Goal: Information Seeking & Learning: Compare options

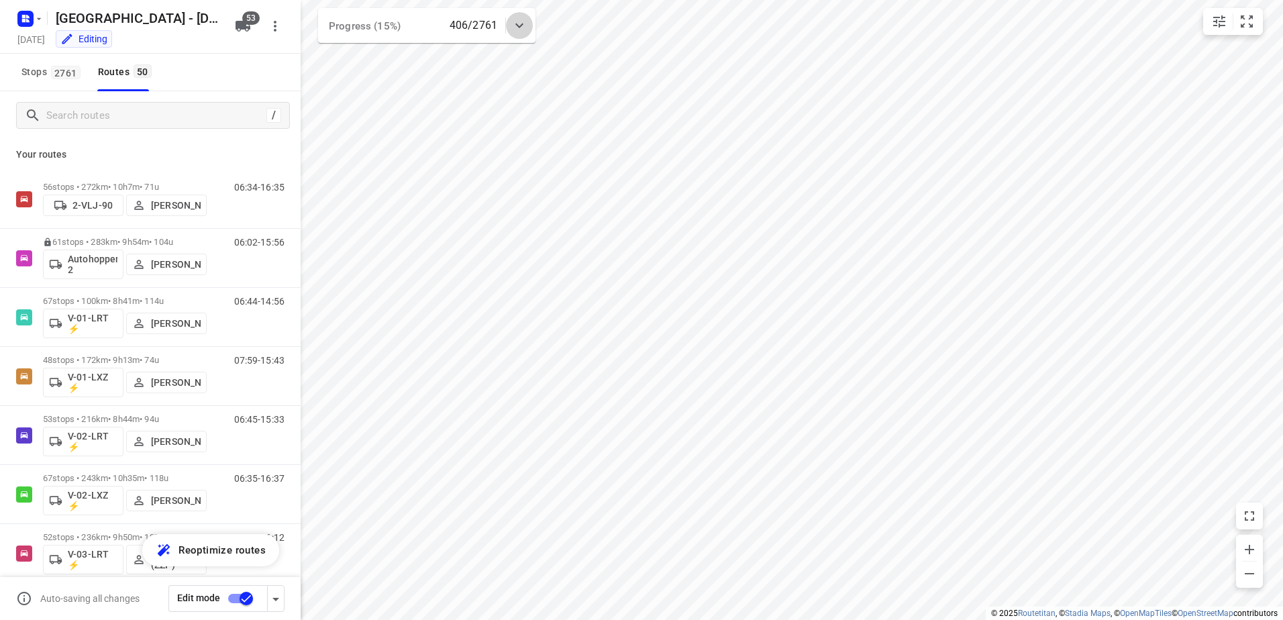
click at [528, 23] on div at bounding box center [519, 25] width 27 height 27
click at [528, 23] on div at bounding box center [519, 30] width 27 height 27
click at [95, 120] on input "Search routes" at bounding box center [154, 115] width 215 height 21
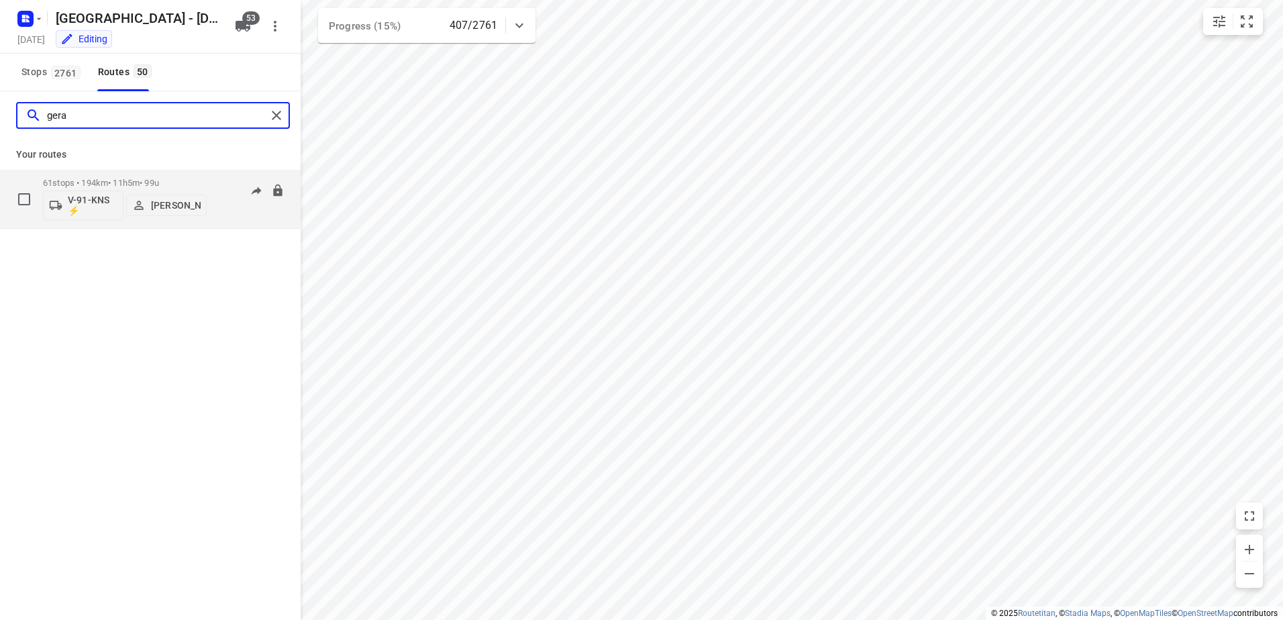
type input "gera"
click at [122, 175] on div "61 stops • 194km • 11h5m • 99u V-91-KNS ⚡ Gera van de Vreugde" at bounding box center [125, 199] width 164 height 56
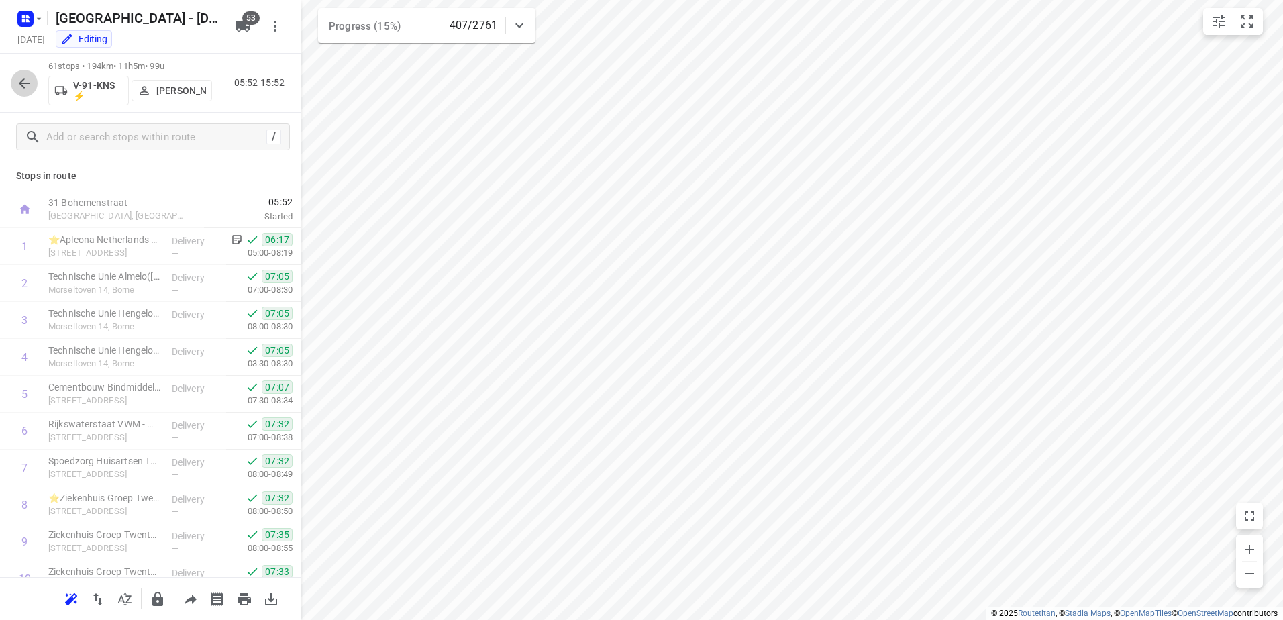
click at [34, 84] on button "button" at bounding box center [24, 83] width 27 height 27
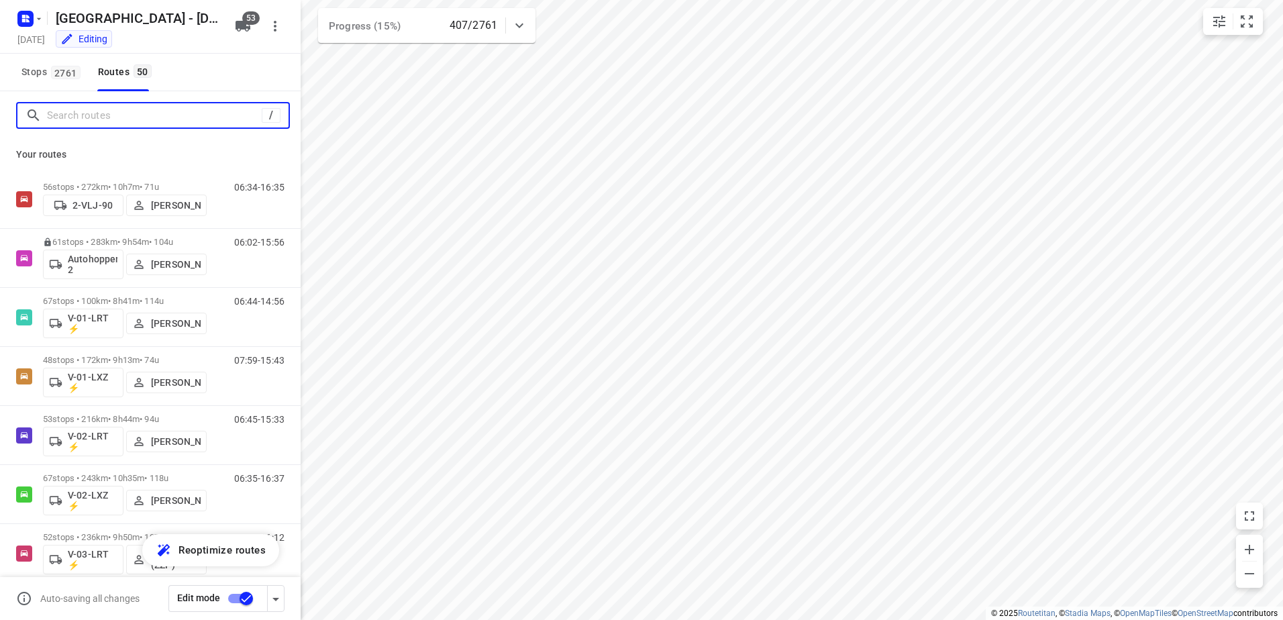
click at [129, 125] on input "Search routes" at bounding box center [154, 115] width 215 height 21
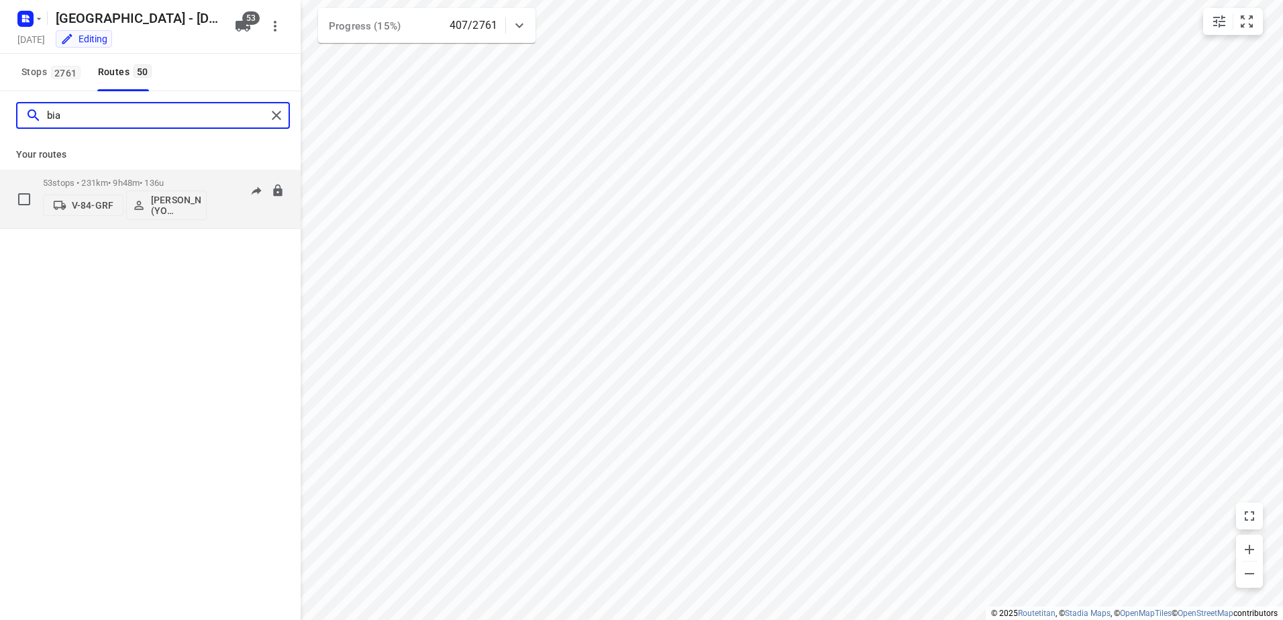
type input "bia"
click at [134, 181] on p "53 stops • 231km • 9h48m • 136u" at bounding box center [125, 183] width 164 height 10
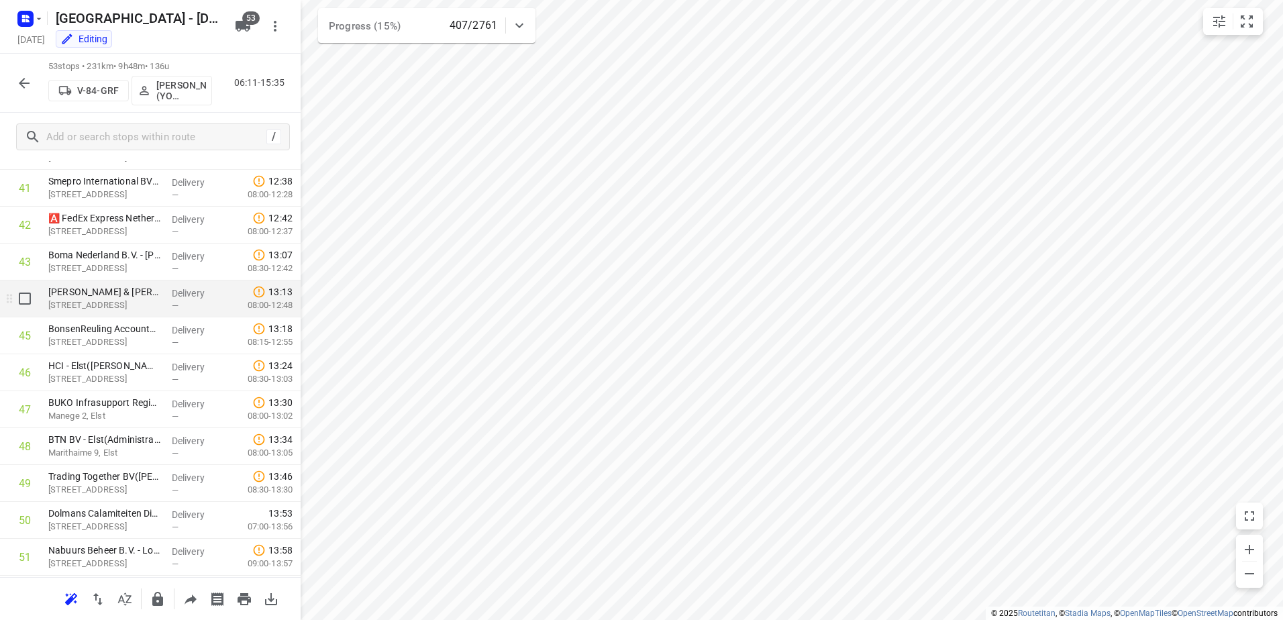
scroll to position [1644, 0]
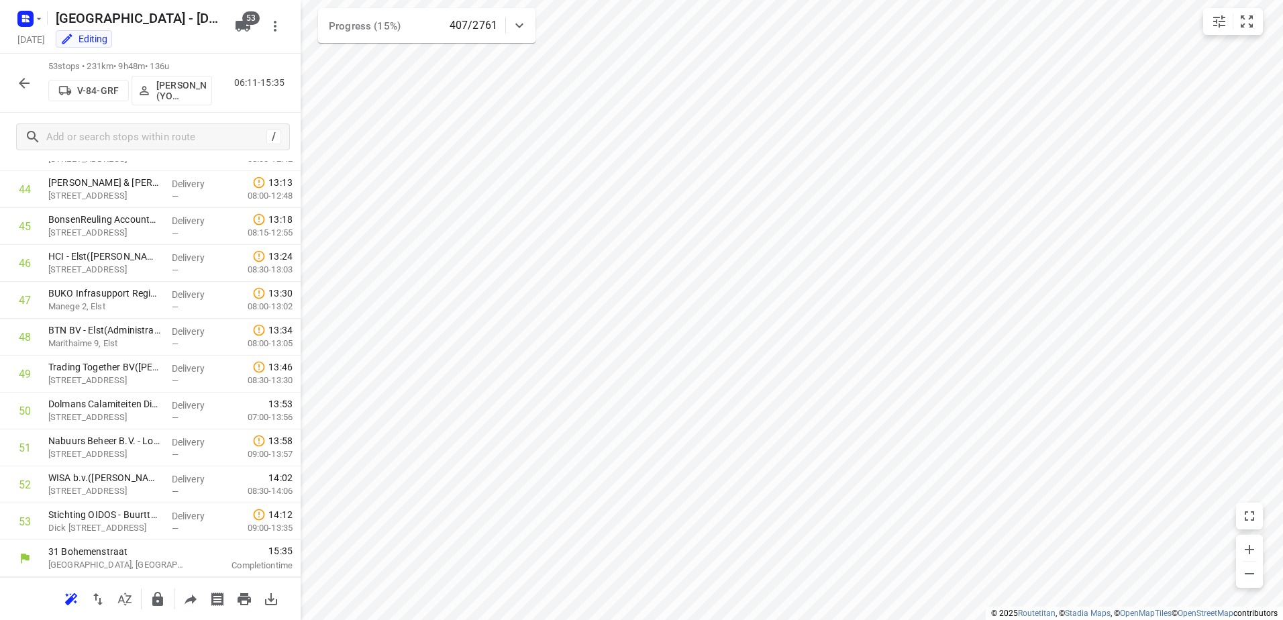
click at [31, 83] on icon "button" at bounding box center [24, 83] width 16 height 16
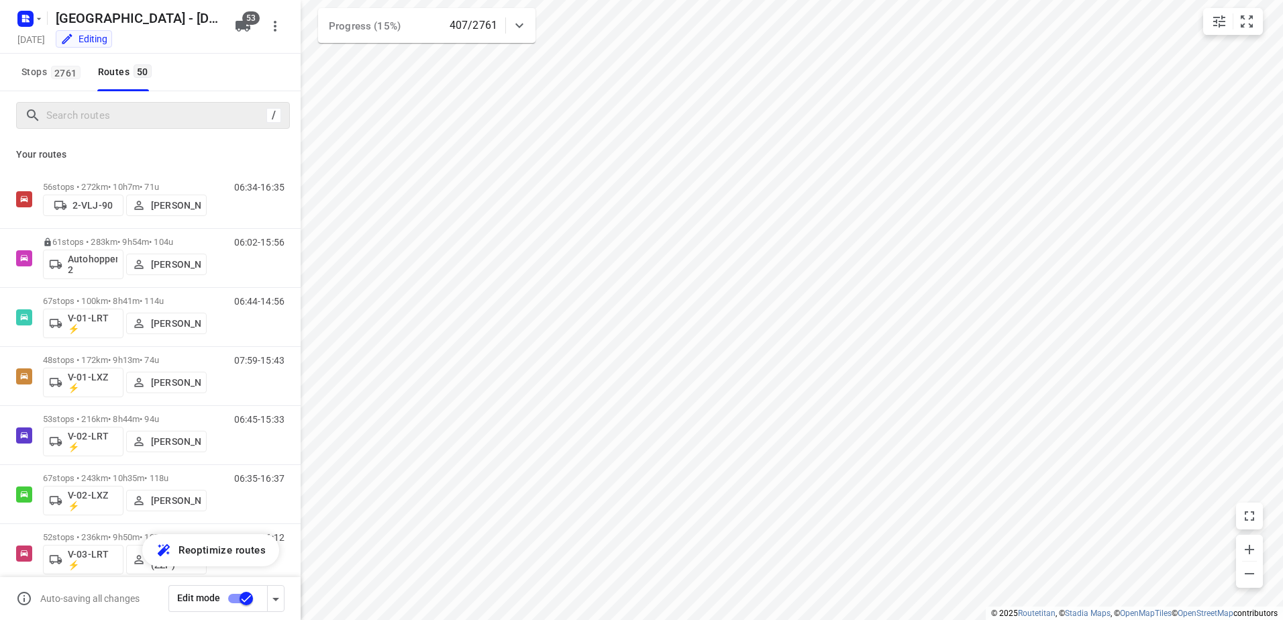
click at [112, 128] on div "/" at bounding box center [150, 115] width 301 height 48
click at [112, 122] on input "Search routes" at bounding box center [156, 115] width 219 height 21
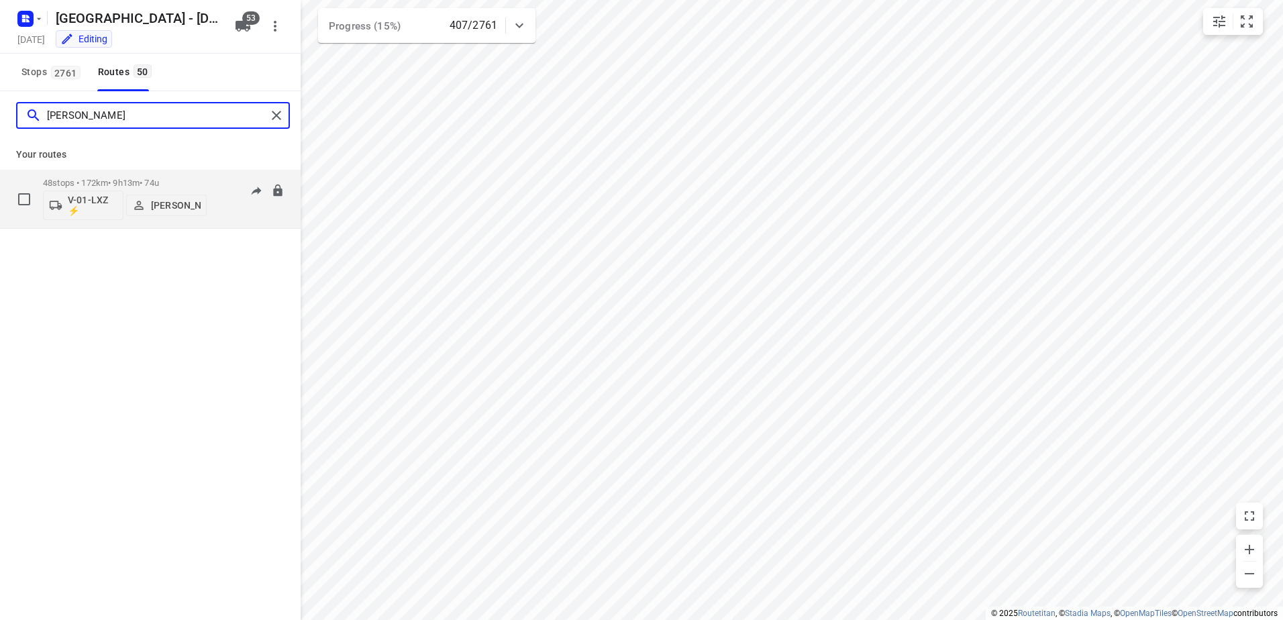
type input "[PERSON_NAME]"
click at [134, 177] on div "48 stops • 172km • 9h13m • 74u V-01-LXZ ⚡ [PERSON_NAME]" at bounding box center [125, 199] width 164 height 56
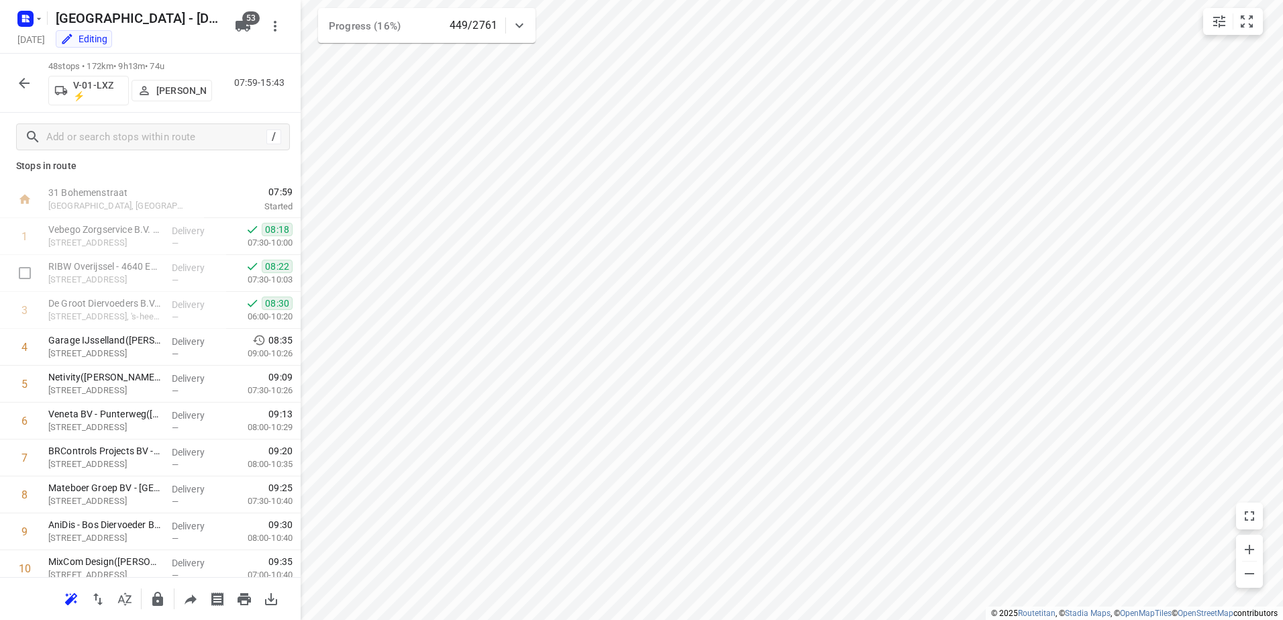
scroll to position [0, 0]
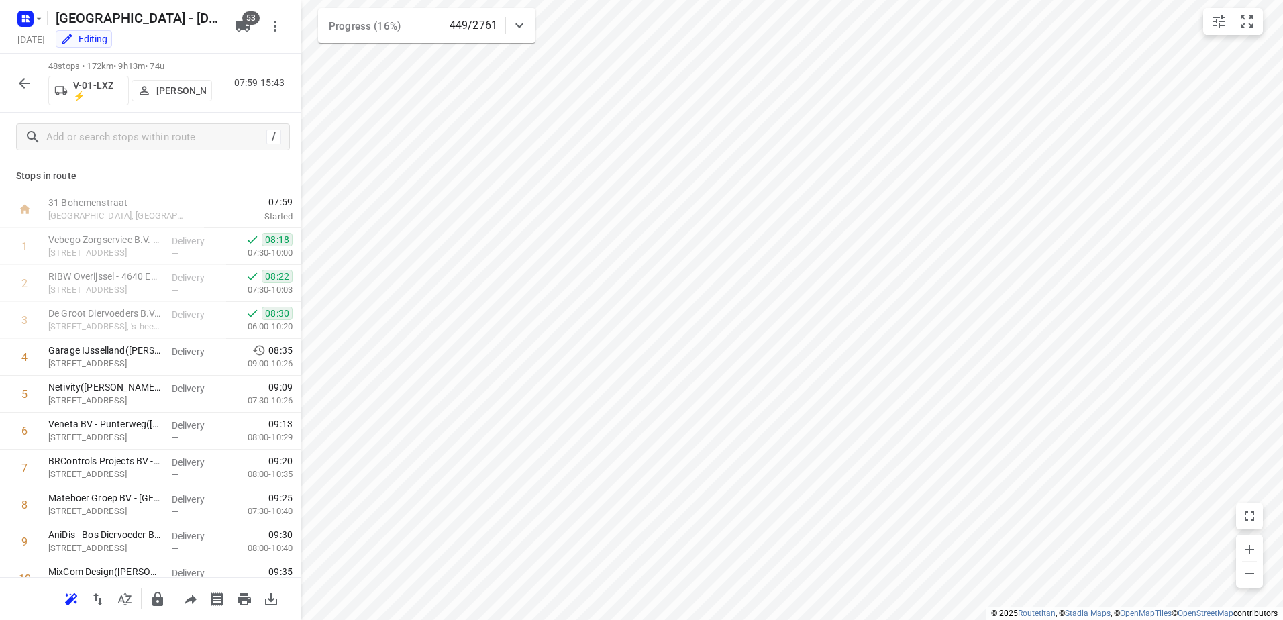
click at [7, 79] on div "48 stops • 172km • 9h13m • 74u V-01-LXZ ⚡ [PERSON_NAME] 07:59-15:43" at bounding box center [150, 83] width 301 height 59
click at [28, 79] on icon "button" at bounding box center [24, 83] width 16 height 16
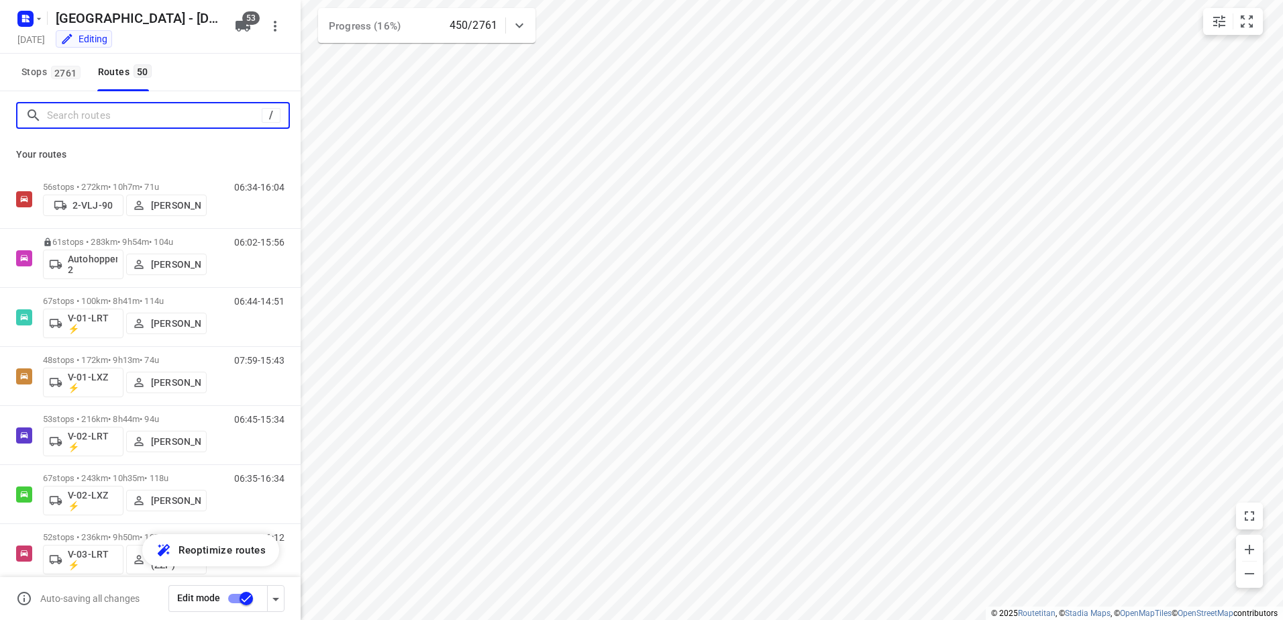
click at [96, 124] on input "Search routes" at bounding box center [154, 115] width 215 height 21
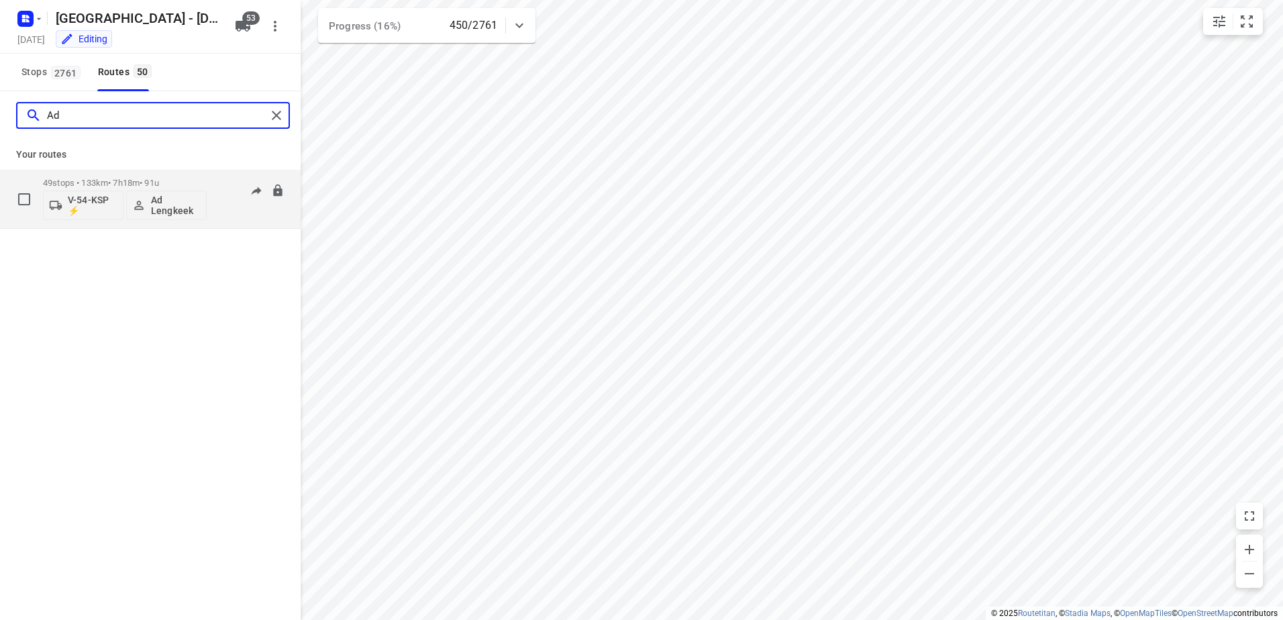
type input "Ad"
click at [112, 178] on p "49 stops • 133km • 7h18m • 91u" at bounding box center [125, 183] width 164 height 10
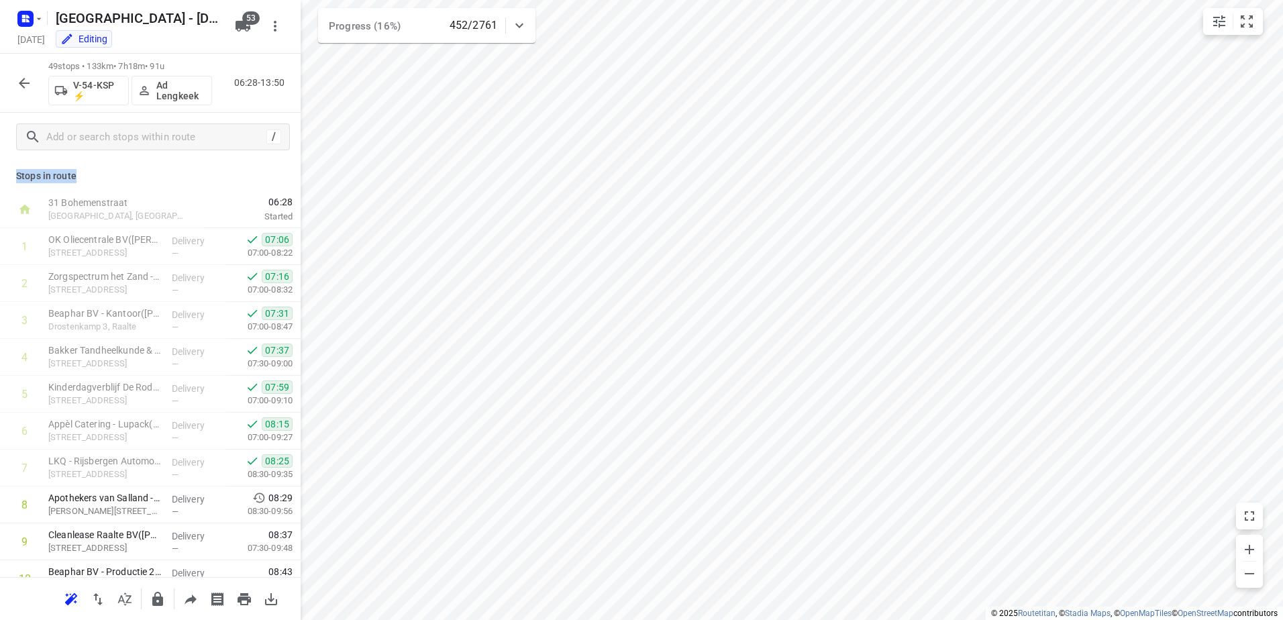
drag, startPoint x: 62, startPoint y: 177, endPoint x: 17, endPoint y: 179, distance: 45.0
click at [17, 179] on p "Stops in route" at bounding box center [150, 176] width 268 height 14
drag, startPoint x: 17, startPoint y: 179, endPoint x: 109, endPoint y: 180, distance: 92.0
click at [109, 180] on p "Stops in route" at bounding box center [150, 176] width 268 height 14
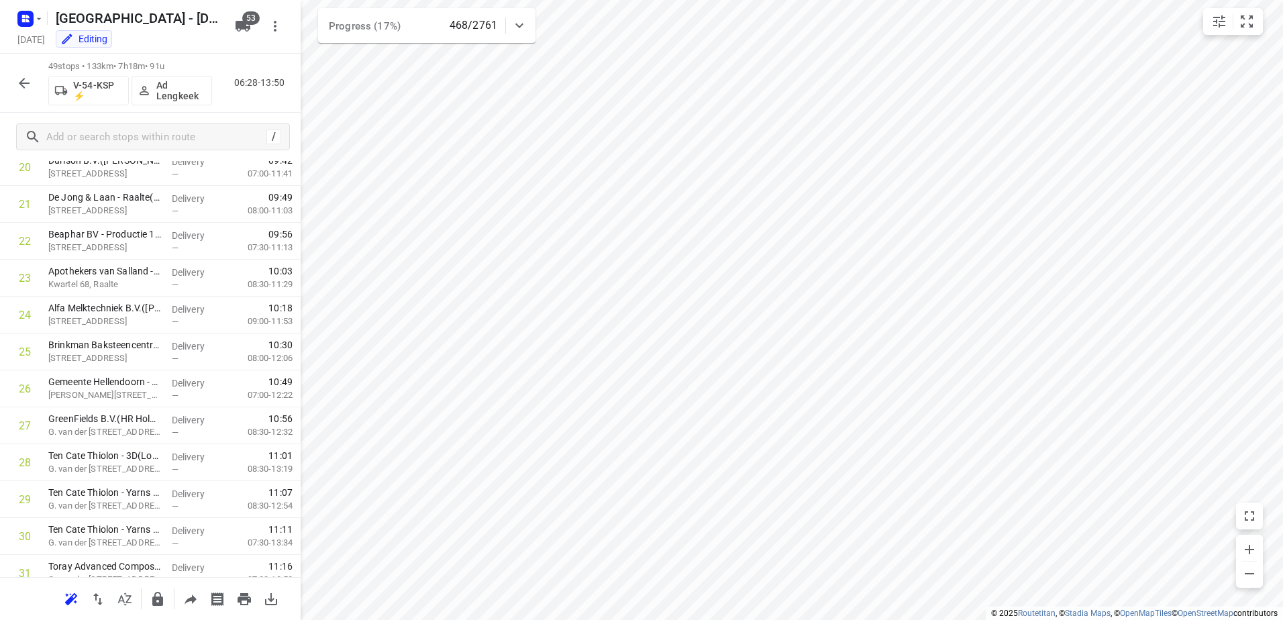
scroll to position [691, 0]
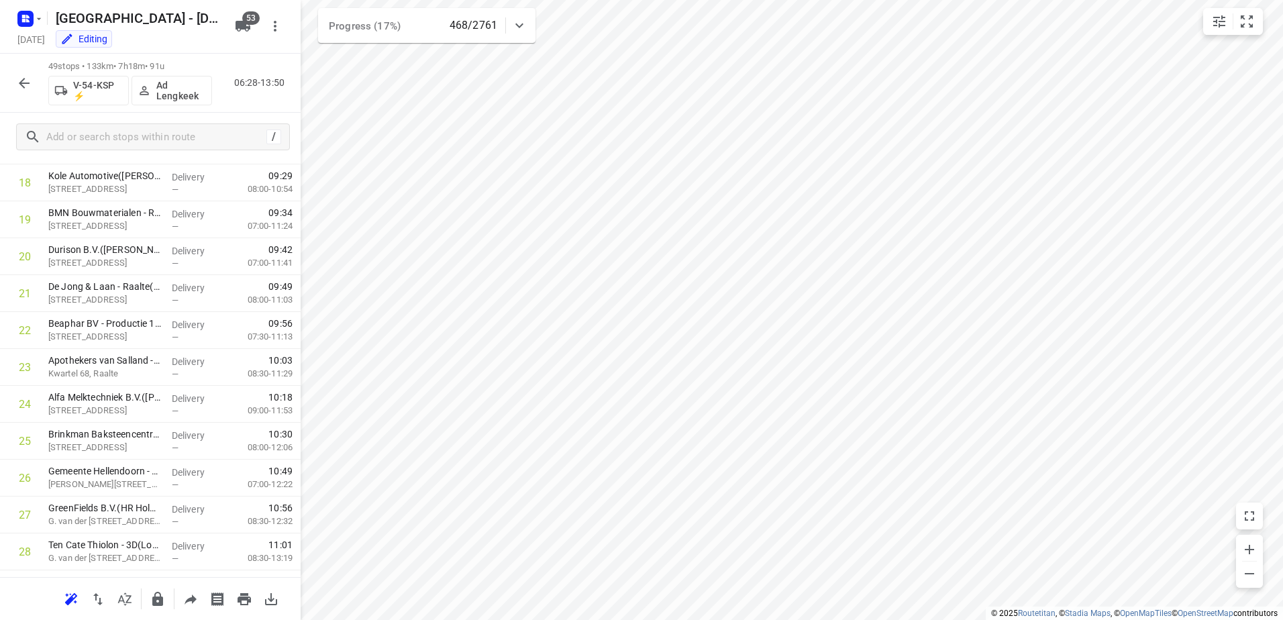
click at [17, 84] on icon "button" at bounding box center [24, 83] width 16 height 16
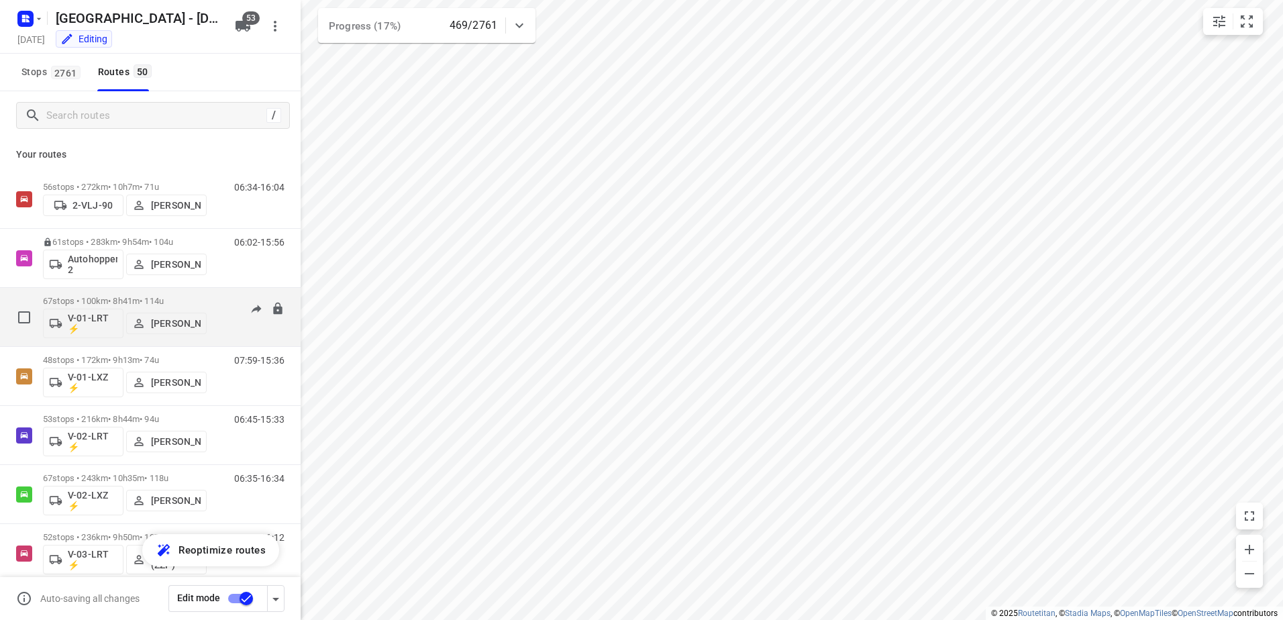
click at [117, 301] on p "67 stops • 100km • 8h41m • 114u" at bounding box center [125, 301] width 164 height 10
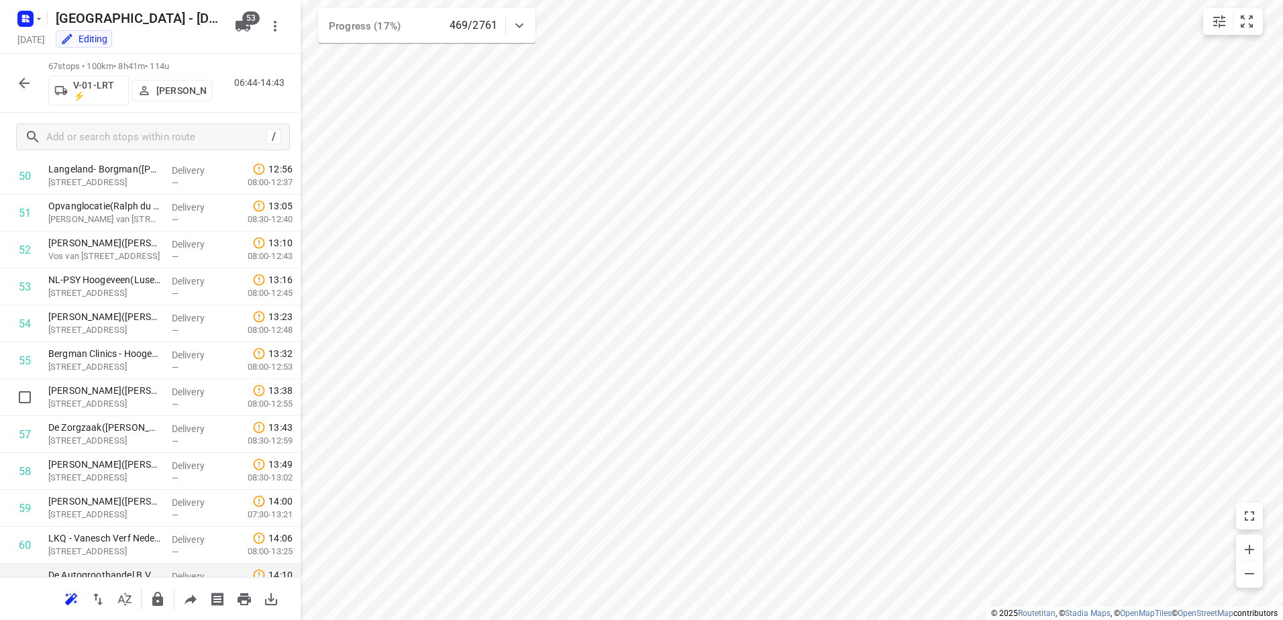
scroll to position [2161, 0]
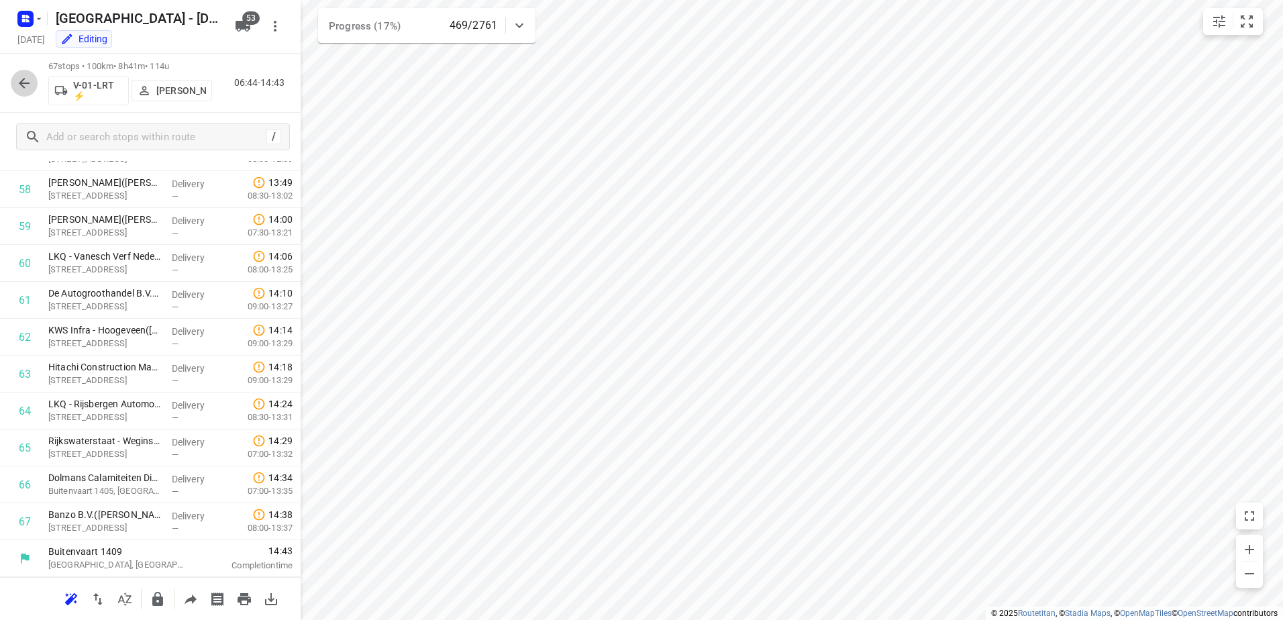
click at [26, 83] on icon "button" at bounding box center [24, 83] width 11 height 11
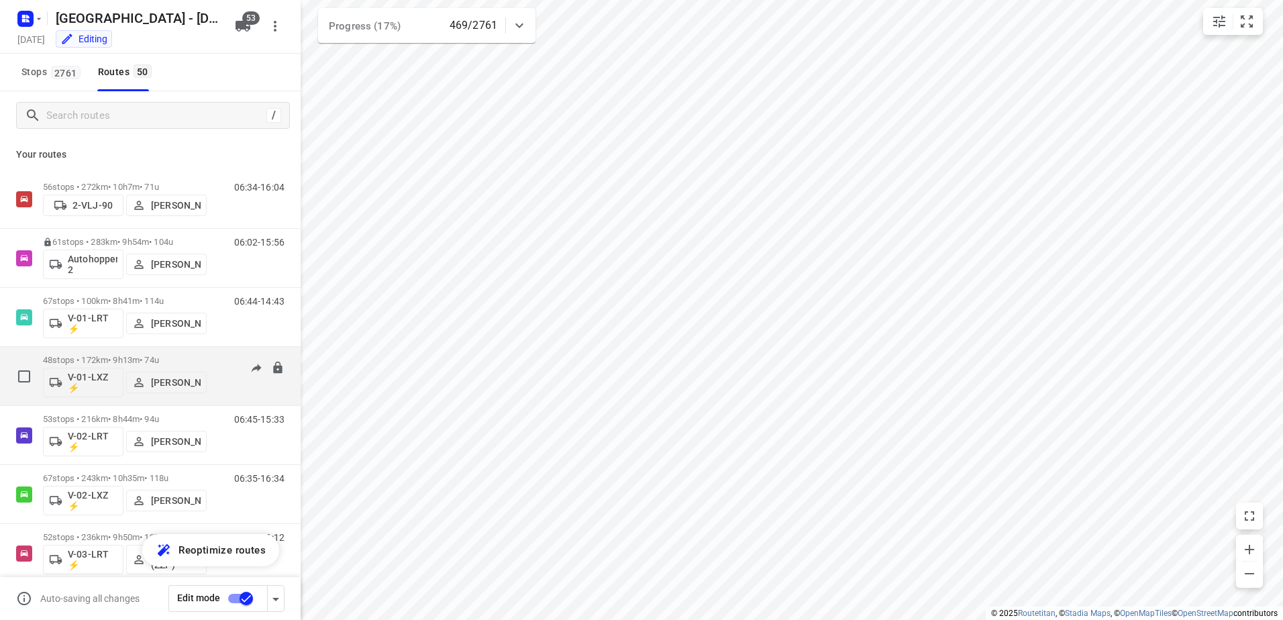
click at [114, 354] on div "48 stops • 172km • 9h13m • 74u V-01-LXZ ⚡ [PERSON_NAME]" at bounding box center [125, 376] width 164 height 56
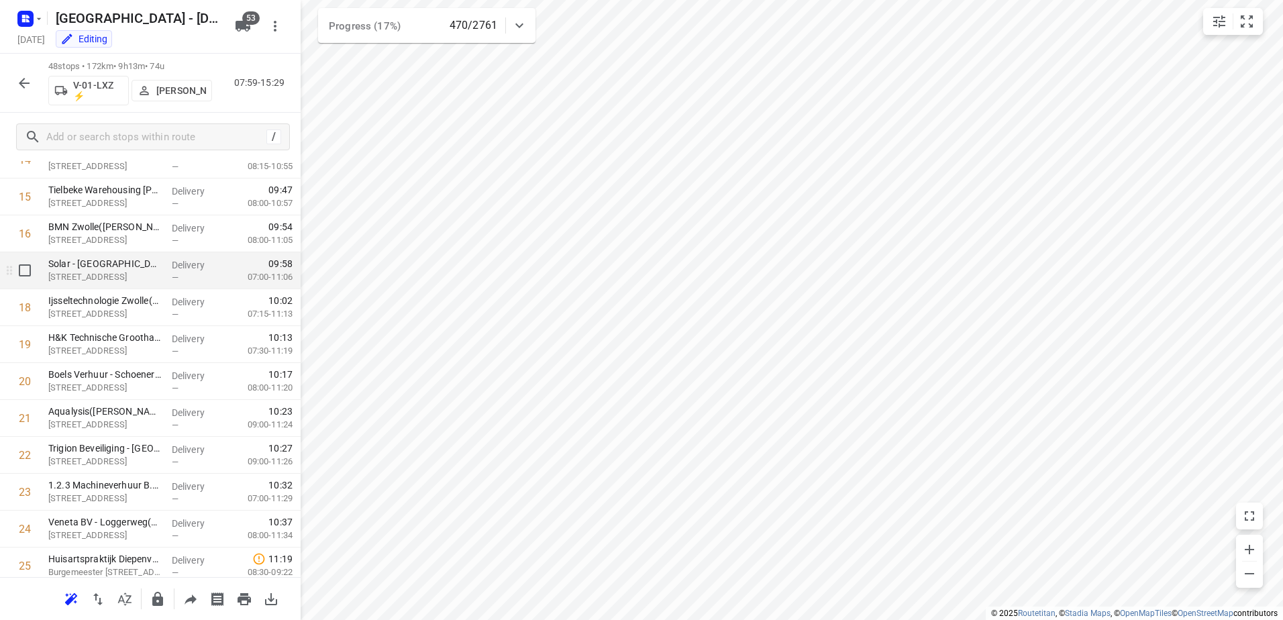
scroll to position [604, 0]
click at [23, 89] on icon "button" at bounding box center [24, 83] width 16 height 16
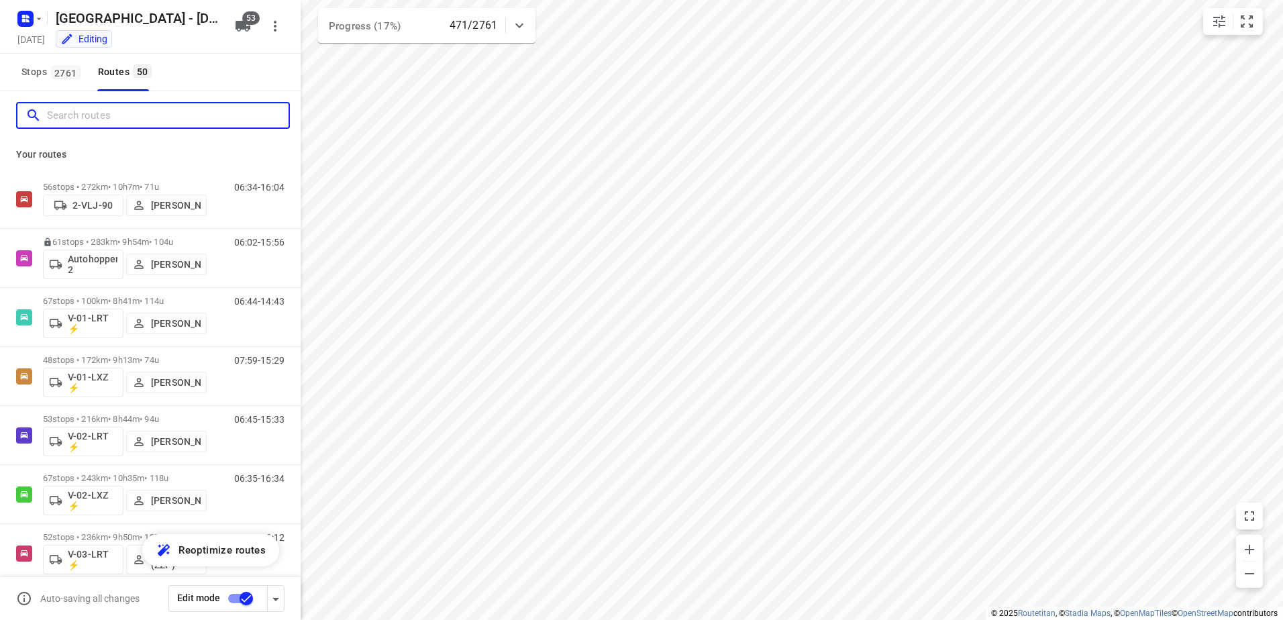
click at [164, 115] on input "Search routes" at bounding box center [168, 115] width 242 height 21
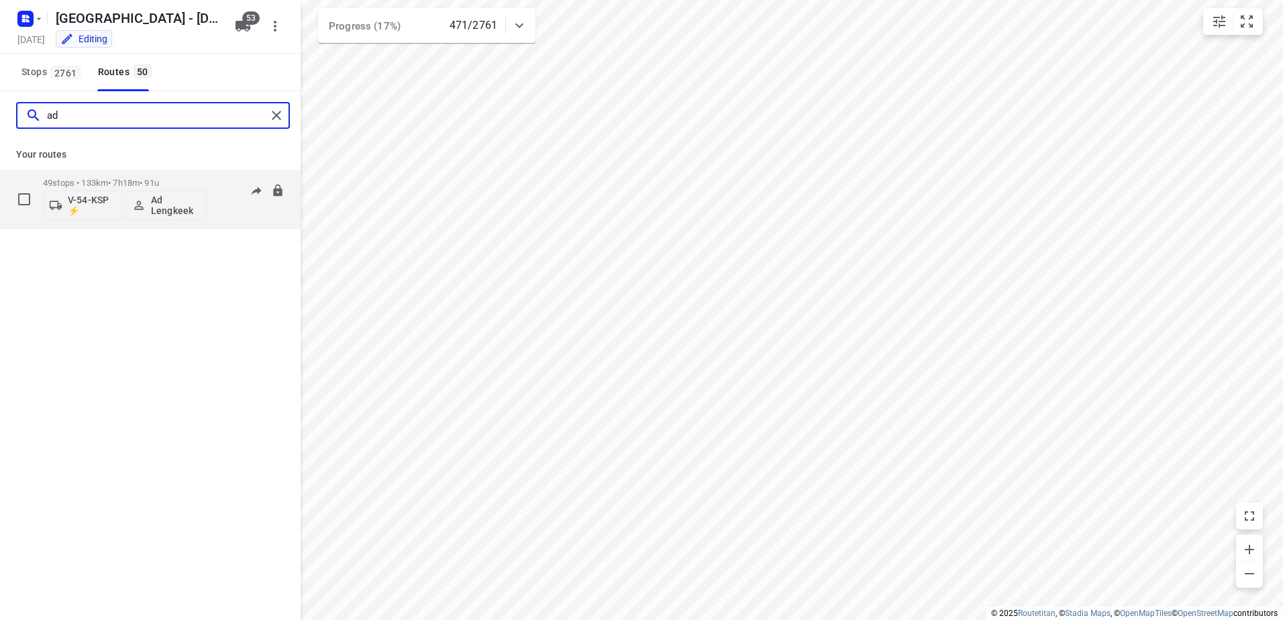
type input "ad"
click at [125, 174] on div "49 stops • 133km • 7h18m • 91u V-54-KSP ⚡ Ad Lengkeek" at bounding box center [125, 199] width 164 height 56
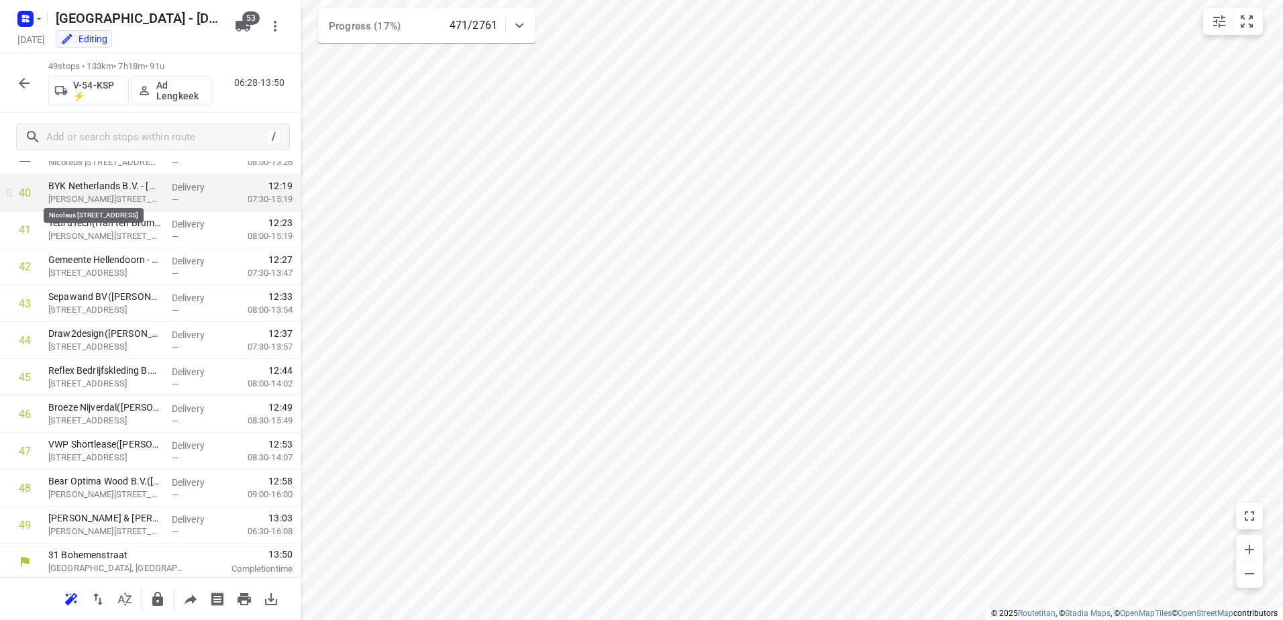
scroll to position [1497, 0]
click at [19, 81] on icon "button" at bounding box center [24, 83] width 16 height 16
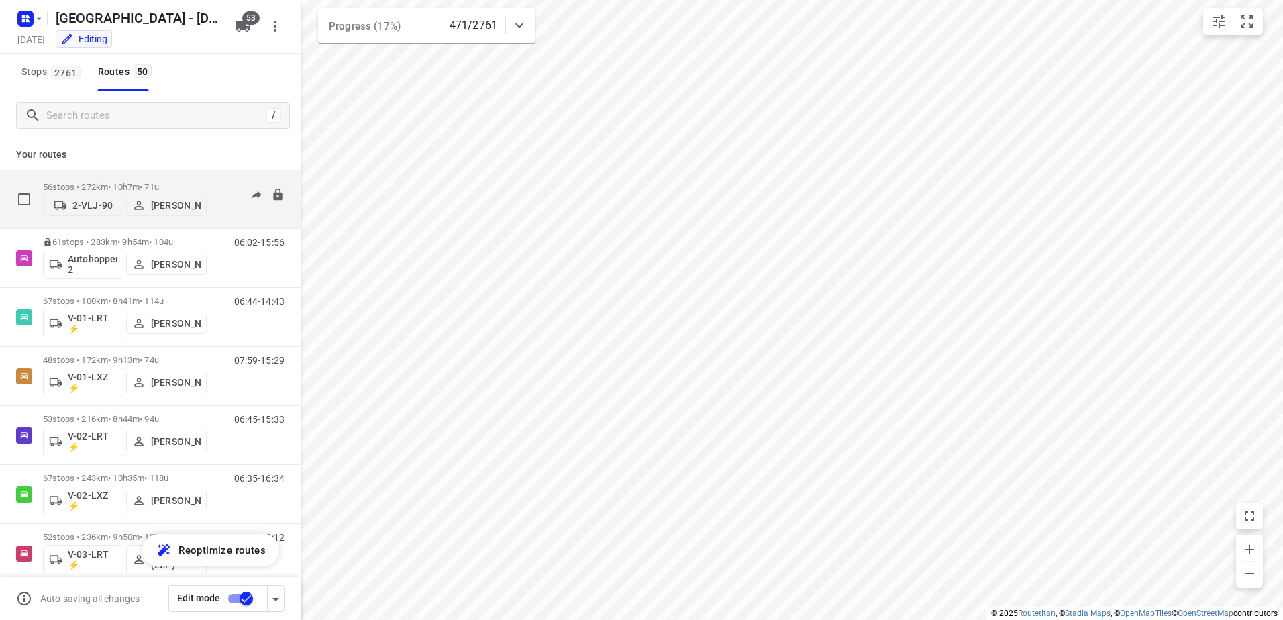
scroll to position [67, 0]
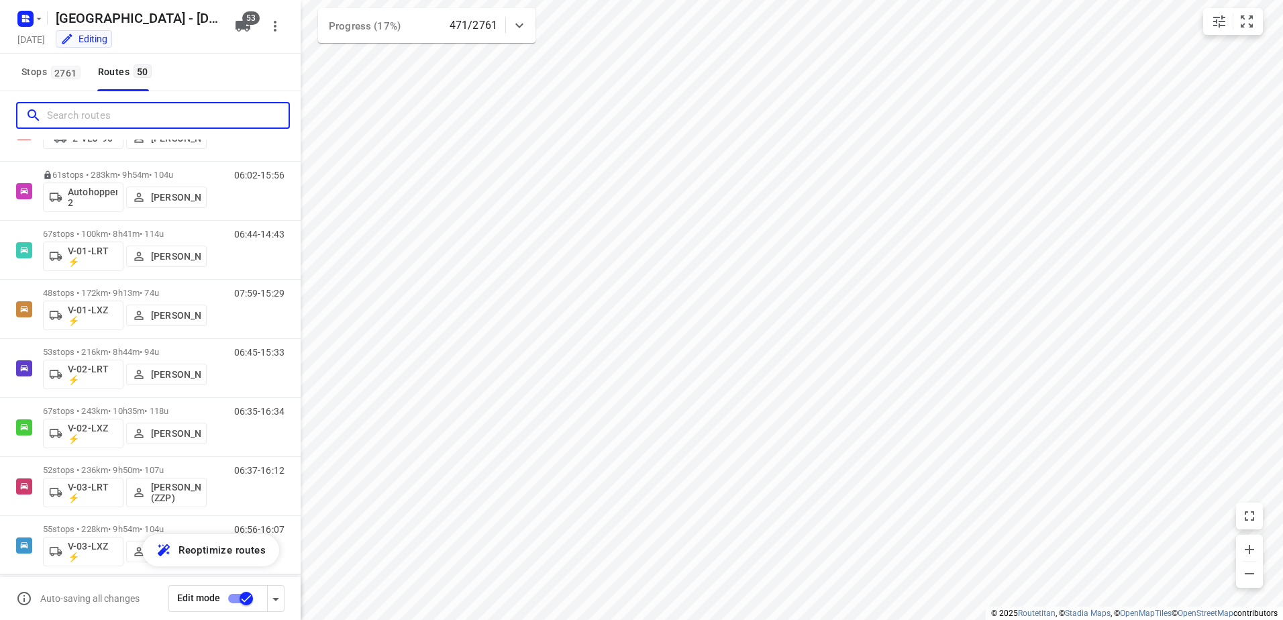
click at [132, 117] on input "Search routes" at bounding box center [168, 115] width 242 height 21
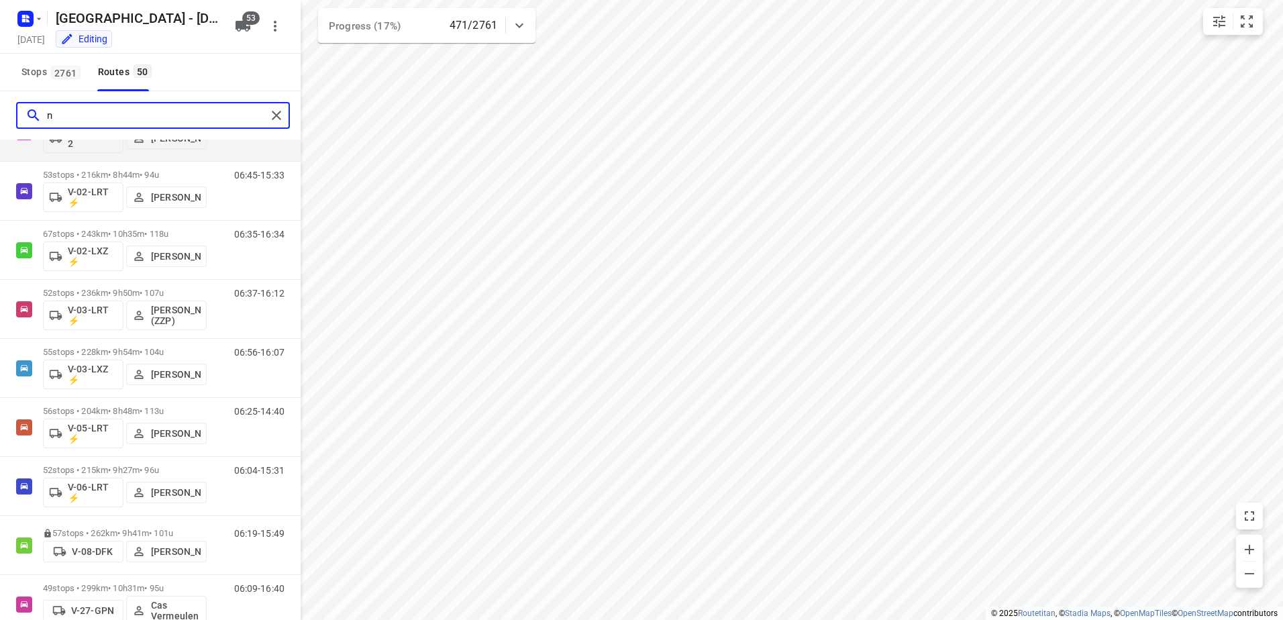
scroll to position [0, 0]
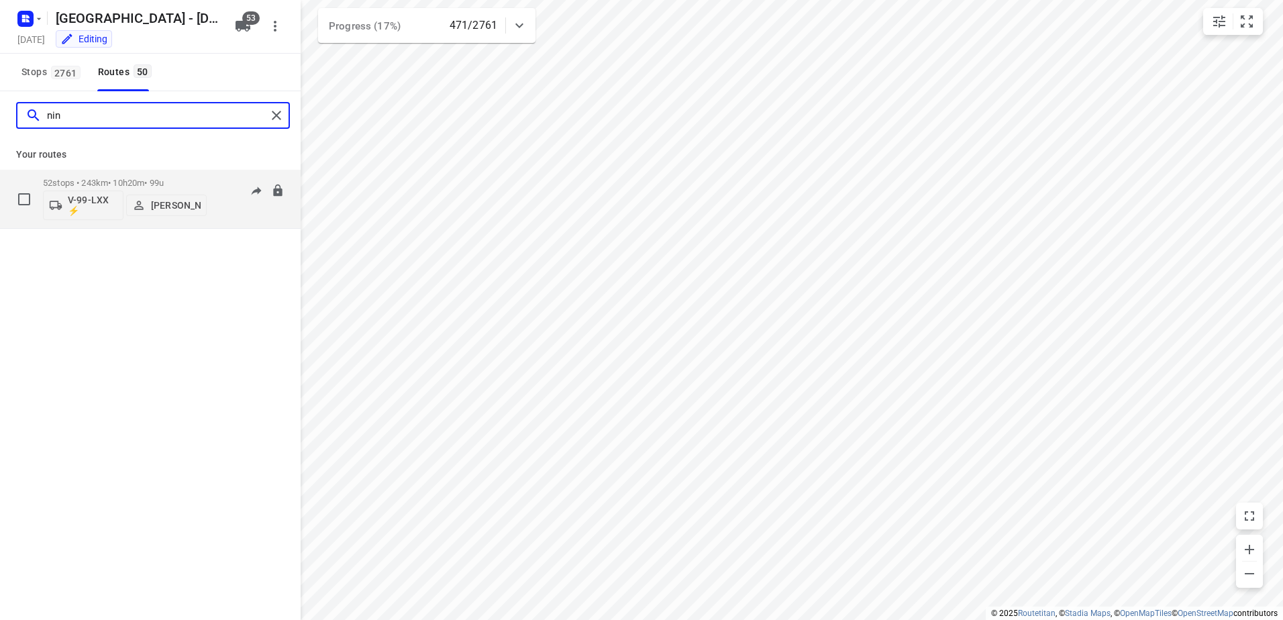
type input "nin"
click at [134, 180] on p "52 stops • 243km • 10h20m • 99u" at bounding box center [125, 183] width 164 height 10
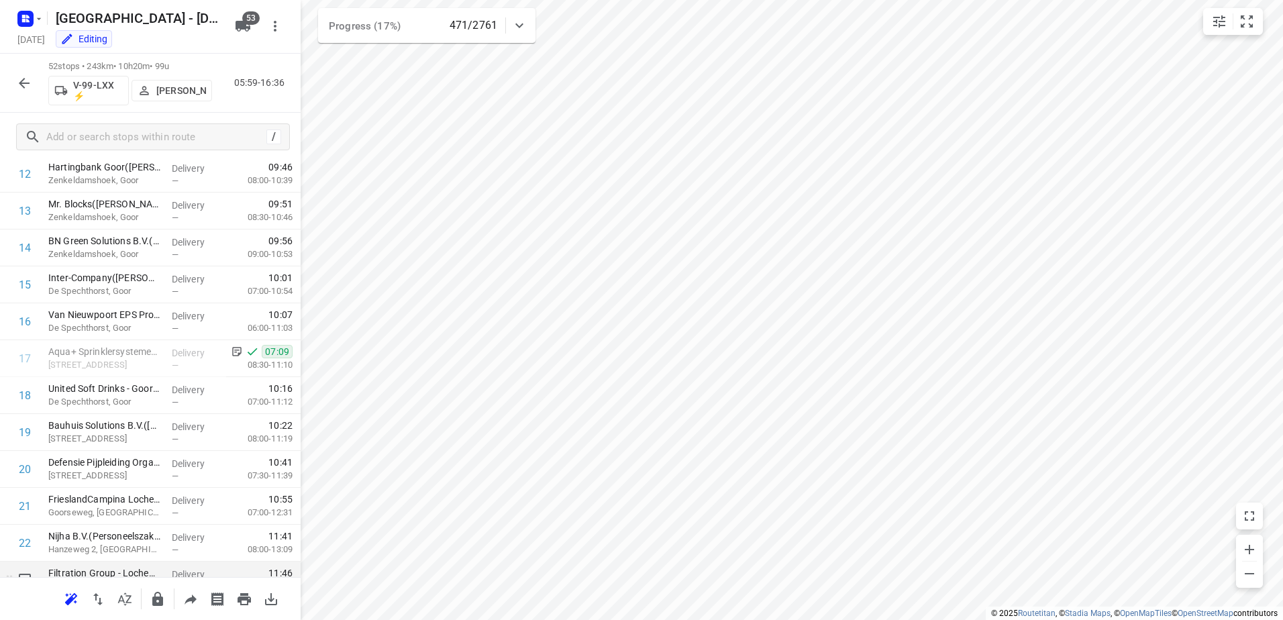
scroll to position [466, 0]
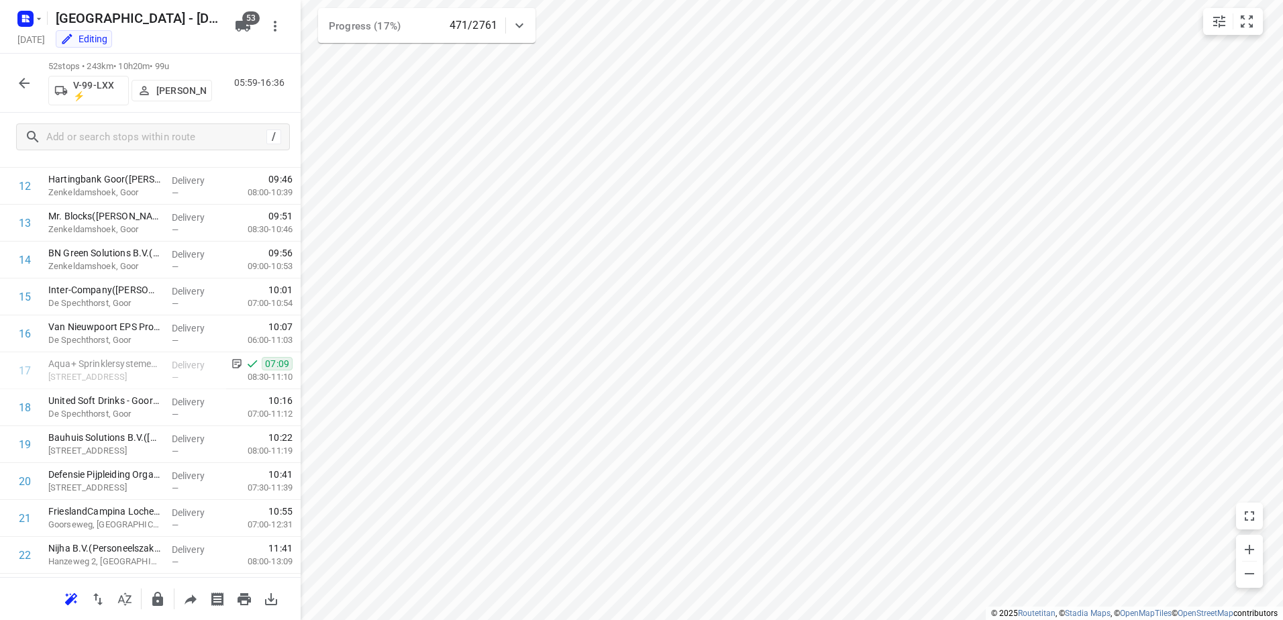
click at [18, 87] on icon "button" at bounding box center [24, 83] width 16 height 16
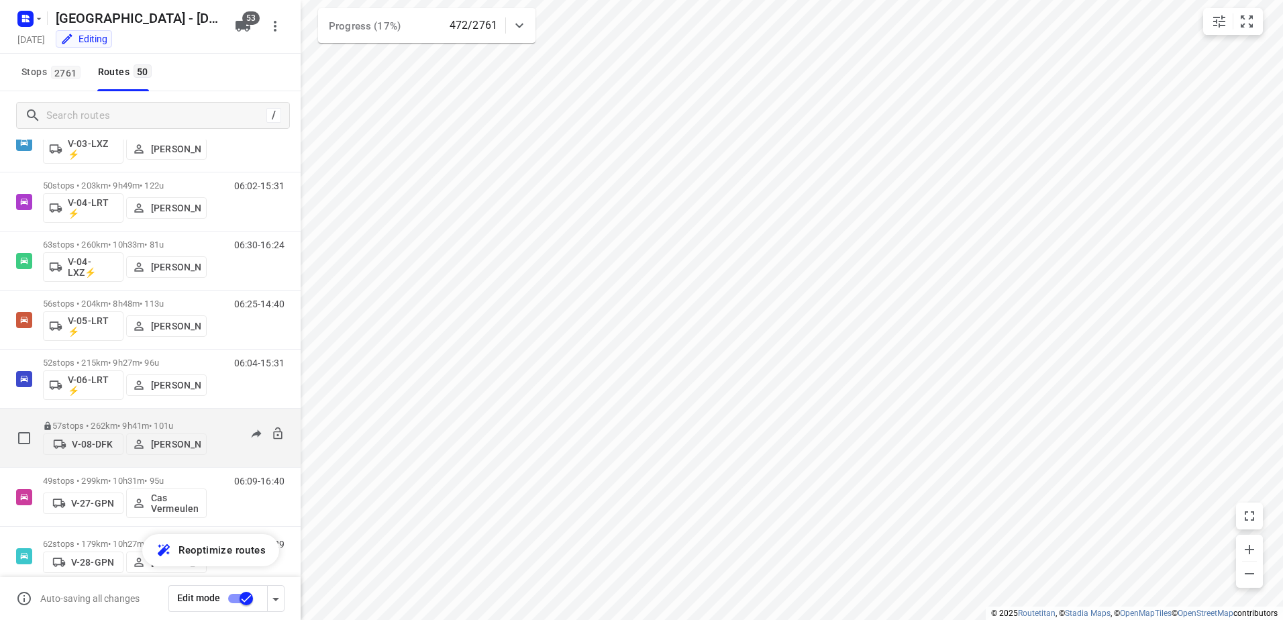
scroll to position [537, 0]
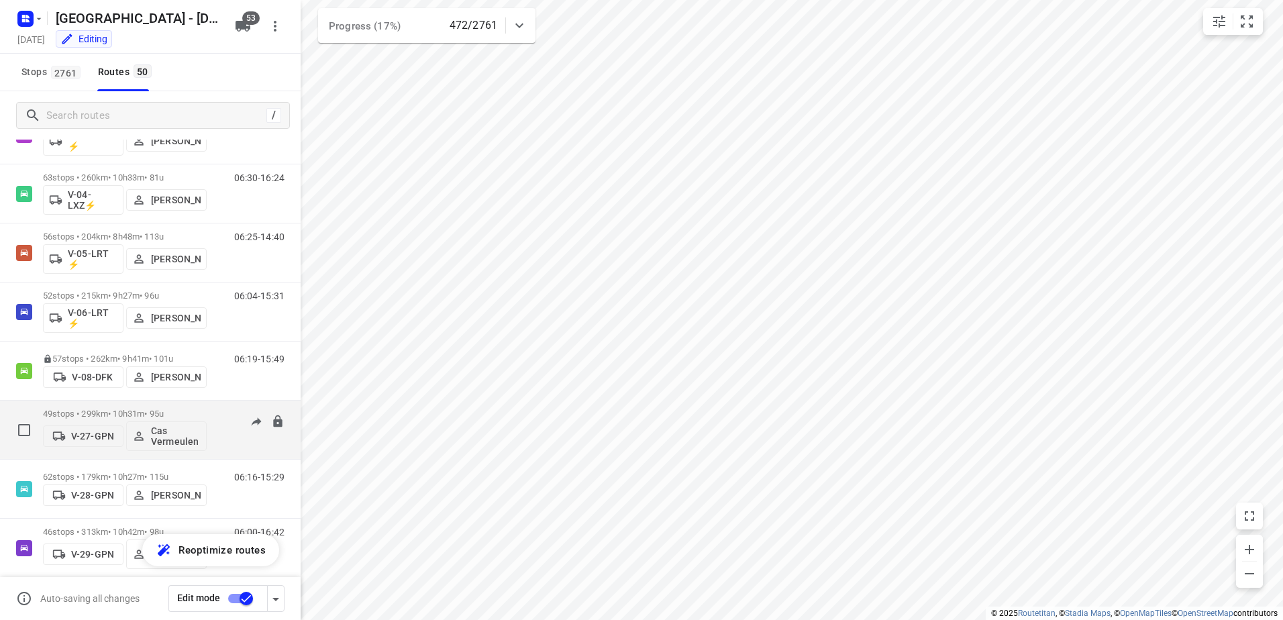
click at [128, 413] on p "49 stops • 299km • 10h31m • 95u" at bounding box center [125, 414] width 164 height 10
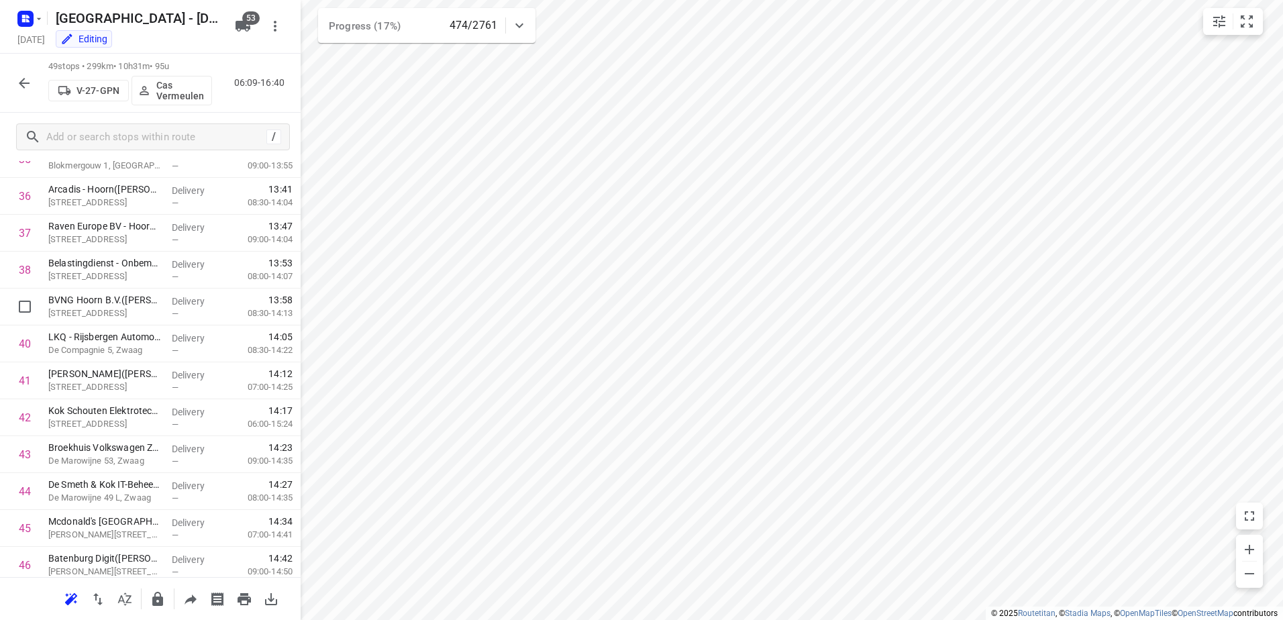
scroll to position [1497, 0]
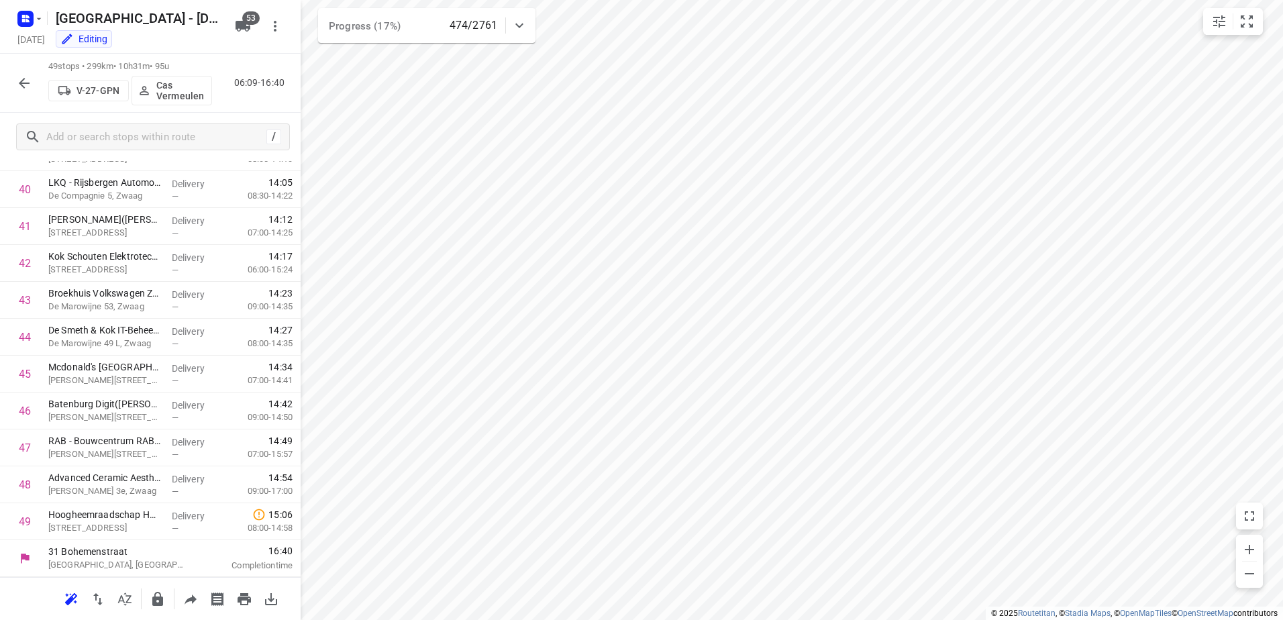
click at [14, 81] on button "button" at bounding box center [24, 83] width 27 height 27
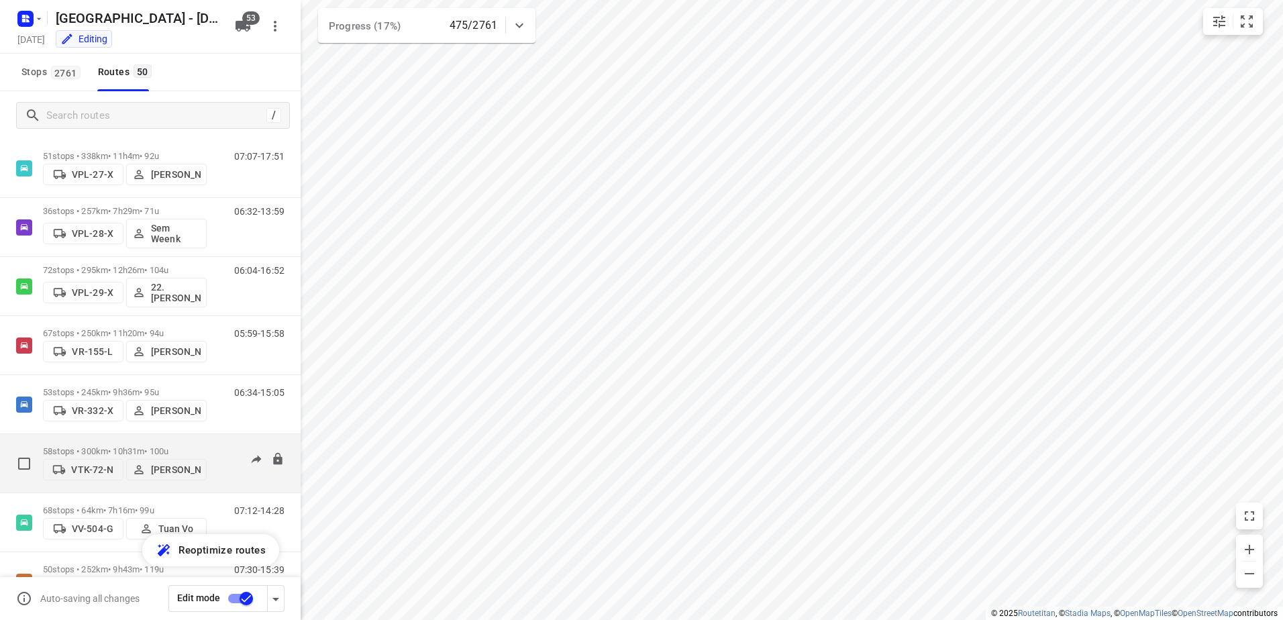
scroll to position [2559, 0]
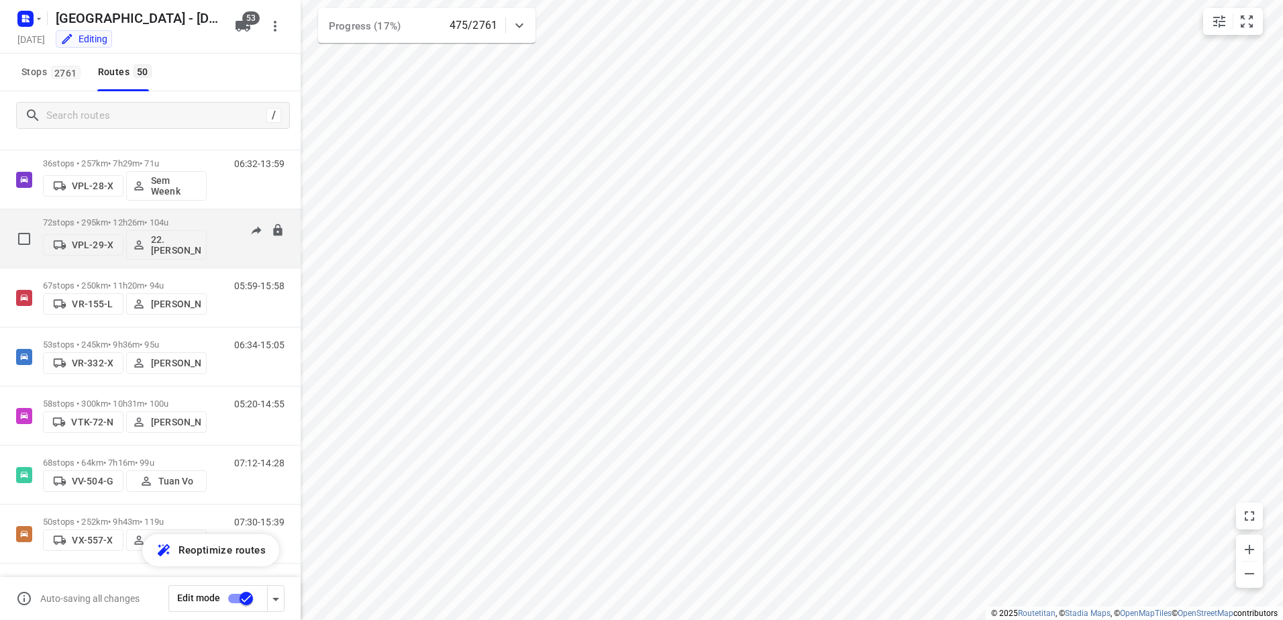
click at [137, 216] on div "72 stops • 295km • 12h26m • 104u VPL-29-X 22. [PERSON_NAME]" at bounding box center [125, 239] width 164 height 56
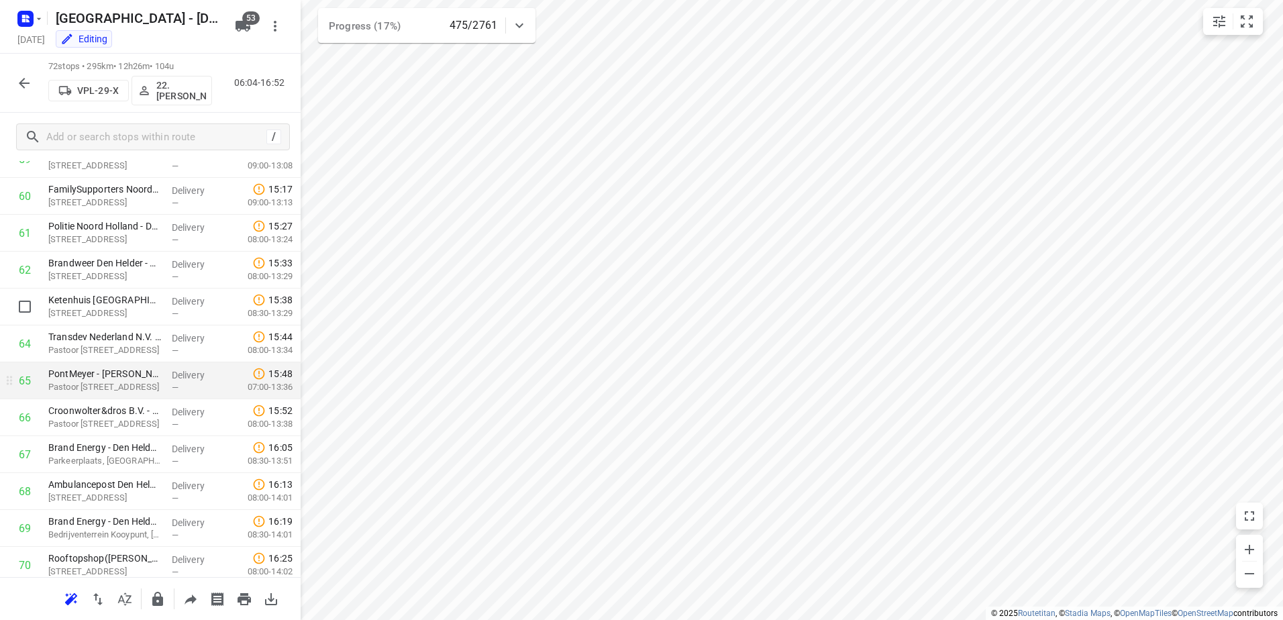
scroll to position [2282, 0]
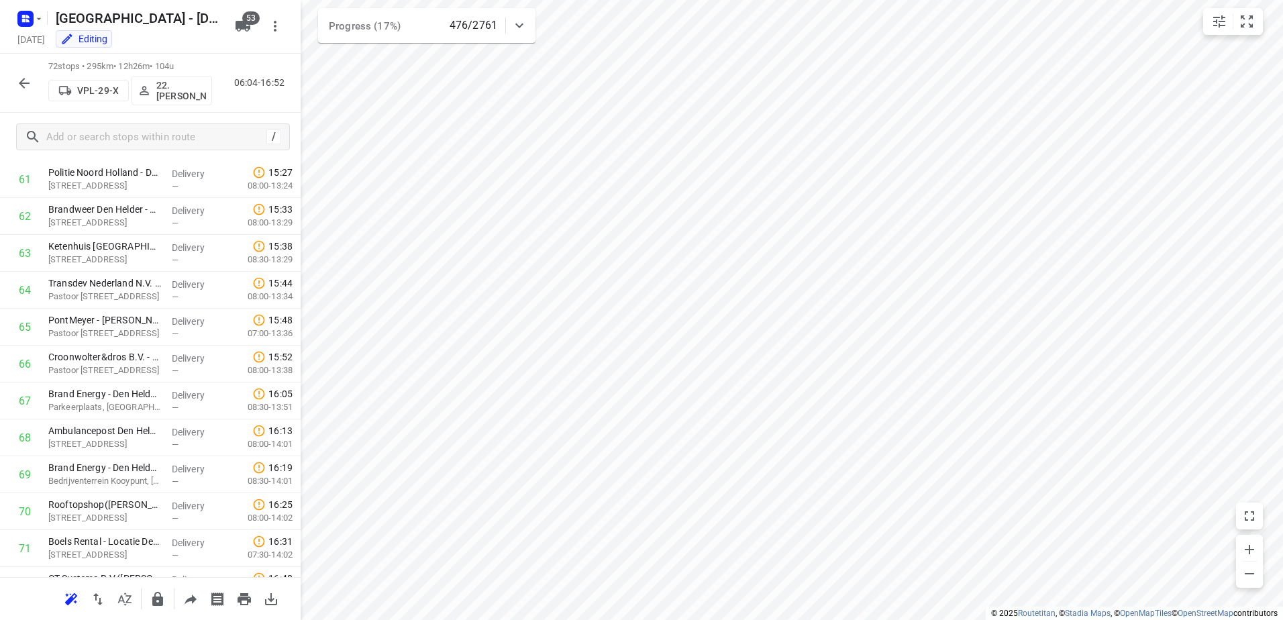
click at [23, 83] on icon "button" at bounding box center [24, 83] width 11 height 11
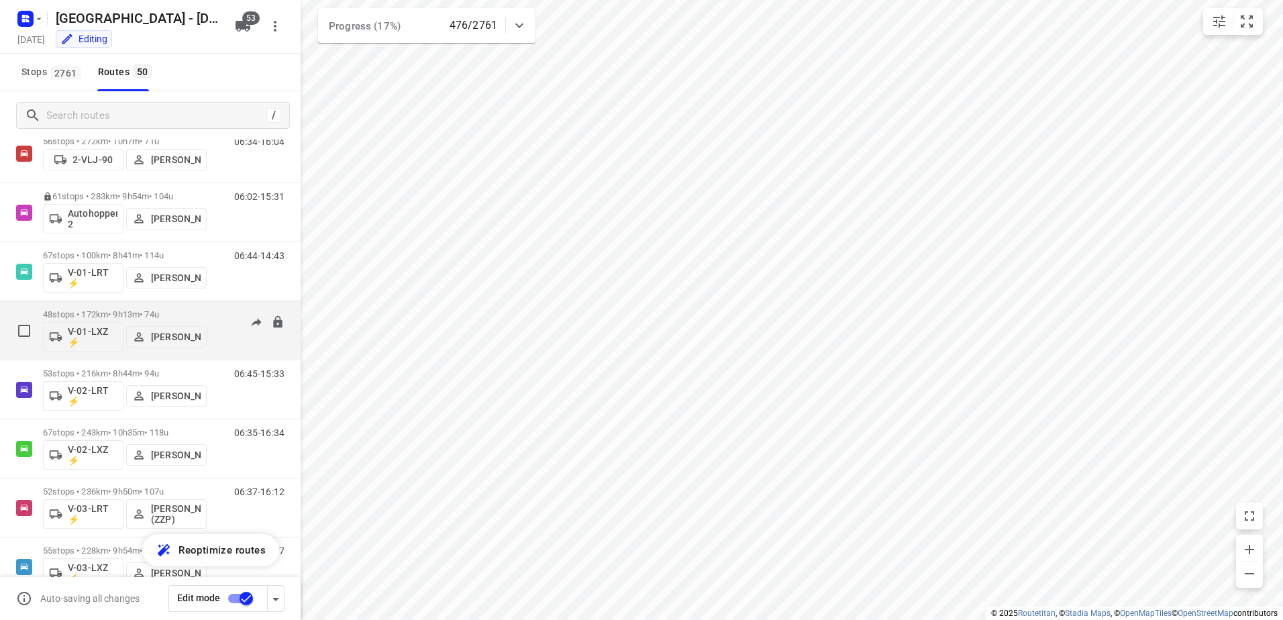
scroll to position [67, 0]
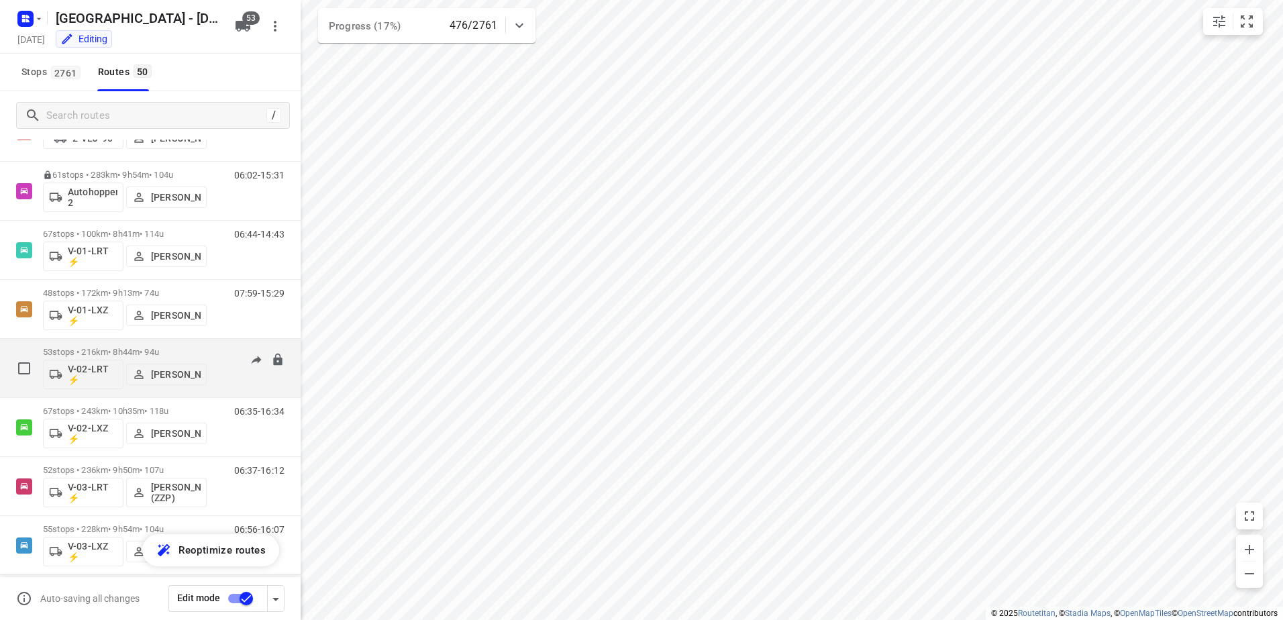
click at [127, 352] on p "53 stops • 216km • 8h44m • 94u" at bounding box center [125, 352] width 164 height 10
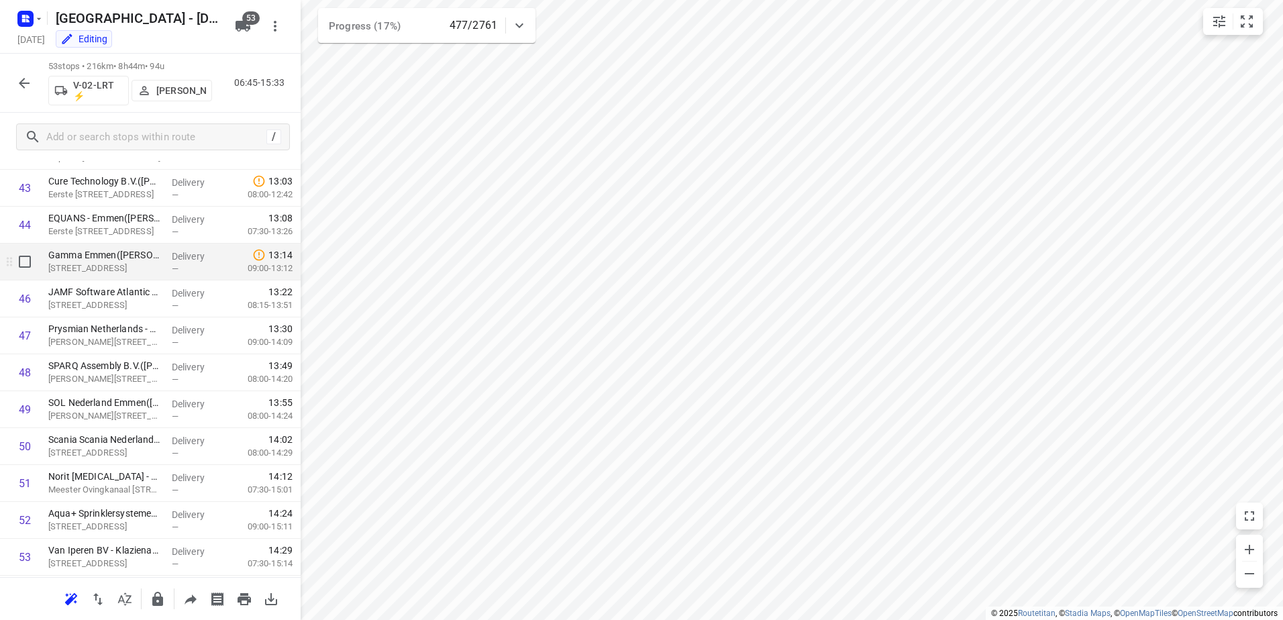
scroll to position [1644, 0]
click at [32, 83] on icon "button" at bounding box center [24, 83] width 16 height 16
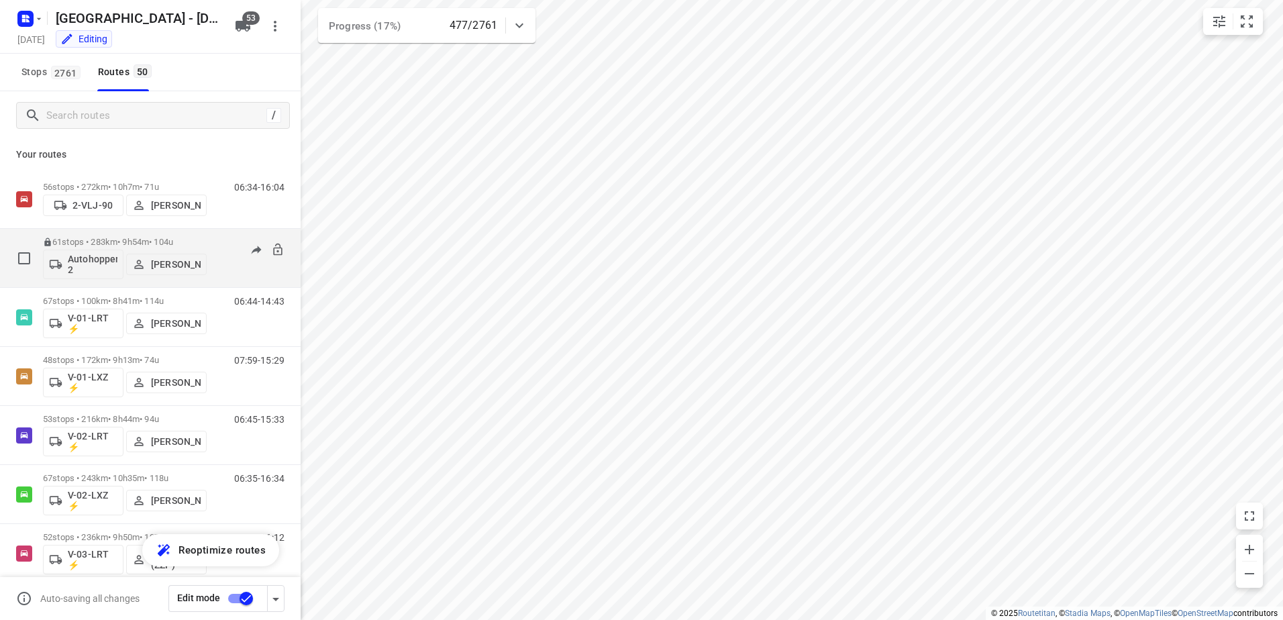
click at [122, 242] on p "61 stops • 283km • 9h54m • 104u" at bounding box center [125, 242] width 164 height 10
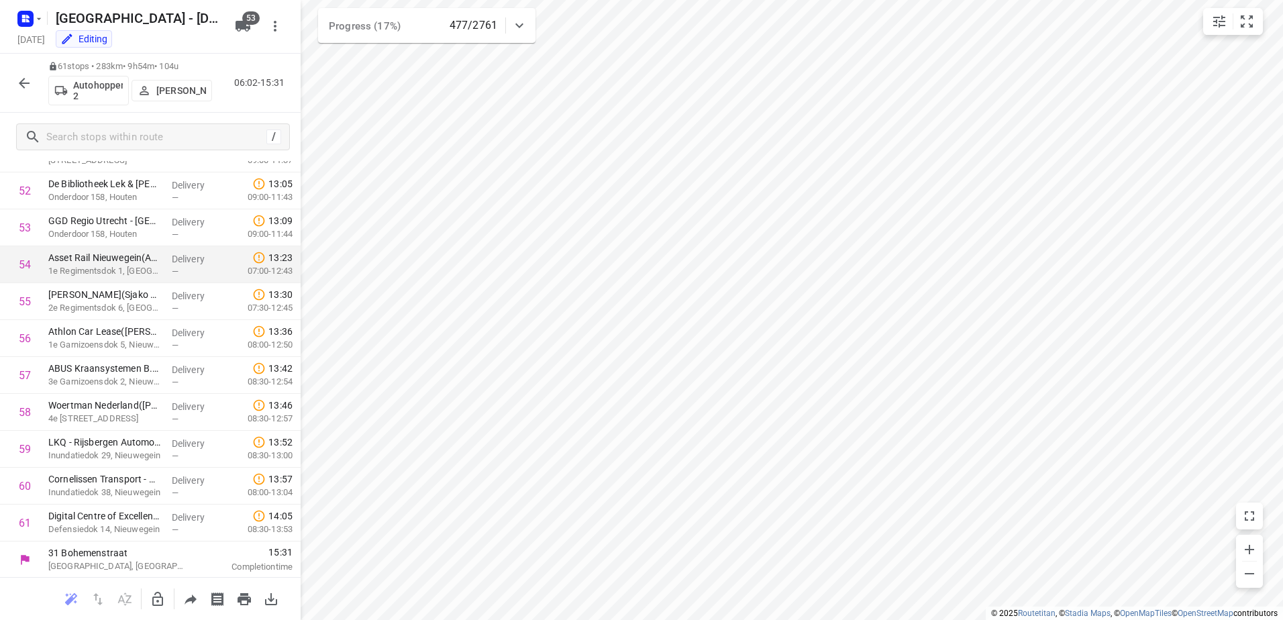
scroll to position [1940, 0]
click at [20, 78] on icon "button" at bounding box center [24, 83] width 16 height 16
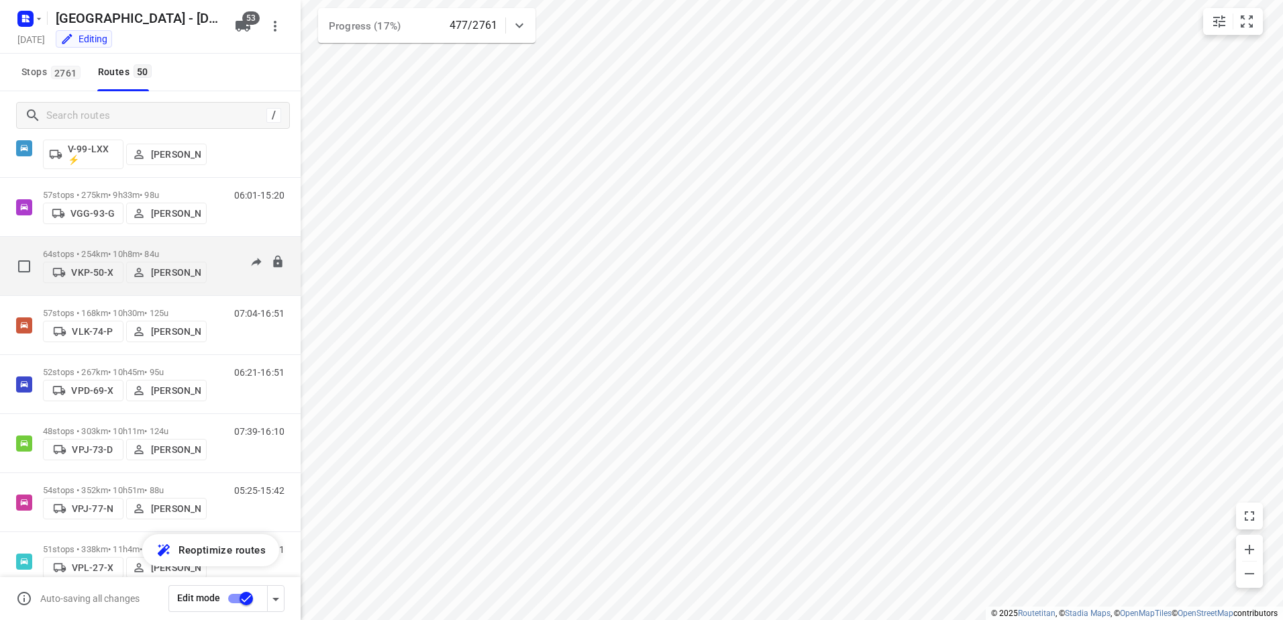
scroll to position [2215, 0]
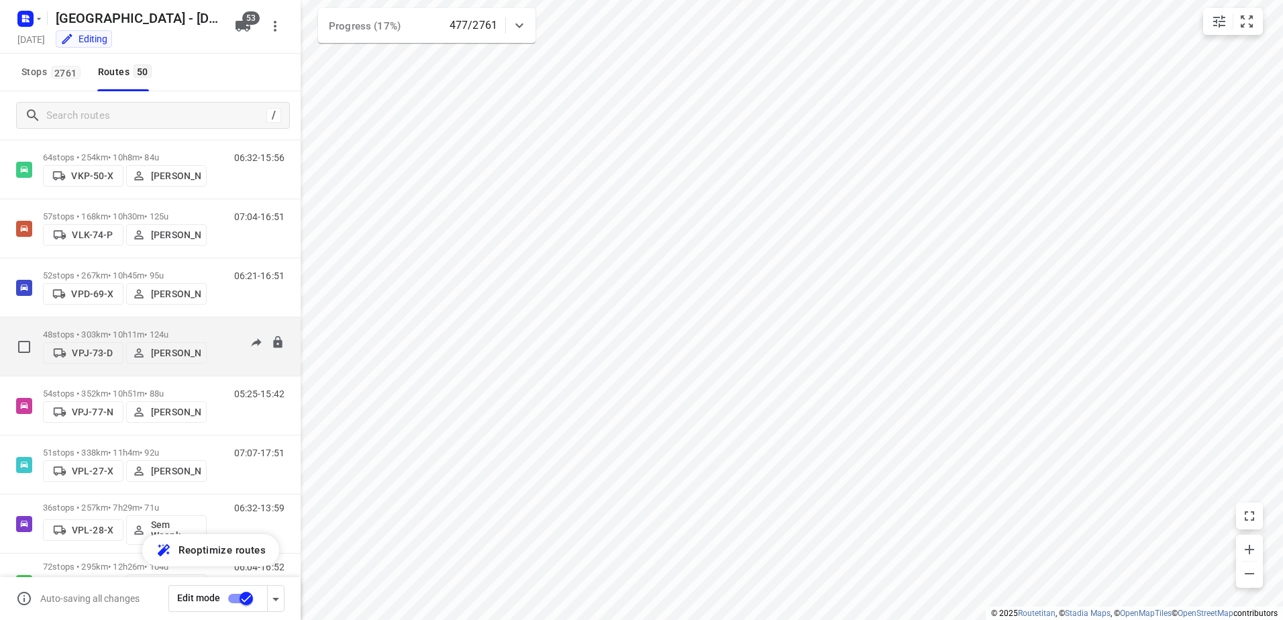
click at [121, 332] on p "48 stops • 303km • 10h11m • 124u" at bounding box center [125, 335] width 164 height 10
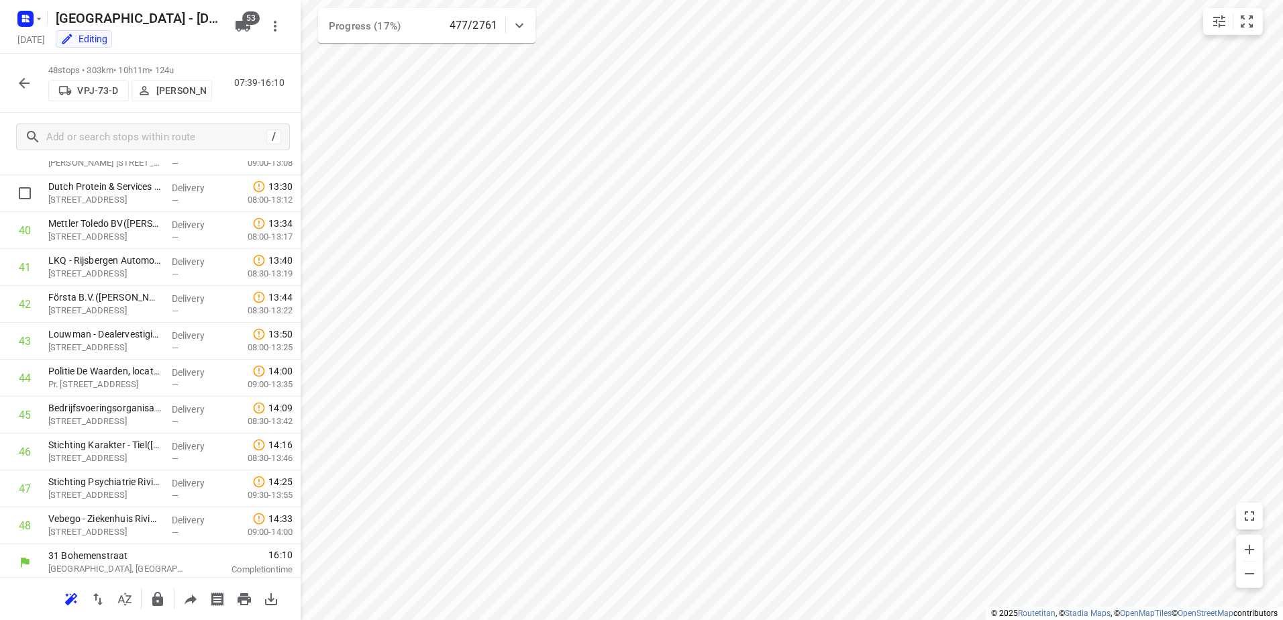
scroll to position [1460, 0]
click at [23, 87] on icon "button" at bounding box center [24, 83] width 11 height 11
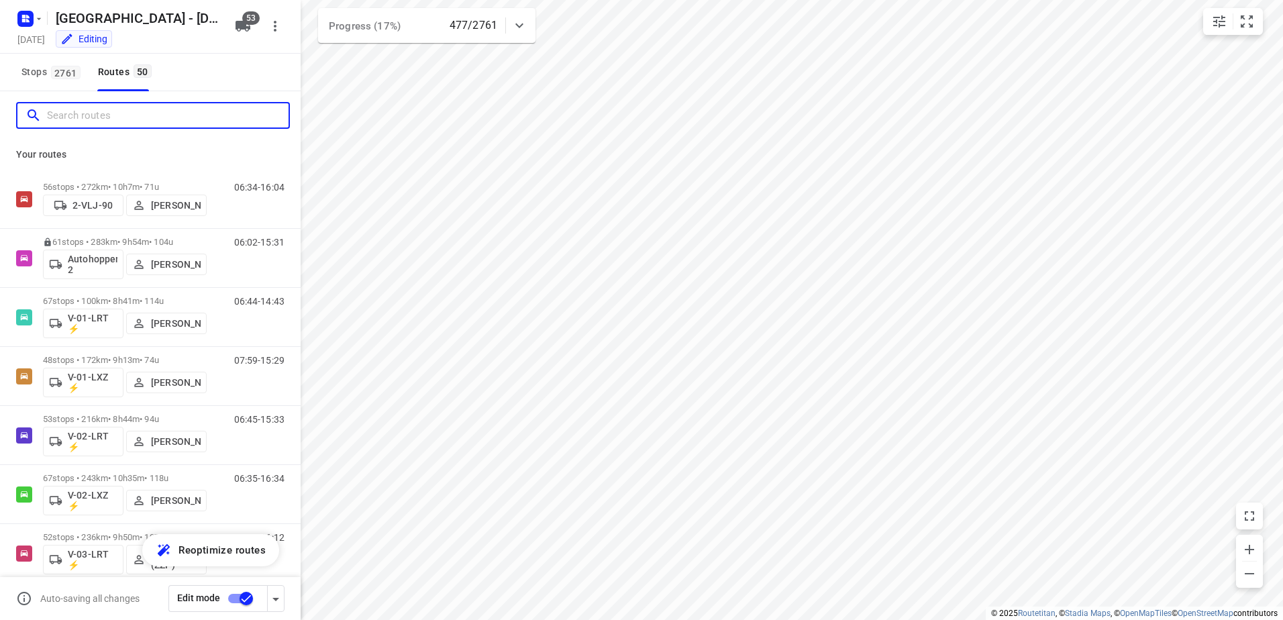
click at [172, 110] on input "Search routes" at bounding box center [168, 115] width 242 height 21
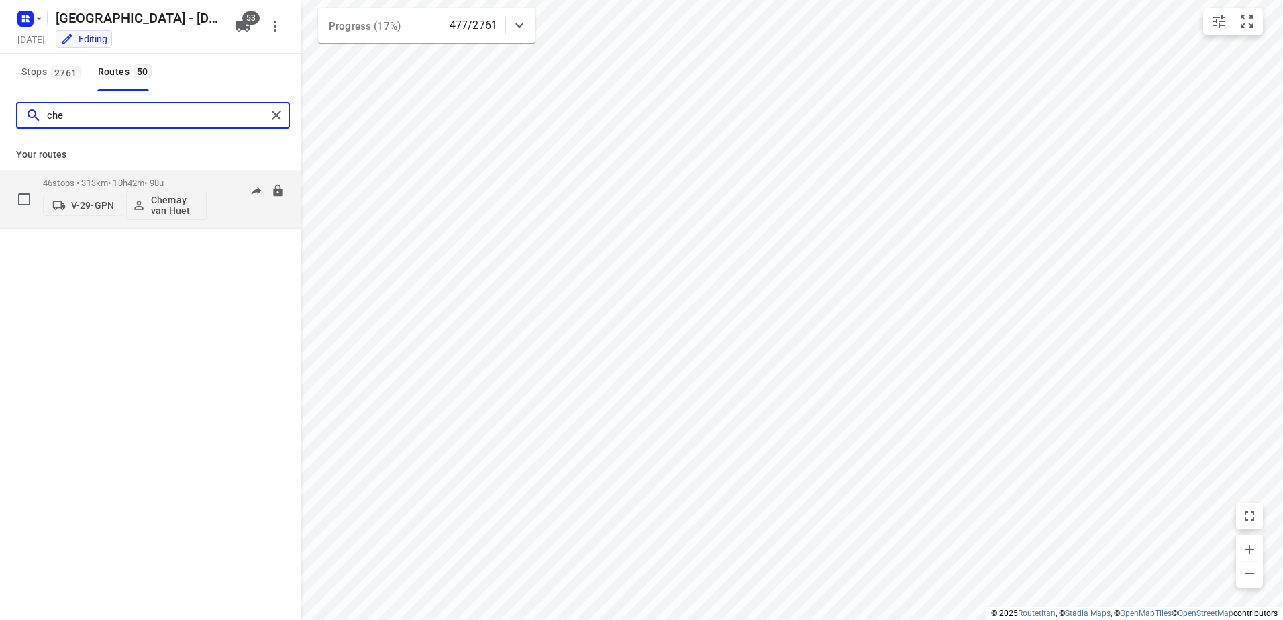
type input "che"
click at [127, 179] on p "46 stops • 313km • 10h42m • 98u" at bounding box center [125, 183] width 164 height 10
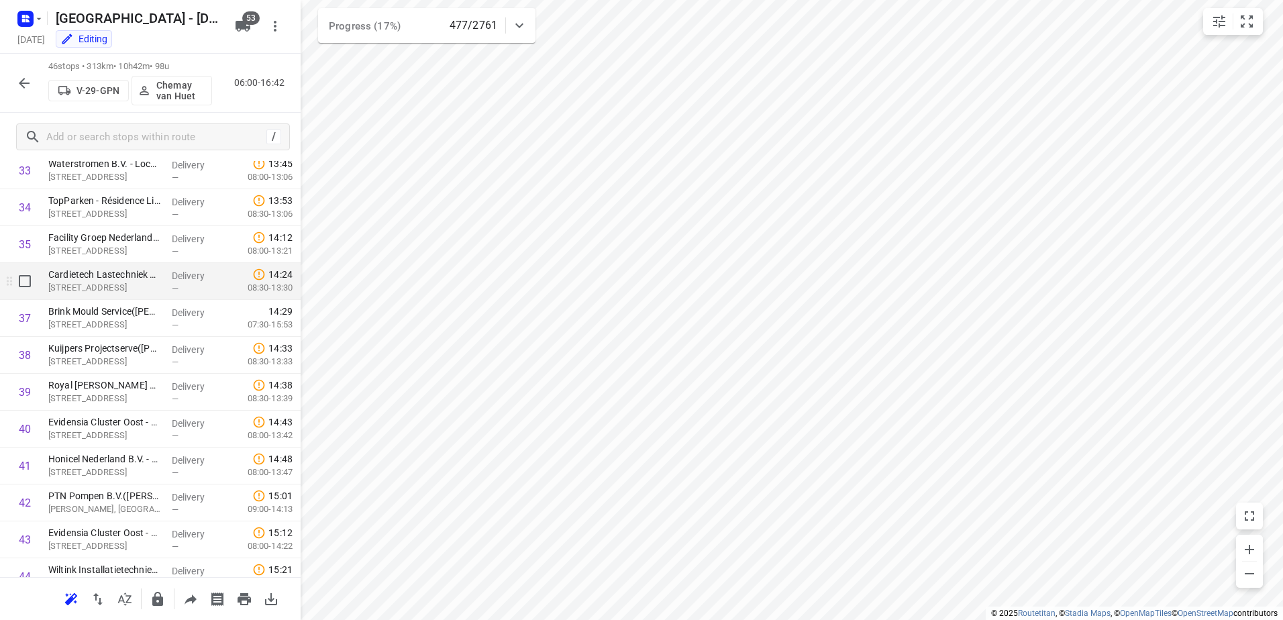
scroll to position [1386, 0]
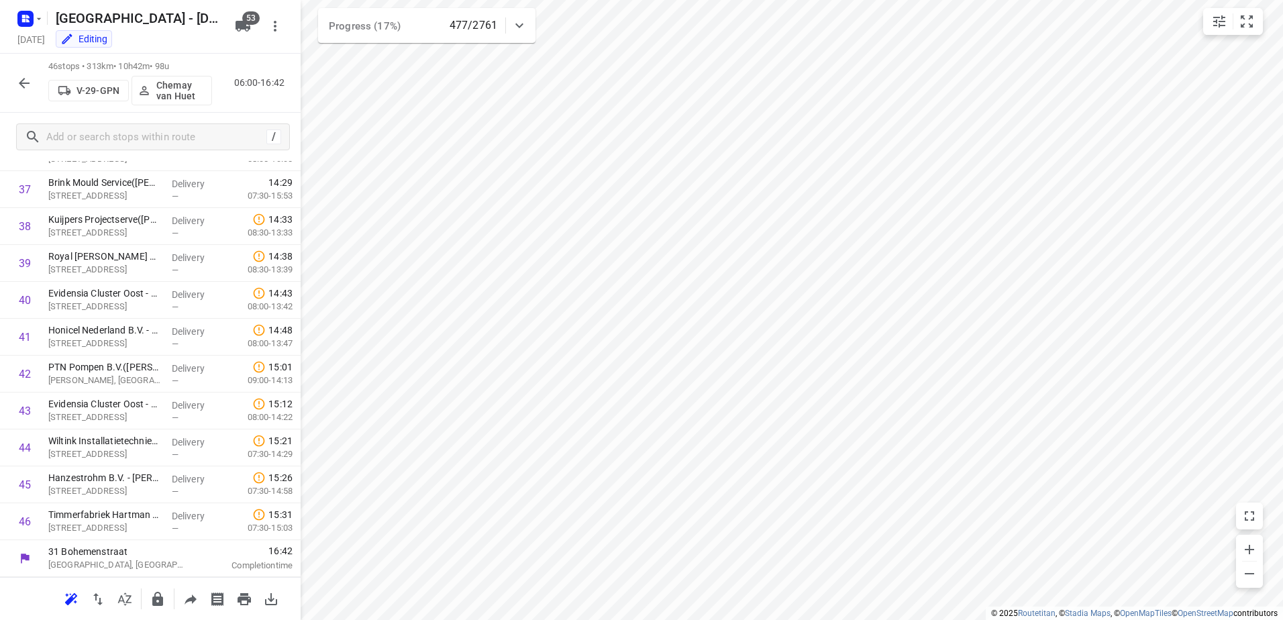
click at [28, 74] on button "button" at bounding box center [24, 83] width 27 height 27
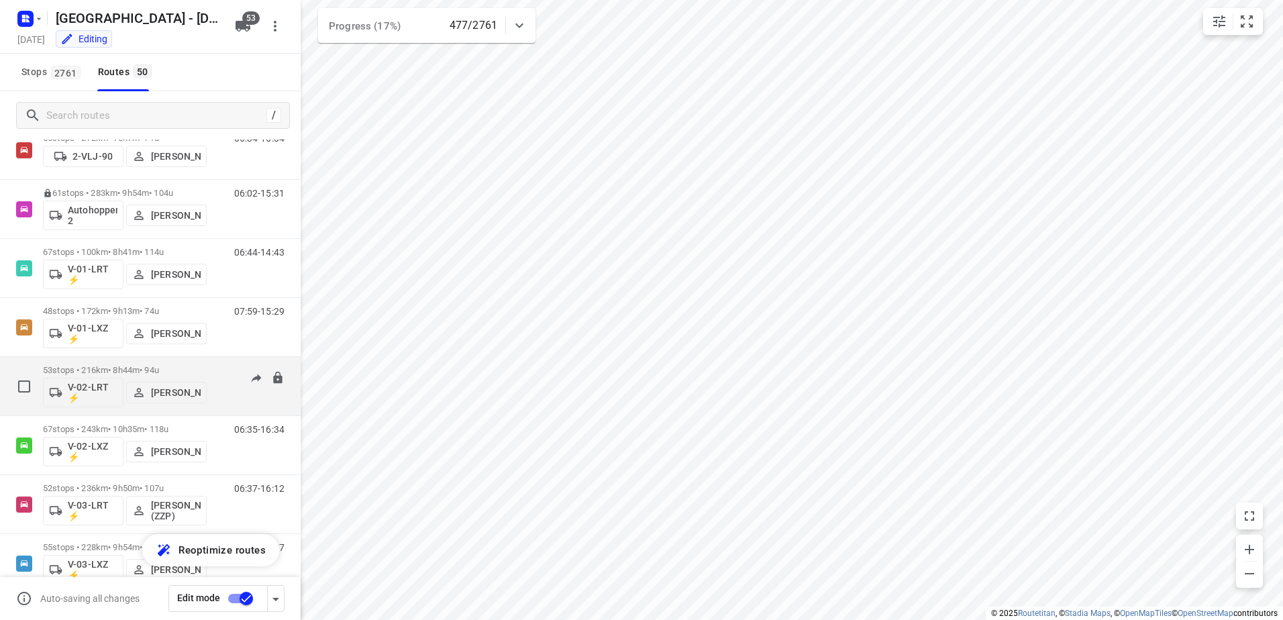
scroll to position [67, 0]
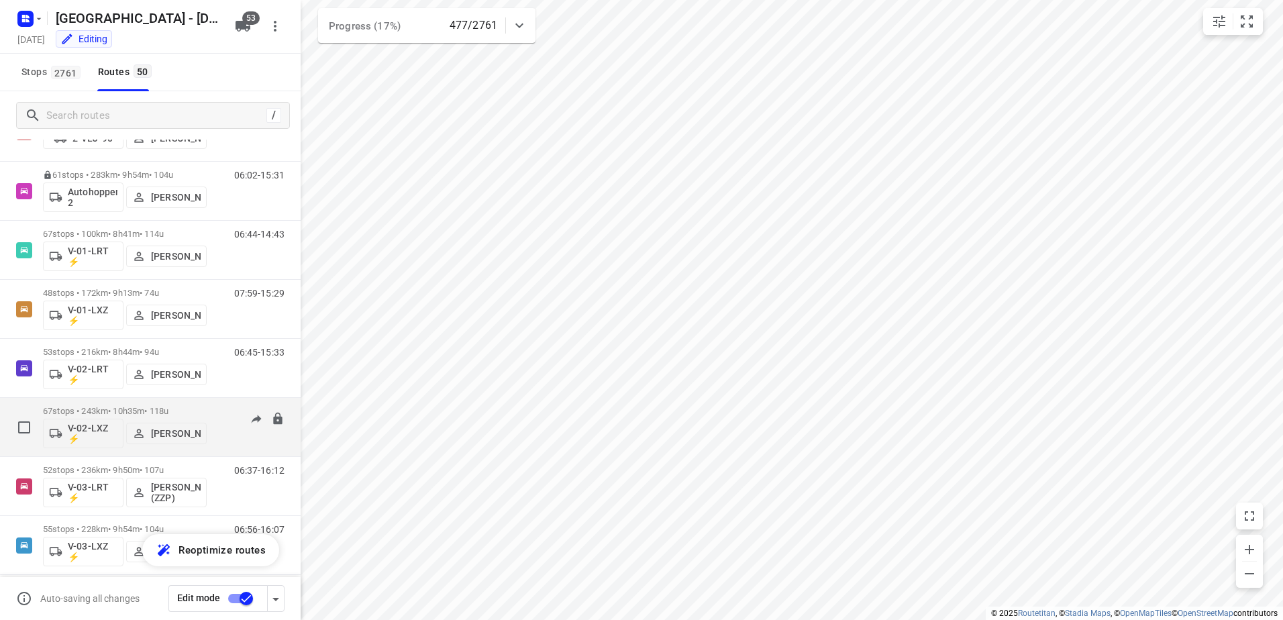
click at [125, 403] on div "67 stops • 243km • 10h35m • 118u V-02-LXZ ⚡ [PERSON_NAME]" at bounding box center [125, 427] width 164 height 56
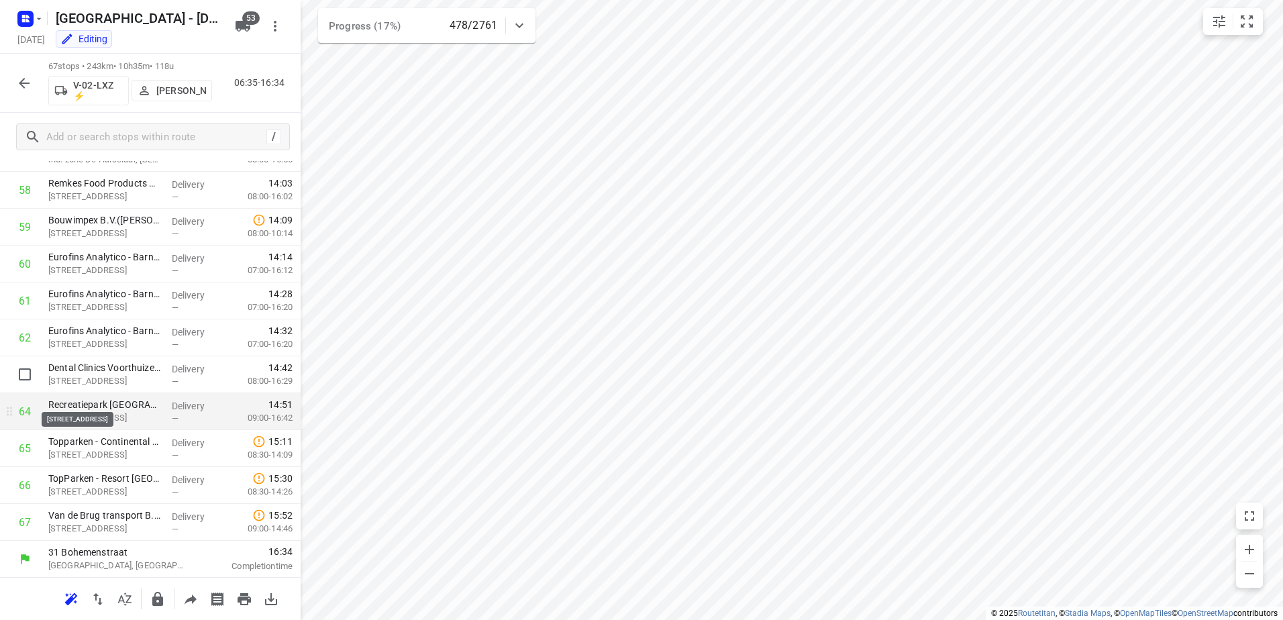
scroll to position [2161, 0]
click at [28, 81] on icon "button" at bounding box center [24, 83] width 16 height 16
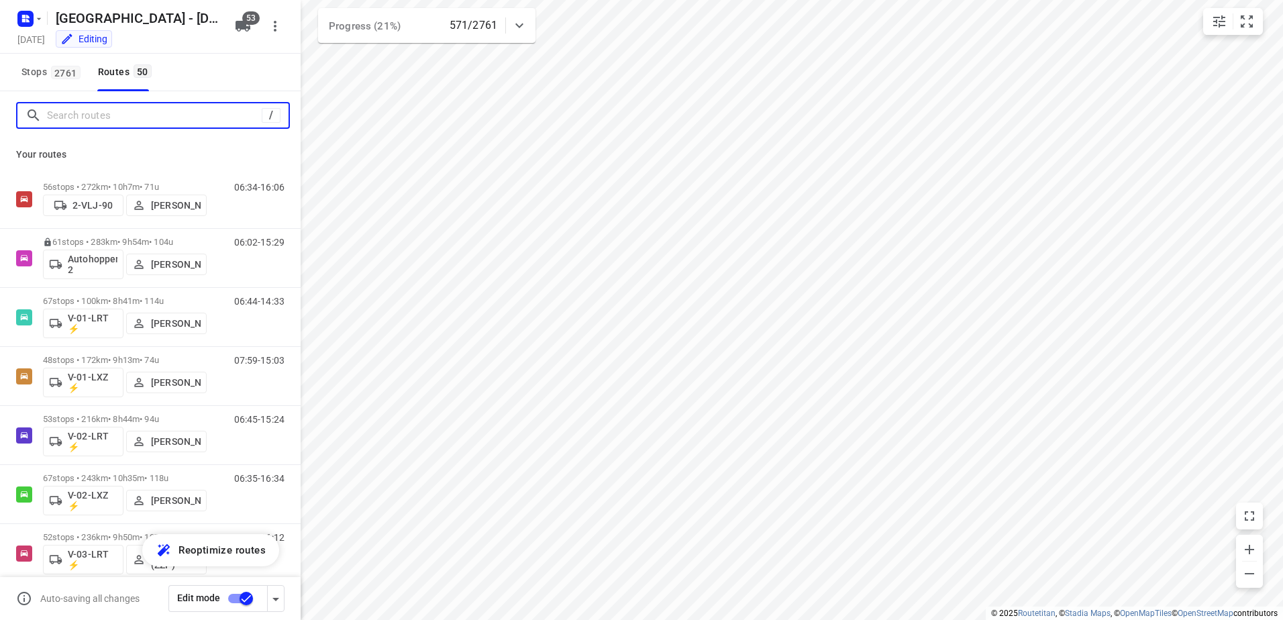
click at [209, 105] on input "Search routes" at bounding box center [154, 115] width 215 height 21
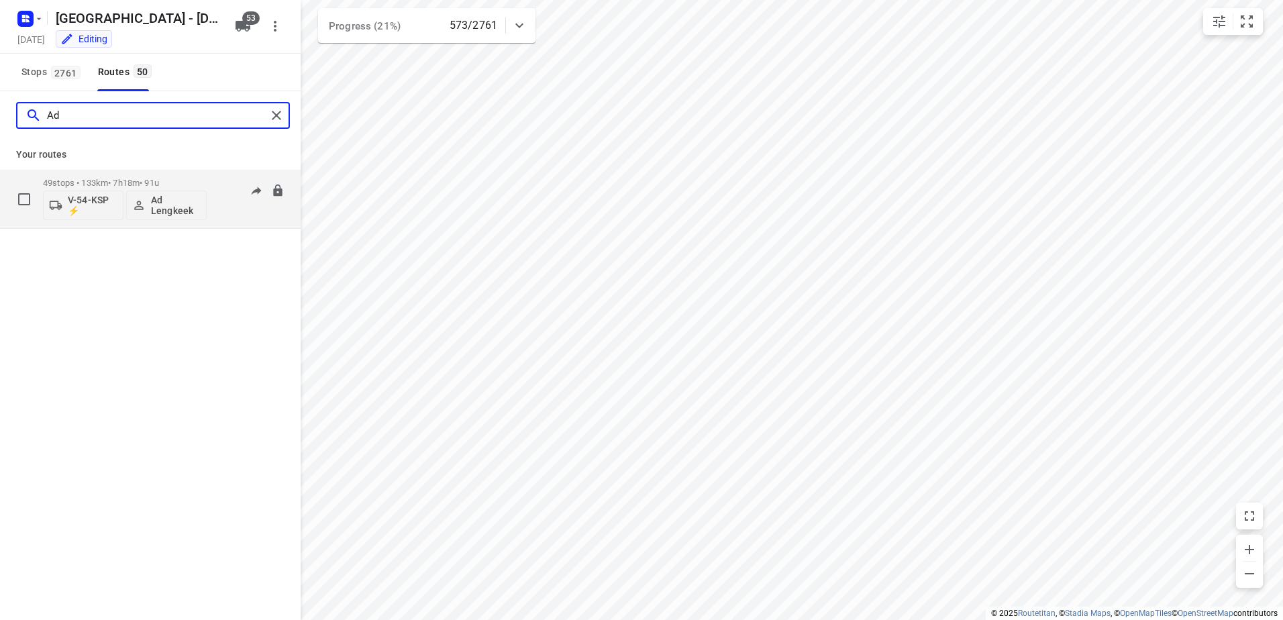
type input "Ad"
click at [174, 207] on p "Ad Lengkeek" at bounding box center [176, 205] width 50 height 21
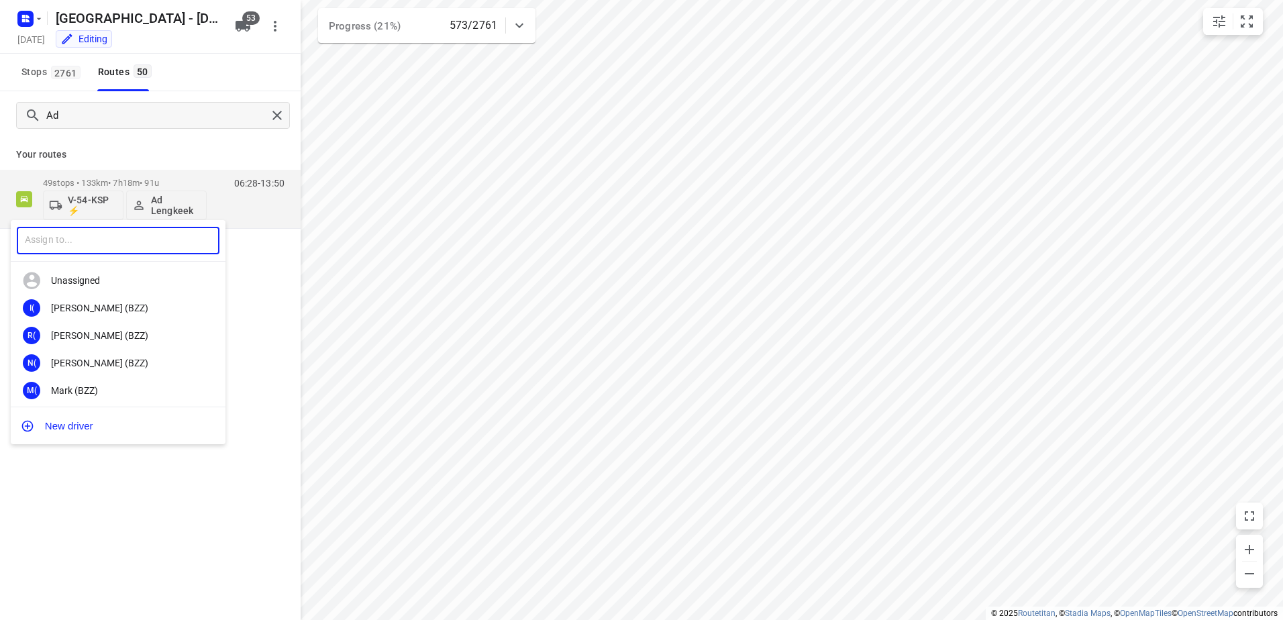
click at [146, 232] on input "text" at bounding box center [118, 241] width 203 height 28
type input "[PERSON_NAME]"
click at [128, 362] on div "[PERSON_NAME]" at bounding box center [121, 363] width 141 height 11
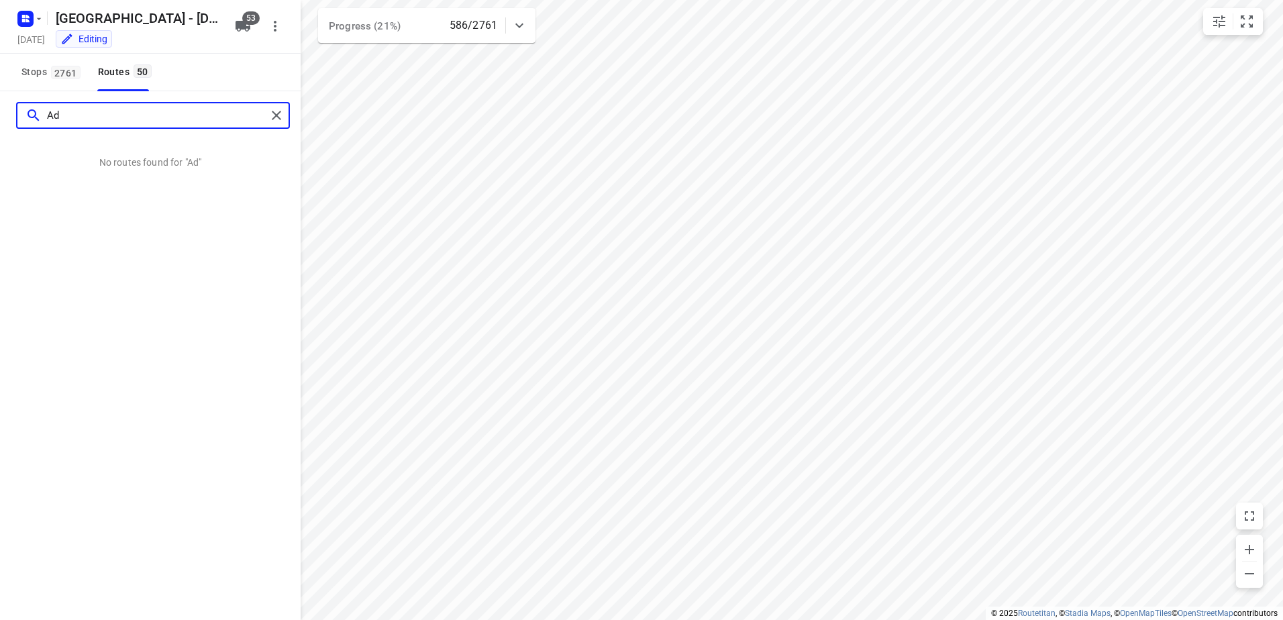
drag, startPoint x: 132, startPoint y: 117, endPoint x: 6, endPoint y: 121, distance: 125.6
click at [6, 121] on div "Ad" at bounding box center [150, 115] width 301 height 48
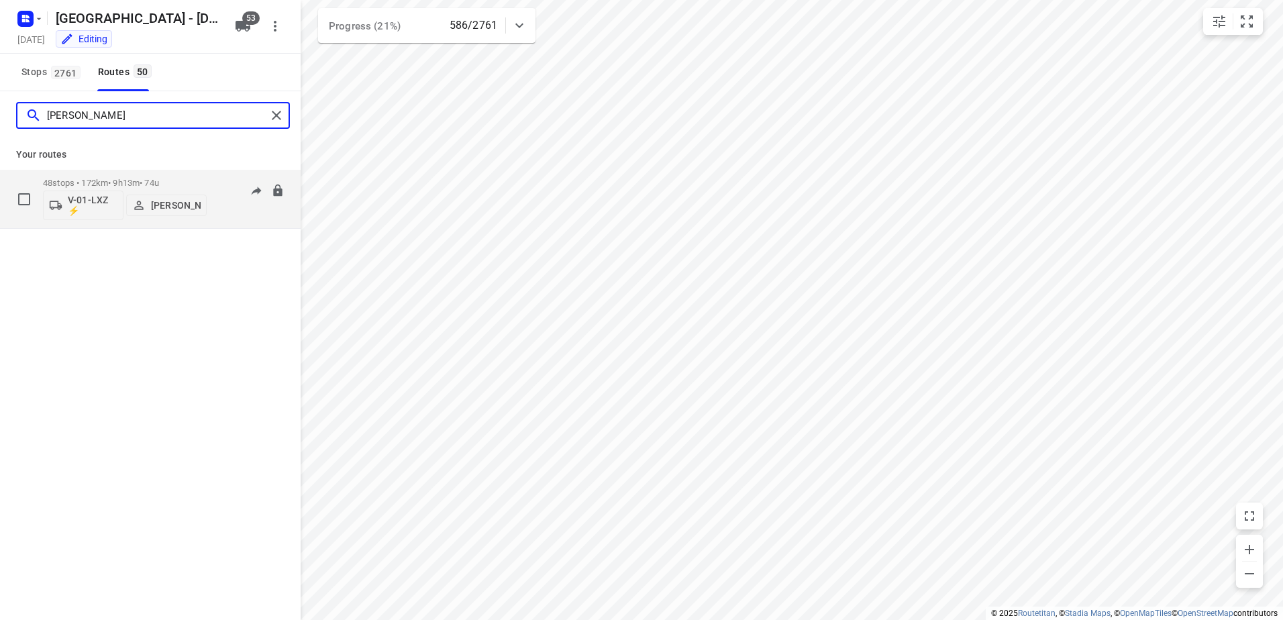
type input "[PERSON_NAME]"
click at [130, 172] on div "48 stops • 172km • 9h13m • 74u V-01-LXZ ⚡ [PERSON_NAME]" at bounding box center [125, 199] width 164 height 56
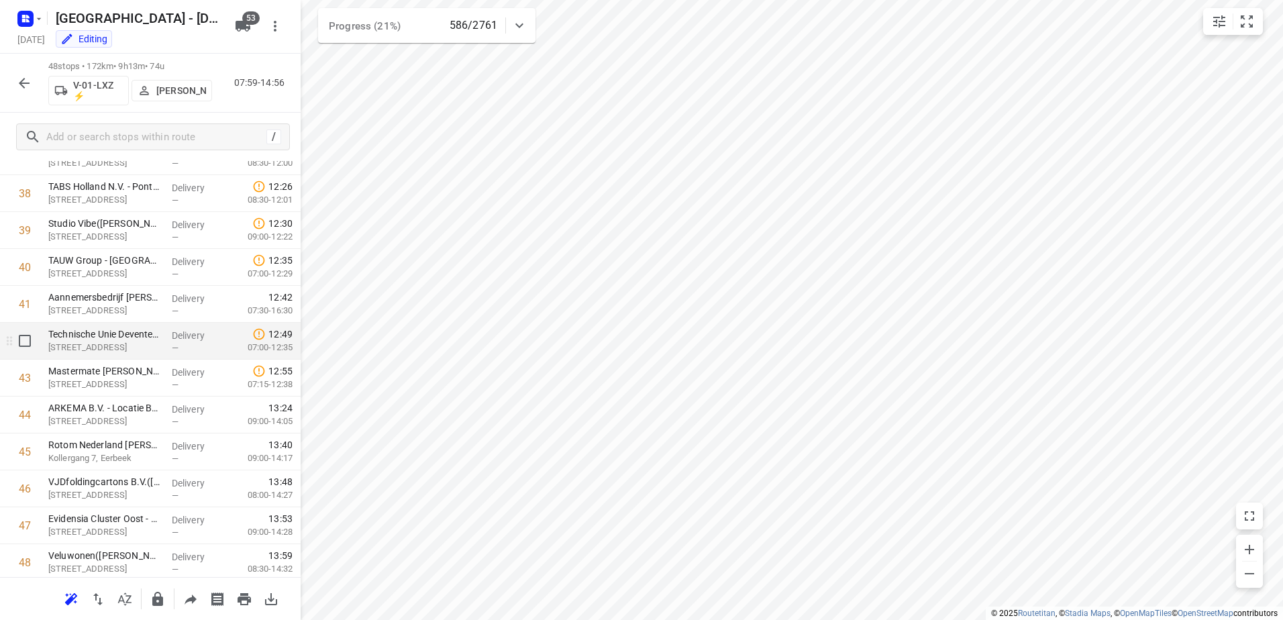
scroll to position [1460, 0]
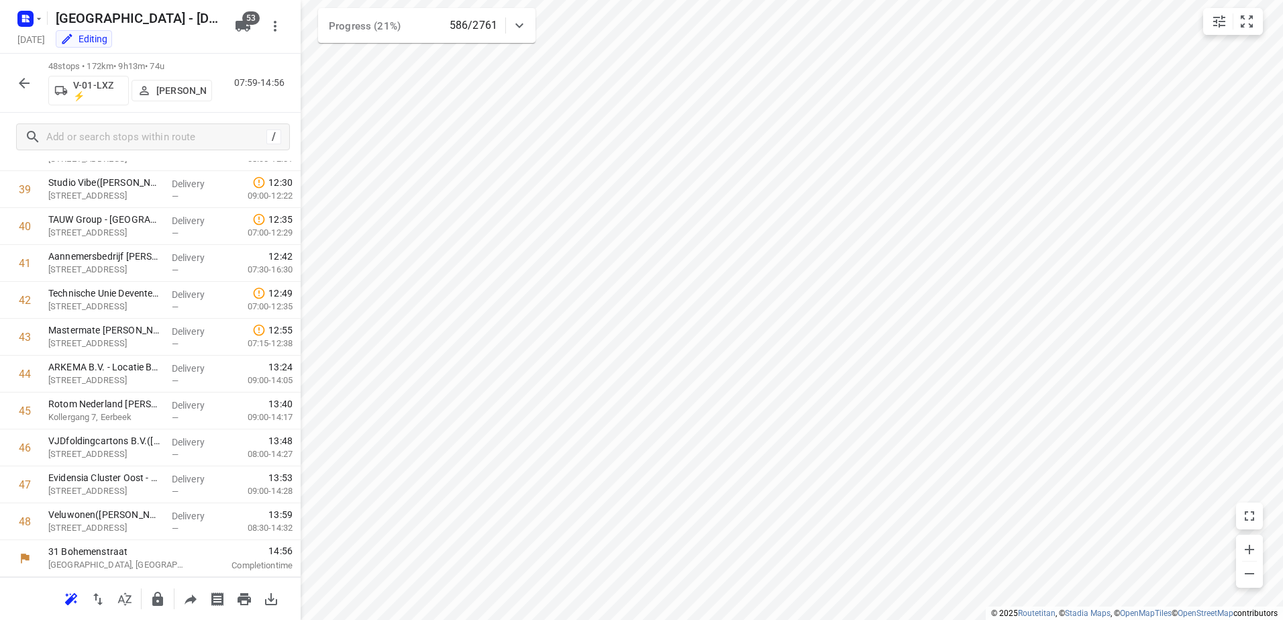
click at [30, 79] on icon "button" at bounding box center [24, 83] width 16 height 16
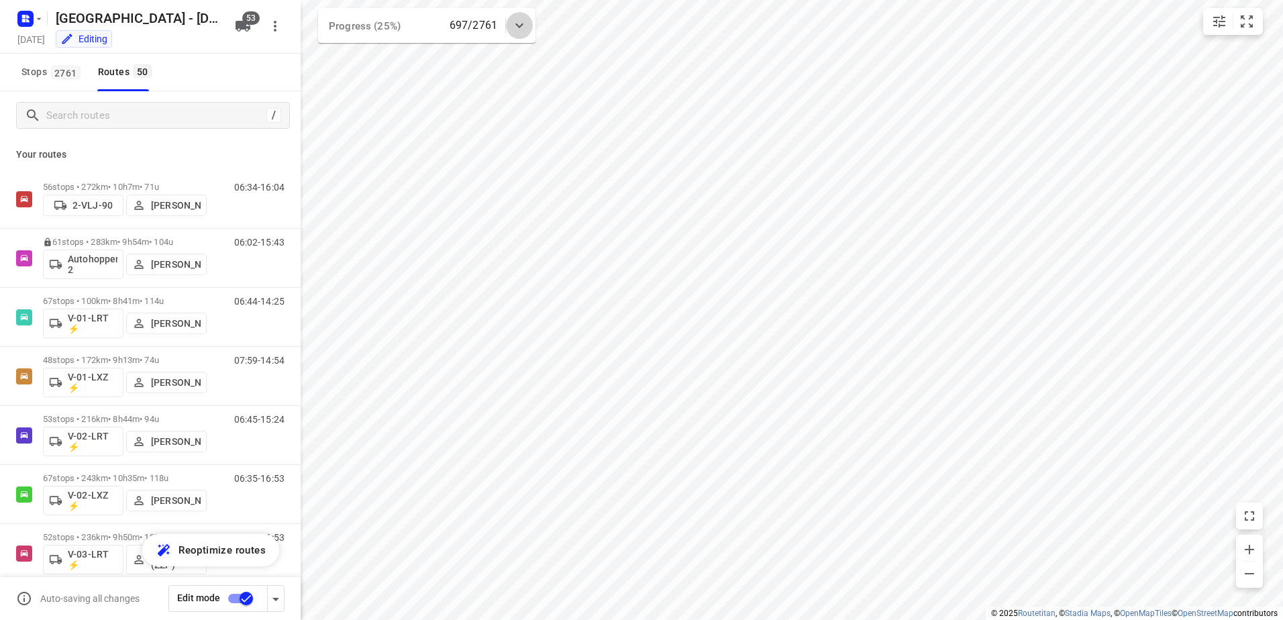
click at [524, 23] on icon at bounding box center [519, 25] width 16 height 16
click at [524, 23] on icon at bounding box center [519, 31] width 16 height 16
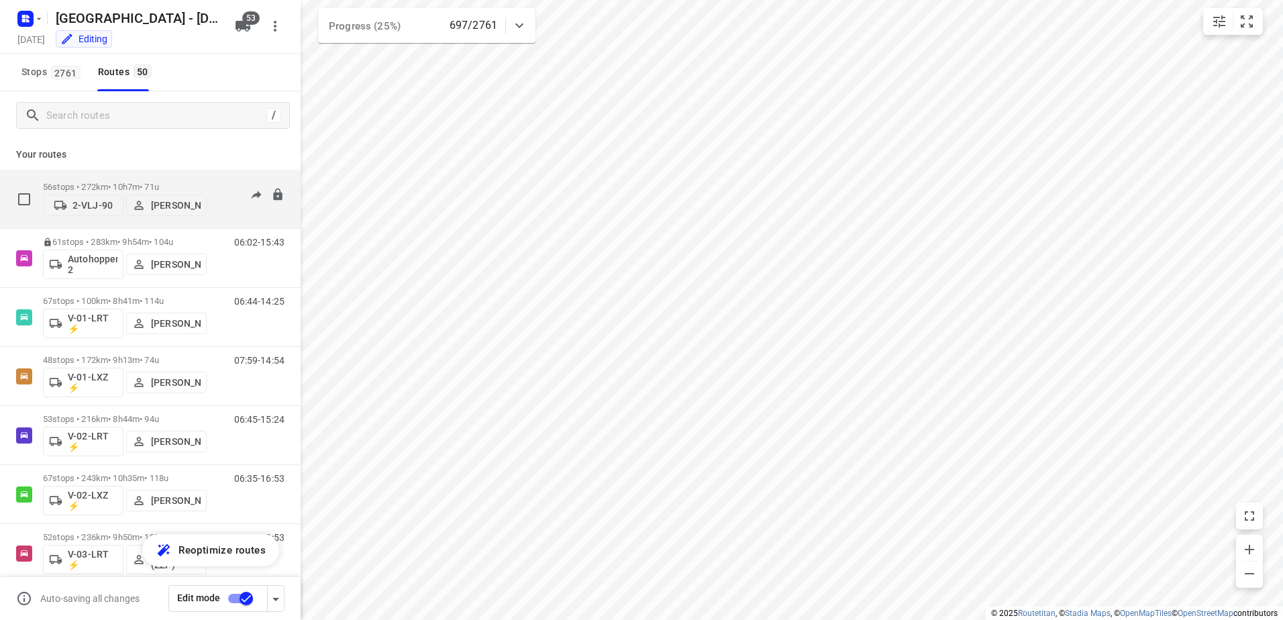
click at [123, 178] on div "56 stops • 272km • 10h7m • 71u 2-VLJ-90 [PERSON_NAME]" at bounding box center [125, 199] width 164 height 48
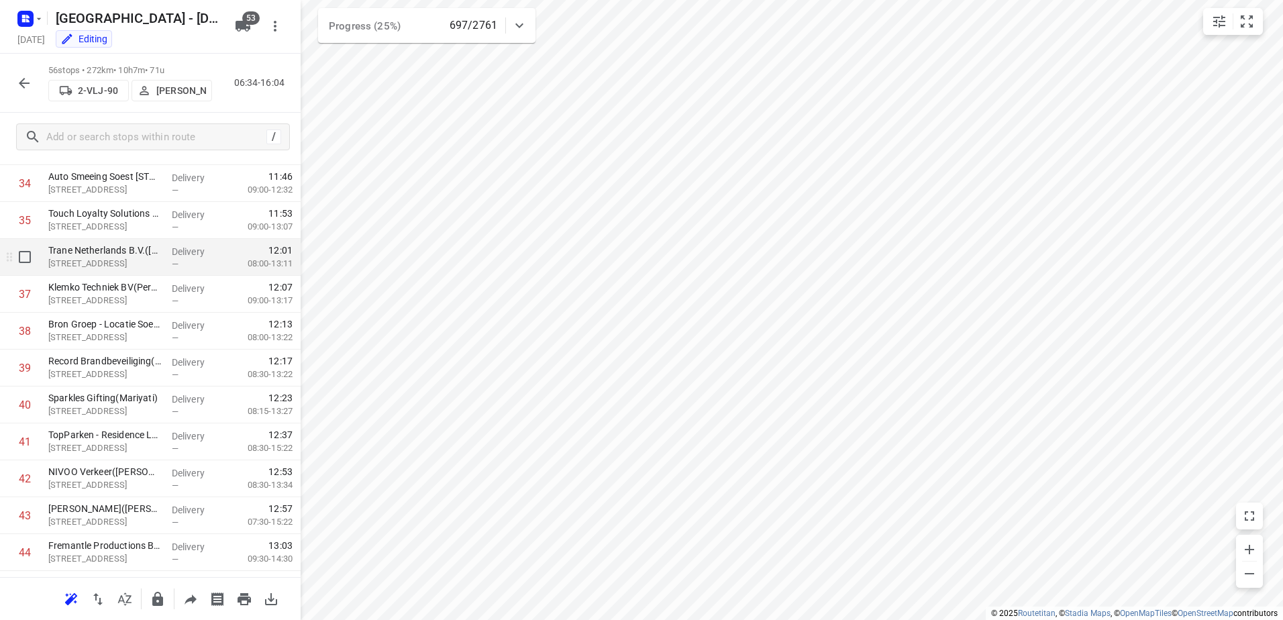
scroll to position [1477, 0]
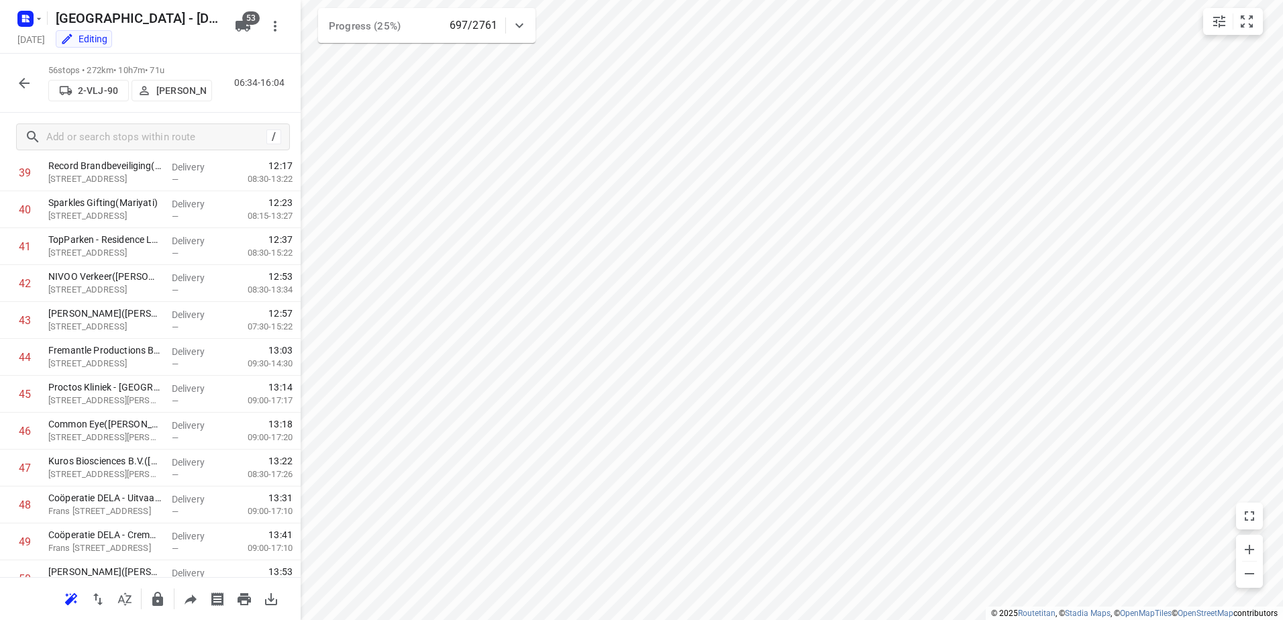
click at [17, 76] on icon "button" at bounding box center [24, 83] width 16 height 16
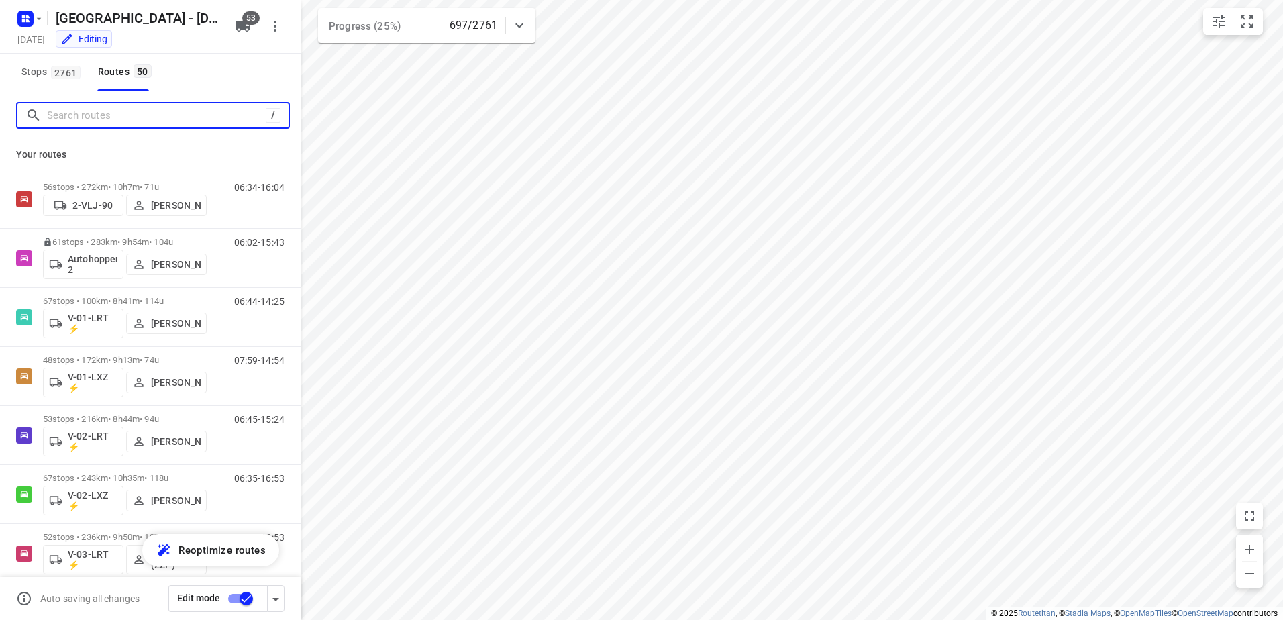
click at [140, 113] on input "Search routes" at bounding box center [156, 115] width 219 height 21
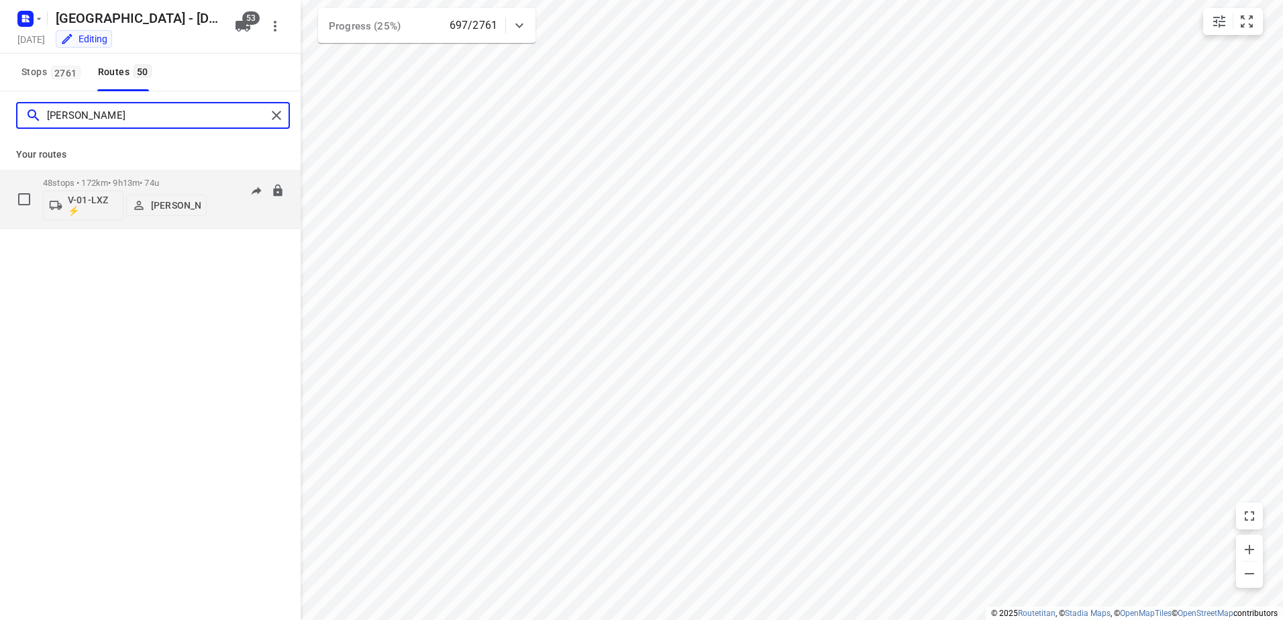
type input "[PERSON_NAME]"
click at [126, 177] on div "48 stops • 172km • 9h13m • 74u V-01-LXZ ⚡ [PERSON_NAME]" at bounding box center [125, 199] width 164 height 56
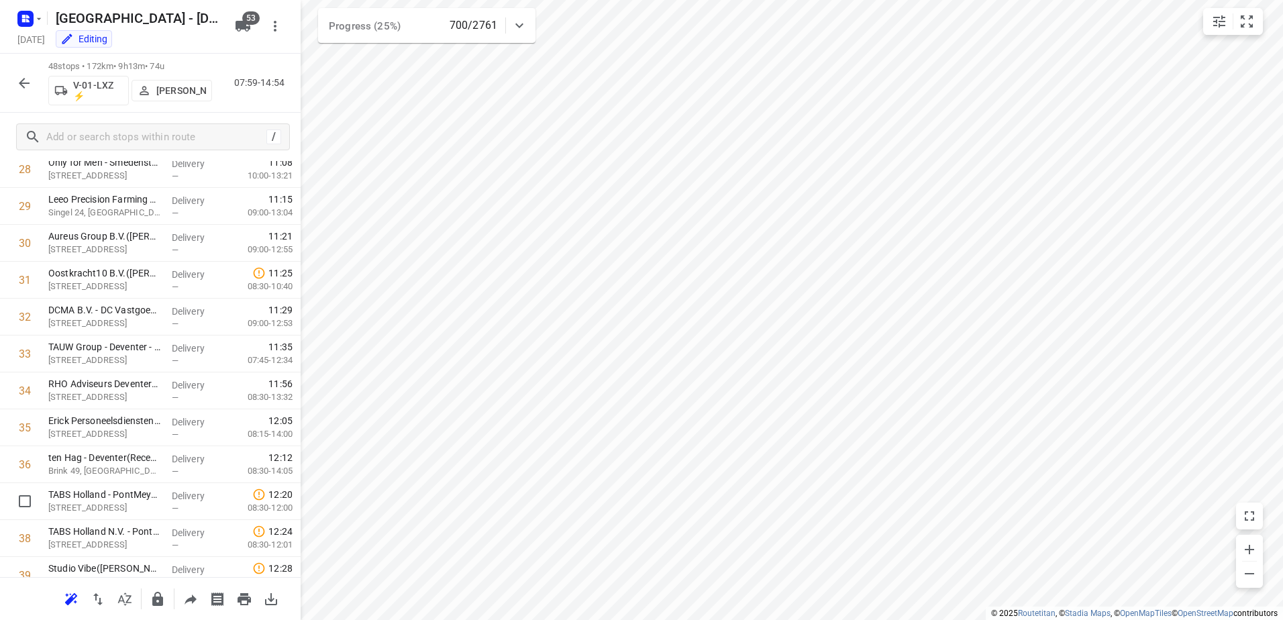
scroll to position [1460, 0]
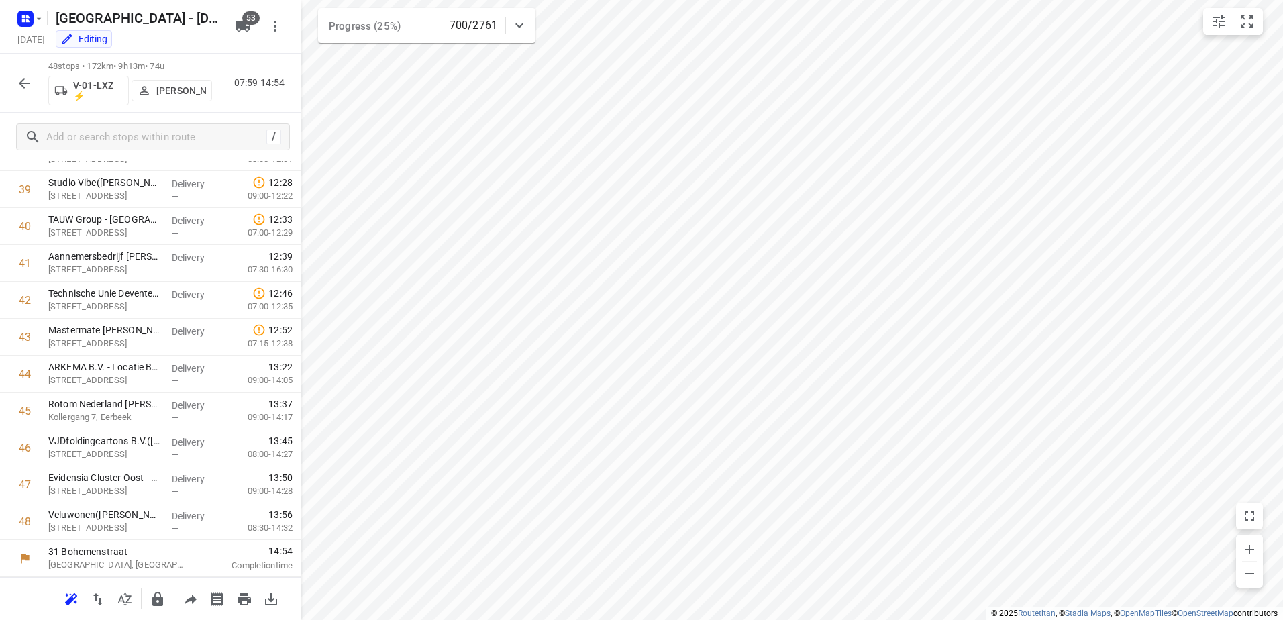
click at [19, 79] on icon "button" at bounding box center [24, 83] width 16 height 16
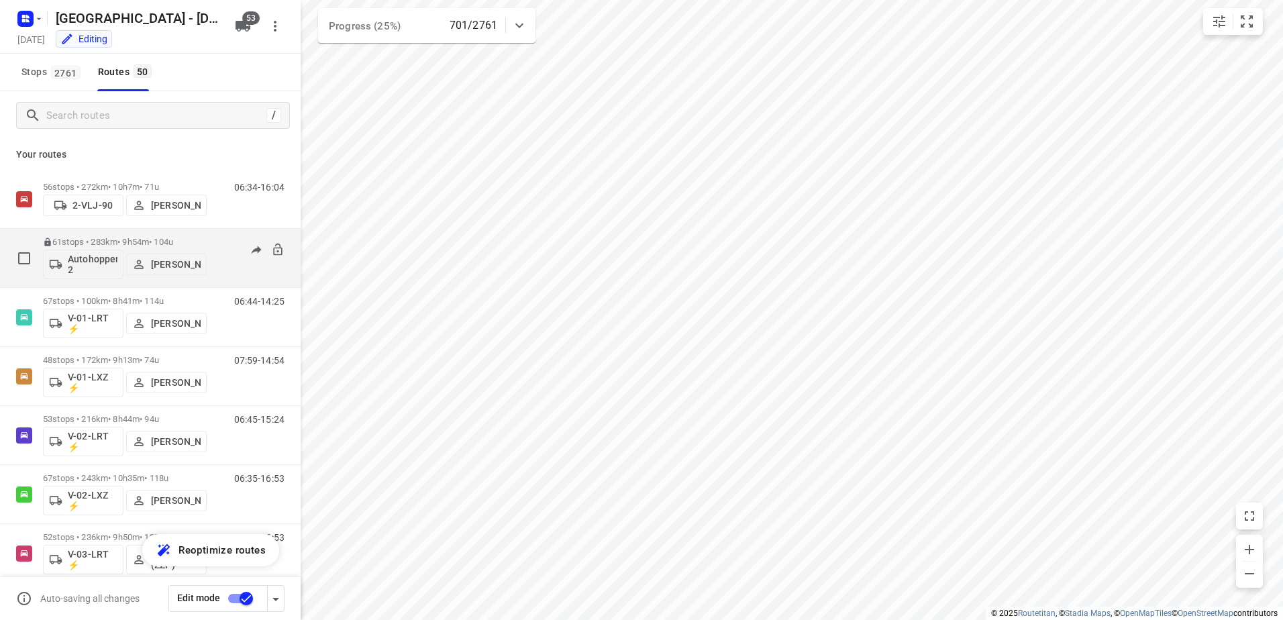
click at [130, 243] on p "61 stops • 283km • 9h54m • 104u" at bounding box center [125, 242] width 164 height 10
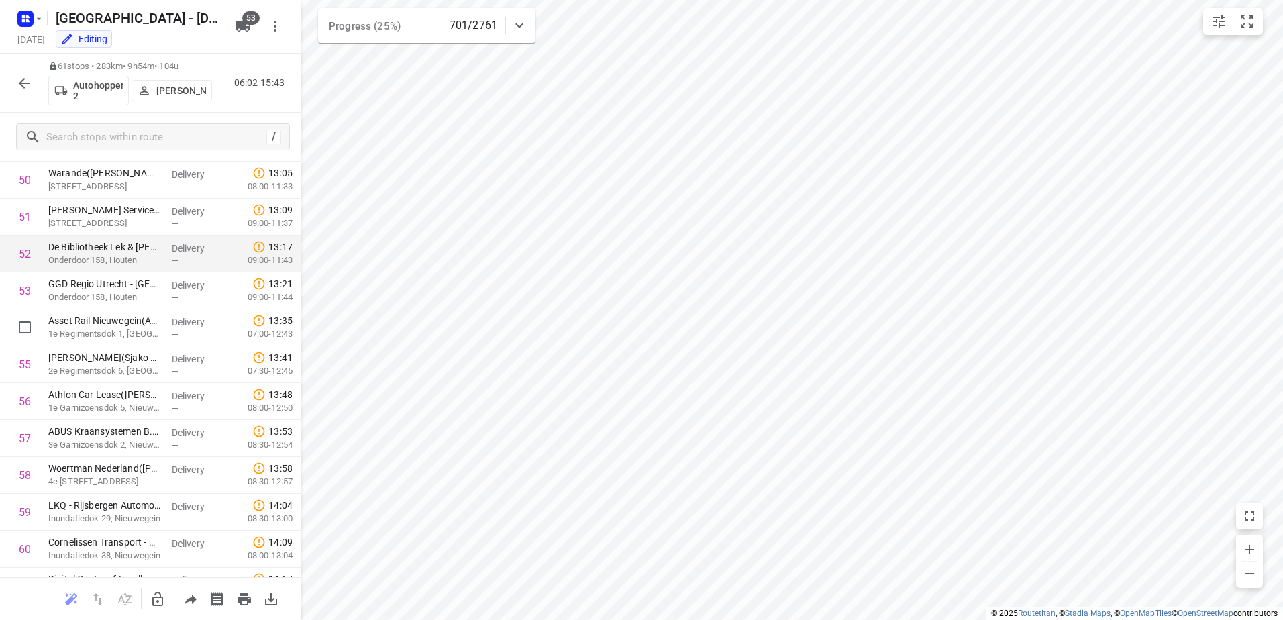
scroll to position [1940, 0]
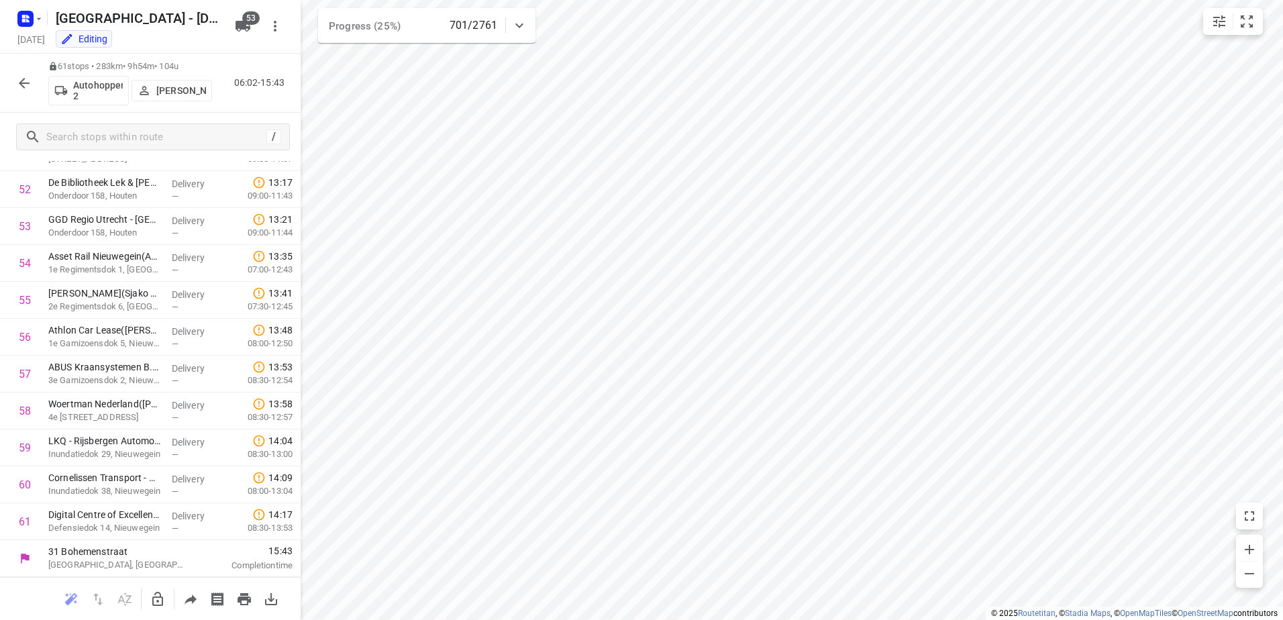
click at [15, 77] on button "button" at bounding box center [24, 83] width 27 height 27
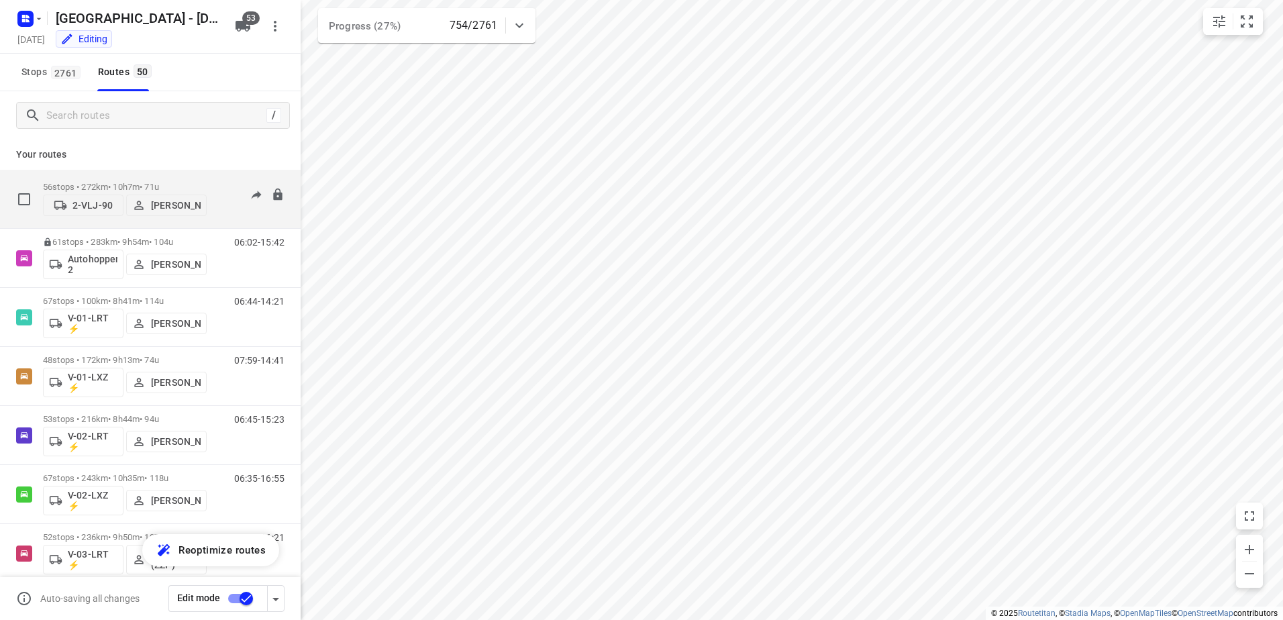
click at [129, 182] on p "56 stops • 272km • 10h7m • 71u" at bounding box center [125, 187] width 164 height 10
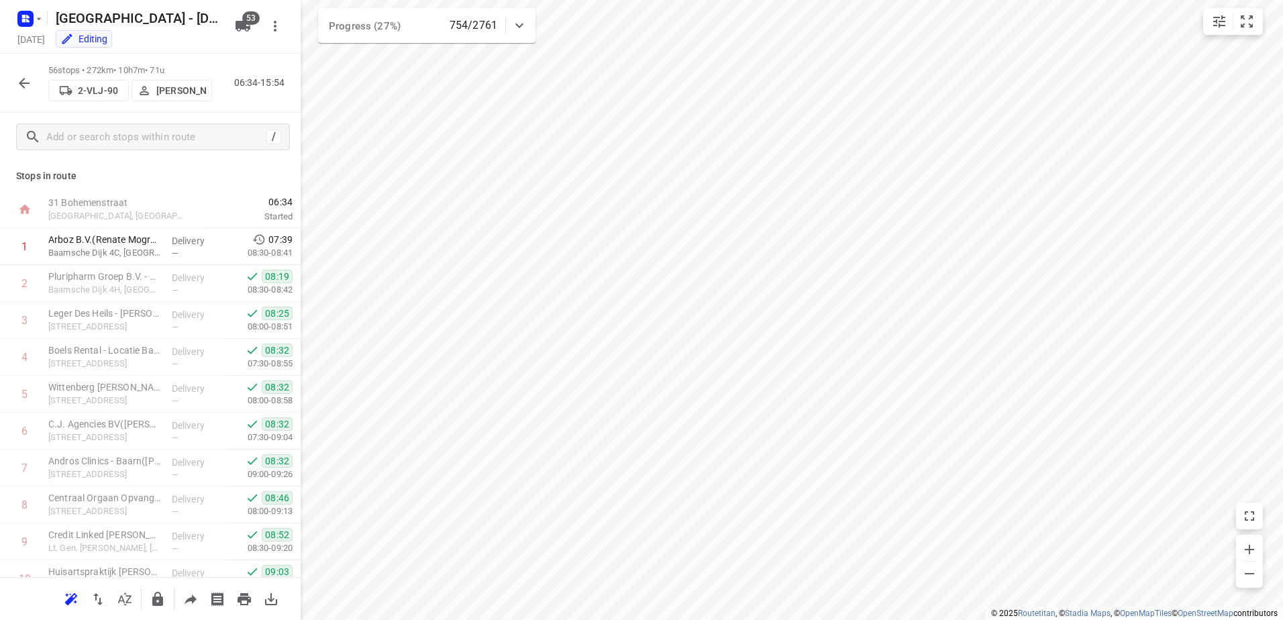
click at [28, 74] on button "button" at bounding box center [24, 83] width 27 height 27
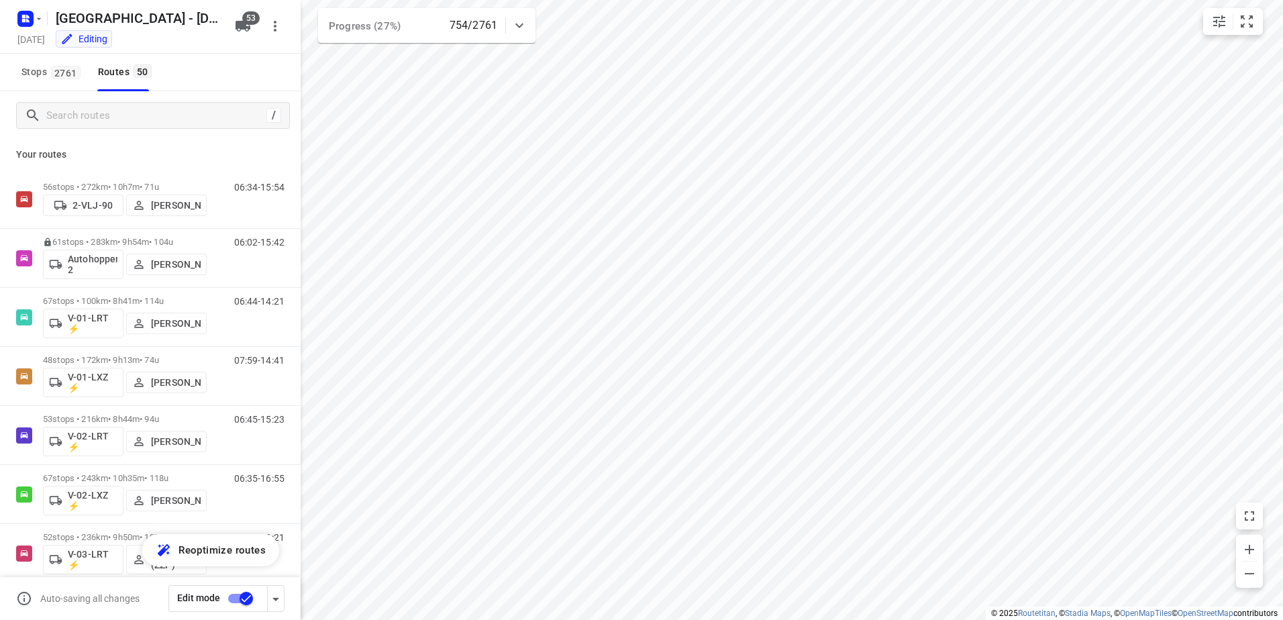
click at [128, 143] on div "Your routes 56 stops • 272km • 10h7m • 71u 2-VLJ-90 Fikri Mizaz 06:34-15:54 61 …" at bounding box center [150, 399] width 301 height 518
click at [138, 132] on div "/" at bounding box center [150, 115] width 301 height 48
click at [139, 127] on div "/" at bounding box center [153, 115] width 274 height 27
click at [137, 109] on input "Search routes" at bounding box center [168, 115] width 242 height 21
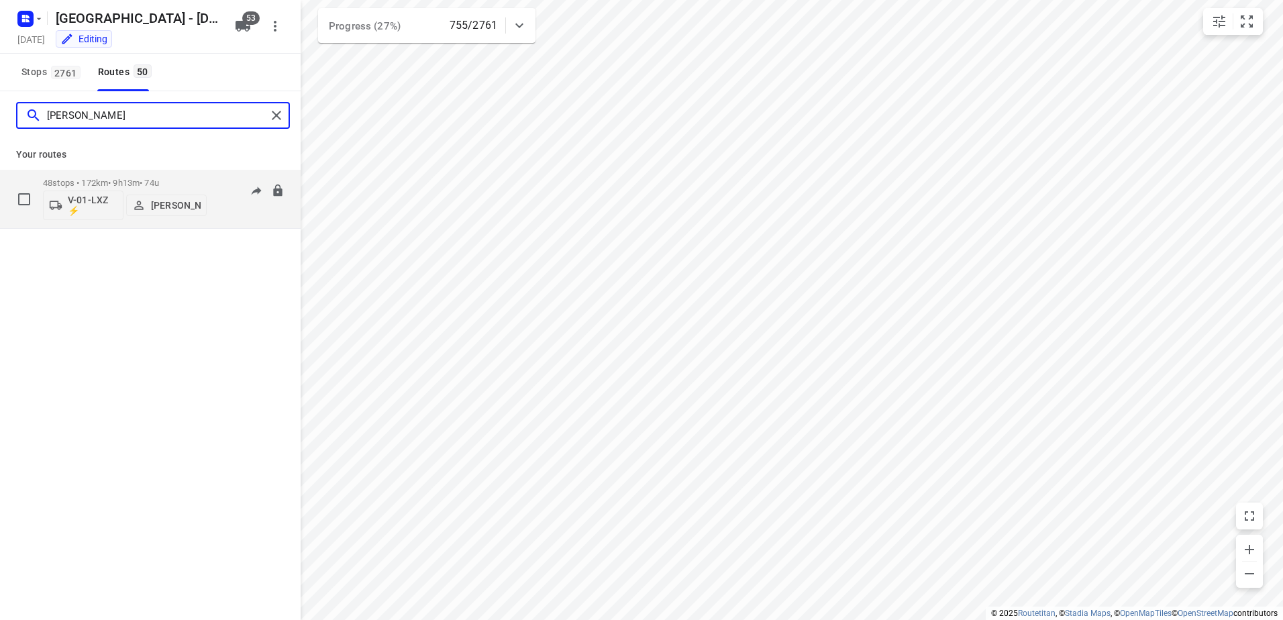
type input "[PERSON_NAME]"
click at [131, 179] on p "48 stops • 172km • 9h13m • 74u" at bounding box center [125, 183] width 164 height 10
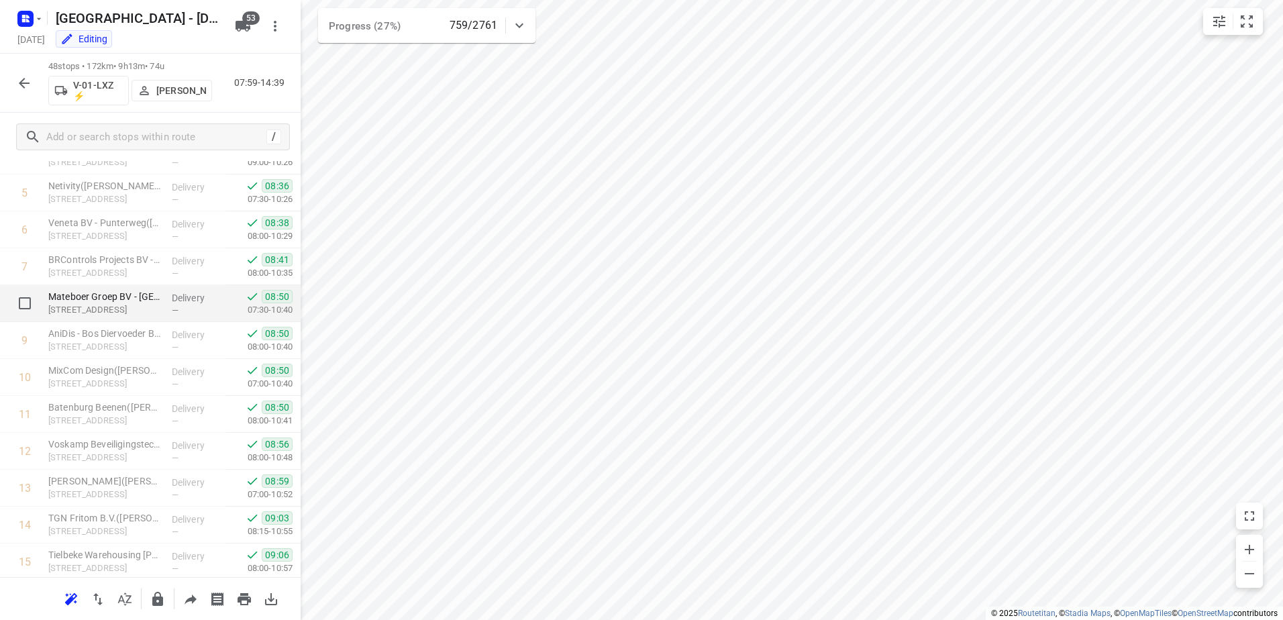
scroll to position [0, 0]
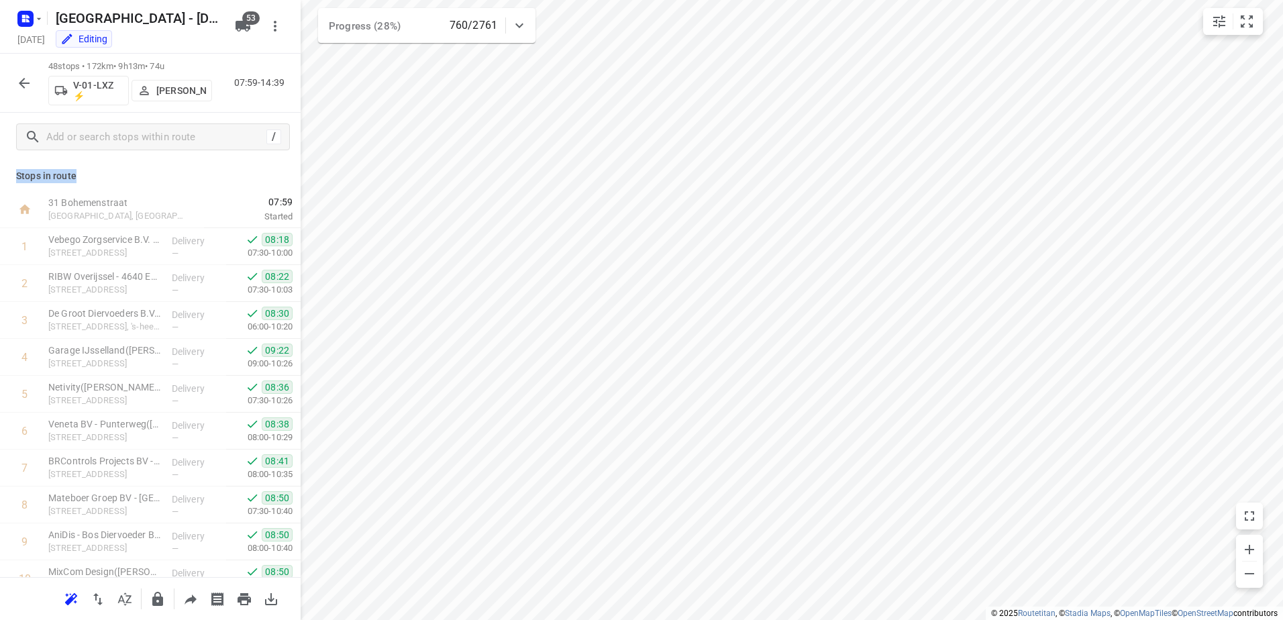
drag, startPoint x: 79, startPoint y: 175, endPoint x: 10, endPoint y: 175, distance: 68.5
click at [10, 175] on div "Stops in route 31 Bohemenstraat [GEOGRAPHIC_DATA], [GEOGRAPHIC_DATA] 07:59 Star…" at bounding box center [150, 369] width 301 height 416
drag, startPoint x: 10, startPoint y: 175, endPoint x: 89, endPoint y: 175, distance: 78.5
click at [89, 175] on p "Stops in route" at bounding box center [150, 176] width 268 height 14
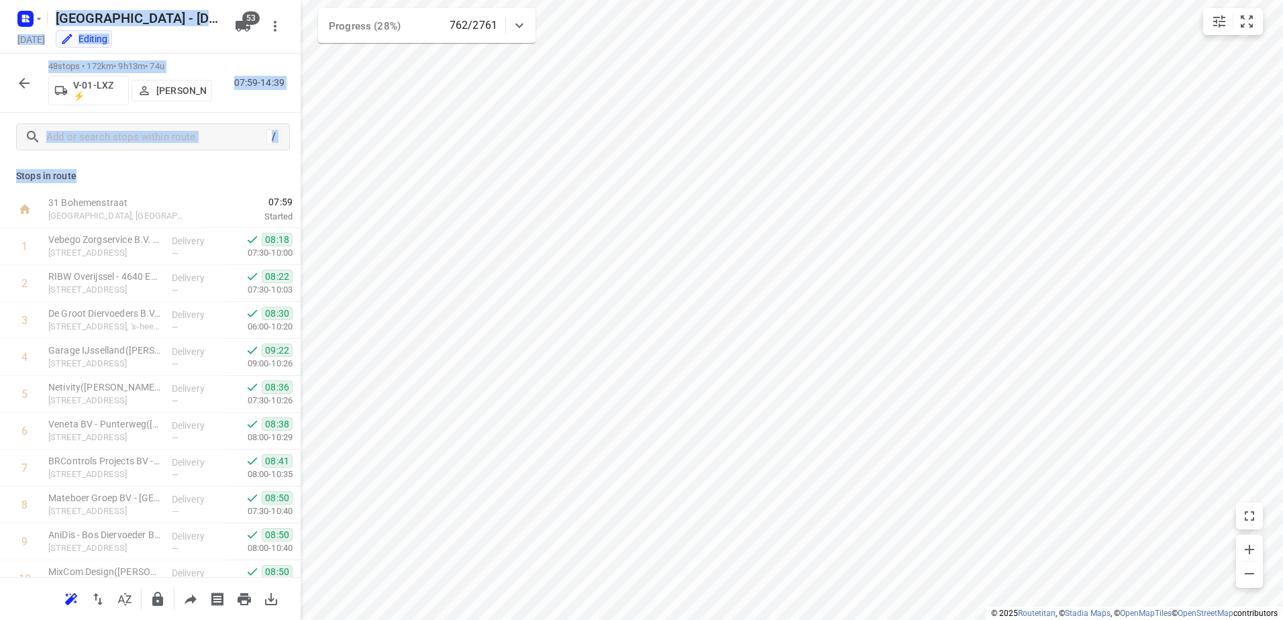
drag, startPoint x: 98, startPoint y: 179, endPoint x: -1, endPoint y: 183, distance: 99.4
click at [0, 183] on html "i © 2025 Routetitan , © Stadia Maps , © OpenMapTiles © OpenStreetMap contributo…" at bounding box center [641, 310] width 1283 height 620
drag, startPoint x: -1, startPoint y: 183, endPoint x: 119, endPoint y: 181, distance: 120.8
click at [119, 181] on p "Stops in route" at bounding box center [150, 176] width 268 height 14
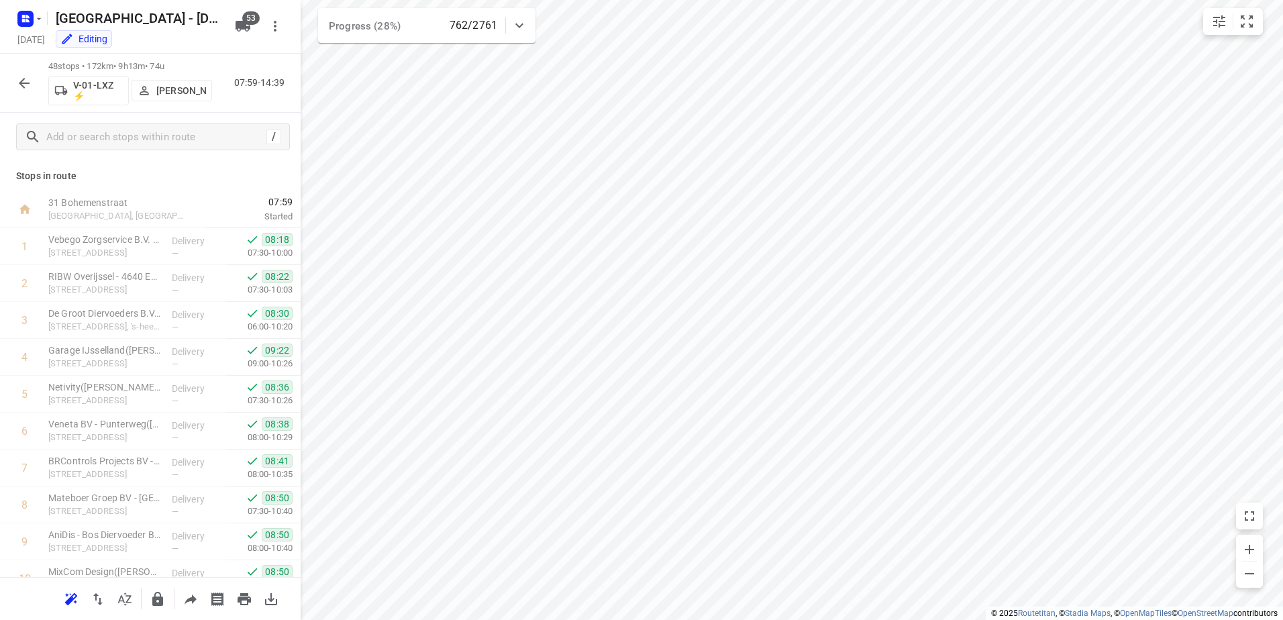
click at [25, 83] on icon "button" at bounding box center [24, 83] width 11 height 11
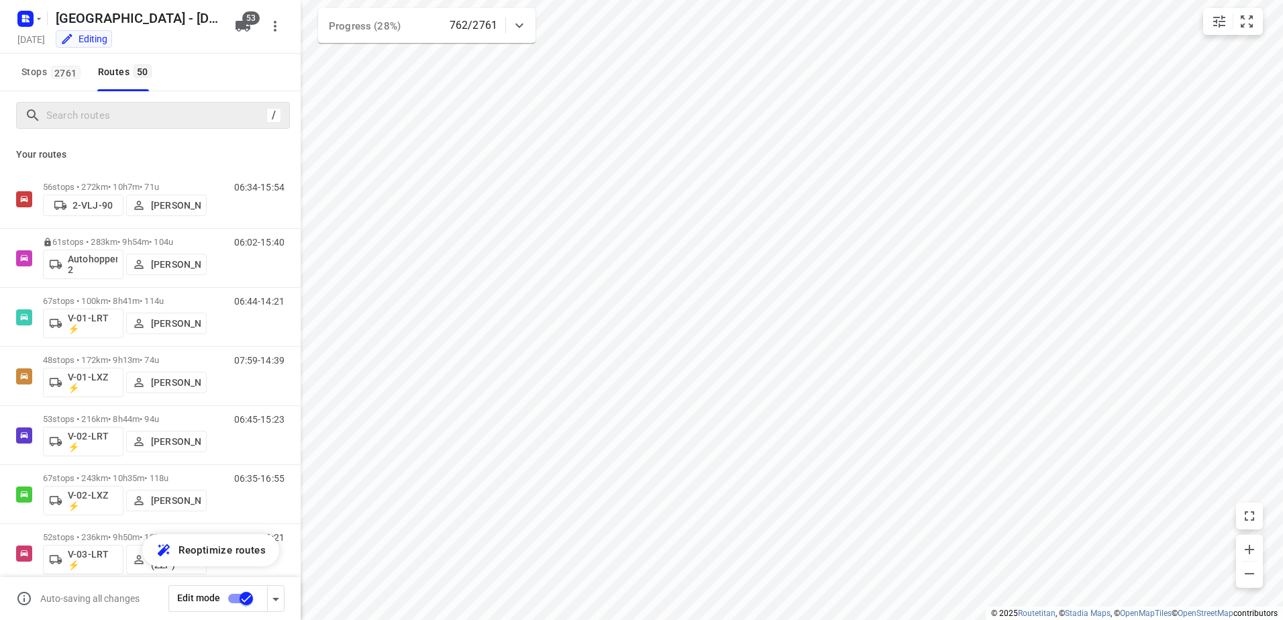
click at [109, 126] on div "/" at bounding box center [153, 115] width 274 height 27
click at [111, 124] on input "Search routes" at bounding box center [168, 115] width 242 height 21
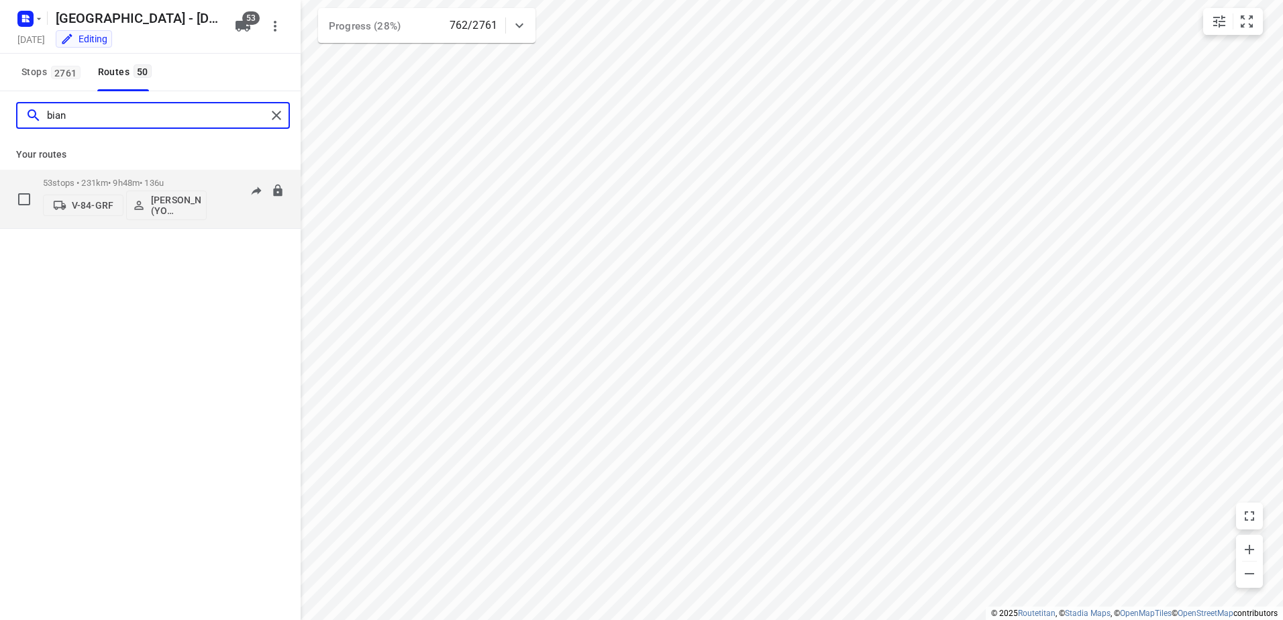
type input "bian"
click at [130, 183] on p "53 stops • 231km • 9h48m • 136u" at bounding box center [125, 183] width 164 height 10
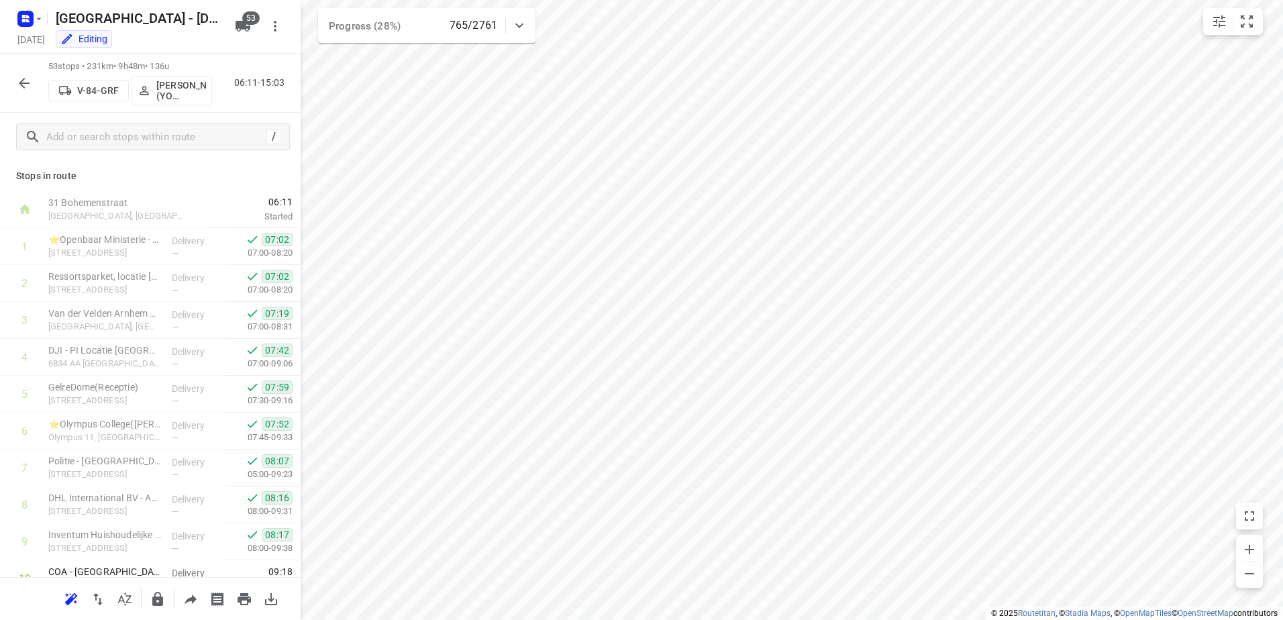
click at [19, 76] on icon "button" at bounding box center [24, 83] width 16 height 16
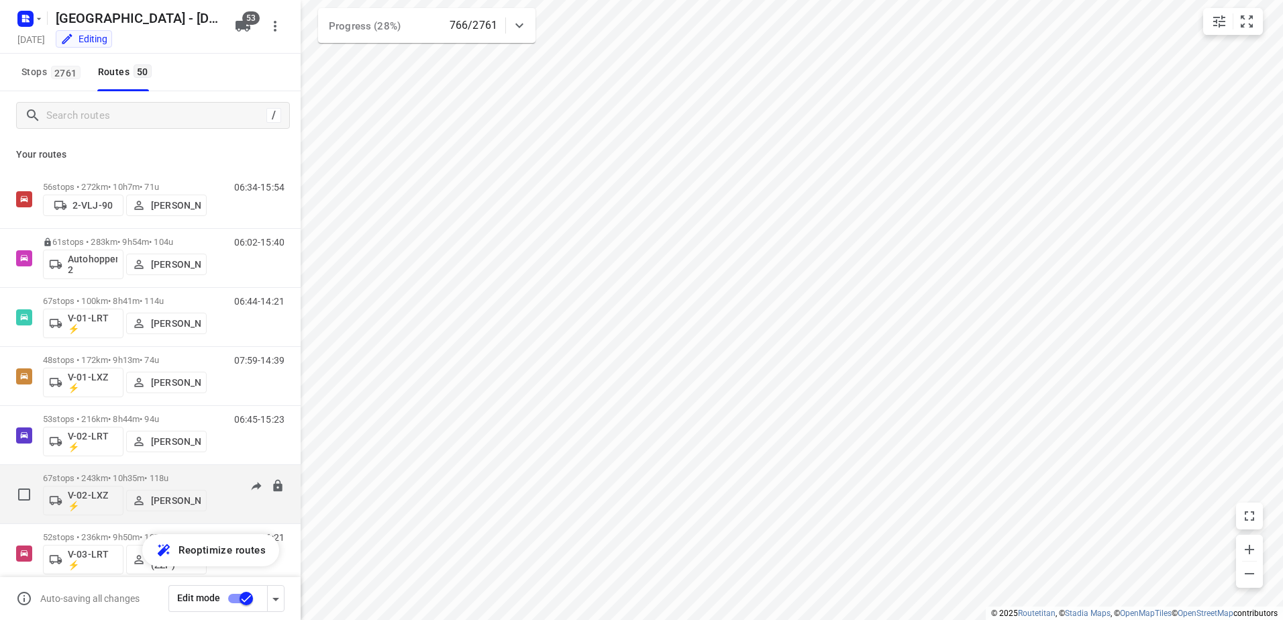
click at [126, 481] on p "67 stops • 243km • 10h35m • 118u" at bounding box center [125, 478] width 164 height 10
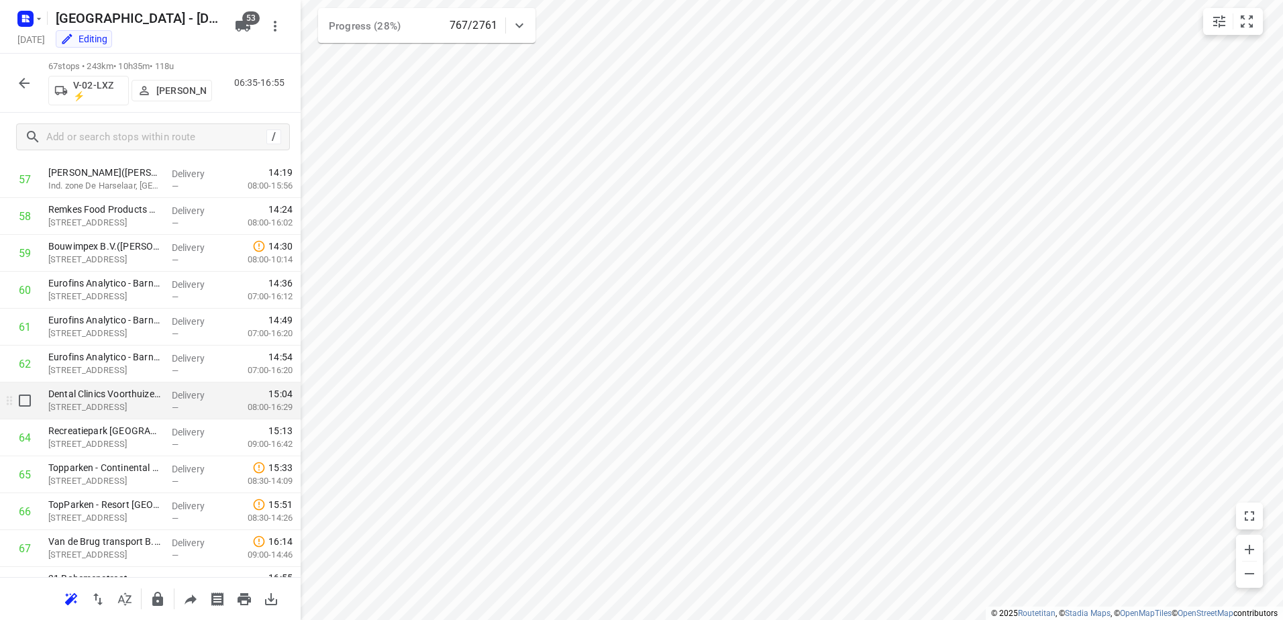
scroll to position [2161, 0]
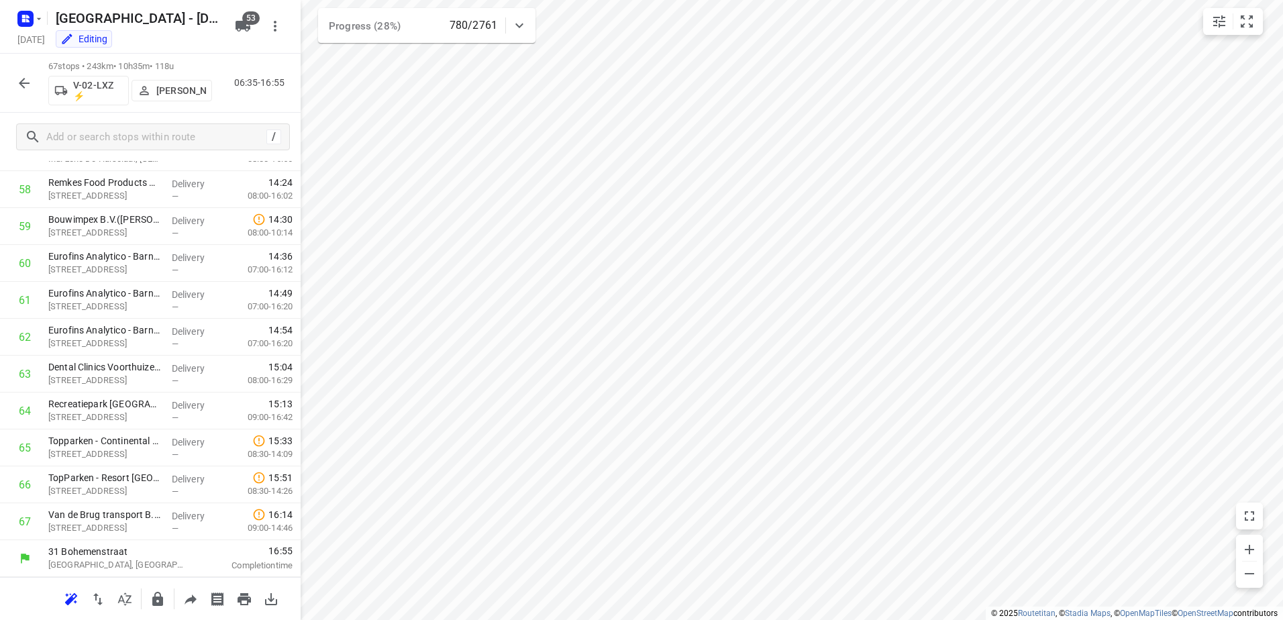
click at [30, 80] on icon "button" at bounding box center [24, 83] width 16 height 16
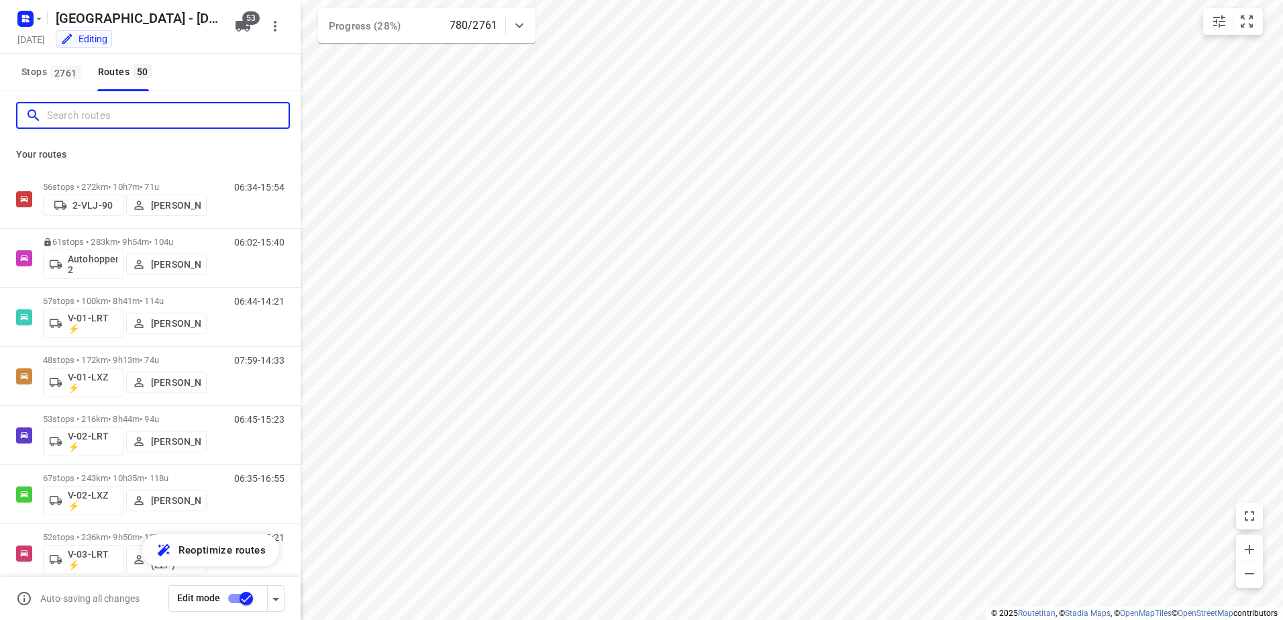
click at [130, 120] on input "Search routes" at bounding box center [168, 115] width 242 height 21
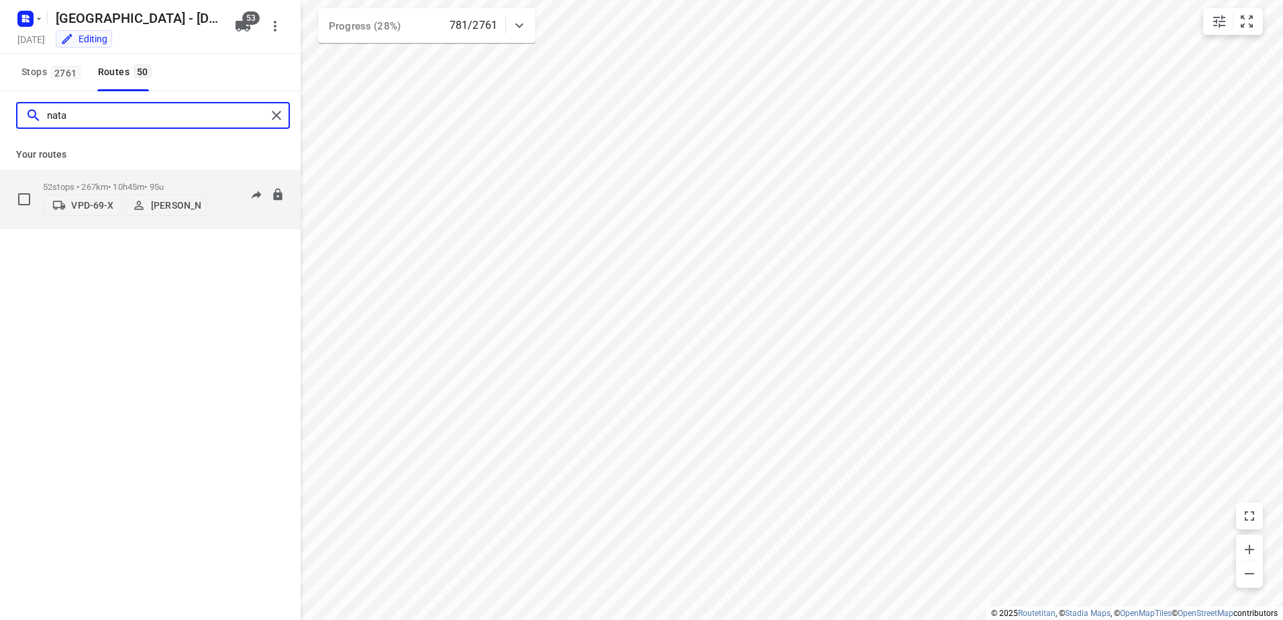
type input "nata"
click at [120, 182] on p "52 stops • 267km • 10h45m • 95u" at bounding box center [125, 187] width 164 height 10
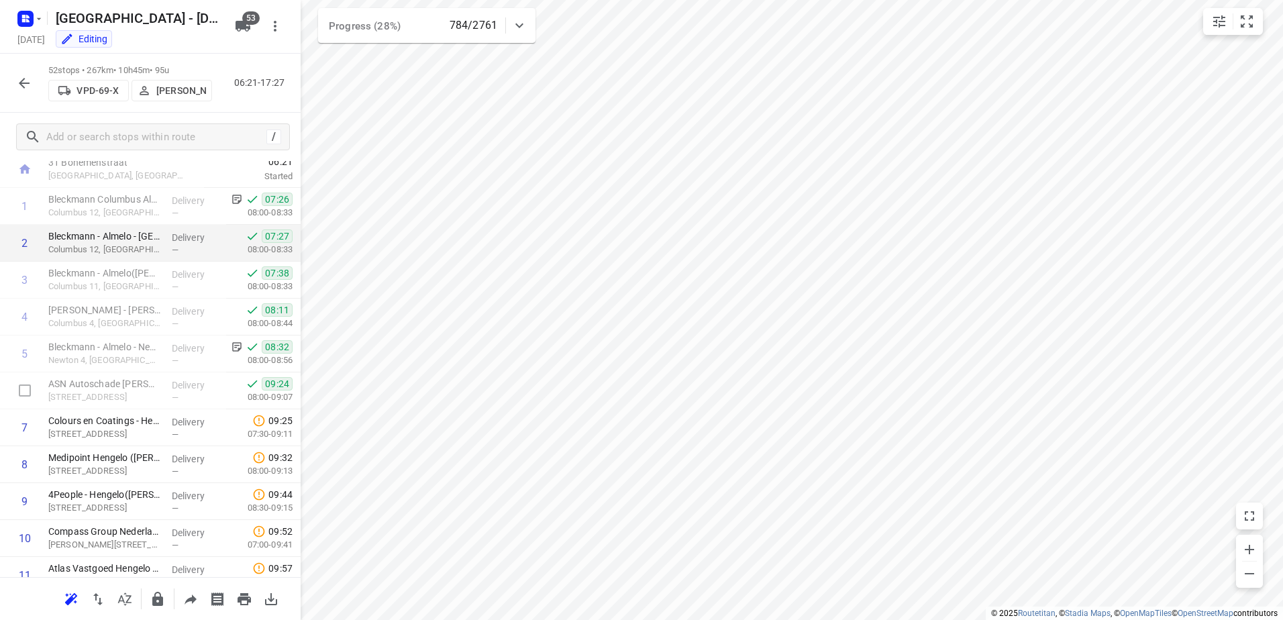
scroll to position [0, 0]
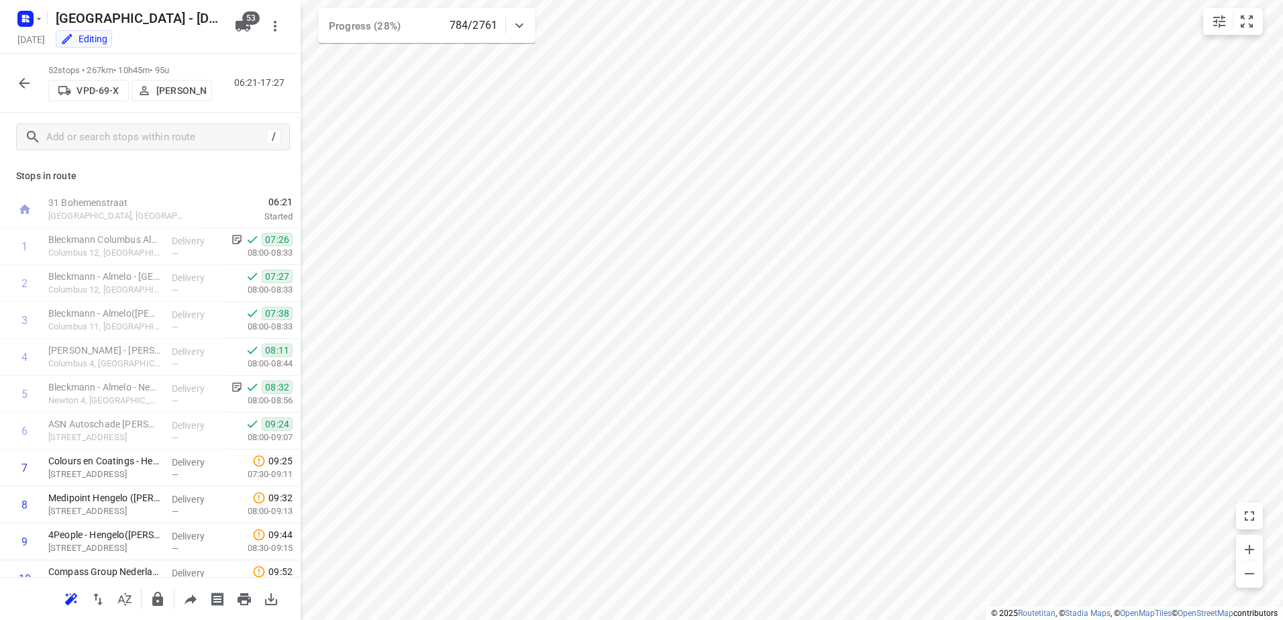
click at [26, 82] on icon "button" at bounding box center [24, 83] width 16 height 16
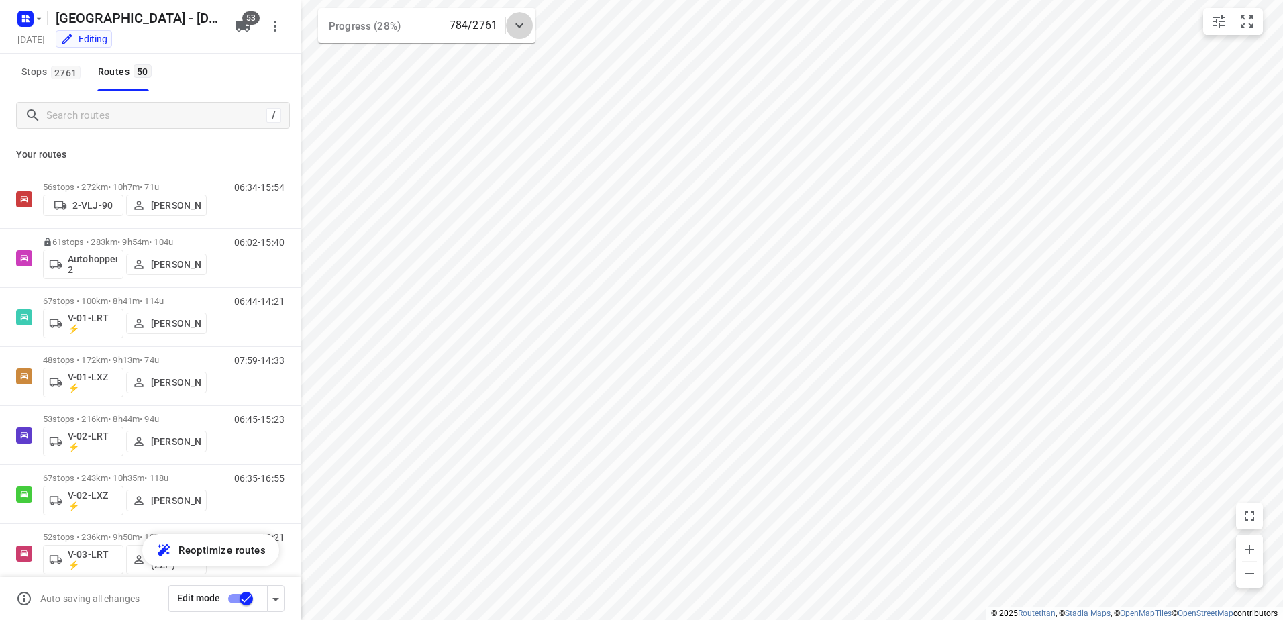
click at [520, 26] on icon at bounding box center [519, 25] width 16 height 16
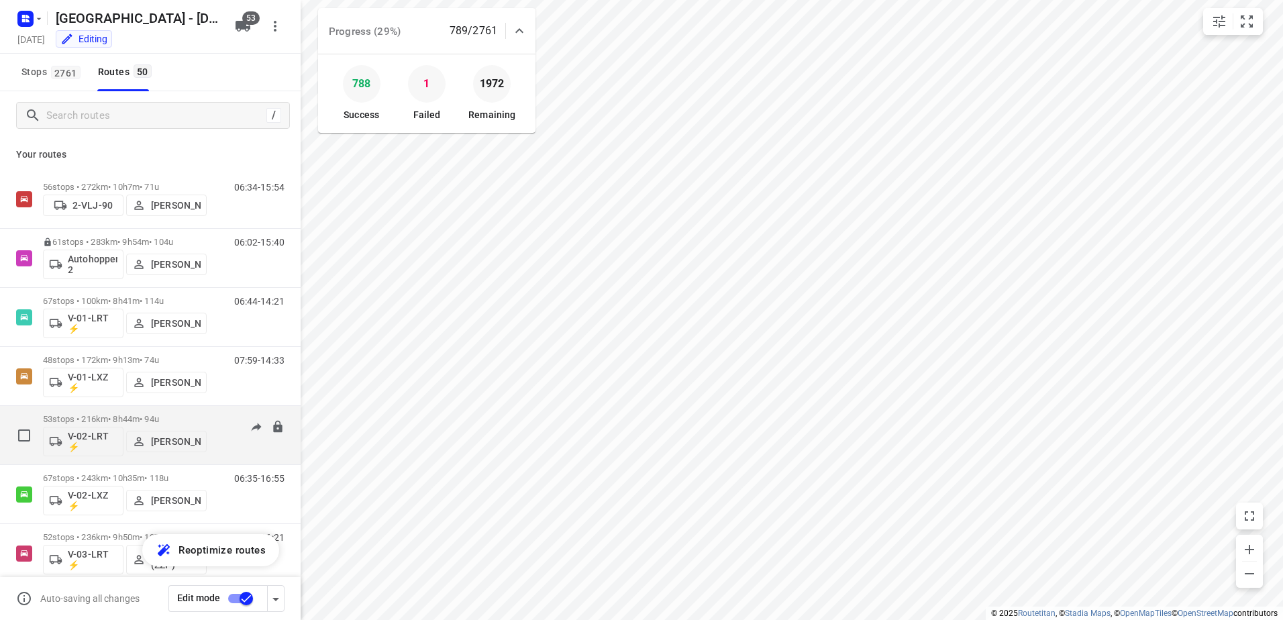
click at [123, 421] on p "53 stops • 216km • 8h44m • 94u" at bounding box center [125, 419] width 164 height 10
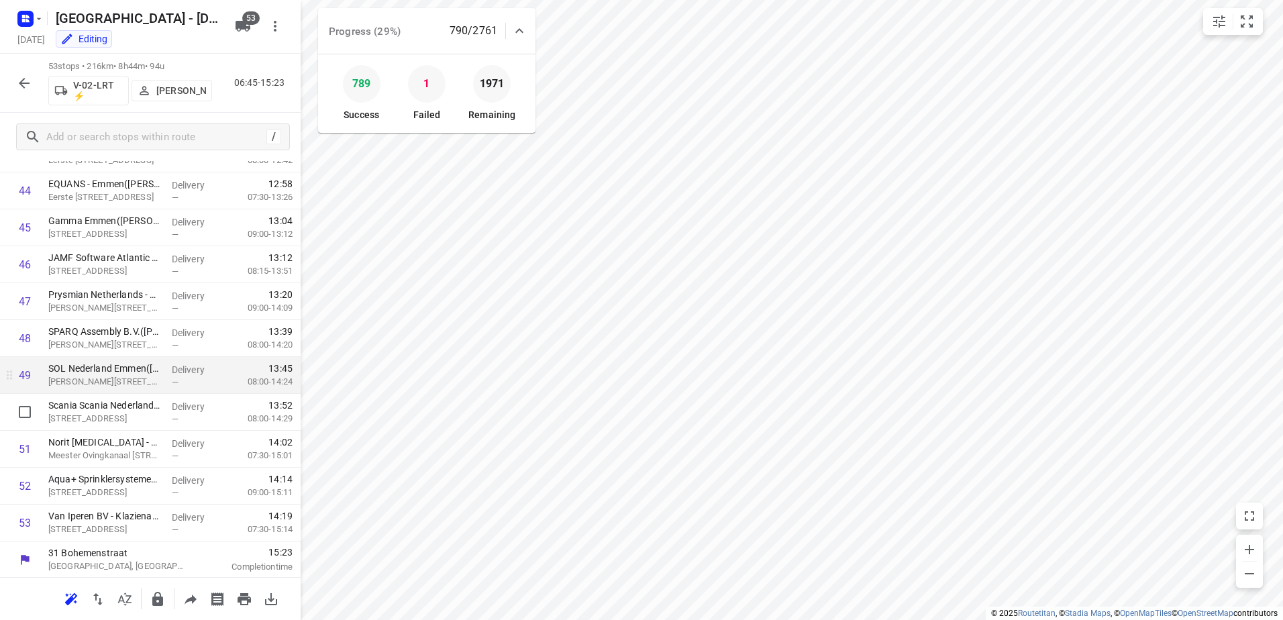
scroll to position [1644, 0]
click at [21, 79] on icon "button" at bounding box center [24, 83] width 16 height 16
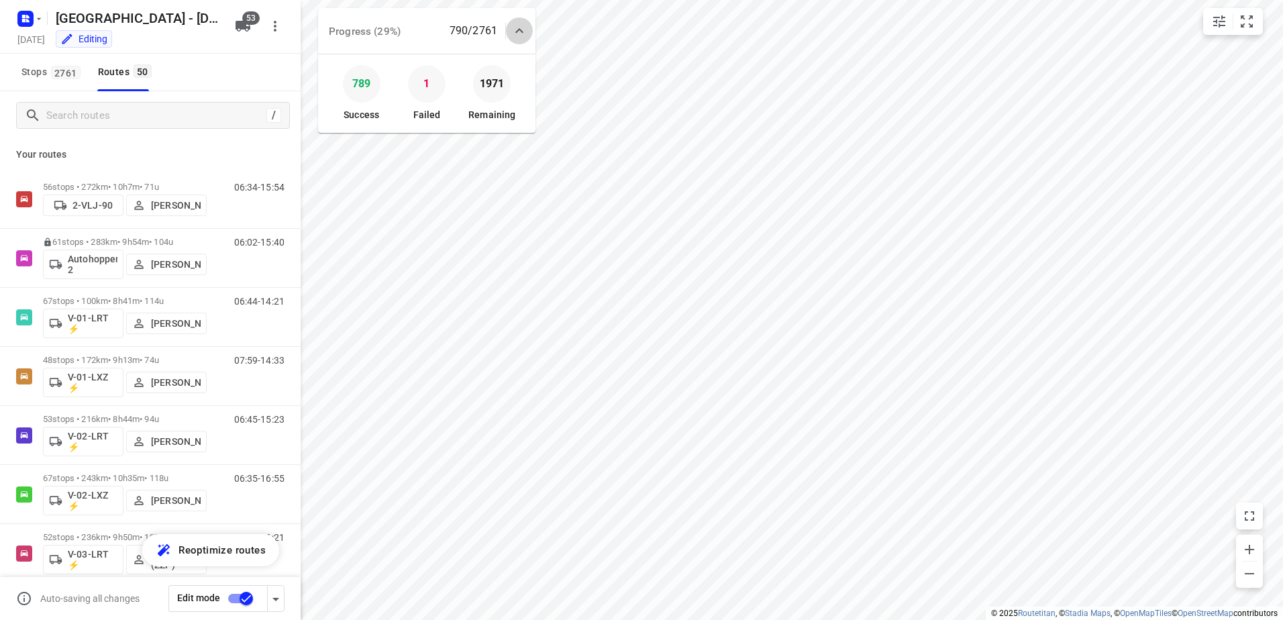
click at [523, 38] on icon at bounding box center [519, 31] width 16 height 16
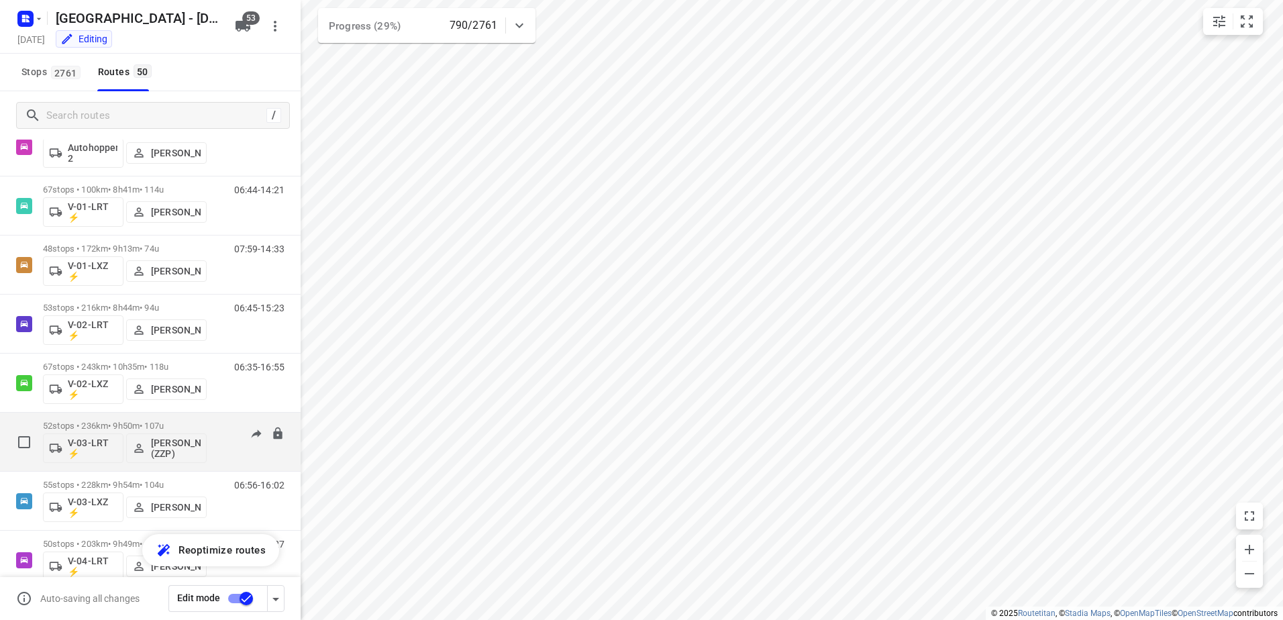
scroll to position [134, 0]
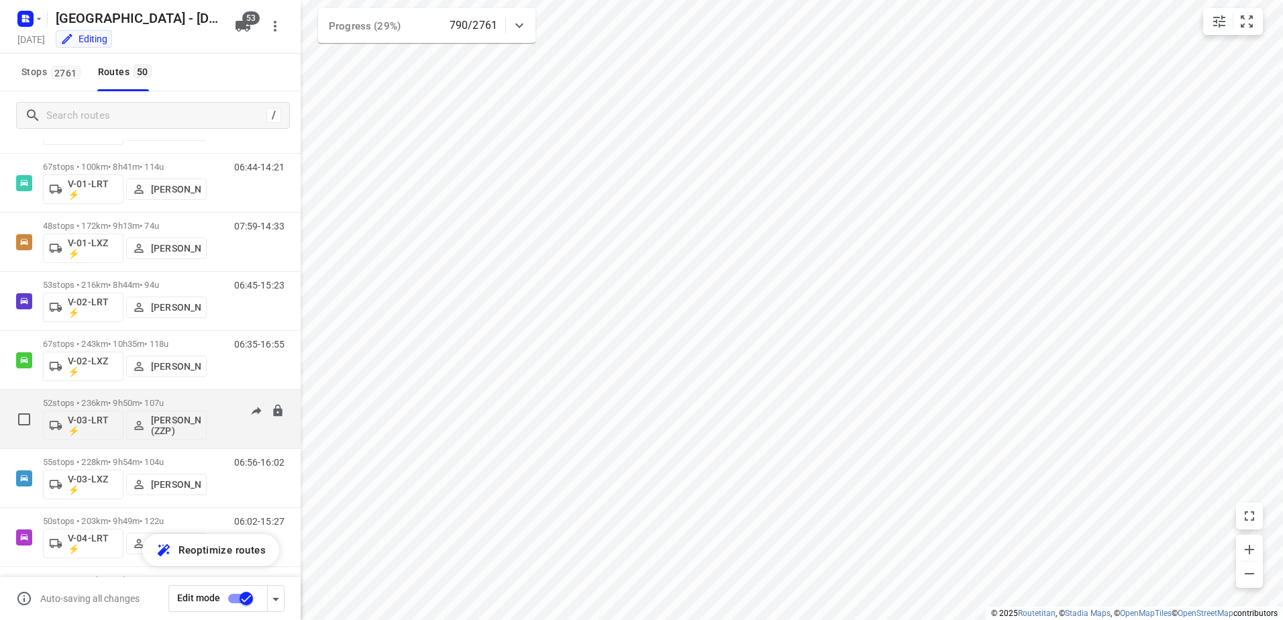
click at [133, 393] on div "52 stops • 236km • 9h50m • 107u V-03-LRT ⚡ [PERSON_NAME] (ZZP)" at bounding box center [125, 419] width 164 height 56
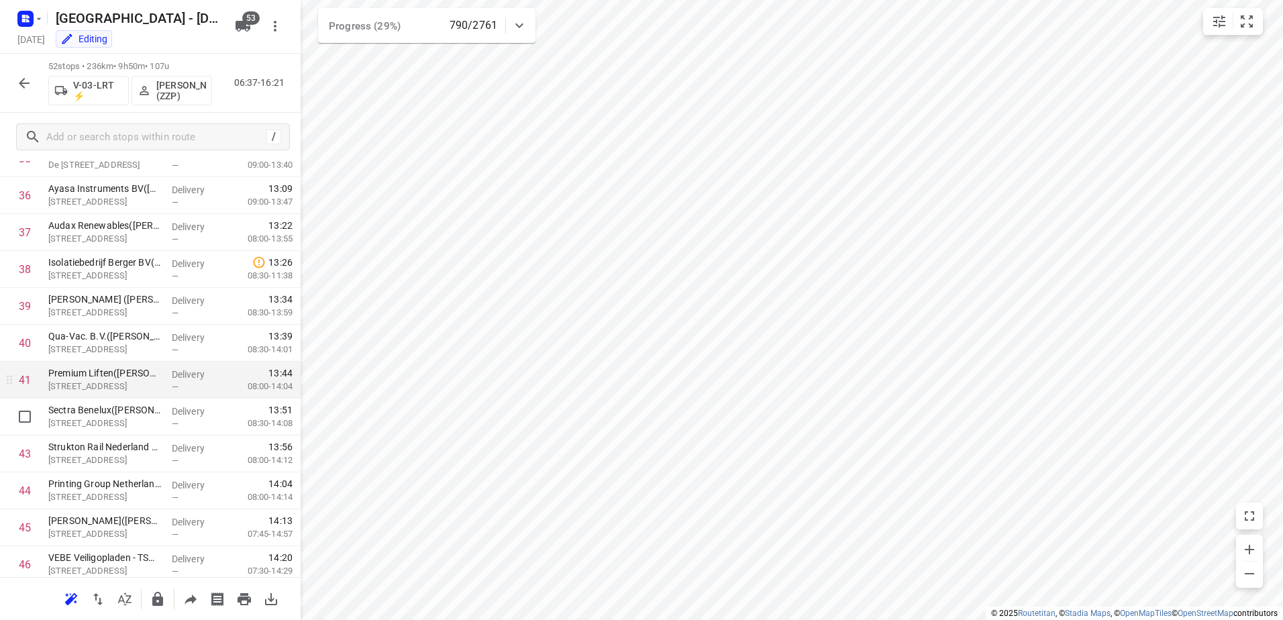
scroll to position [1607, 0]
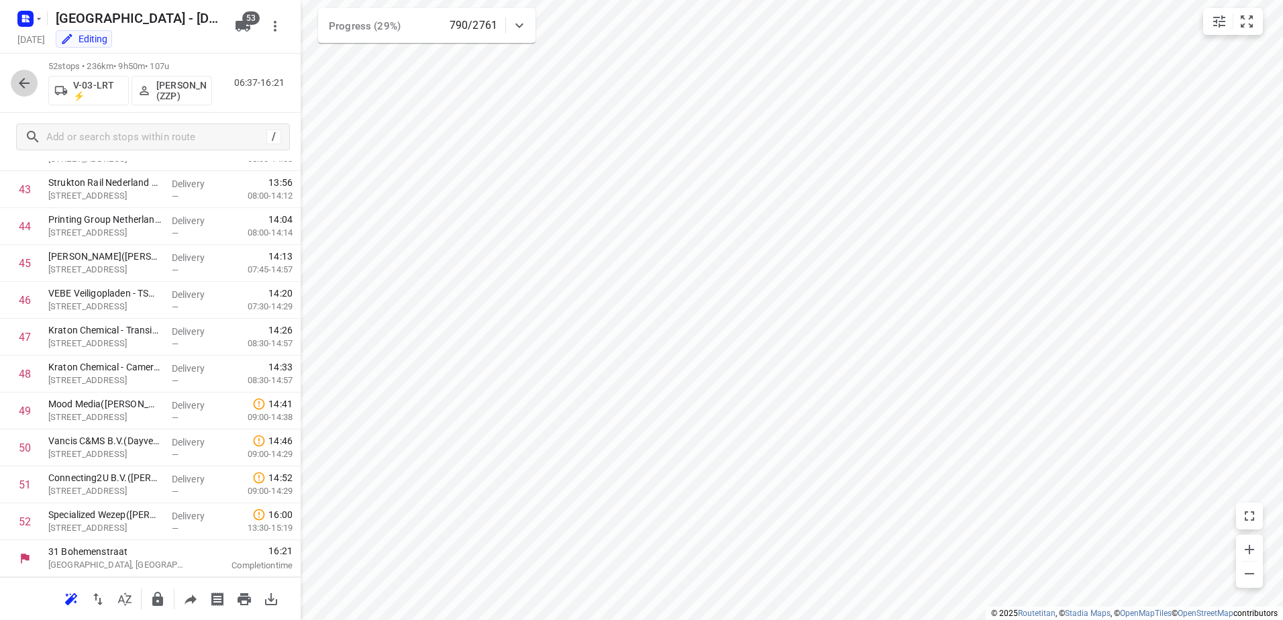
click at [27, 91] on button "button" at bounding box center [24, 83] width 27 height 27
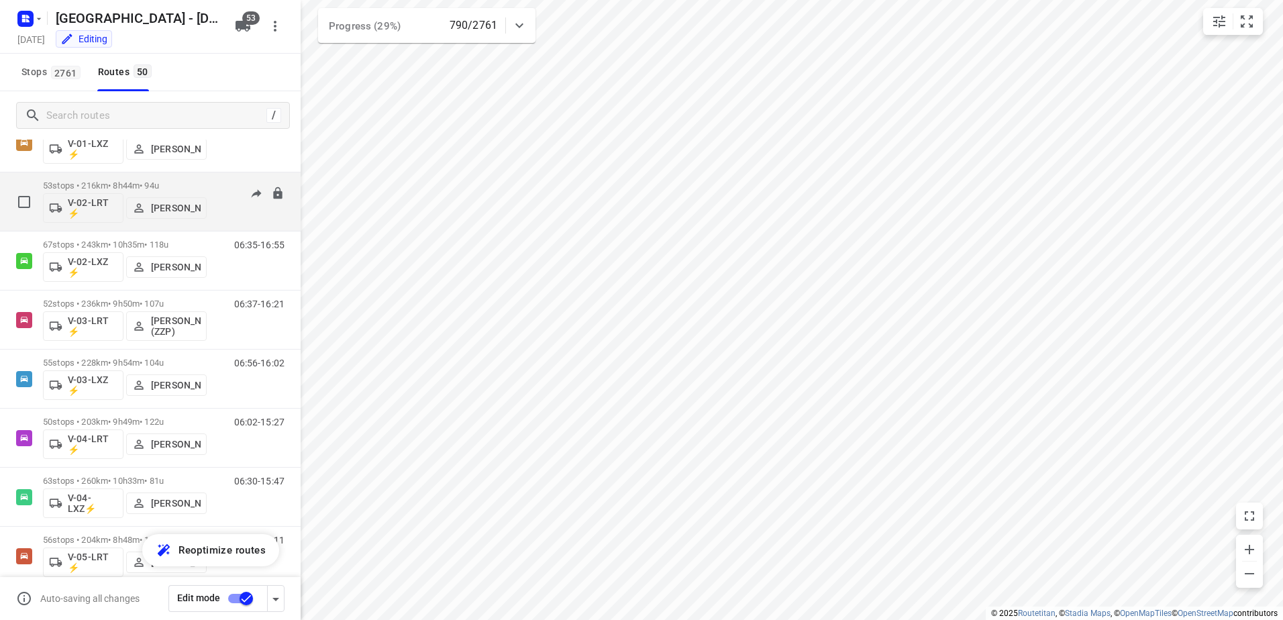
scroll to position [403, 0]
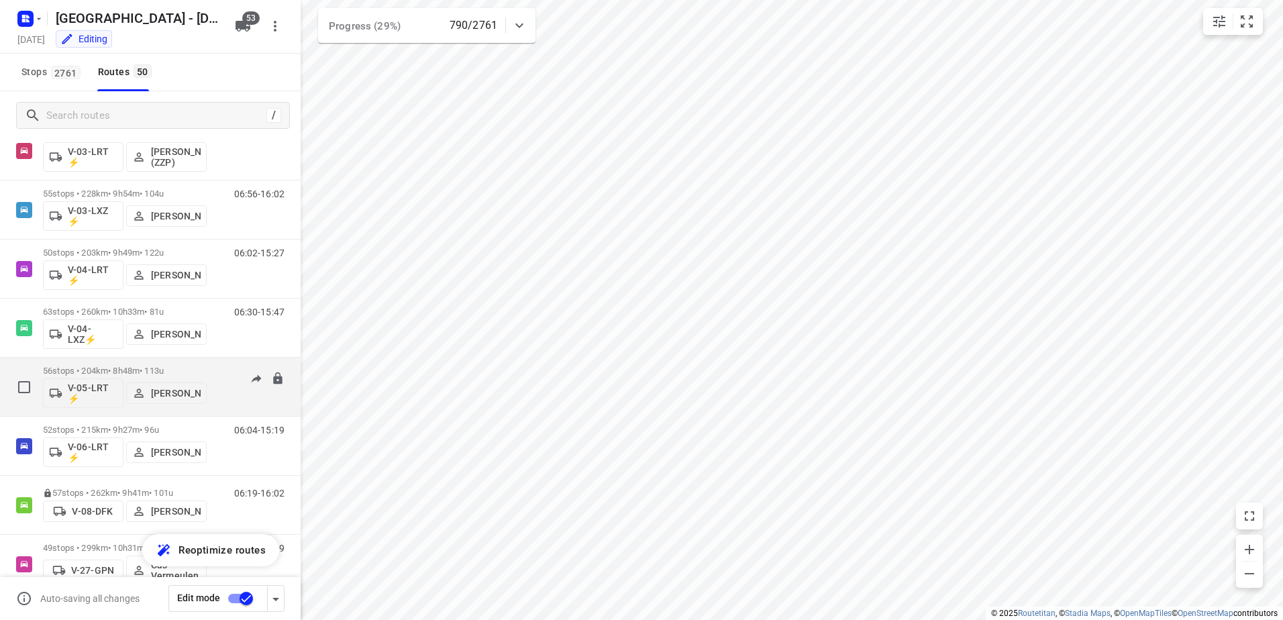
click at [119, 373] on p "56 stops • 204km • 8h48m • 113u" at bounding box center [125, 371] width 164 height 10
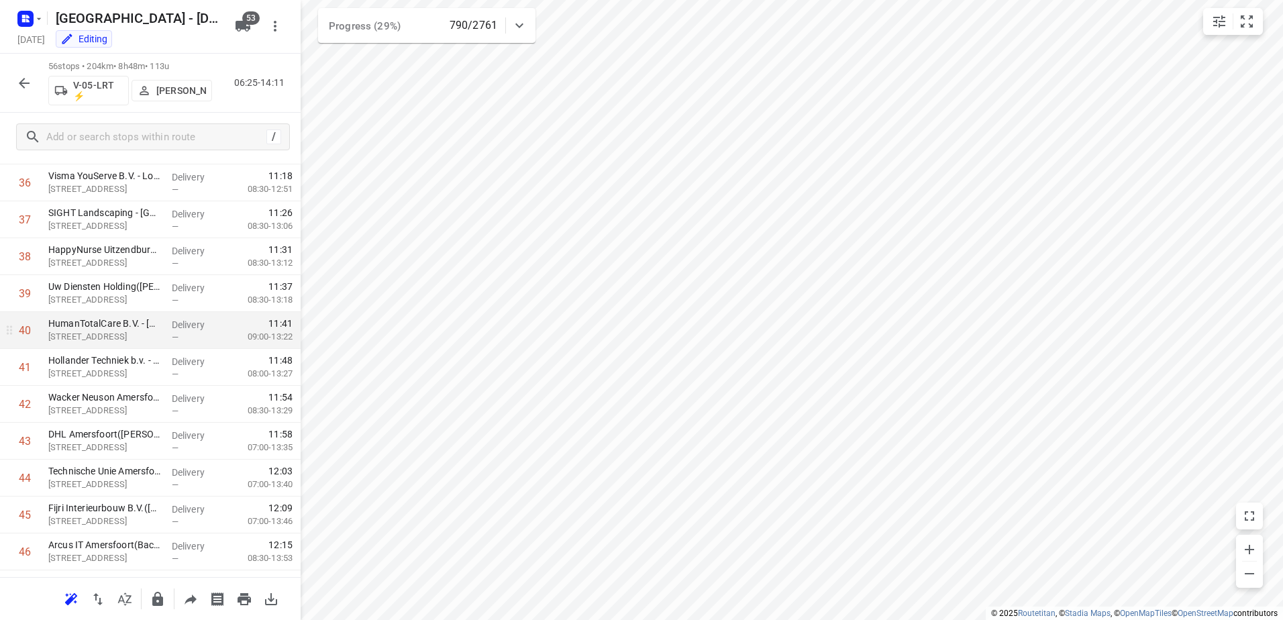
scroll to position [1745, 0]
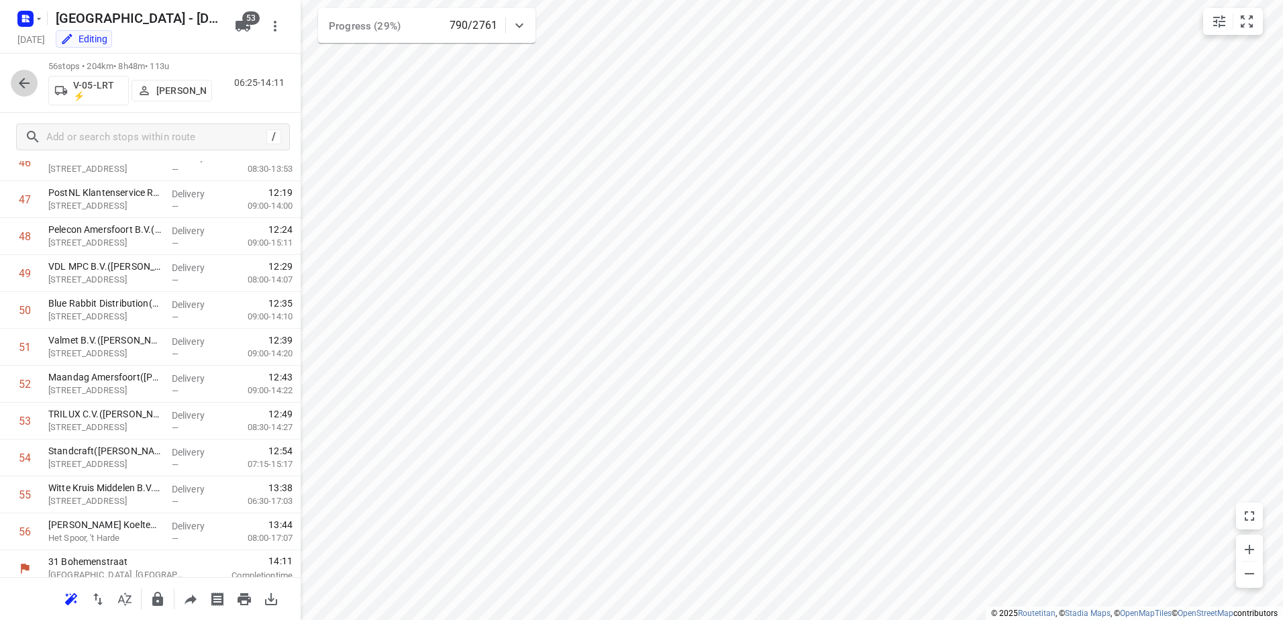
click at [27, 79] on icon "button" at bounding box center [24, 83] width 16 height 16
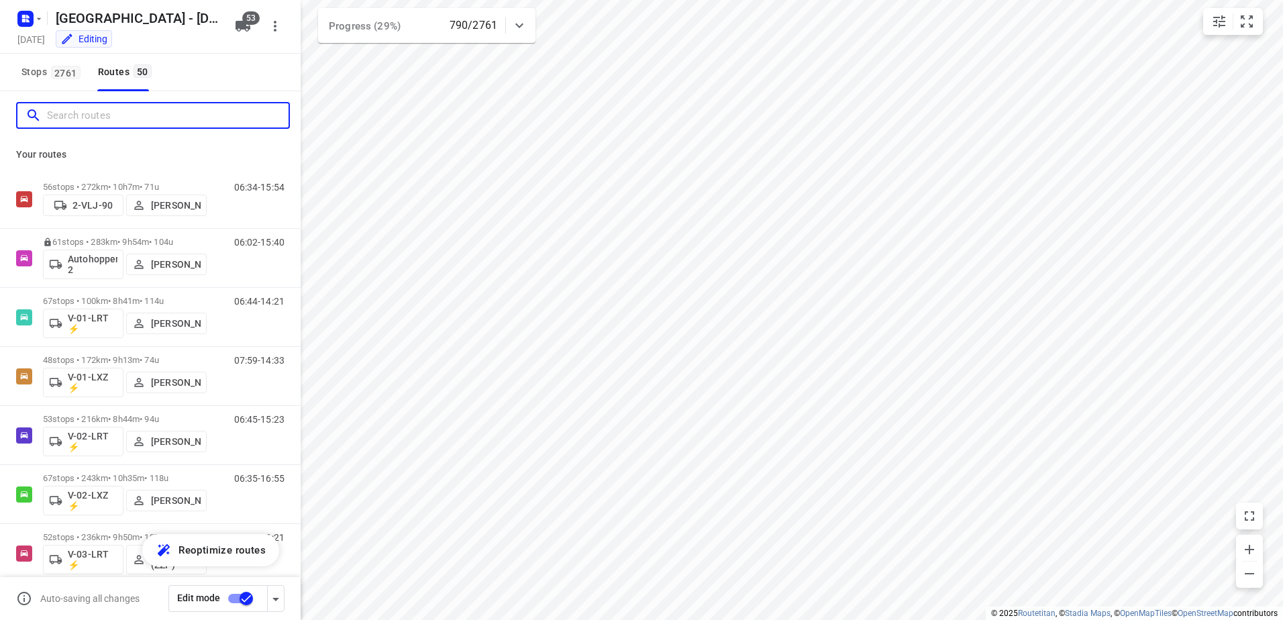
click at [89, 113] on input "Search routes" at bounding box center [168, 115] width 242 height 21
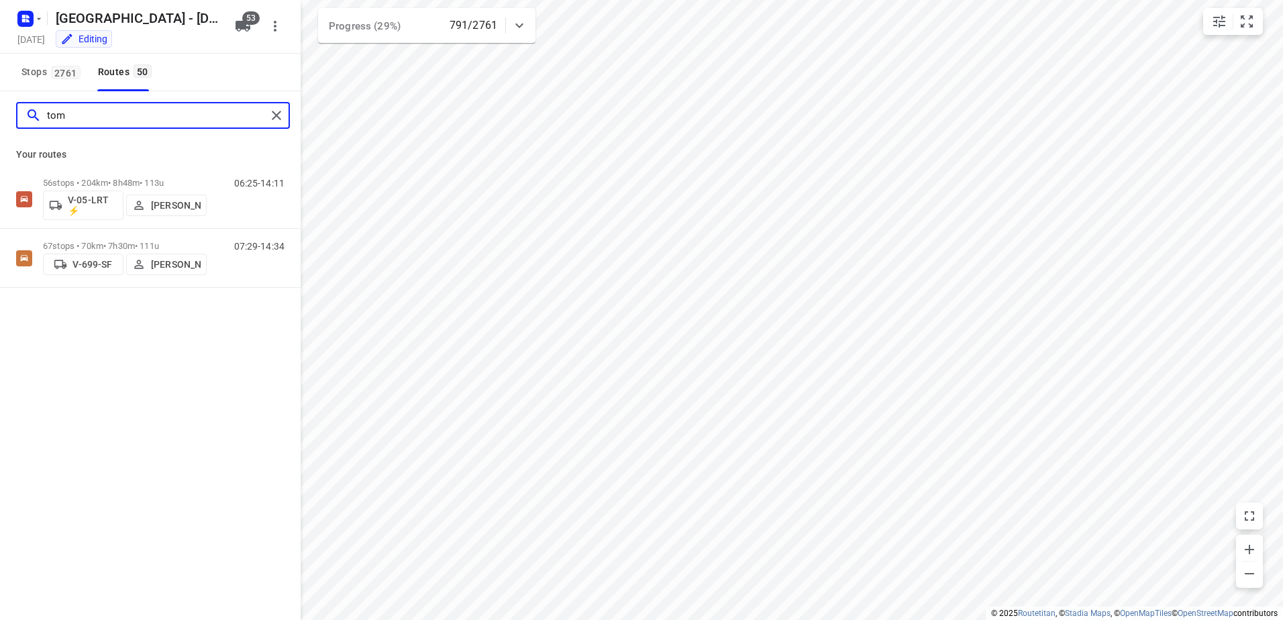
type input "tom"
click at [128, 169] on div "Your routes 56 stops • 204km • 8h48m • 113u V-05-LRT ⚡ [PERSON_NAME] 06:25-14:1…" at bounding box center [150, 214] width 301 height 148
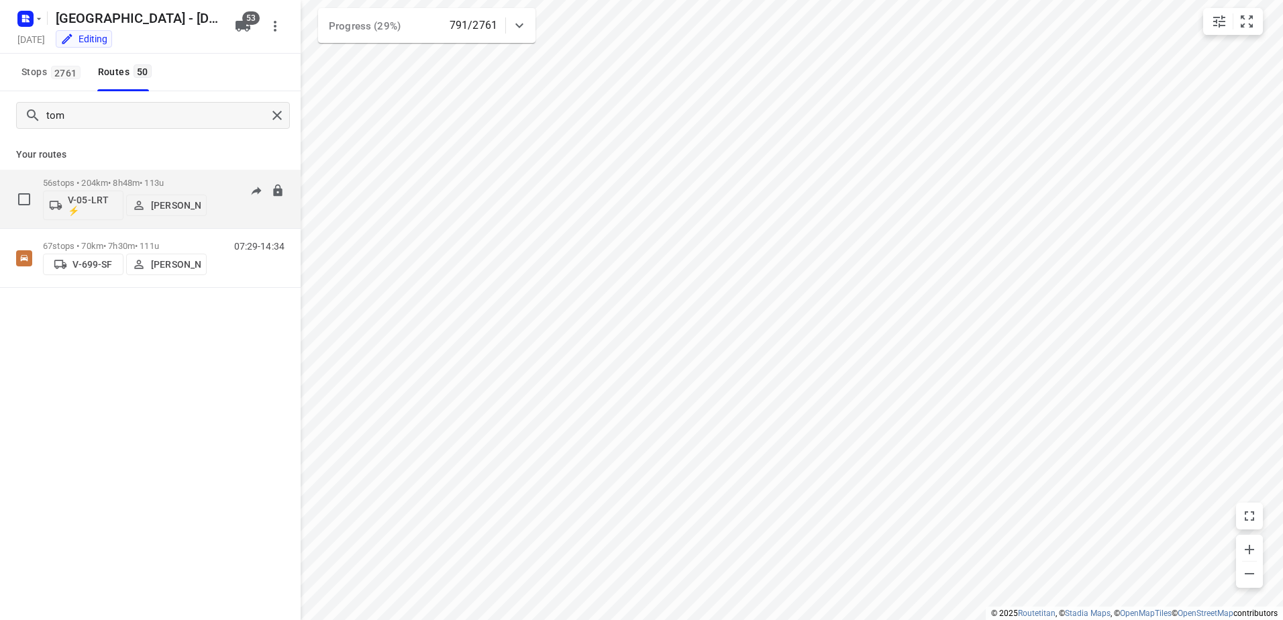
click at [127, 179] on p "56 stops • 204km • 8h48m • 113u" at bounding box center [125, 183] width 164 height 10
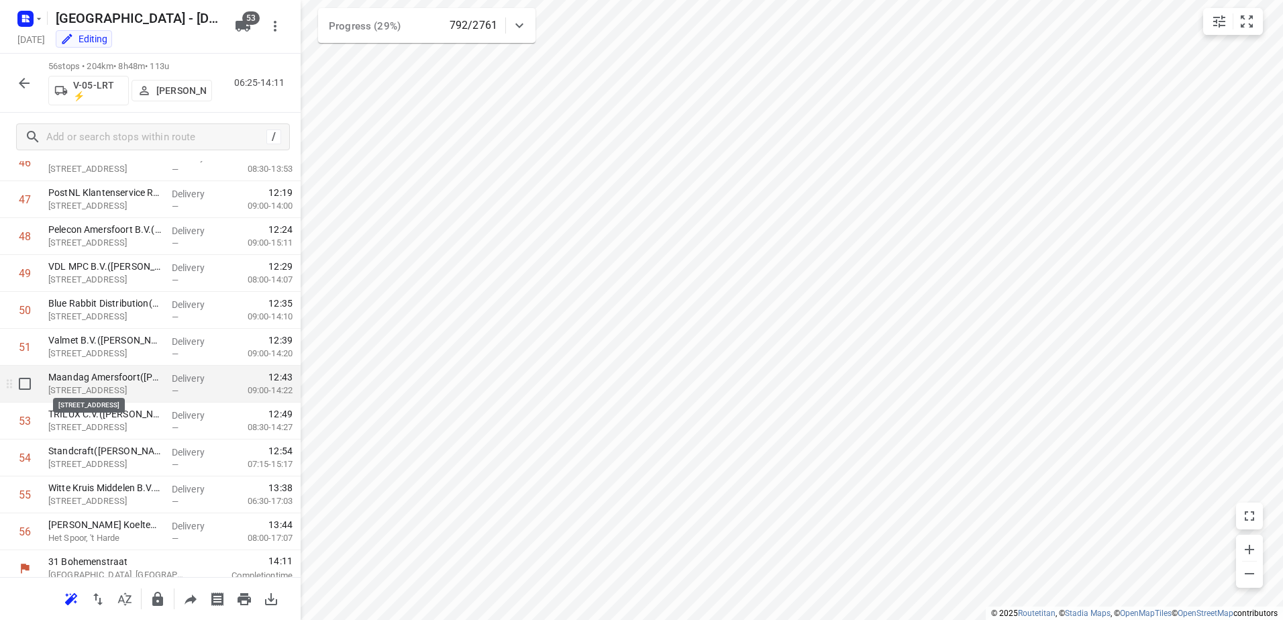
scroll to position [1755, 0]
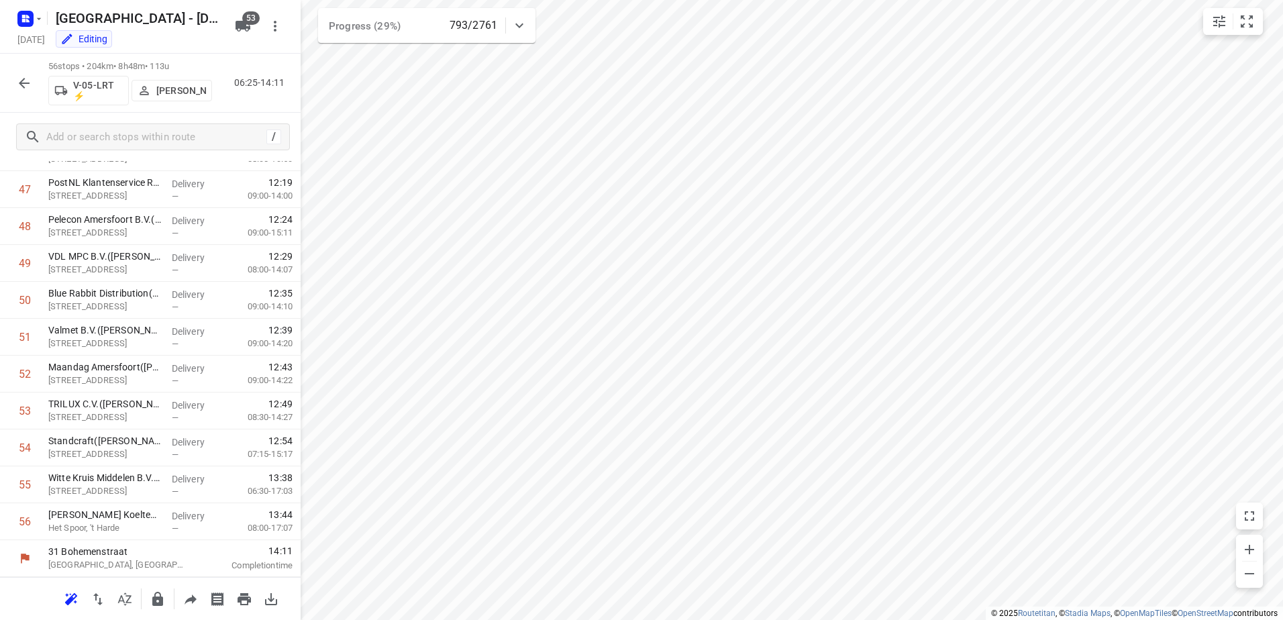
click at [23, 85] on icon "button" at bounding box center [24, 83] width 11 height 11
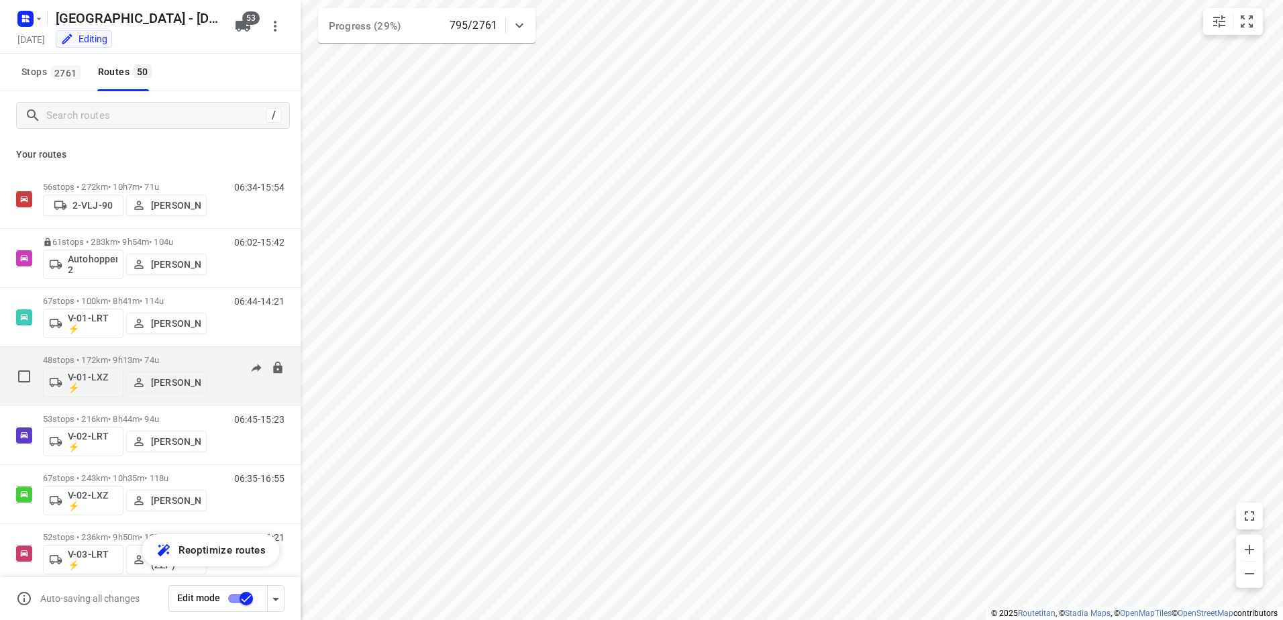
click at [123, 360] on p "48 stops • 172km • 9h13m • 74u" at bounding box center [125, 360] width 164 height 10
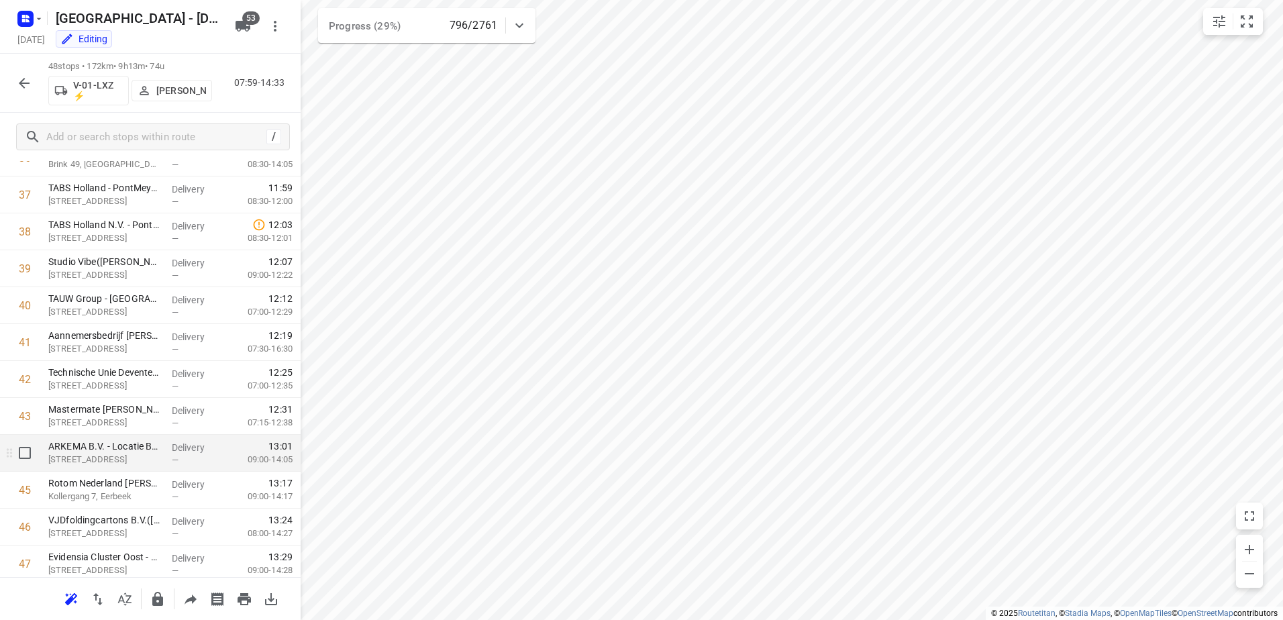
scroll to position [1460, 0]
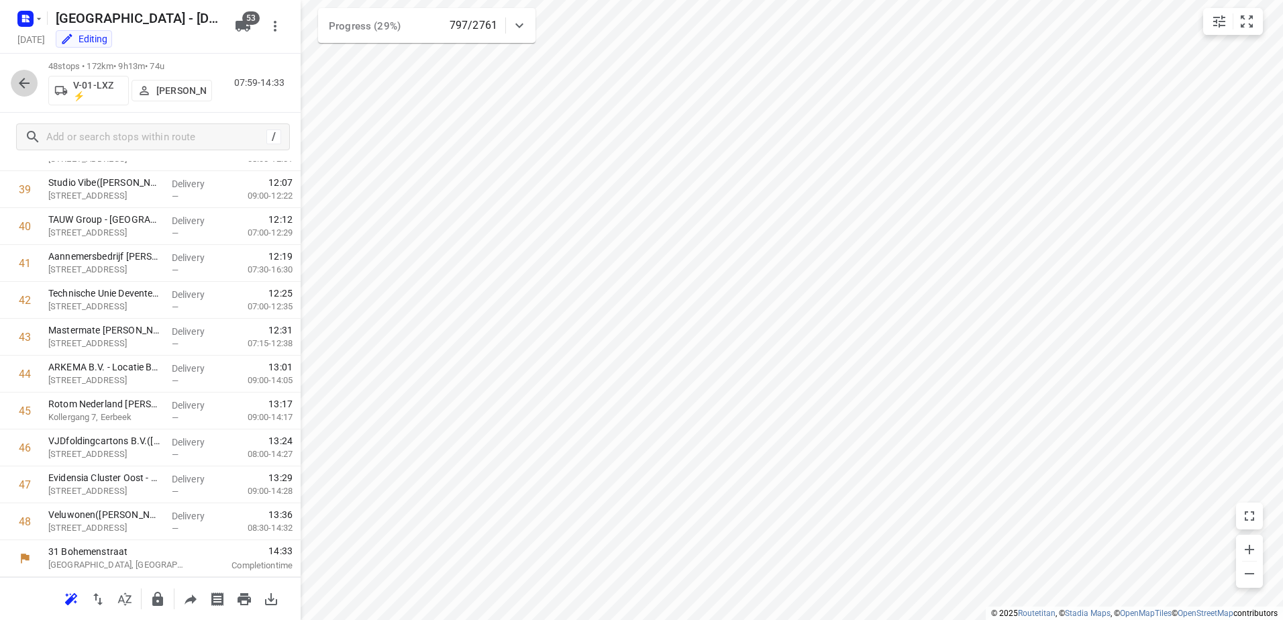
click at [17, 89] on icon "button" at bounding box center [24, 83] width 16 height 16
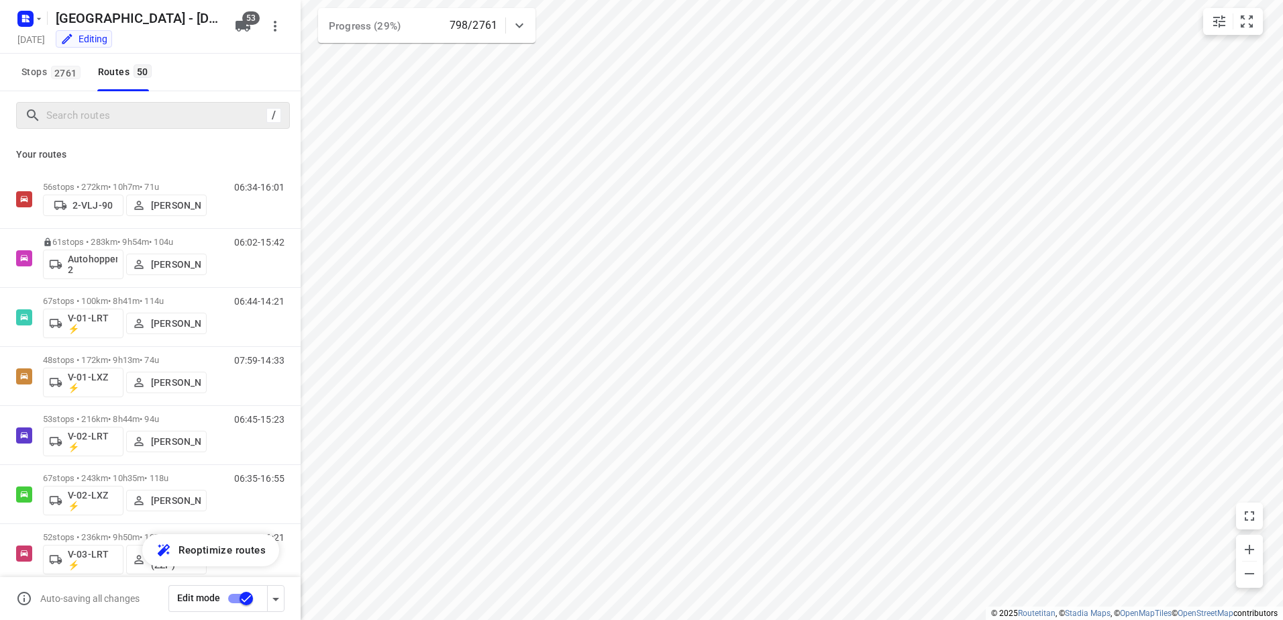
click at [166, 126] on div "/" at bounding box center [153, 115] width 274 height 27
click at [159, 117] on input "Search routes" at bounding box center [168, 115] width 242 height 21
click at [524, 26] on icon at bounding box center [519, 25] width 16 height 16
click at [524, 30] on icon at bounding box center [519, 31] width 16 height 16
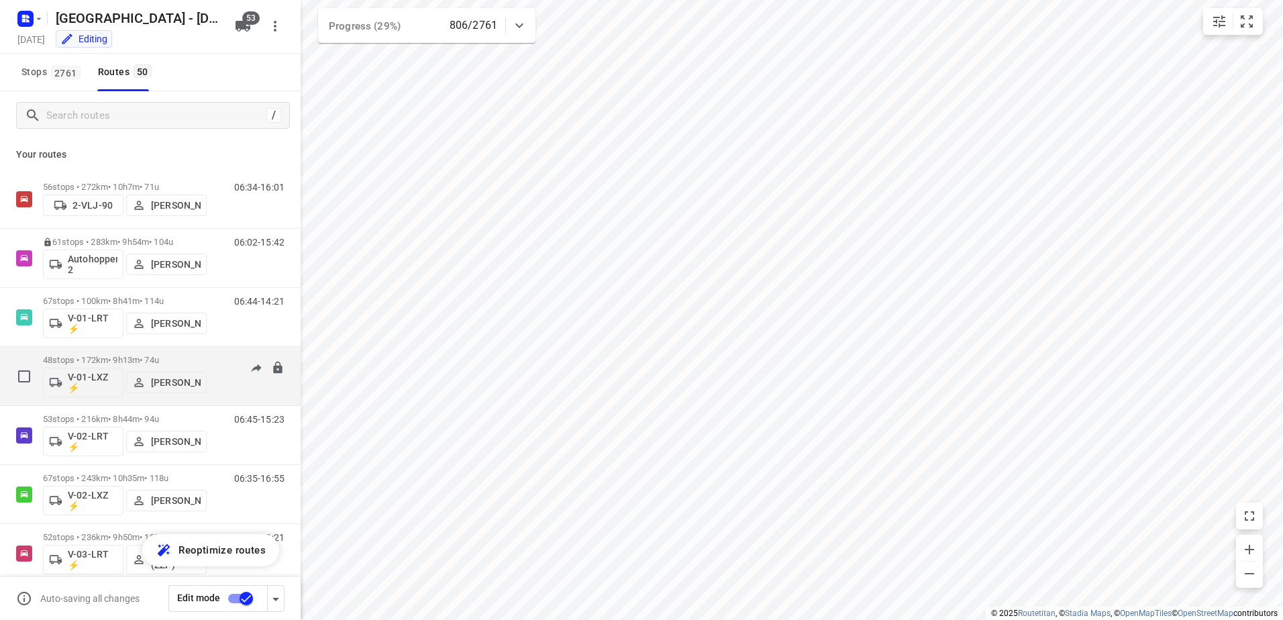
click at [137, 353] on div "48 stops • 172km • 9h13m • 74u V-01-LXZ ⚡ [PERSON_NAME]" at bounding box center [125, 376] width 164 height 56
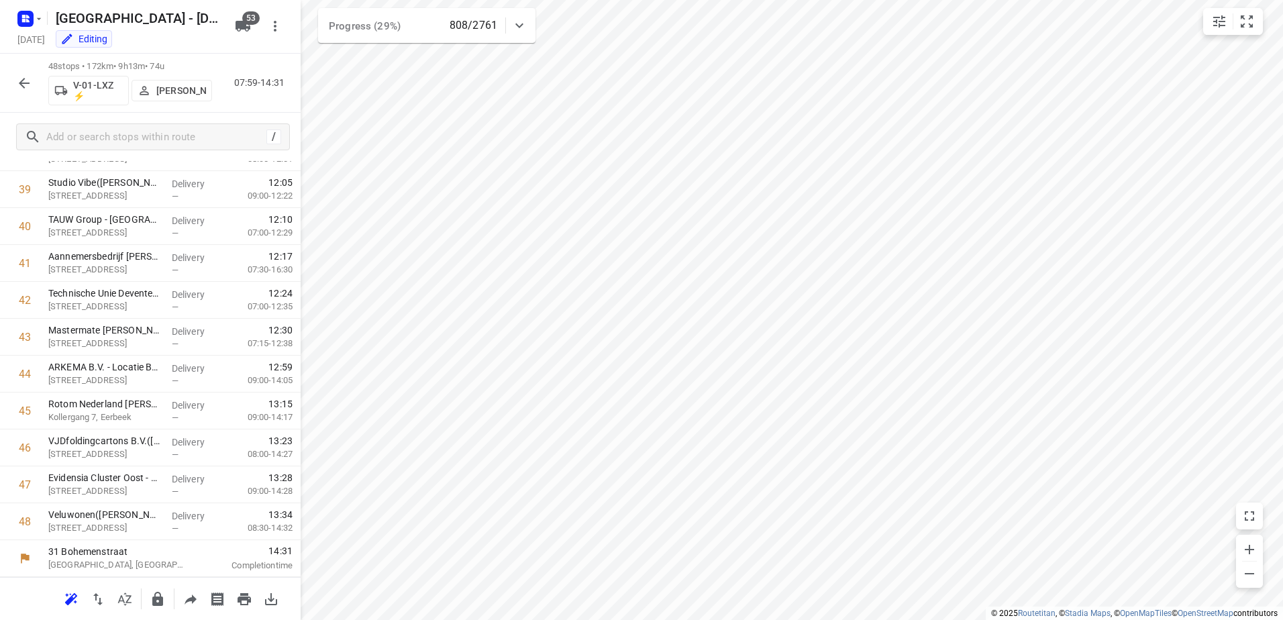
click at [18, 79] on icon "button" at bounding box center [24, 83] width 16 height 16
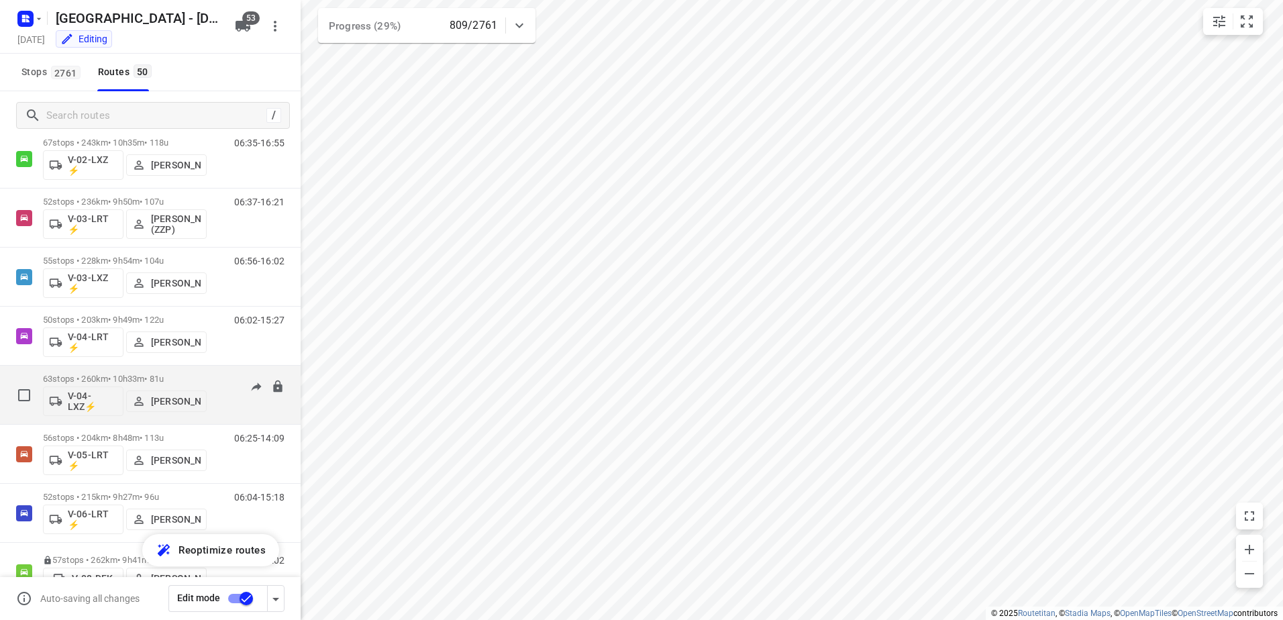
scroll to position [403, 0]
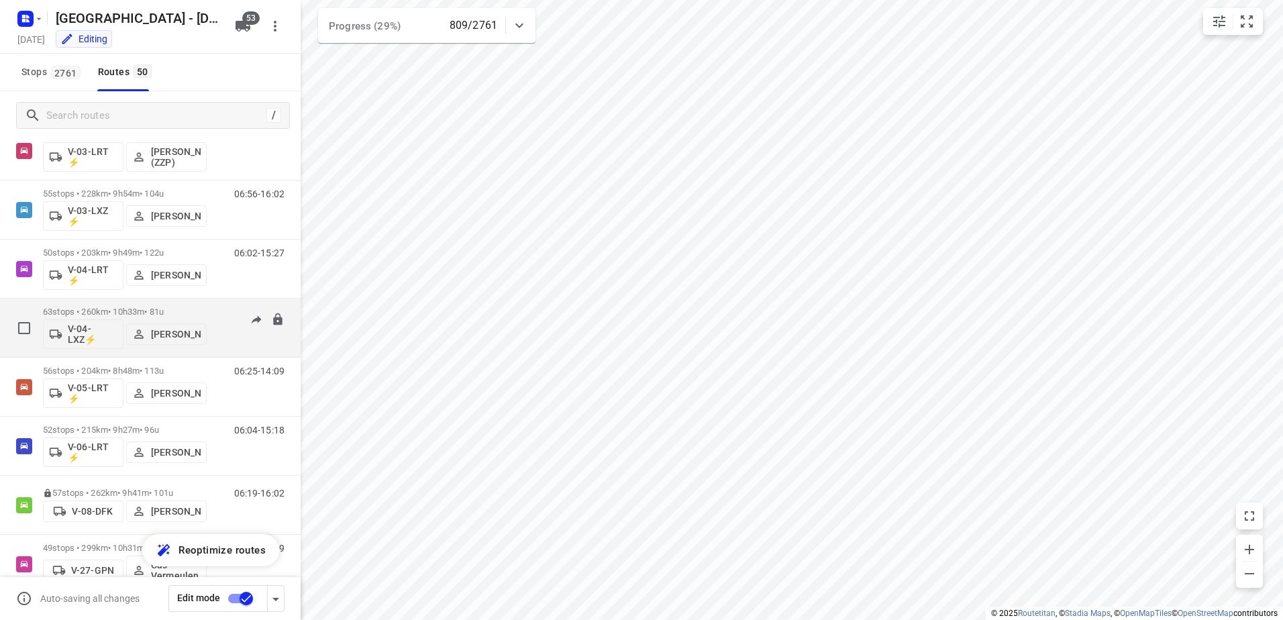
click at [123, 313] on p "63 stops • 260km • 10h33m • 81u" at bounding box center [125, 312] width 164 height 10
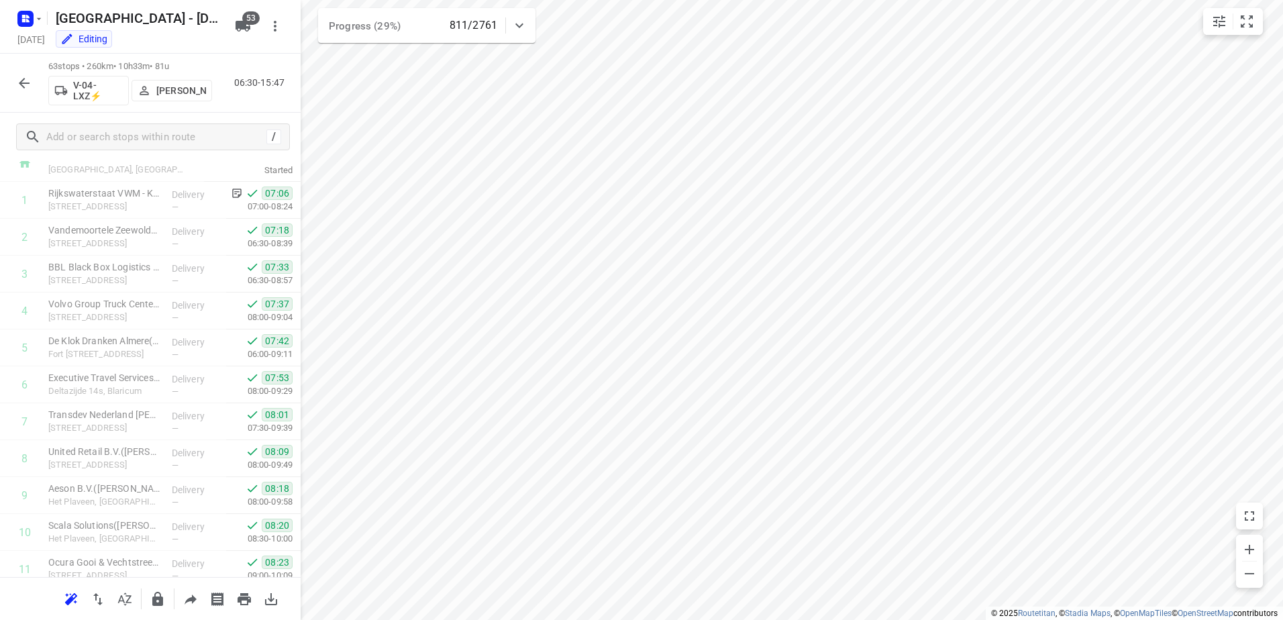
scroll to position [0, 0]
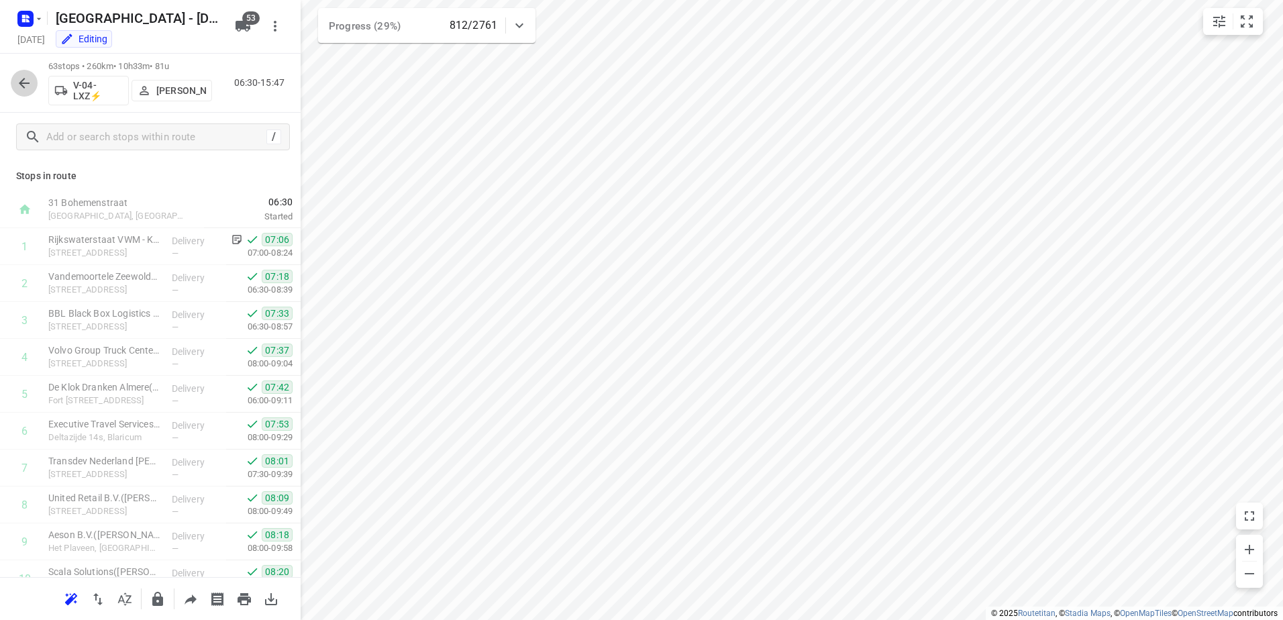
click at [24, 75] on icon "button" at bounding box center [24, 83] width 16 height 16
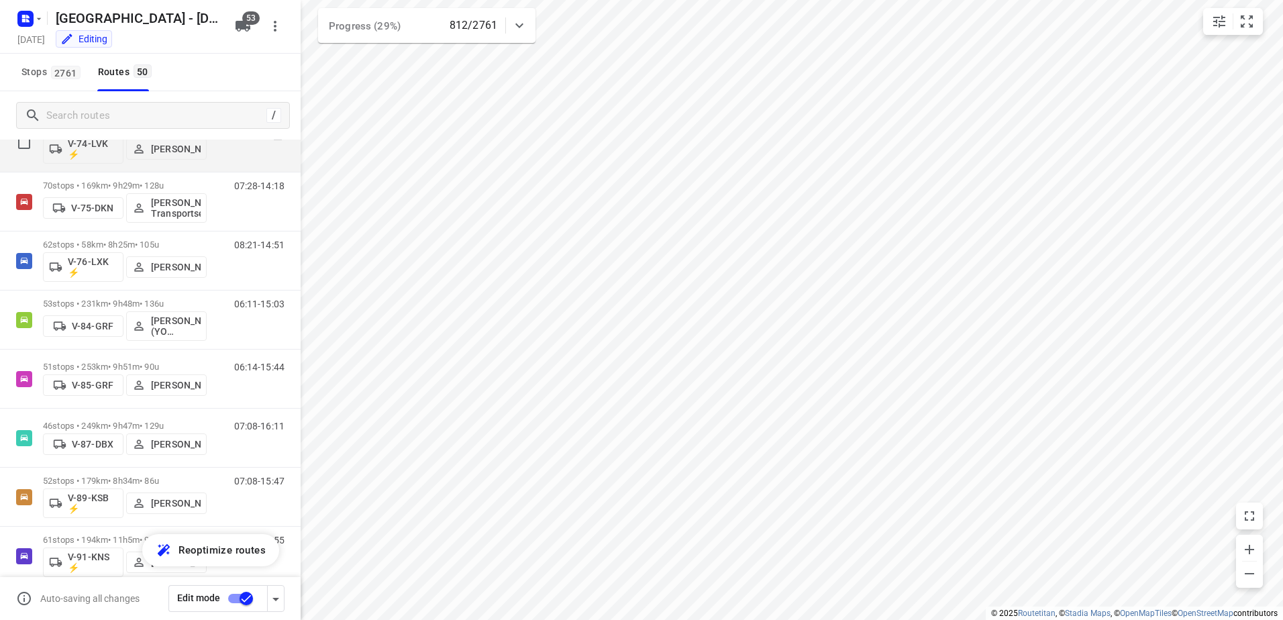
scroll to position [1409, 0]
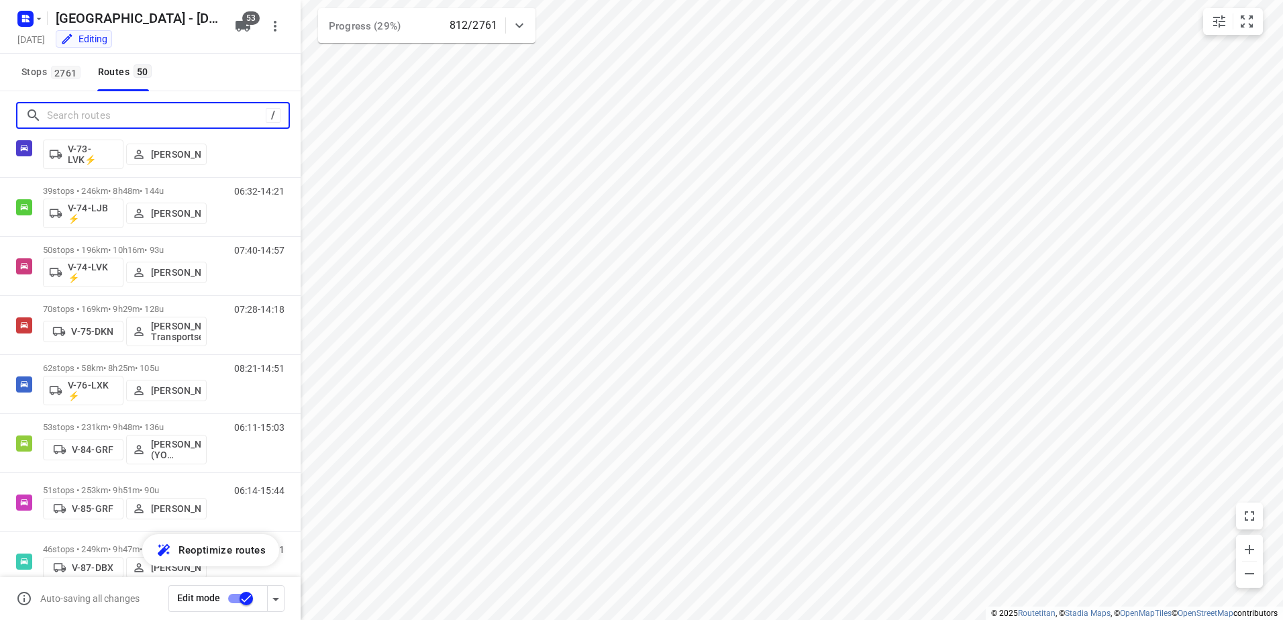
click at [101, 113] on input "Search routes" at bounding box center [156, 115] width 219 height 21
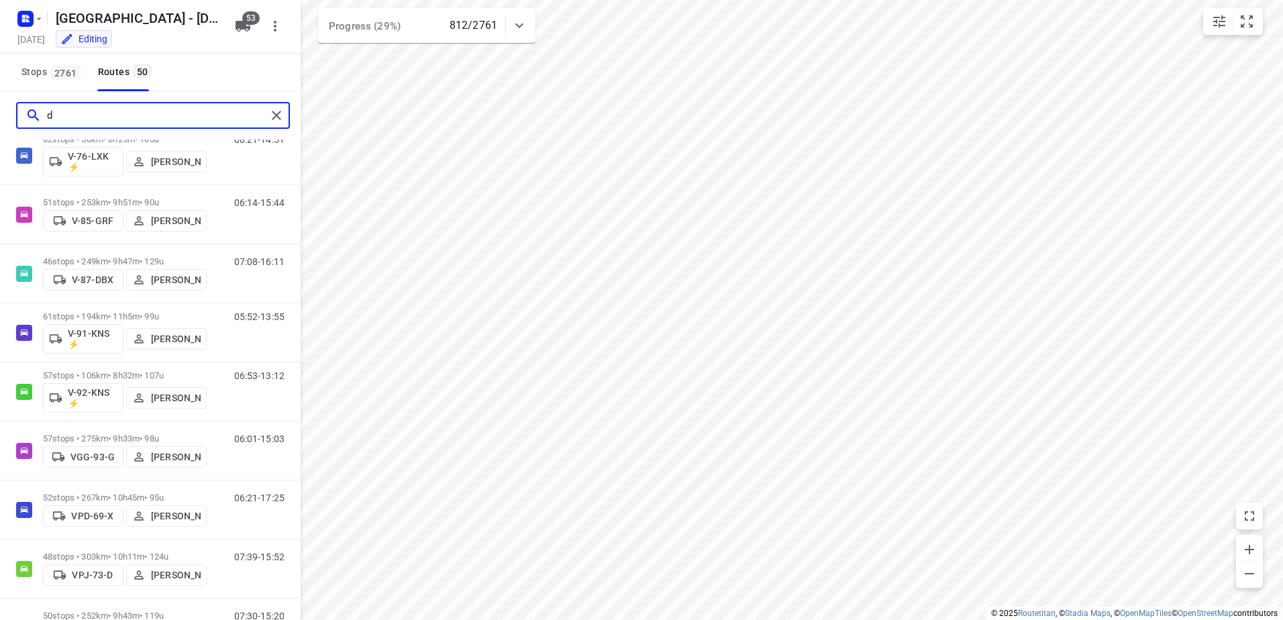
scroll to position [0, 0]
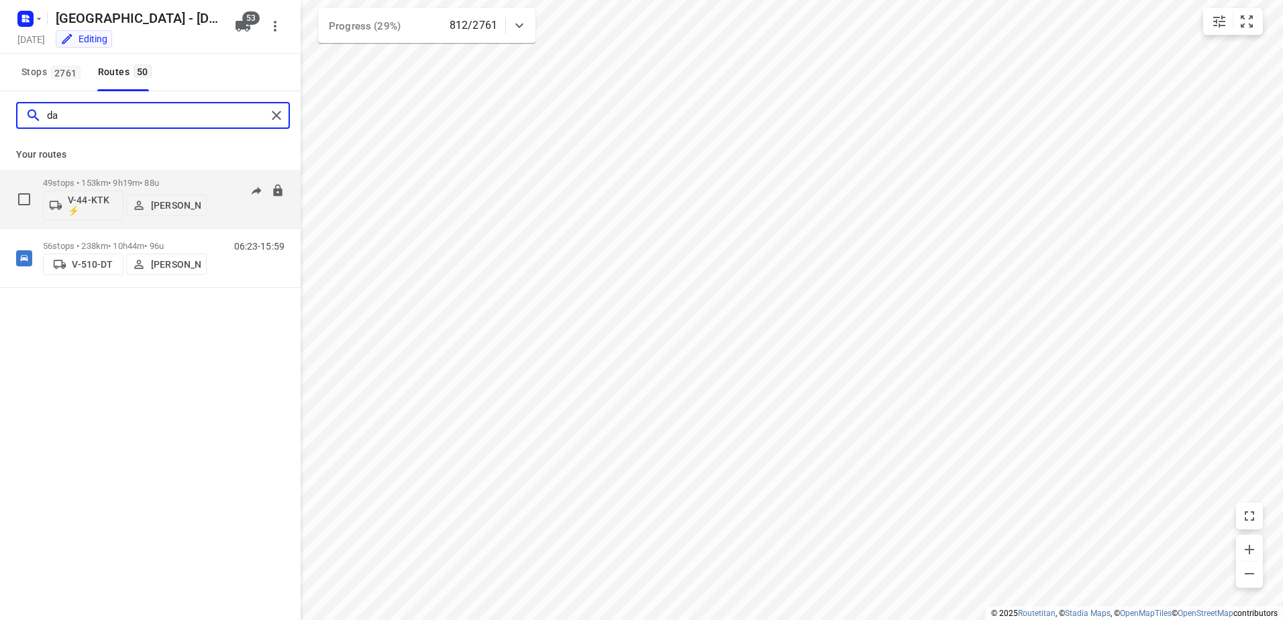
type input "da"
click at [126, 177] on div "49 stops • 153km • 9h19m • 88u V-44-KTK ⚡ [PERSON_NAME]" at bounding box center [125, 199] width 164 height 56
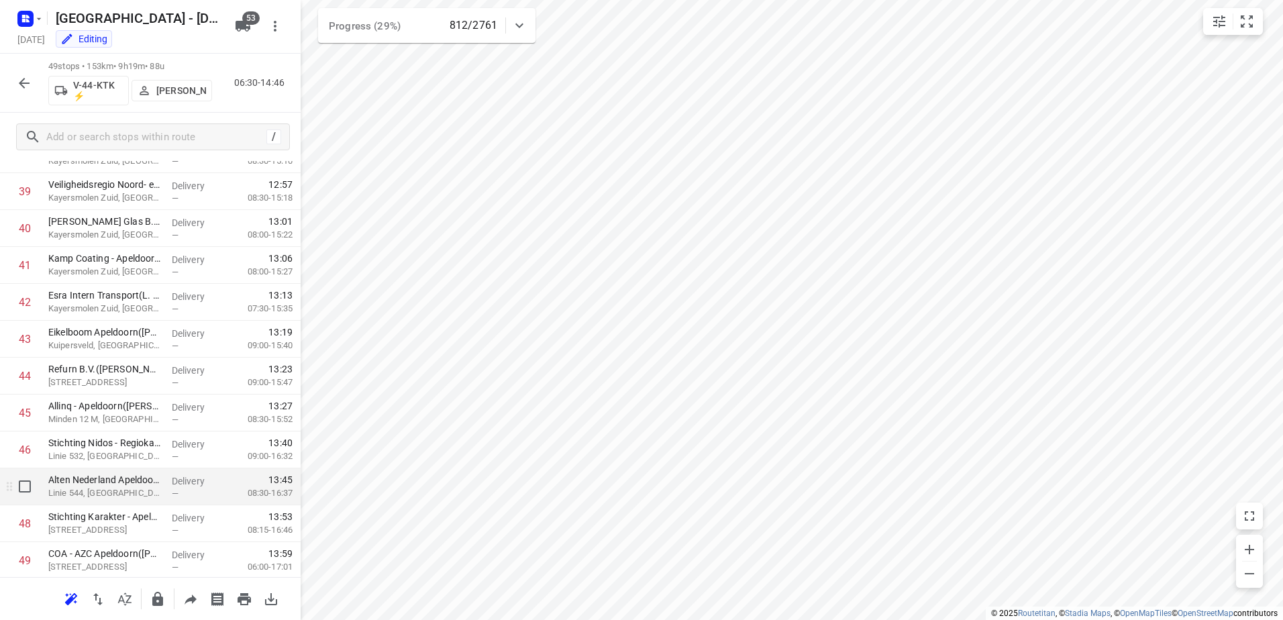
scroll to position [1497, 0]
click at [22, 87] on icon "button" at bounding box center [24, 83] width 16 height 16
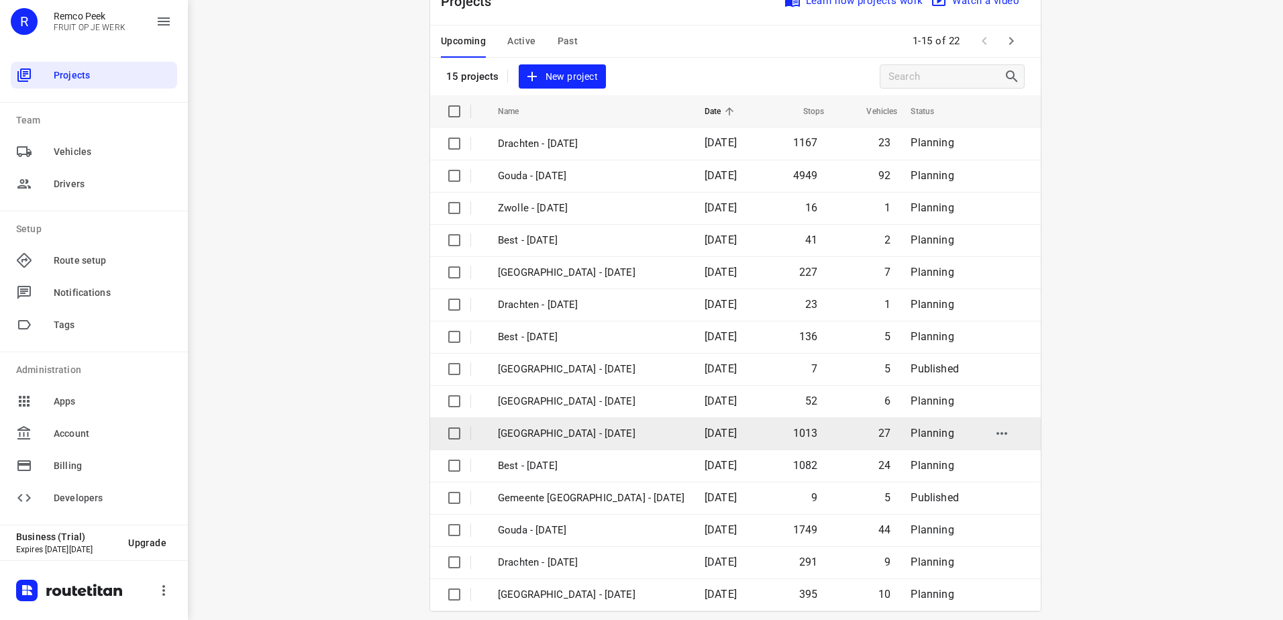
scroll to position [58, 0]
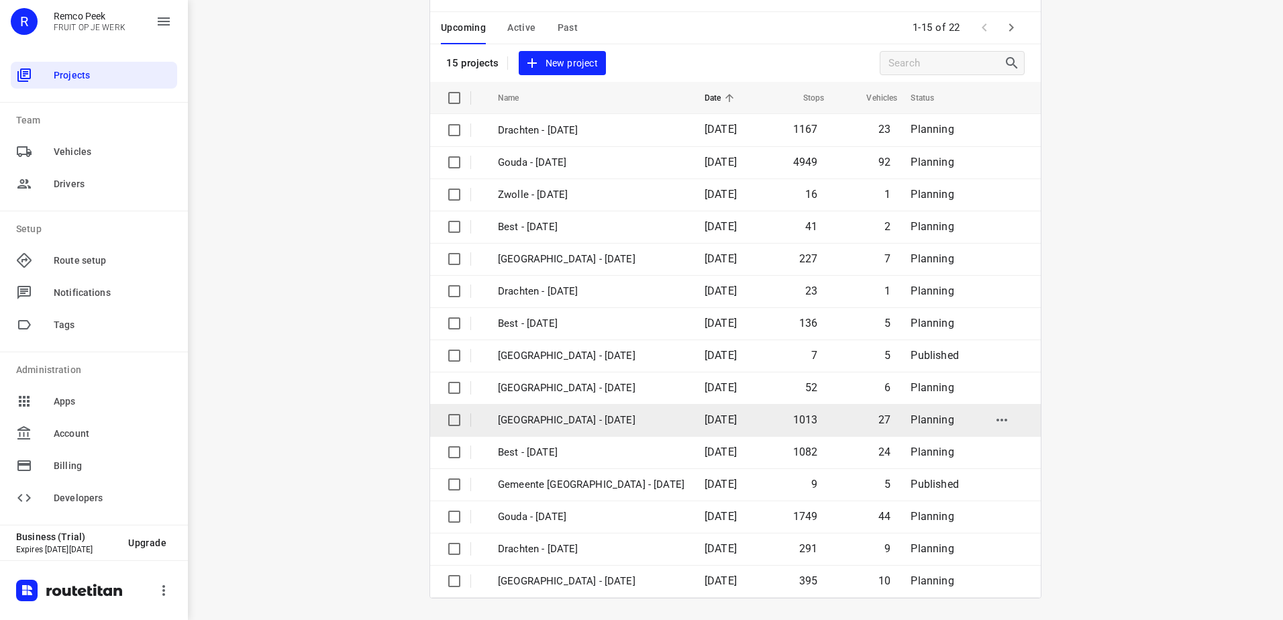
click at [581, 426] on p "[GEOGRAPHIC_DATA] - [DATE]" at bounding box center [591, 420] width 187 height 15
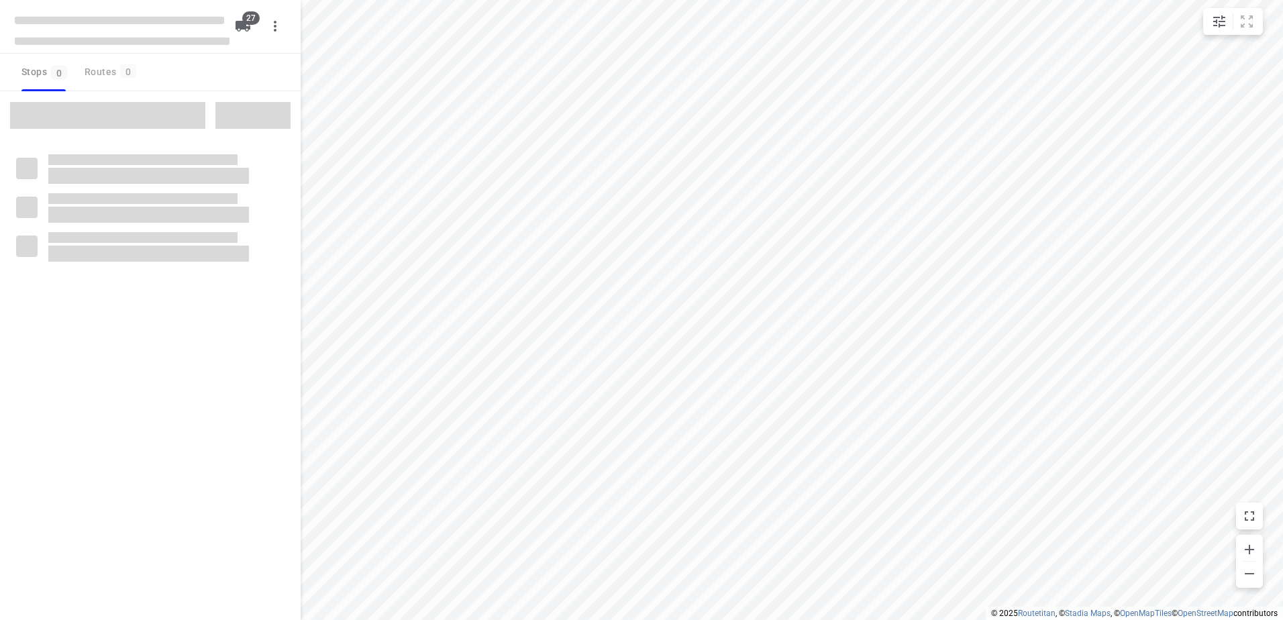
type input "distance"
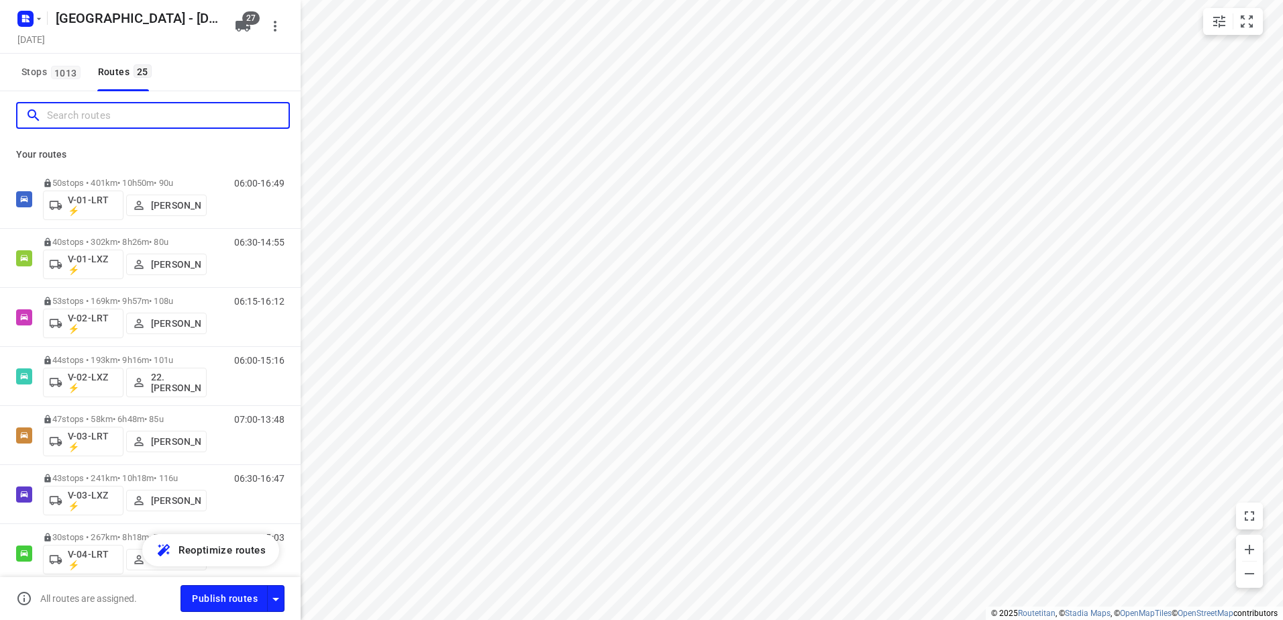
click at [117, 118] on input "Search routes" at bounding box center [168, 115] width 242 height 21
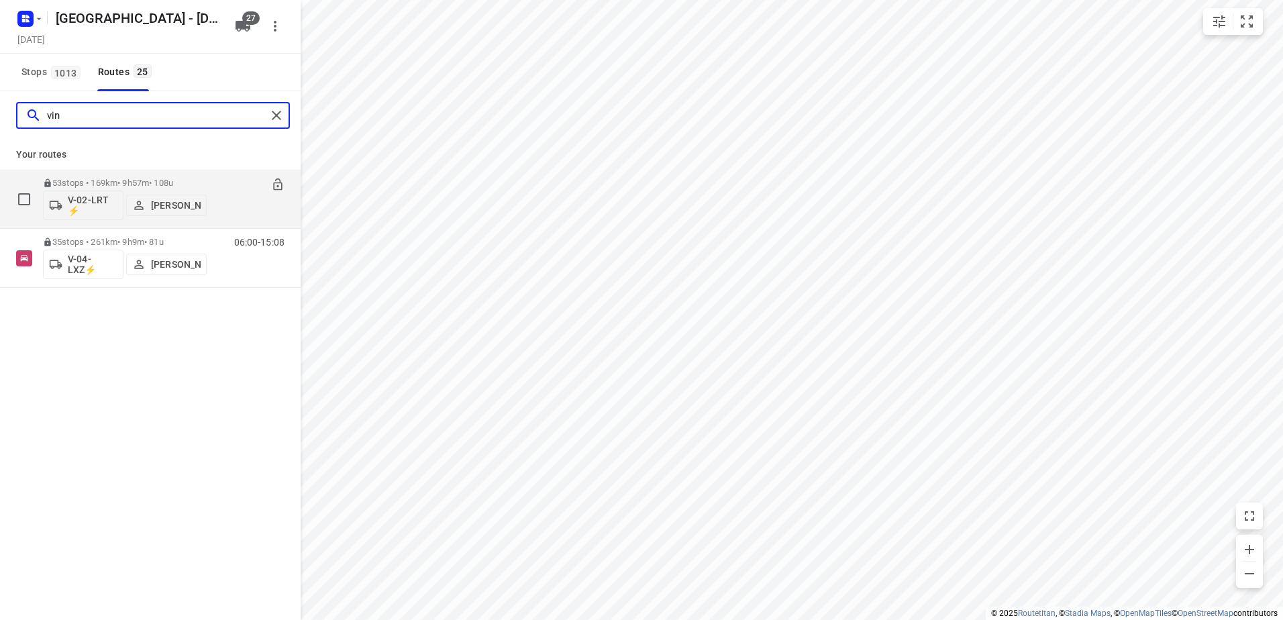
type input "vin"
click at [126, 177] on div "53 stops • 169km • 9h57m • 108u V-02-LRT ⚡ [PERSON_NAME]" at bounding box center [125, 199] width 164 height 56
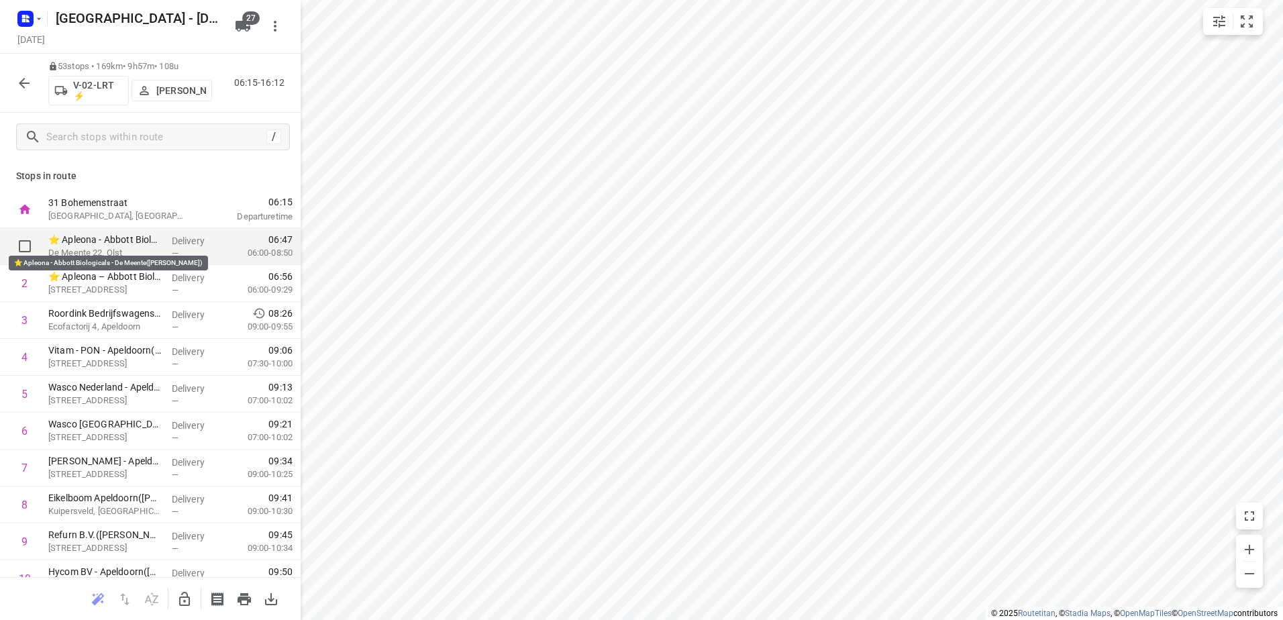
click at [128, 244] on p "⭐ Apleona - Abbott Biologicals - De Meente([PERSON_NAME])" at bounding box center [104, 239] width 113 height 13
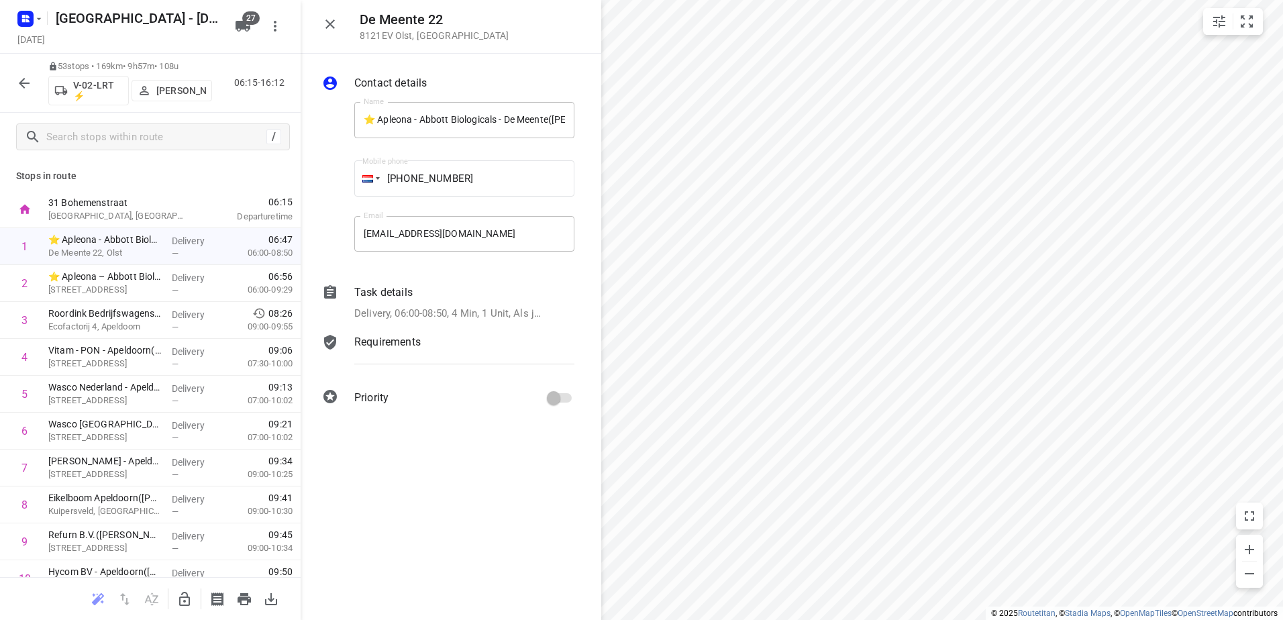
click at [393, 301] on div "Task details Delivery, 06:00-08:50, 4 Min, 1 Unit, Als je een afdeling niet kun…" at bounding box center [465, 303] width 226 height 42
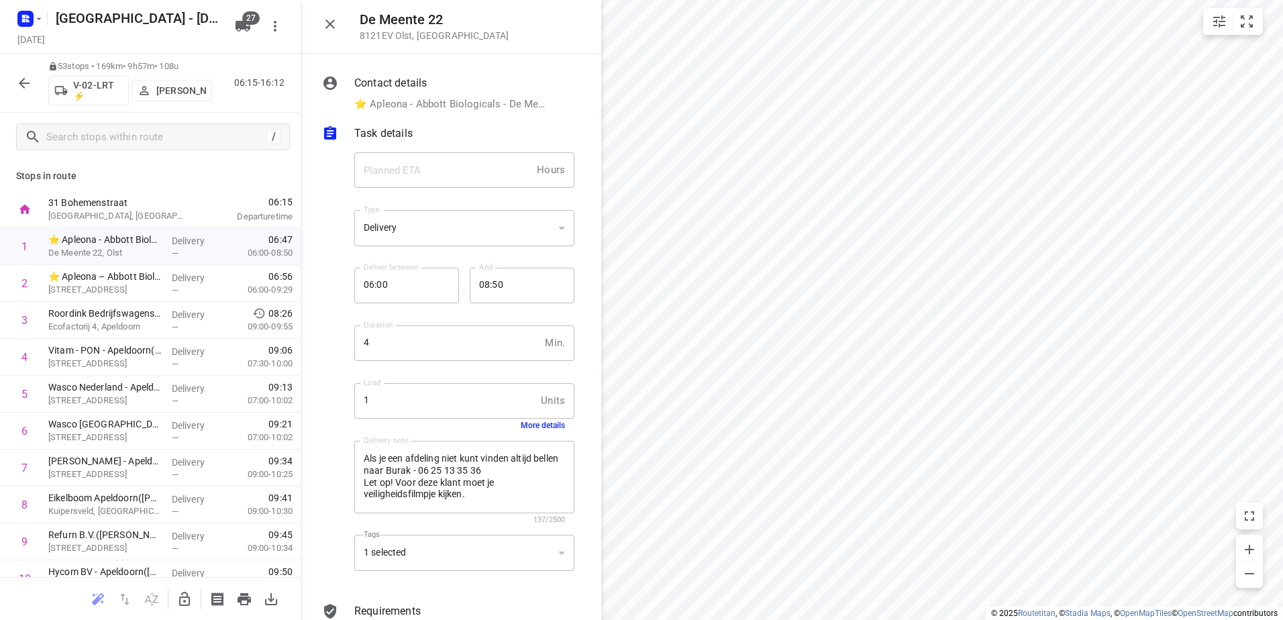
click at [530, 430] on button "More details" at bounding box center [543, 425] width 44 height 9
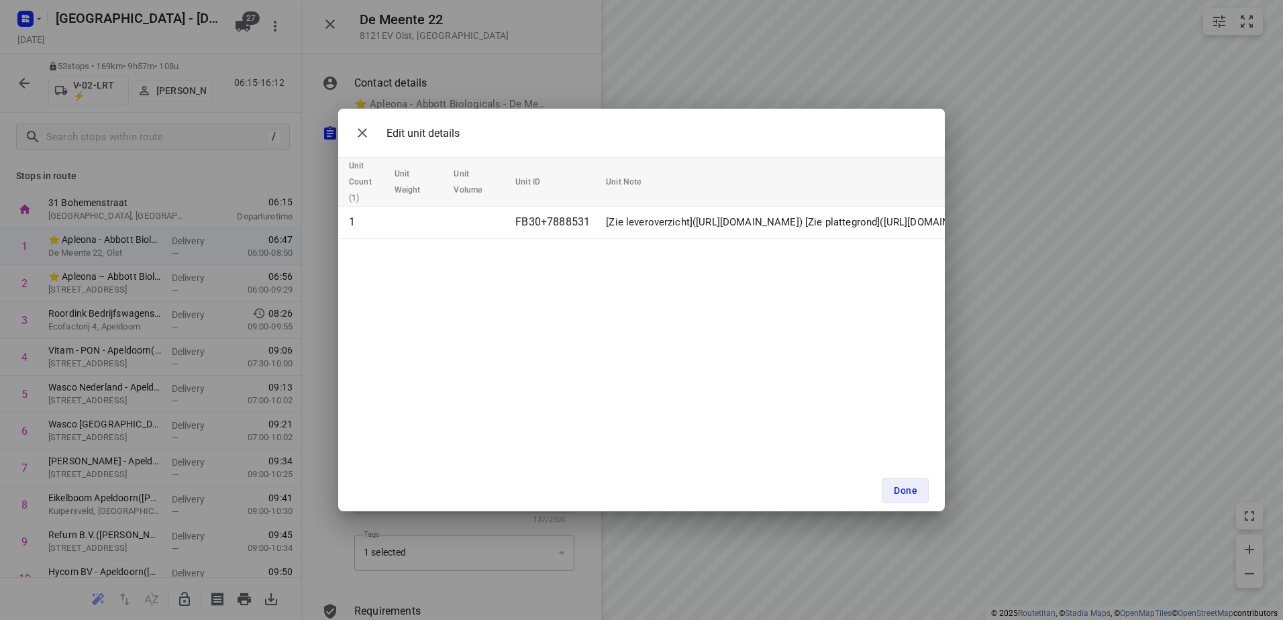
click at [335, 549] on div "Edit unit details Unit Count (1) Unit Weight Unit Volume Unit ID Unit Note 1 FB…" at bounding box center [641, 310] width 1283 height 620
click at [913, 502] on button "Done" at bounding box center [906, 491] width 46 height 26
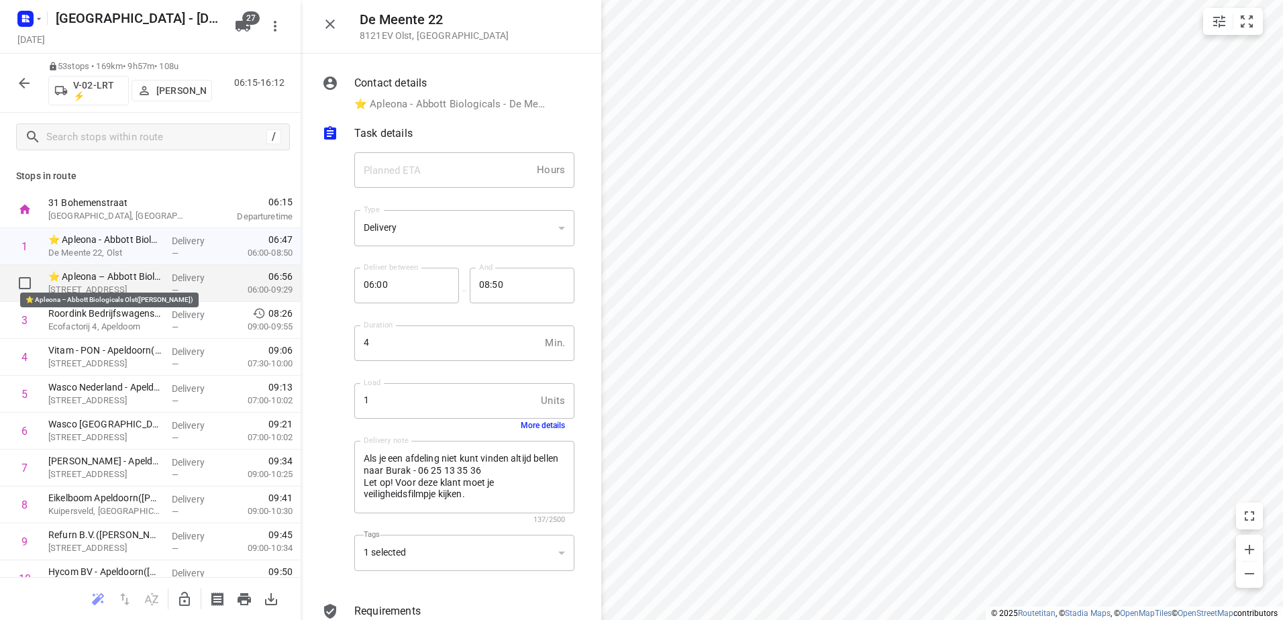
click at [141, 276] on p "⭐ Apleona – Abbott Biologicals Olst([PERSON_NAME])" at bounding box center [104, 276] width 113 height 13
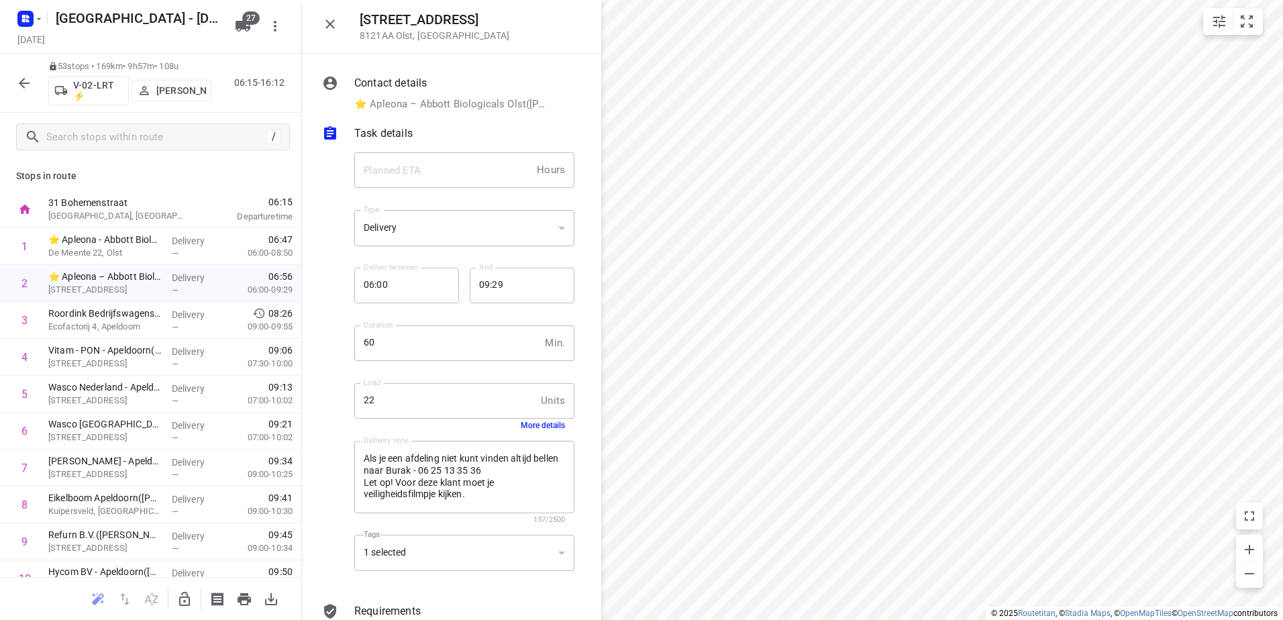
click at [539, 424] on button "More details" at bounding box center [543, 425] width 44 height 9
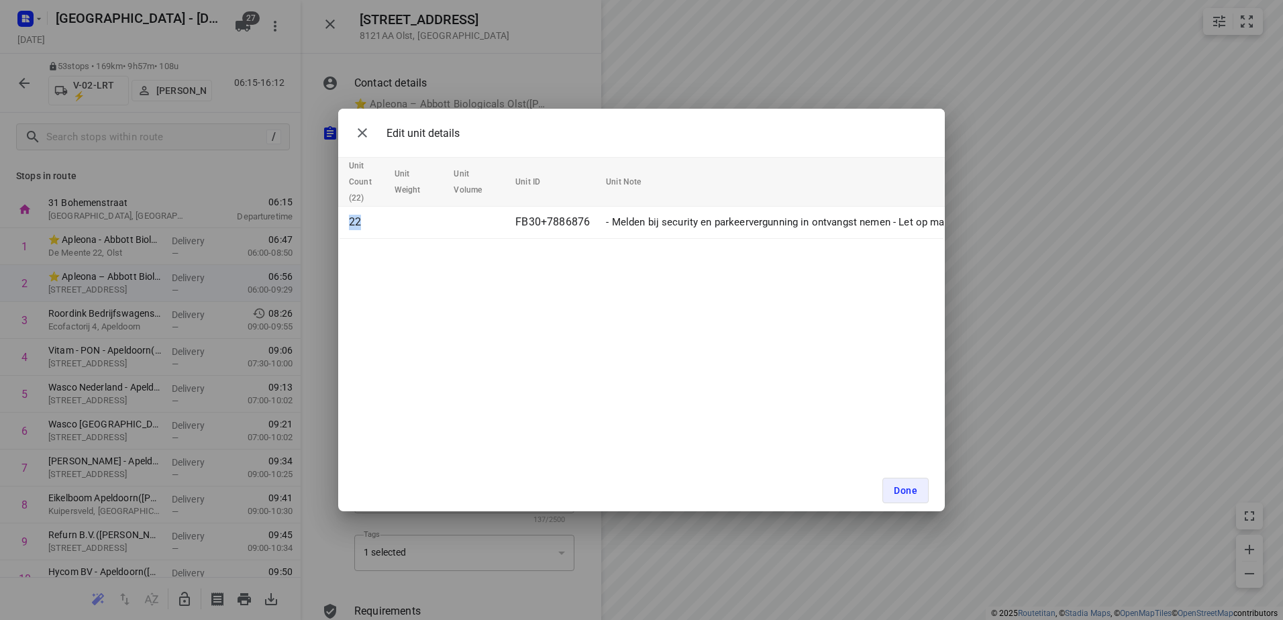
drag, startPoint x: 471, startPoint y: 238, endPoint x: 699, endPoint y: 260, distance: 228.5
click at [699, 260] on div "Edit unit details Unit Count (22) Unit Weight Unit Volume Unit ID Unit Note 22 …" at bounding box center [641, 310] width 607 height 403
click at [1020, 278] on div "Edit unit details Unit Count (22) Unit Weight Unit Volume Unit ID Unit Note 22 …" at bounding box center [641, 310] width 1283 height 620
click at [910, 489] on span "Done" at bounding box center [905, 490] width 23 height 11
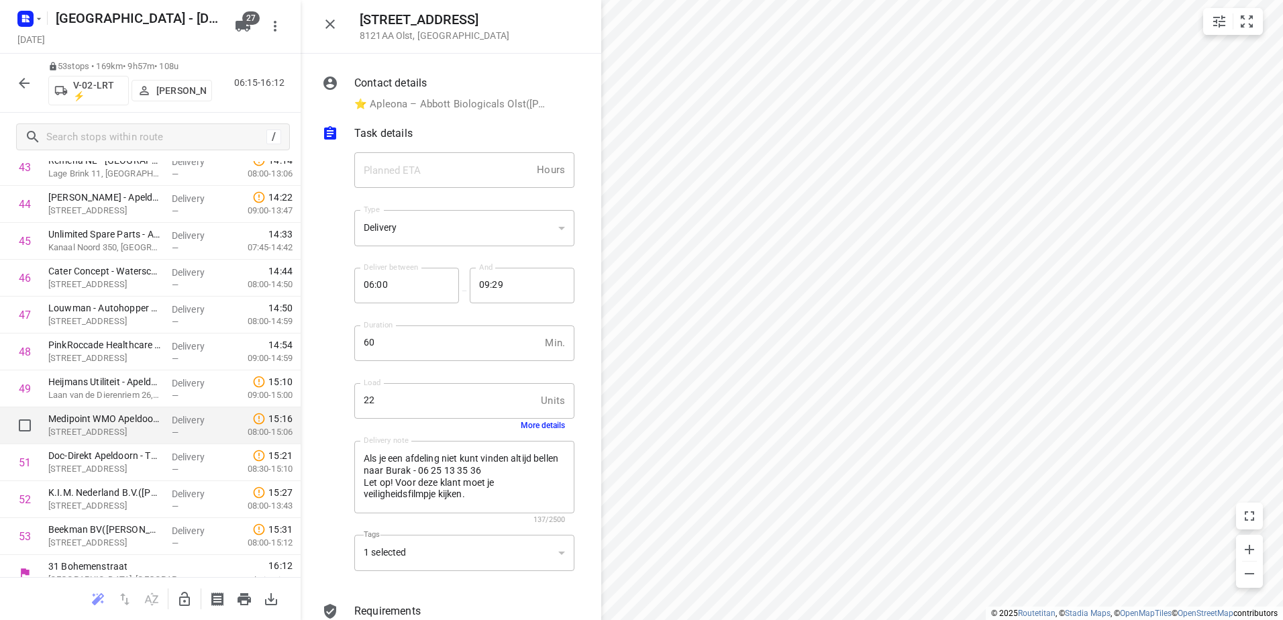
scroll to position [1644, 0]
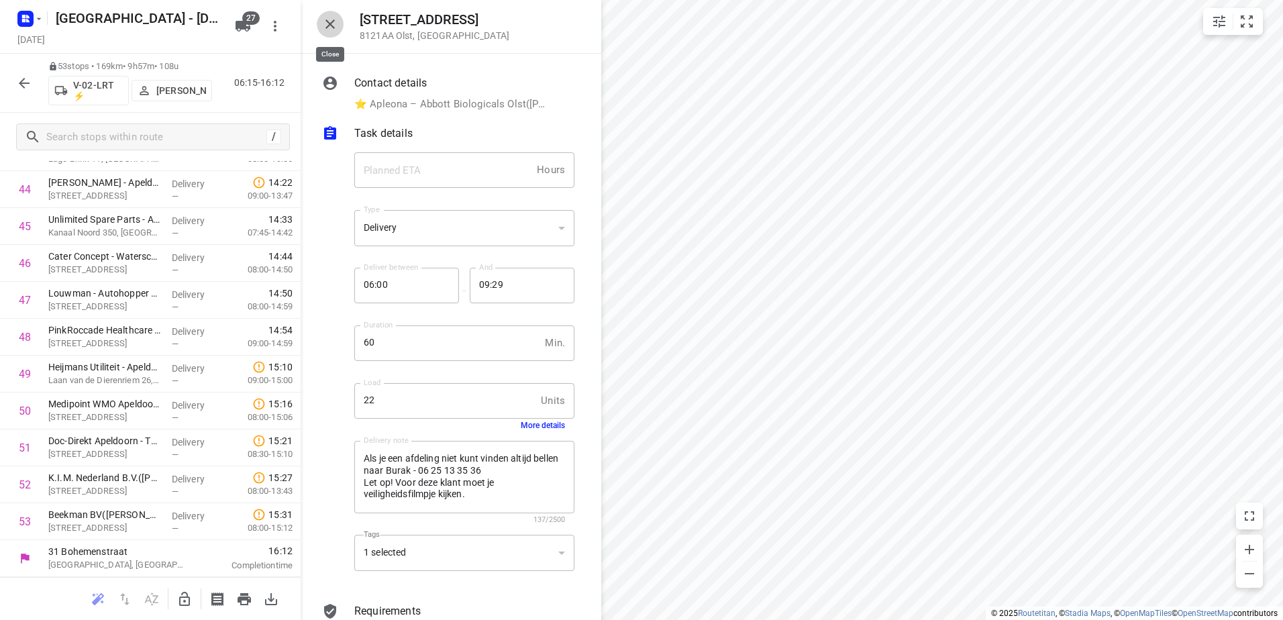
click at [330, 31] on icon "button" at bounding box center [330, 24] width 16 height 16
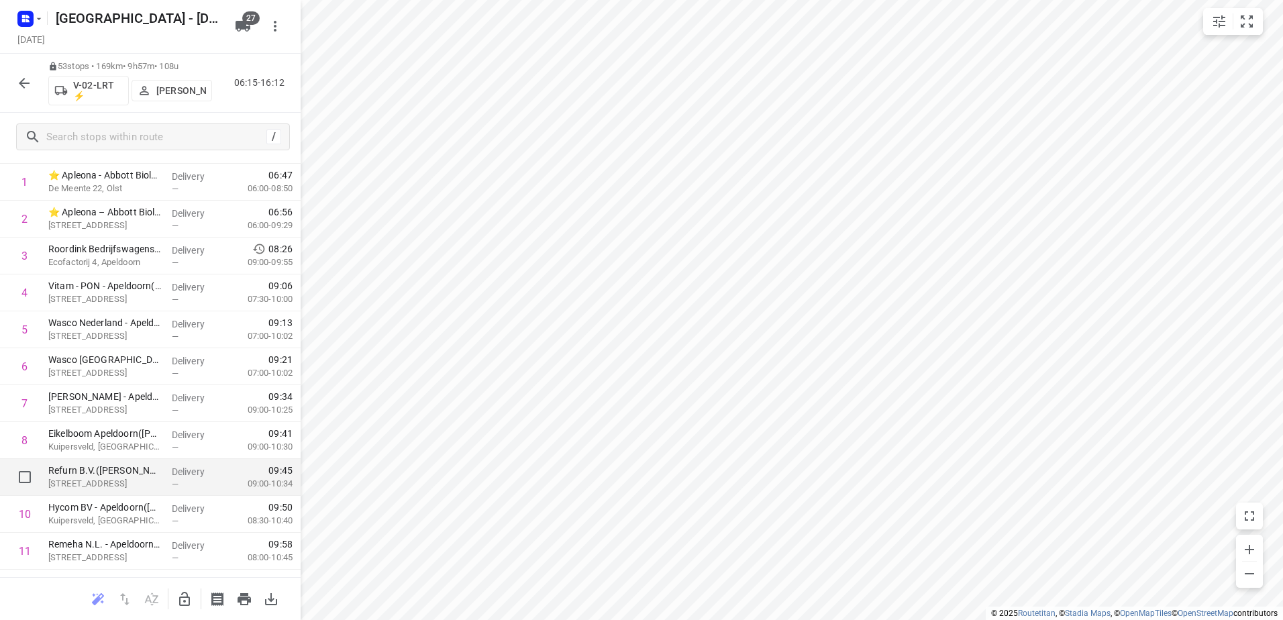
scroll to position [0, 0]
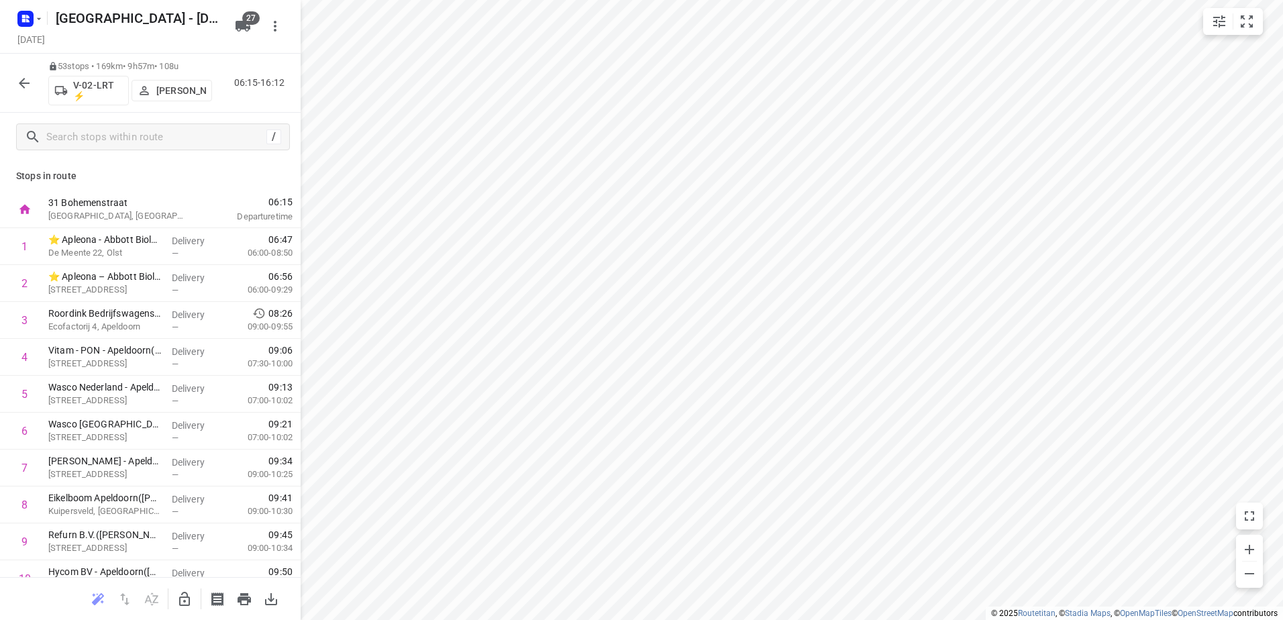
click at [33, 83] on button "button" at bounding box center [24, 83] width 27 height 27
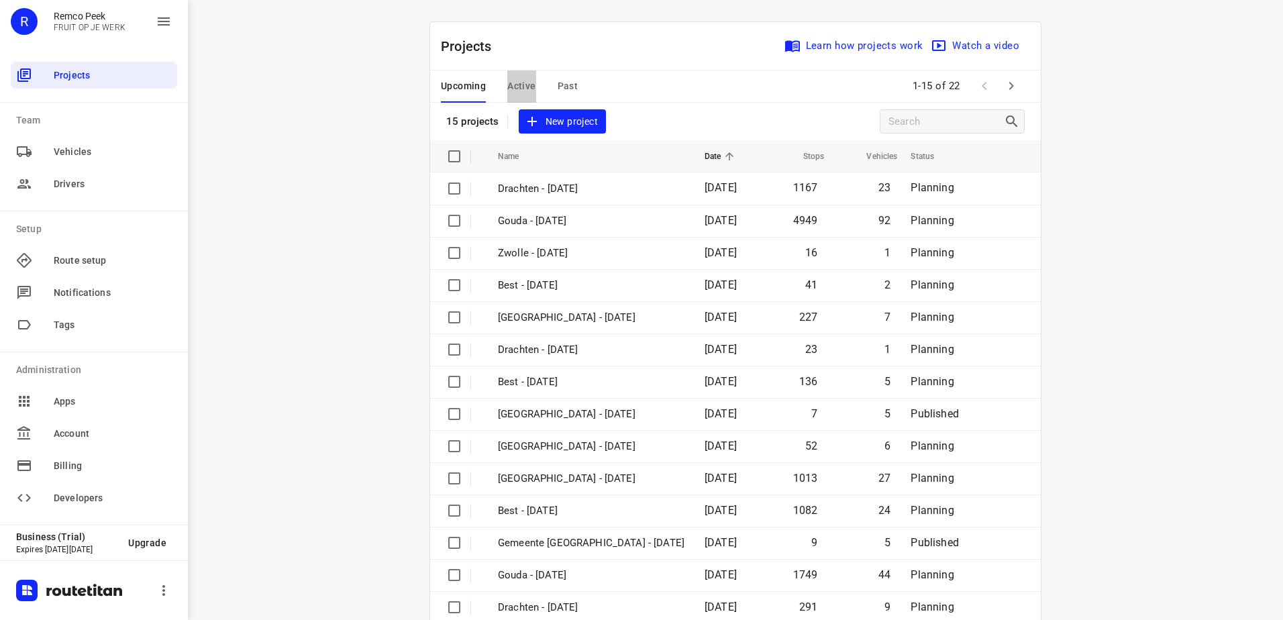
click at [517, 85] on span "Active" at bounding box center [521, 86] width 28 height 17
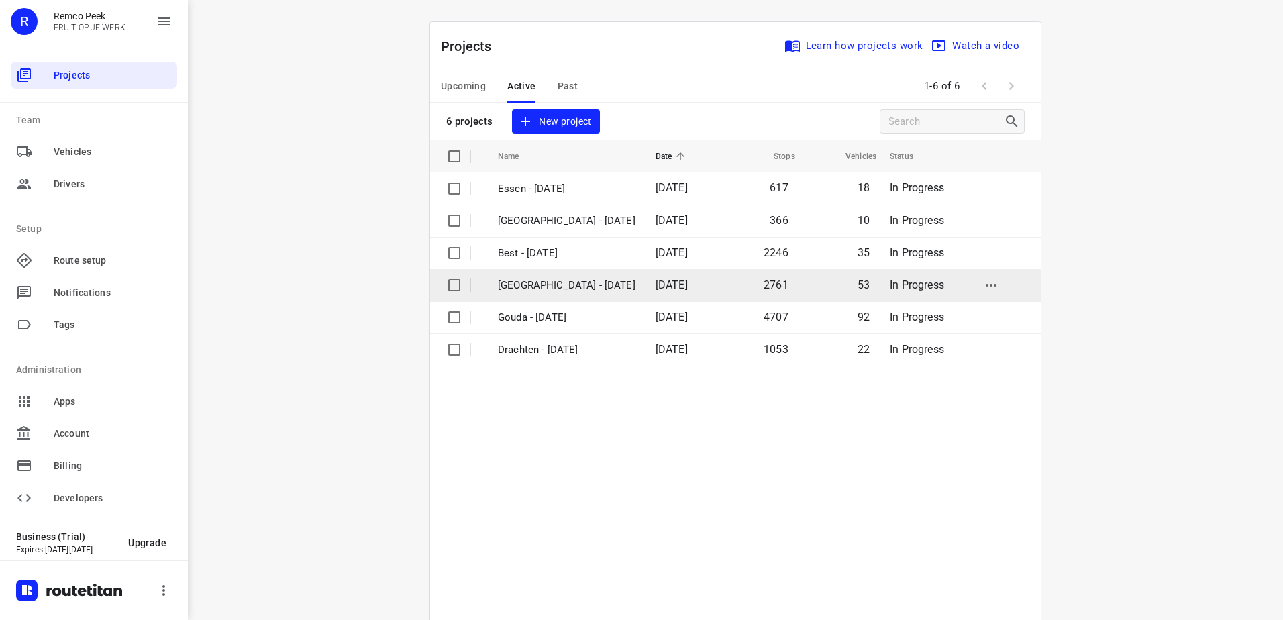
click at [558, 278] on p "[GEOGRAPHIC_DATA] - [DATE]" at bounding box center [567, 285] width 138 height 15
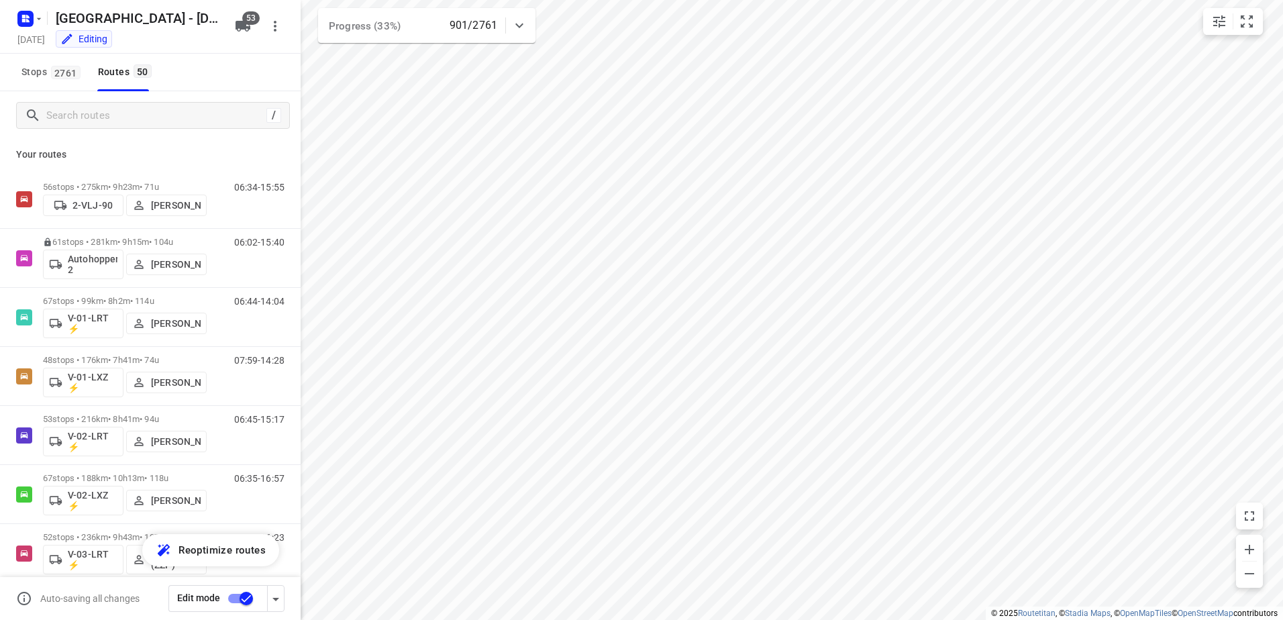
type input "distance"
drag, startPoint x: 166, startPoint y: 116, endPoint x: 151, endPoint y: 142, distance: 29.5
click at [166, 116] on input "Search routes" at bounding box center [156, 115] width 219 height 21
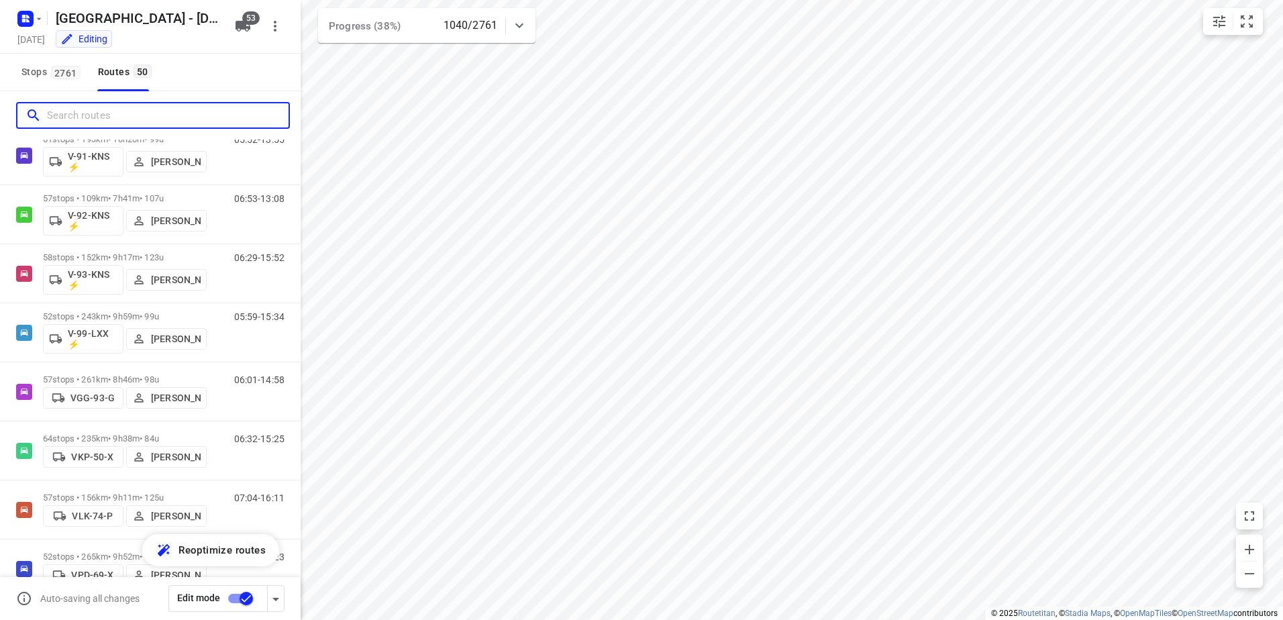
scroll to position [1821, 0]
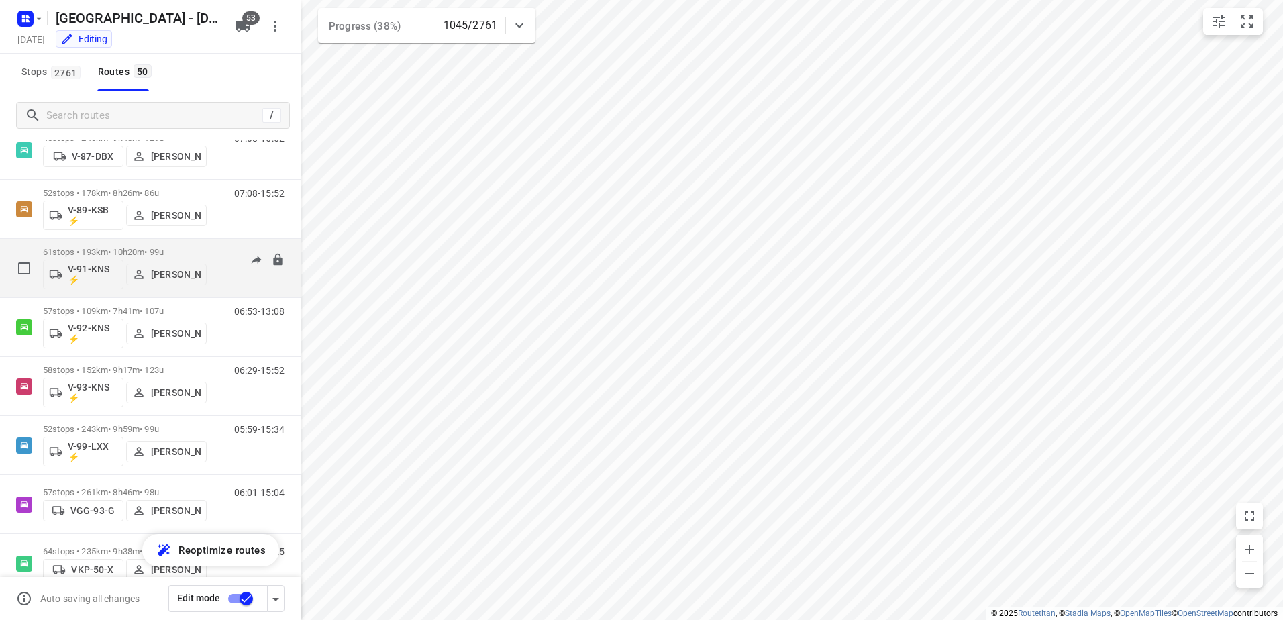
click at [130, 248] on p "61 stops • 193km • 10h20m • 99u" at bounding box center [125, 252] width 164 height 10
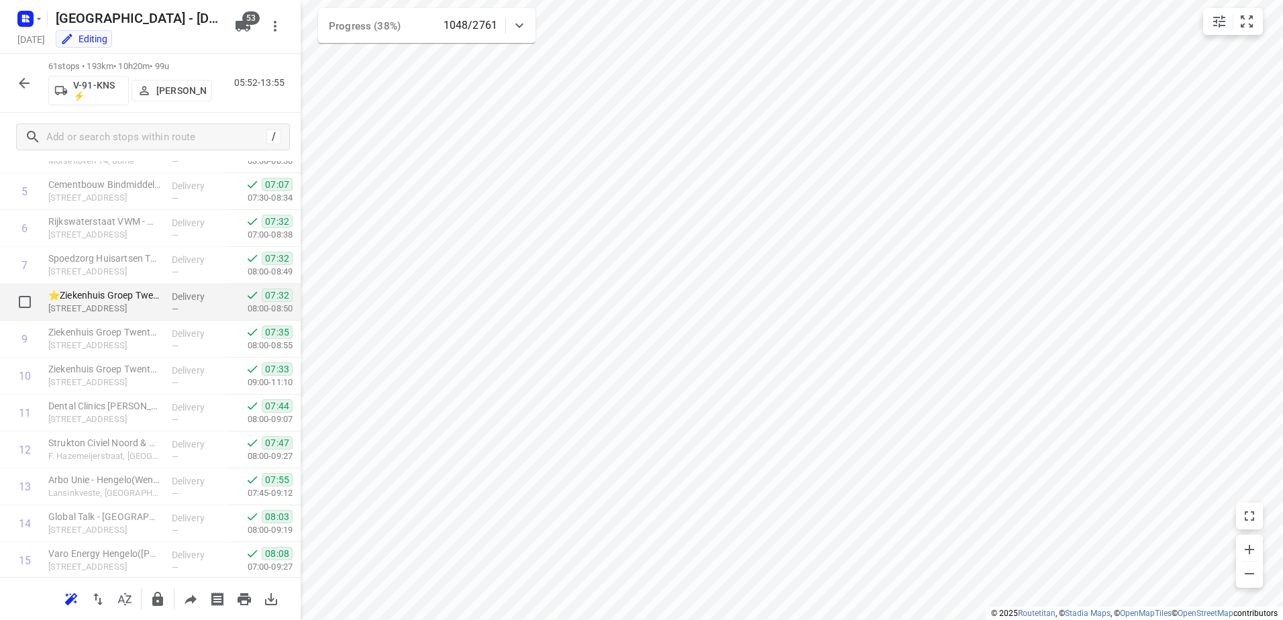
scroll to position [0, 0]
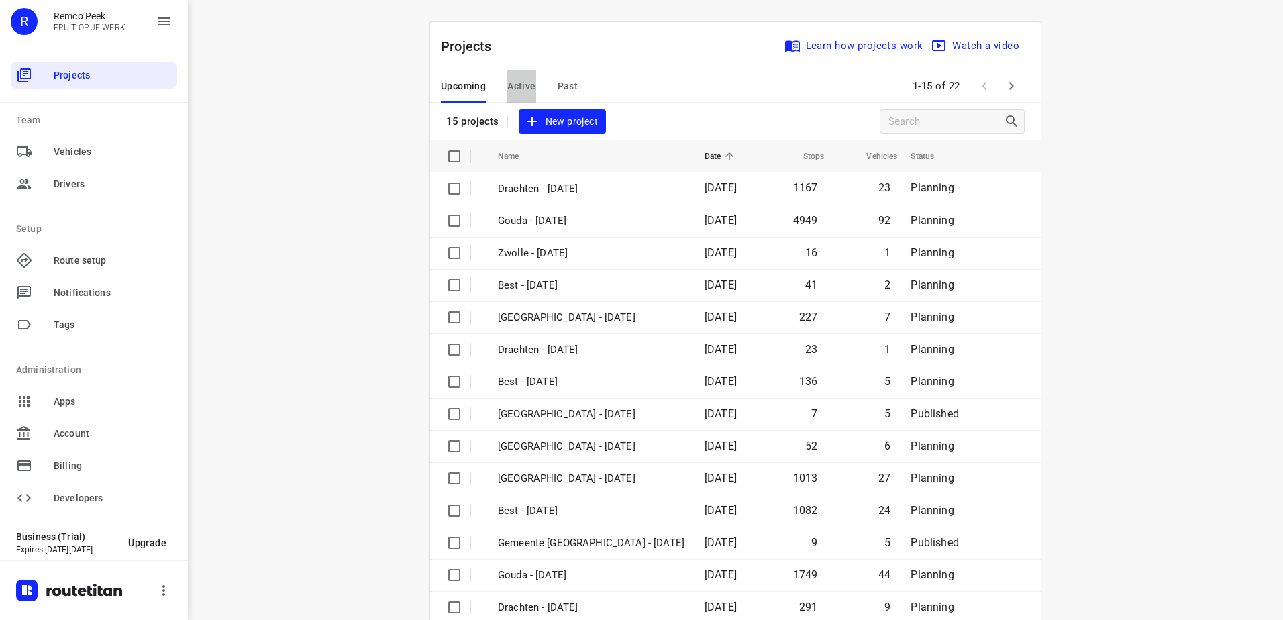
click at [507, 88] on span "Active" at bounding box center [521, 86] width 28 height 17
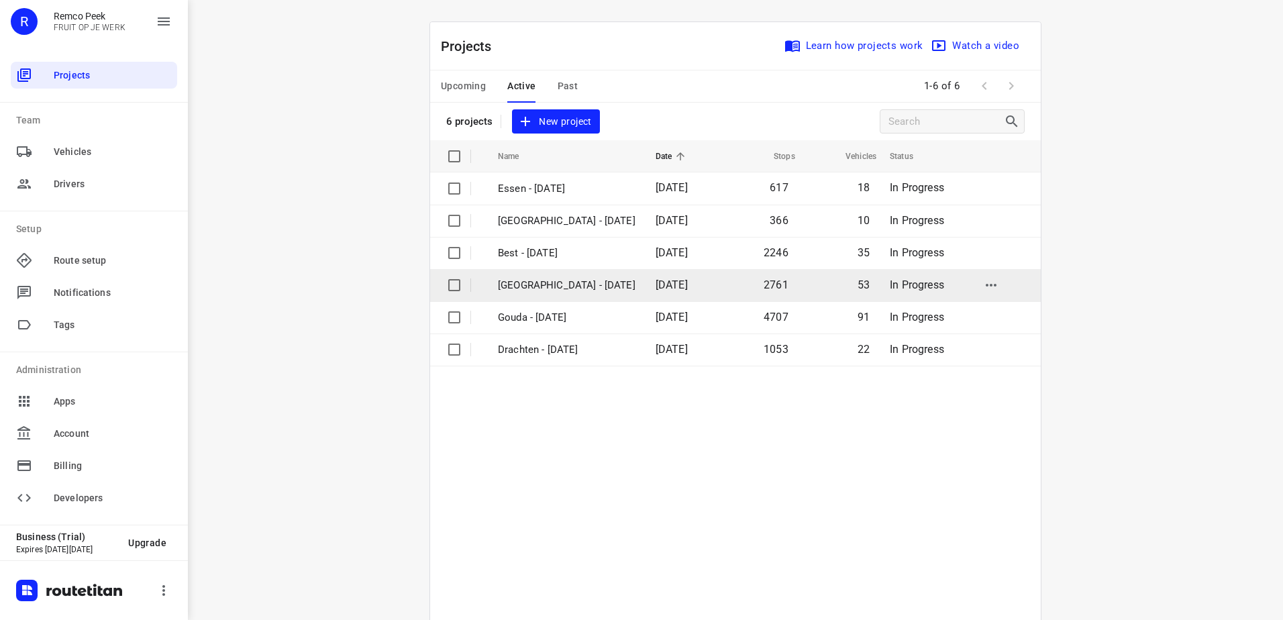
click at [561, 283] on p "[GEOGRAPHIC_DATA] - [DATE]" at bounding box center [567, 285] width 138 height 15
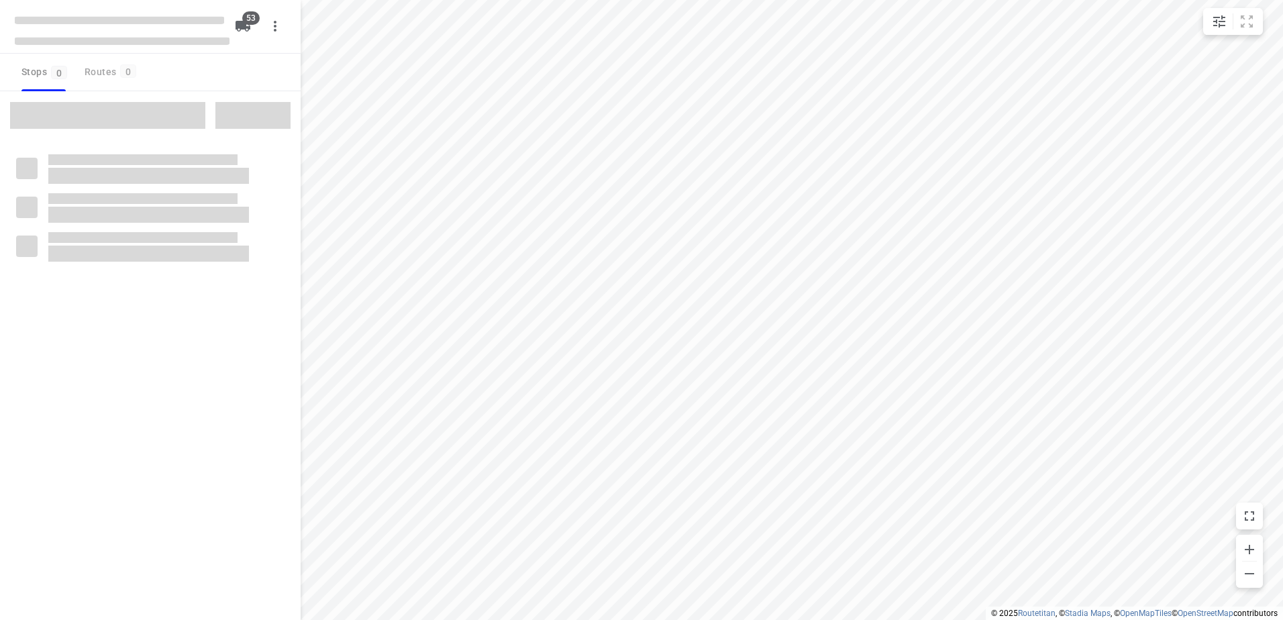
type input "distance"
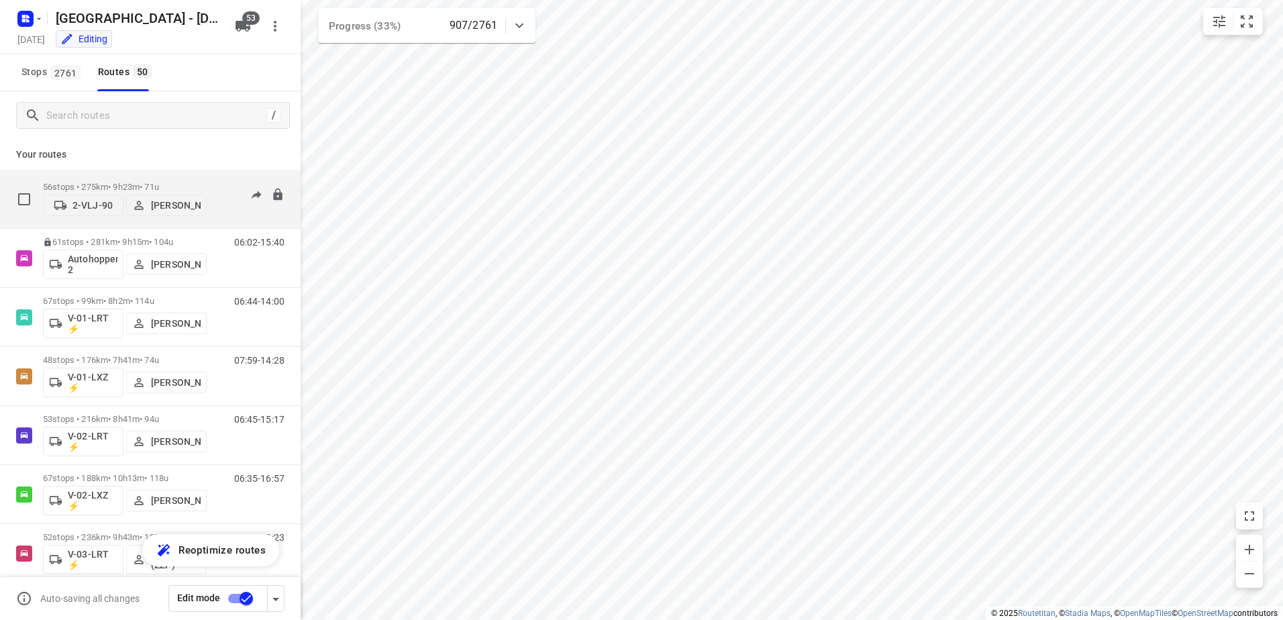
click at [138, 185] on p "56 stops • 275km • 9h23m • 71u" at bounding box center [125, 187] width 164 height 10
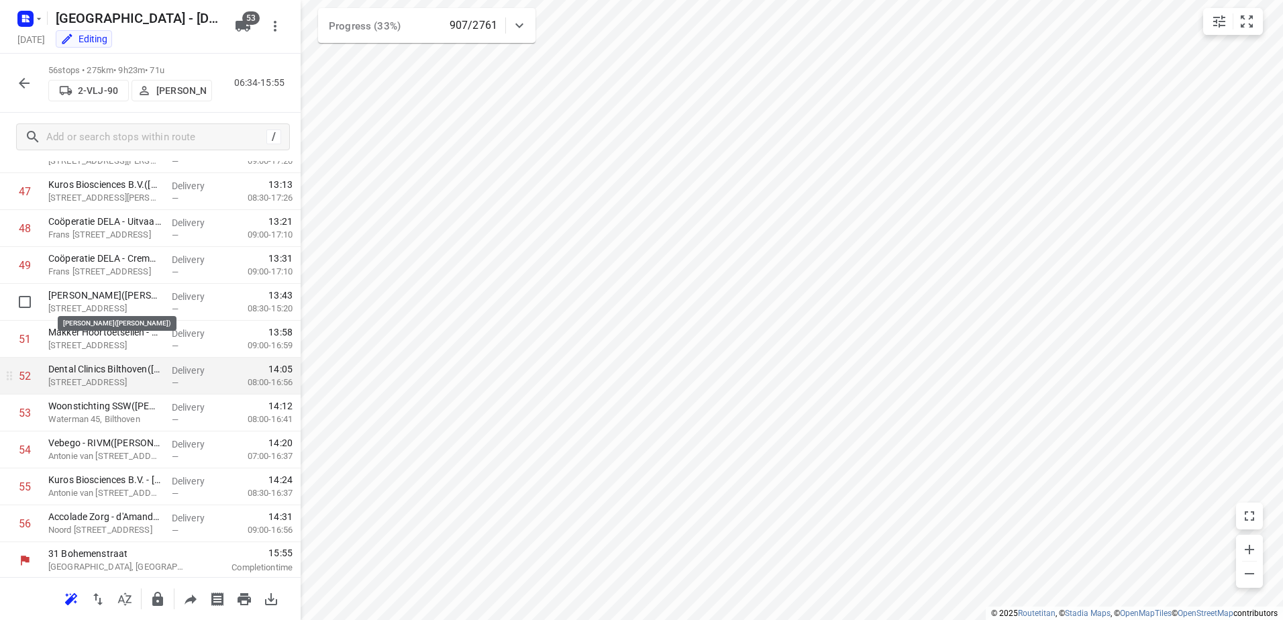
scroll to position [1755, 0]
click at [19, 77] on icon "button" at bounding box center [24, 83] width 16 height 16
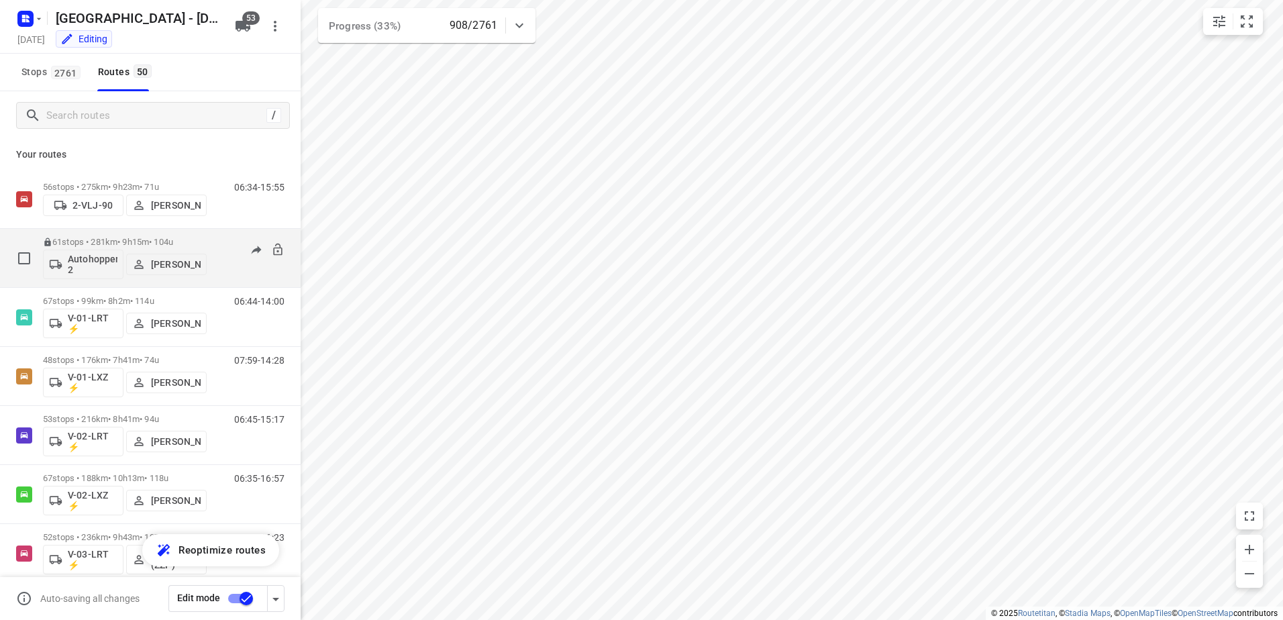
click at [121, 239] on p "61 stops • 281km • 9h15m • 104u" at bounding box center [125, 242] width 164 height 10
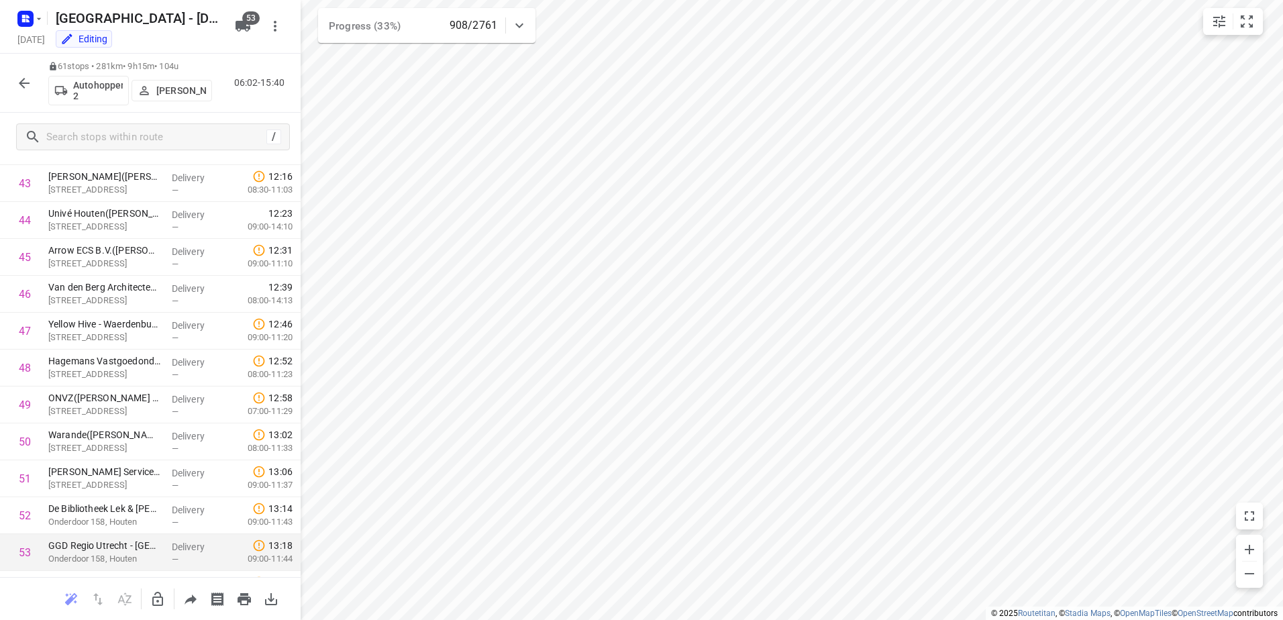
scroll to position [1940, 0]
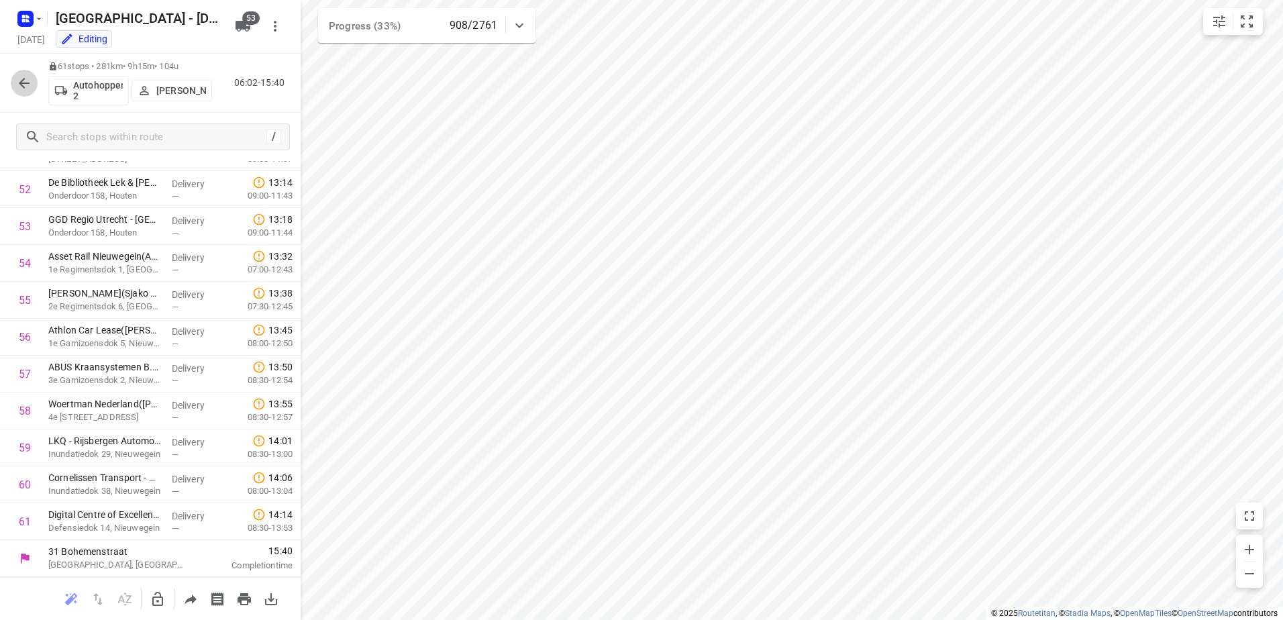
click at [28, 76] on icon "button" at bounding box center [24, 83] width 16 height 16
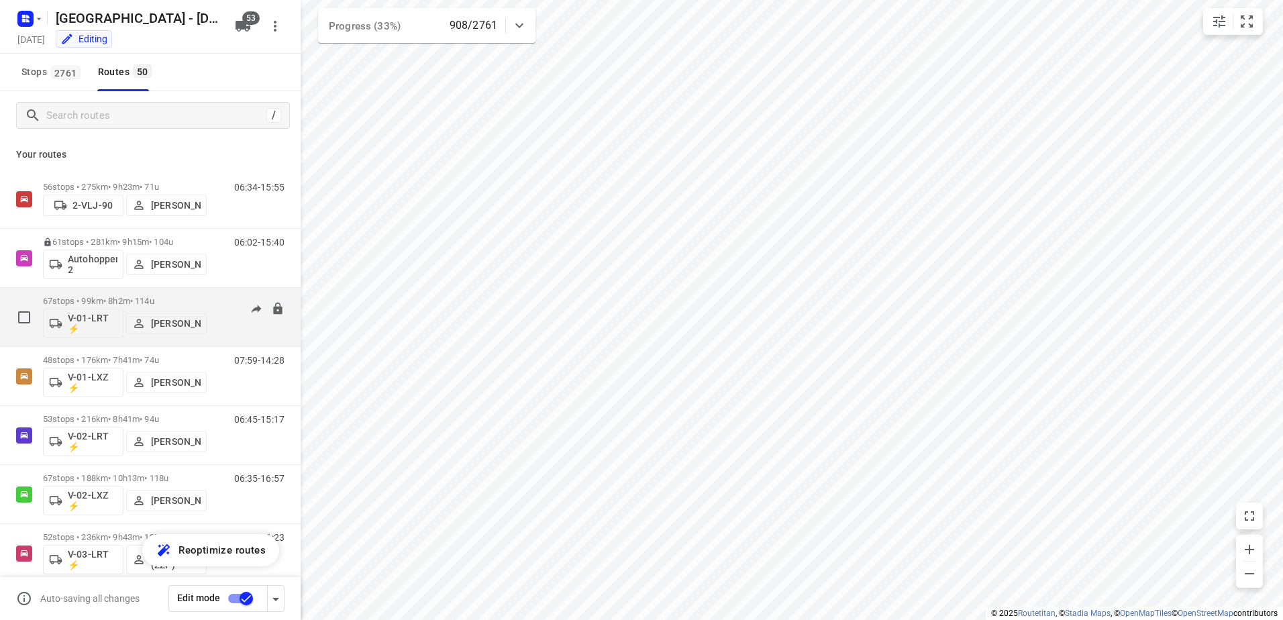
click at [127, 299] on p "67 stops • 99km • 8h2m • 114u" at bounding box center [125, 301] width 164 height 10
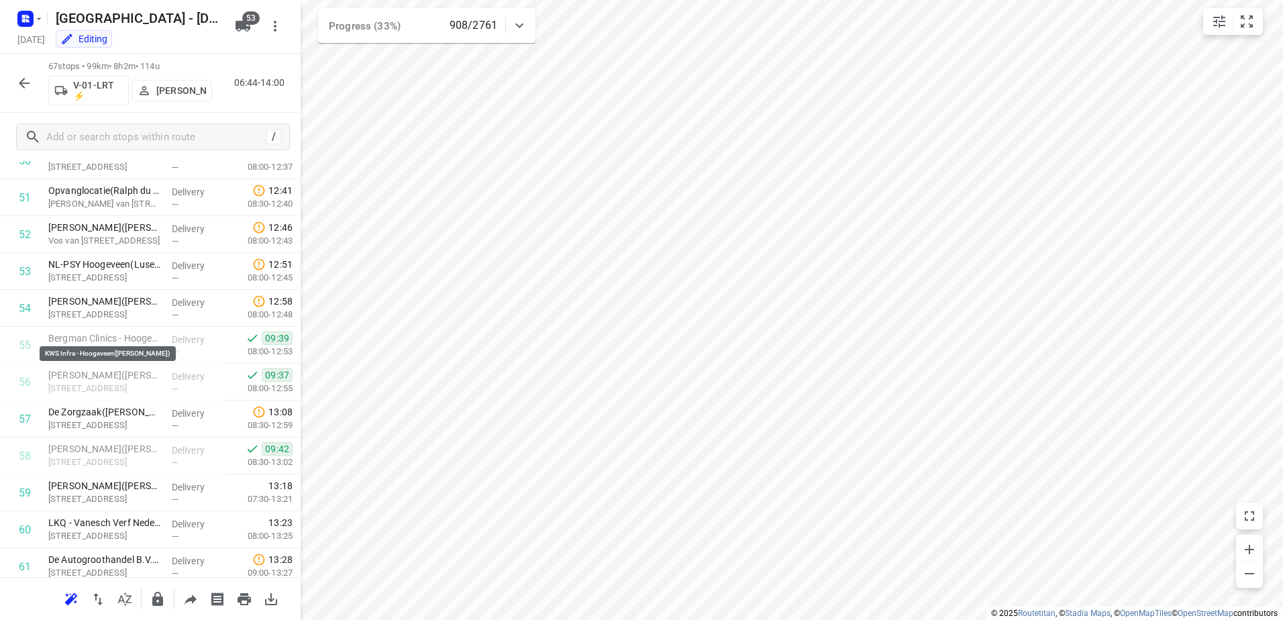
scroll to position [2161, 0]
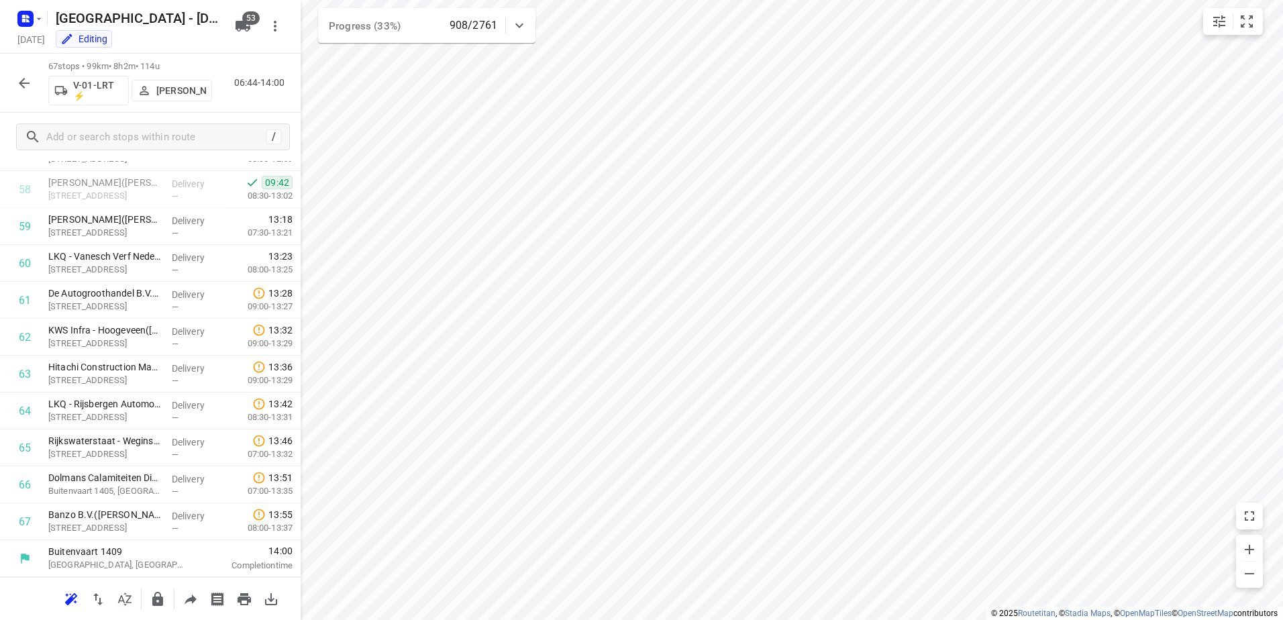
click at [28, 82] on icon "button" at bounding box center [24, 83] width 16 height 16
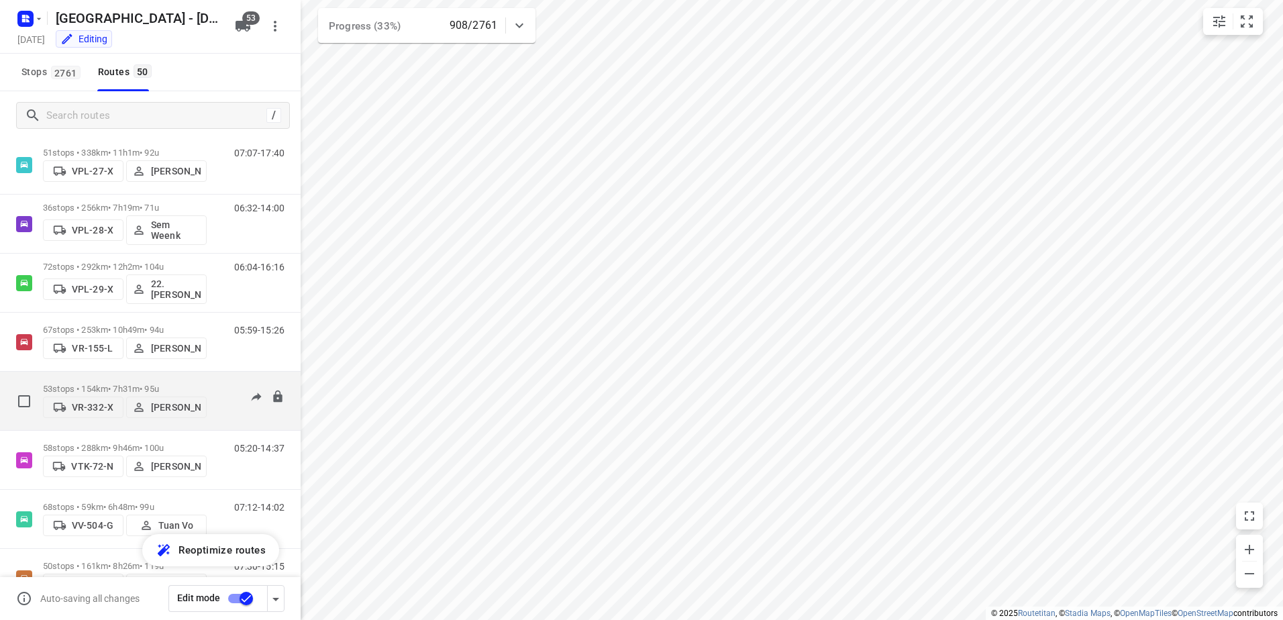
scroll to position [2559, 0]
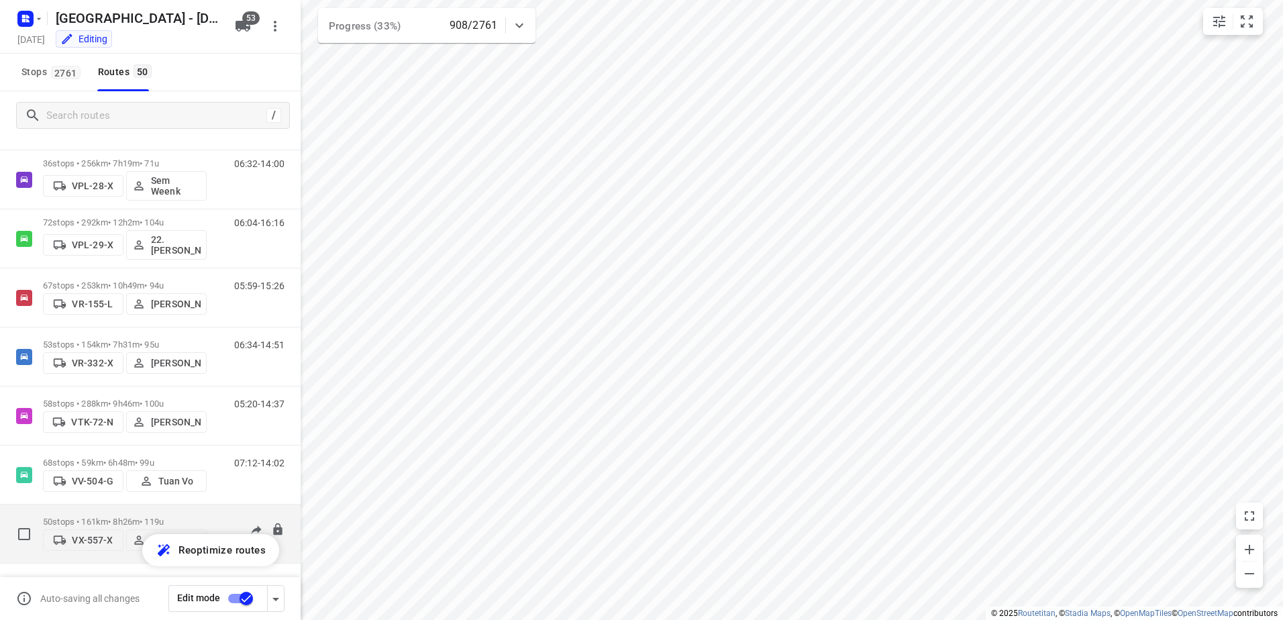
click at [123, 517] on p "50 stops • 161km • 8h26m • 119u" at bounding box center [125, 522] width 164 height 10
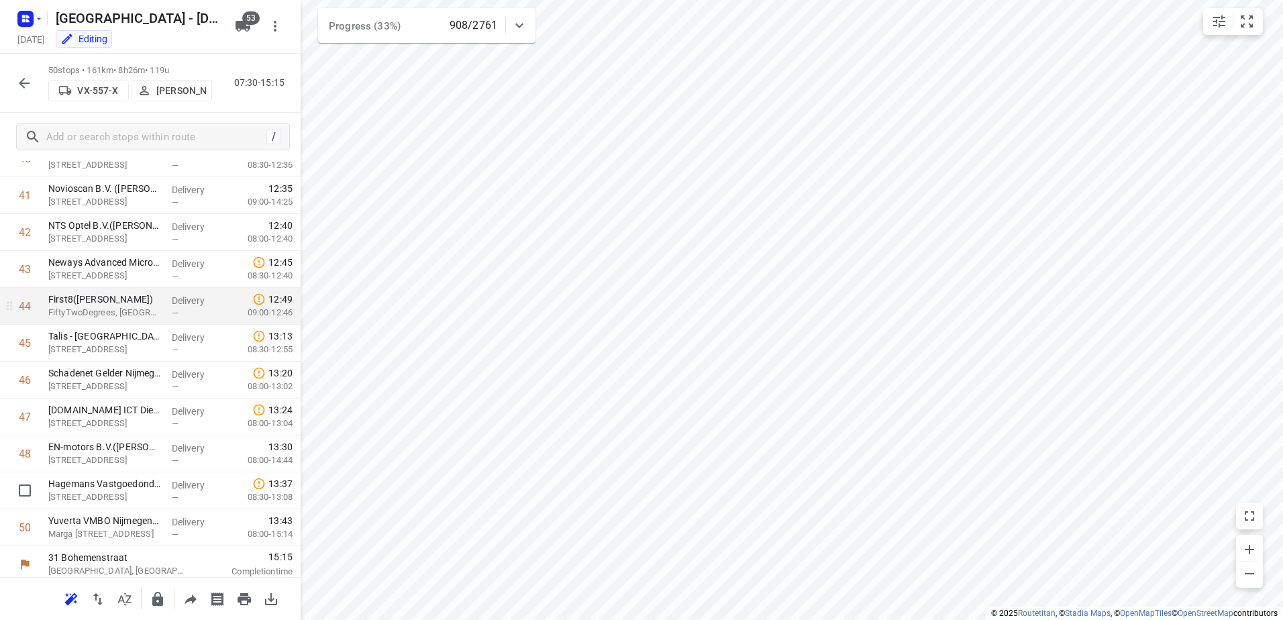
scroll to position [1534, 0]
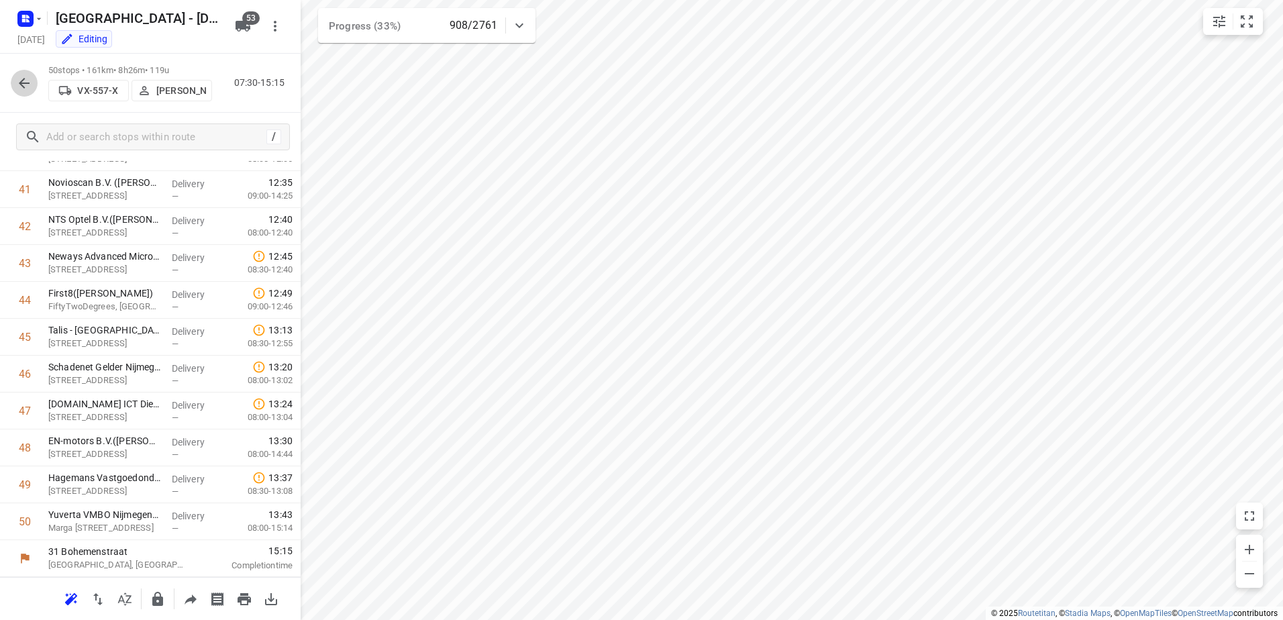
click at [18, 80] on icon "button" at bounding box center [24, 83] width 16 height 16
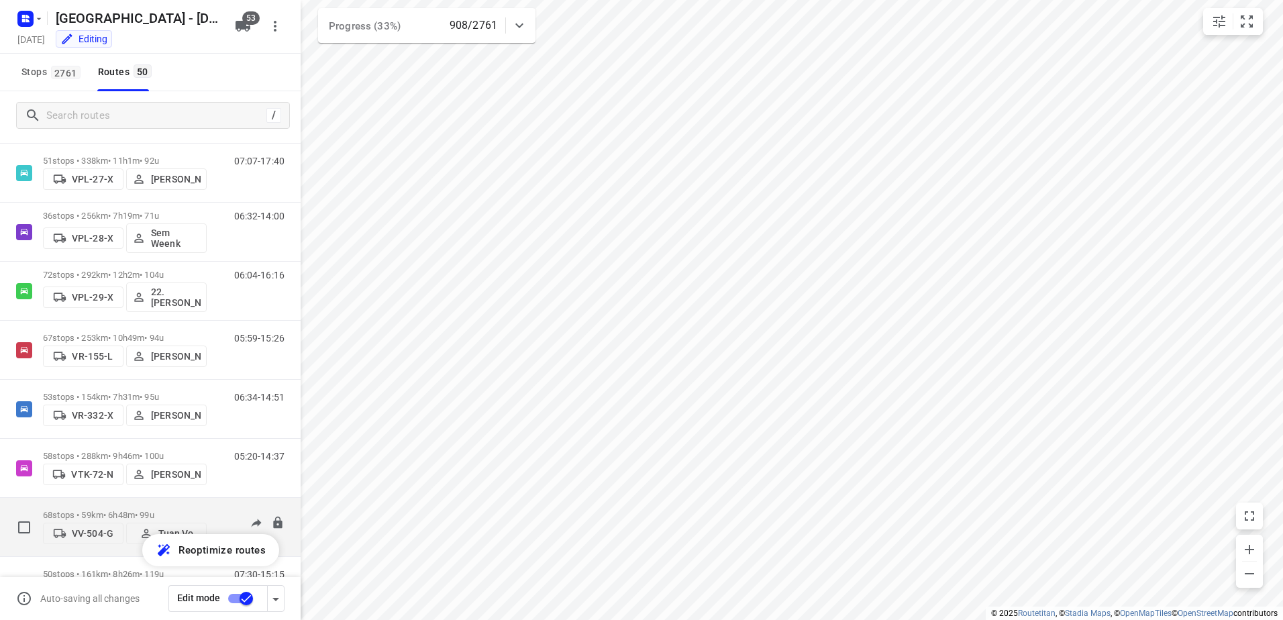
scroll to position [2559, 0]
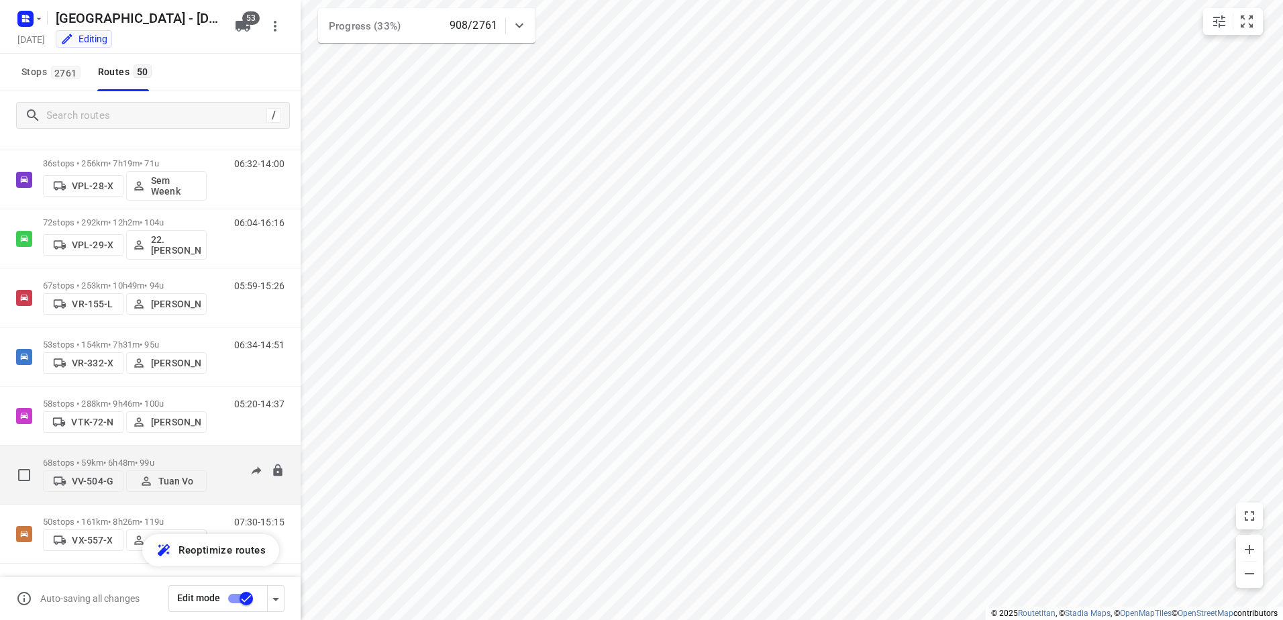
click at [145, 455] on div "68 stops • 59km • 6h48m • 99u VV-504-G Tuan Vo" at bounding box center [125, 475] width 164 height 48
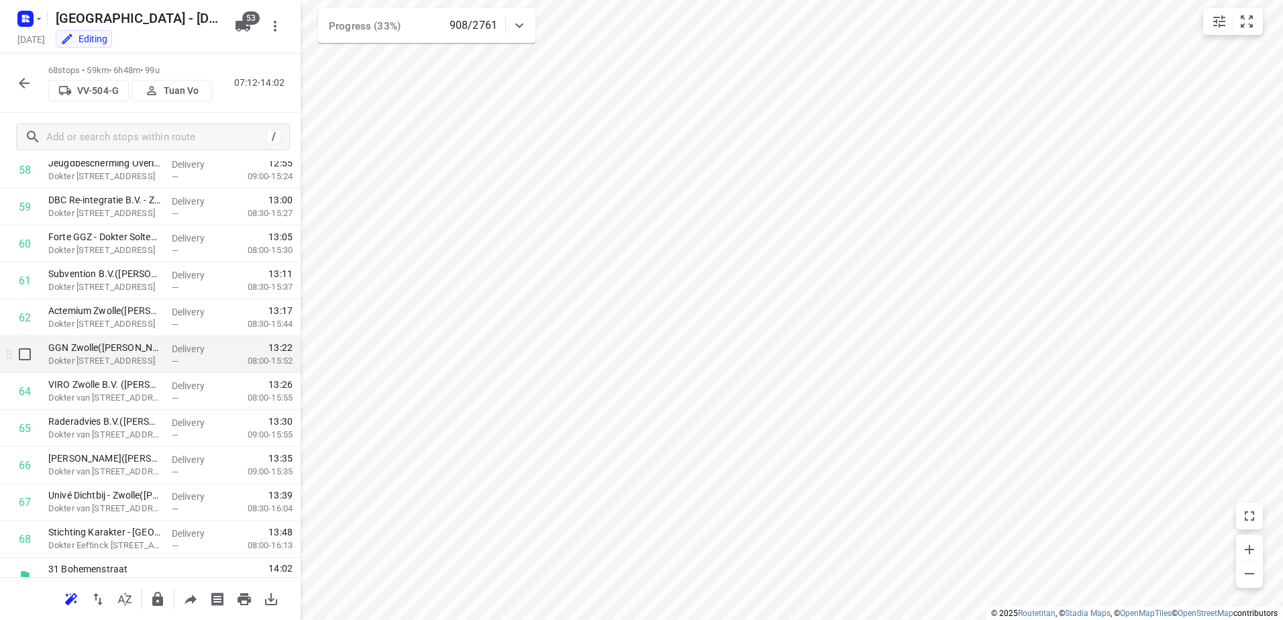
scroll to position [2198, 0]
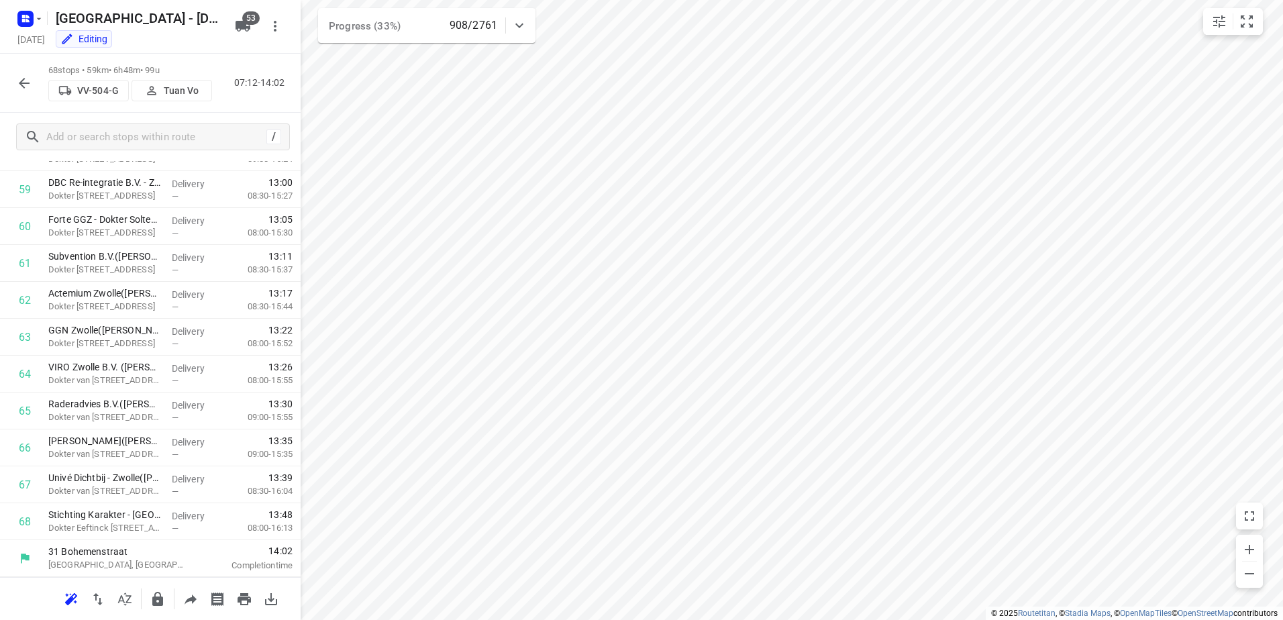
click at [19, 82] on icon "button" at bounding box center [24, 83] width 16 height 16
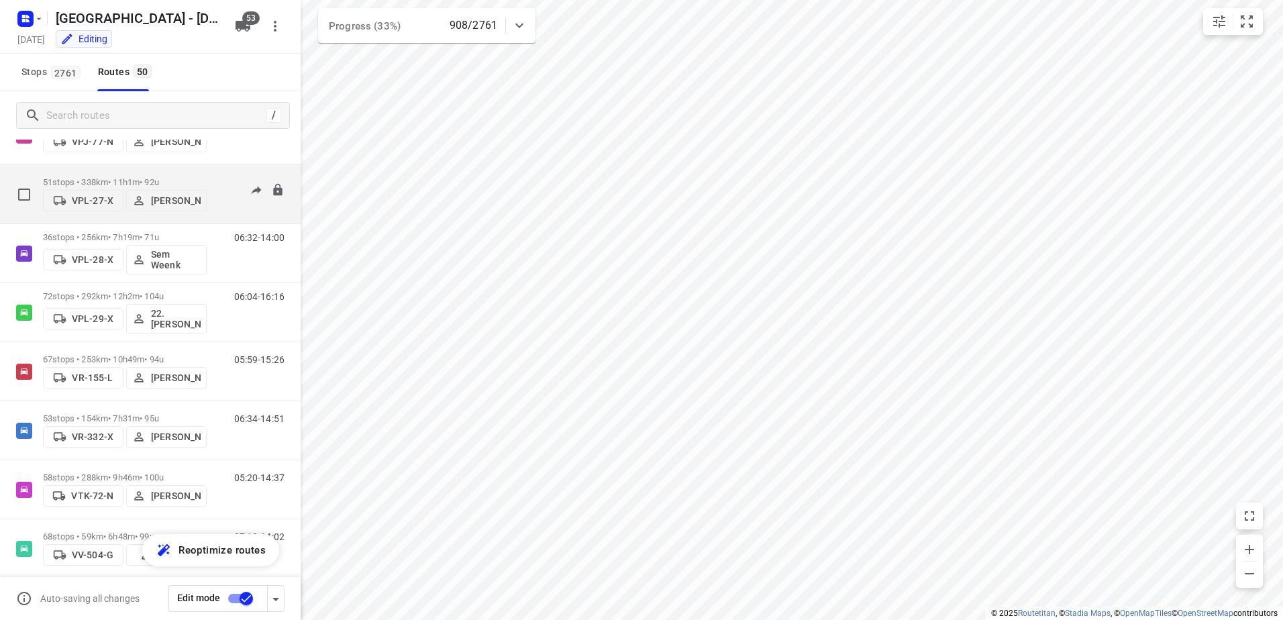
scroll to position [2559, 0]
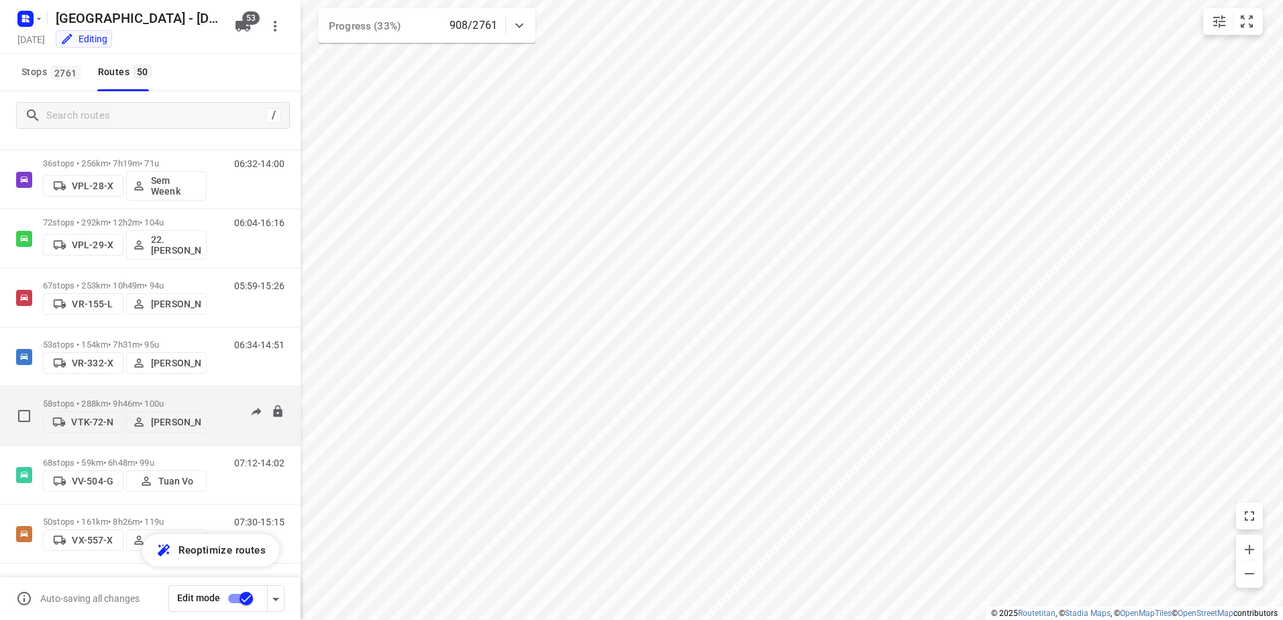
click at [125, 399] on p "58 stops • 288km • 9h46m • 100u" at bounding box center [125, 404] width 164 height 10
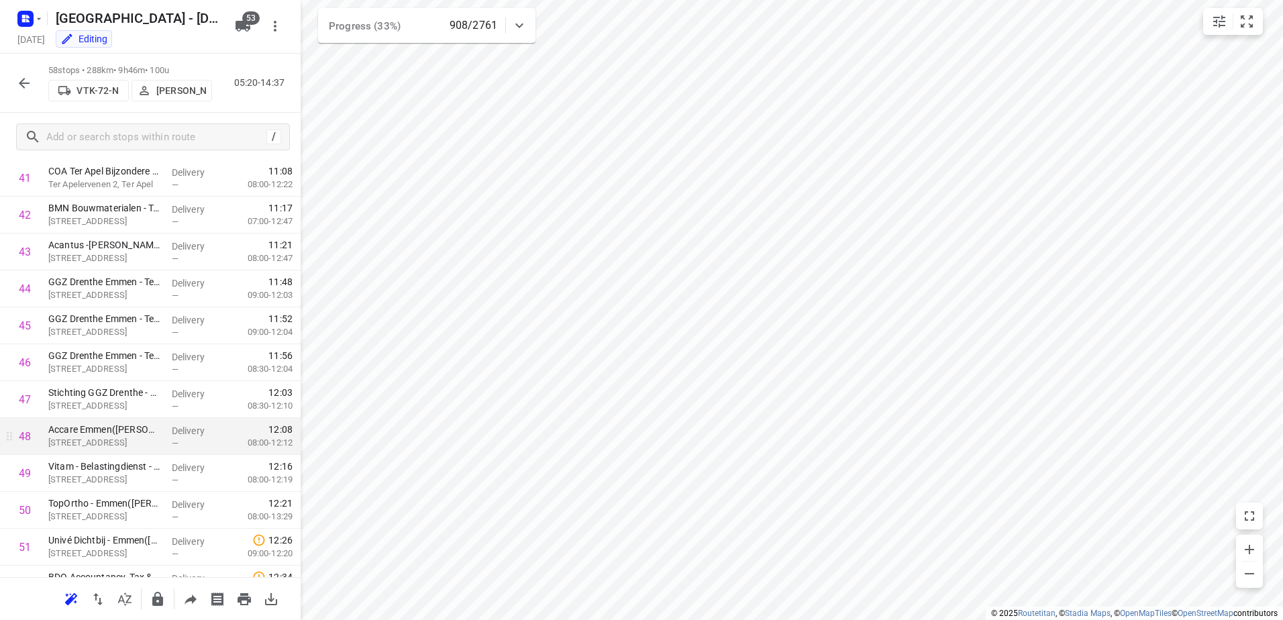
scroll to position [1829, 0]
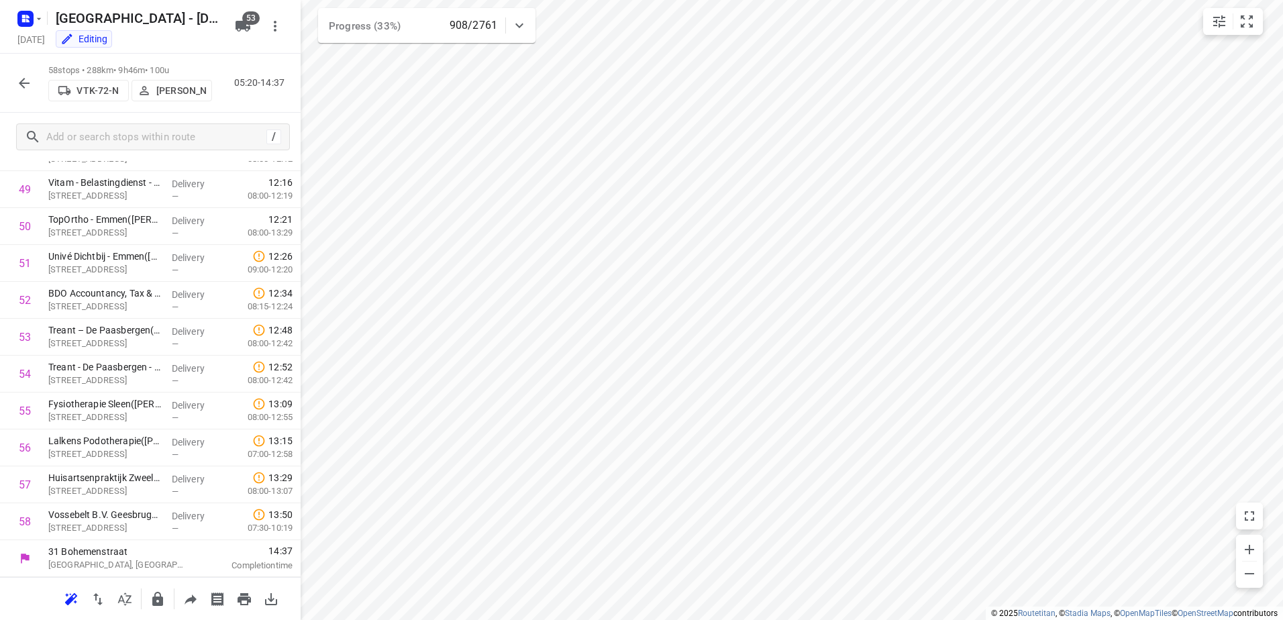
click at [28, 78] on icon "button" at bounding box center [24, 83] width 16 height 16
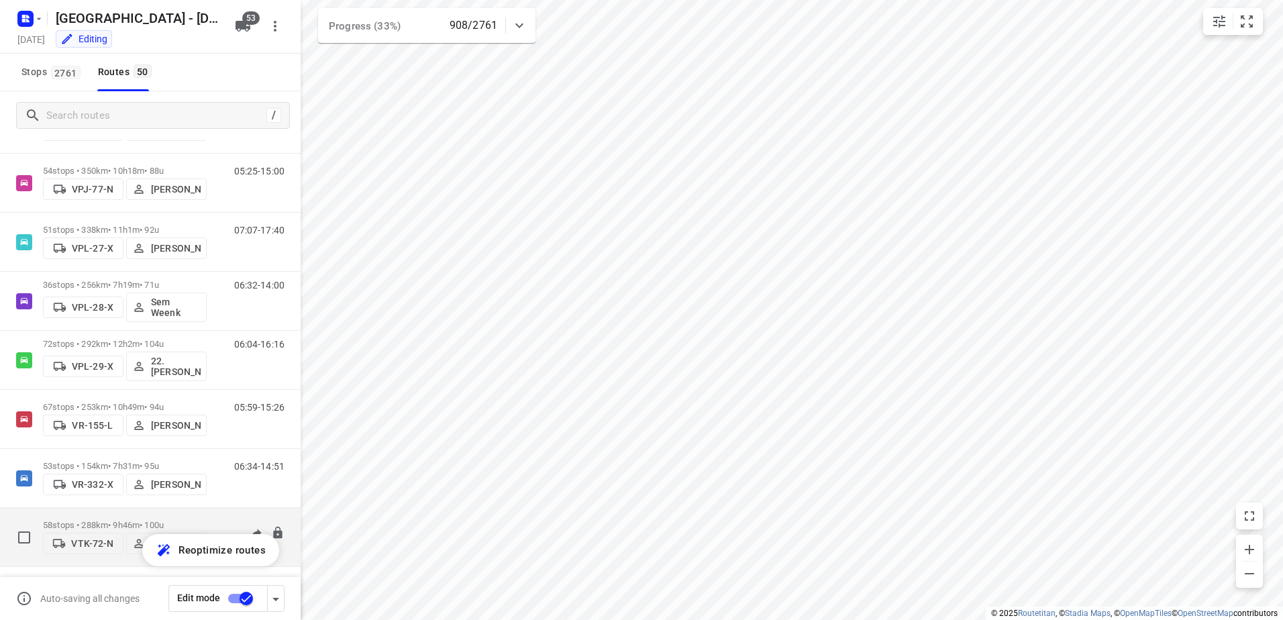
scroll to position [2483, 0]
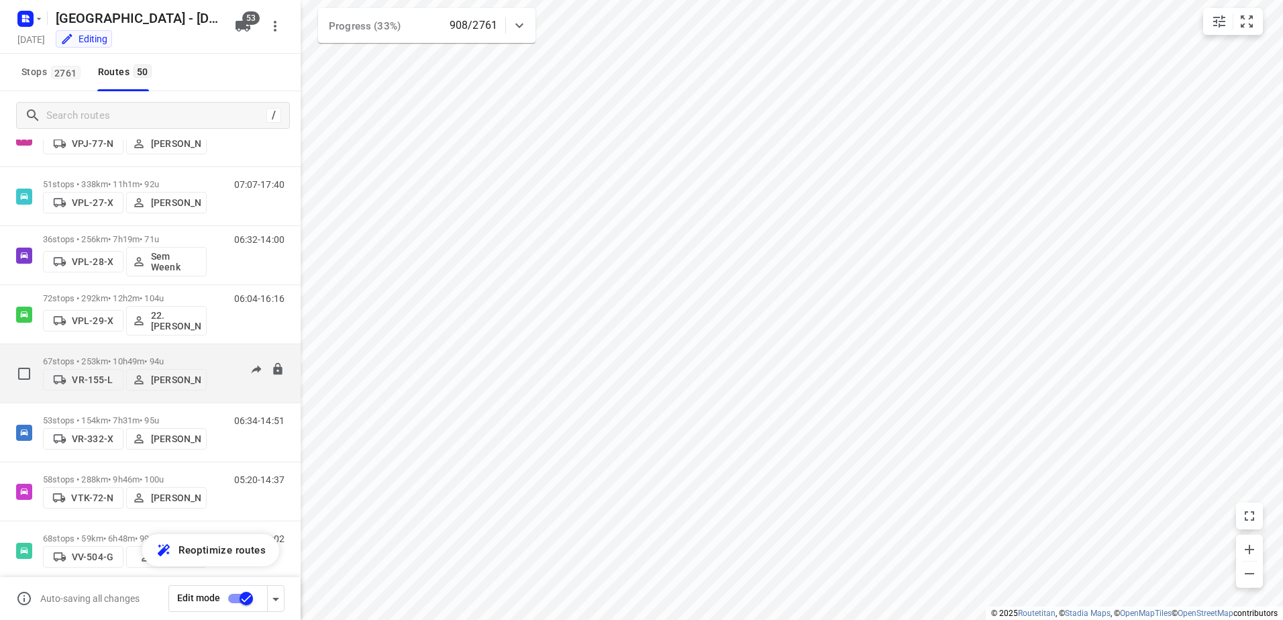
click at [136, 356] on p "67 stops • 253km • 10h49m • 94u" at bounding box center [125, 361] width 164 height 10
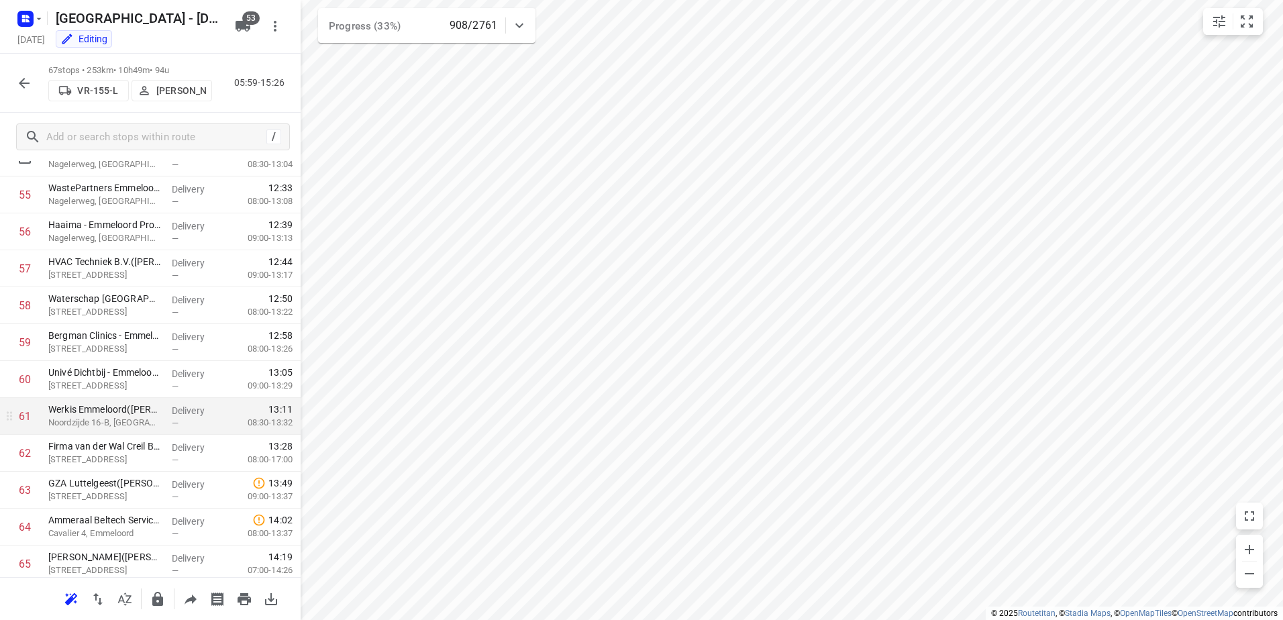
scroll to position [2081, 0]
click at [10, 62] on div "67 stops • 253km • 10h49m • 94u VR-155-L Alex Muresan 05:59-15:26" at bounding box center [150, 83] width 301 height 59
click at [21, 73] on button "button" at bounding box center [24, 83] width 27 height 27
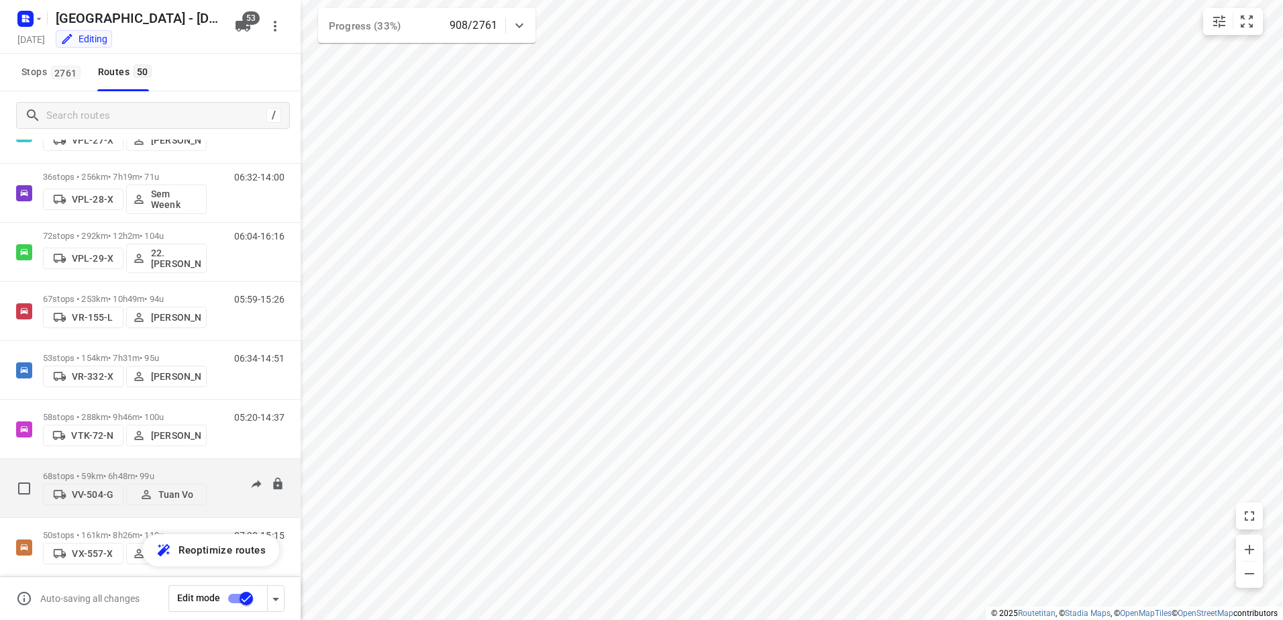
scroll to position [2551, 0]
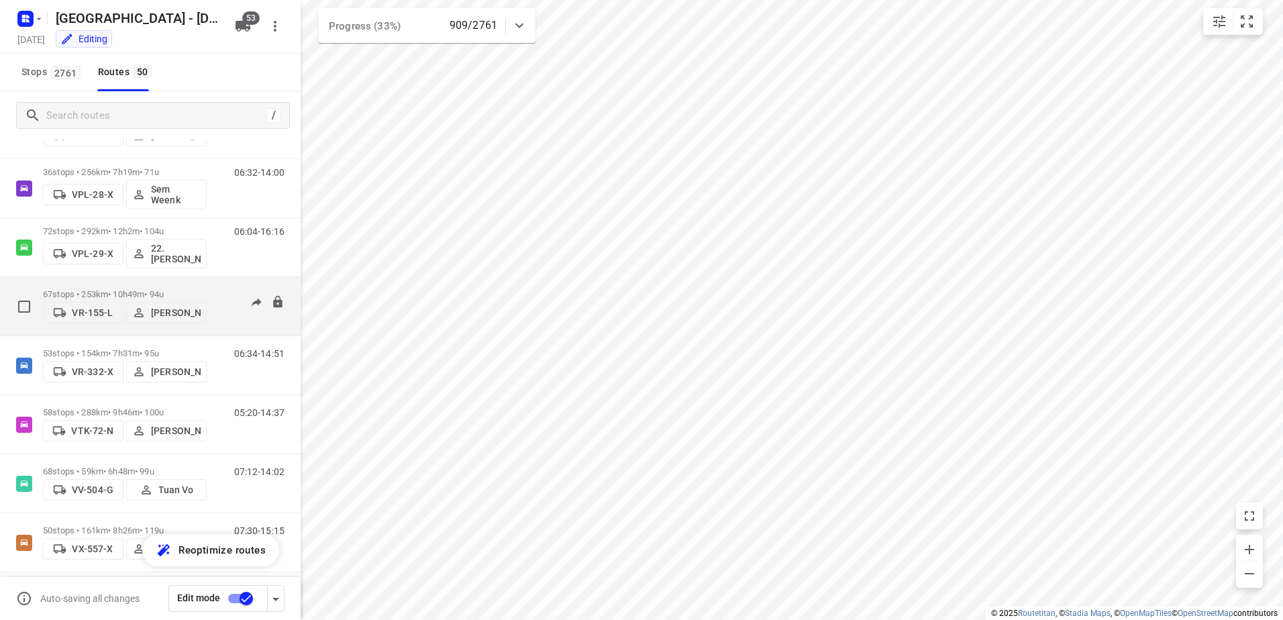
click at [127, 289] on p "67 stops • 253km • 10h49m • 94u" at bounding box center [125, 294] width 164 height 10
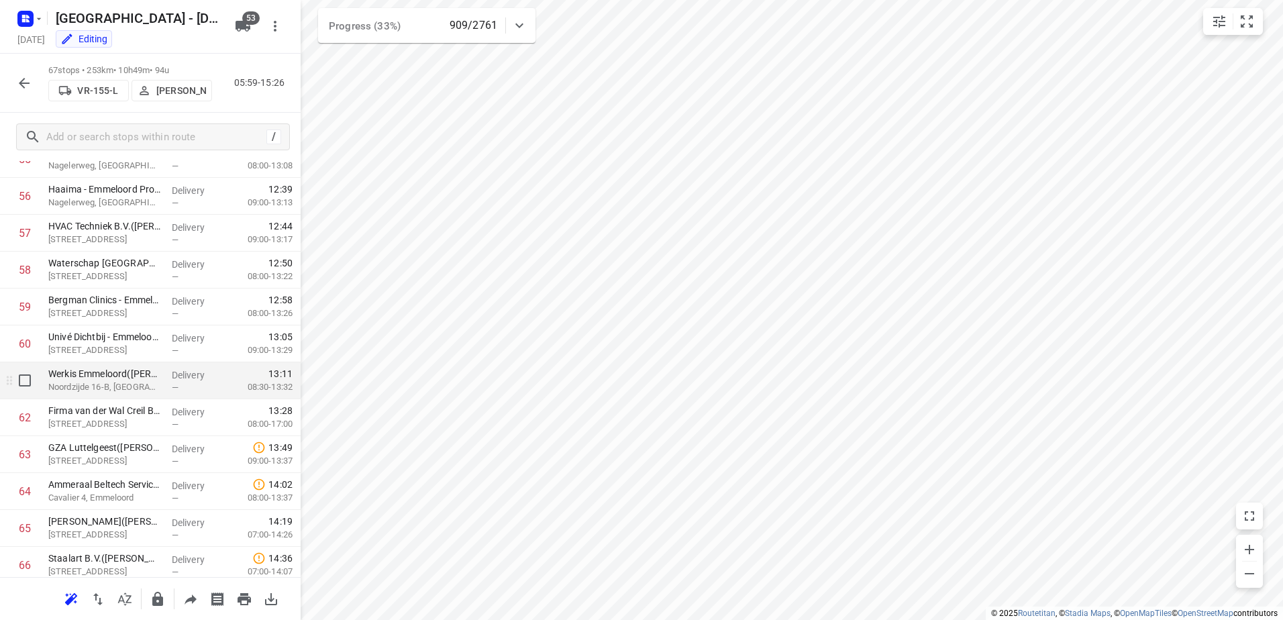
scroll to position [2161, 0]
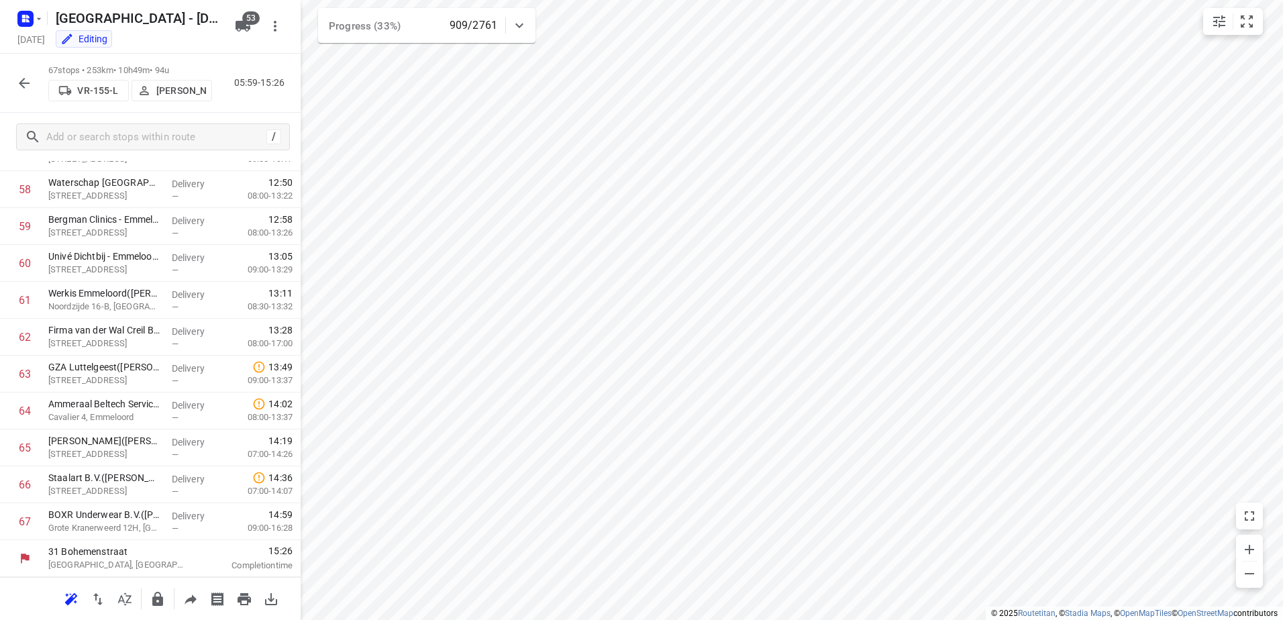
click at [32, 81] on button "button" at bounding box center [24, 83] width 27 height 27
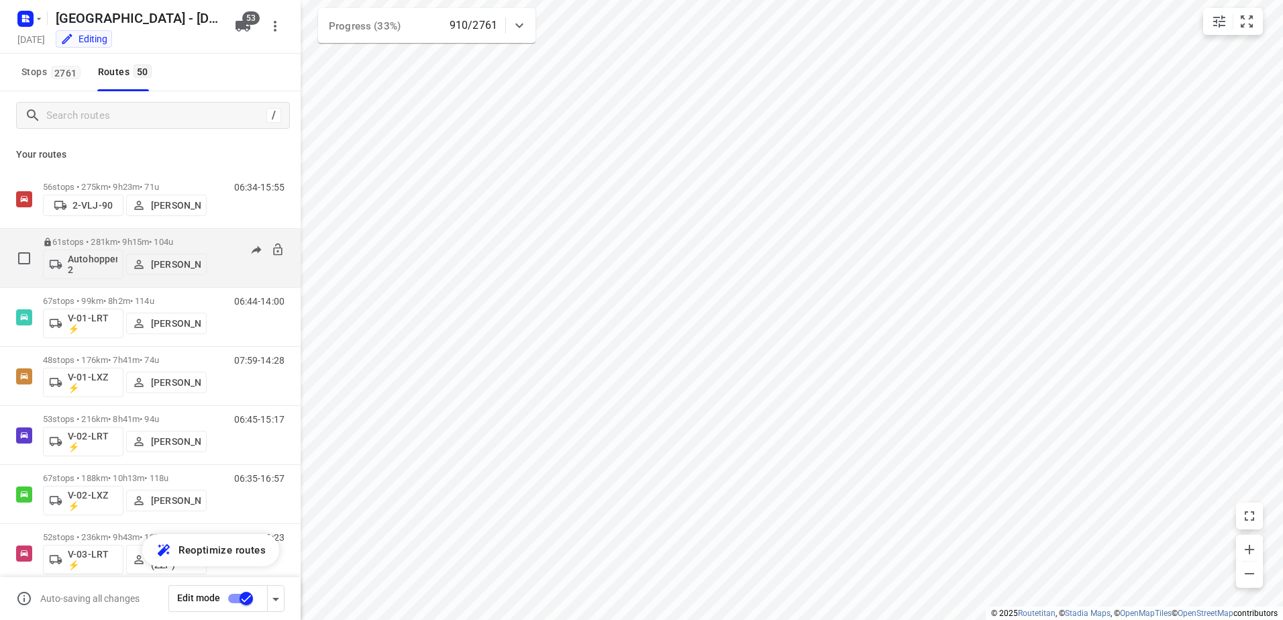
click at [124, 239] on p "61 stops • 281km • 9h15m • 104u" at bounding box center [125, 242] width 164 height 10
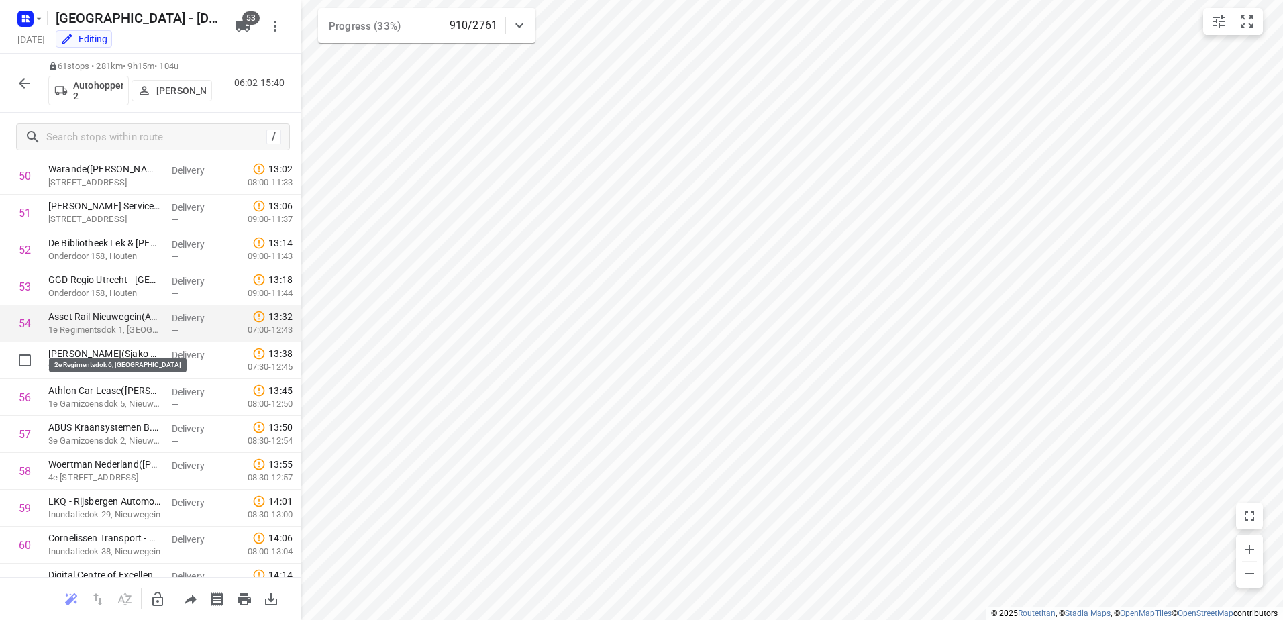
scroll to position [1940, 0]
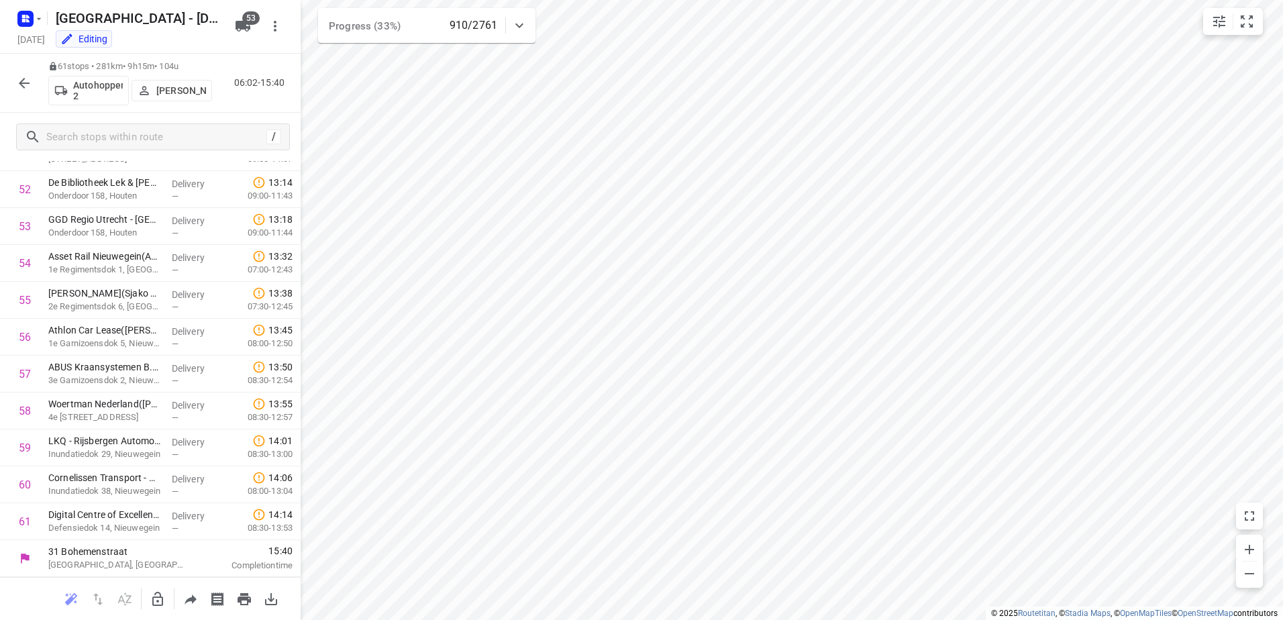
click at [23, 82] on icon "button" at bounding box center [24, 83] width 16 height 16
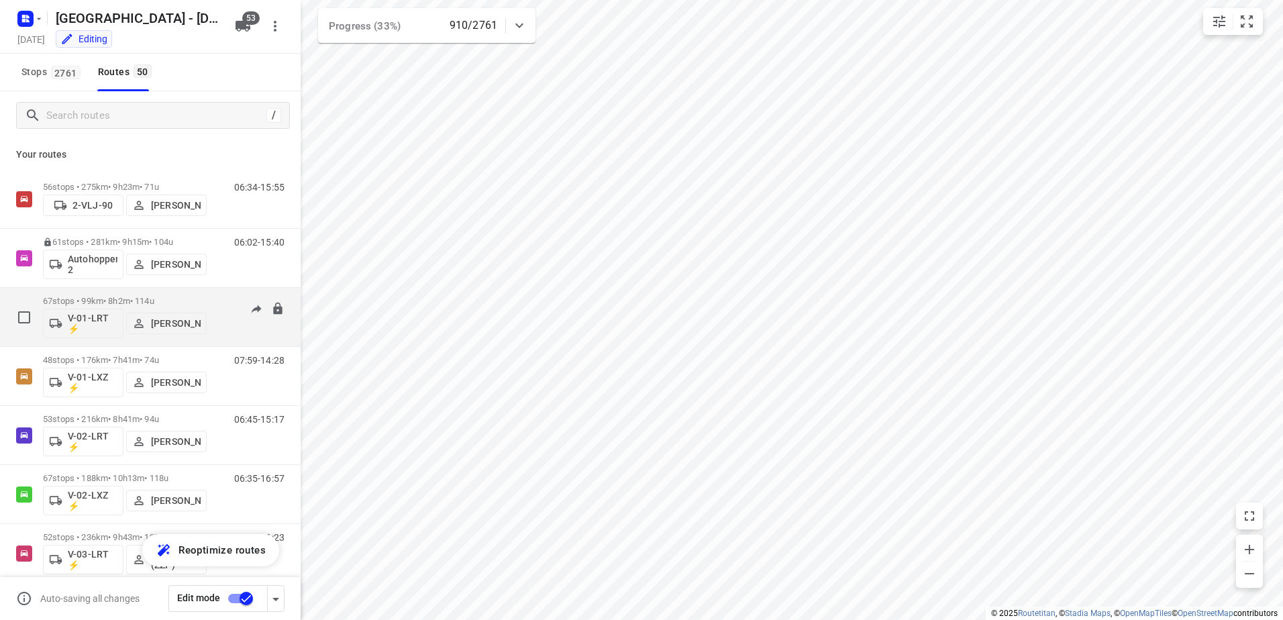
click at [125, 303] on p "67 stops • 99km • 8h2m • 114u" at bounding box center [125, 301] width 164 height 10
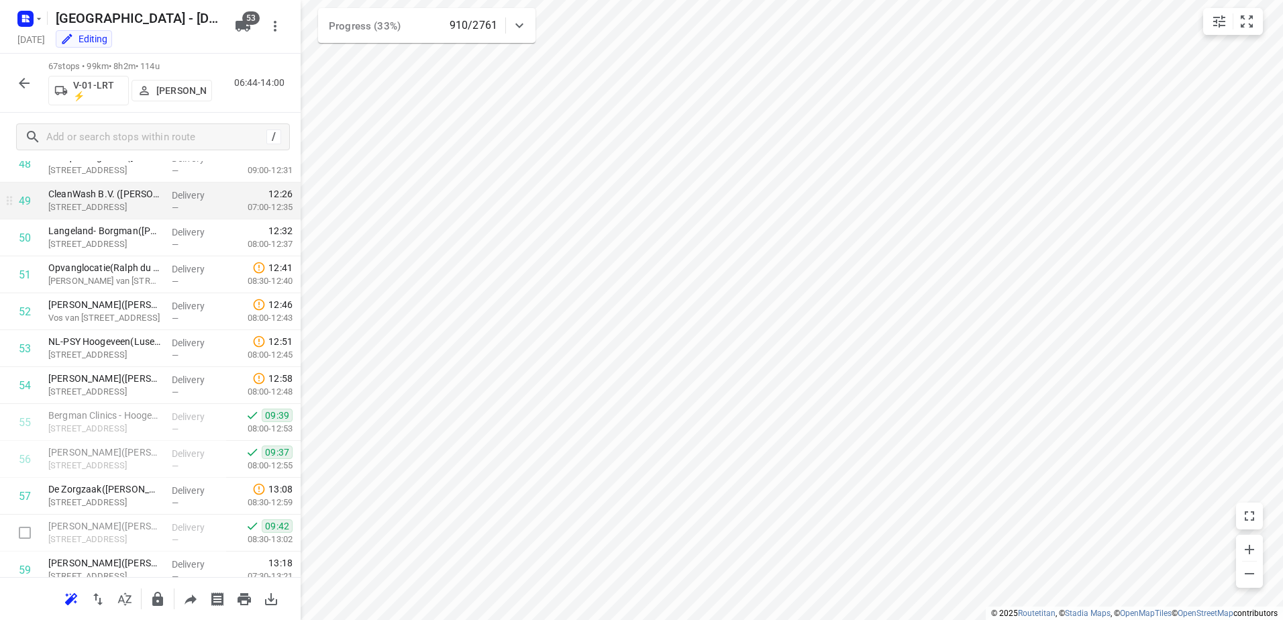
scroll to position [2014, 0]
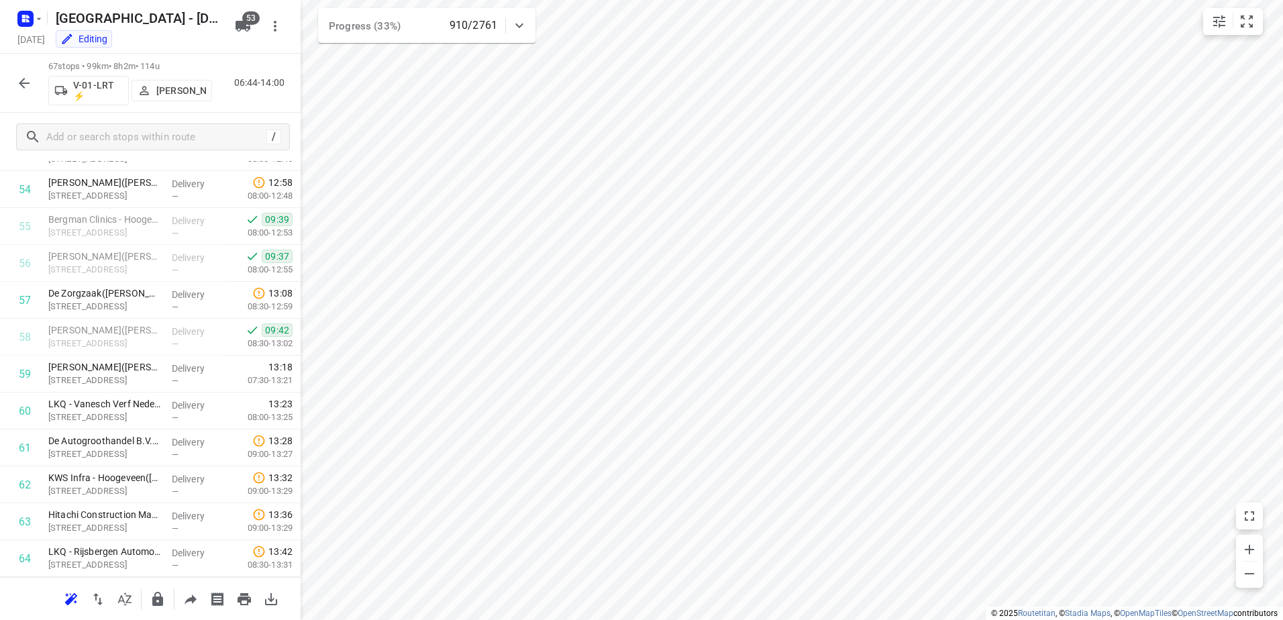
click at [28, 77] on icon "button" at bounding box center [24, 83] width 16 height 16
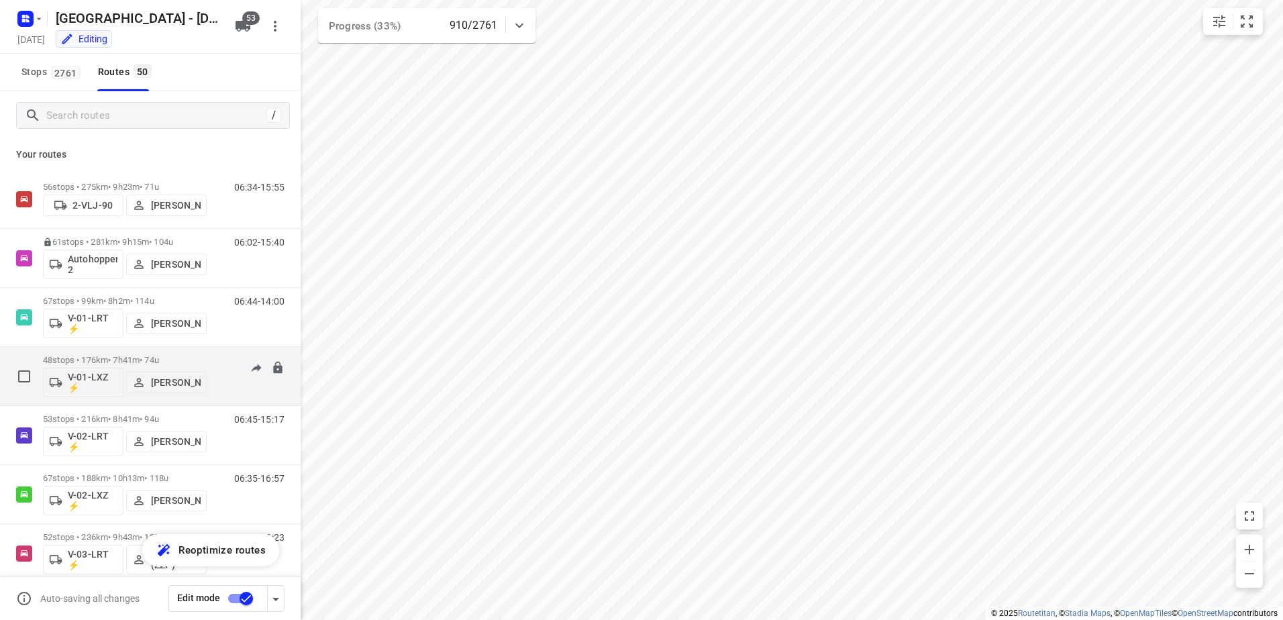
click at [152, 352] on div "48 stops • 176km • 7h41m • 74u V-01-LXZ ⚡ Thomas Bol" at bounding box center [125, 376] width 164 height 56
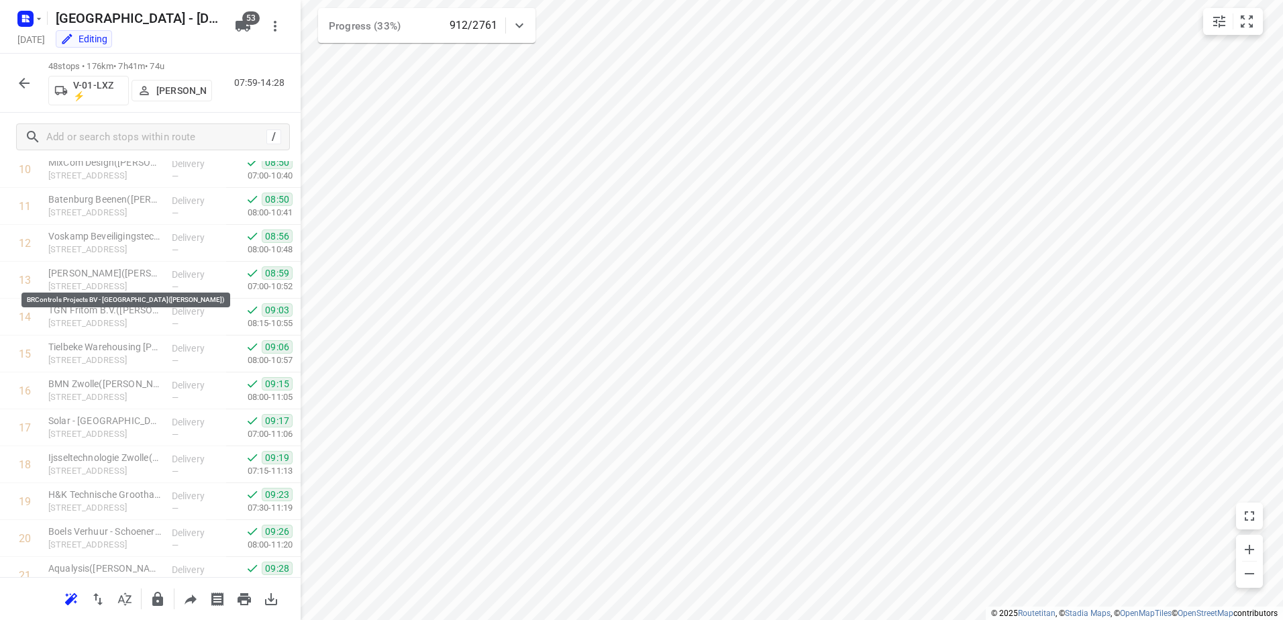
scroll to position [185, 0]
click at [25, 82] on icon "button" at bounding box center [24, 83] width 16 height 16
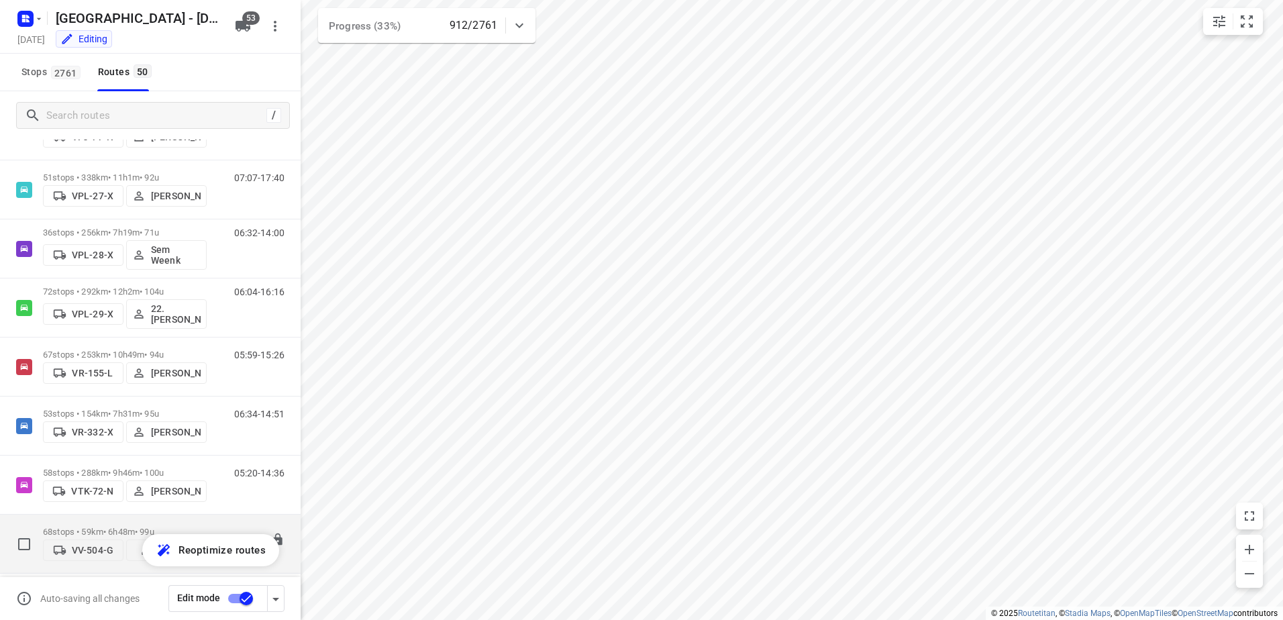
scroll to position [2559, 0]
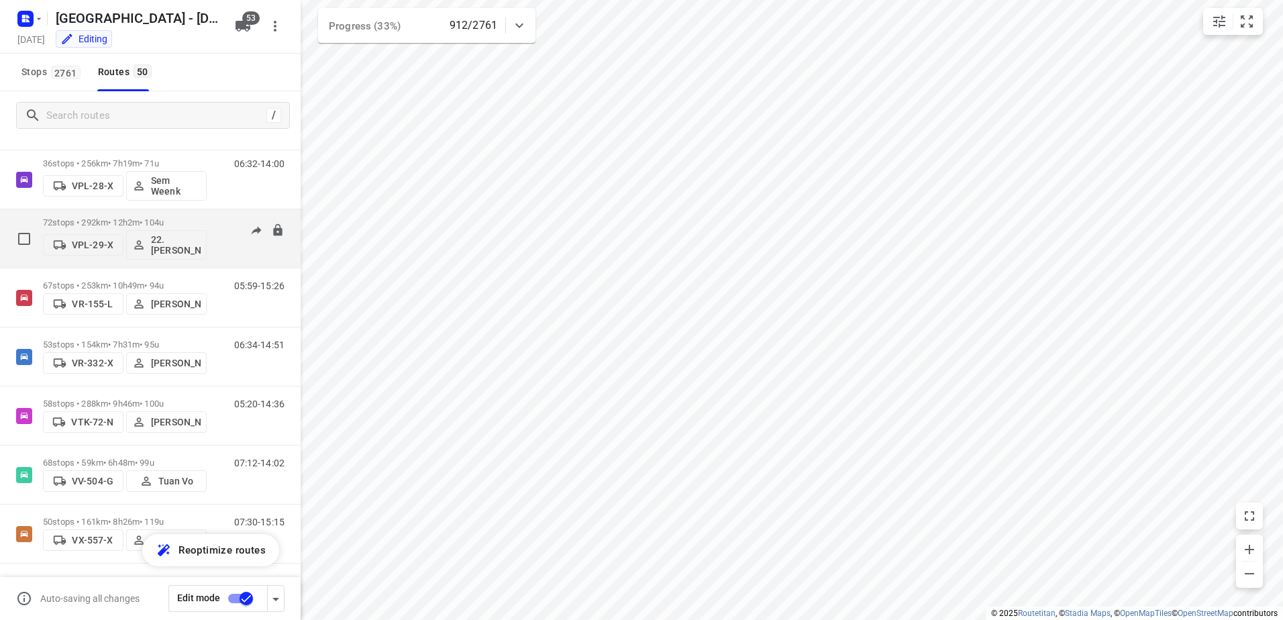
click at [134, 221] on p "72 stops • 292km • 12h2m • 104u" at bounding box center [125, 222] width 164 height 10
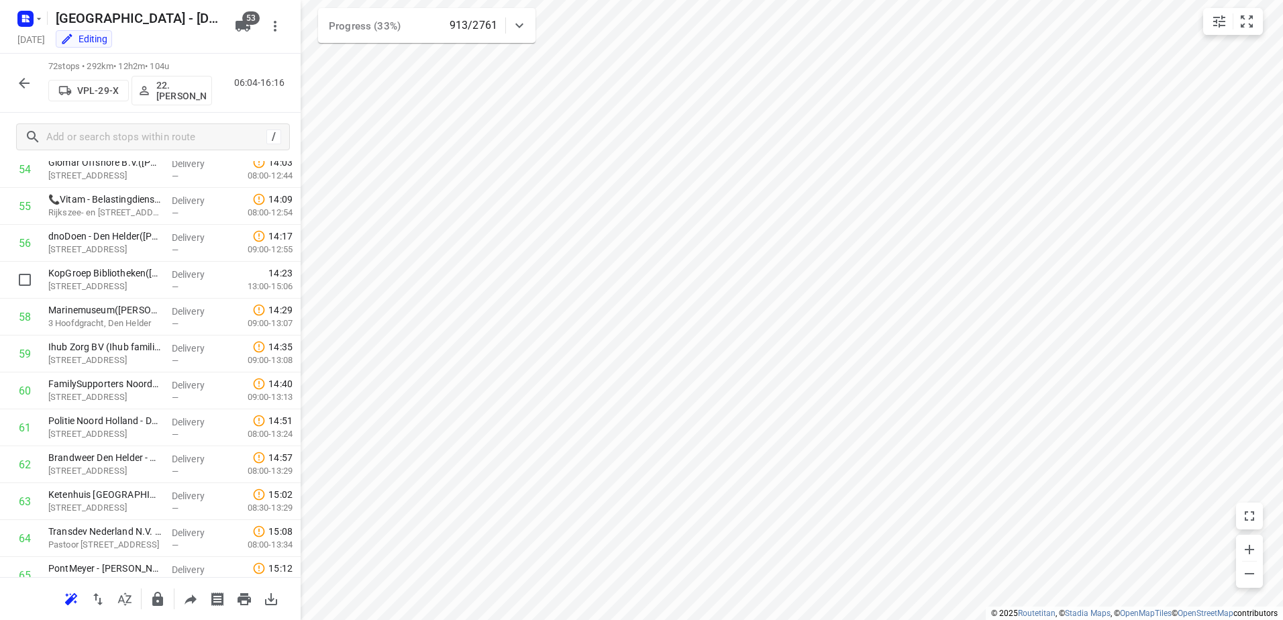
scroll to position [2346, 0]
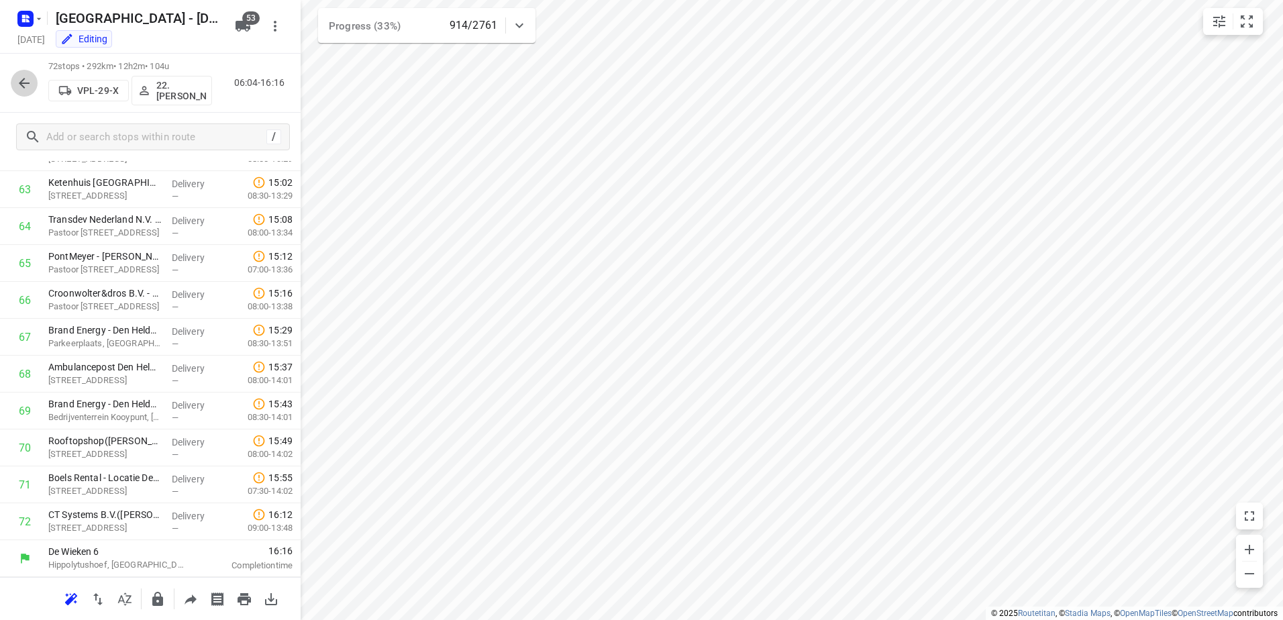
click at [28, 79] on icon "button" at bounding box center [24, 83] width 16 height 16
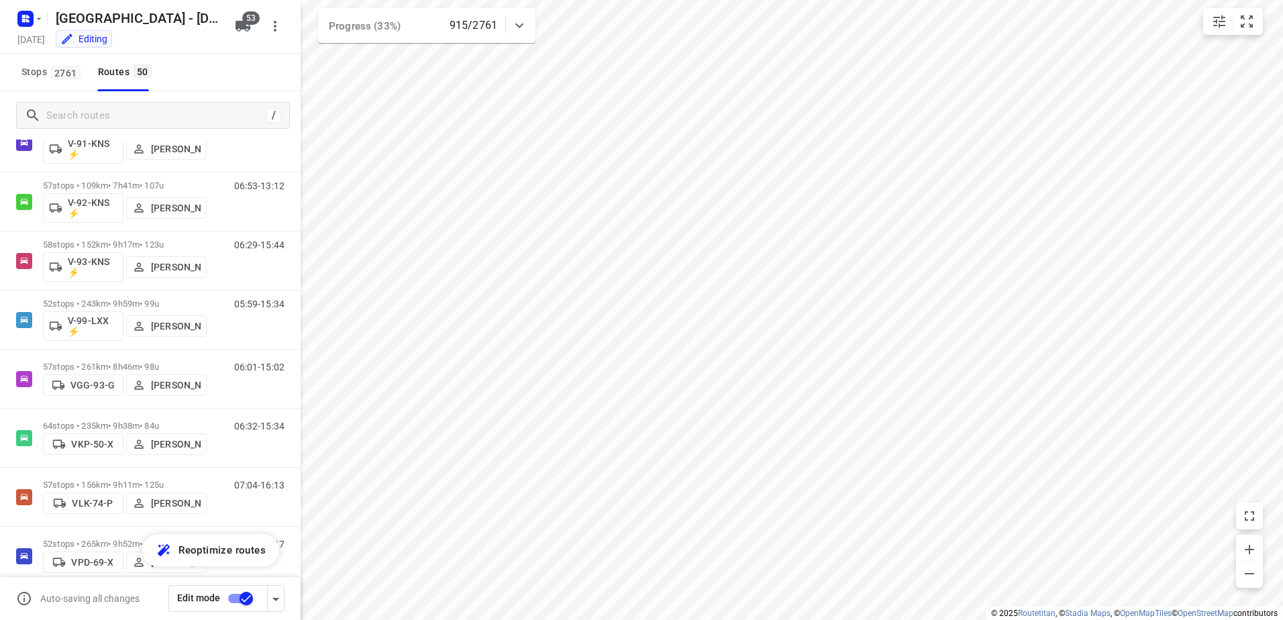
scroll to position [2416, 0]
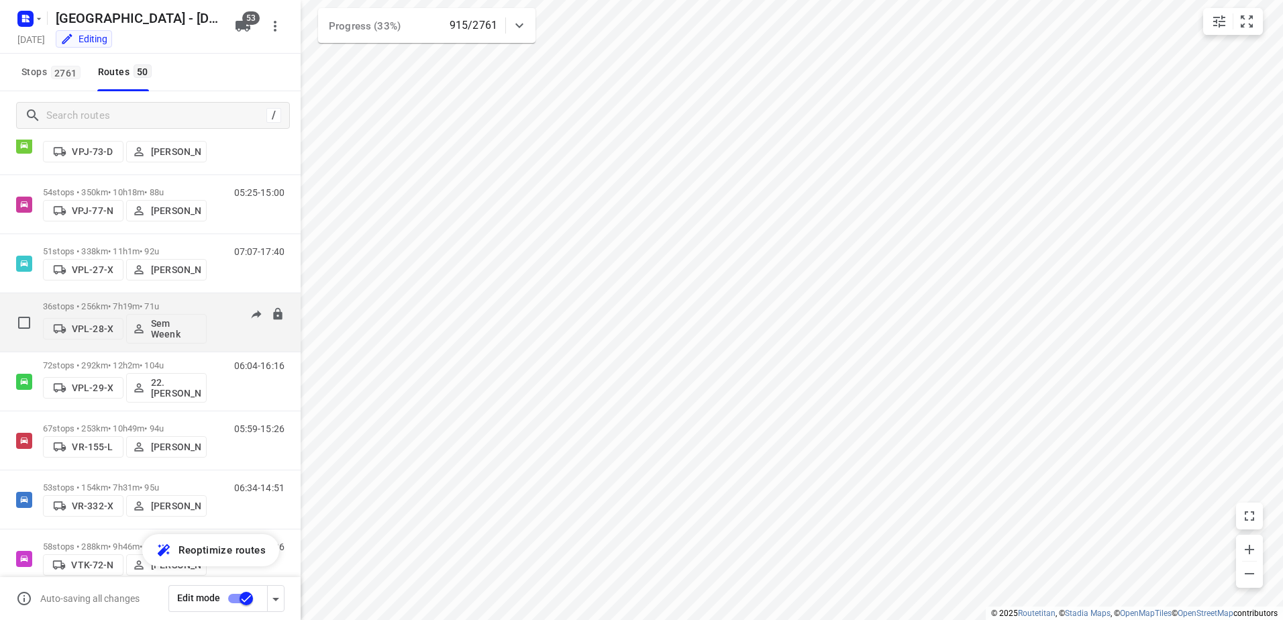
click at [138, 299] on div "36 stops • 256km • 7h19m • 71u VPL-28-X Sem Weenk" at bounding box center [125, 323] width 164 height 56
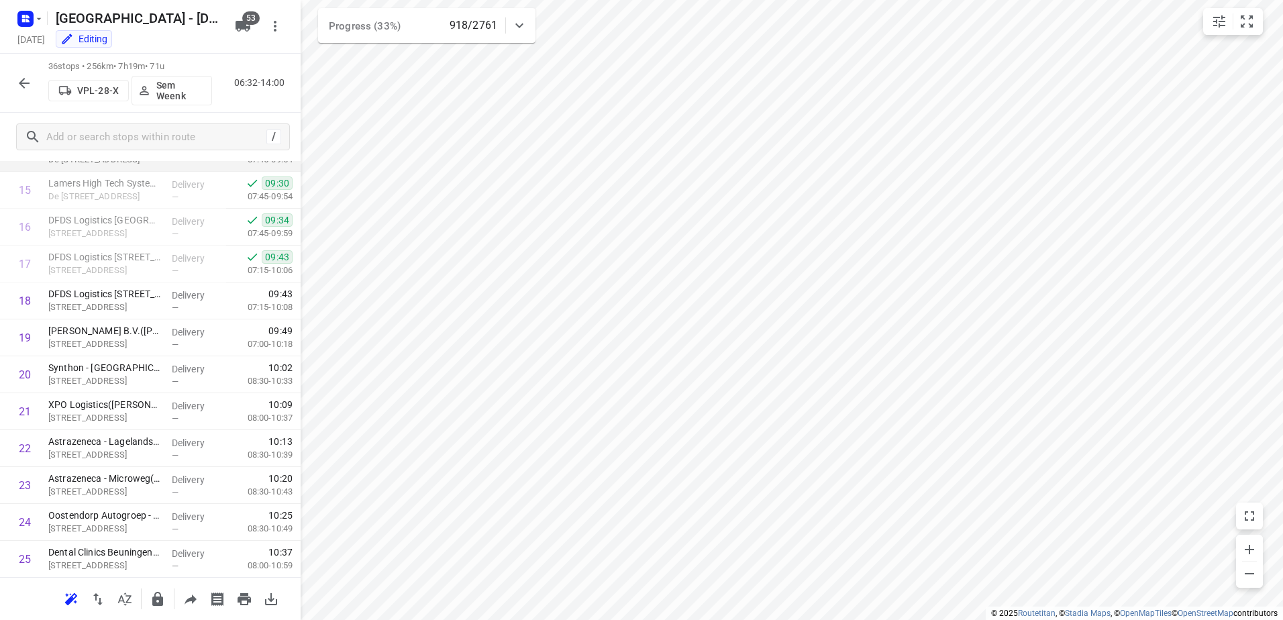
scroll to position [346, 0]
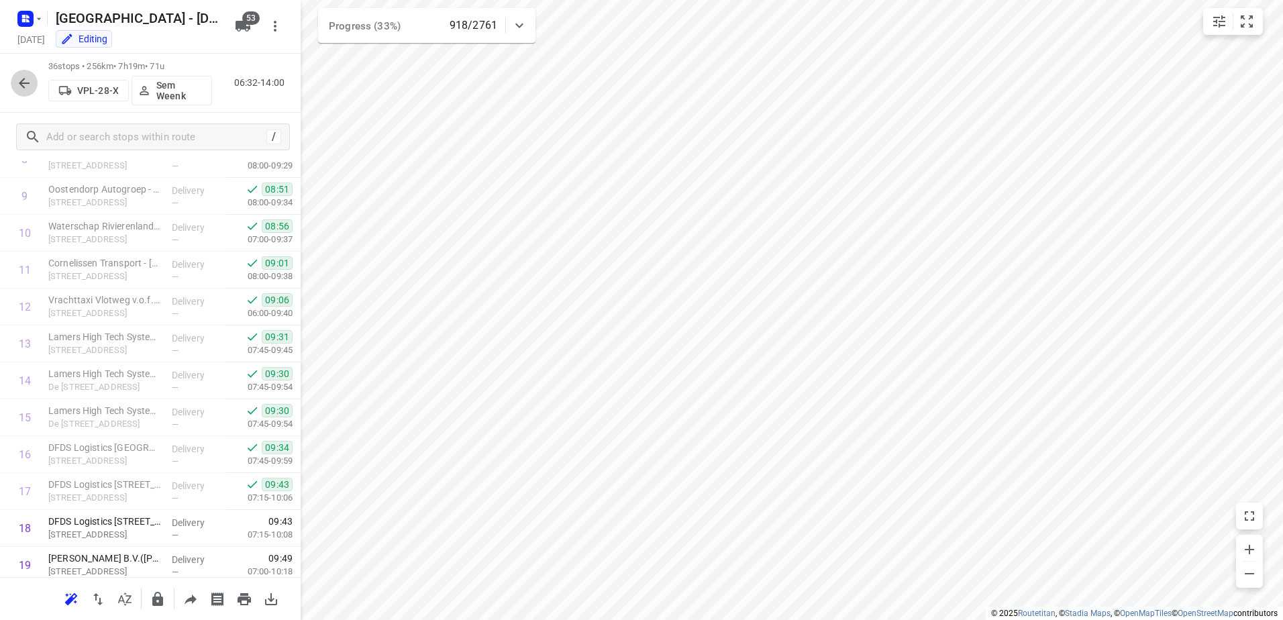
click at [20, 85] on icon "button" at bounding box center [24, 83] width 16 height 16
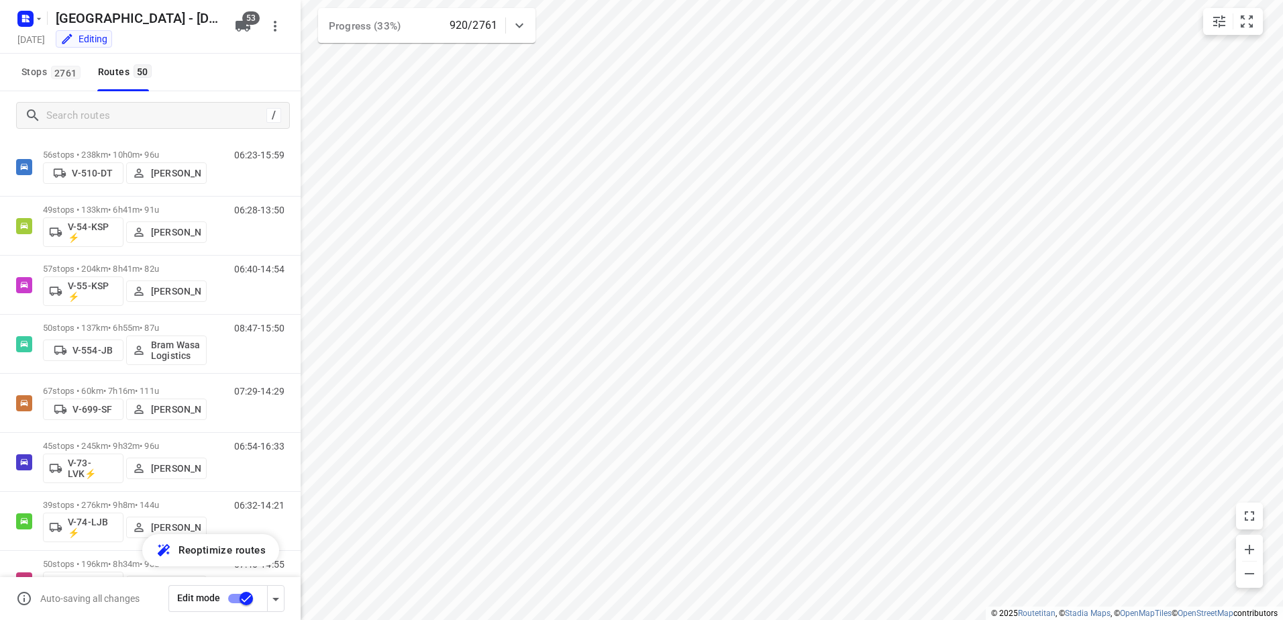
scroll to position [2416, 0]
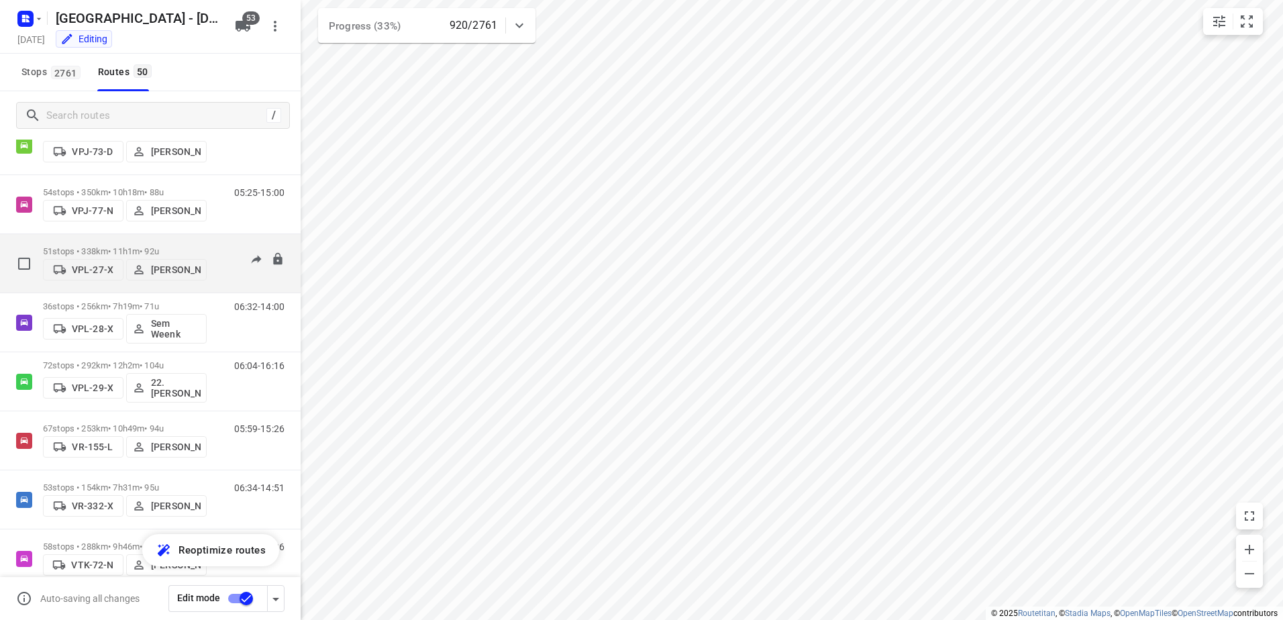
click at [122, 248] on p "51 stops • 338km • 11h1m • 92u" at bounding box center [125, 251] width 164 height 10
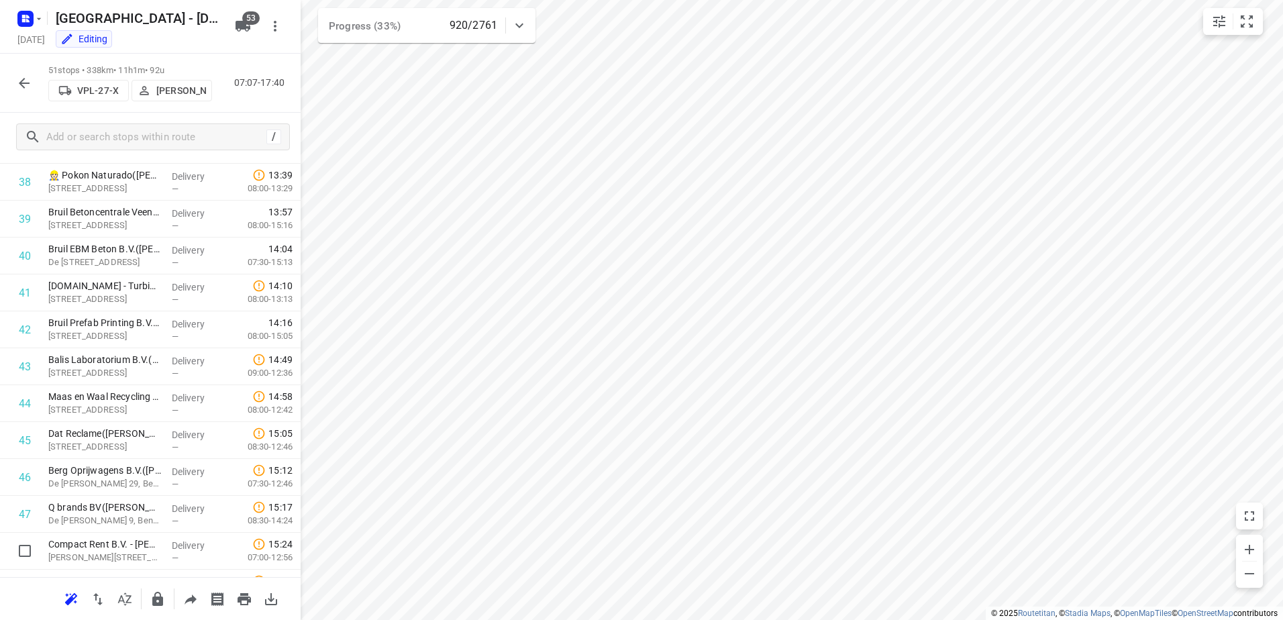
scroll to position [1571, 0]
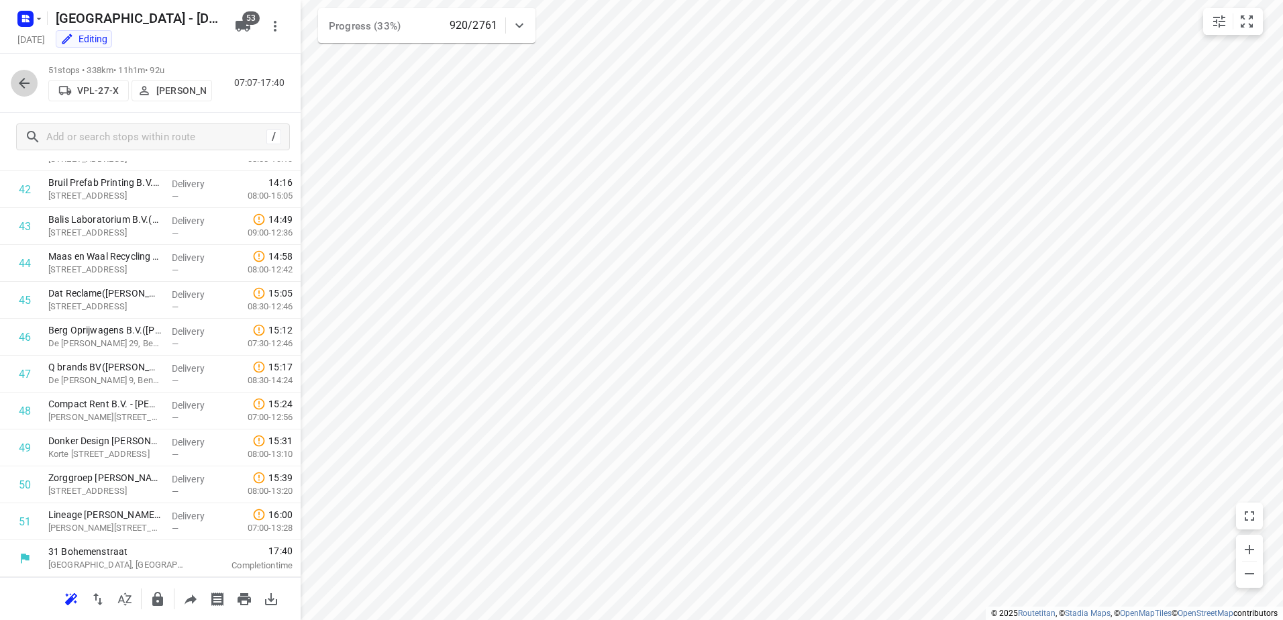
click at [26, 85] on icon "button" at bounding box center [24, 83] width 16 height 16
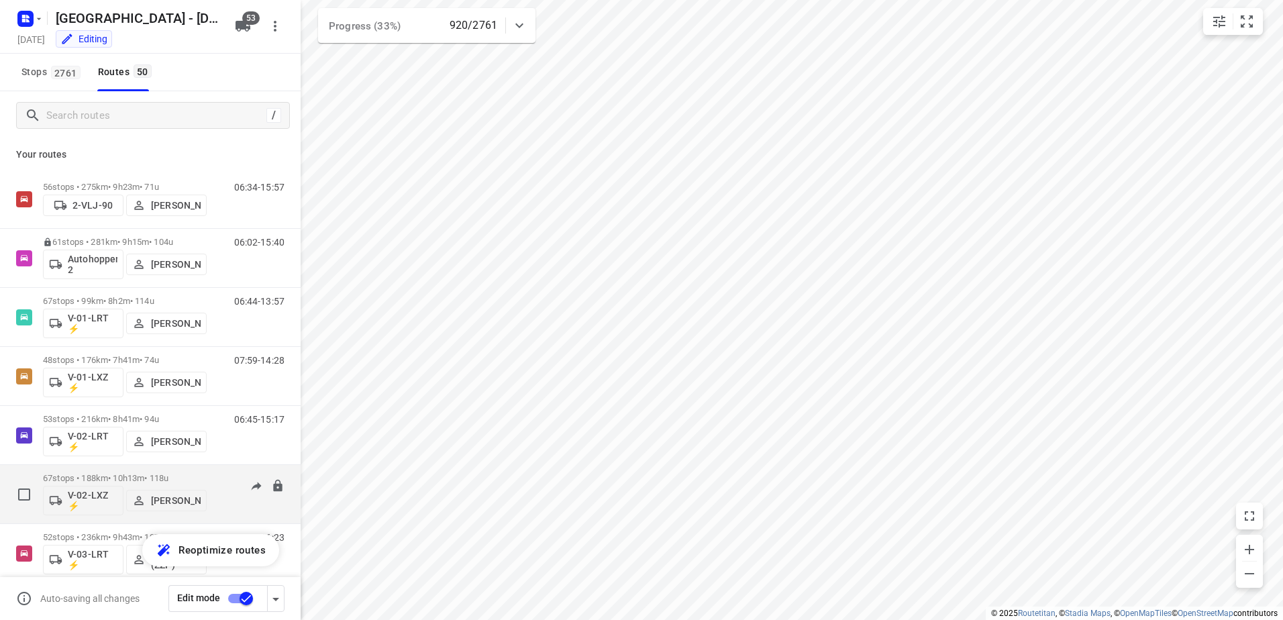
scroll to position [67, 0]
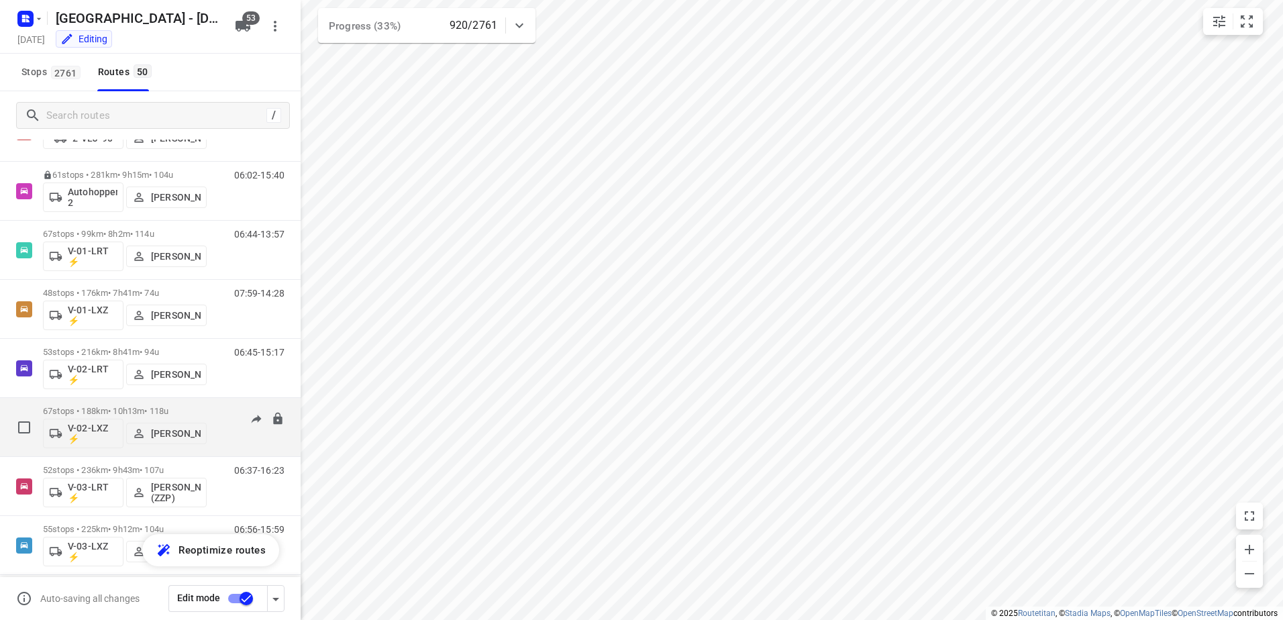
click at [121, 409] on p "67 stops • 188km • 10h13m • 118u" at bounding box center [125, 411] width 164 height 10
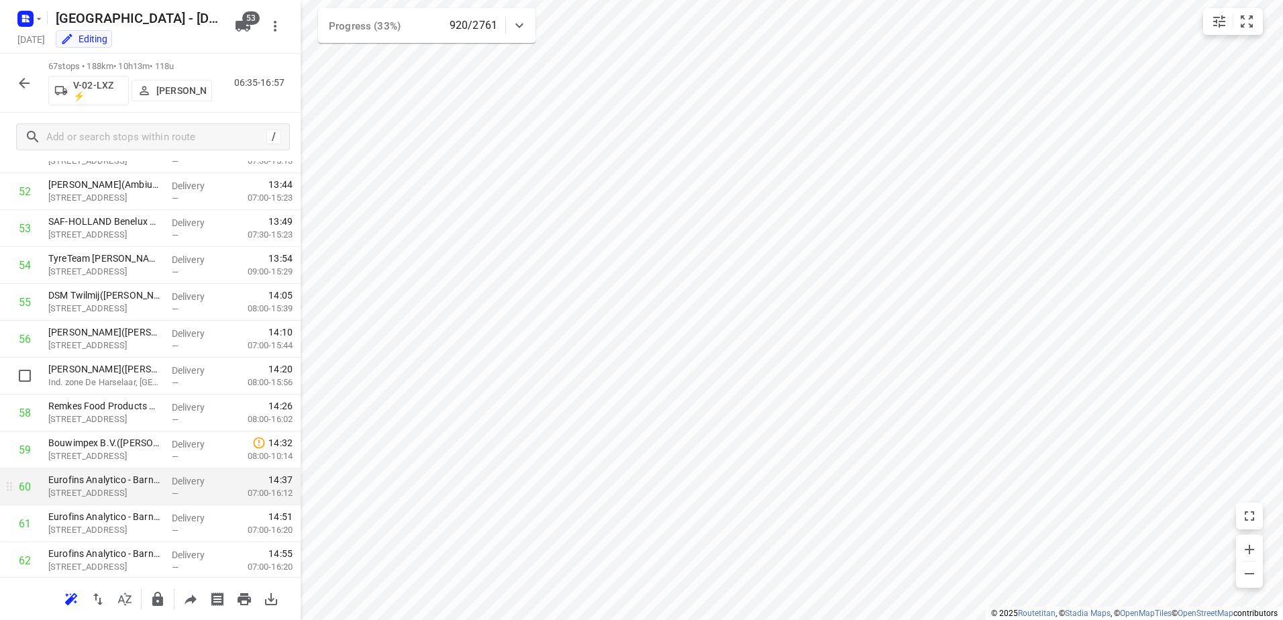
scroll to position [2148, 0]
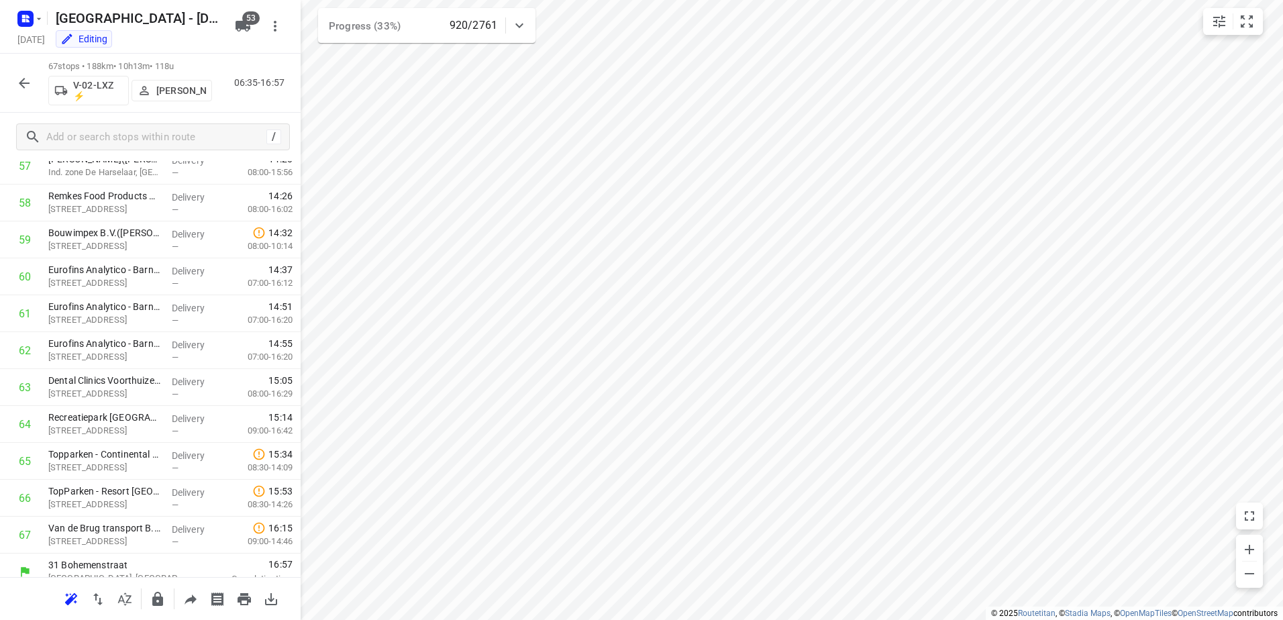
click at [24, 85] on icon "button" at bounding box center [24, 83] width 16 height 16
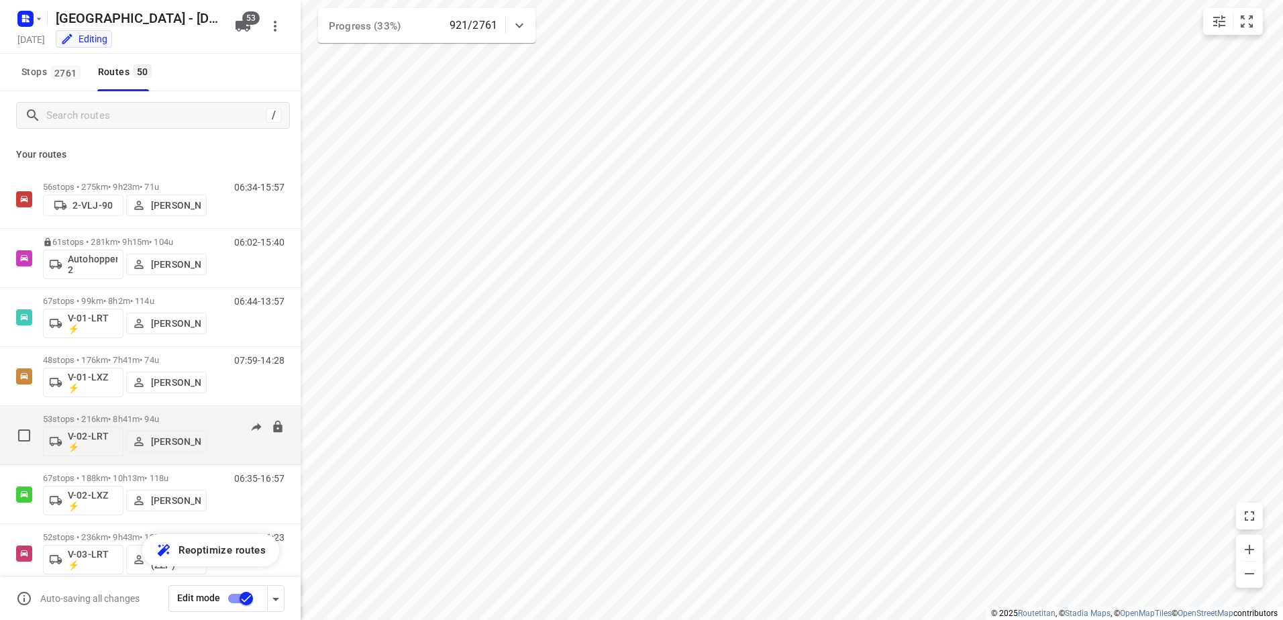
scroll to position [336, 0]
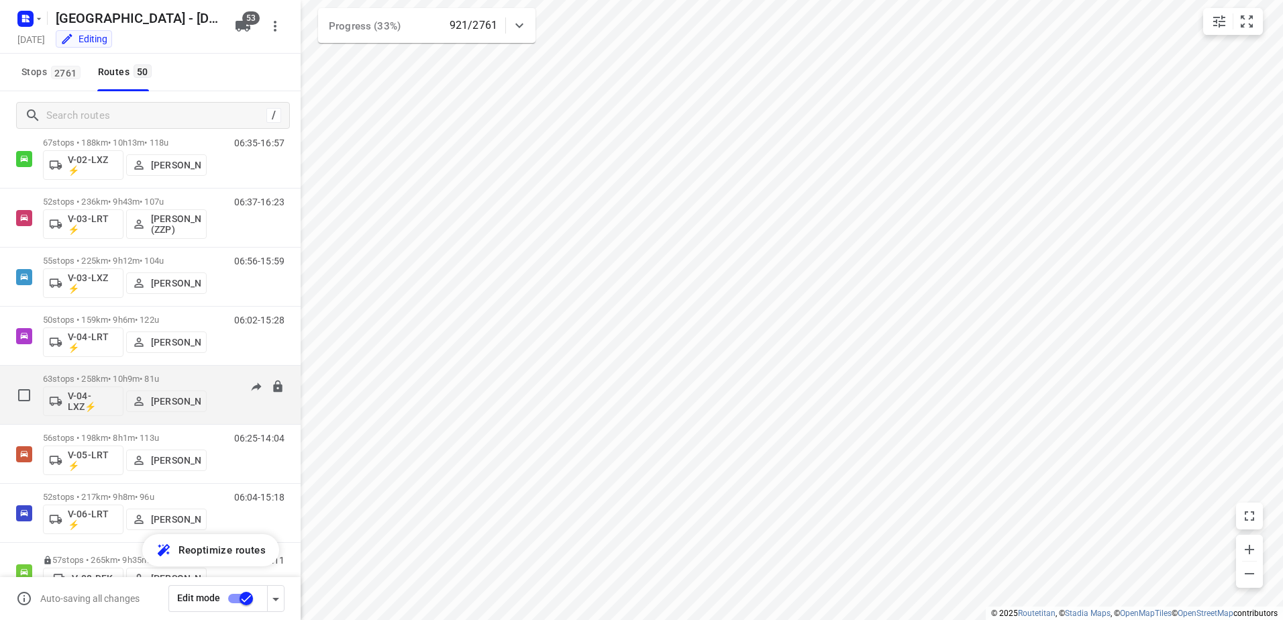
click at [128, 377] on p "63 stops • 258km • 10h9m • 81u" at bounding box center [125, 379] width 164 height 10
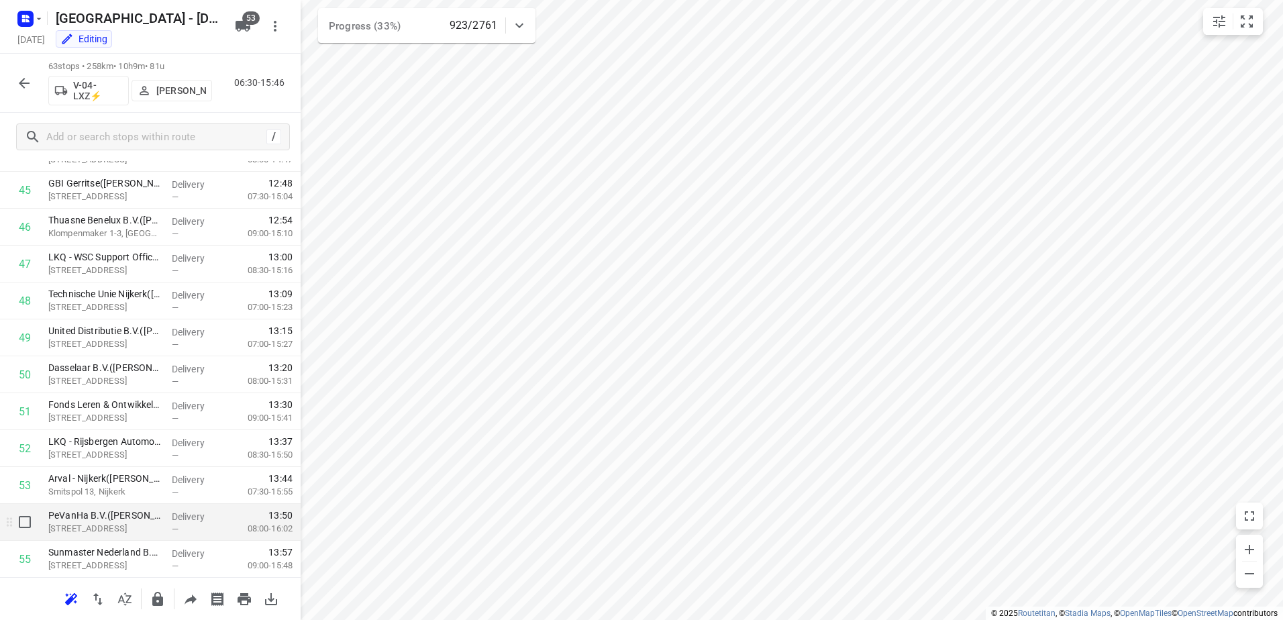
scroll to position [2014, 0]
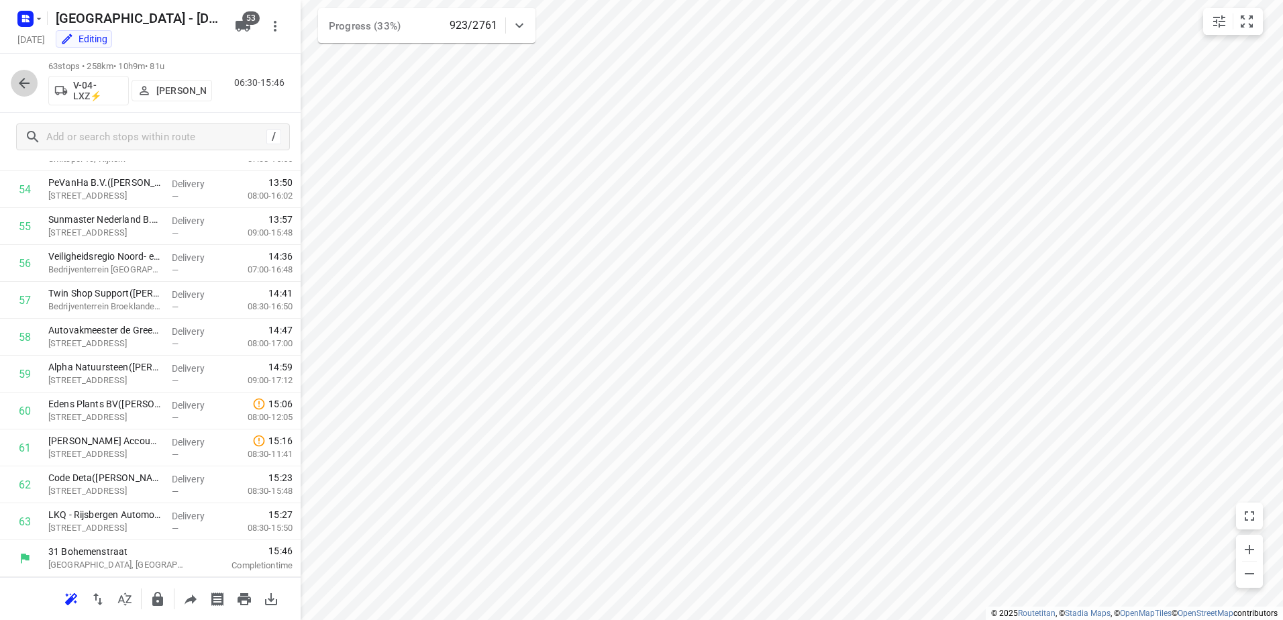
click at [26, 85] on icon "button" at bounding box center [24, 83] width 16 height 16
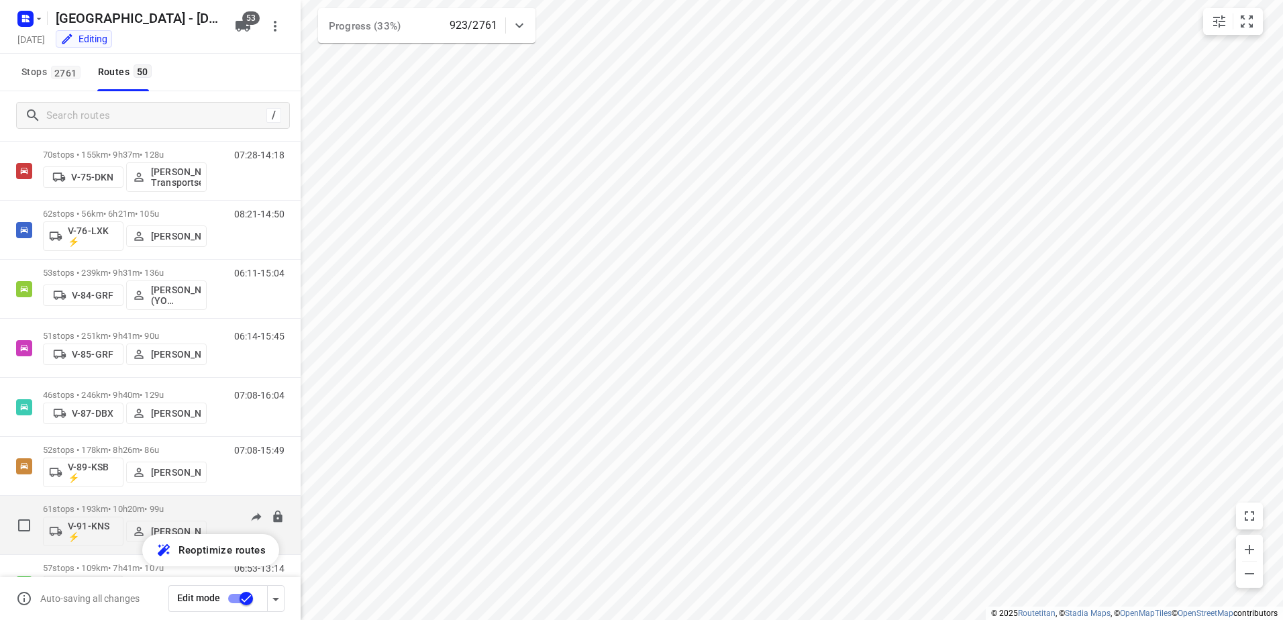
scroll to position [1678, 0]
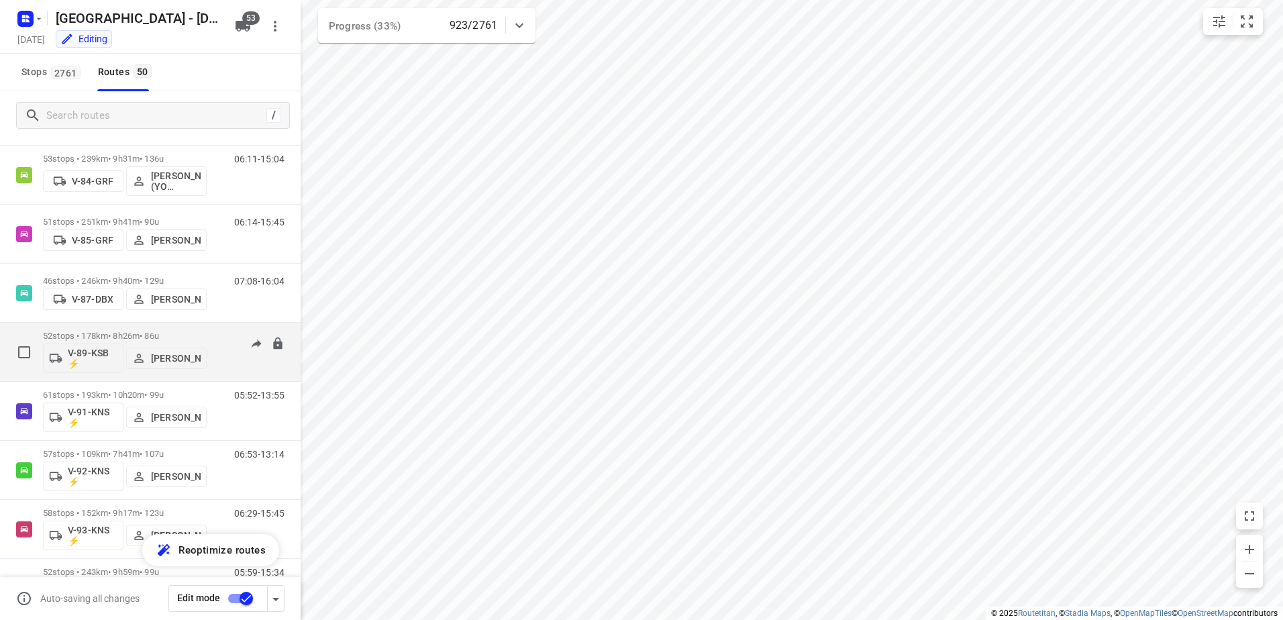
click at [115, 335] on p "52 stops • 178km • 8h26m • 86u" at bounding box center [125, 336] width 164 height 10
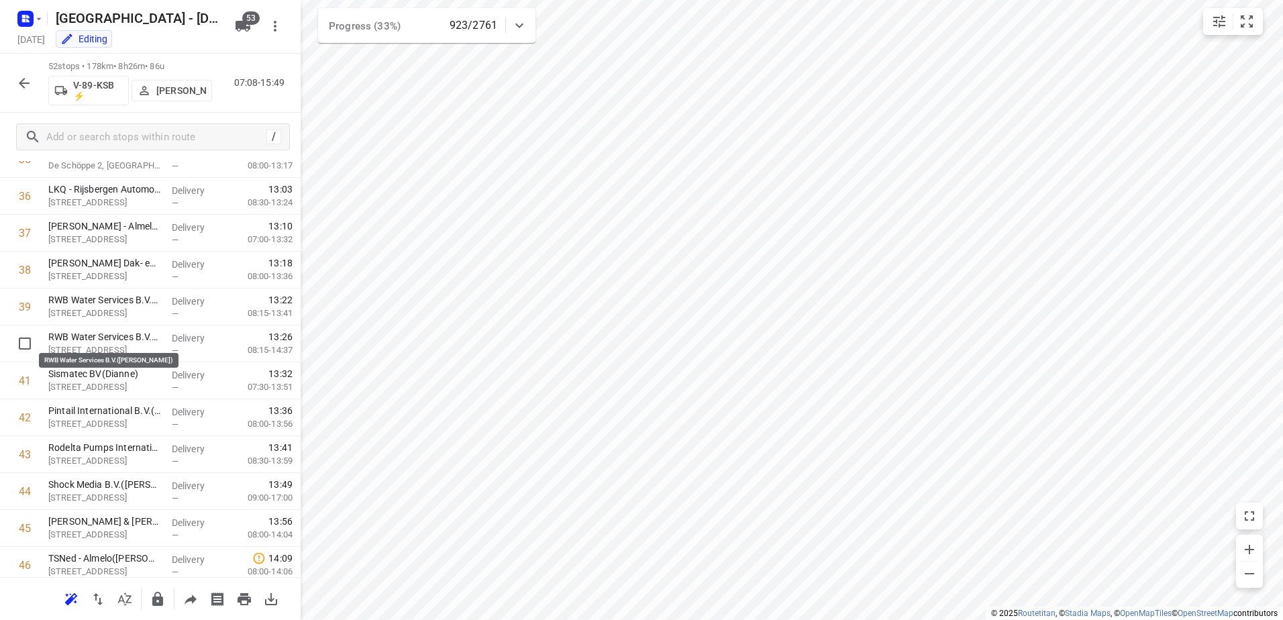
scroll to position [1607, 0]
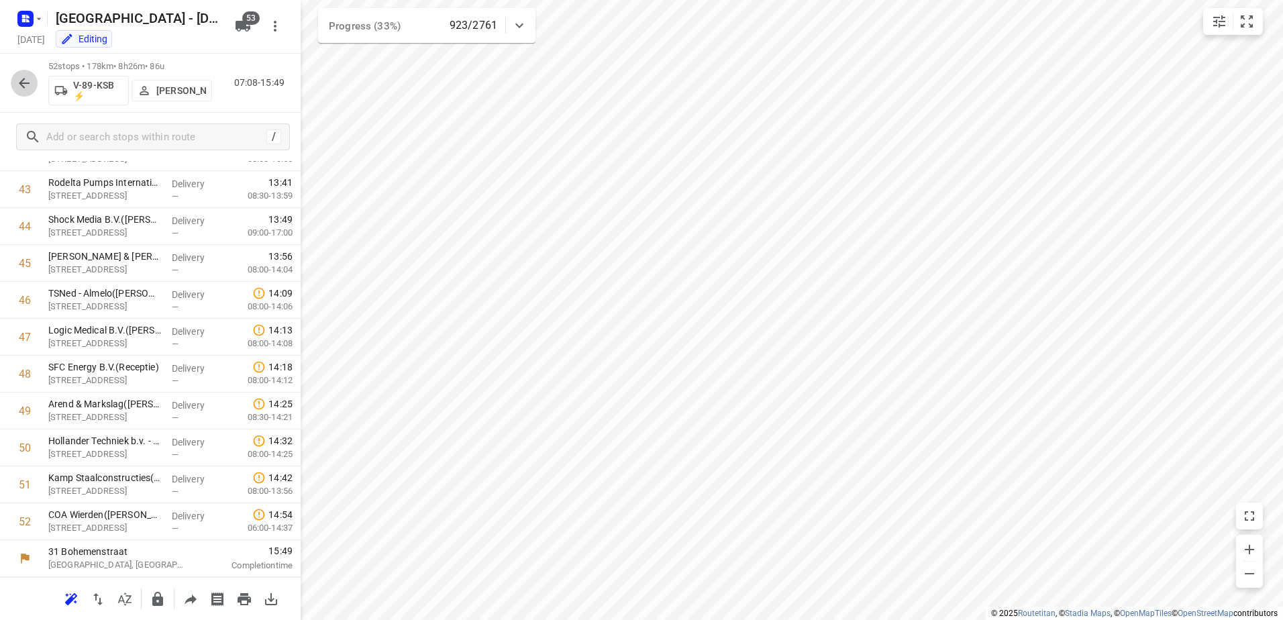
click at [18, 72] on button "button" at bounding box center [24, 83] width 27 height 27
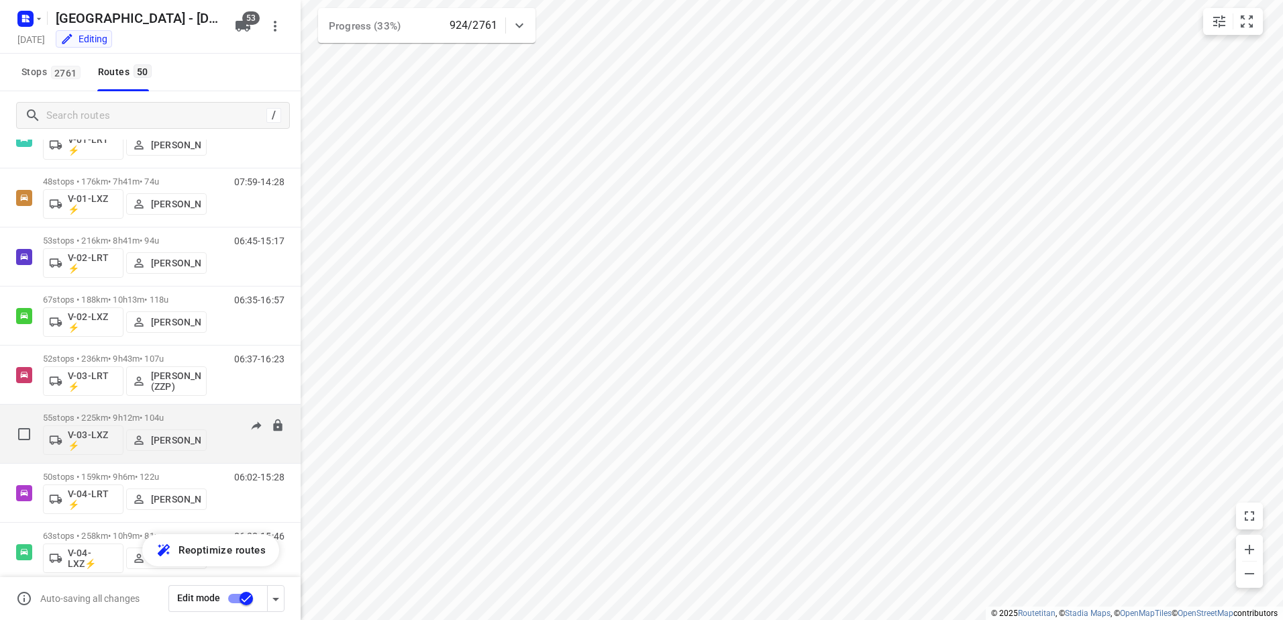
scroll to position [201, 0]
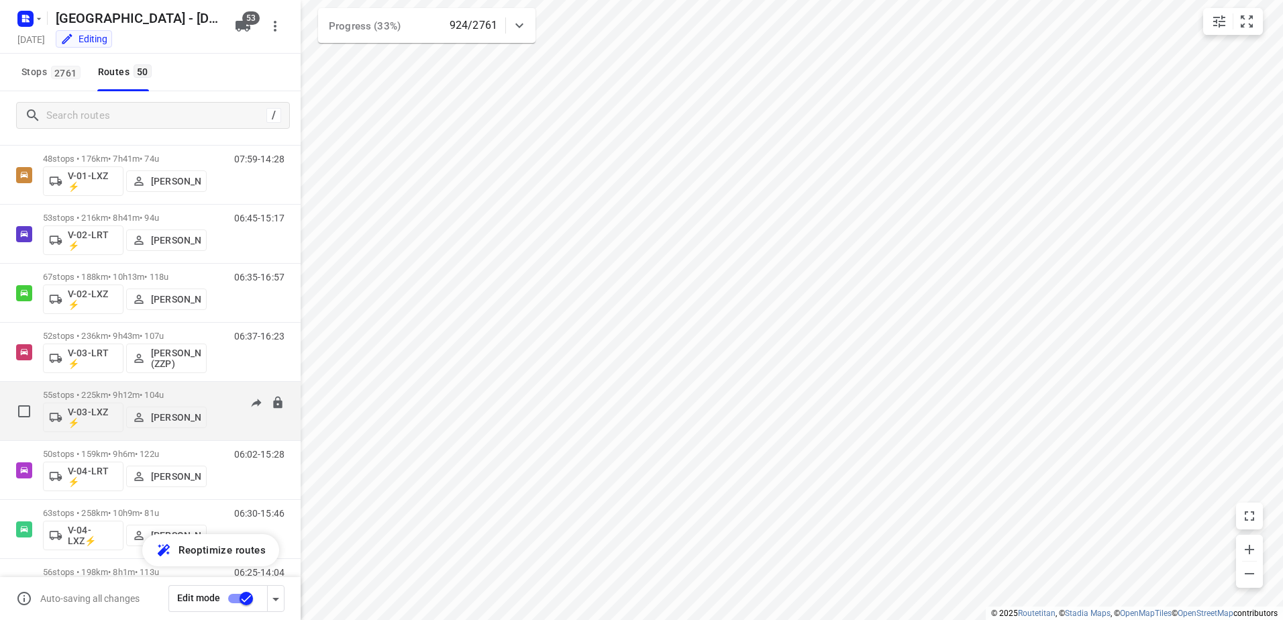
click at [130, 390] on p "55 stops • 225km • 9h12m • 104u" at bounding box center [125, 395] width 164 height 10
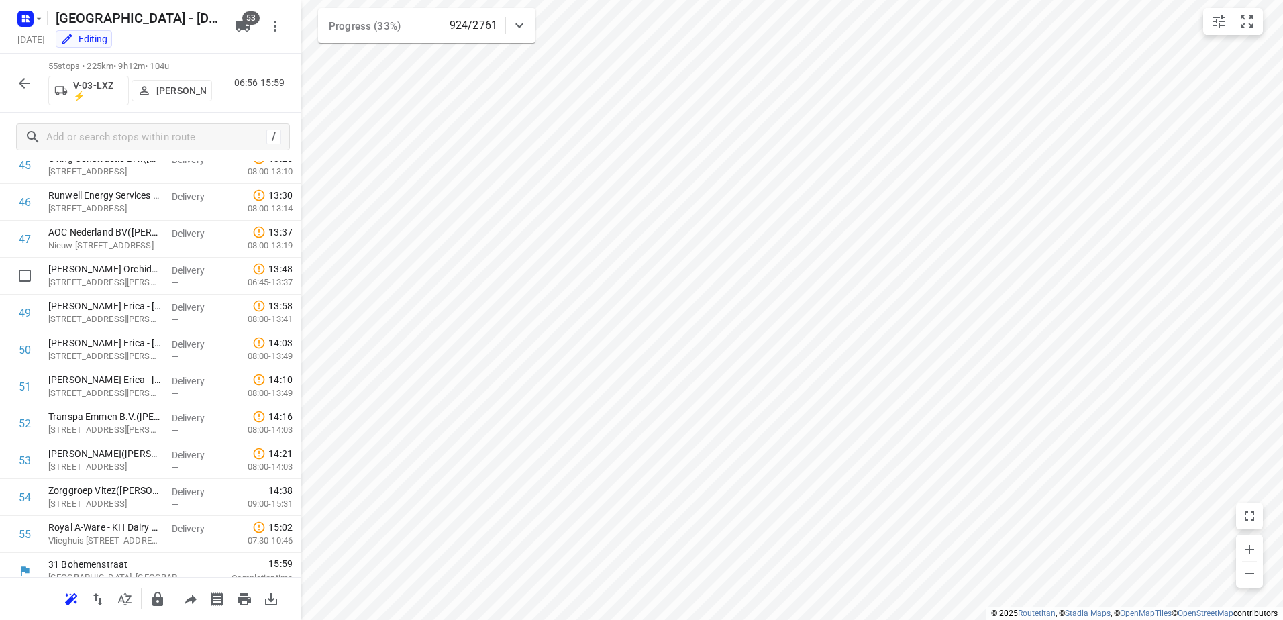
scroll to position [1718, 0]
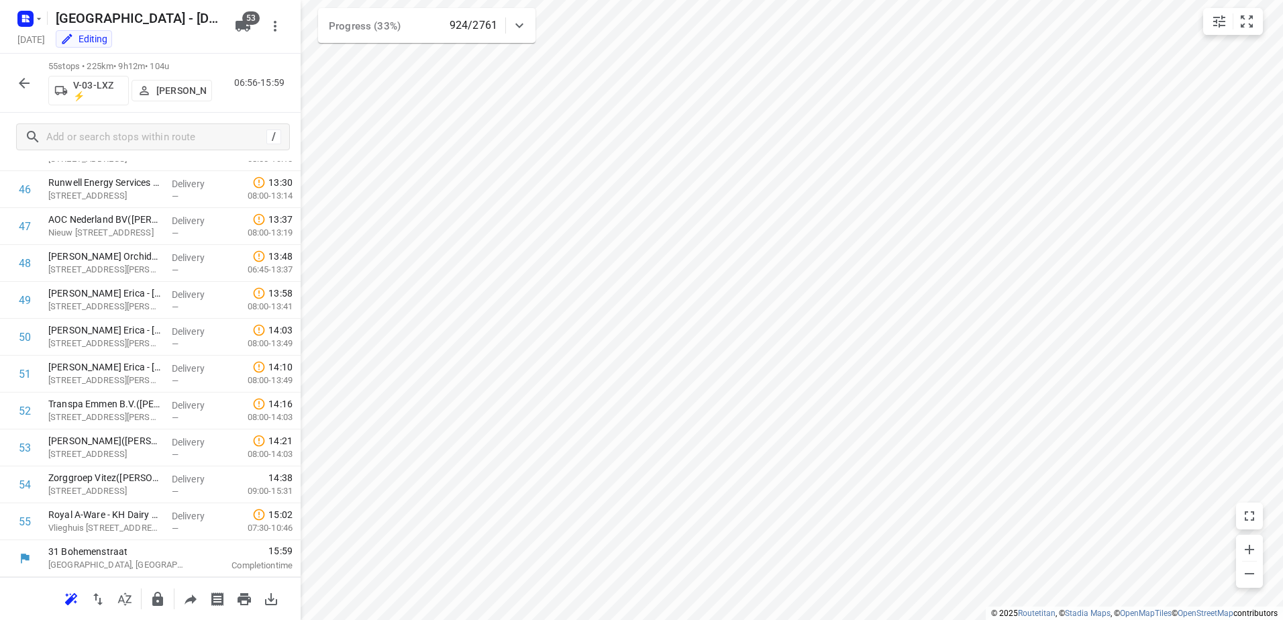
click at [23, 80] on icon "button" at bounding box center [24, 83] width 11 height 11
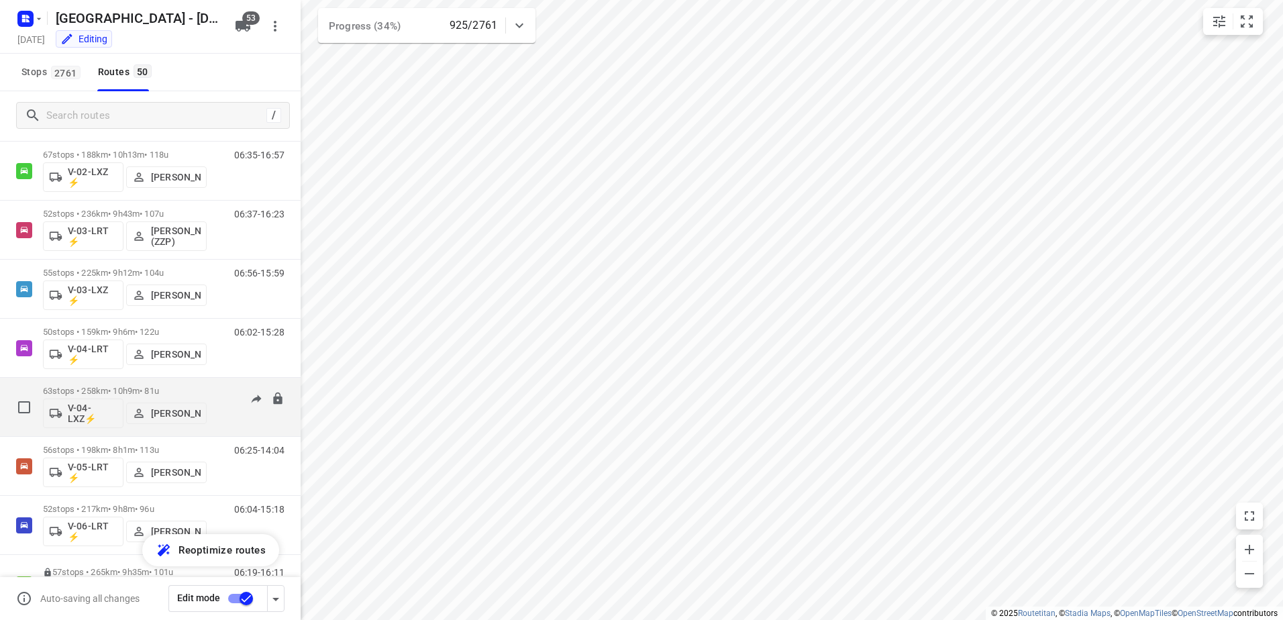
scroll to position [336, 0]
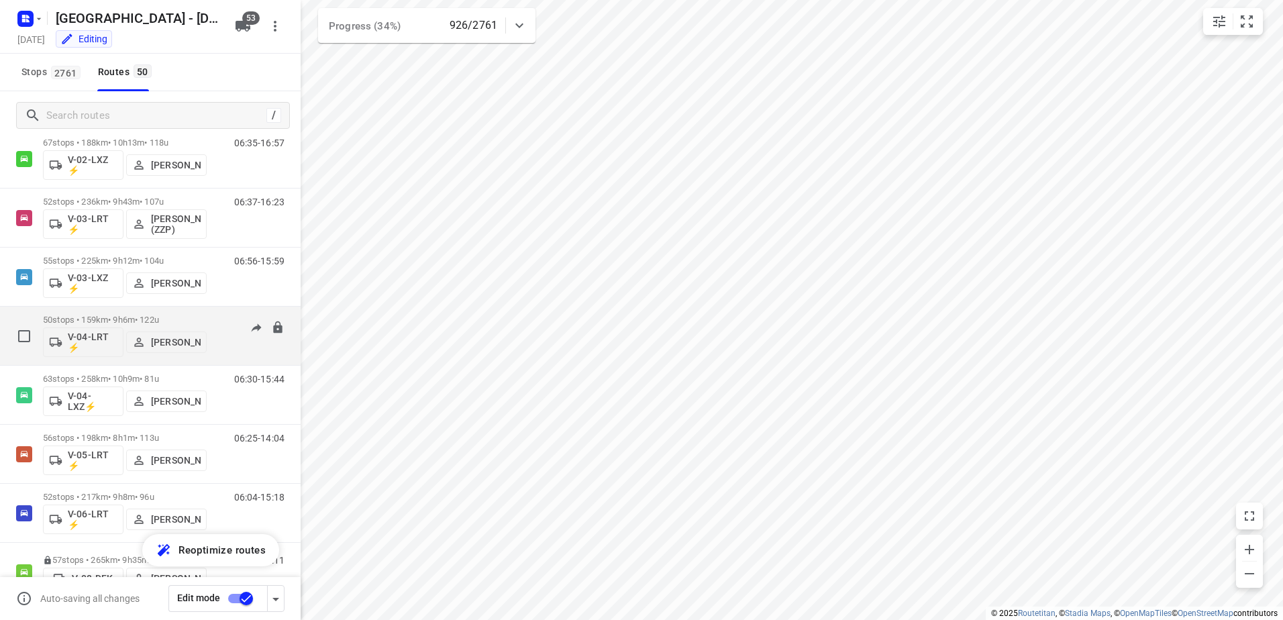
click at [123, 319] on p "50 stops • 159km • 9h6m • 122u" at bounding box center [125, 320] width 164 height 10
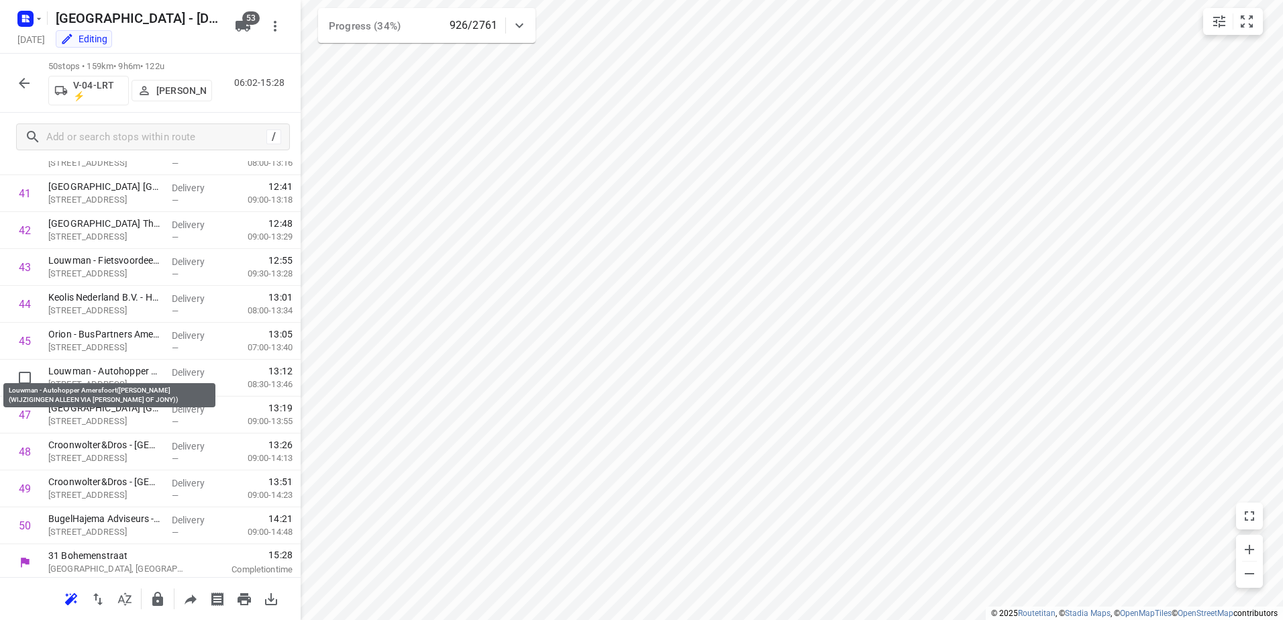
scroll to position [1534, 0]
click at [24, 86] on icon "button" at bounding box center [24, 83] width 16 height 16
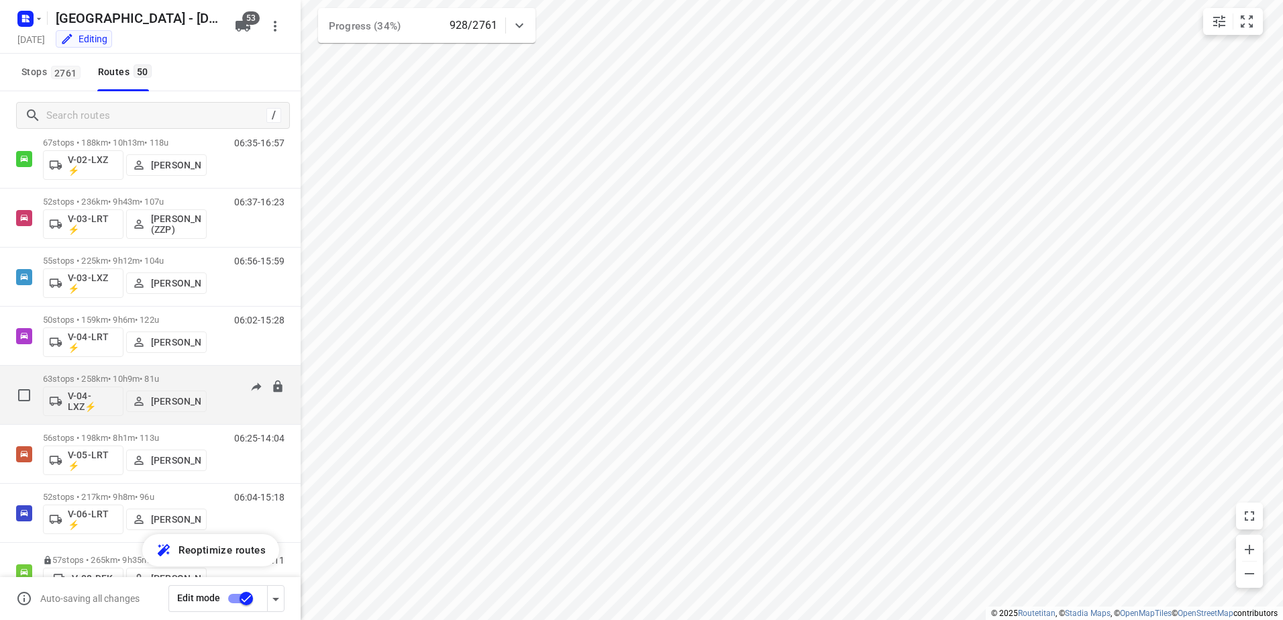
scroll to position [403, 0]
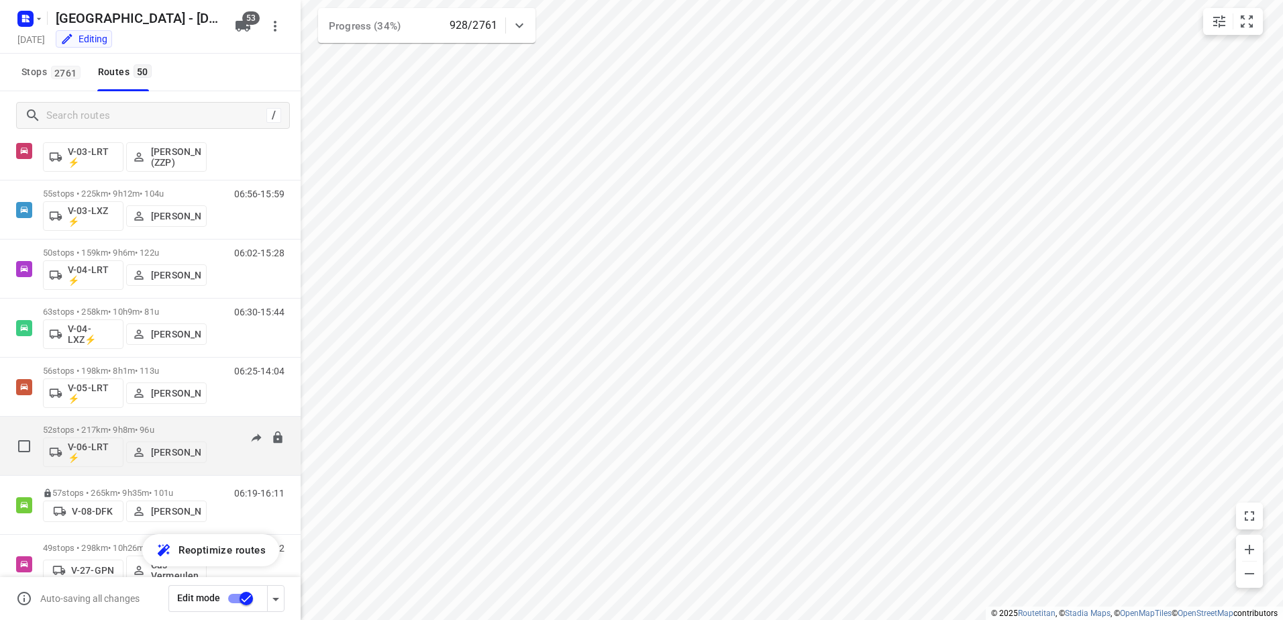
click at [130, 432] on p "52 stops • 217km • 9h8m • 96u" at bounding box center [125, 430] width 164 height 10
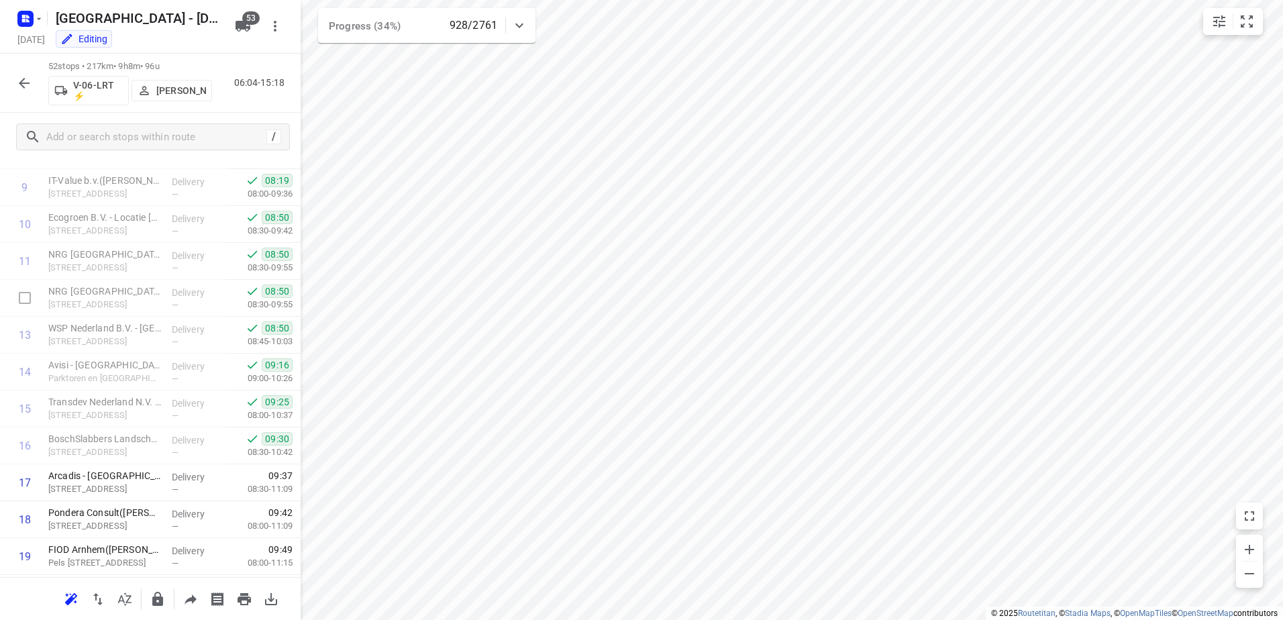
scroll to position [332, 0]
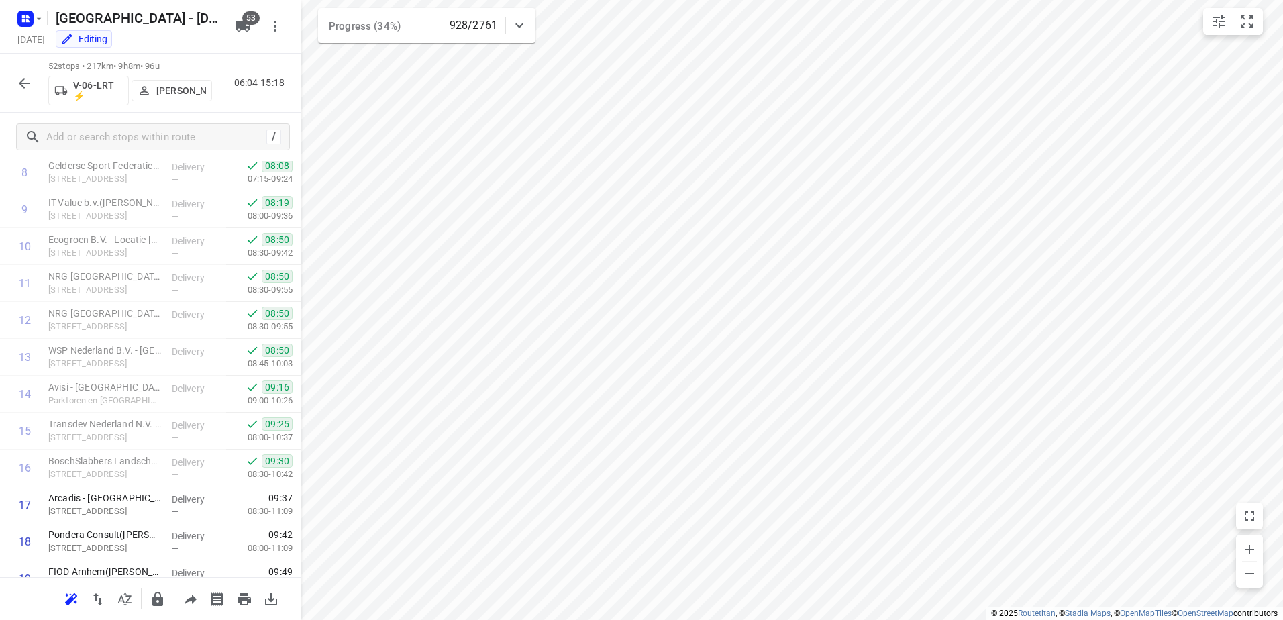
click at [30, 82] on icon "button" at bounding box center [24, 83] width 16 height 16
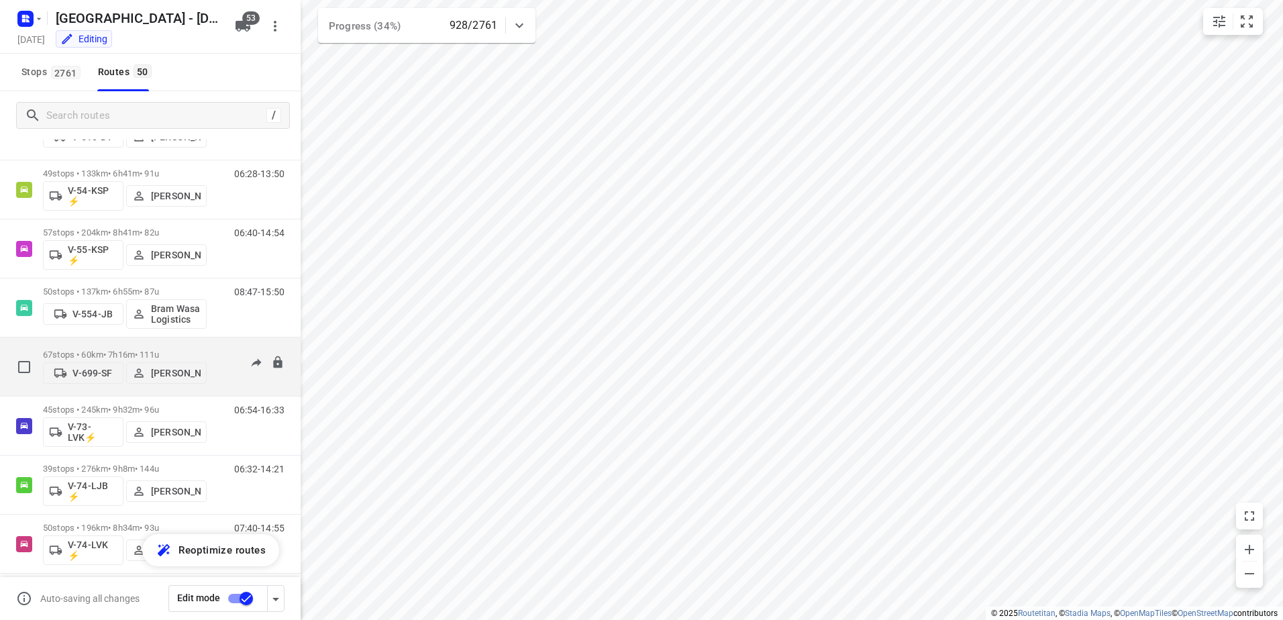
scroll to position [1208, 0]
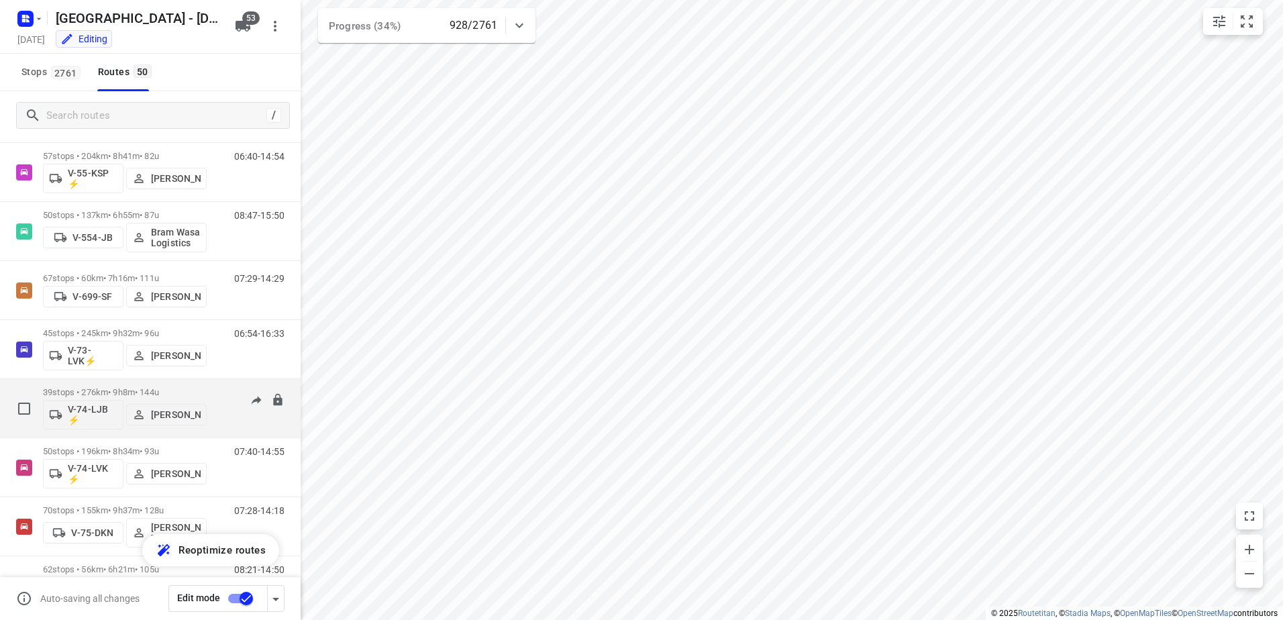
click at [123, 388] on p "39 stops • 276km • 9h8m • 144u" at bounding box center [125, 392] width 164 height 10
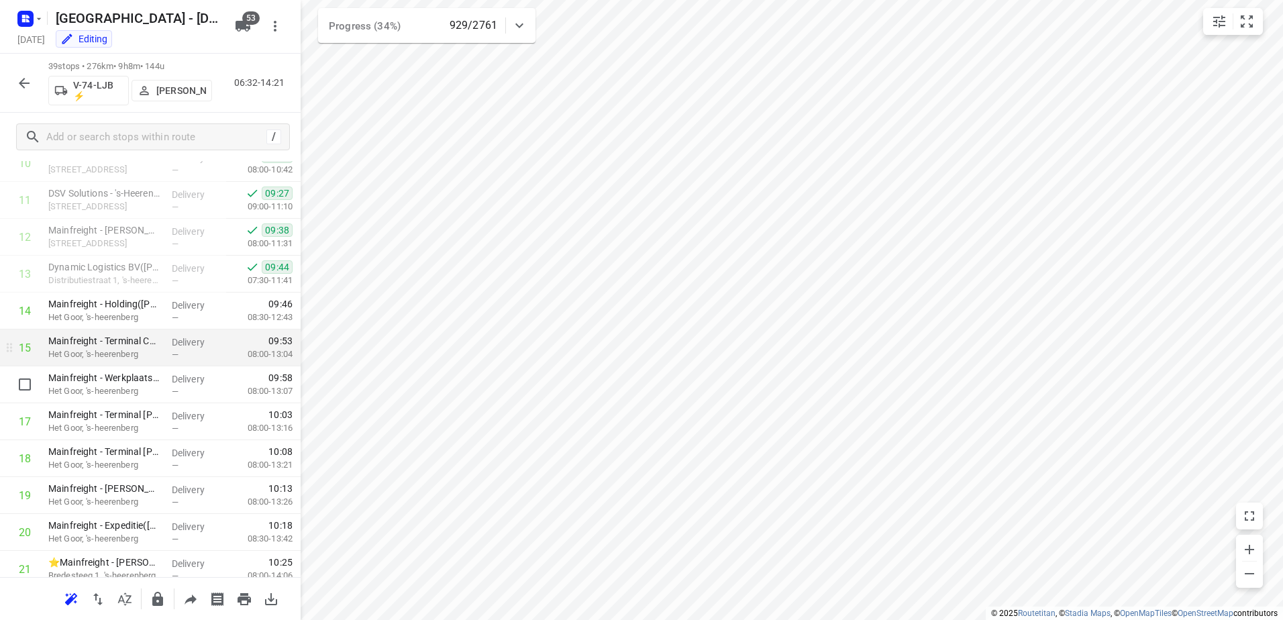
scroll to position [389, 0]
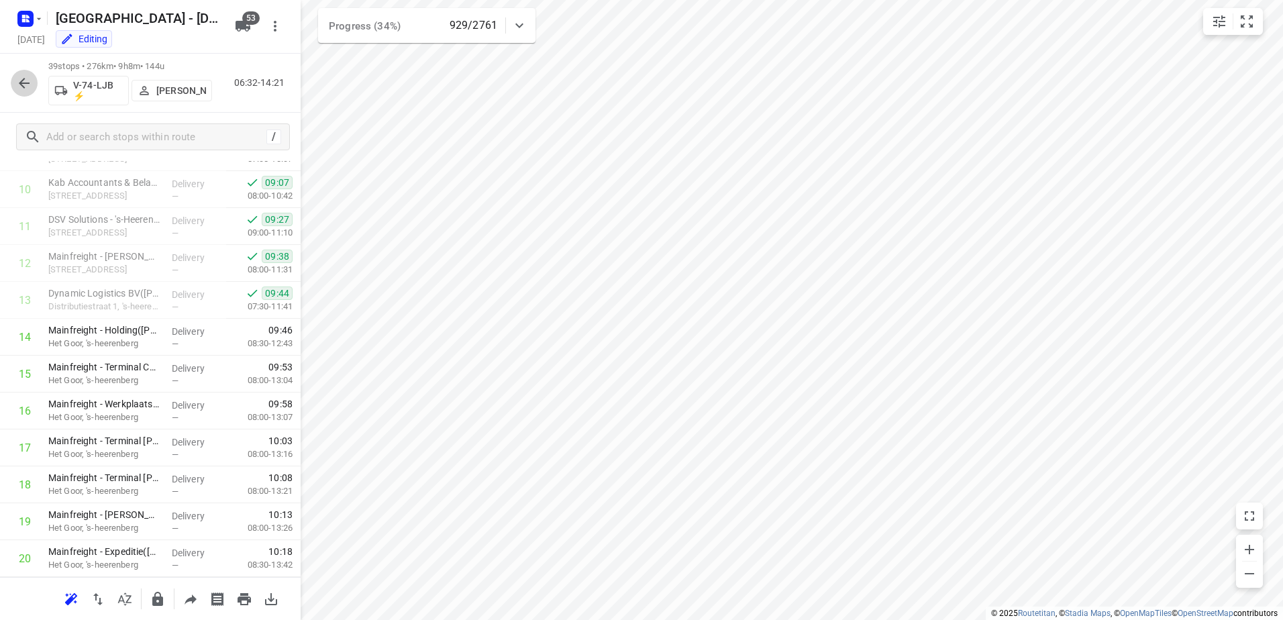
click at [23, 88] on icon "button" at bounding box center [24, 83] width 16 height 16
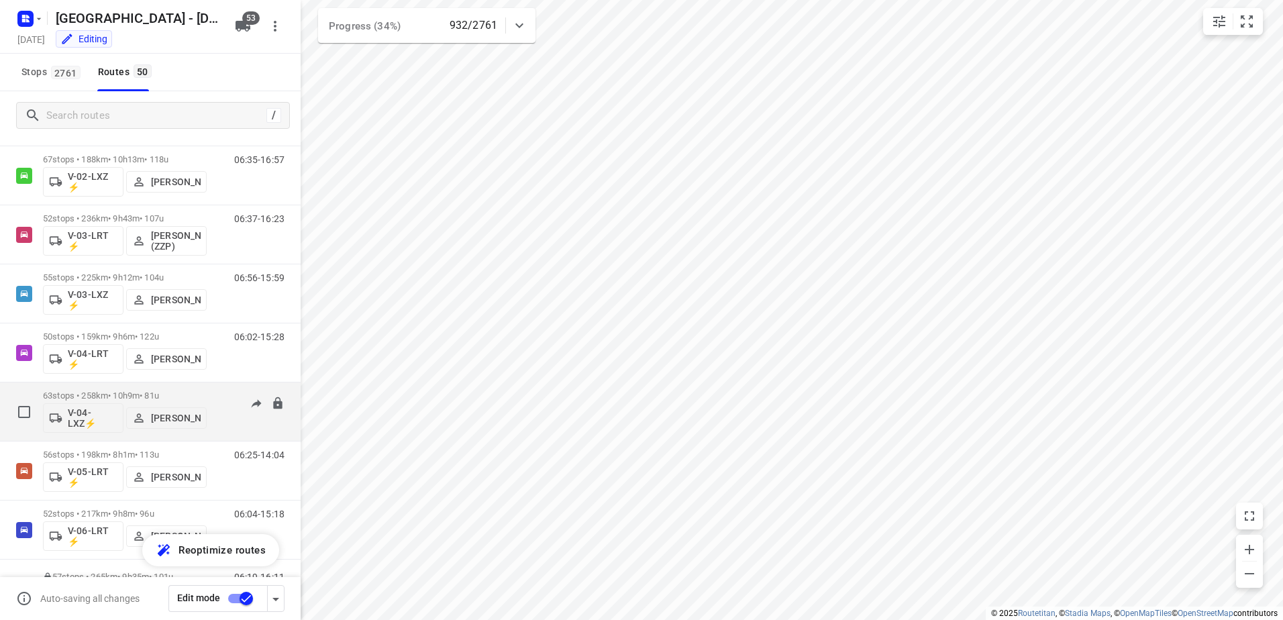
scroll to position [336, 0]
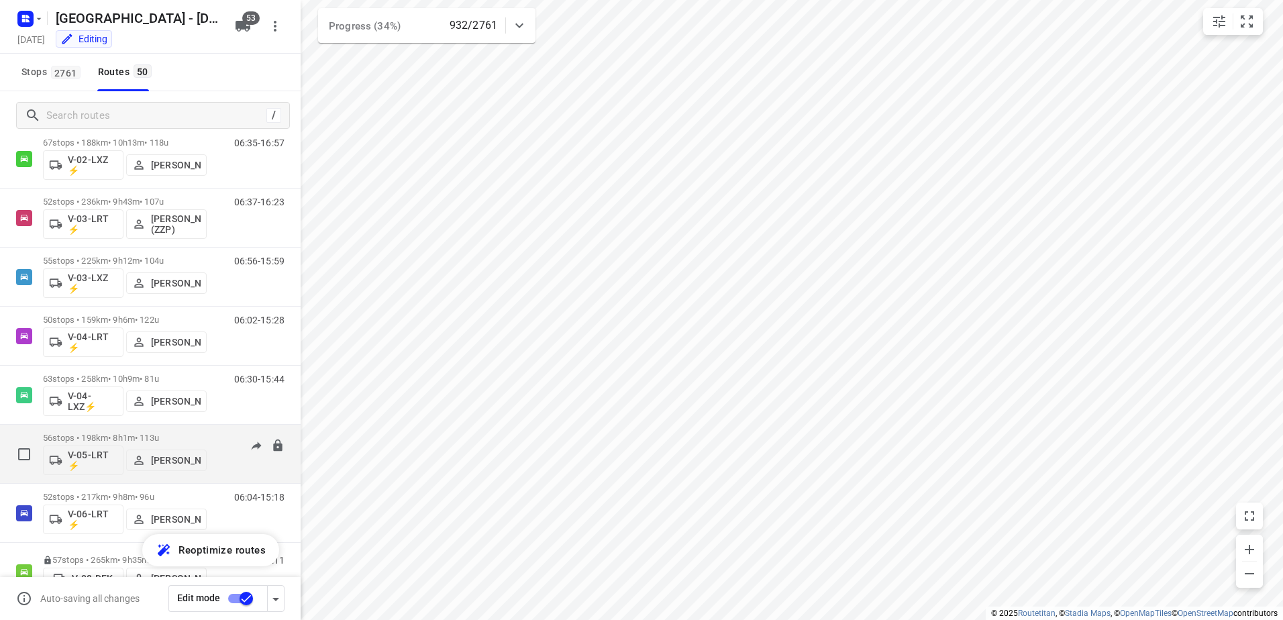
click at [115, 440] on p "56 stops • 198km • 8h1m • 113u" at bounding box center [125, 438] width 164 height 10
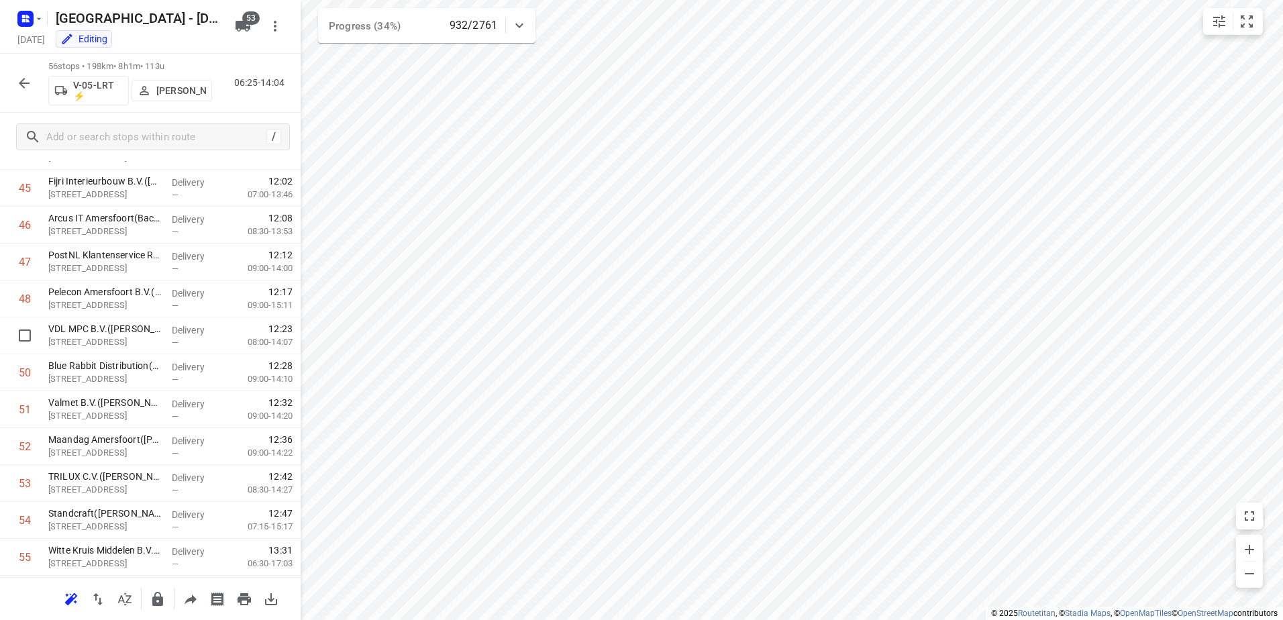
scroll to position [1755, 0]
click at [27, 81] on icon "button" at bounding box center [24, 83] width 16 height 16
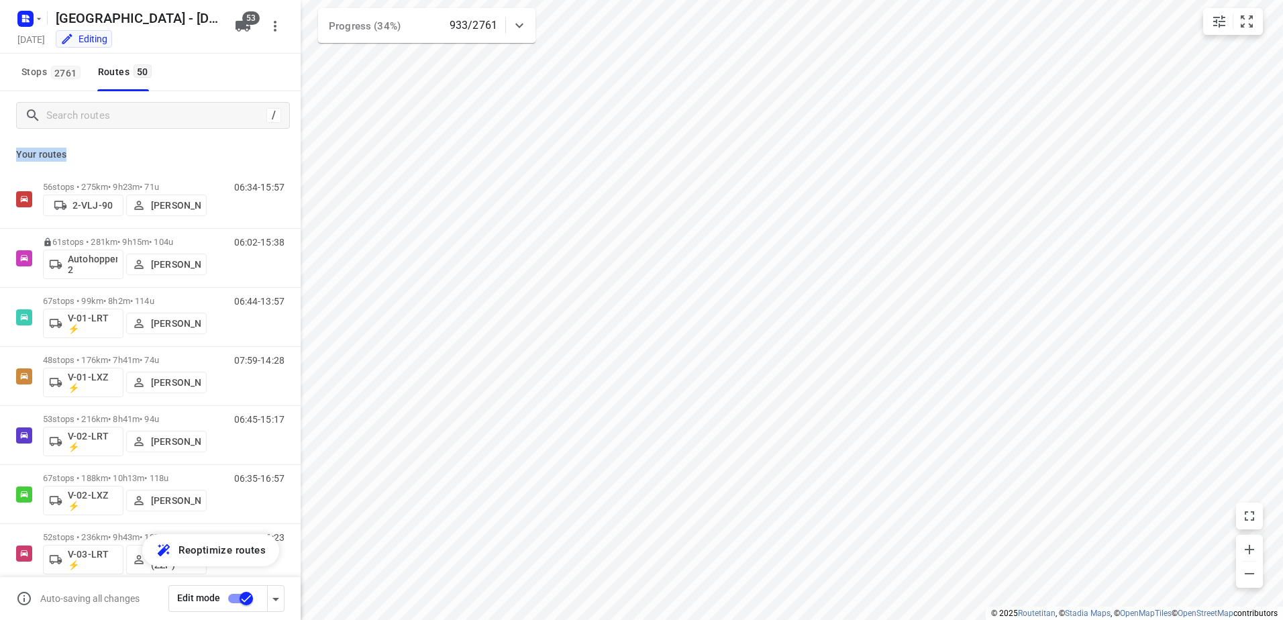
drag, startPoint x: 64, startPoint y: 152, endPoint x: 10, endPoint y: 160, distance: 55.0
click at [10, 160] on div "Your routes 56 stops • 275km • 9h23m • 71u 2-VLJ-90 Fikri Mizaz 06:34-15:57 61 …" at bounding box center [150, 399] width 301 height 518
drag, startPoint x: 10, startPoint y: 160, endPoint x: 60, endPoint y: 154, distance: 50.0
click at [60, 154] on p "Your routes" at bounding box center [150, 155] width 268 height 14
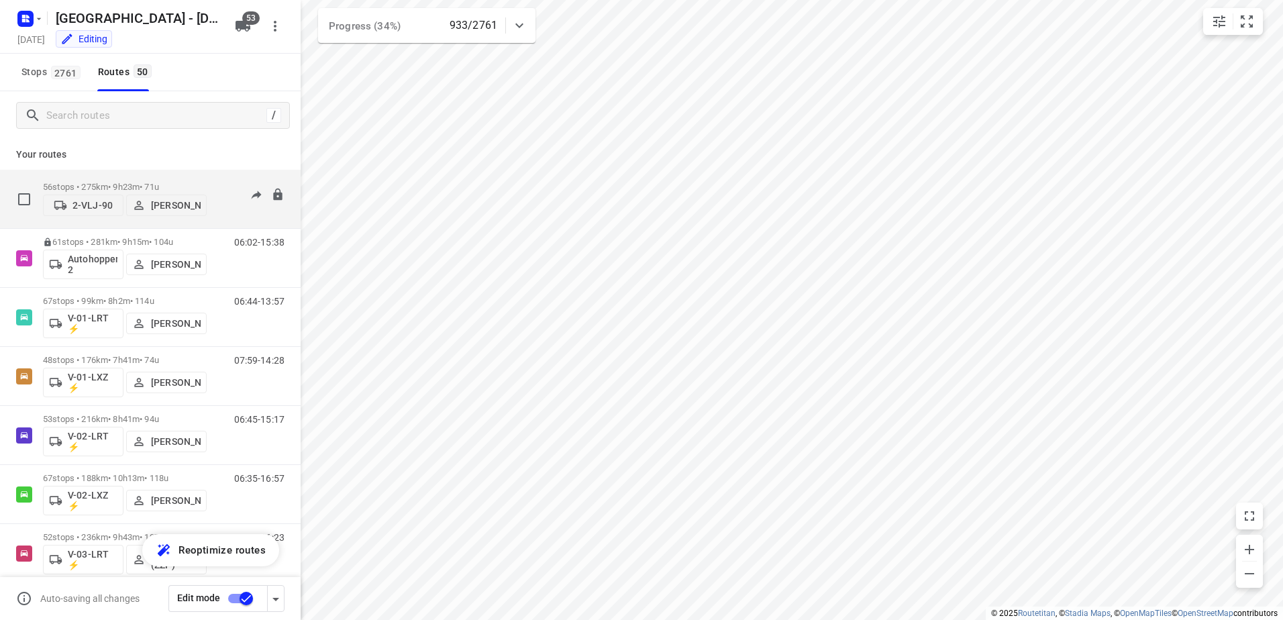
click at [113, 181] on div "56 stops • 275km • 9h23m • 71u 2-VLJ-90 Fikri Mizaz" at bounding box center [125, 199] width 164 height 48
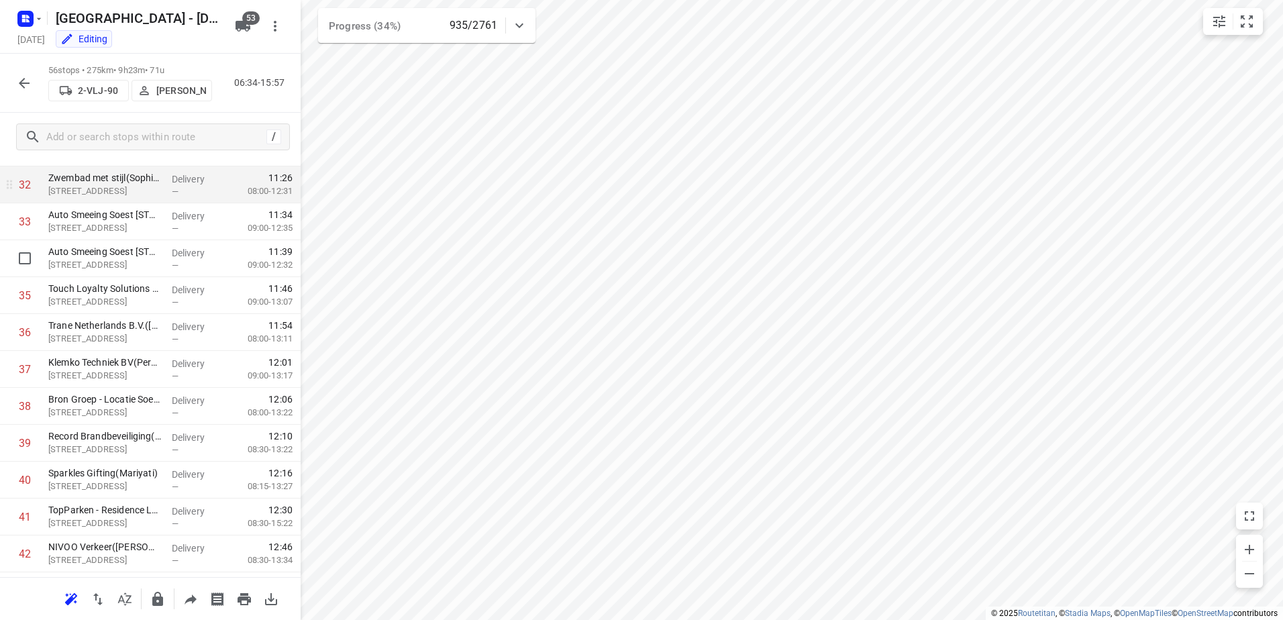
scroll to position [1017, 0]
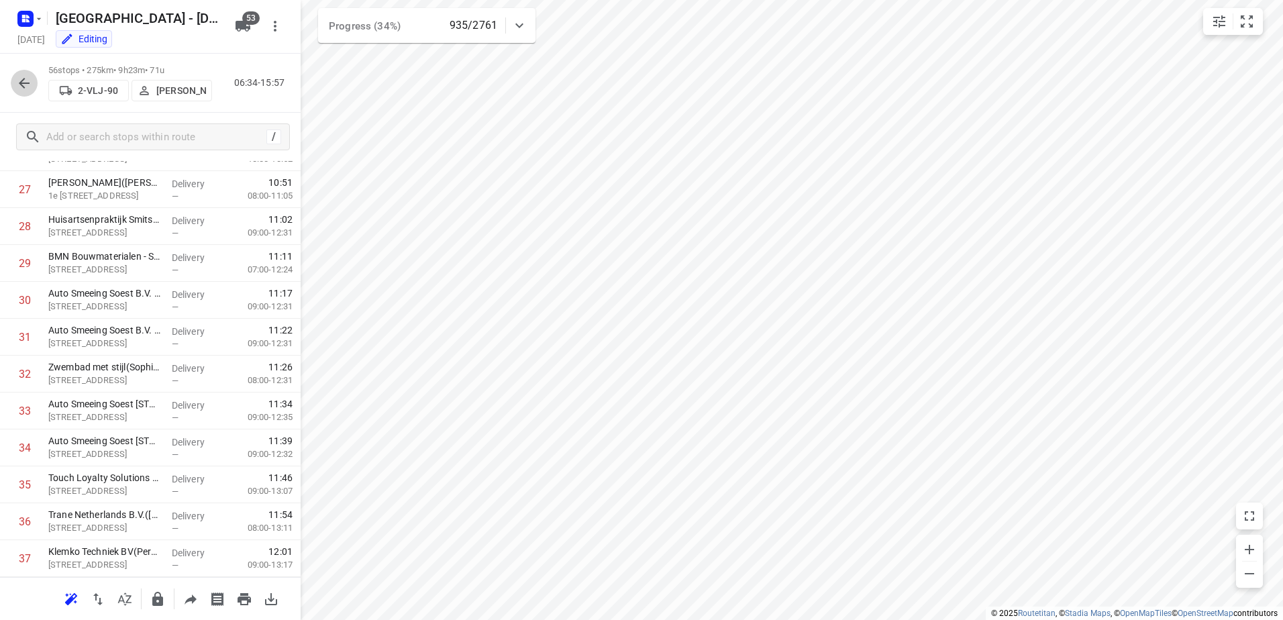
click at [17, 76] on icon "button" at bounding box center [24, 83] width 16 height 16
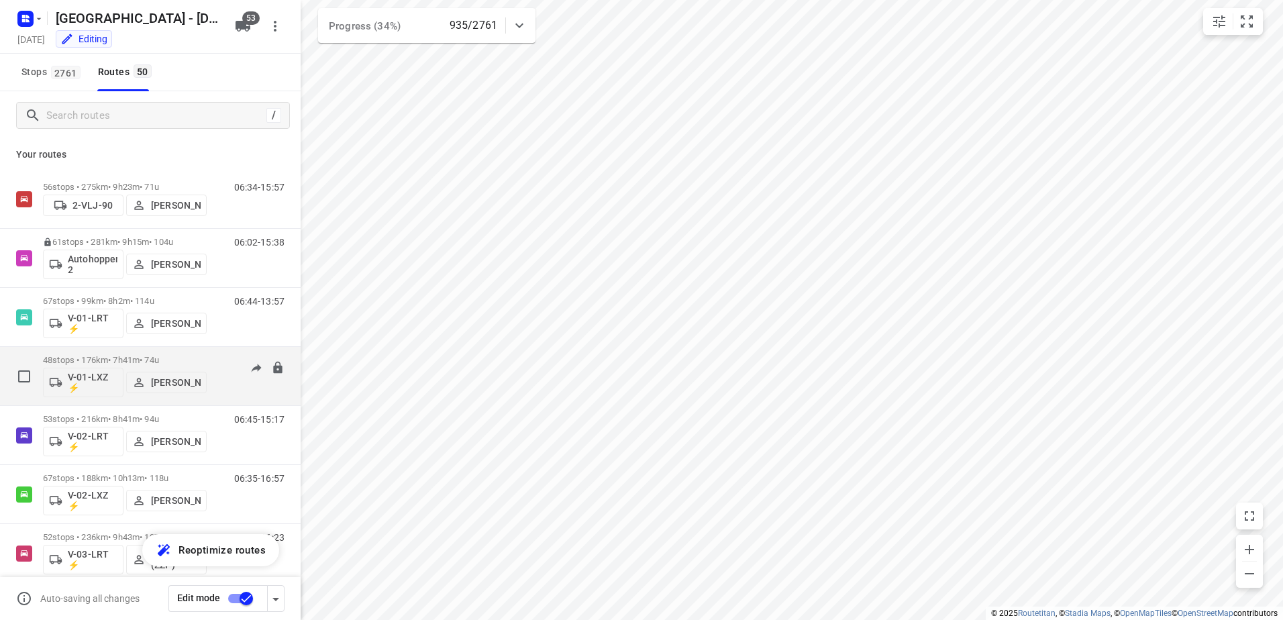
scroll to position [67, 0]
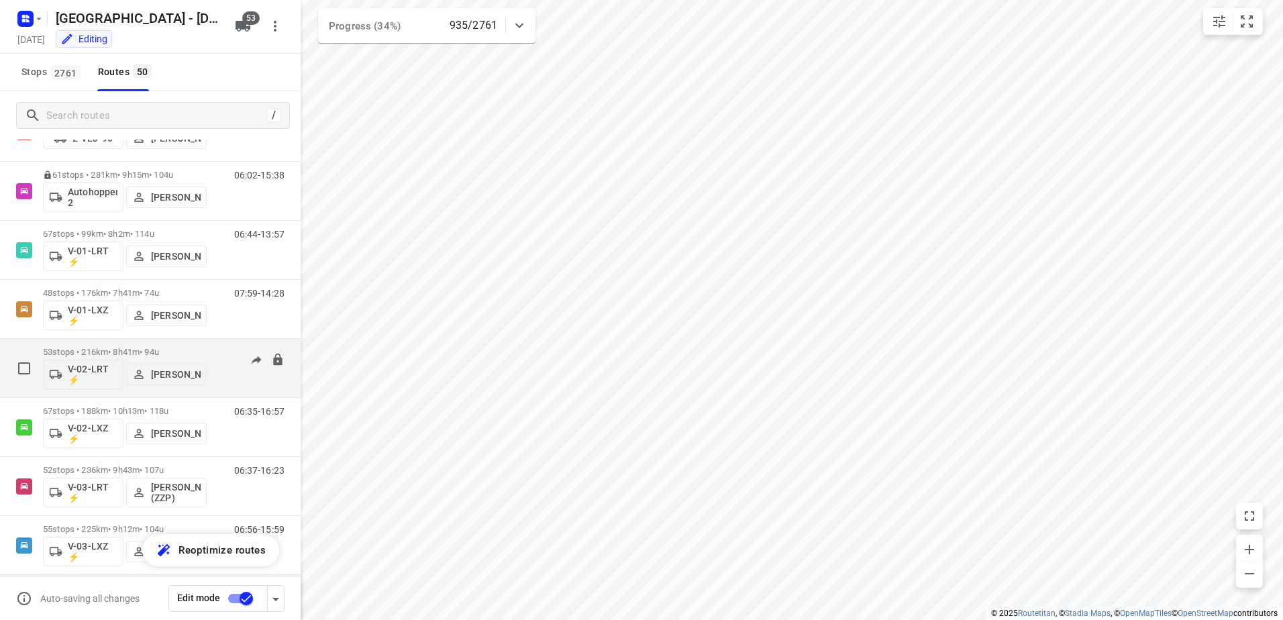
click at [112, 349] on p "53 stops • 216km • 8h41m • 94u" at bounding box center [125, 352] width 164 height 10
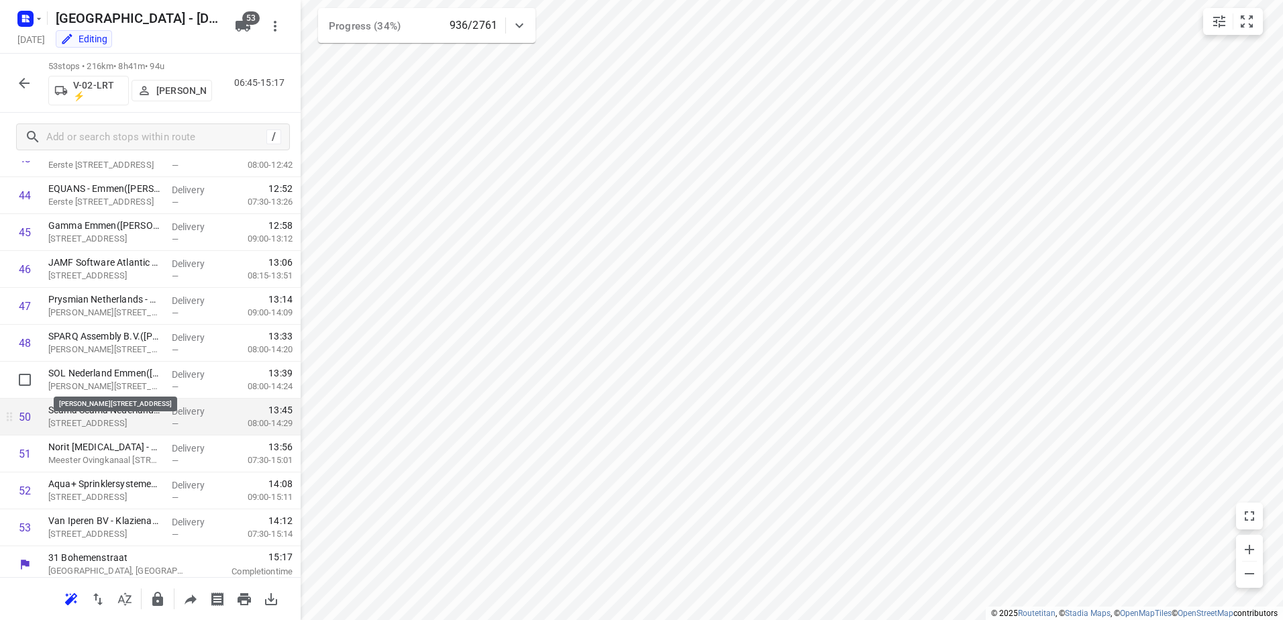
scroll to position [1644, 0]
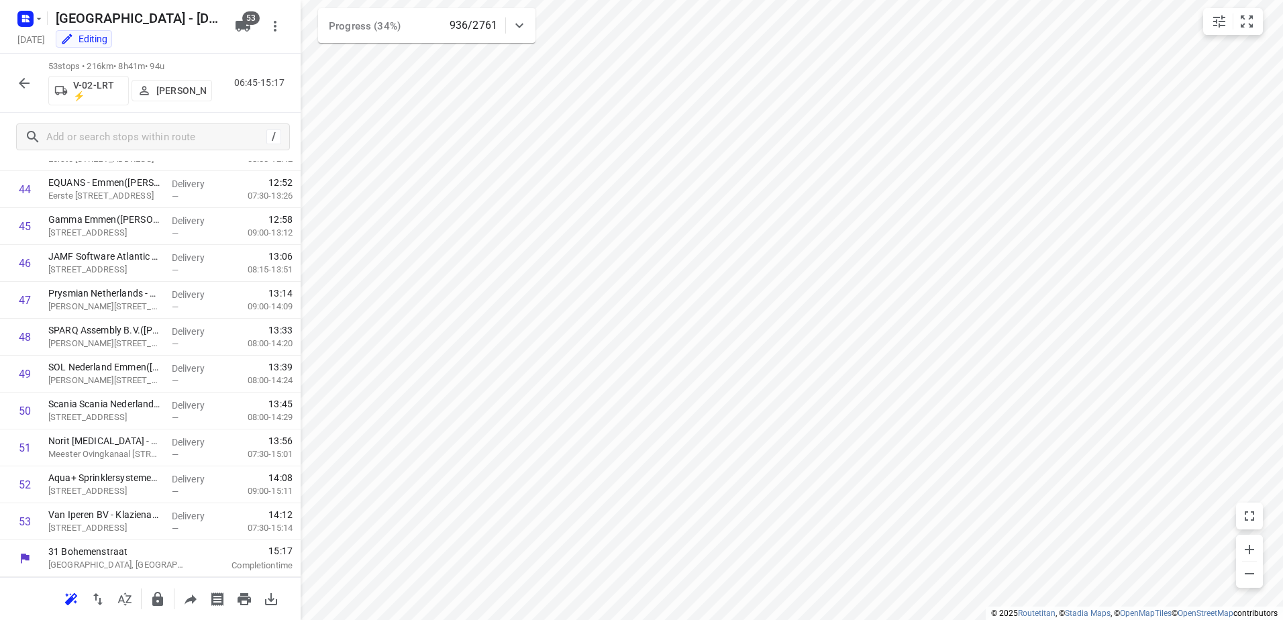
click at [32, 83] on icon "button" at bounding box center [24, 83] width 16 height 16
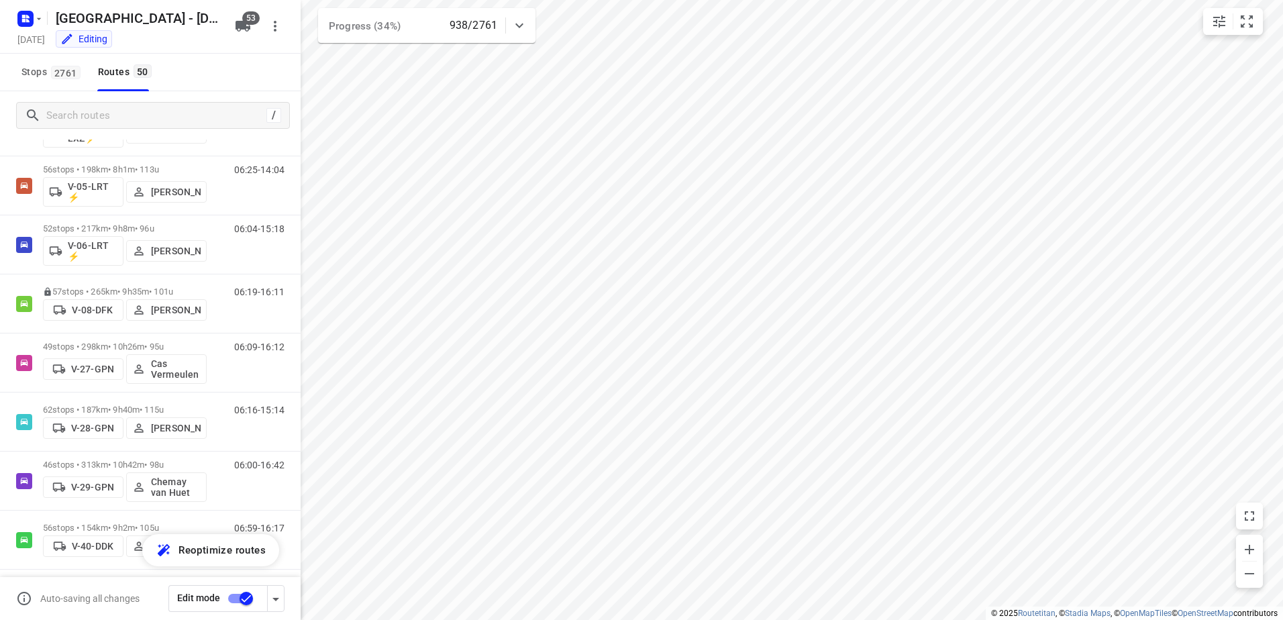
scroll to position [805, 0]
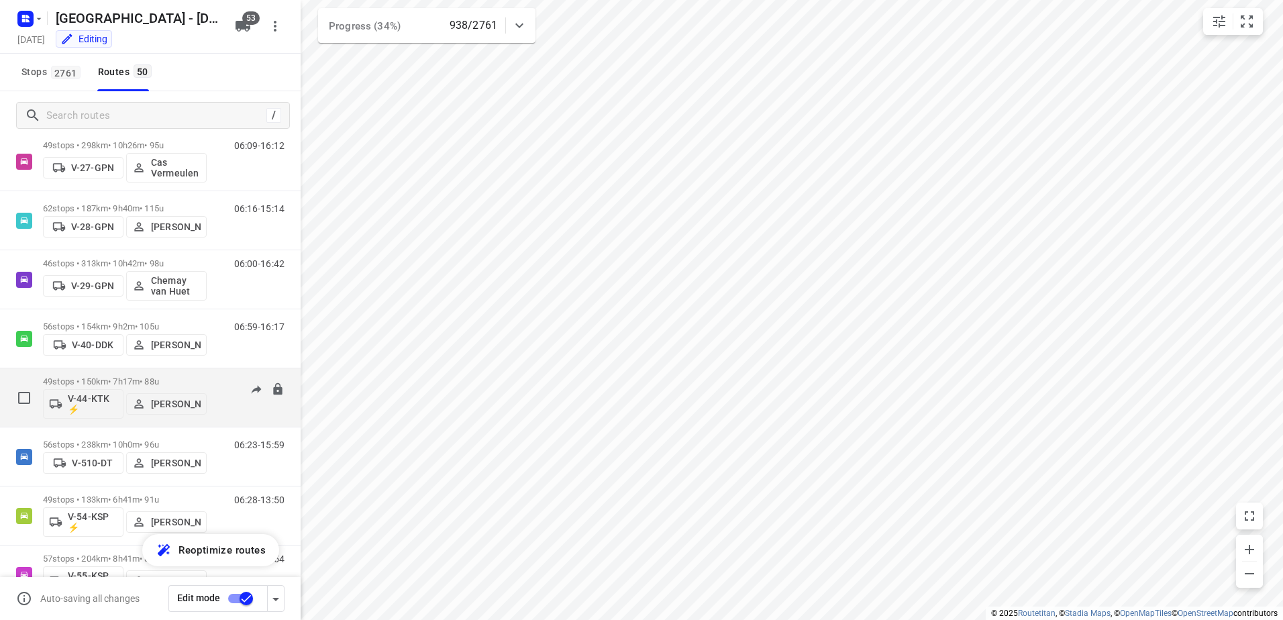
click at [113, 380] on p "49 stops • 150km • 7h17m • 88u" at bounding box center [125, 382] width 164 height 10
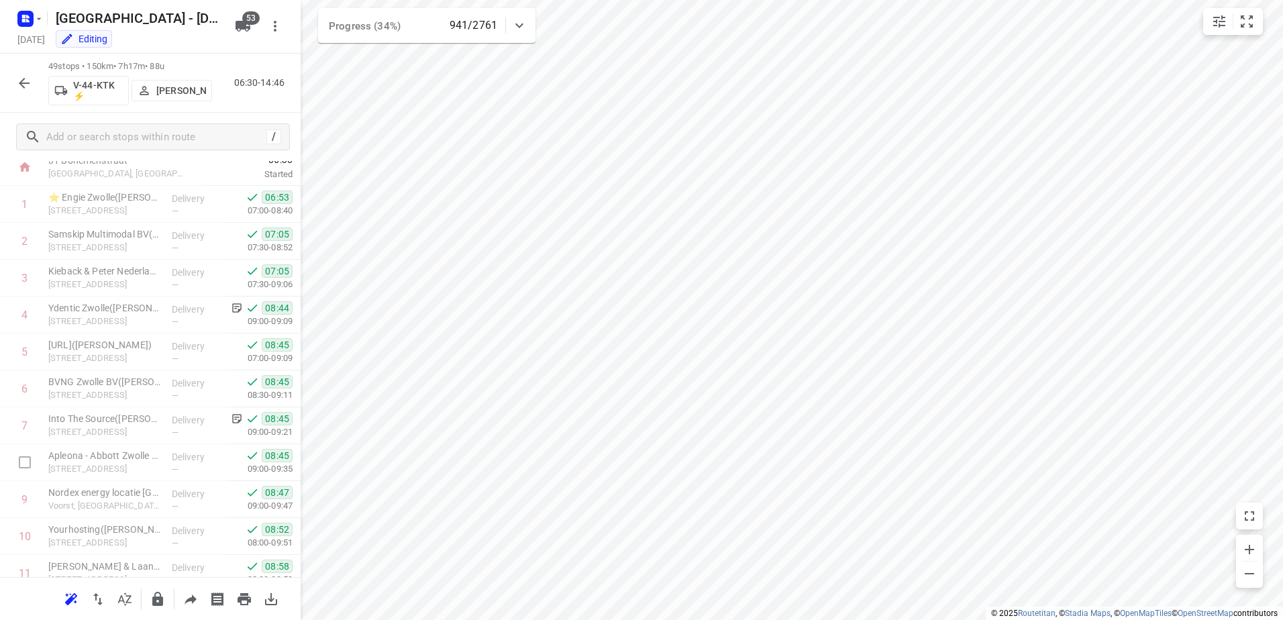
scroll to position [0, 0]
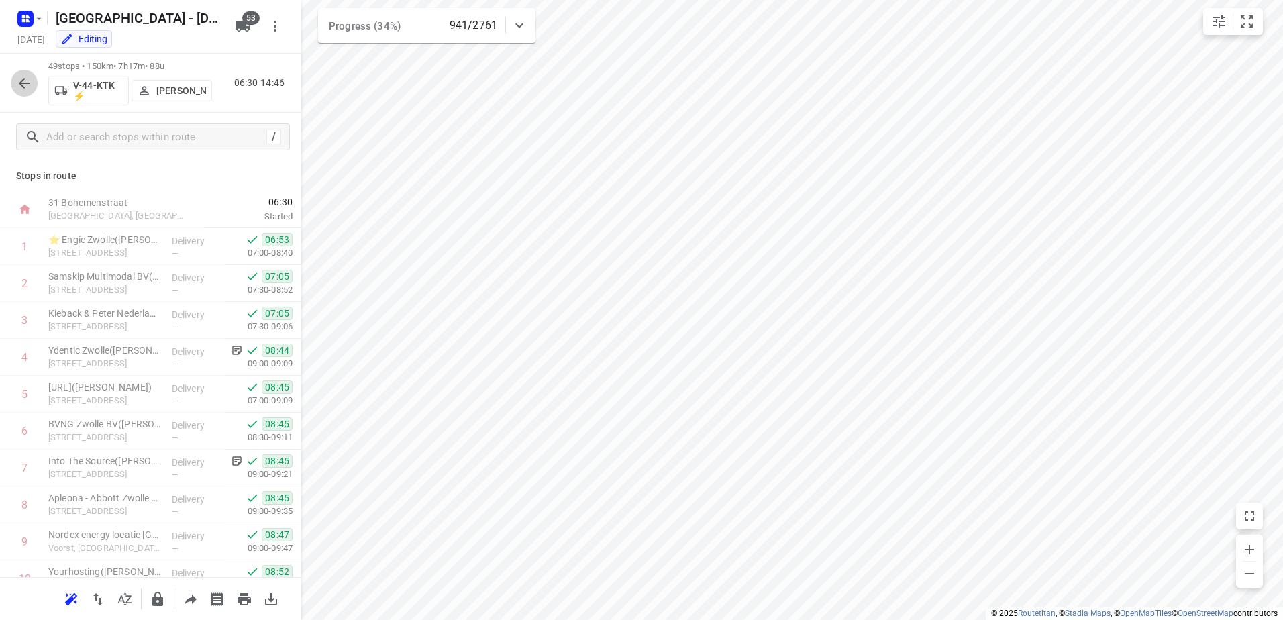
click at [20, 75] on icon "button" at bounding box center [24, 83] width 16 height 16
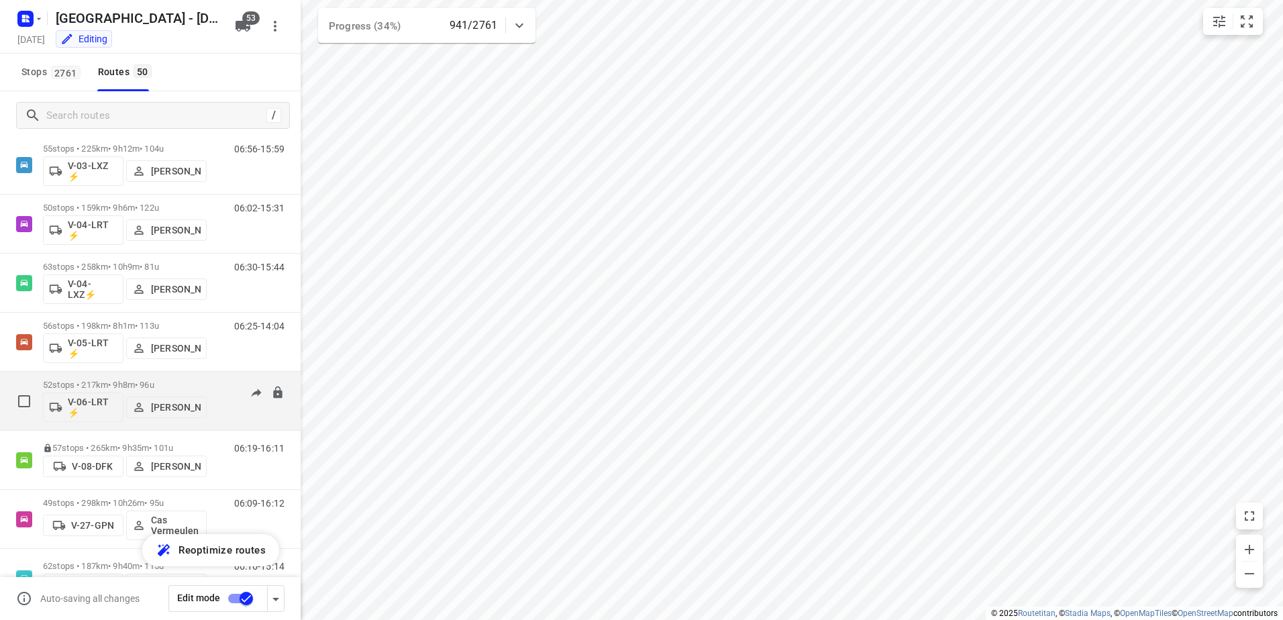
scroll to position [470, 0]
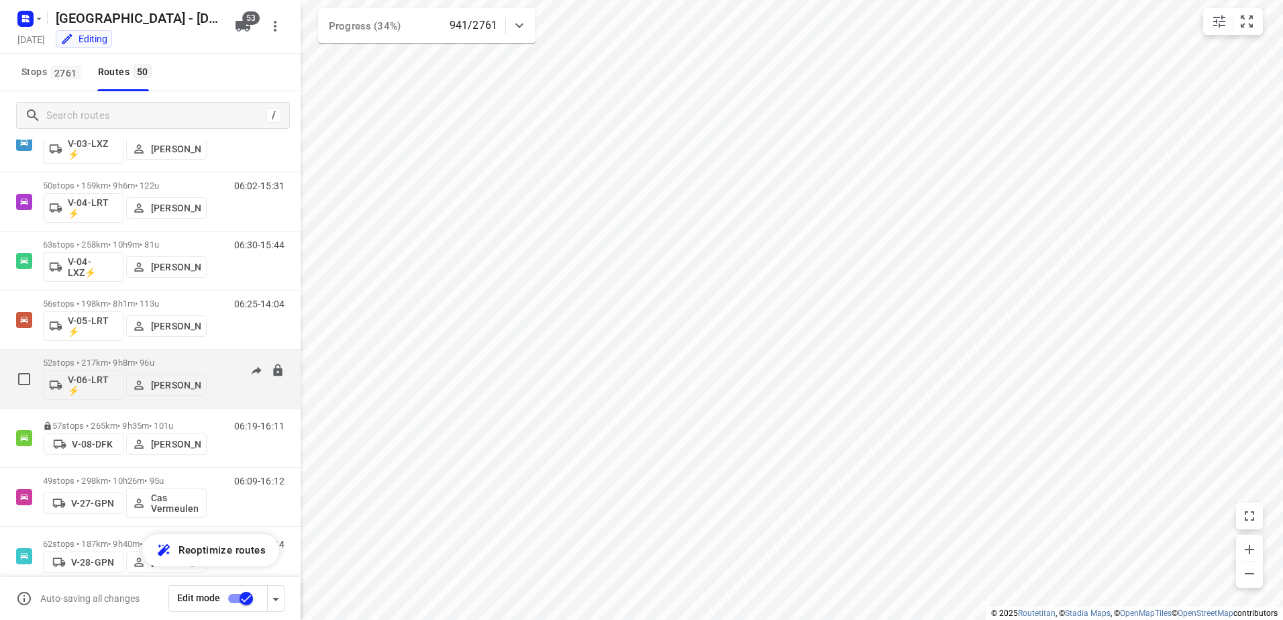
click at [128, 364] on p "52 stops • 217km • 9h8m • 96u" at bounding box center [125, 363] width 164 height 10
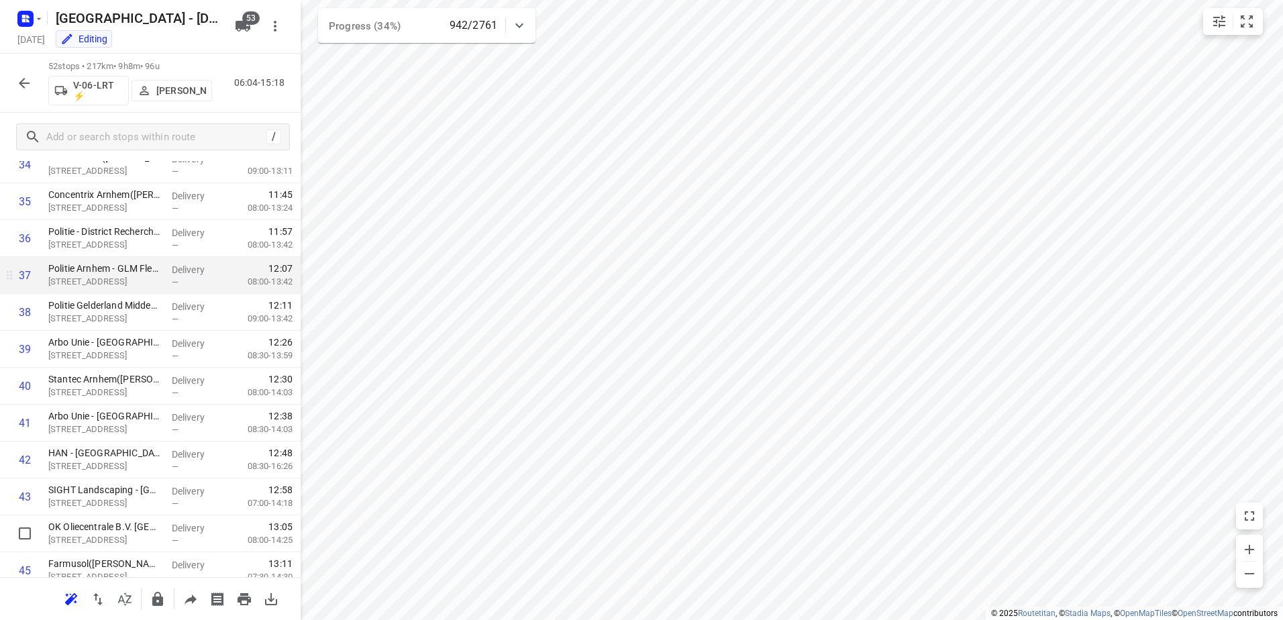
scroll to position [1607, 0]
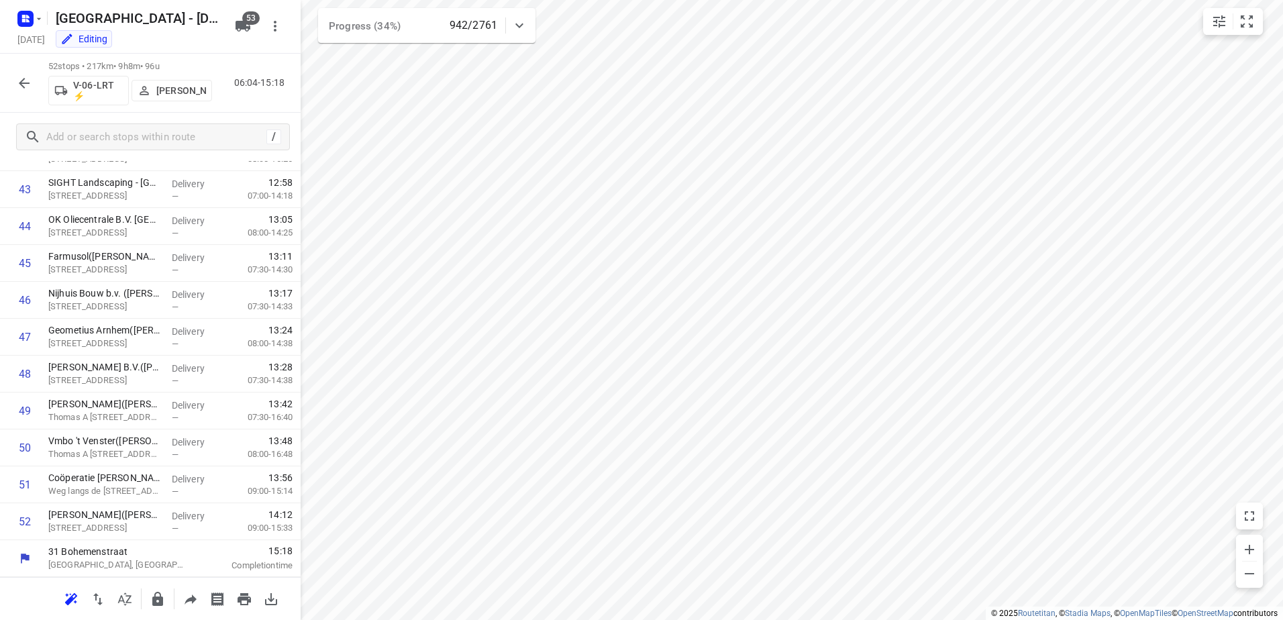
click at [11, 77] on button "button" at bounding box center [24, 83] width 27 height 27
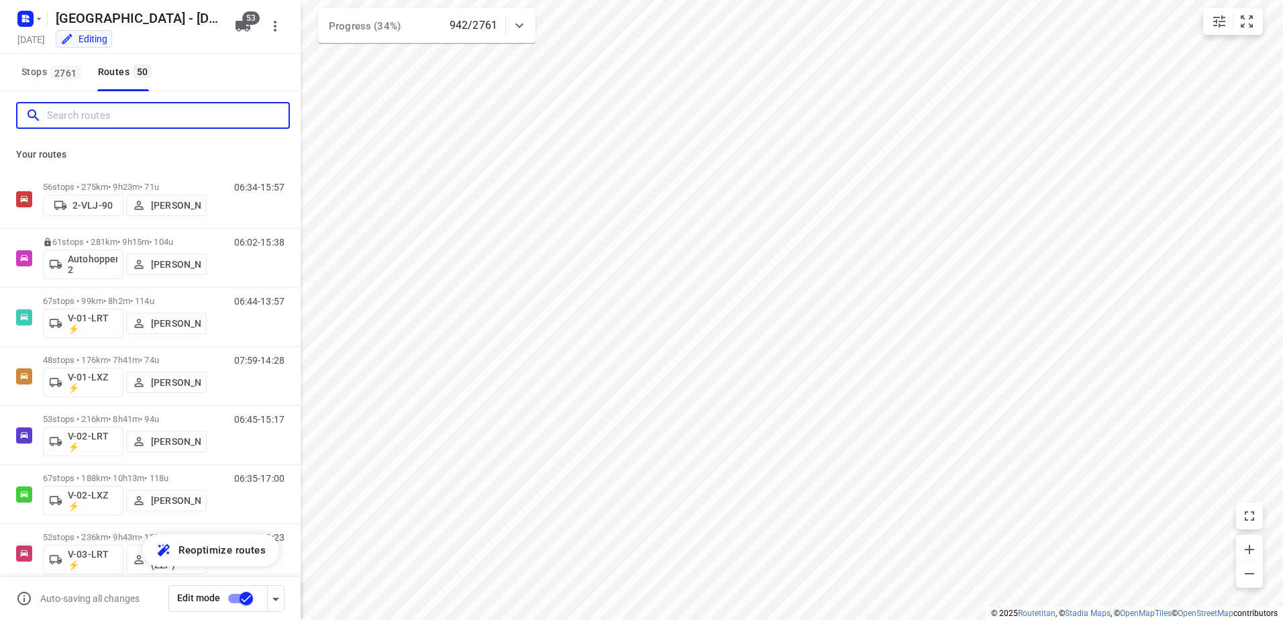
click at [140, 121] on input "Search routes" at bounding box center [168, 115] width 242 height 21
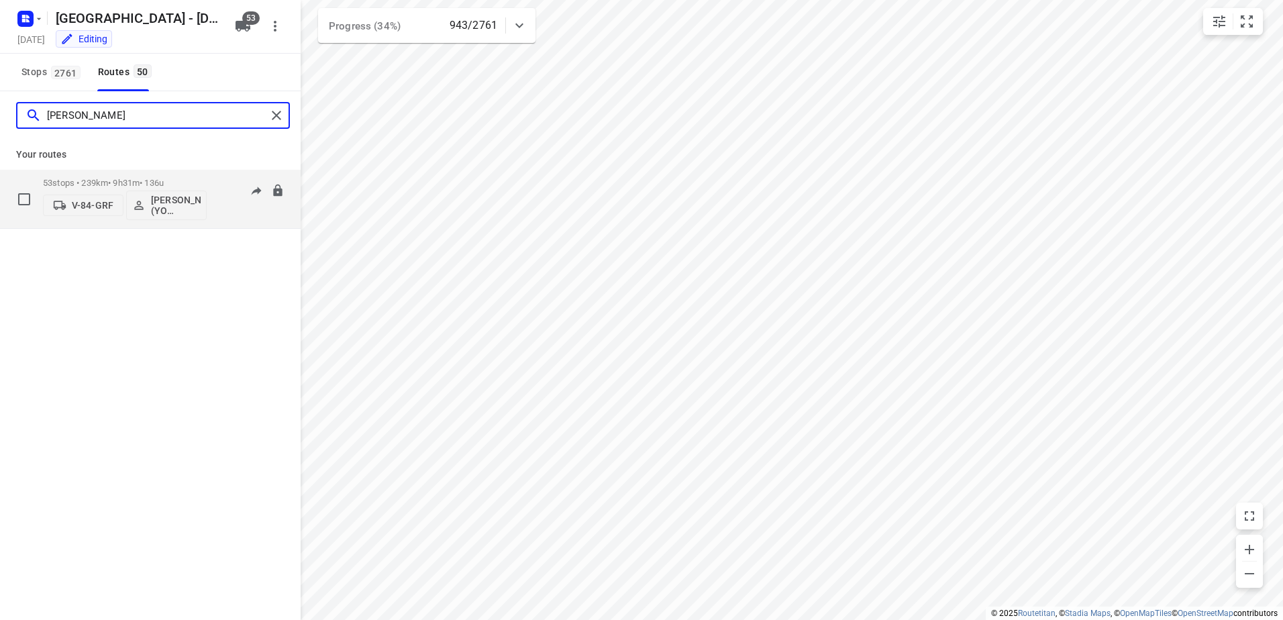
type input "Bianca"
click at [116, 180] on p "53 stops • 239km • 9h31m • 136u" at bounding box center [125, 183] width 164 height 10
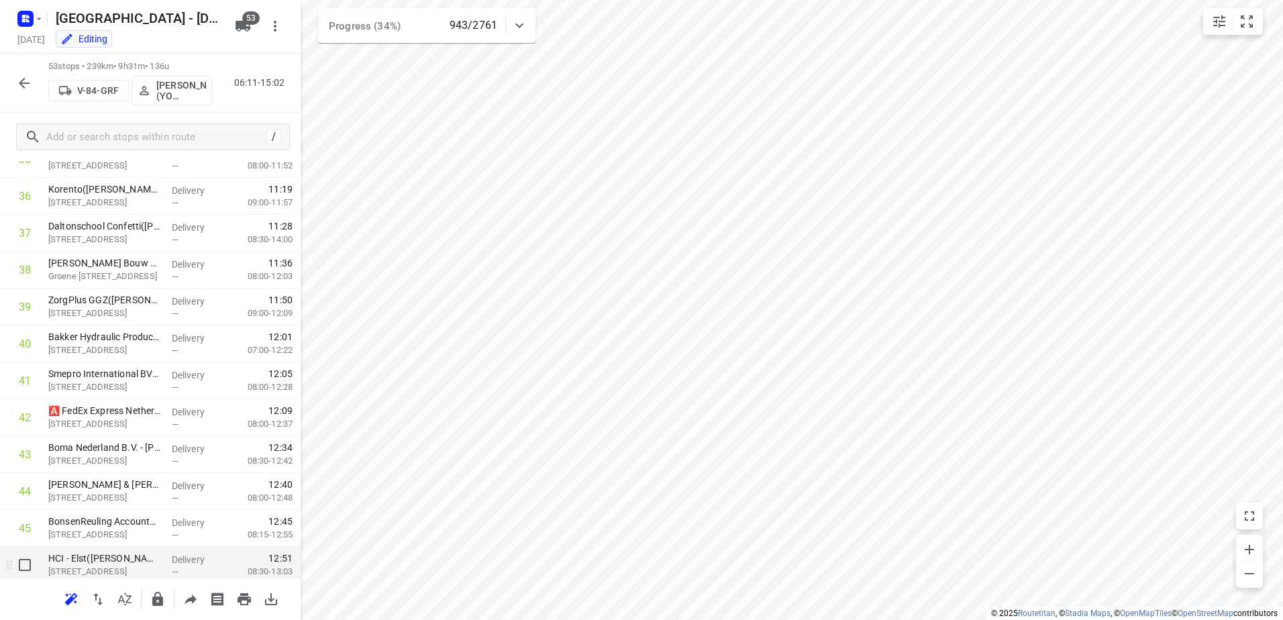
scroll to position [1644, 0]
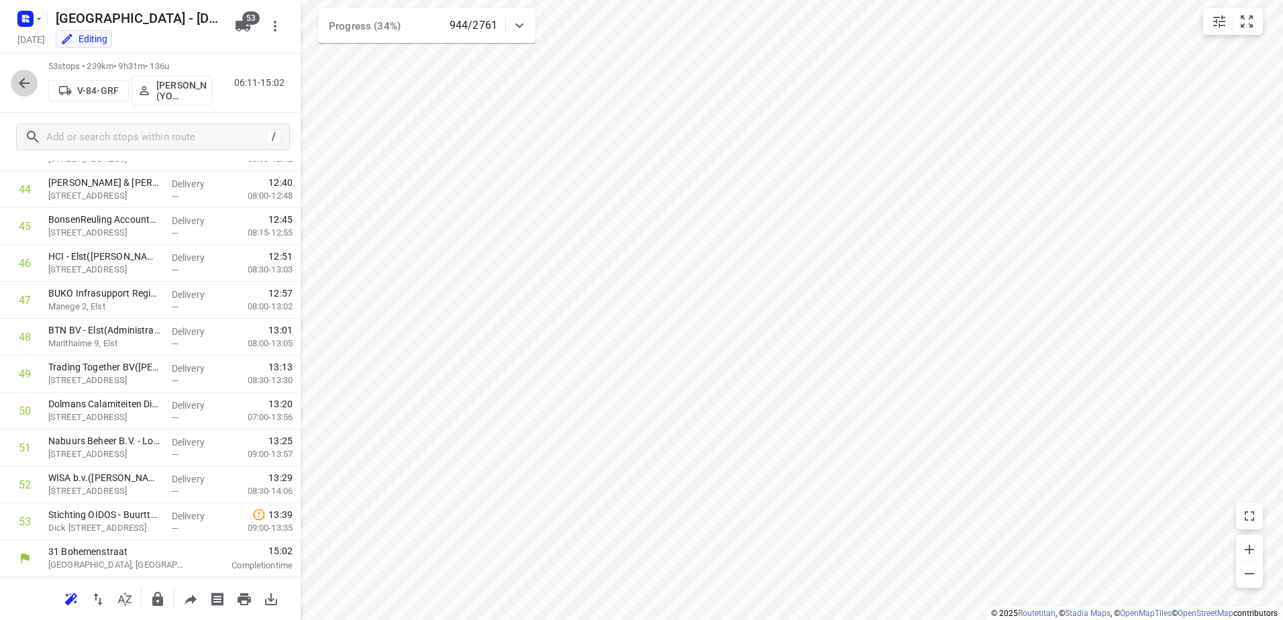
click at [18, 82] on icon "button" at bounding box center [24, 83] width 16 height 16
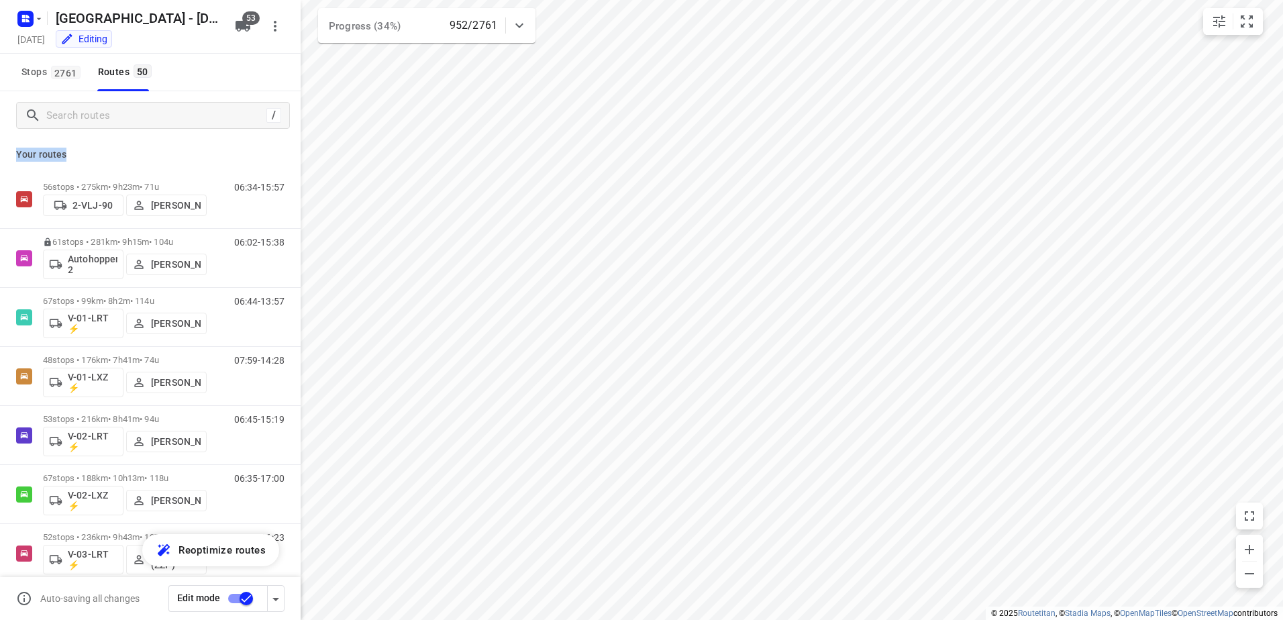
drag, startPoint x: 76, startPoint y: 156, endPoint x: 14, endPoint y: 156, distance: 61.8
click at [14, 156] on div "Your routes 56 stops • 275km • 9h23m • 71u 2-VLJ-90 Fikri Mizaz 06:34-15:57 61 …" at bounding box center [150, 399] width 301 height 518
drag, startPoint x: 14, startPoint y: 156, endPoint x: 81, endPoint y: 151, distance: 66.6
click at [81, 151] on p "Your routes" at bounding box center [150, 155] width 268 height 14
click at [121, 114] on input "Search routes" at bounding box center [168, 115] width 242 height 21
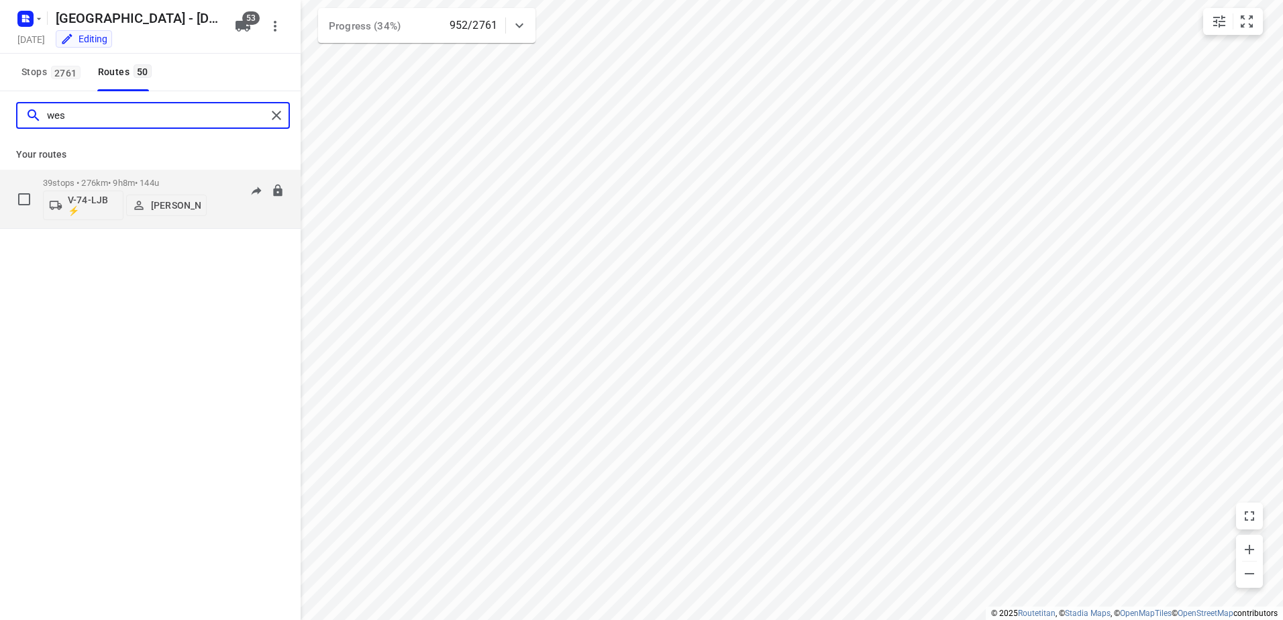
type input "wes"
click at [142, 179] on p "39 stops • 276km • 9h8m • 144u" at bounding box center [125, 183] width 164 height 10
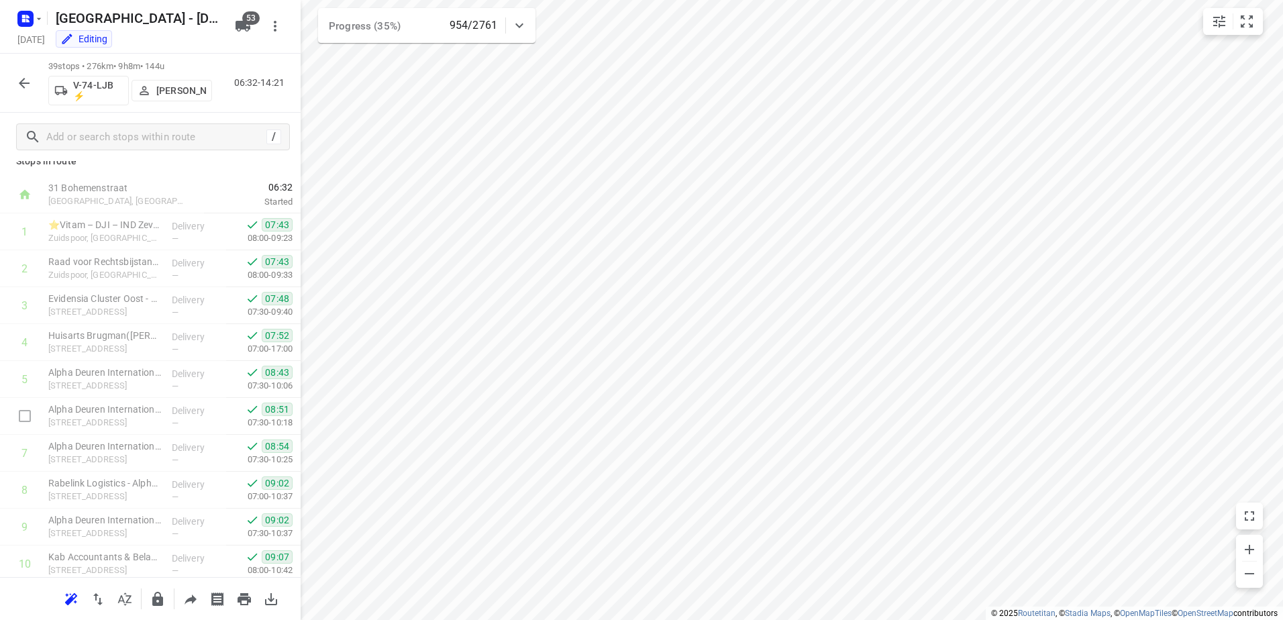
scroll to position [0, 0]
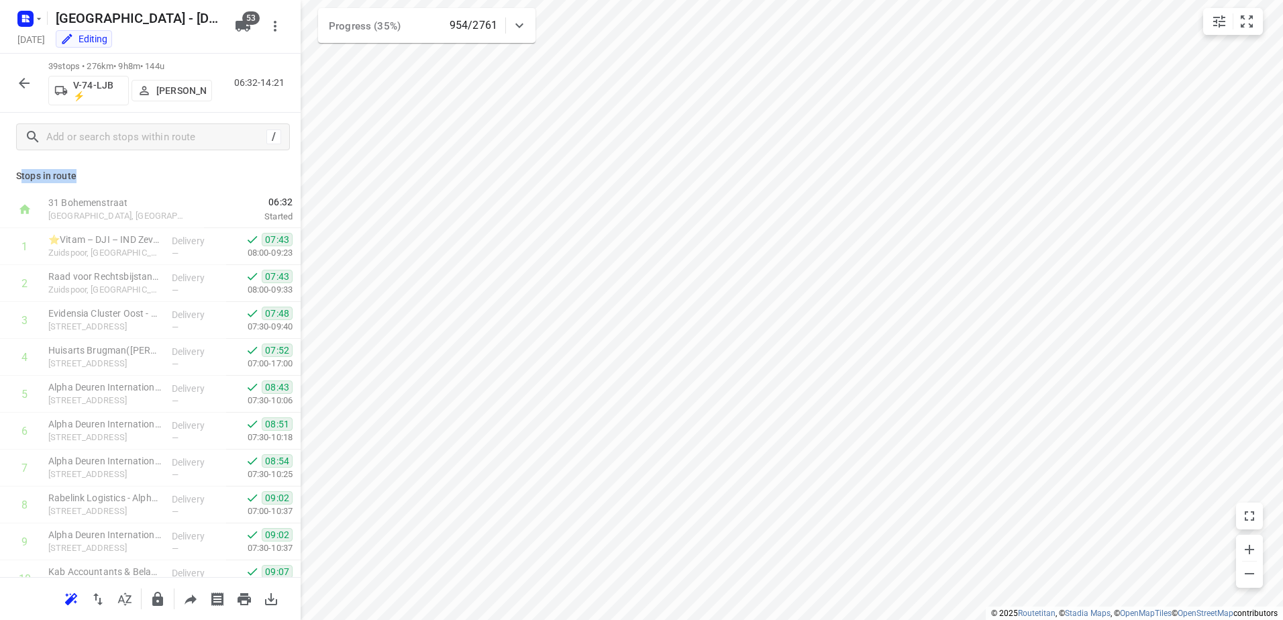
drag, startPoint x: 73, startPoint y: 181, endPoint x: 20, endPoint y: 175, distance: 53.3
click at [20, 175] on p "Stops in route" at bounding box center [150, 176] width 268 height 14
drag, startPoint x: 20, startPoint y: 175, endPoint x: 77, endPoint y: 187, distance: 57.7
click at [77, 187] on div "Stops in route 31 Bohemenstraat Zwolle, Netherlands 06:32 Started 1 ⭐Vitam – DJ…" at bounding box center [150, 369] width 301 height 416
click at [26, 79] on icon "button" at bounding box center [24, 83] width 16 height 16
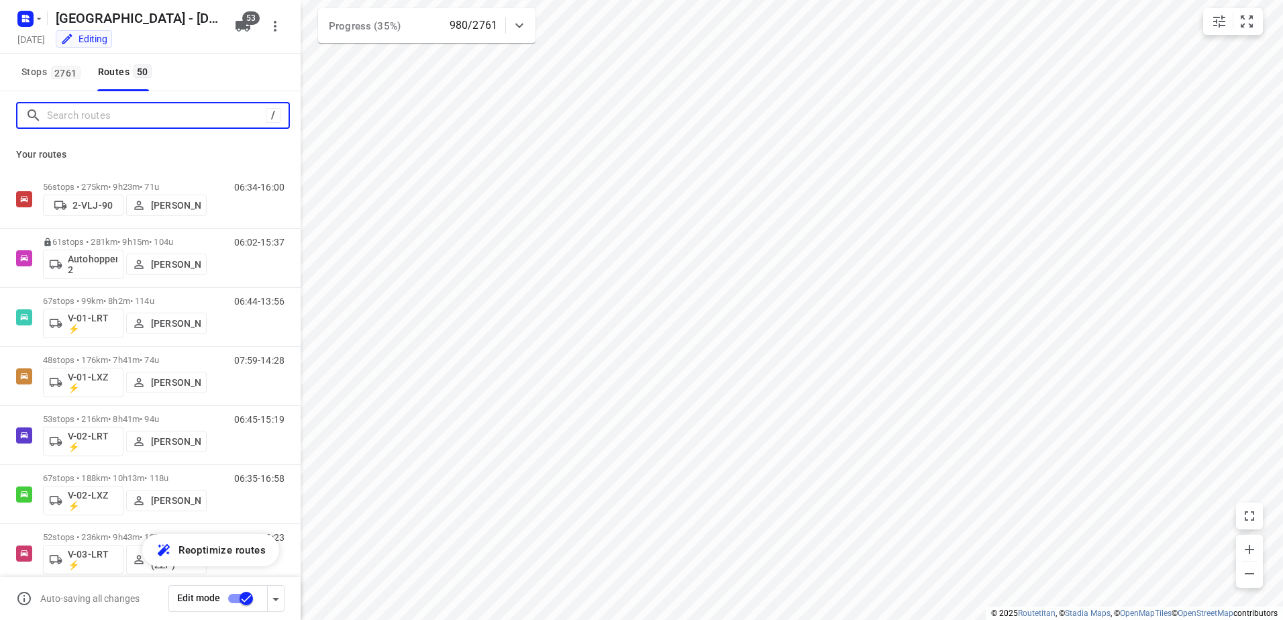
click at [135, 119] on input "Search routes" at bounding box center [156, 115] width 219 height 21
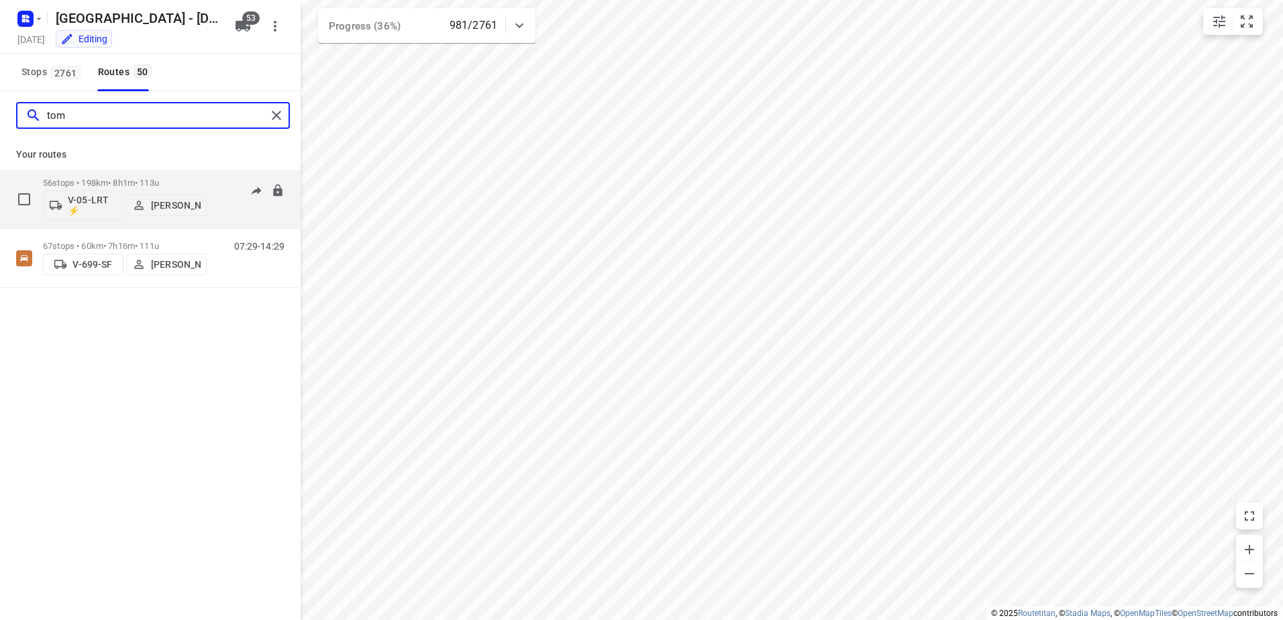
type input "tom"
click at [105, 179] on p "56 stops • 198km • 8h1m • 113u" at bounding box center [125, 183] width 164 height 10
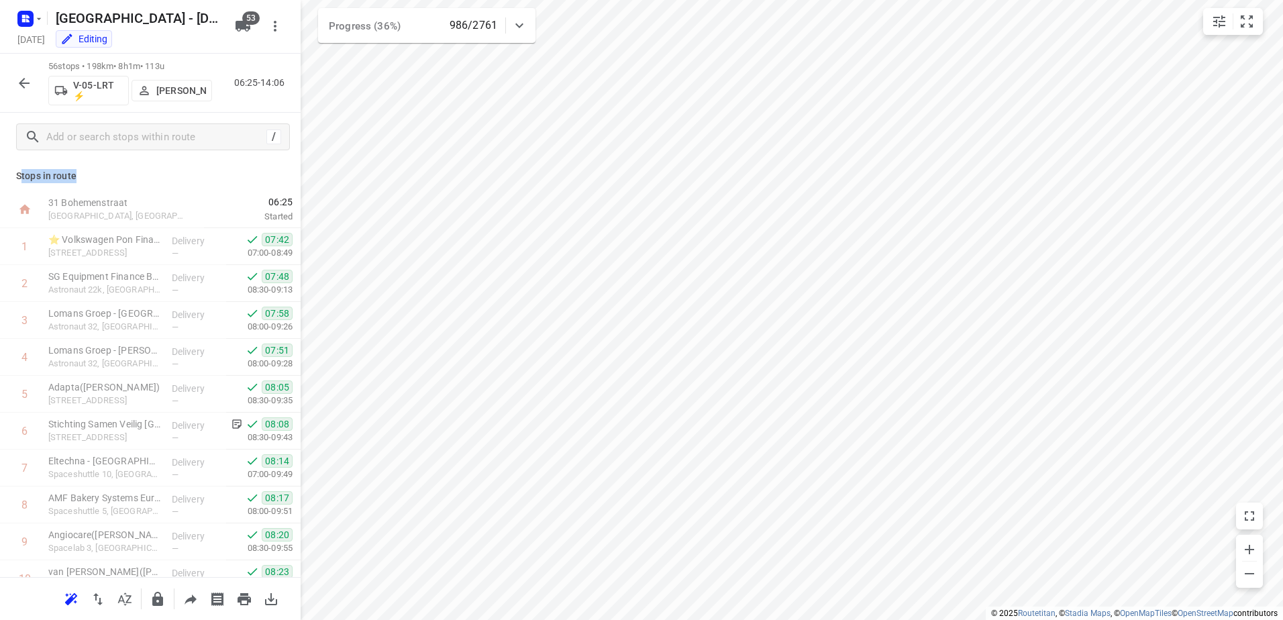
drag, startPoint x: 90, startPoint y: 175, endPoint x: 23, endPoint y: 176, distance: 67.1
click at [23, 176] on p "Stops in route" at bounding box center [150, 176] width 268 height 14
drag, startPoint x: 23, startPoint y: 176, endPoint x: 110, endPoint y: 159, distance: 88.9
click at [110, 159] on div "/" at bounding box center [150, 137] width 301 height 48
drag, startPoint x: 90, startPoint y: 170, endPoint x: 1, endPoint y: 173, distance: 88.7
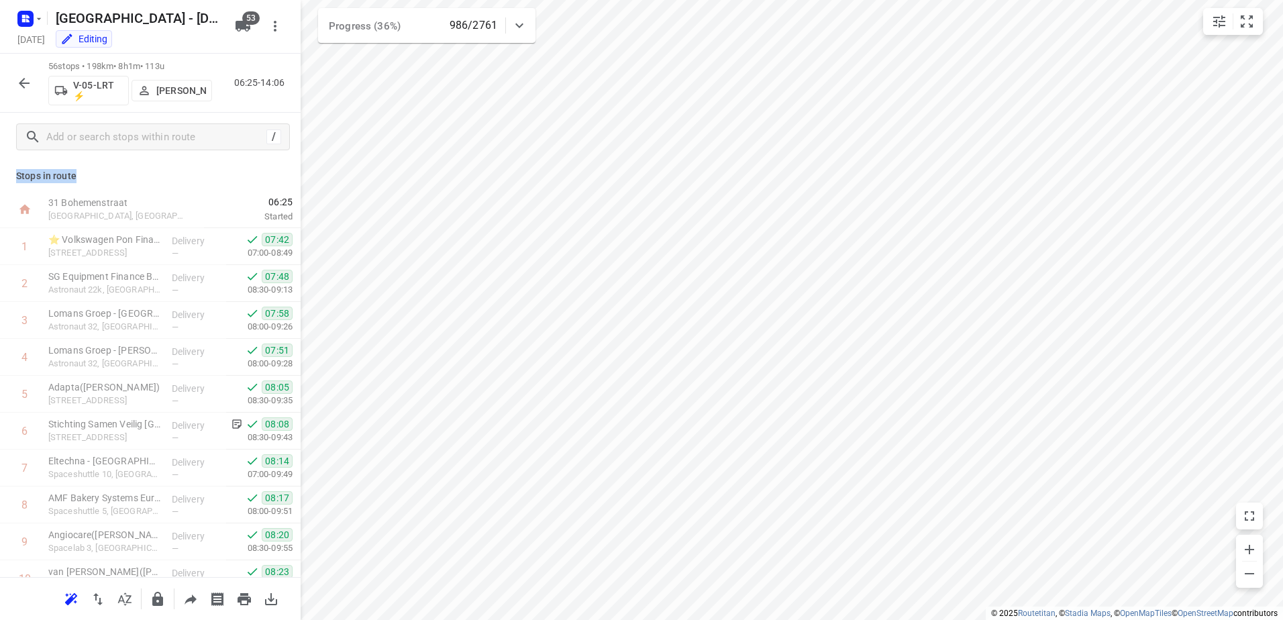
click at [1, 173] on div "Stops in route 31 Bohemenstraat Zwolle, Netherlands 06:25 Started 1 ⭐ Volkswage…" at bounding box center [150, 369] width 301 height 416
drag, startPoint x: 1, startPoint y: 173, endPoint x: 78, endPoint y: 170, distance: 76.6
click at [78, 170] on p "Stops in route" at bounding box center [150, 176] width 268 height 14
click at [26, 75] on icon "button" at bounding box center [24, 83] width 16 height 16
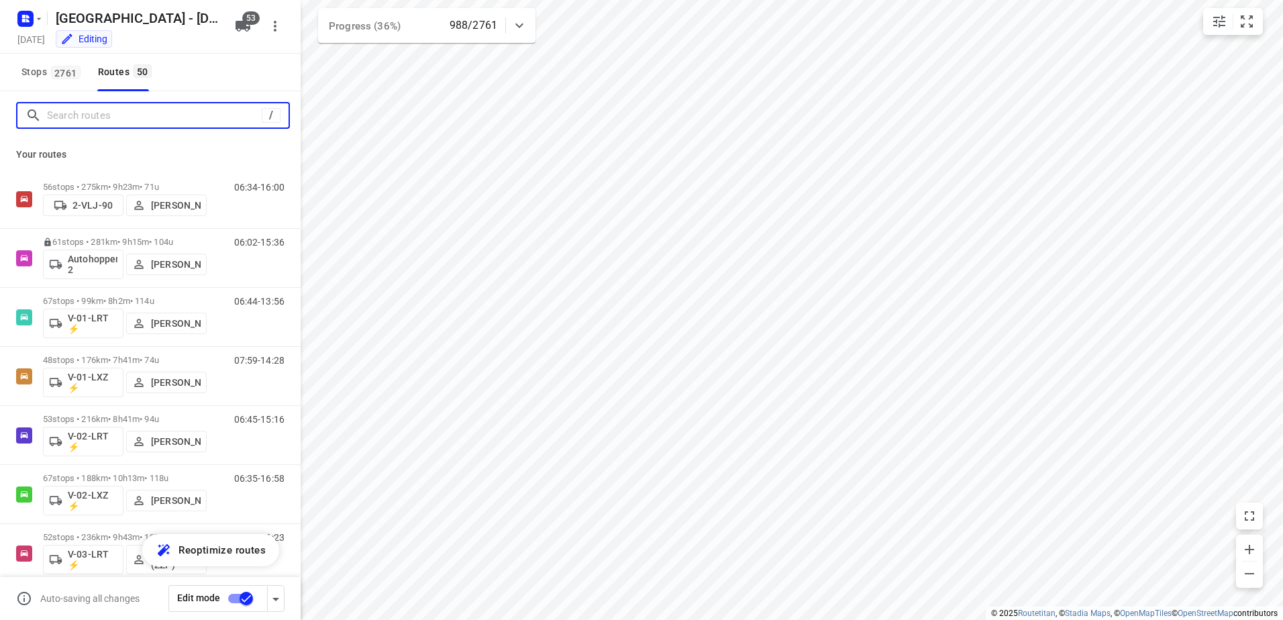
click at [101, 114] on input "Search routes" at bounding box center [154, 115] width 215 height 21
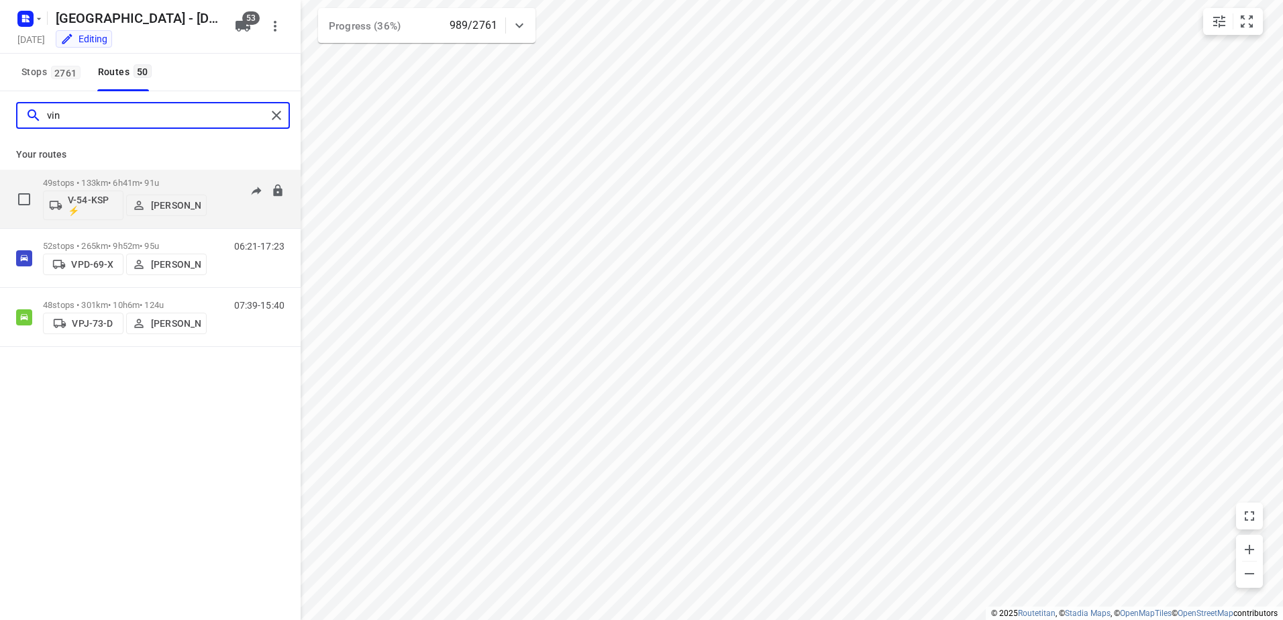
type input "vin"
click at [121, 187] on p "49 stops • 133km • 6h41m • 91u" at bounding box center [125, 183] width 164 height 10
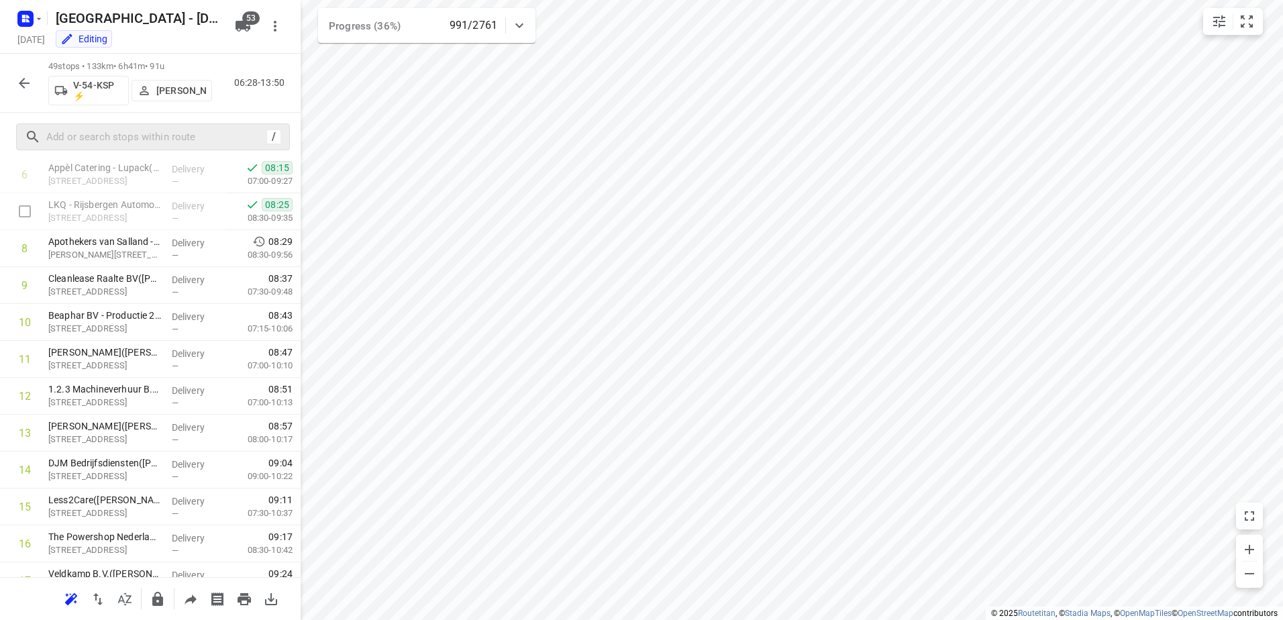
scroll to position [221, 0]
click at [20, 75] on icon "button" at bounding box center [24, 83] width 16 height 16
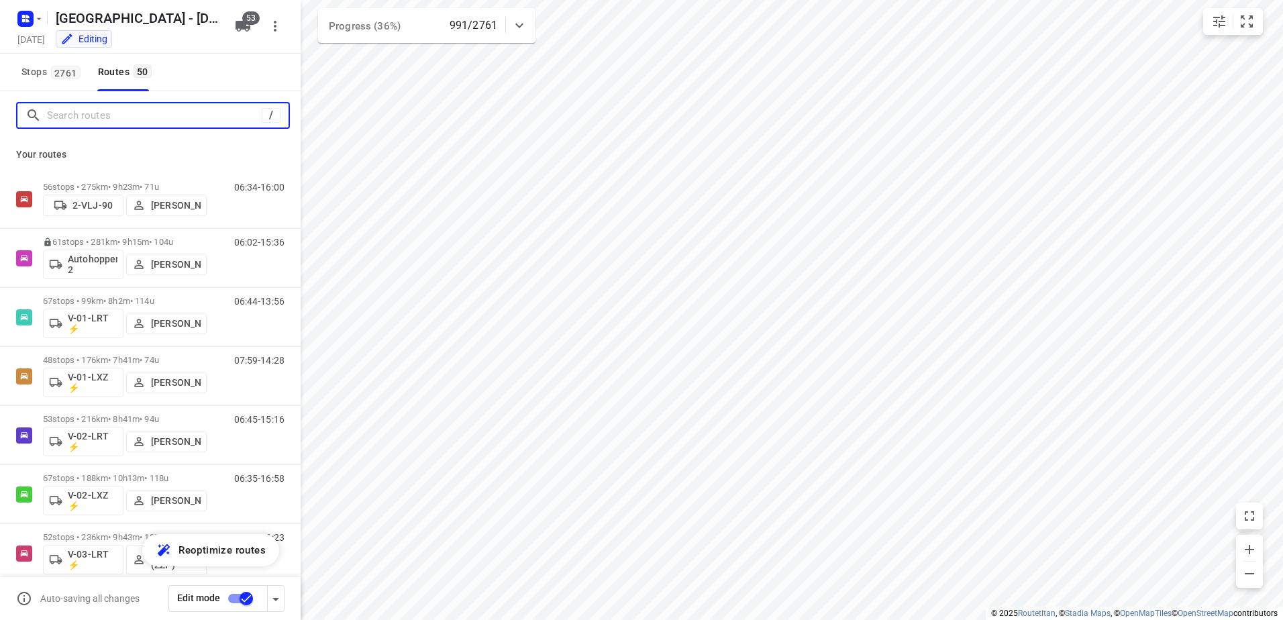
click at [147, 116] on input "Search routes" at bounding box center [154, 115] width 215 height 21
click at [155, 111] on input "Search routes" at bounding box center [168, 115] width 242 height 21
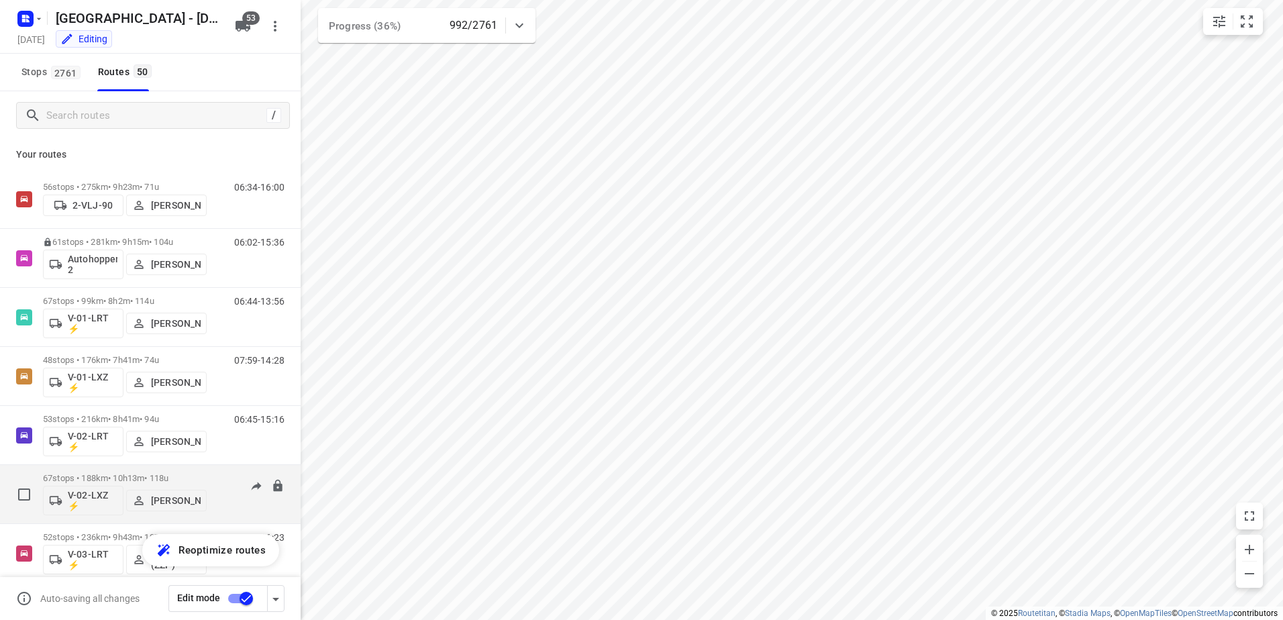
click at [126, 477] on p "67 stops • 188km • 10h13m • 118u" at bounding box center [125, 478] width 164 height 10
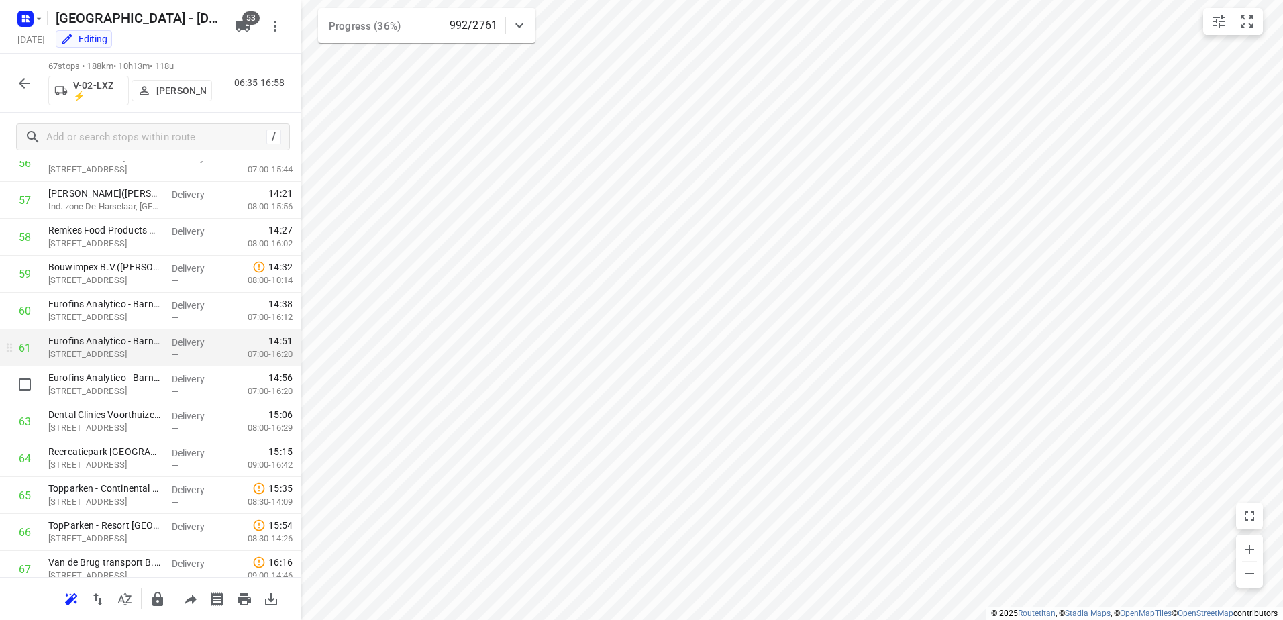
scroll to position [2161, 0]
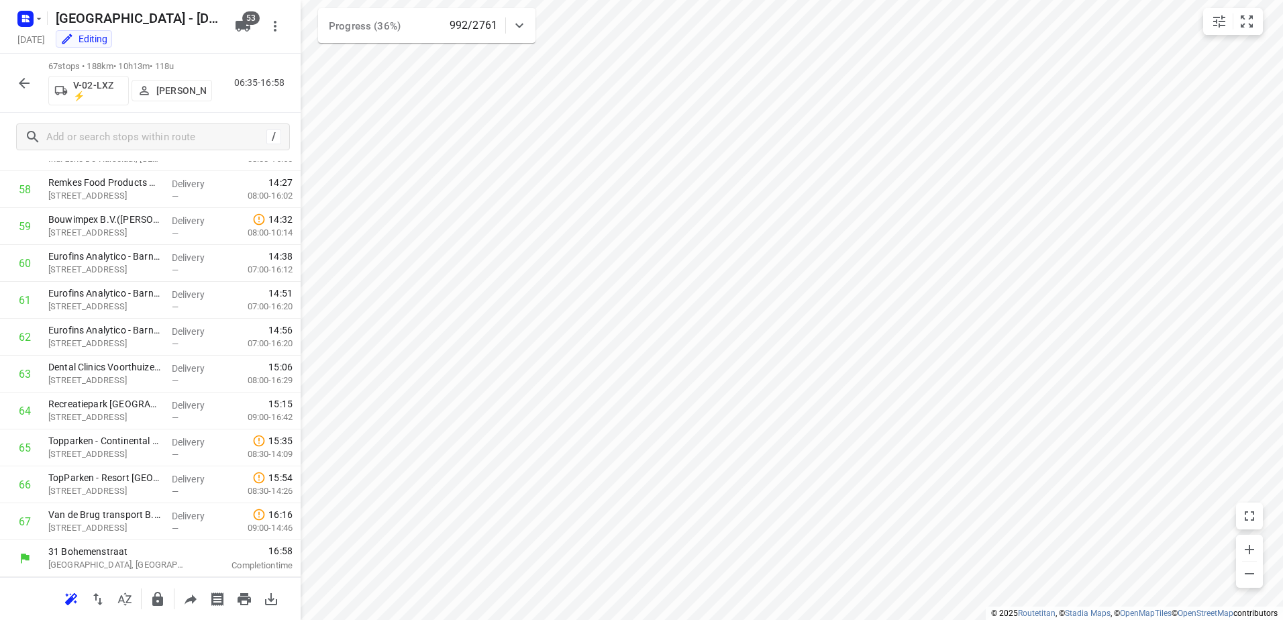
click at [22, 79] on icon "button" at bounding box center [24, 83] width 16 height 16
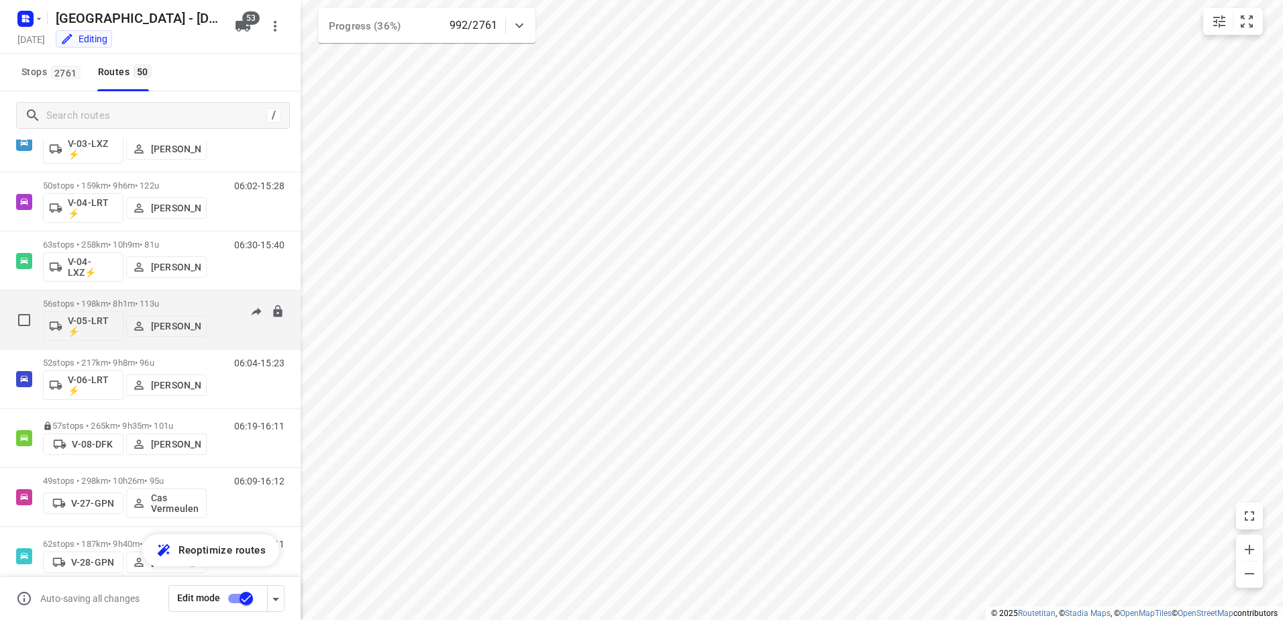
scroll to position [537, 0]
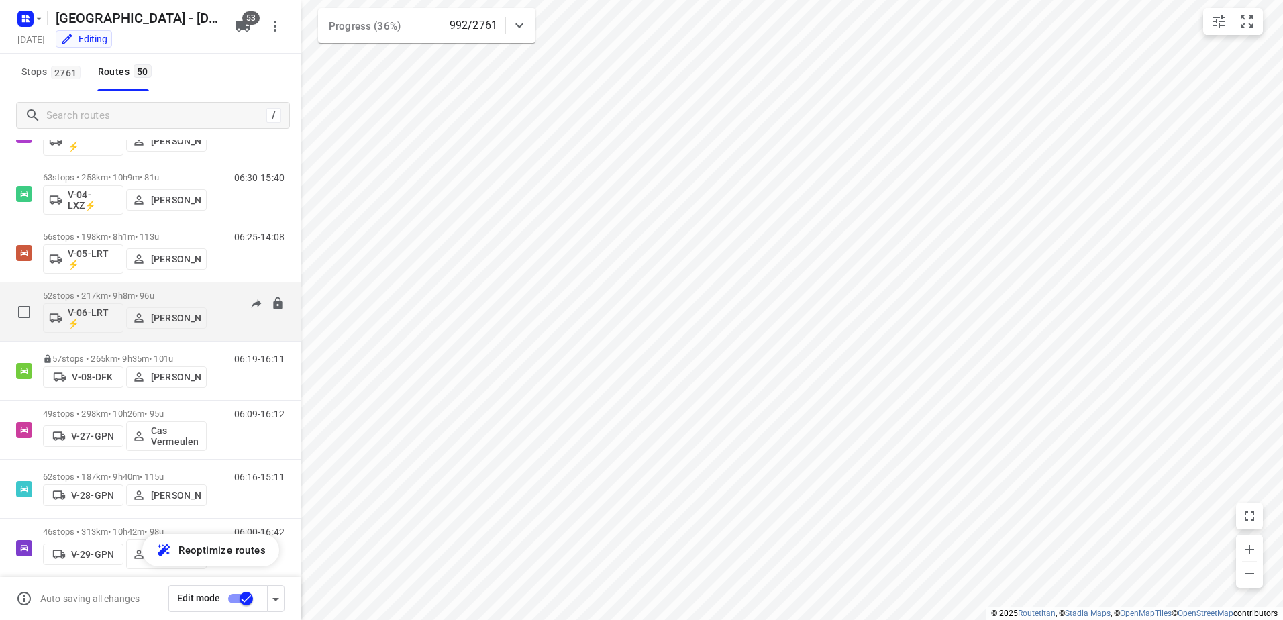
click at [132, 295] on p "52 stops • 217km • 9h8m • 96u" at bounding box center [125, 296] width 164 height 10
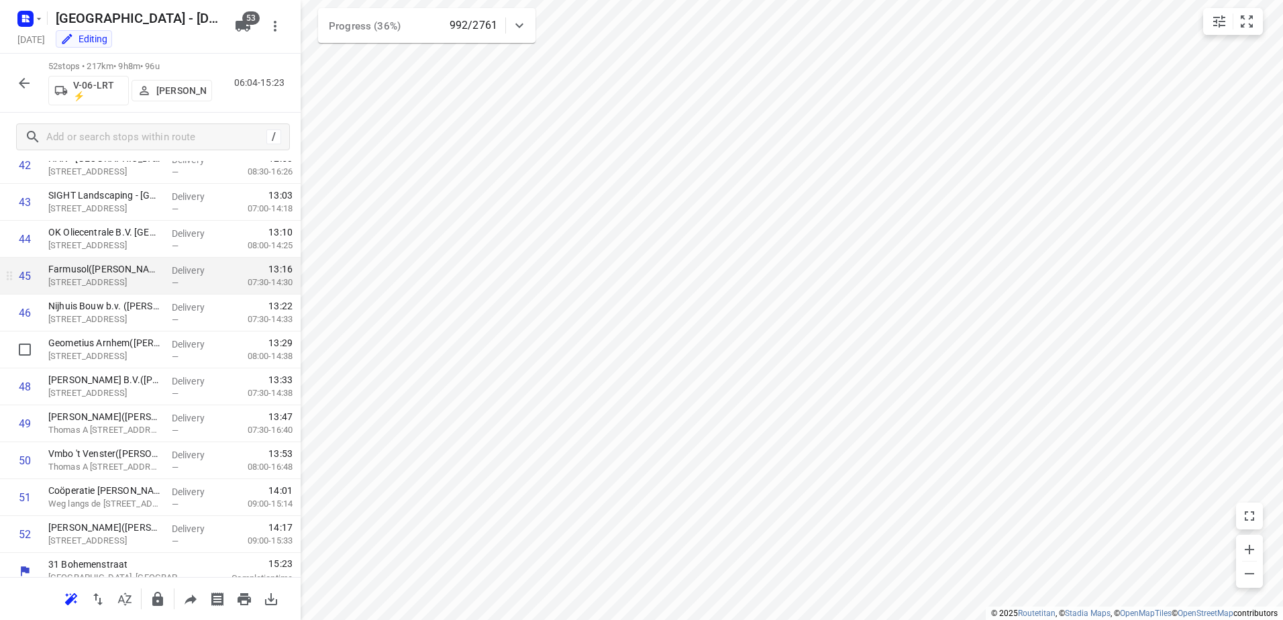
scroll to position [1607, 0]
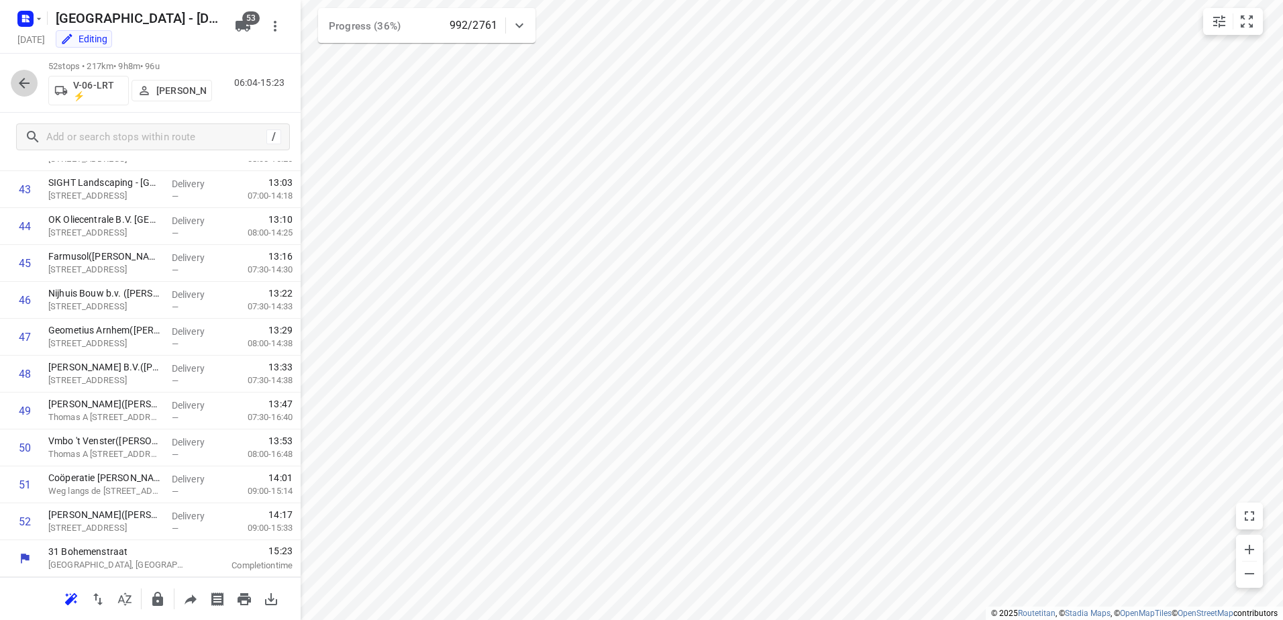
click at [21, 81] on icon "button" at bounding box center [24, 83] width 11 height 11
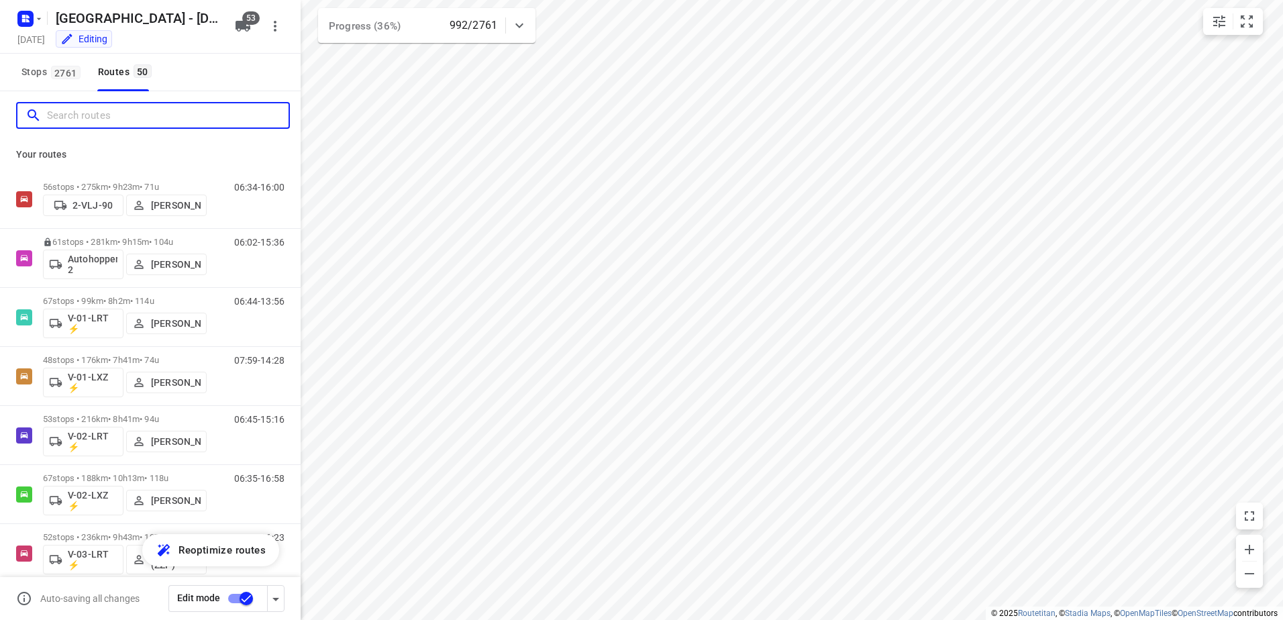
click at [111, 122] on input "Search routes" at bounding box center [168, 115] width 242 height 21
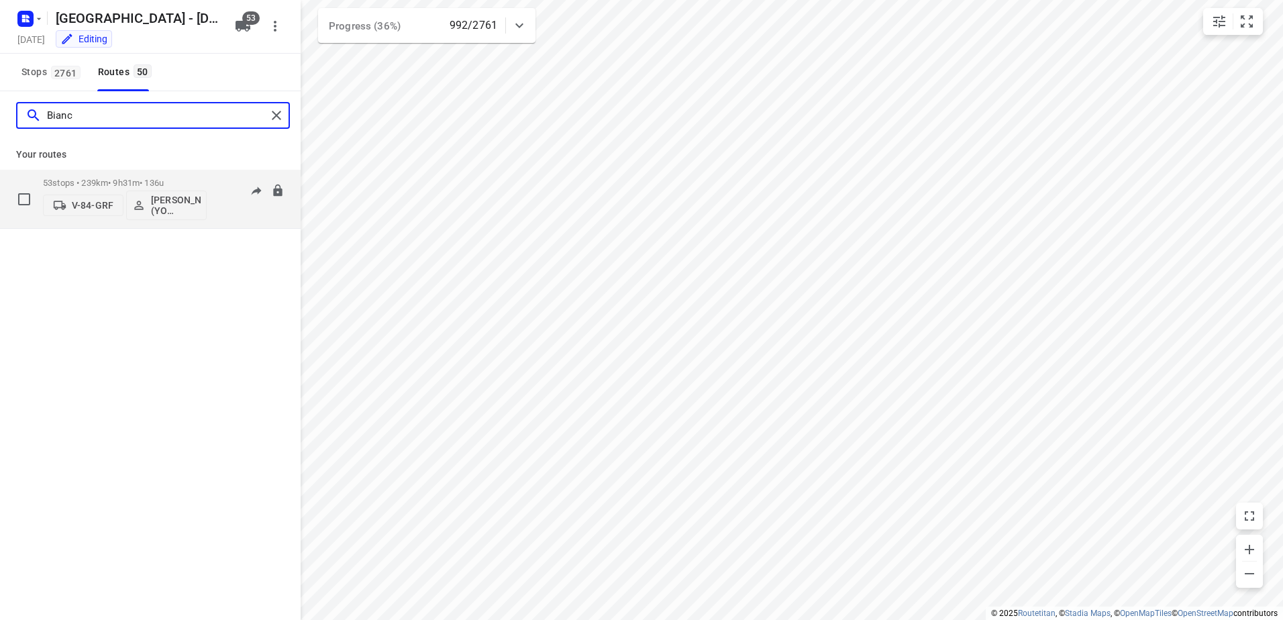
type input "Bianc"
click at [123, 185] on p "53 stops • 239km • 9h31m • 136u" at bounding box center [125, 183] width 164 height 10
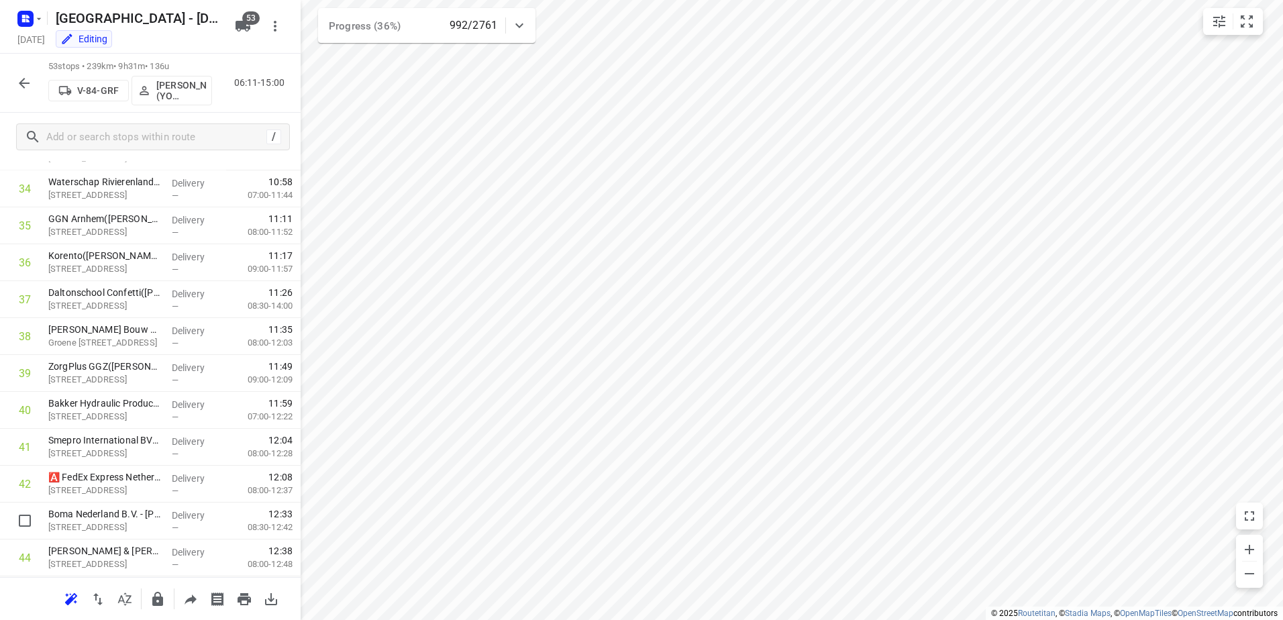
scroll to position [1644, 0]
click at [19, 81] on icon "button" at bounding box center [24, 83] width 16 height 16
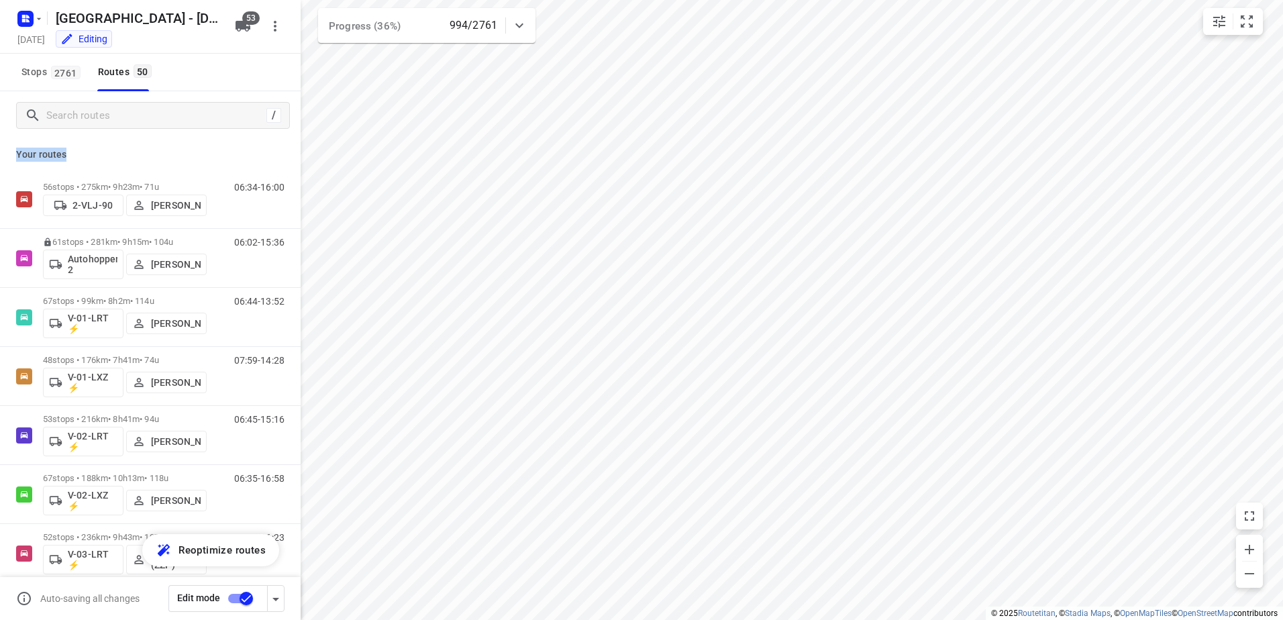
drag, startPoint x: 65, startPoint y: 153, endPoint x: 13, endPoint y: 153, distance: 51.7
click at [13, 153] on div "Your routes 56 stops • 275km • 9h23m • 71u 2-VLJ-90 Fikri Mizaz 06:34-16:00 61 …" at bounding box center [150, 399] width 301 height 518
drag, startPoint x: 13, startPoint y: 153, endPoint x: 85, endPoint y: 153, distance: 71.1
click at [85, 153] on p "Your routes" at bounding box center [150, 155] width 268 height 14
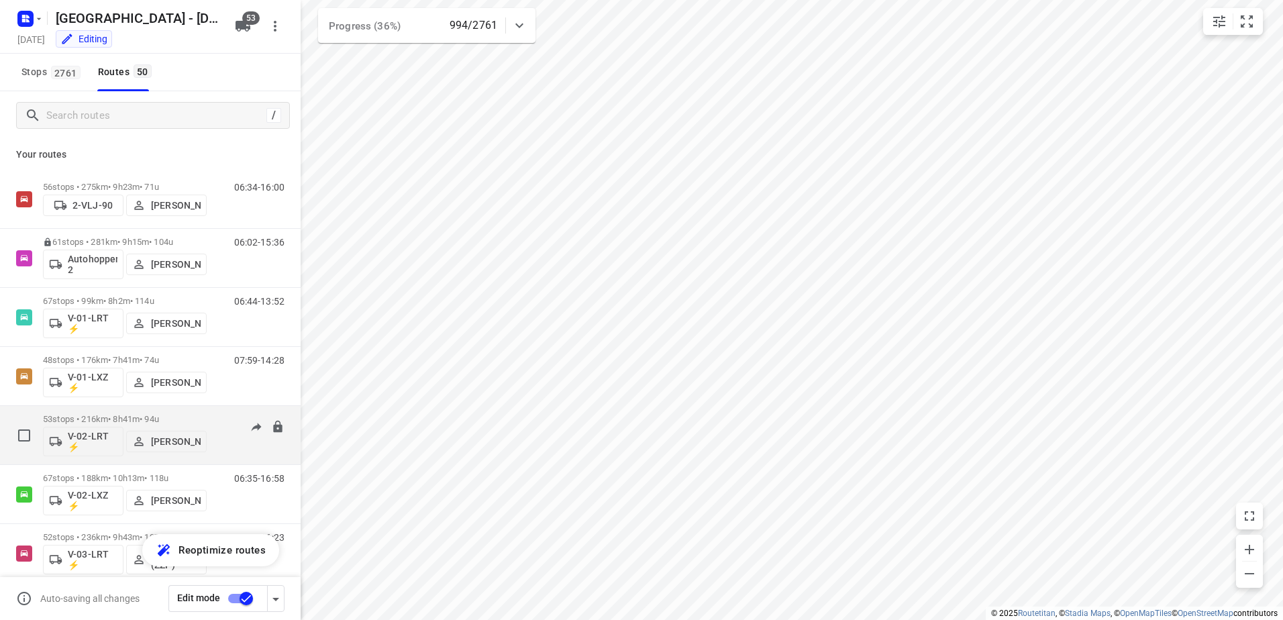
click at [114, 413] on div "53 stops • 216km • 8h41m • 94u V-02-LRT ⚡ Stijn Van Maarle" at bounding box center [125, 435] width 164 height 56
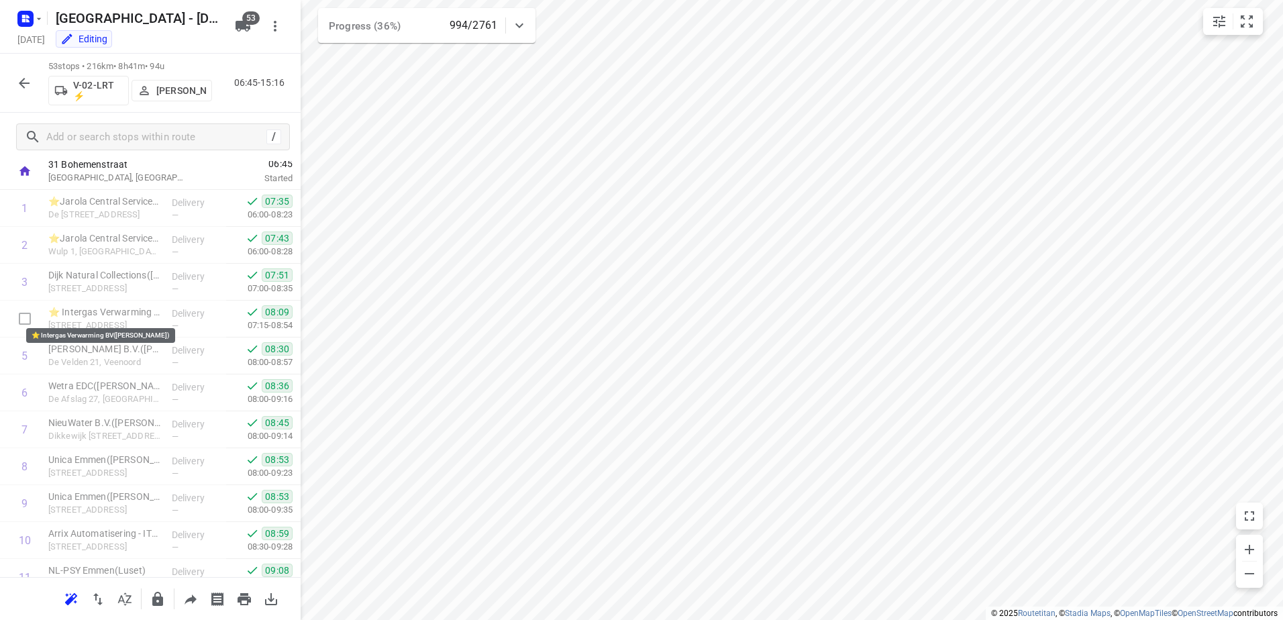
scroll to position [0, 0]
click at [21, 85] on icon "button" at bounding box center [24, 83] width 11 height 11
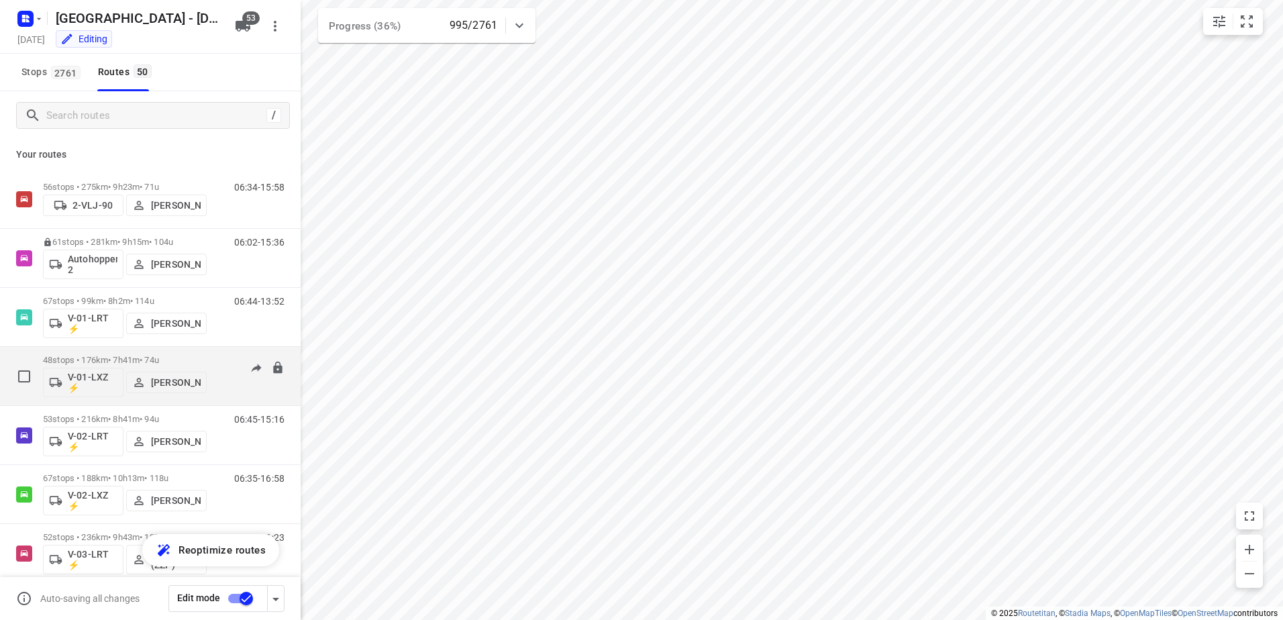
click at [116, 358] on p "48 stops • 176km • 7h41m • 74u" at bounding box center [125, 360] width 164 height 10
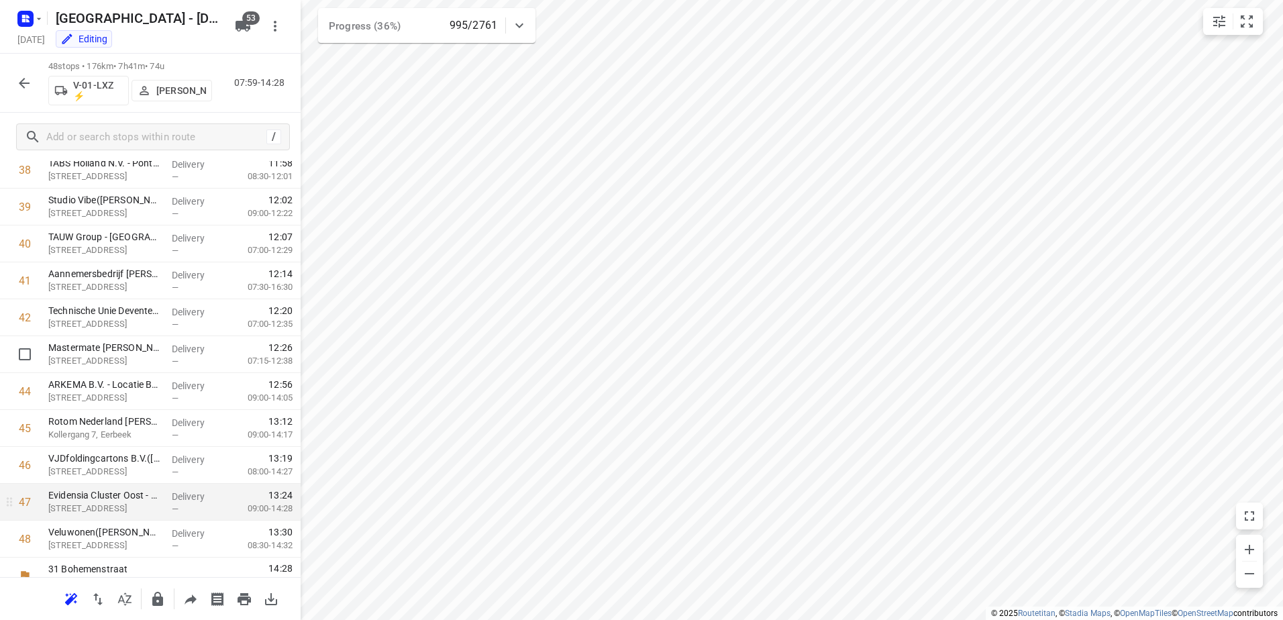
scroll to position [1460, 0]
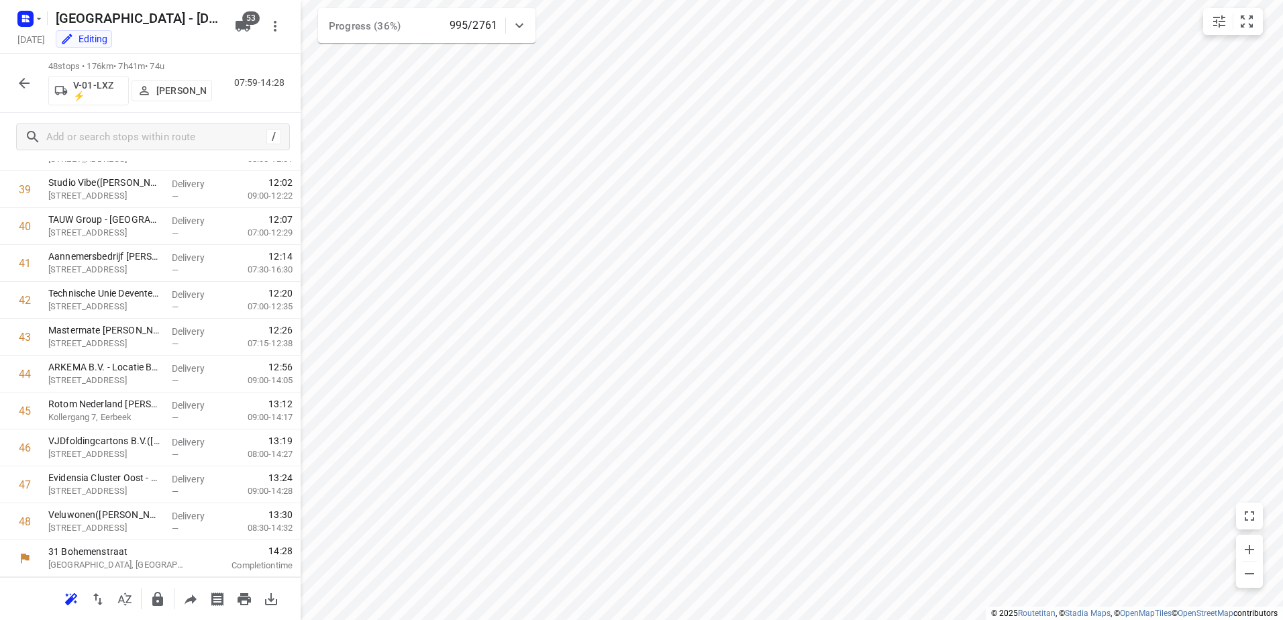
click at [28, 79] on icon "button" at bounding box center [24, 83] width 16 height 16
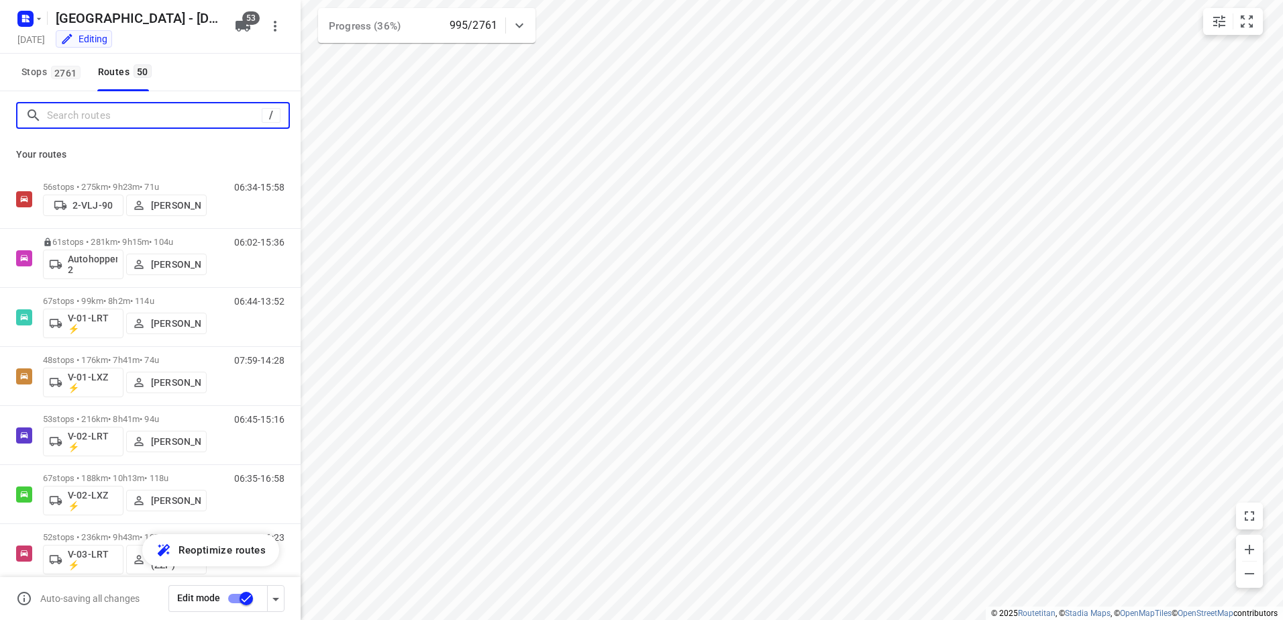
click at [136, 116] on input "Search routes" at bounding box center [154, 115] width 215 height 21
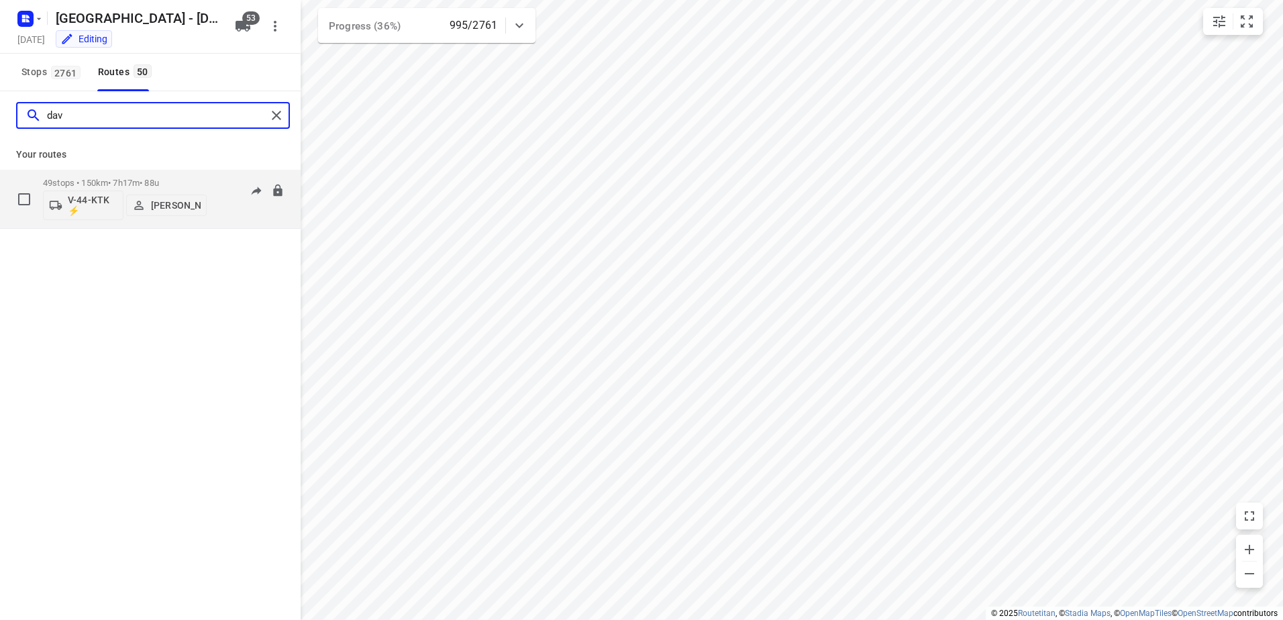
type input "dav"
click at [149, 185] on p "49 stops • 150km • 7h17m • 88u" at bounding box center [125, 183] width 164 height 10
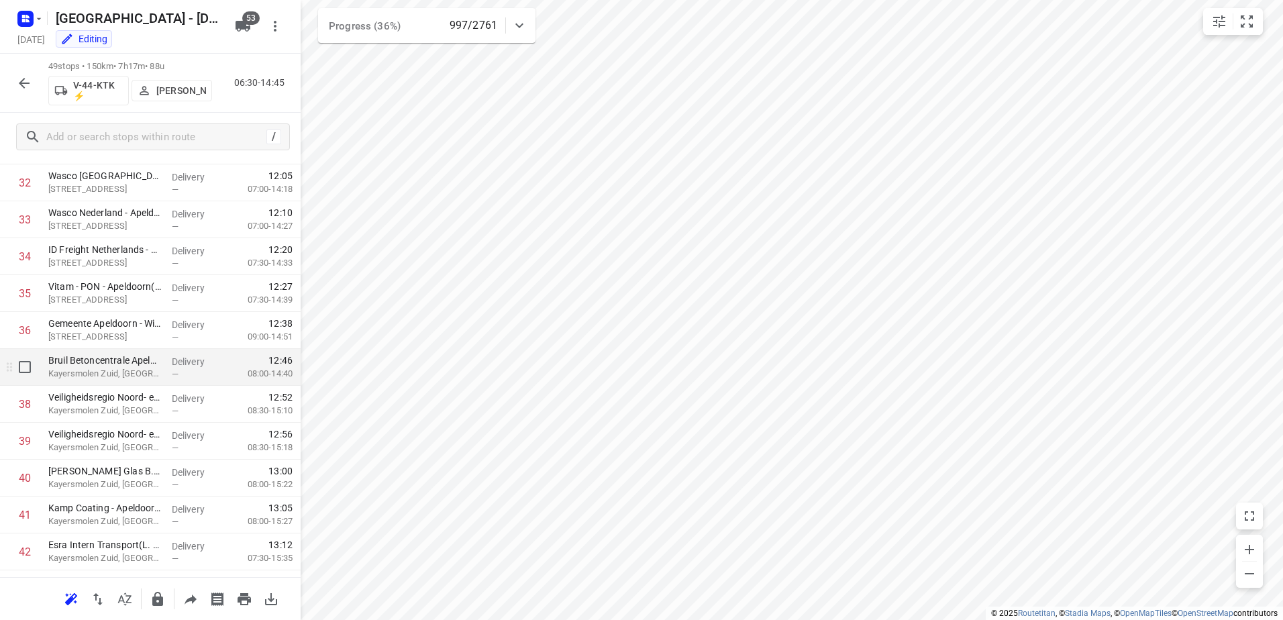
scroll to position [1497, 0]
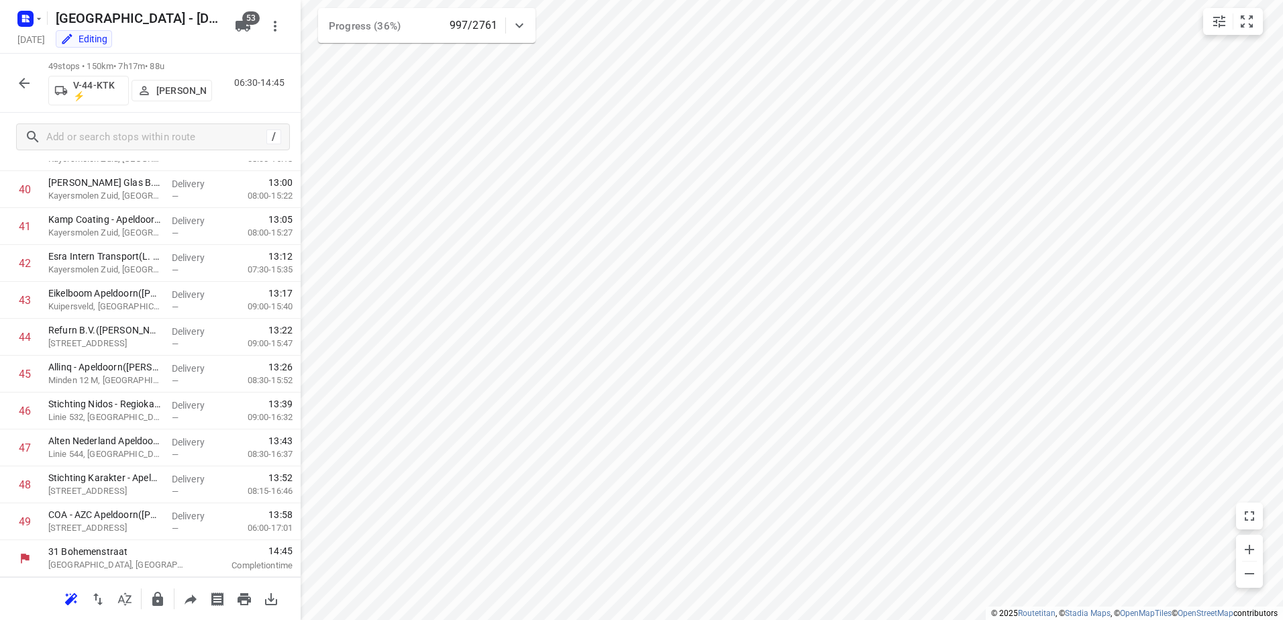
click at [30, 83] on icon "button" at bounding box center [24, 83] width 11 height 11
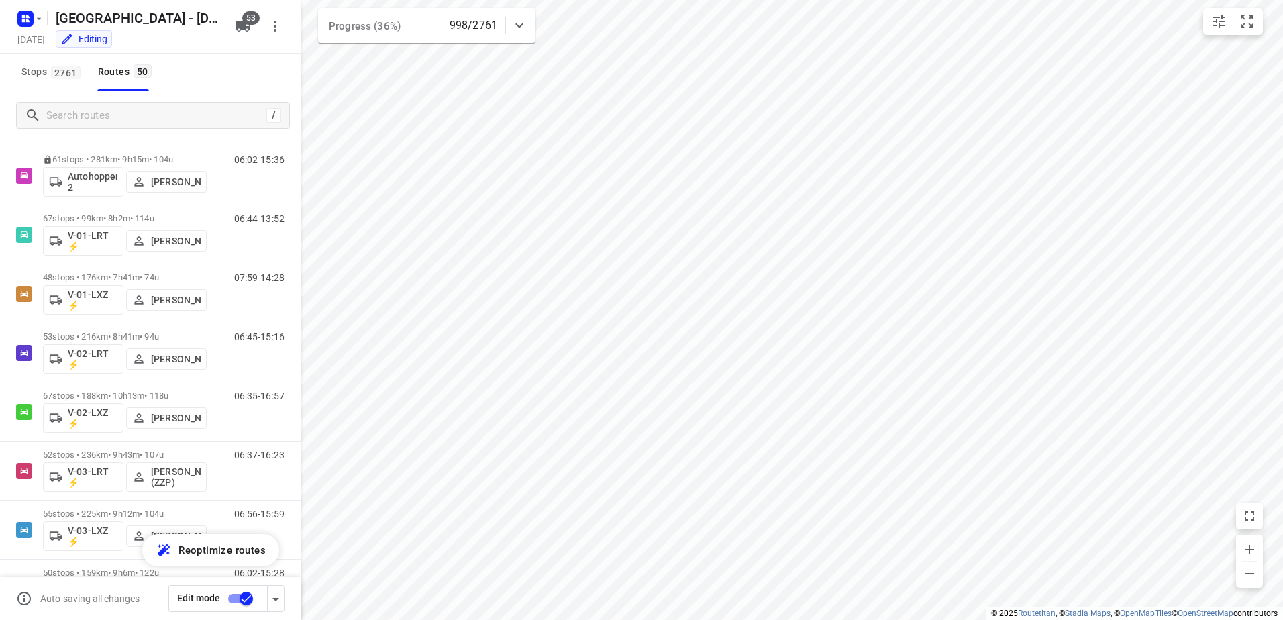
scroll to position [604, 0]
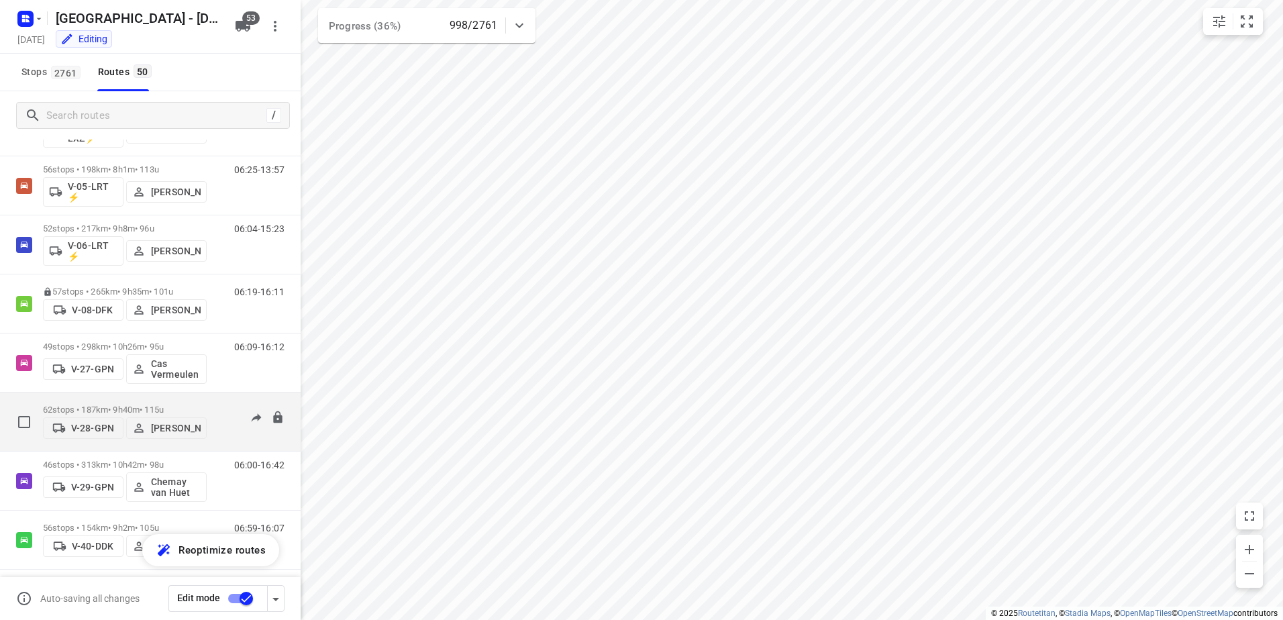
click at [120, 406] on p "62 stops • 187km • 9h40m • 115u" at bounding box center [125, 410] width 164 height 10
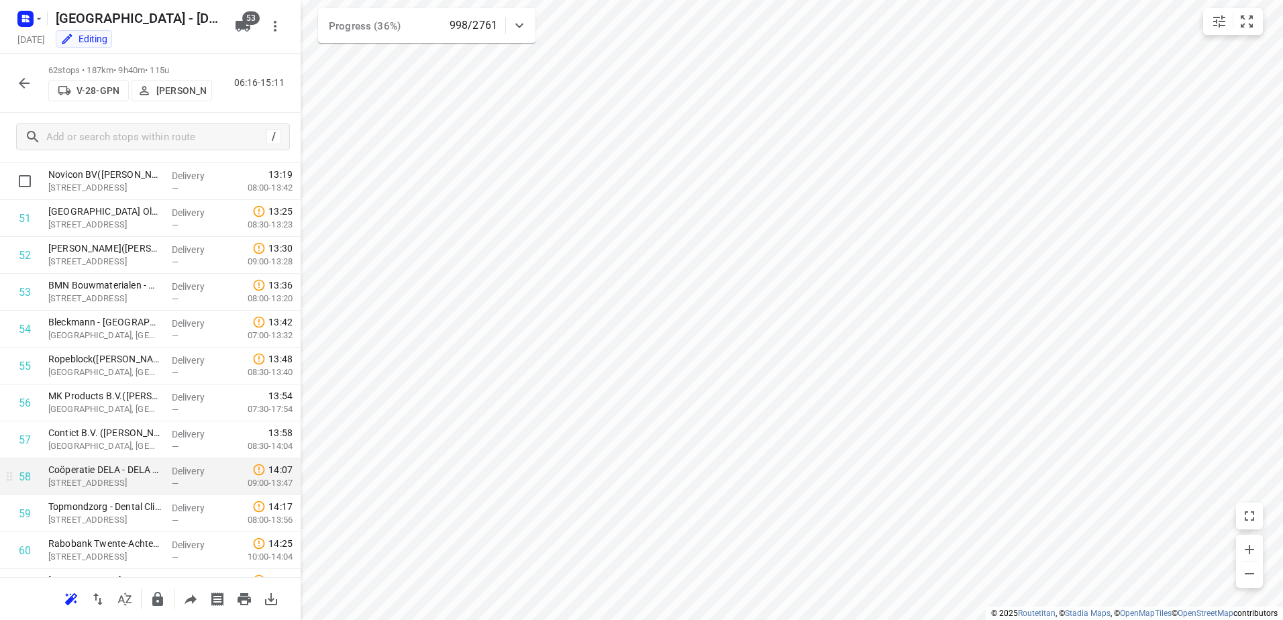
scroll to position [1977, 0]
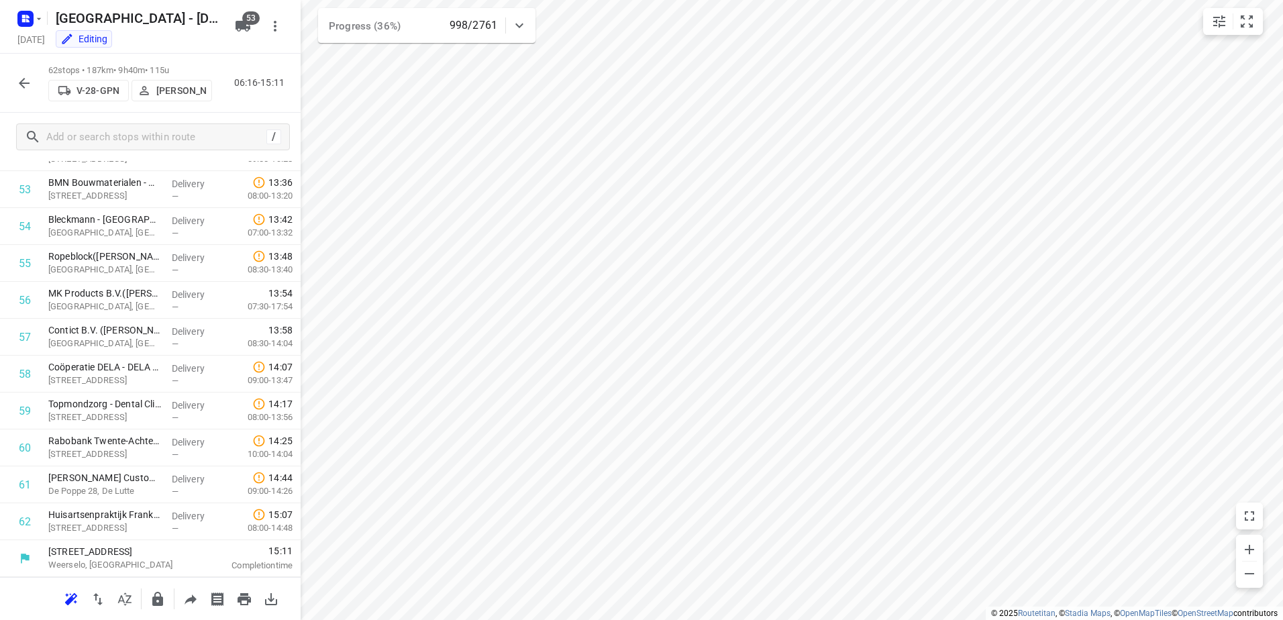
click at [20, 81] on icon "button" at bounding box center [24, 83] width 16 height 16
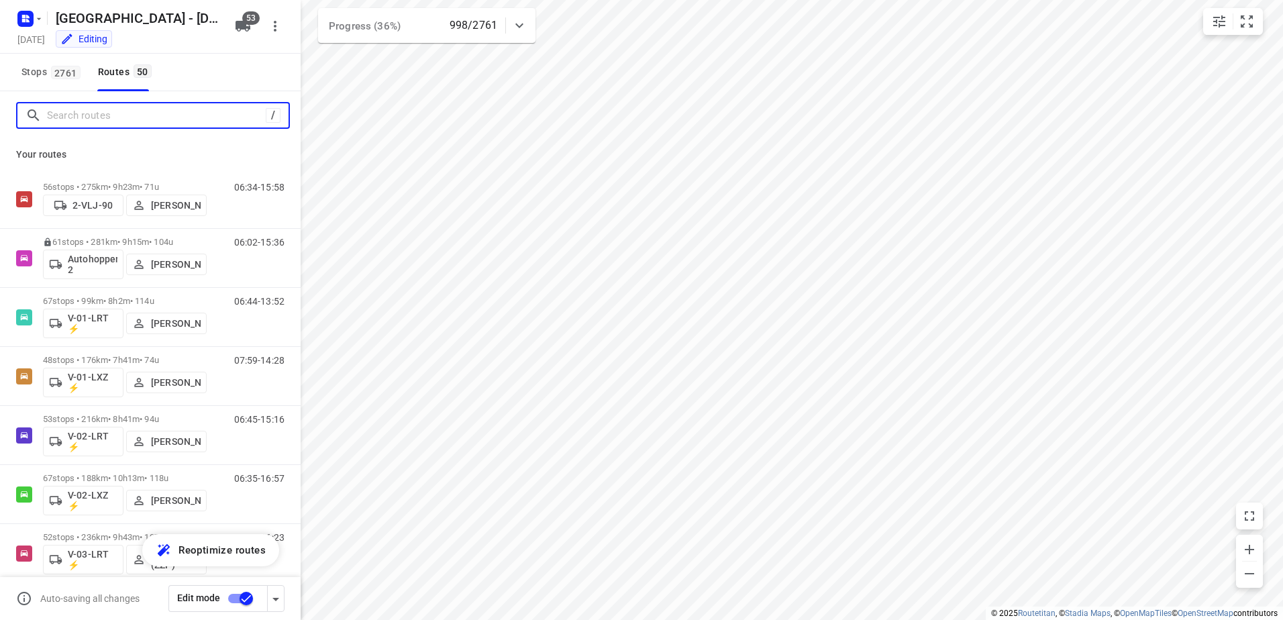
click at [109, 115] on input "Search routes" at bounding box center [156, 115] width 219 height 21
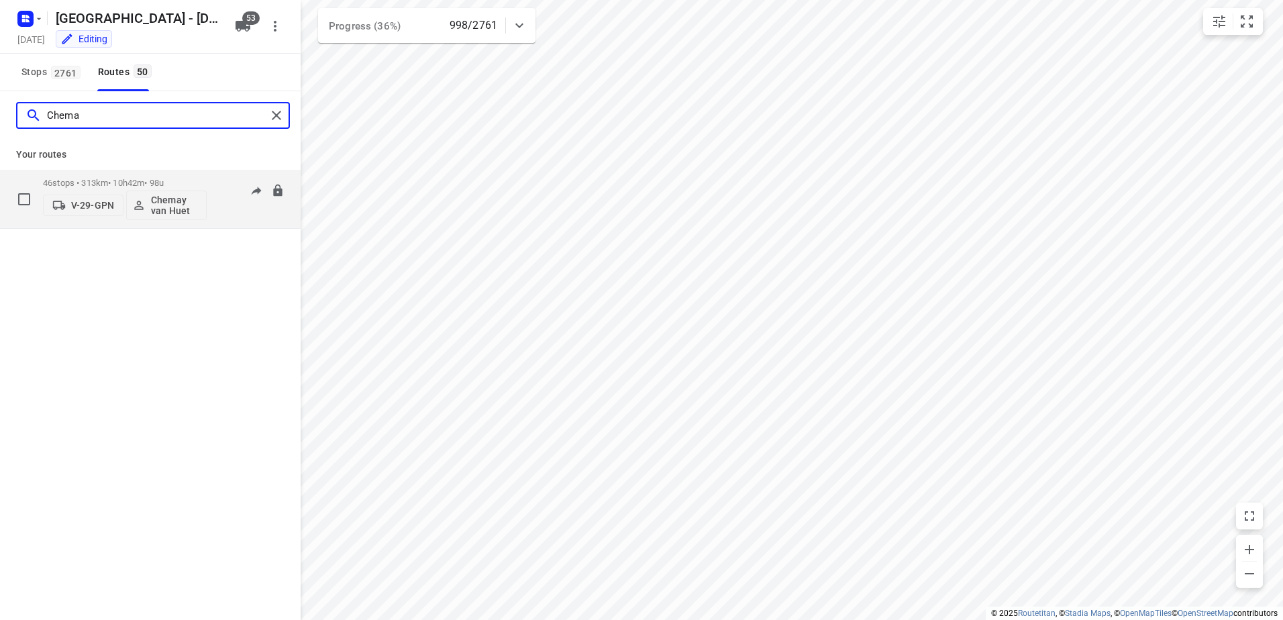
type input "Chema"
click at [105, 183] on p "46 stops • 313km • 10h42m • 98u" at bounding box center [125, 183] width 164 height 10
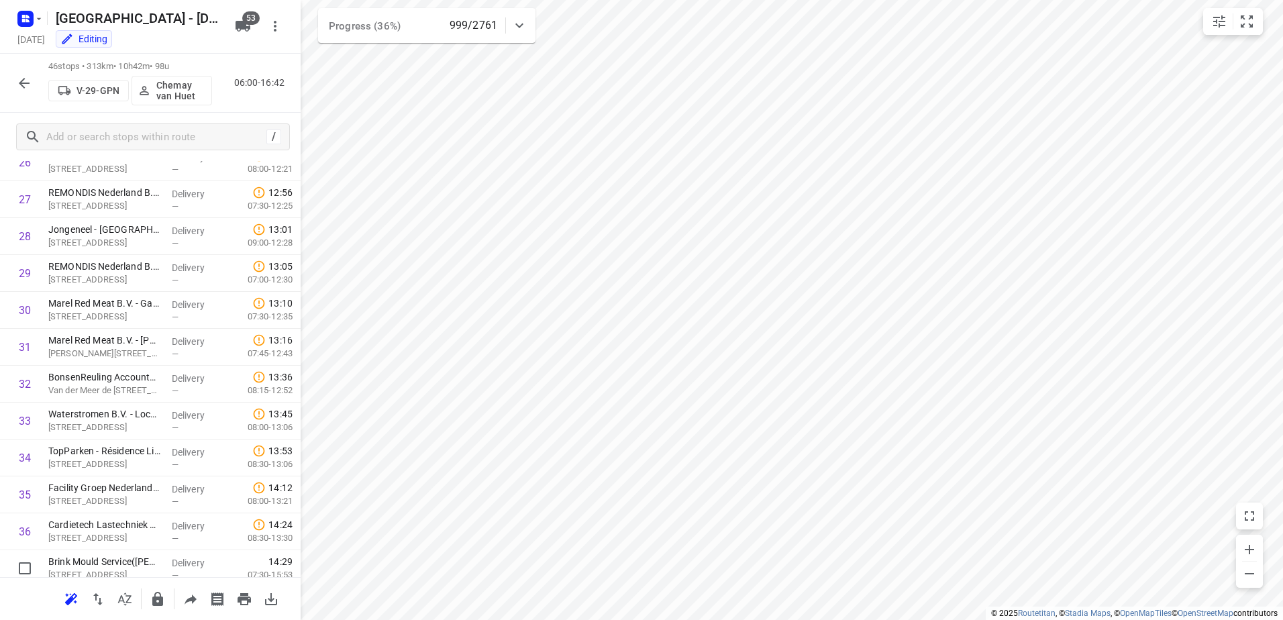
scroll to position [1386, 0]
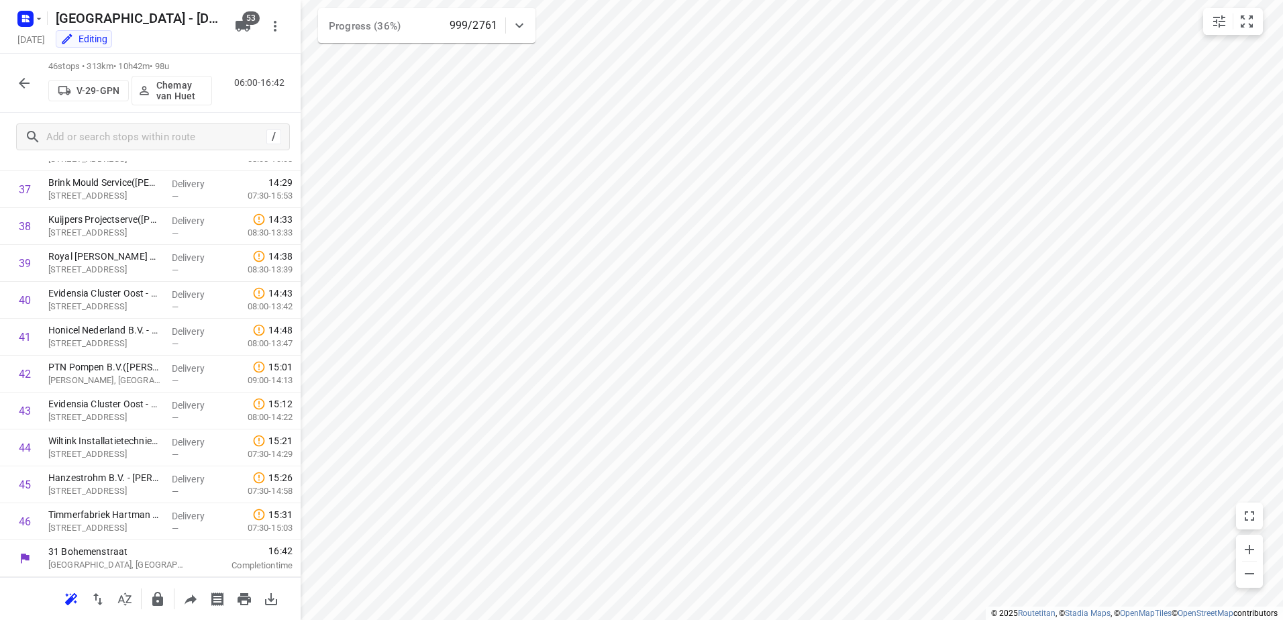
click at [26, 94] on button "button" at bounding box center [24, 83] width 27 height 27
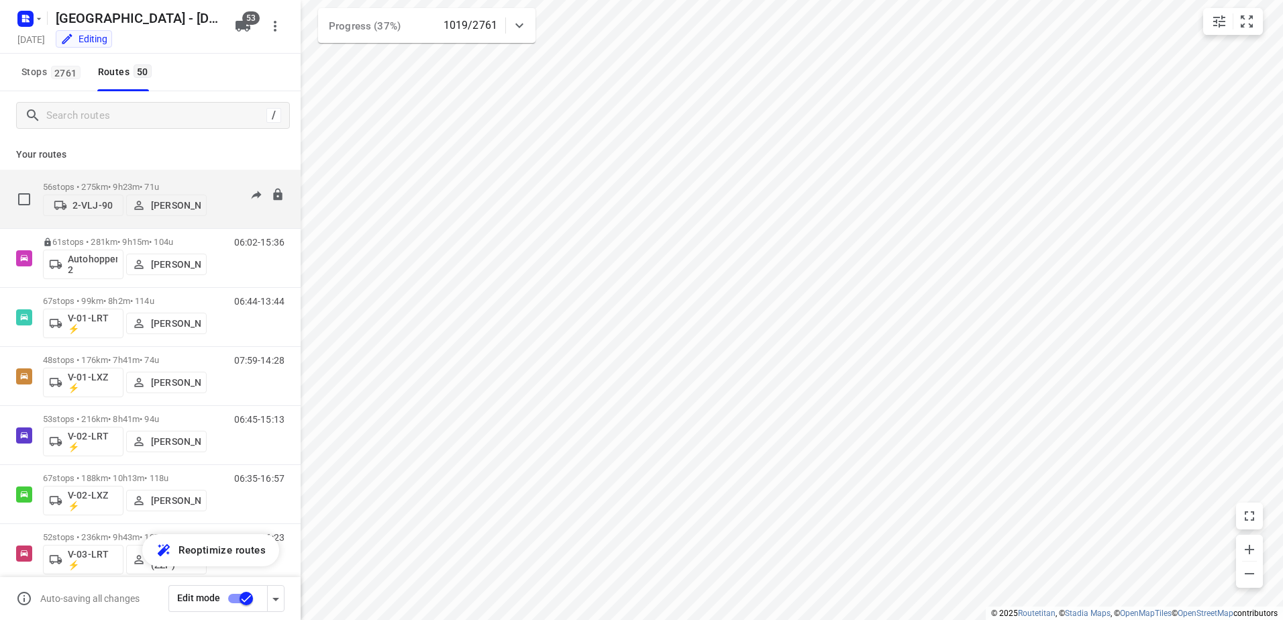
click at [132, 183] on p "56 stops • 275km • 9h23m • 71u" at bounding box center [125, 187] width 164 height 10
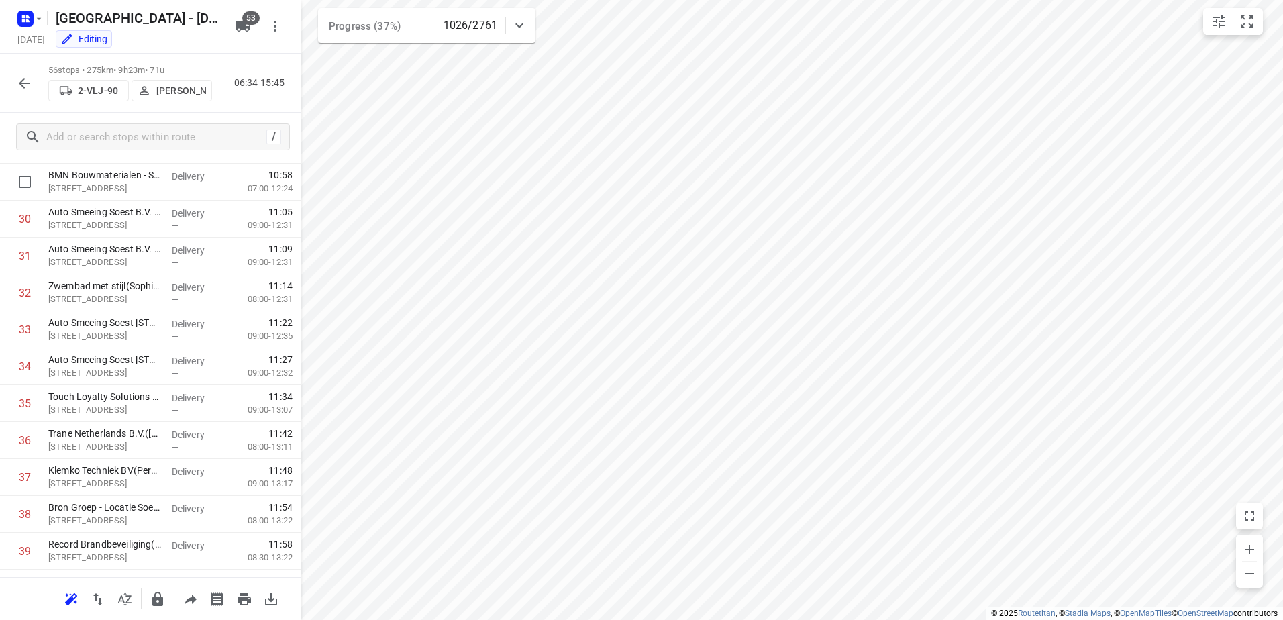
scroll to position [1084, 0]
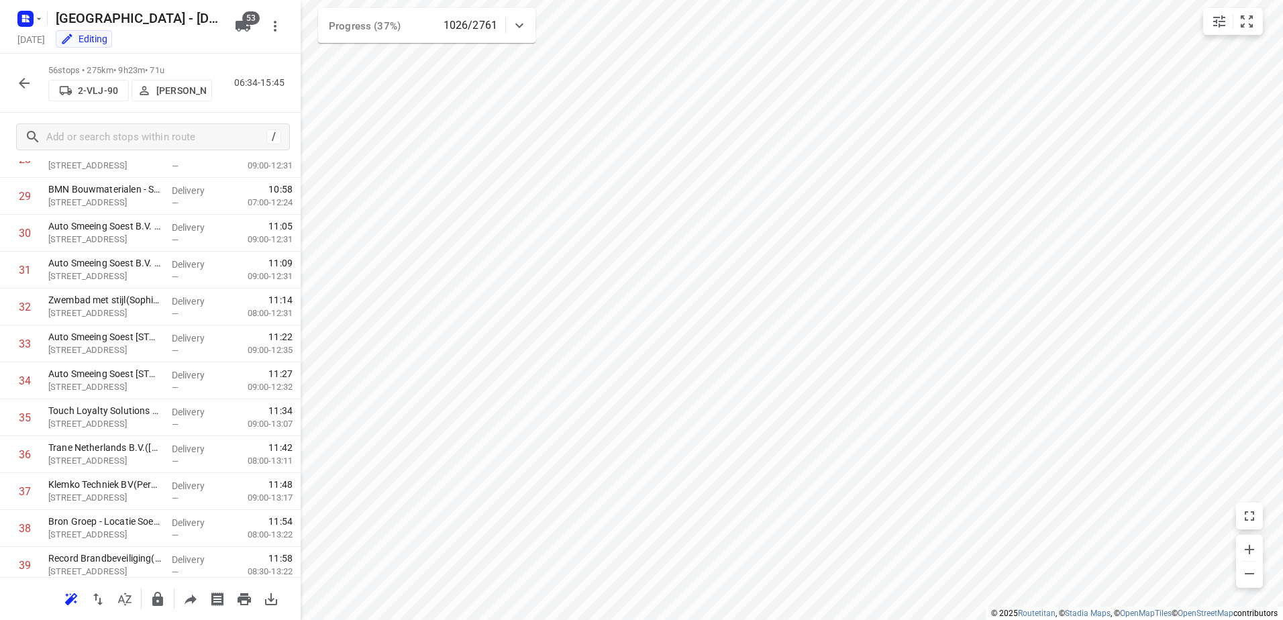
click at [20, 80] on icon "button" at bounding box center [24, 83] width 16 height 16
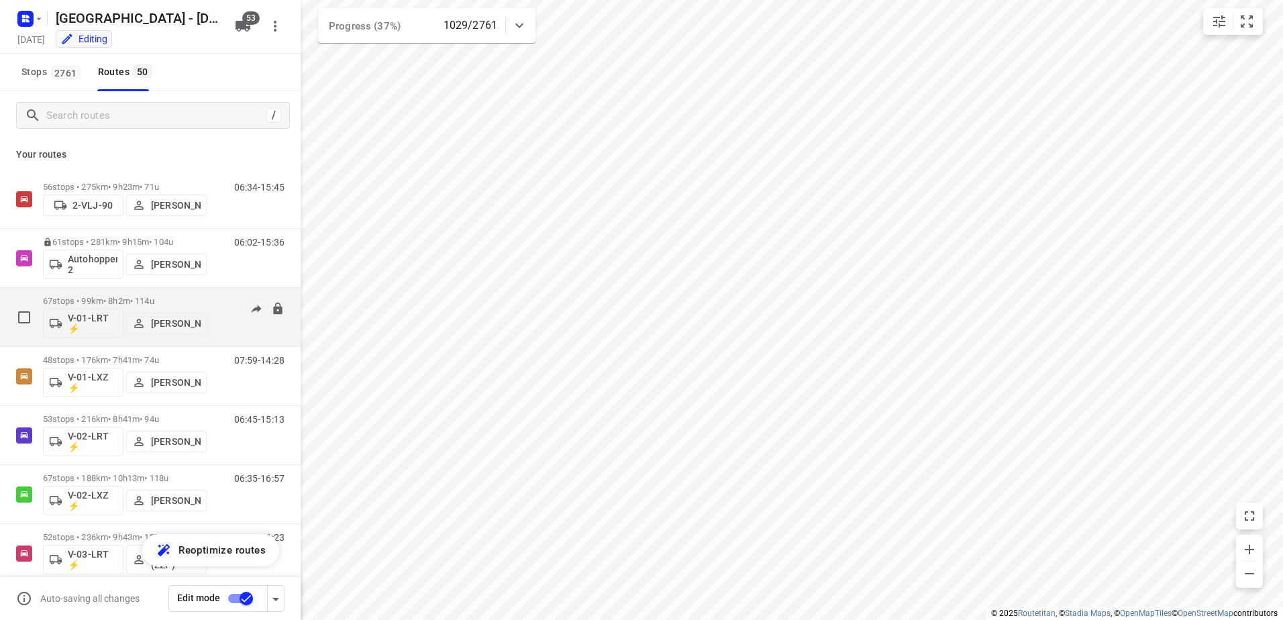
scroll to position [268, 0]
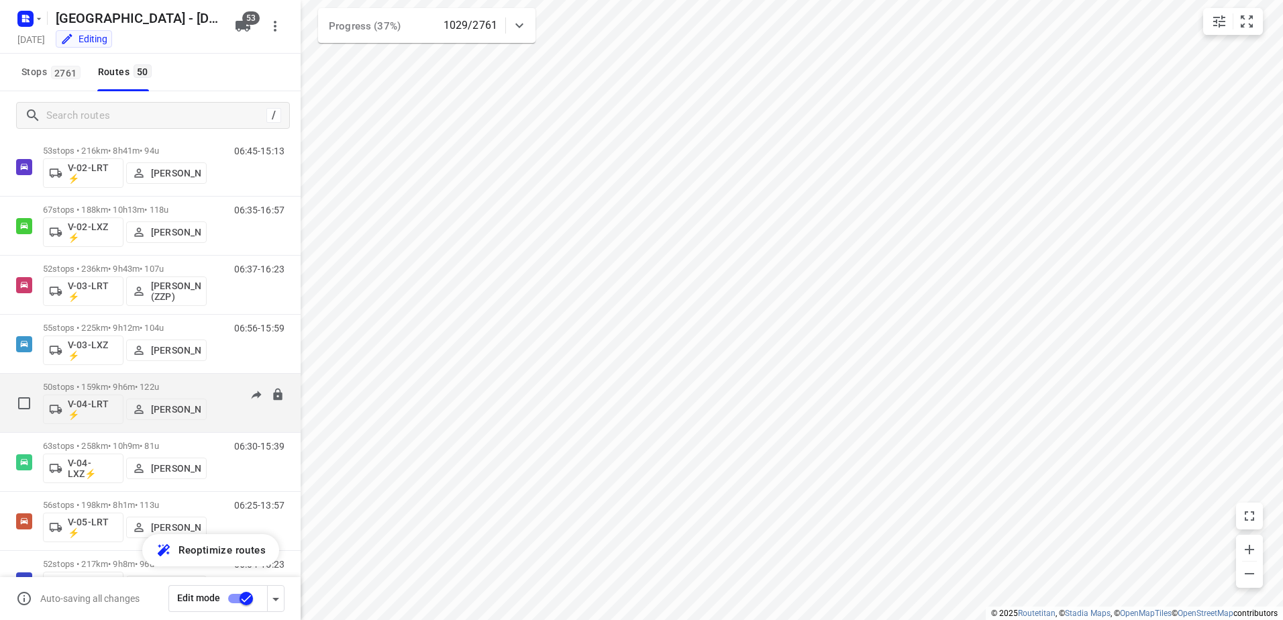
click at [131, 385] on p "50 stops • 159km • 9h6m • 122u" at bounding box center [125, 387] width 164 height 10
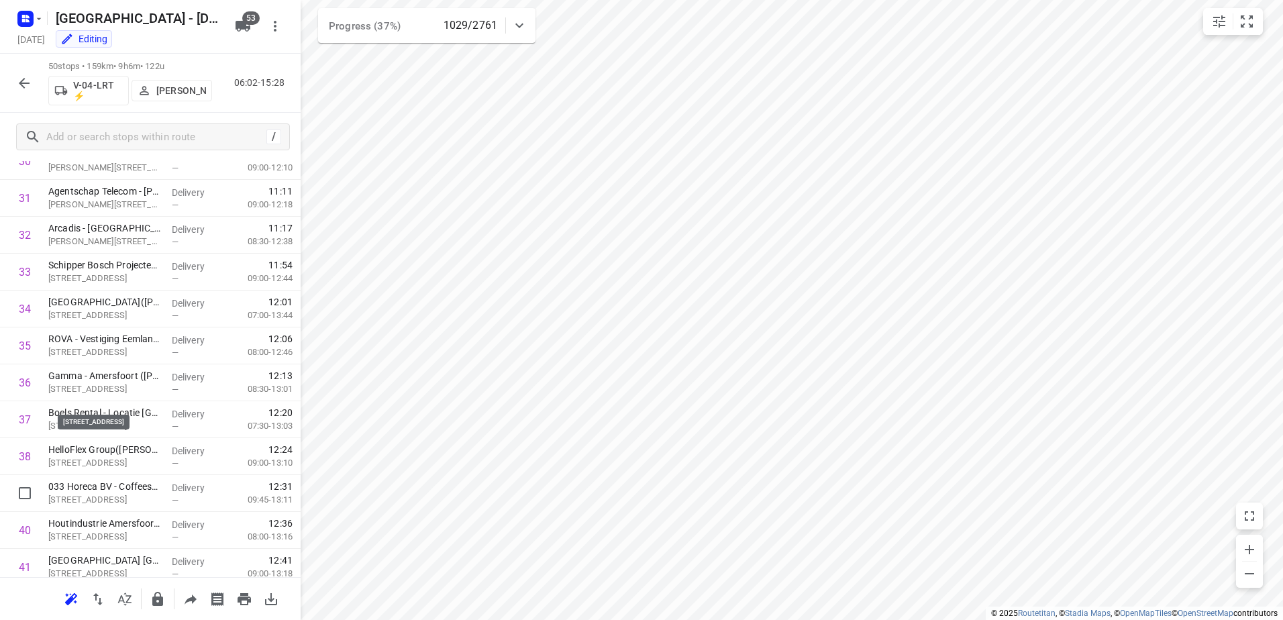
scroll to position [1534, 0]
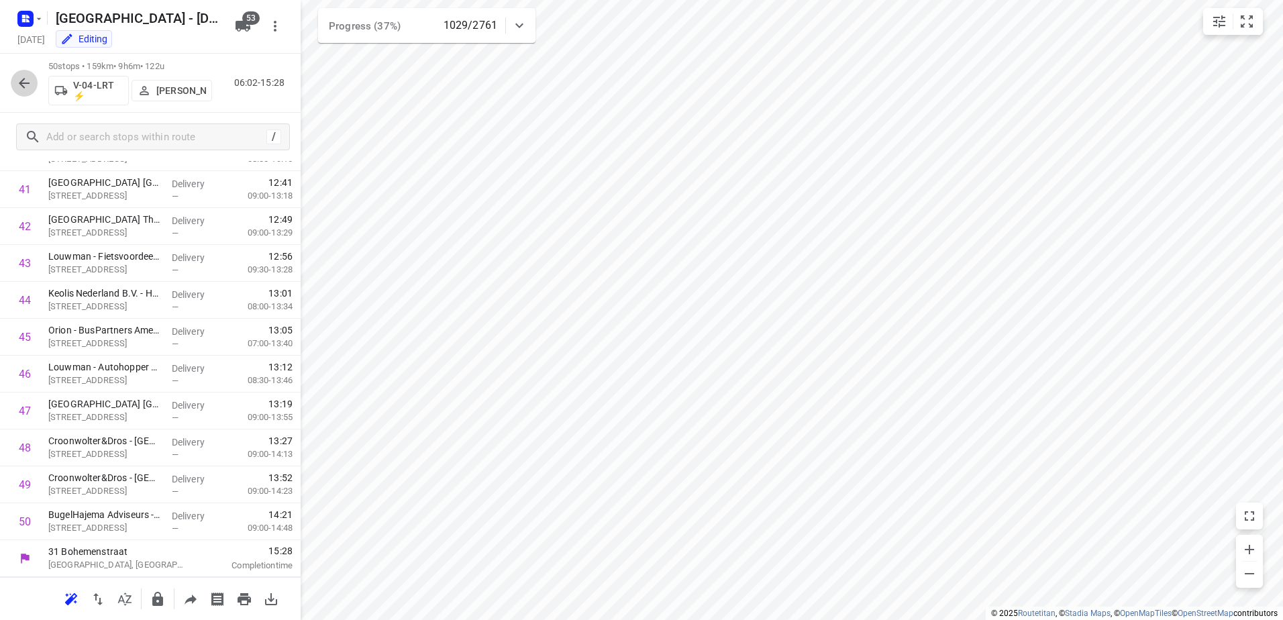
click at [26, 73] on button "button" at bounding box center [24, 83] width 27 height 27
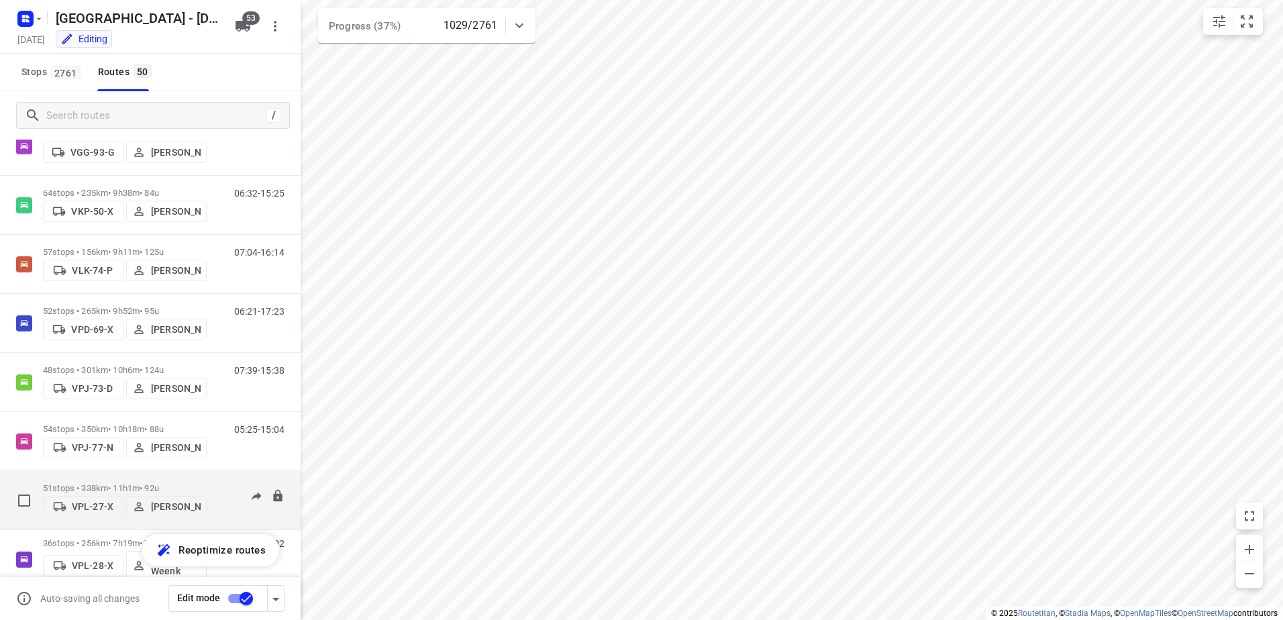
scroll to position [2282, 0]
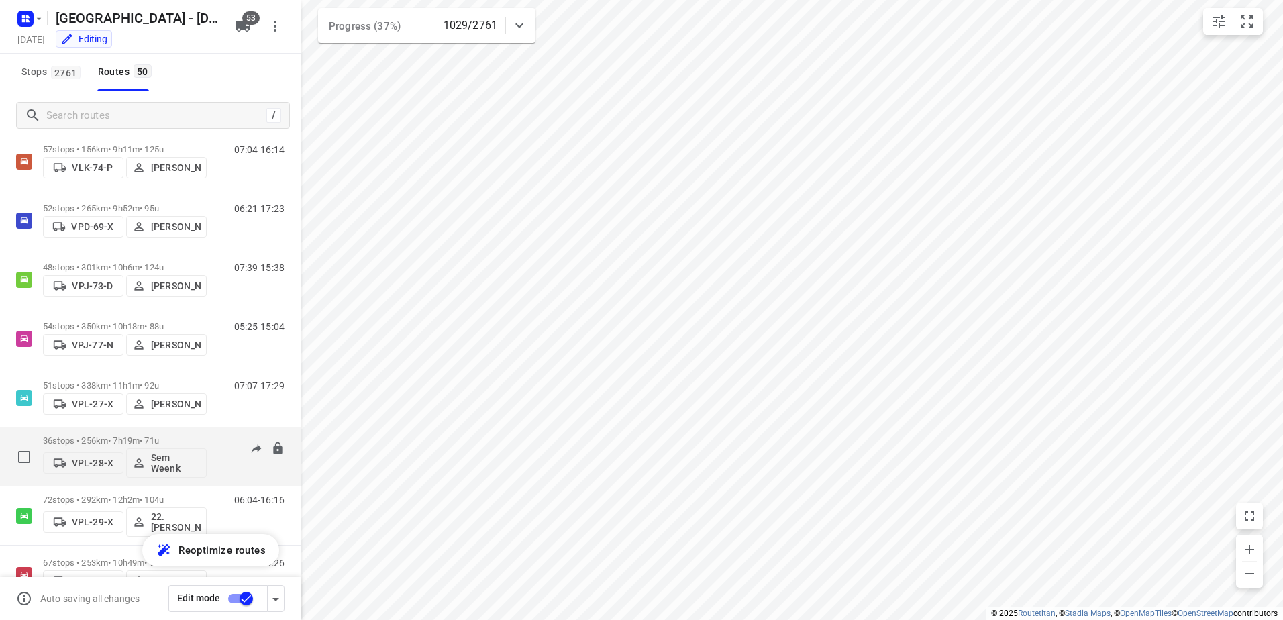
click at [140, 442] on p "36 stops • 256km • 7h19m • 71u" at bounding box center [125, 441] width 164 height 10
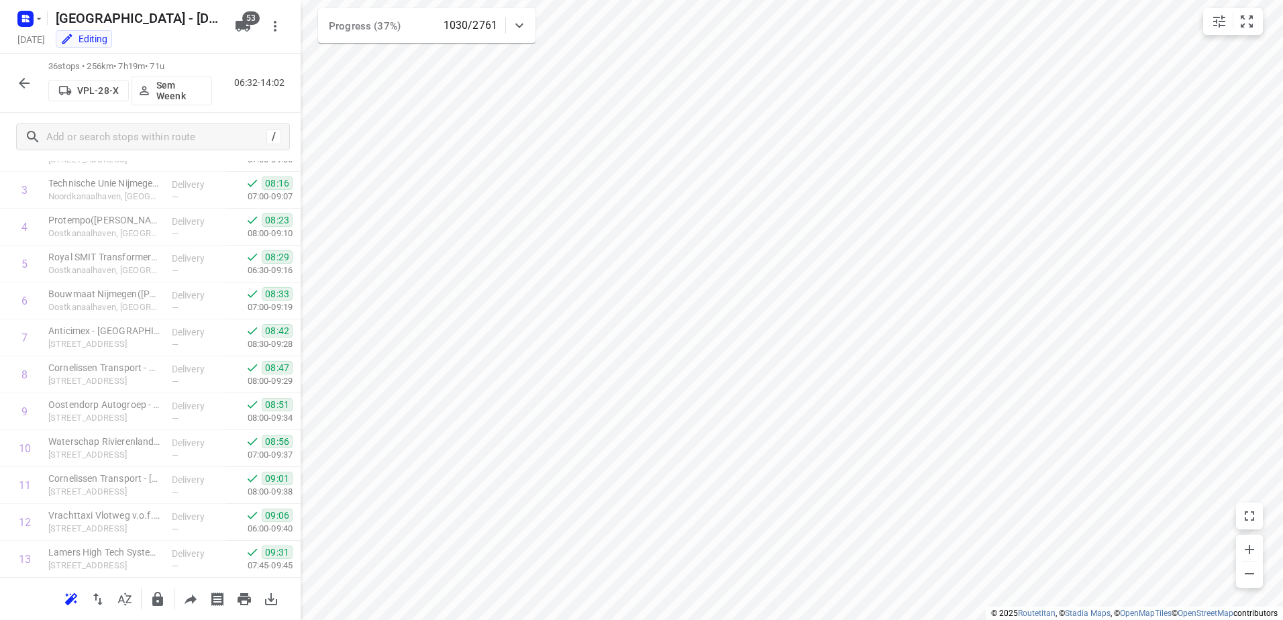
scroll to position [0, 0]
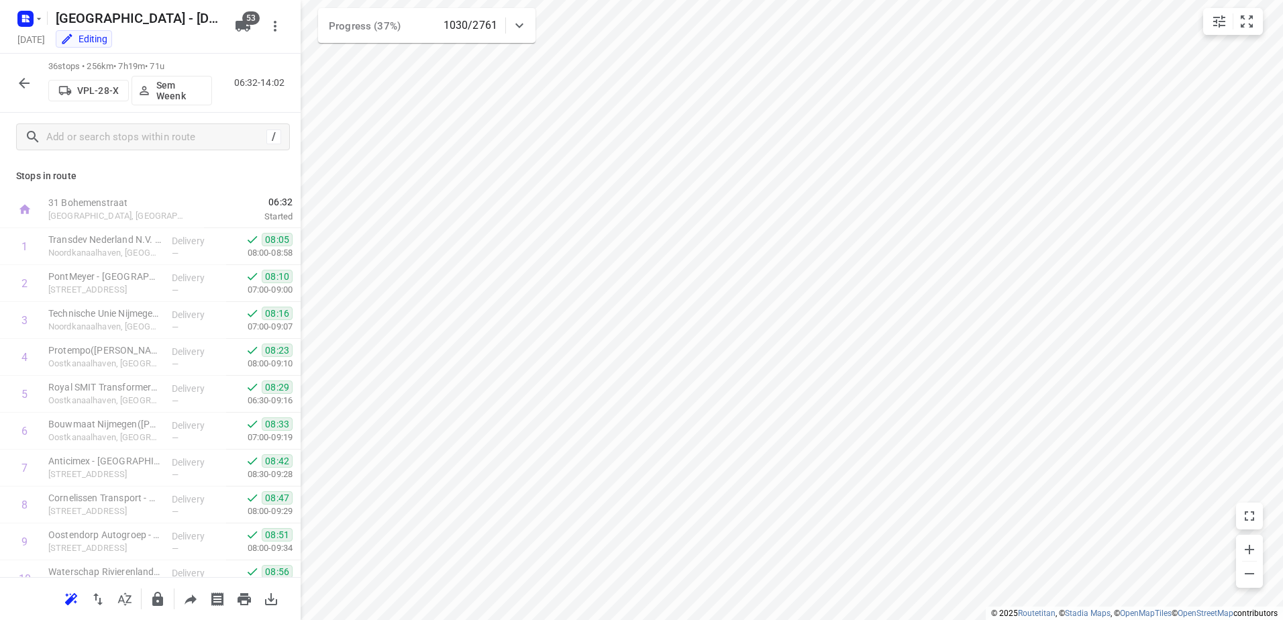
click at [29, 87] on icon "button" at bounding box center [24, 83] width 16 height 16
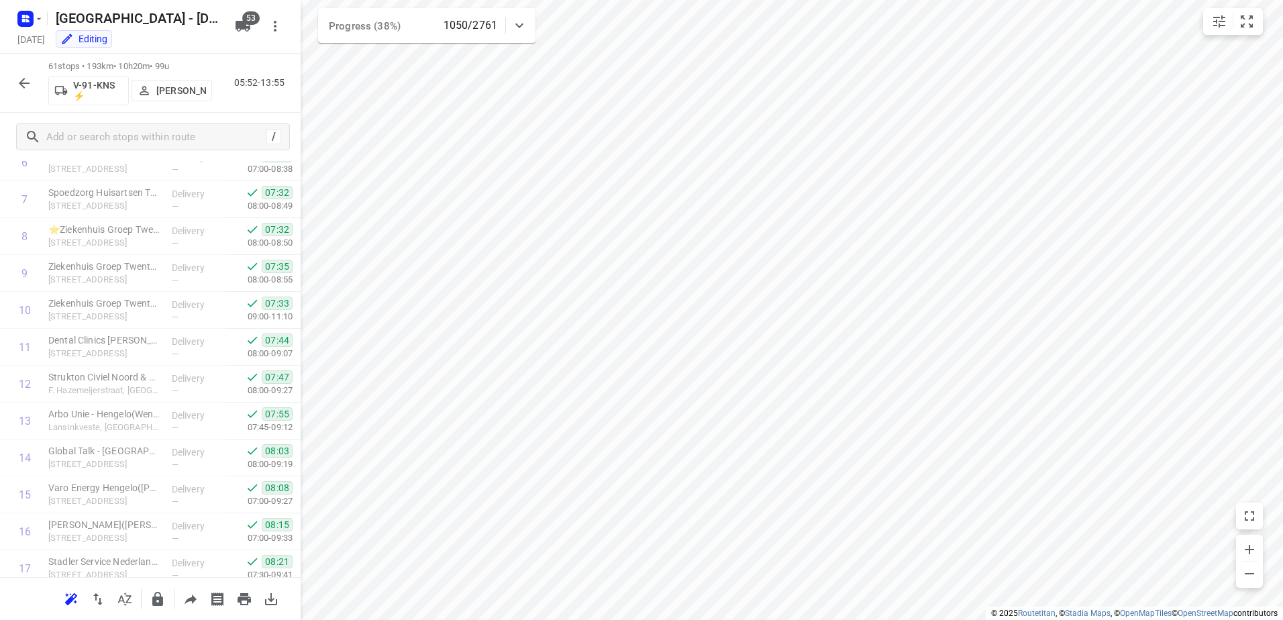
click at [31, 85] on icon "button" at bounding box center [24, 83] width 16 height 16
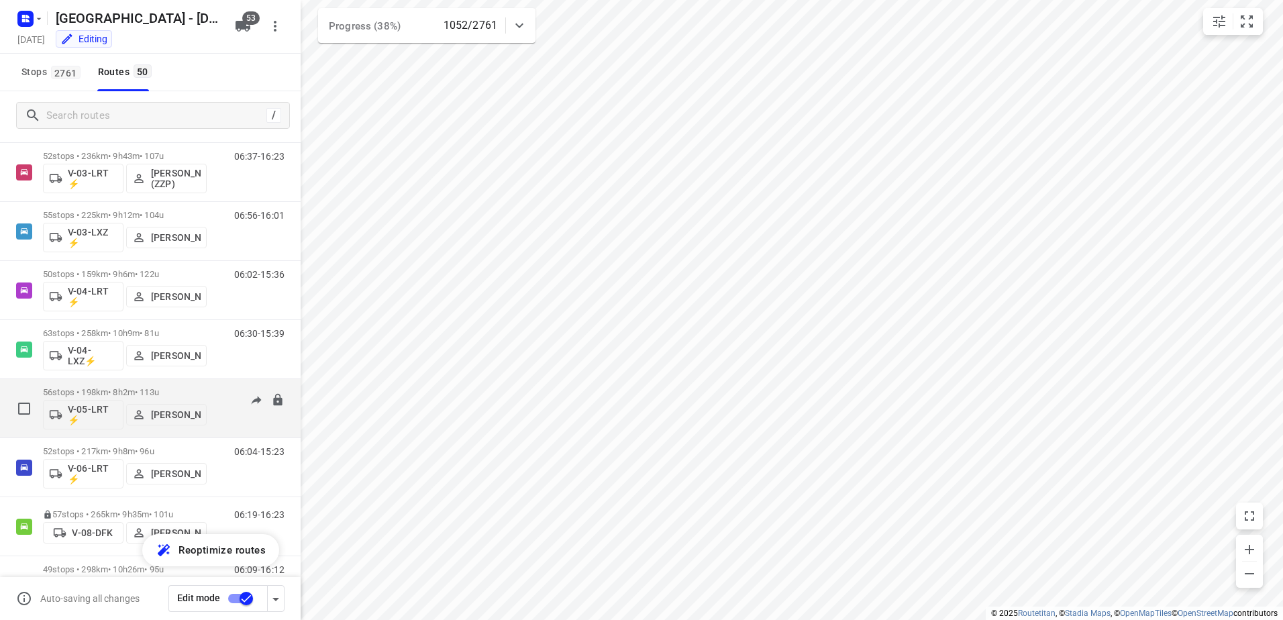
scroll to position [403, 0]
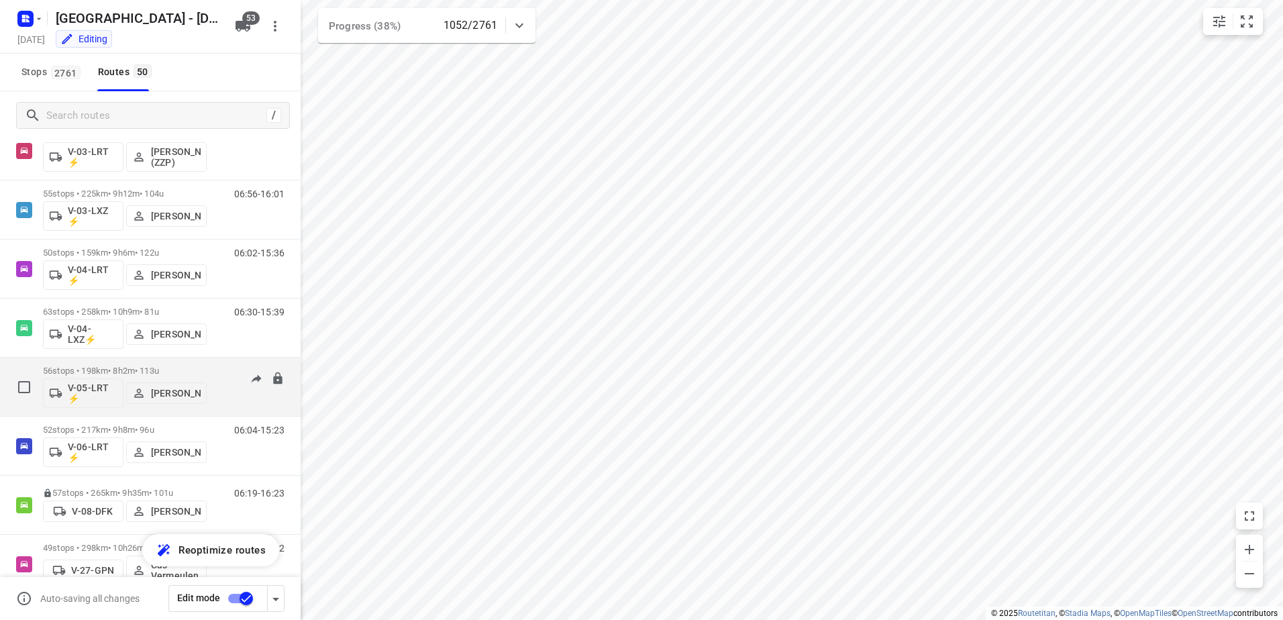
click at [137, 363] on div "56 stops • 198km • 8h2m • 113u V-05-LRT ⚡ Tom Van Essen" at bounding box center [125, 387] width 164 height 56
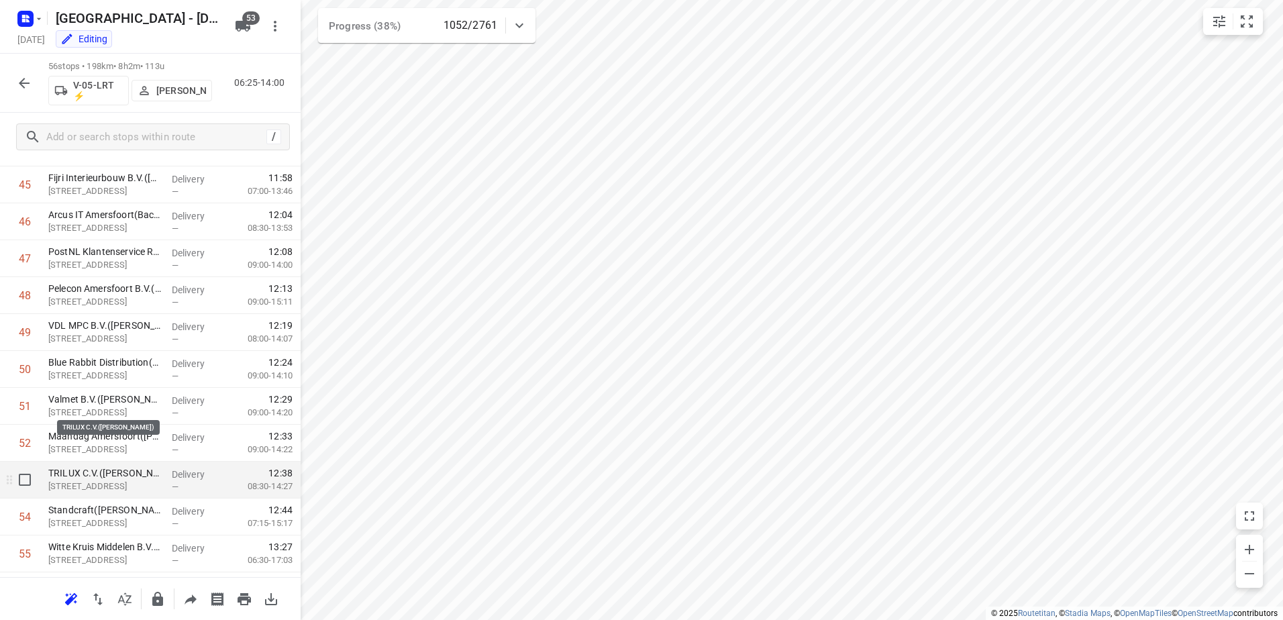
scroll to position [1755, 0]
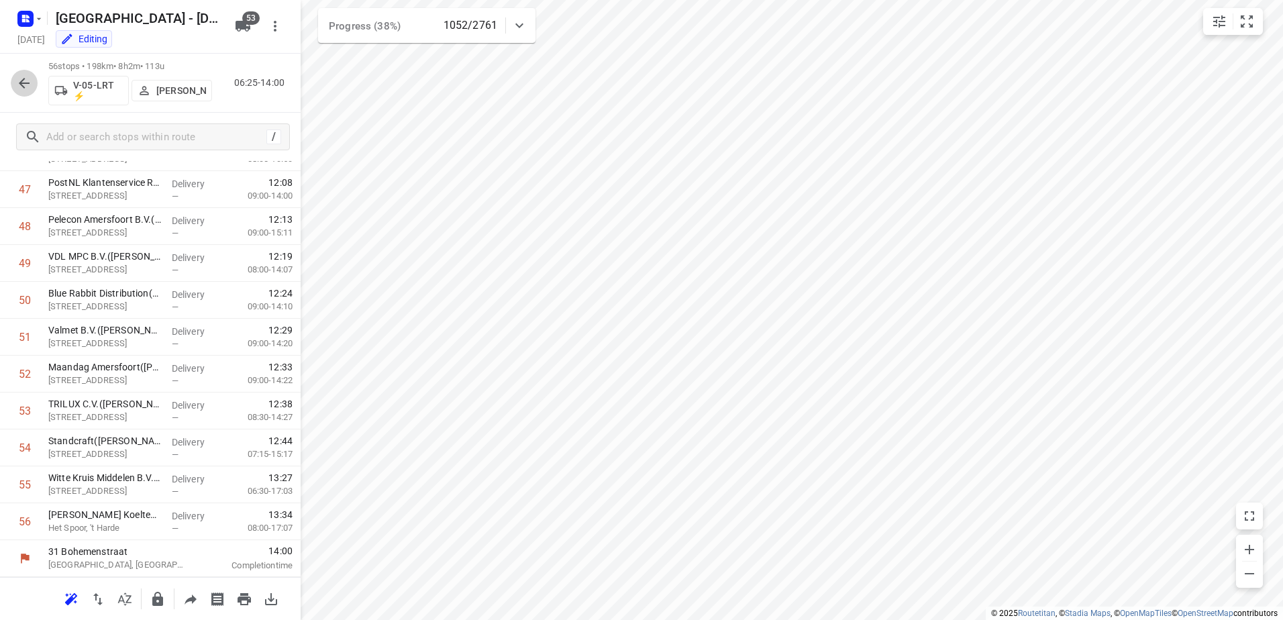
click at [30, 81] on icon "button" at bounding box center [24, 83] width 16 height 16
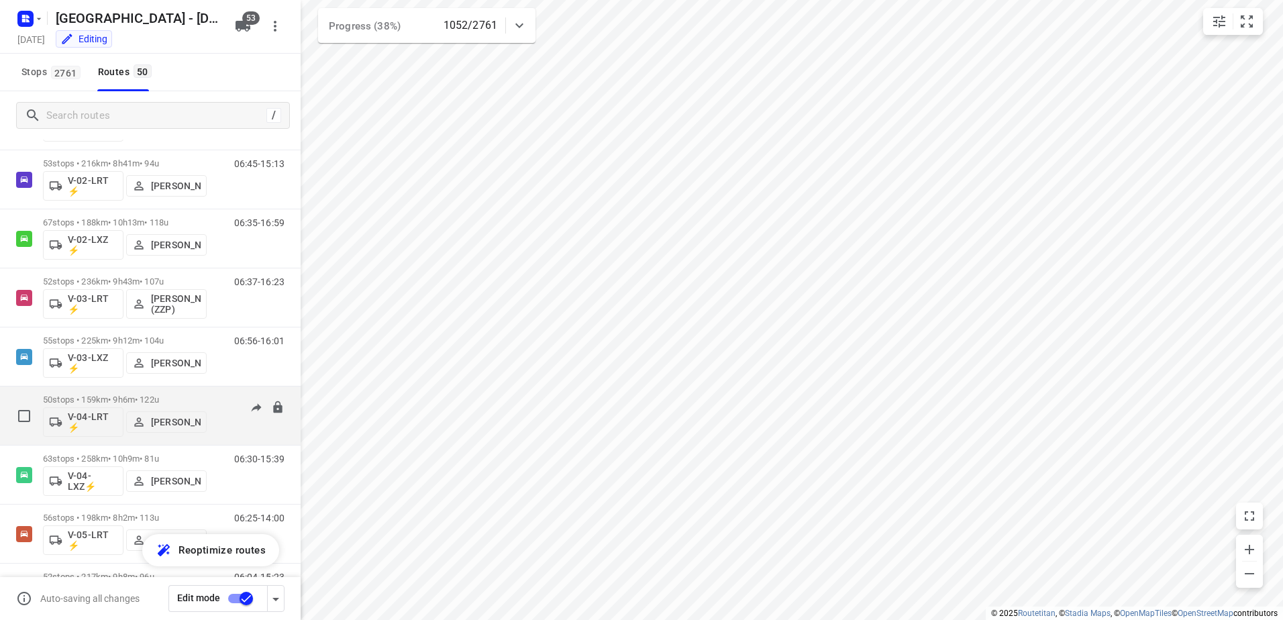
scroll to position [268, 0]
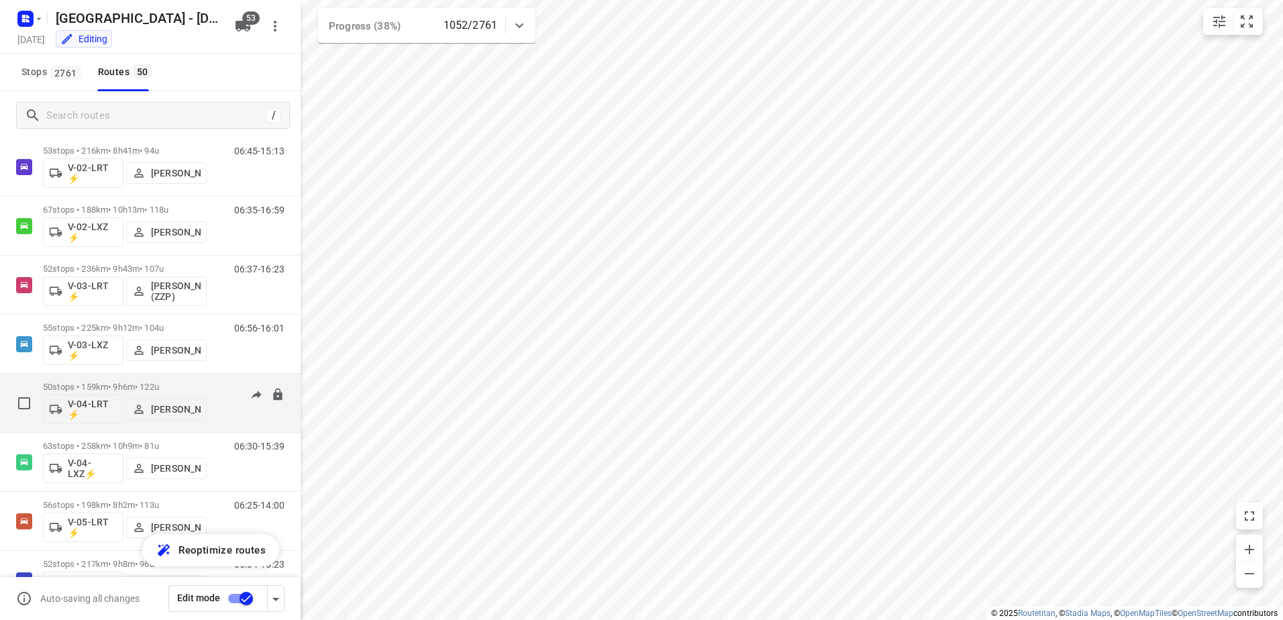
click at [123, 387] on p "50 stops • 159km • 9h6m • 122u" at bounding box center [125, 387] width 164 height 10
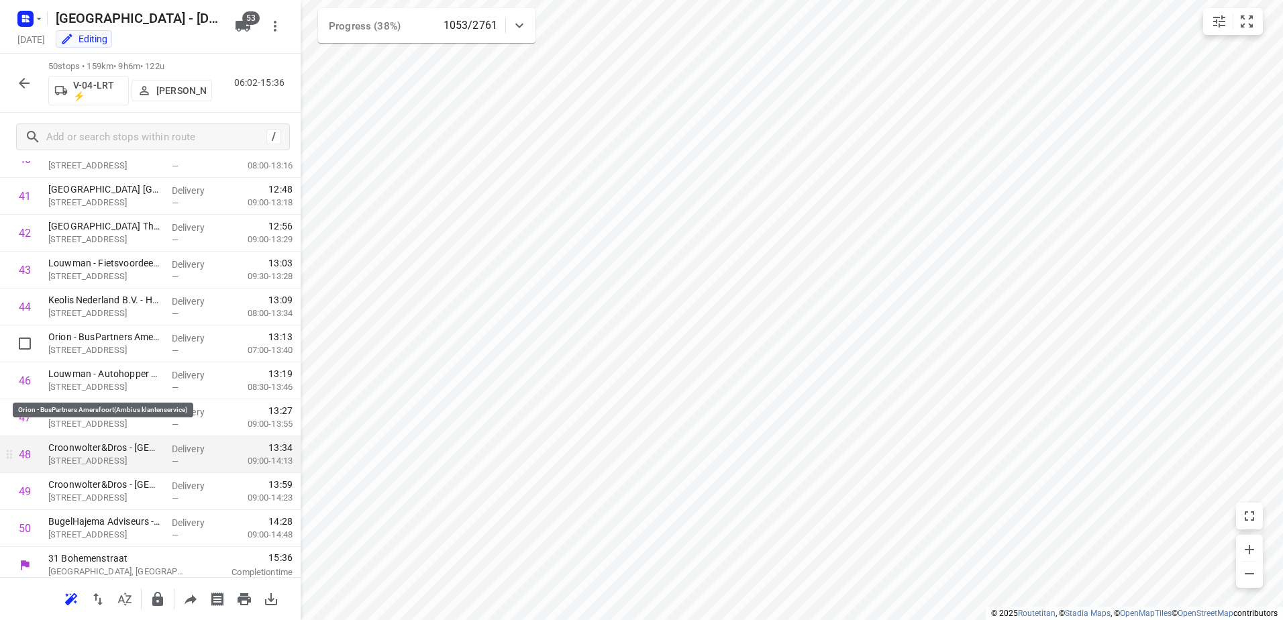
scroll to position [1534, 0]
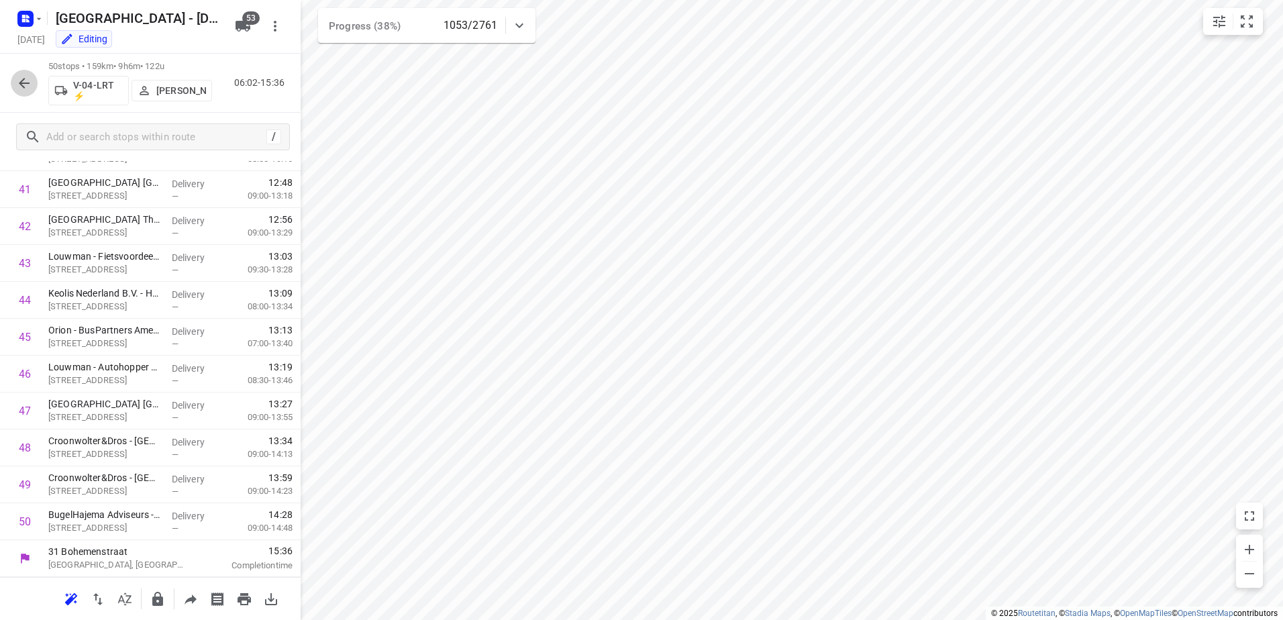
click at [30, 86] on icon "button" at bounding box center [24, 83] width 16 height 16
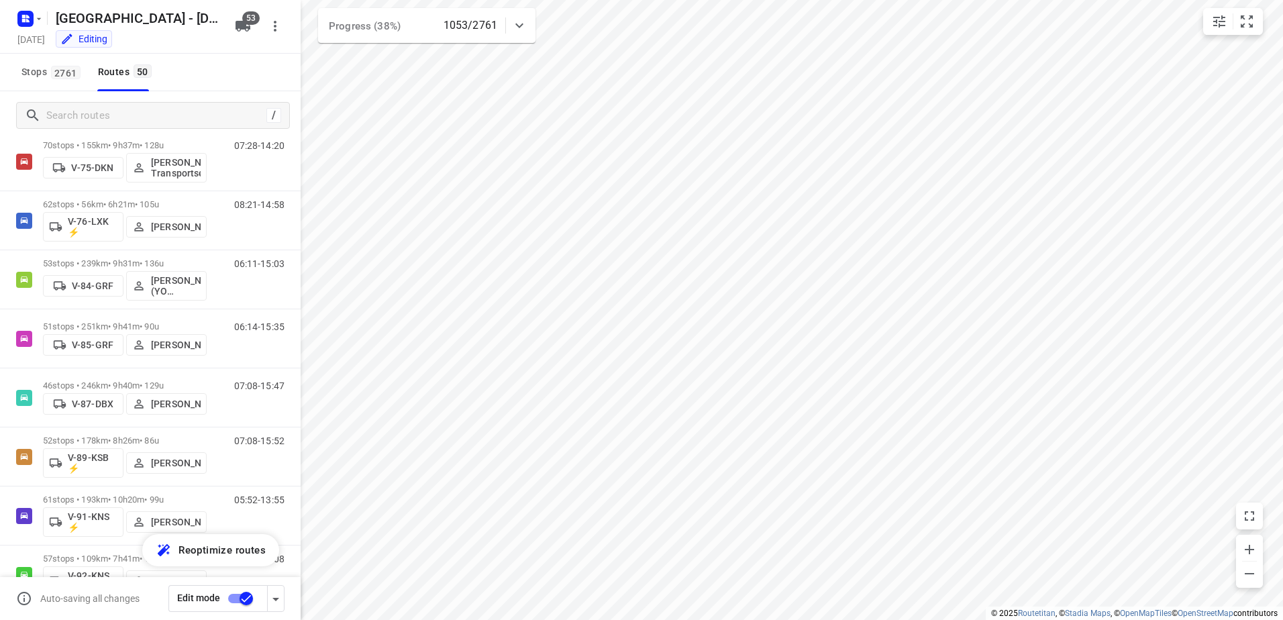
scroll to position [1544, 0]
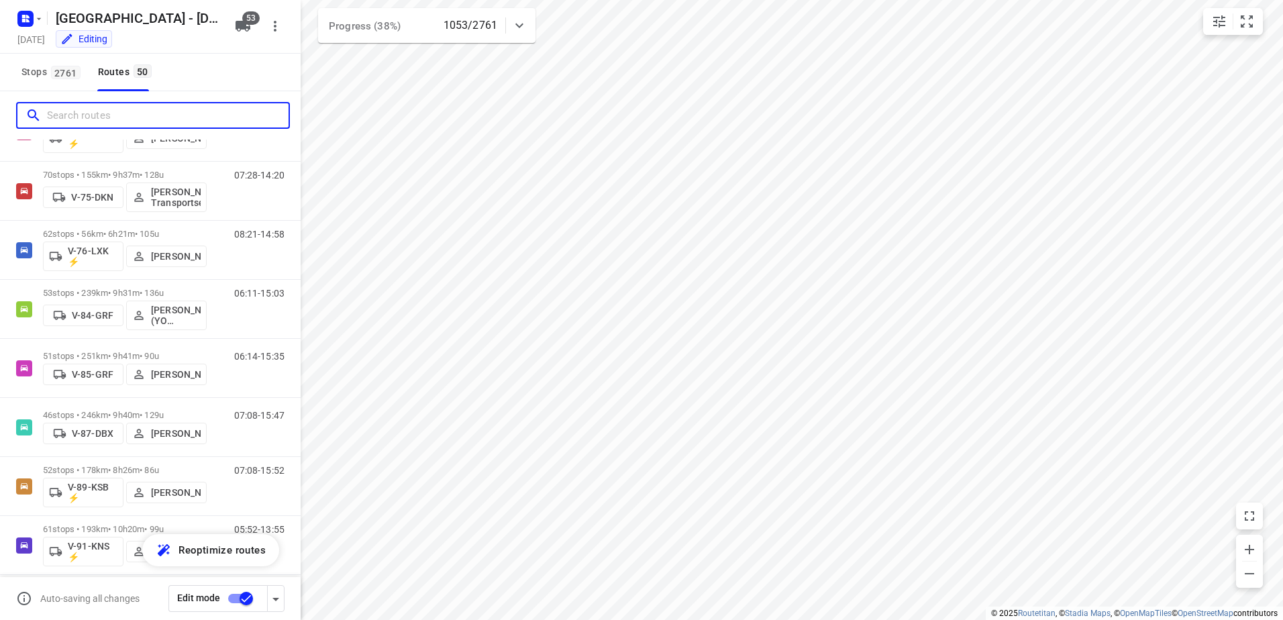
click at [105, 109] on input "Search routes" at bounding box center [168, 115] width 242 height 21
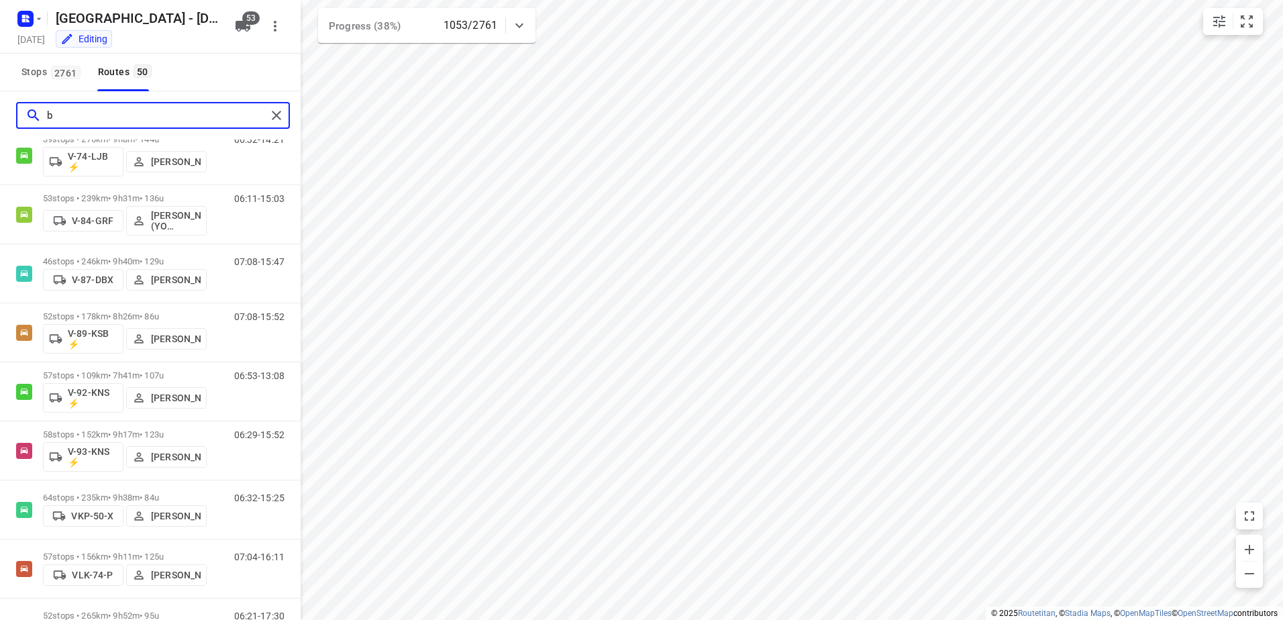
scroll to position [0, 0]
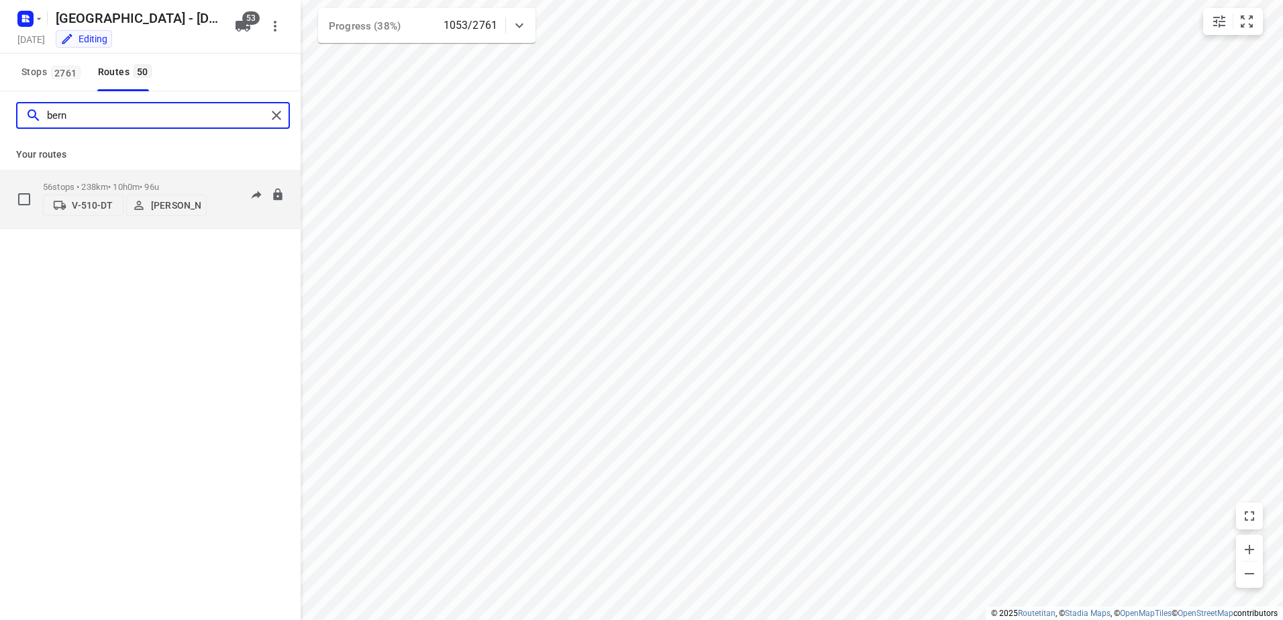
type input "bern"
click at [138, 182] on p "56 stops • 238km • 10h0m • 96u" at bounding box center [125, 187] width 164 height 10
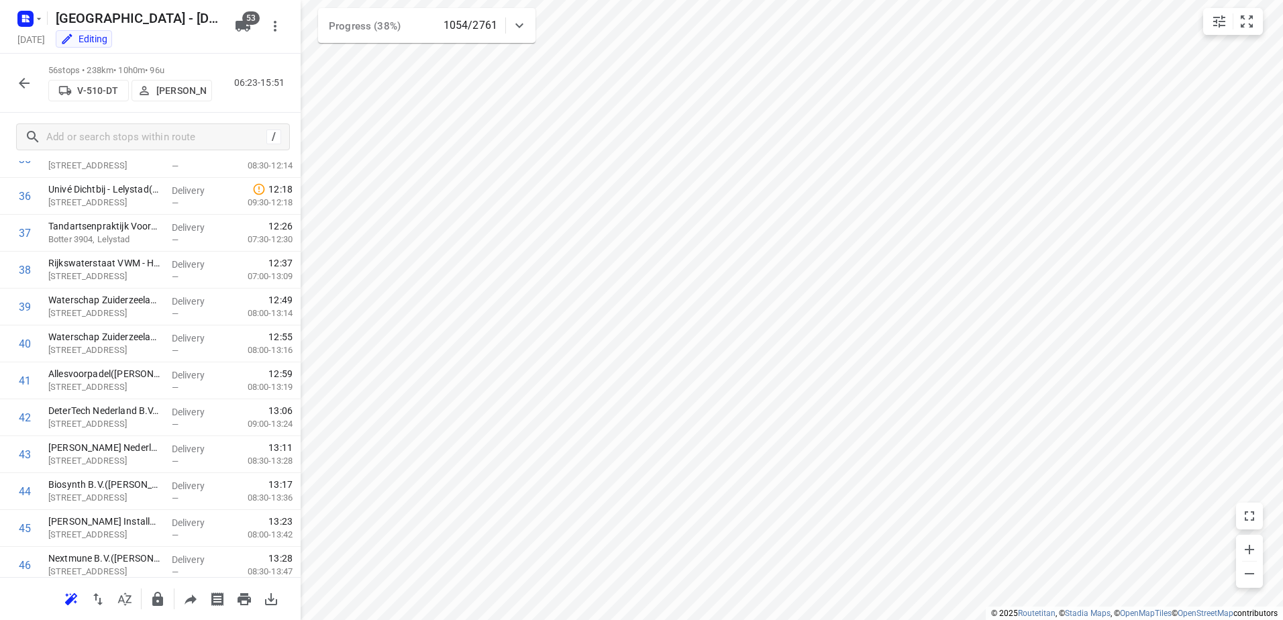
scroll to position [1755, 0]
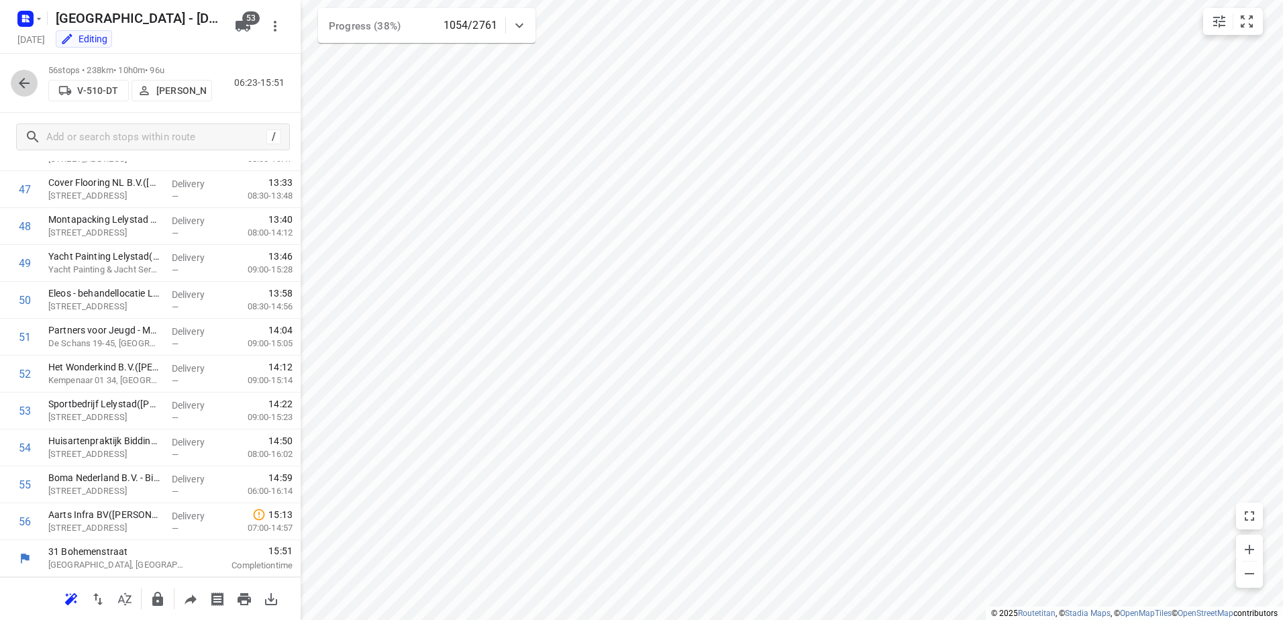
click at [18, 74] on button "button" at bounding box center [24, 83] width 27 height 27
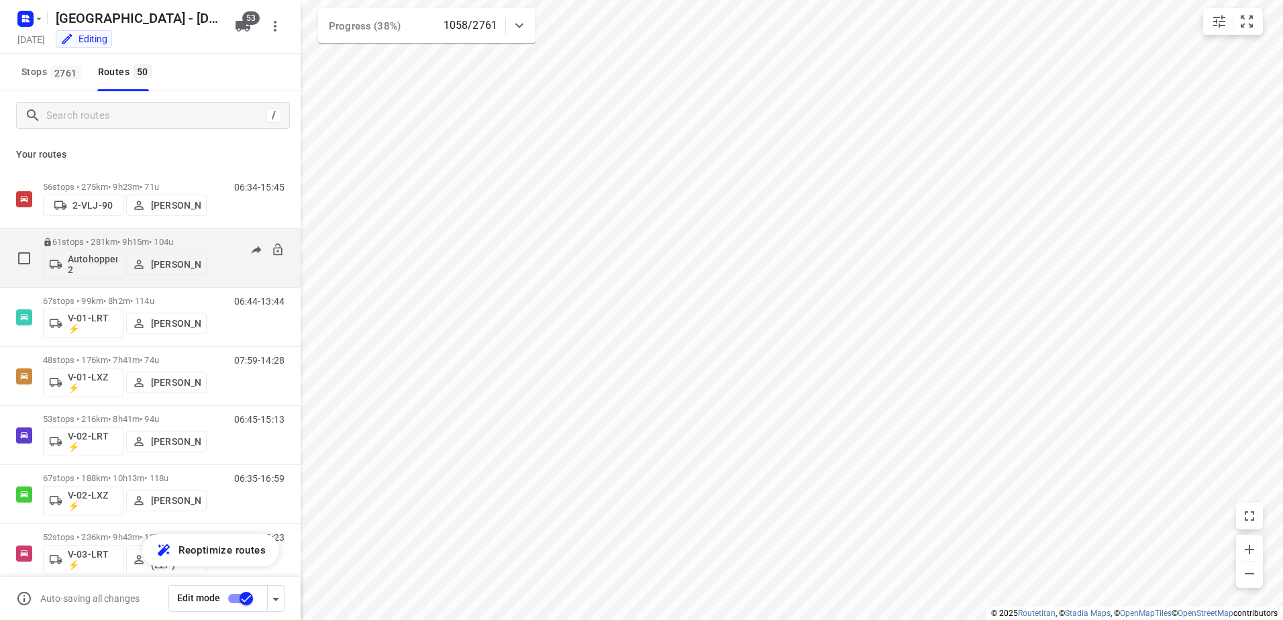
click at [132, 245] on p "61 stops • 281km • 9h15m • 104u" at bounding box center [125, 242] width 164 height 10
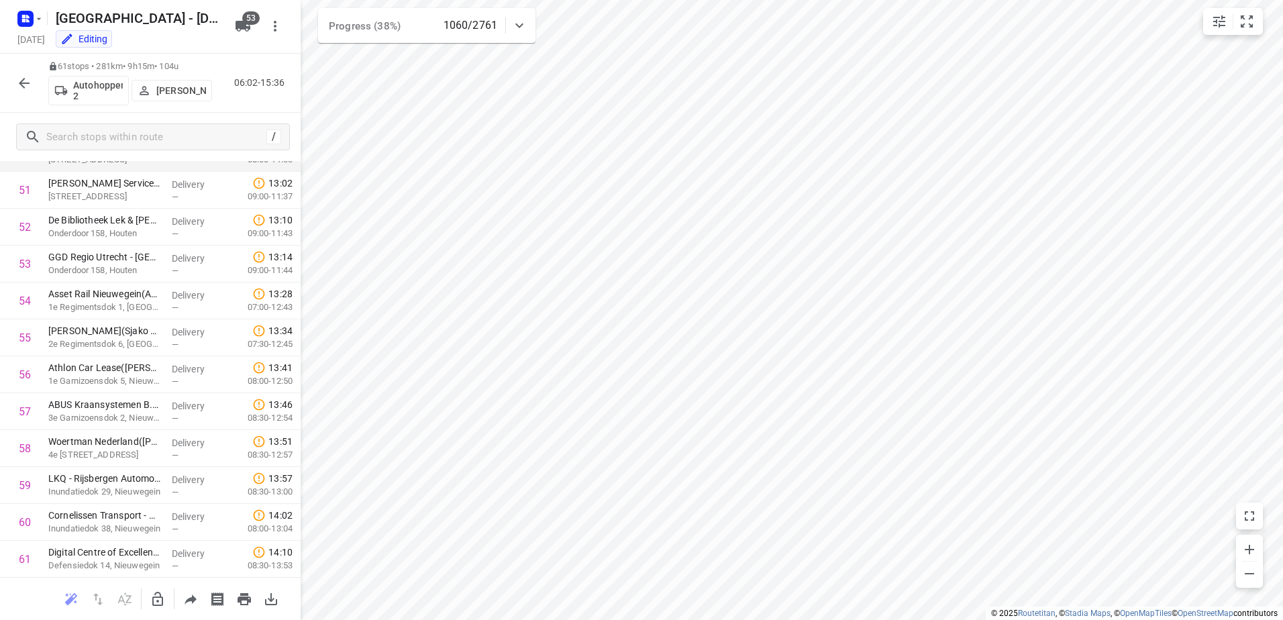
scroll to position [1940, 0]
click at [28, 83] on icon "button" at bounding box center [24, 83] width 11 height 11
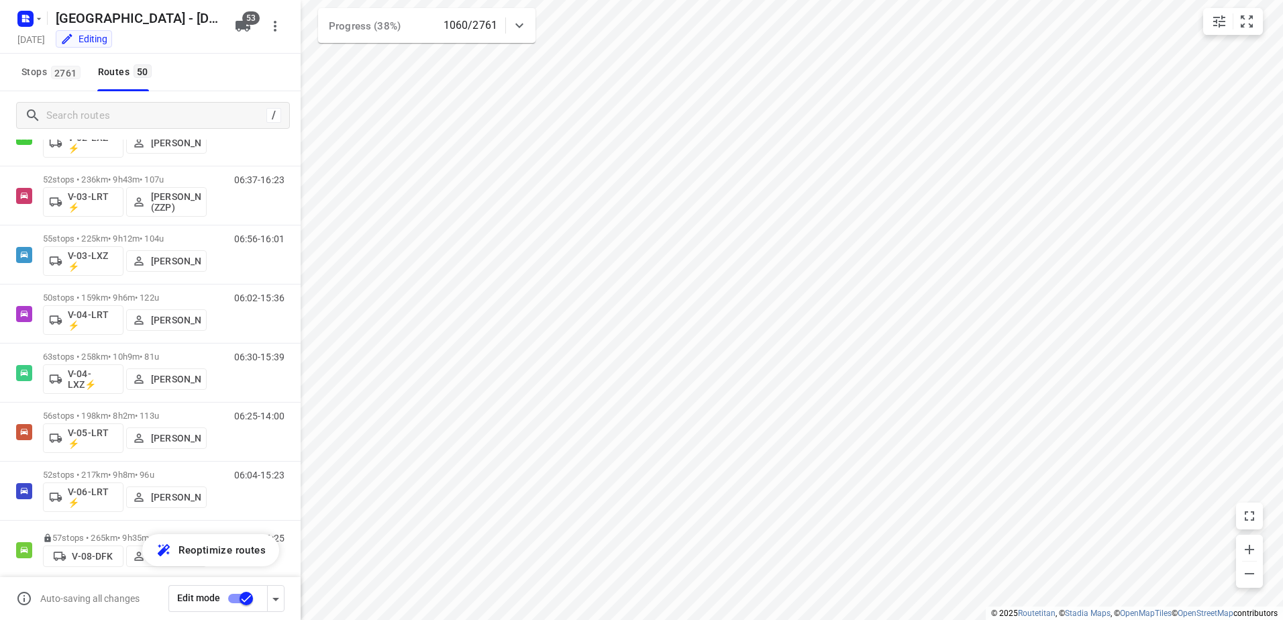
scroll to position [604, 0]
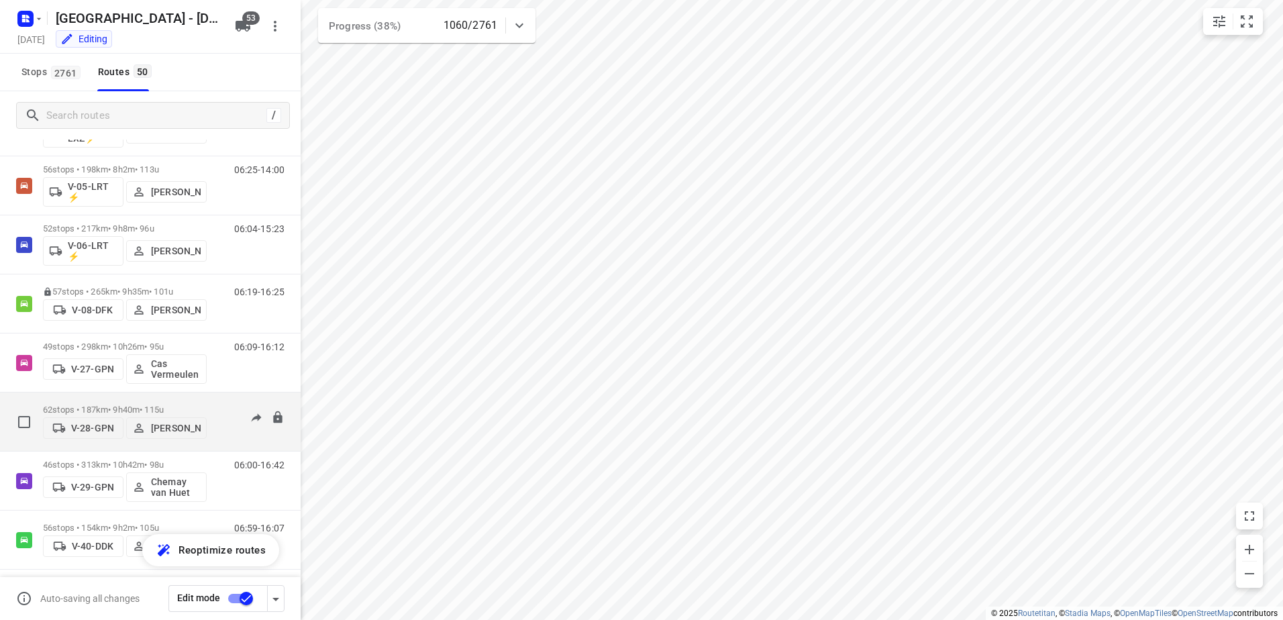
click at [140, 409] on p "62 stops • 187km • 9h40m • 115u" at bounding box center [125, 410] width 164 height 10
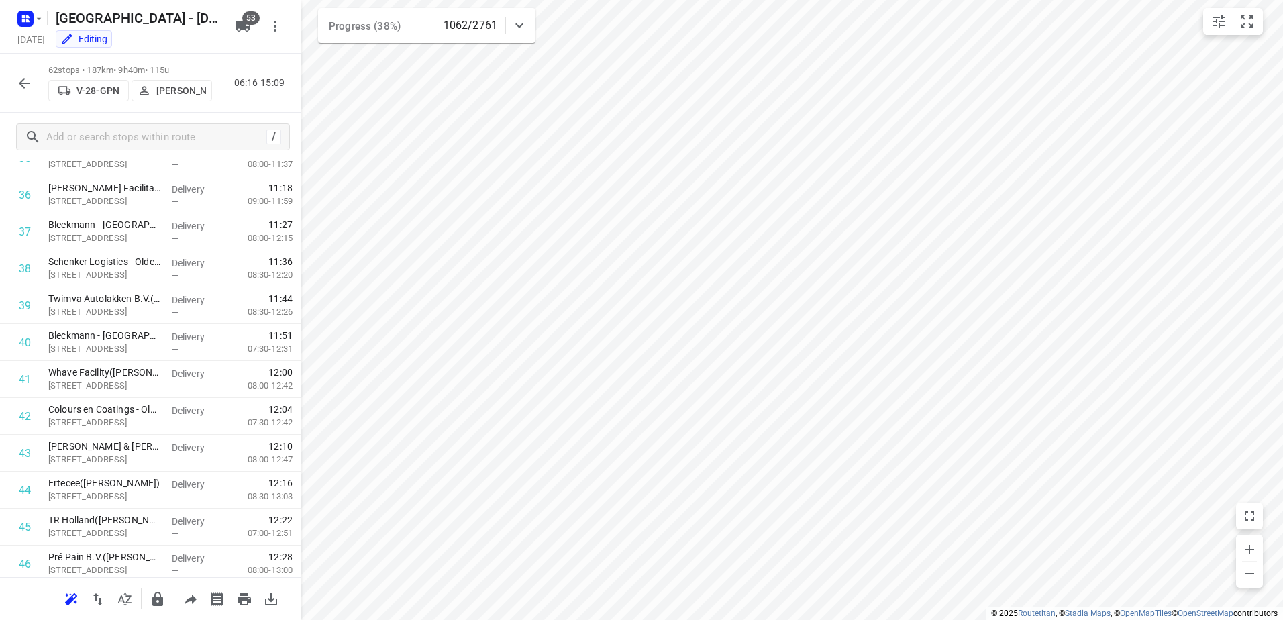
scroll to position [1171, 0]
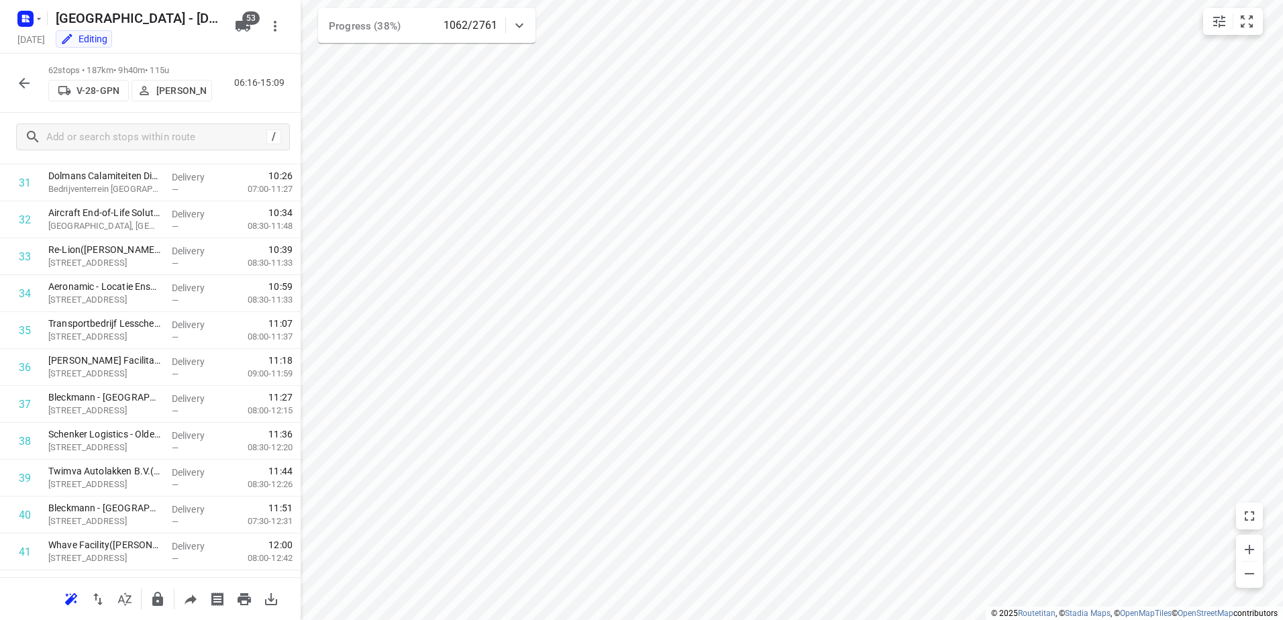
click at [29, 84] on icon "button" at bounding box center [24, 83] width 16 height 16
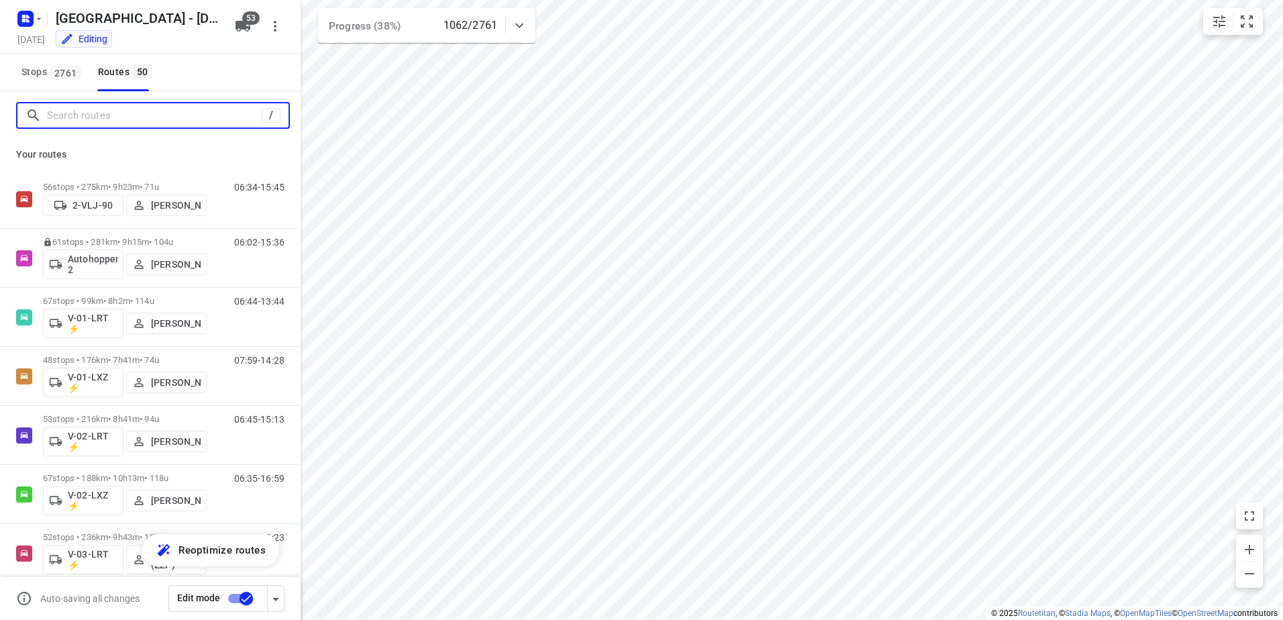
click at [138, 121] on input "Search routes" at bounding box center [154, 115] width 215 height 21
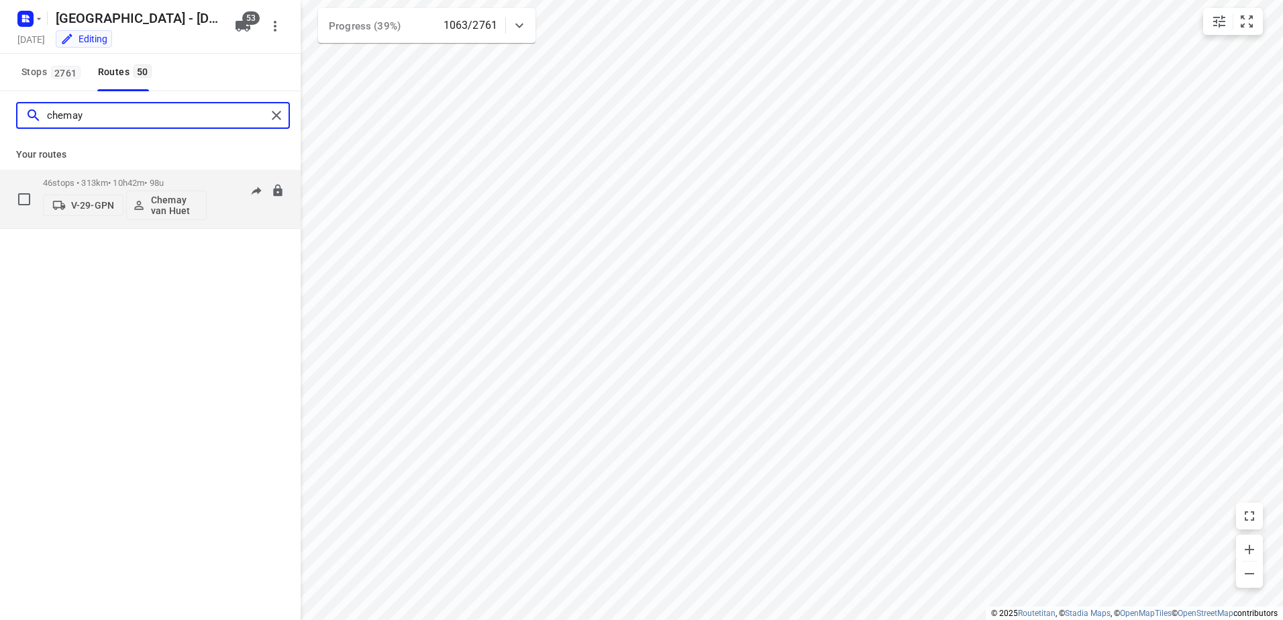
type input "chemay"
click at [126, 177] on div "46 stops • 313km • 10h42m • 98u V-29-GPN Chemay van Huet" at bounding box center [125, 199] width 164 height 56
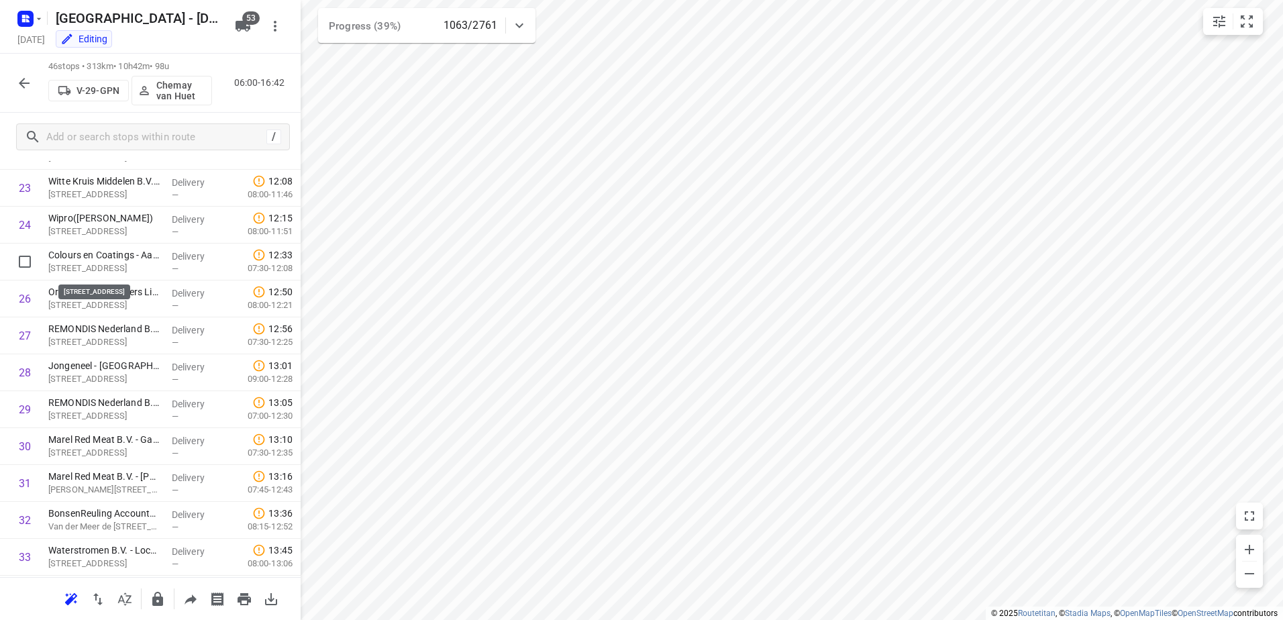
scroll to position [849, 0]
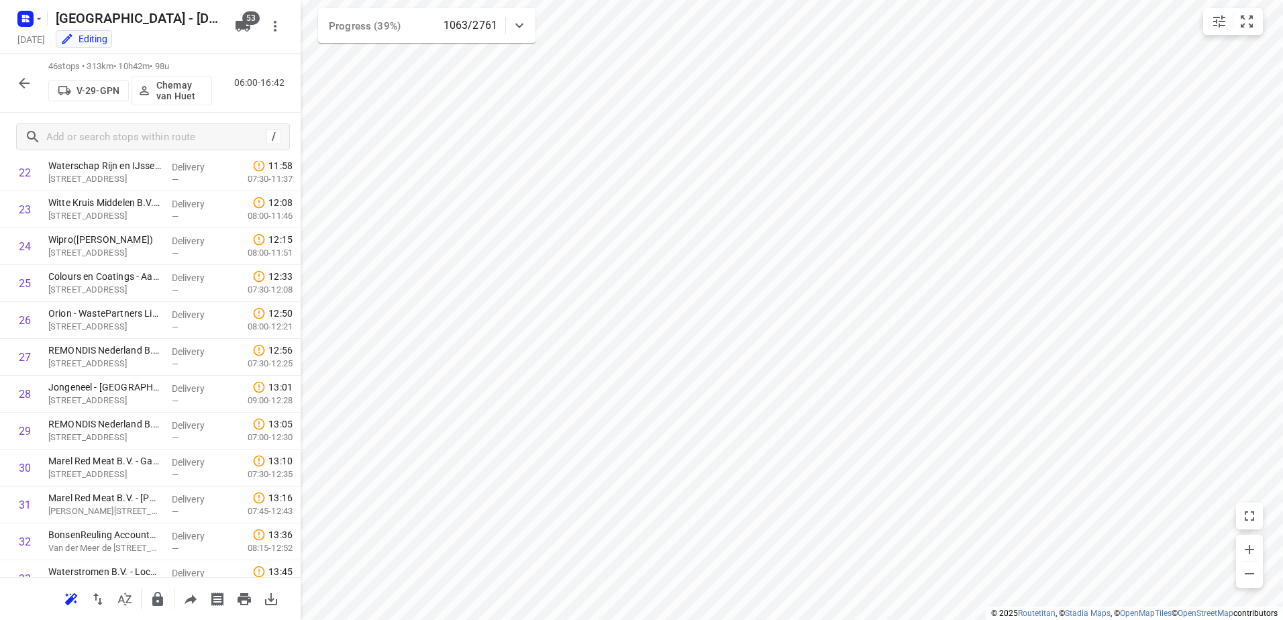
click at [22, 85] on icon "button" at bounding box center [24, 83] width 11 height 11
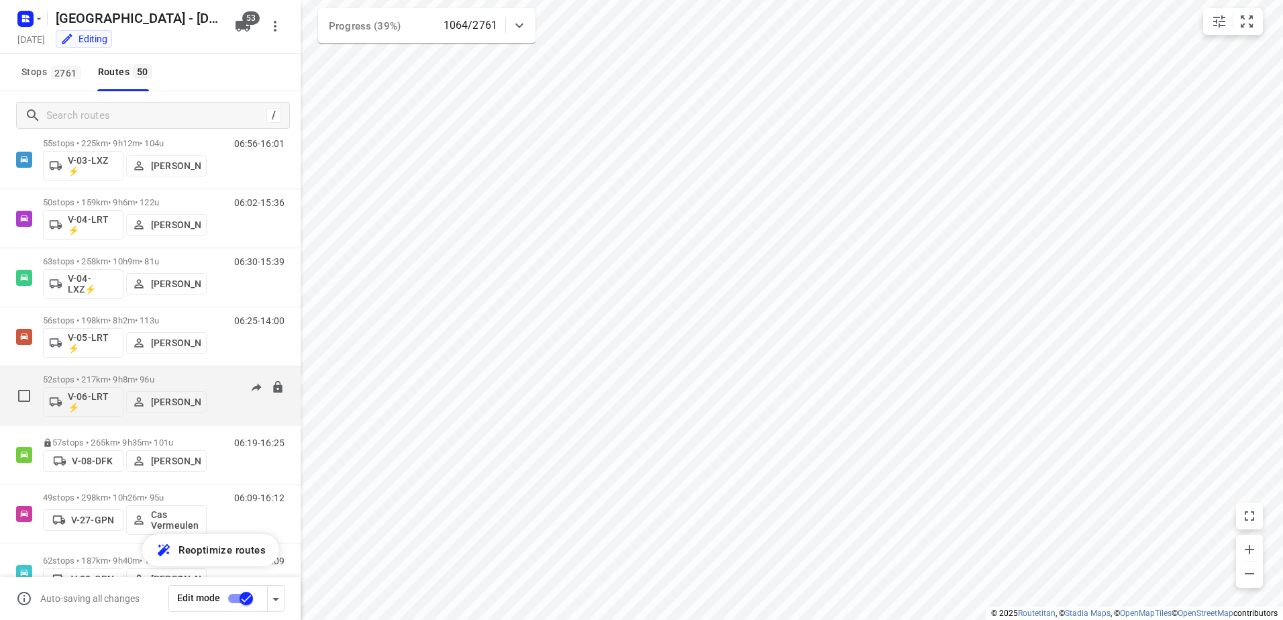
scroll to position [470, 0]
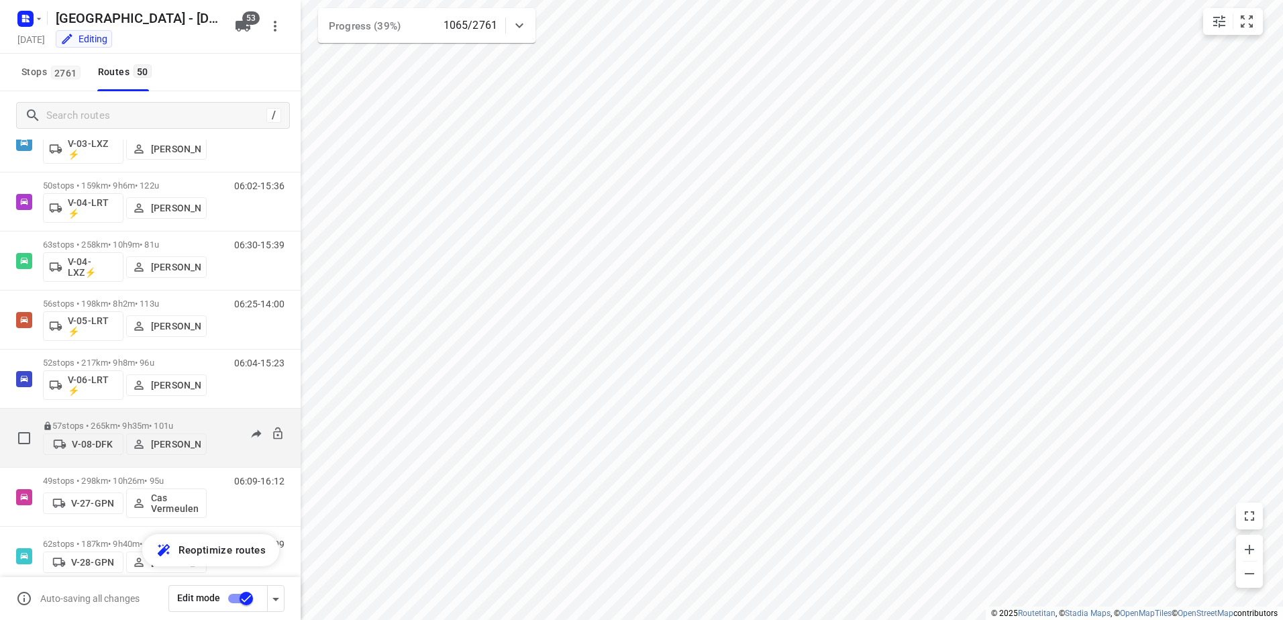
click at [127, 422] on p "57 stops • 265km • 9h35m • 101u" at bounding box center [125, 426] width 164 height 10
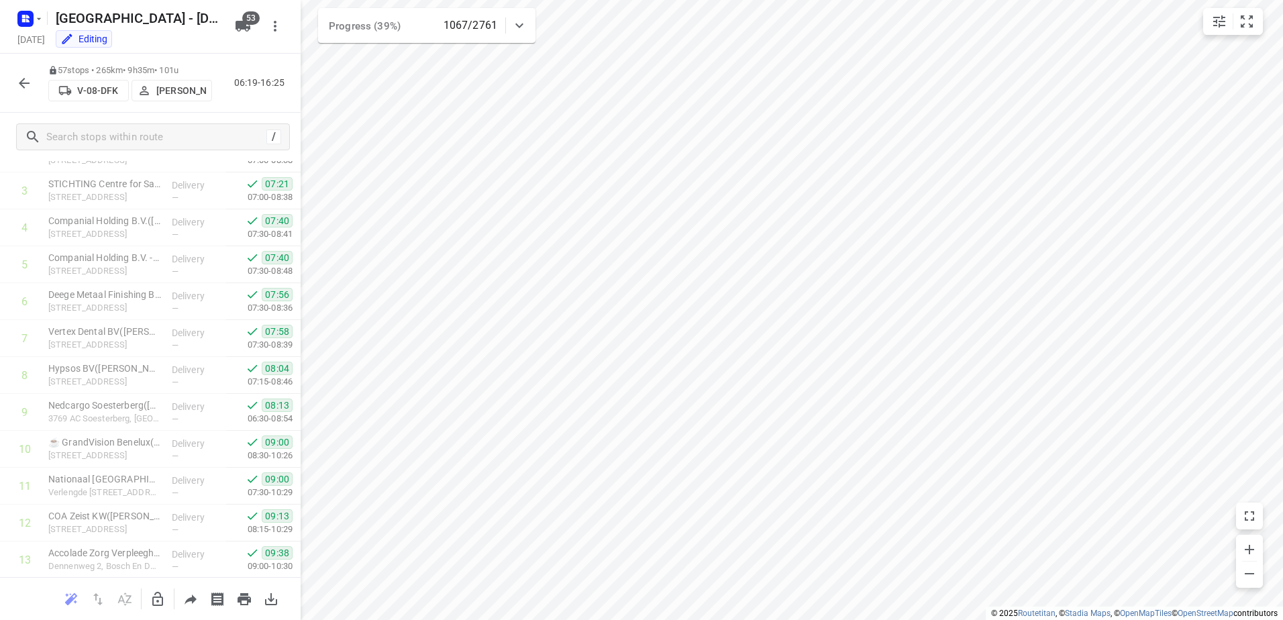
scroll to position [47, 0]
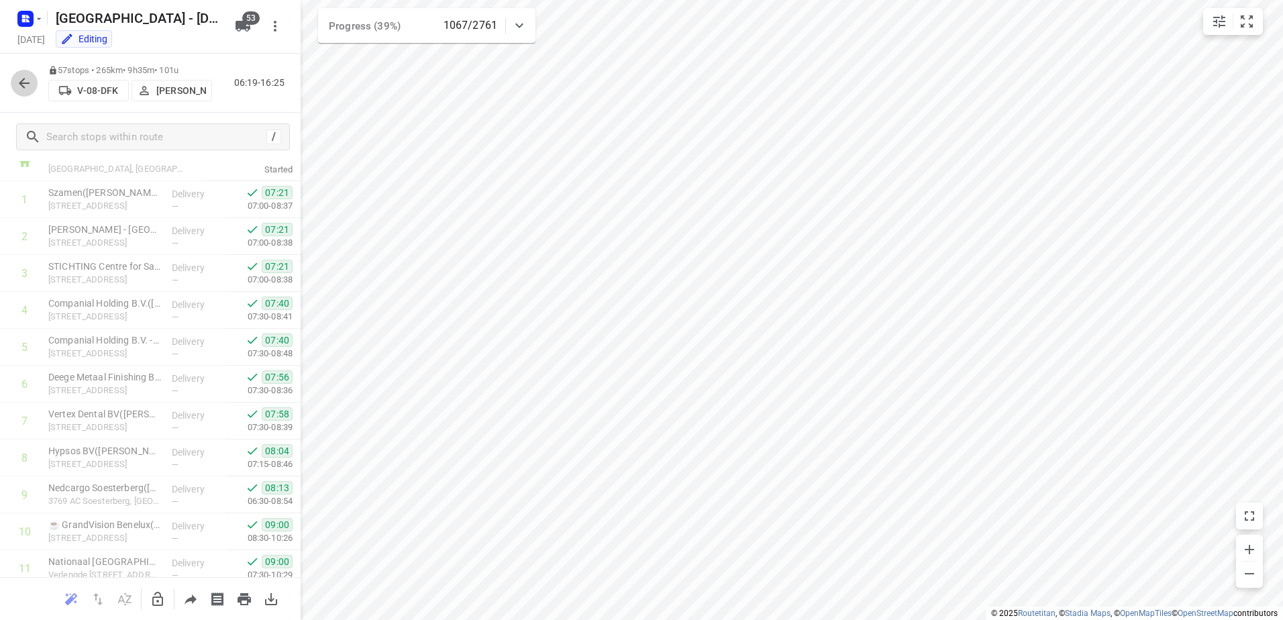
click at [28, 82] on icon "button" at bounding box center [24, 83] width 16 height 16
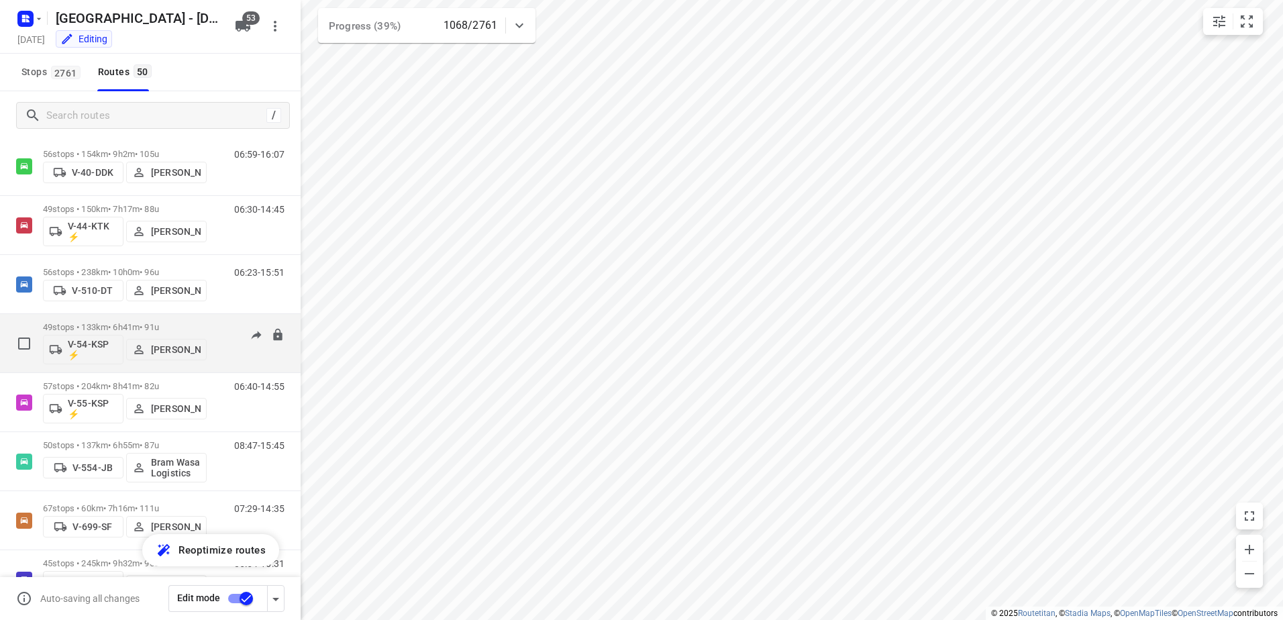
scroll to position [1074, 0]
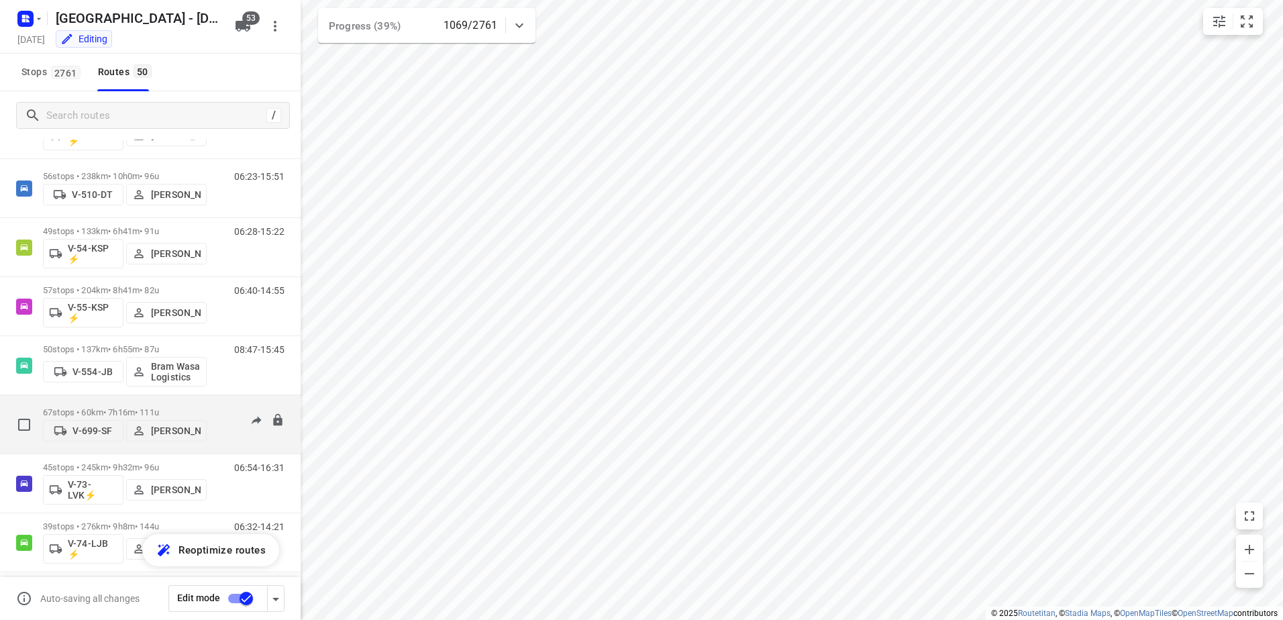
click at [120, 407] on p "67 stops • 60km • 7h16m • 111u" at bounding box center [125, 412] width 164 height 10
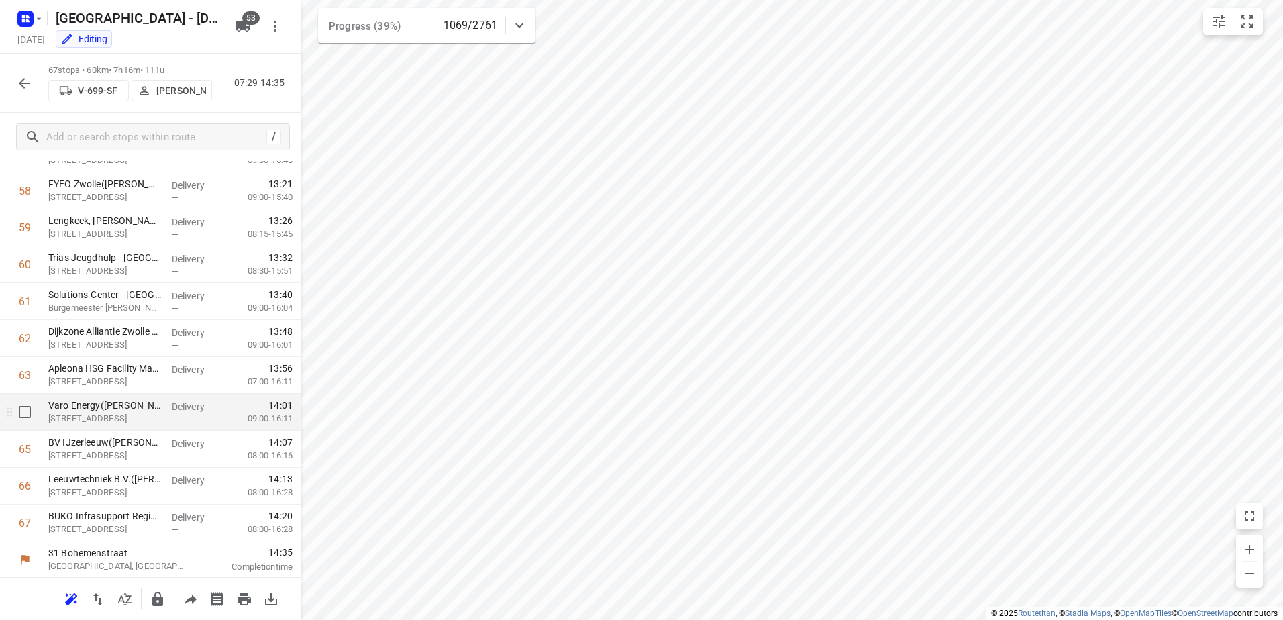
scroll to position [2161, 0]
click at [28, 87] on icon "button" at bounding box center [24, 83] width 16 height 16
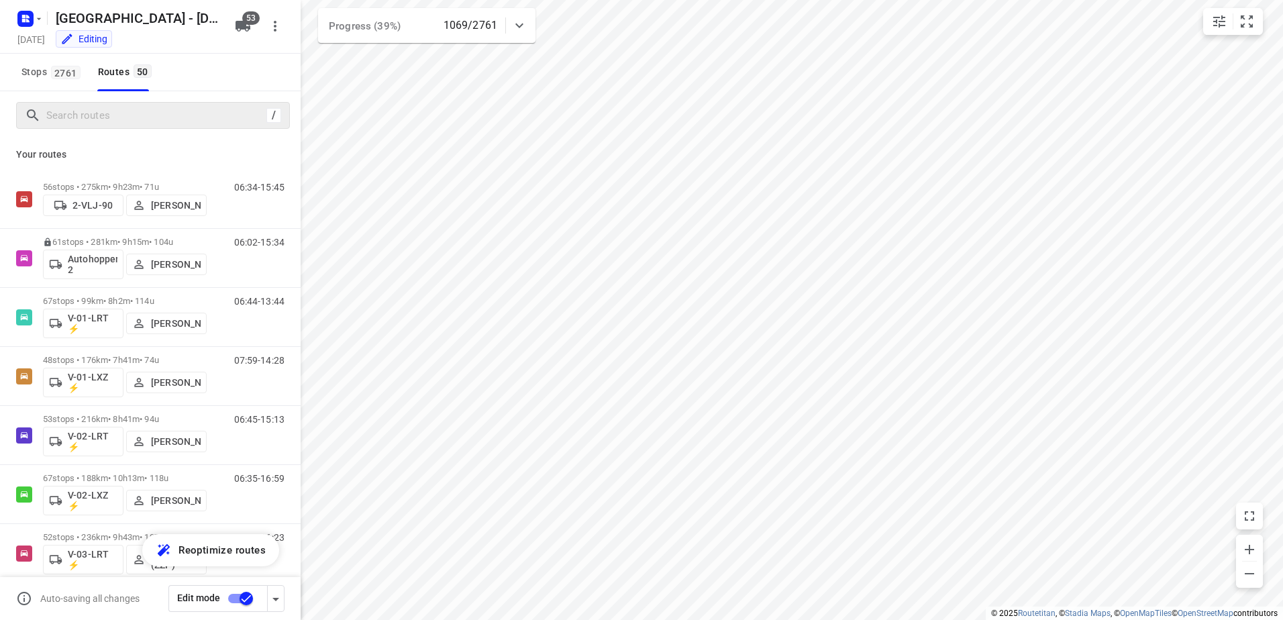
click at [77, 129] on div "/" at bounding box center [150, 115] width 301 height 48
click at [85, 118] on input "Search routes" at bounding box center [154, 115] width 215 height 21
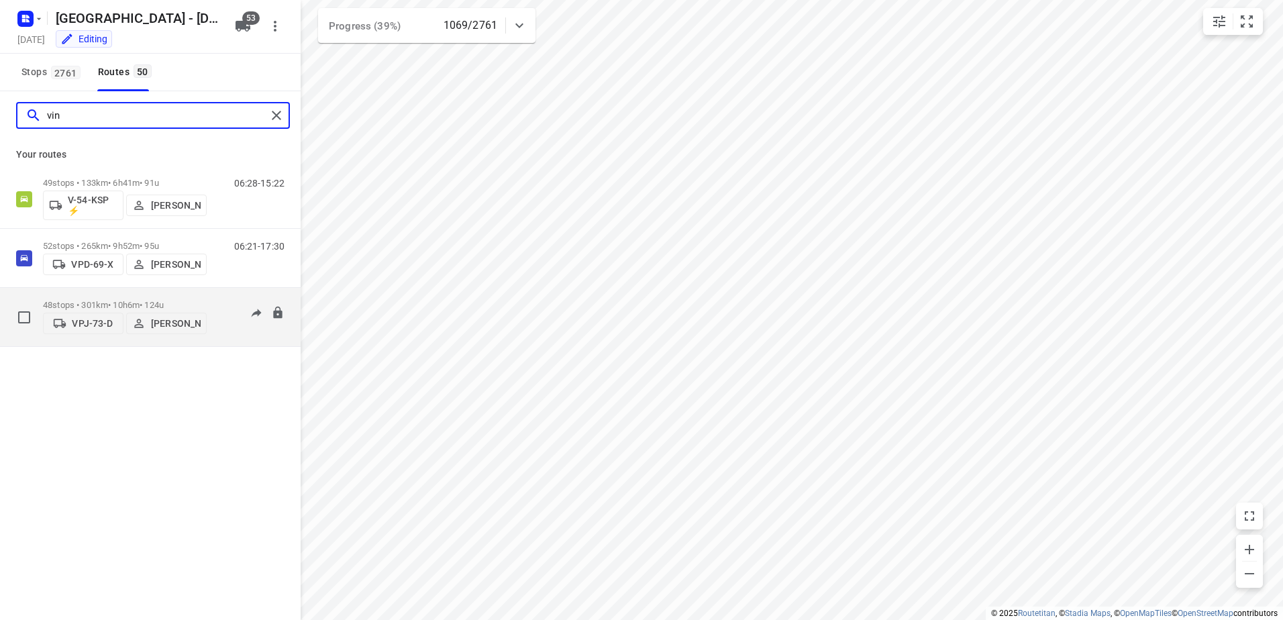
type input "vin"
click at [110, 310] on div "VPJ-73-D Kevin Kroesse" at bounding box center [125, 322] width 164 height 24
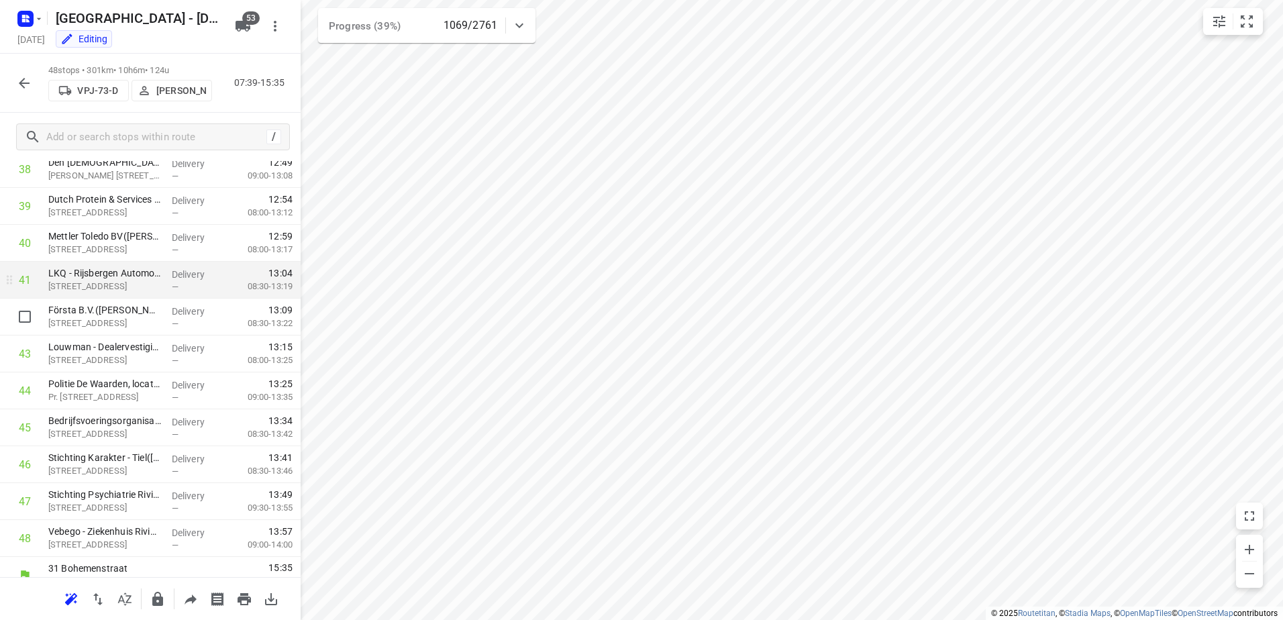
scroll to position [1460, 0]
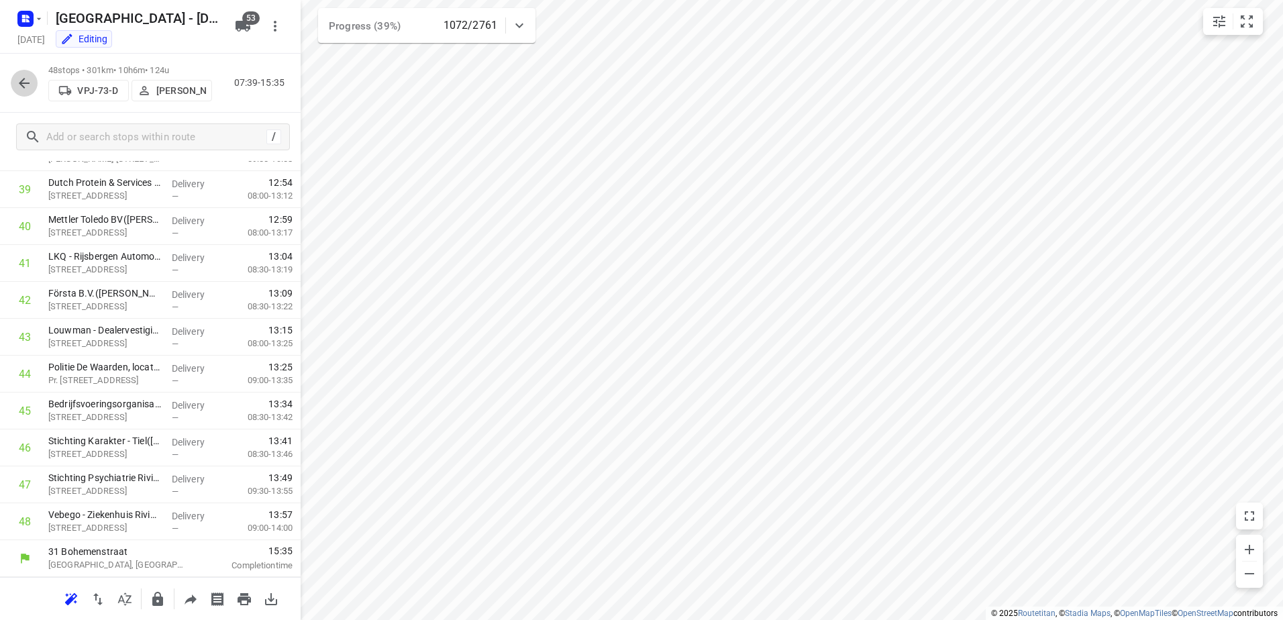
click at [22, 85] on icon "button" at bounding box center [24, 83] width 11 height 11
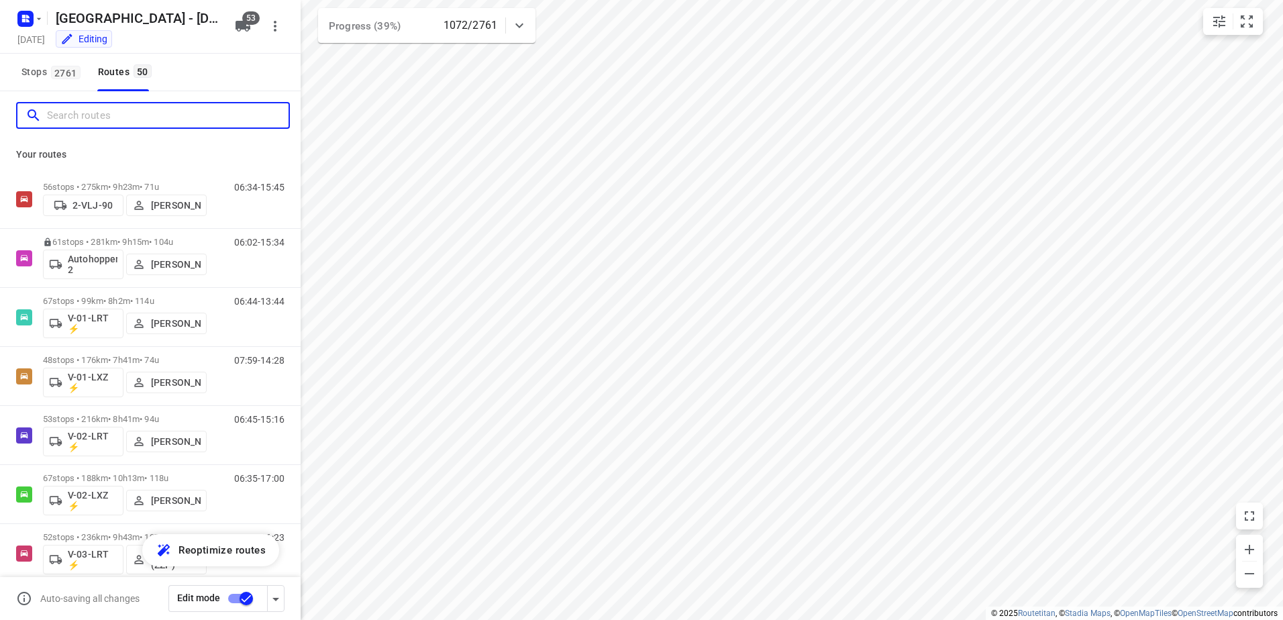
click at [147, 119] on input "Search routes" at bounding box center [168, 115] width 242 height 21
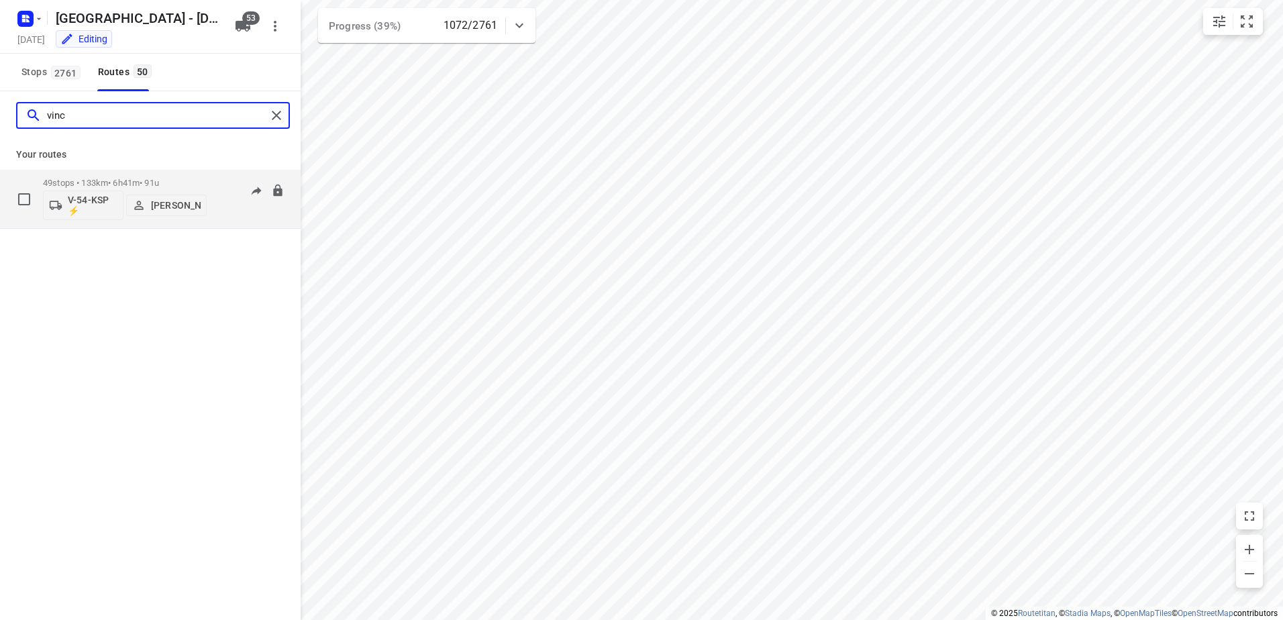
type input "vinc"
click at [116, 181] on p "49 stops • 133km • 6h41m • 91u" at bounding box center [125, 183] width 164 height 10
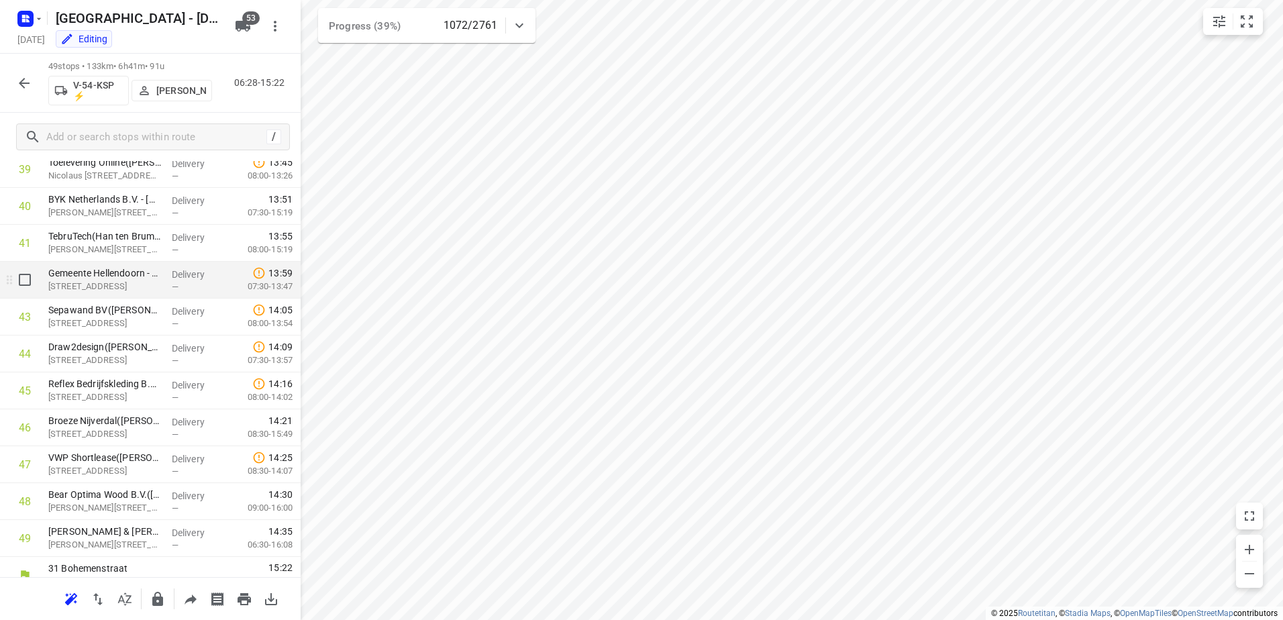
scroll to position [1497, 0]
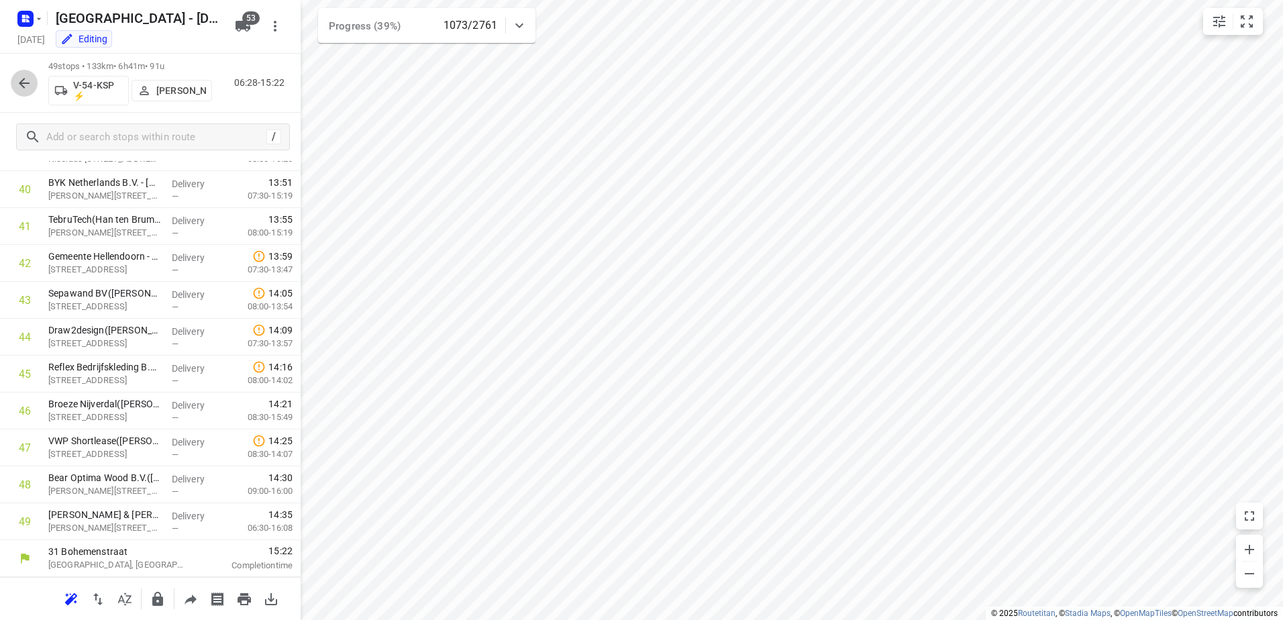
click at [26, 85] on icon "button" at bounding box center [24, 83] width 16 height 16
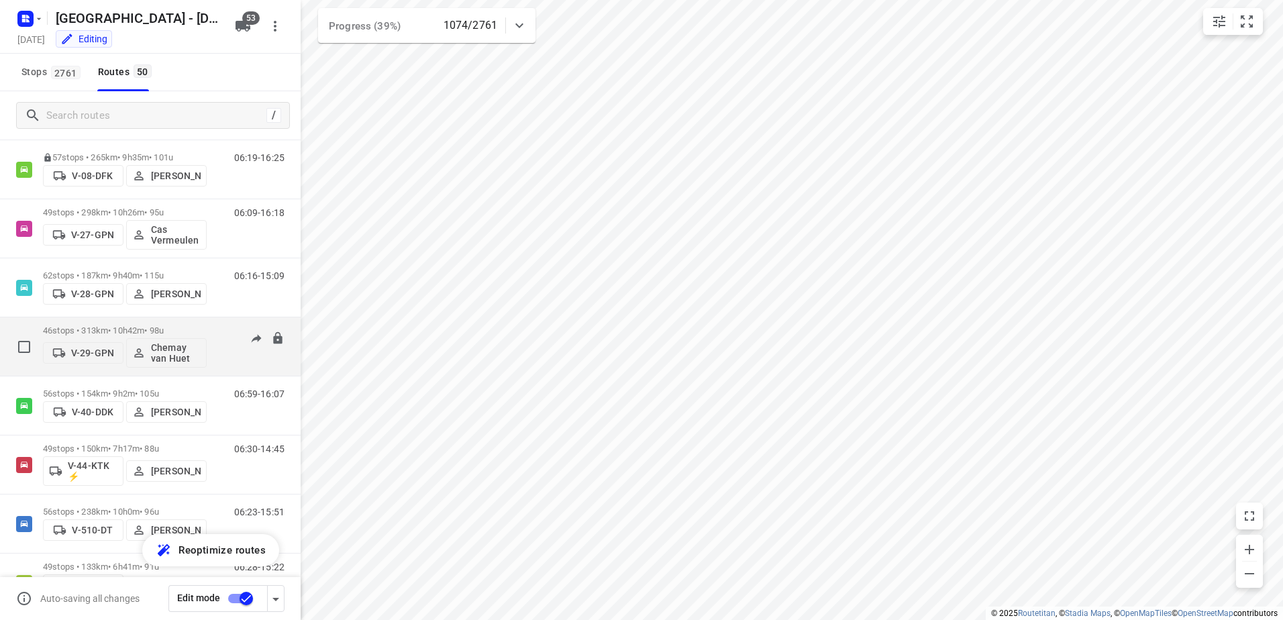
scroll to position [805, 0]
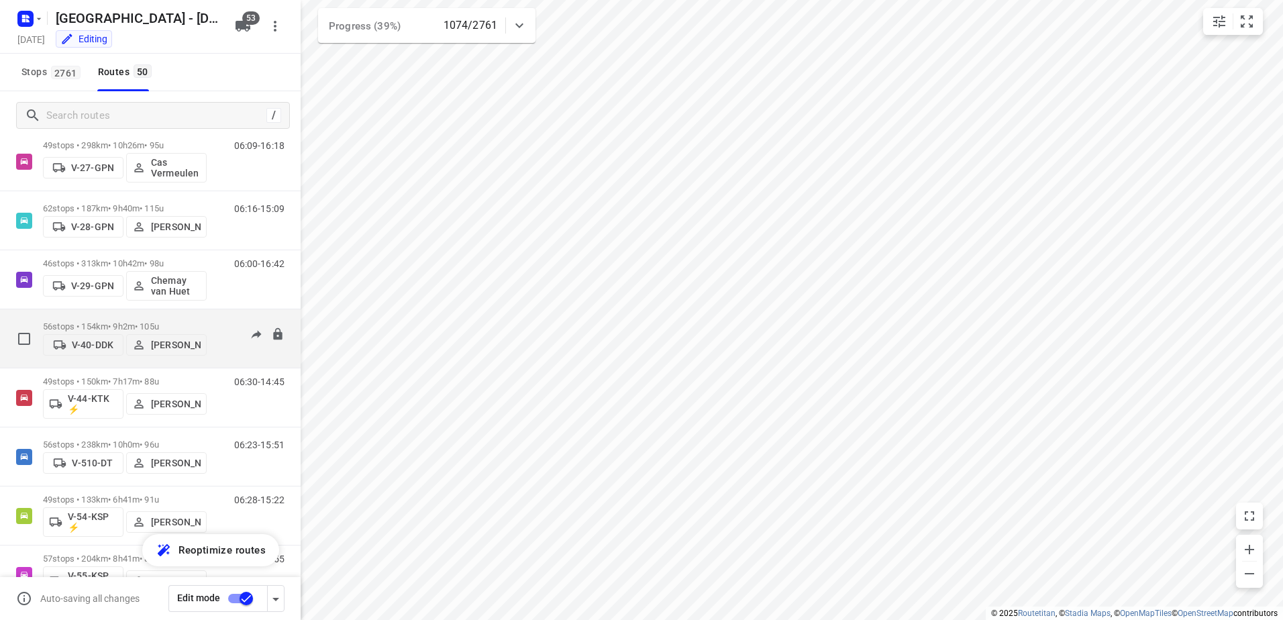
click at [128, 319] on div "56 stops • 154km • 9h2m • 105u V-40-DDK Mark Kleve" at bounding box center [125, 339] width 164 height 48
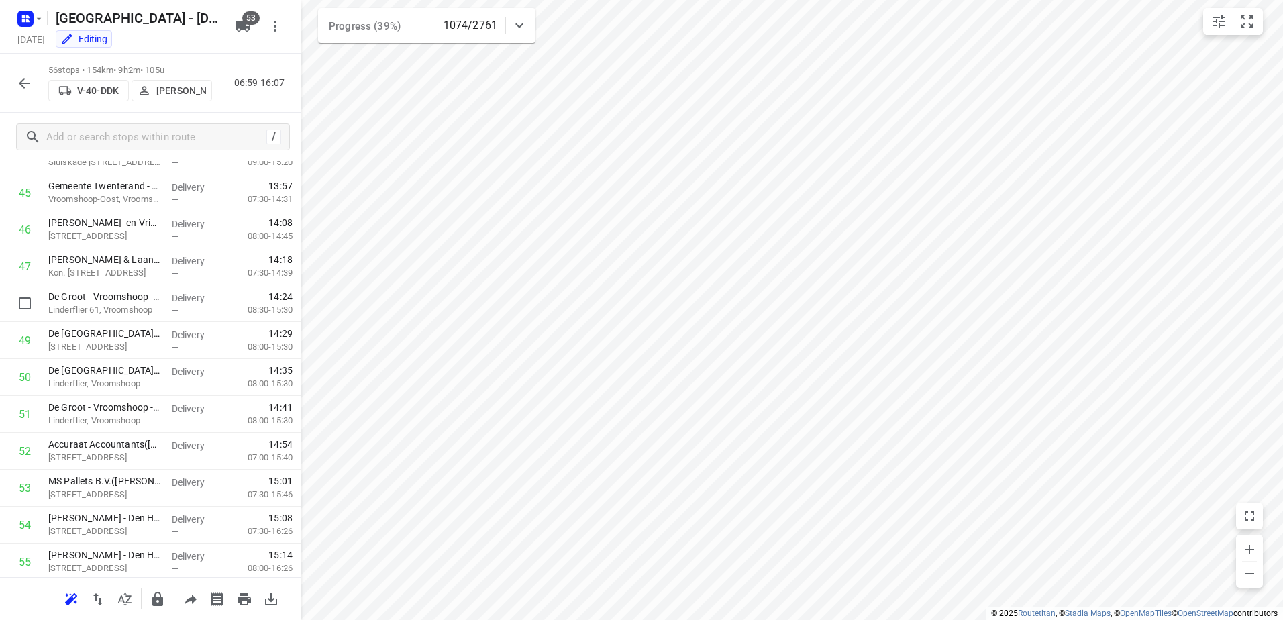
scroll to position [1755, 0]
click at [33, 77] on button "button" at bounding box center [24, 83] width 27 height 27
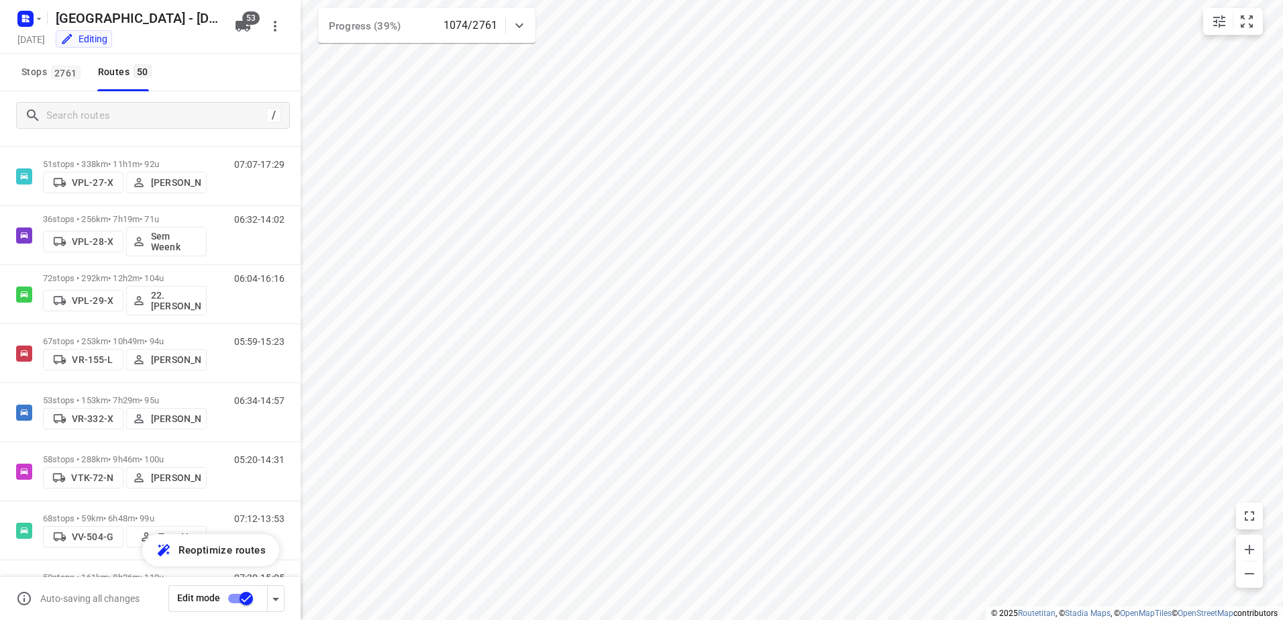
scroll to position [2551, 0]
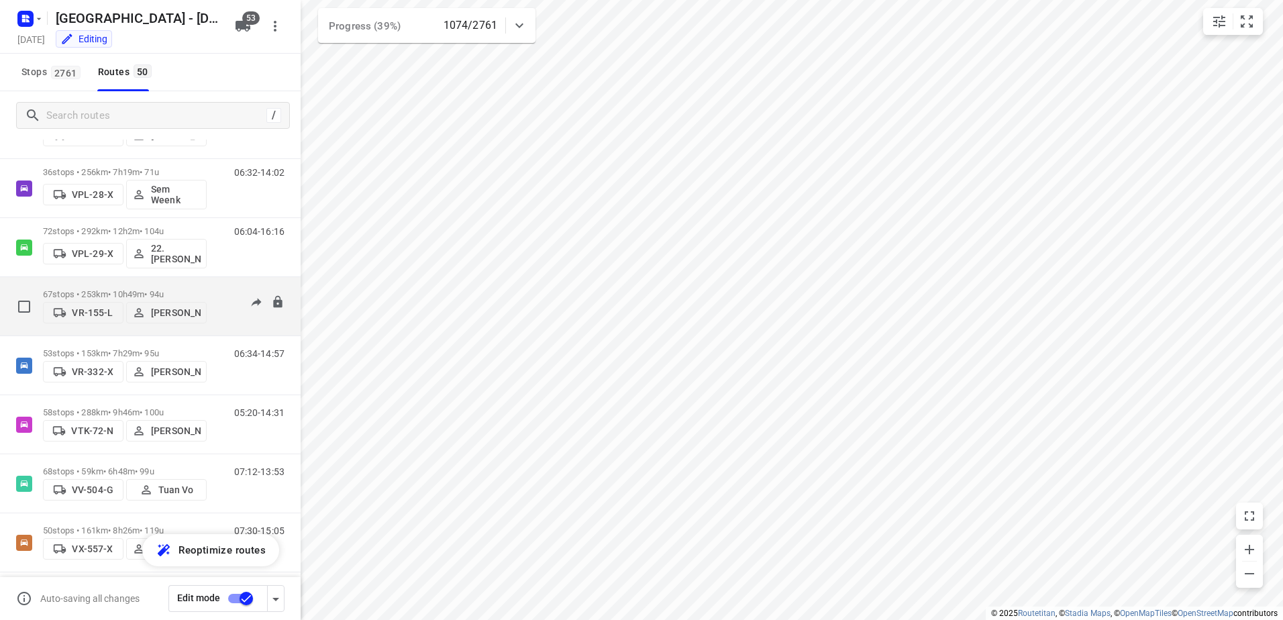
click at [125, 283] on div "67 stops • 253km • 10h49m • 94u VR-155-L Alex Muresan" at bounding box center [125, 307] width 164 height 48
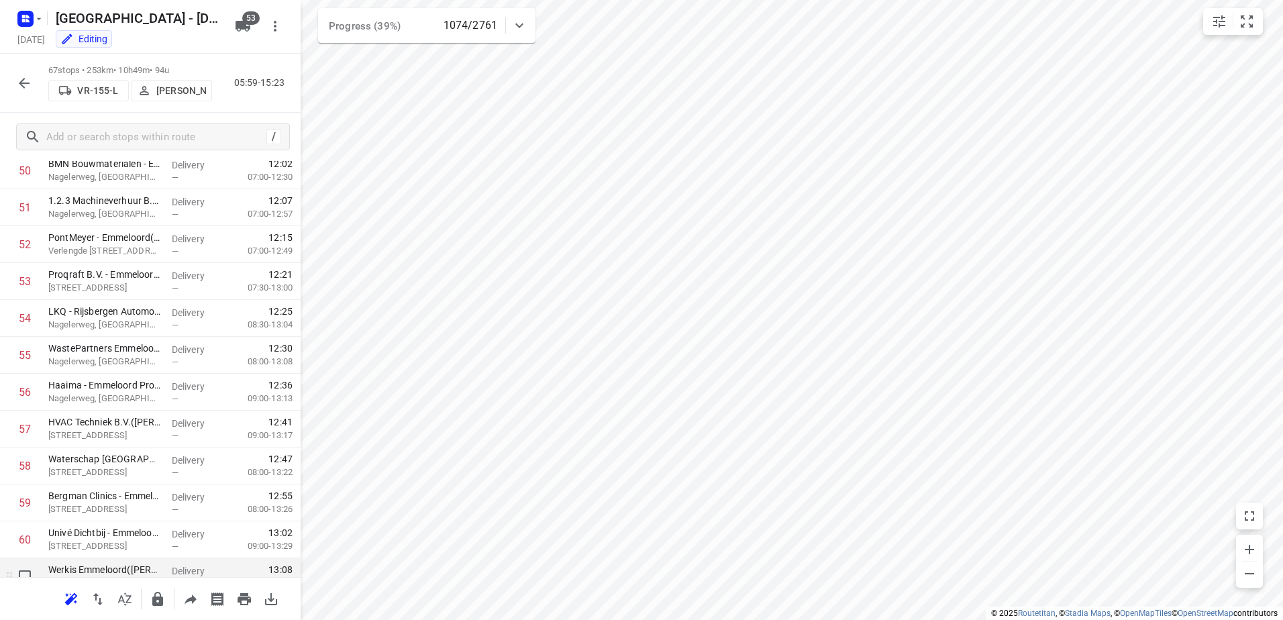
scroll to position [2161, 0]
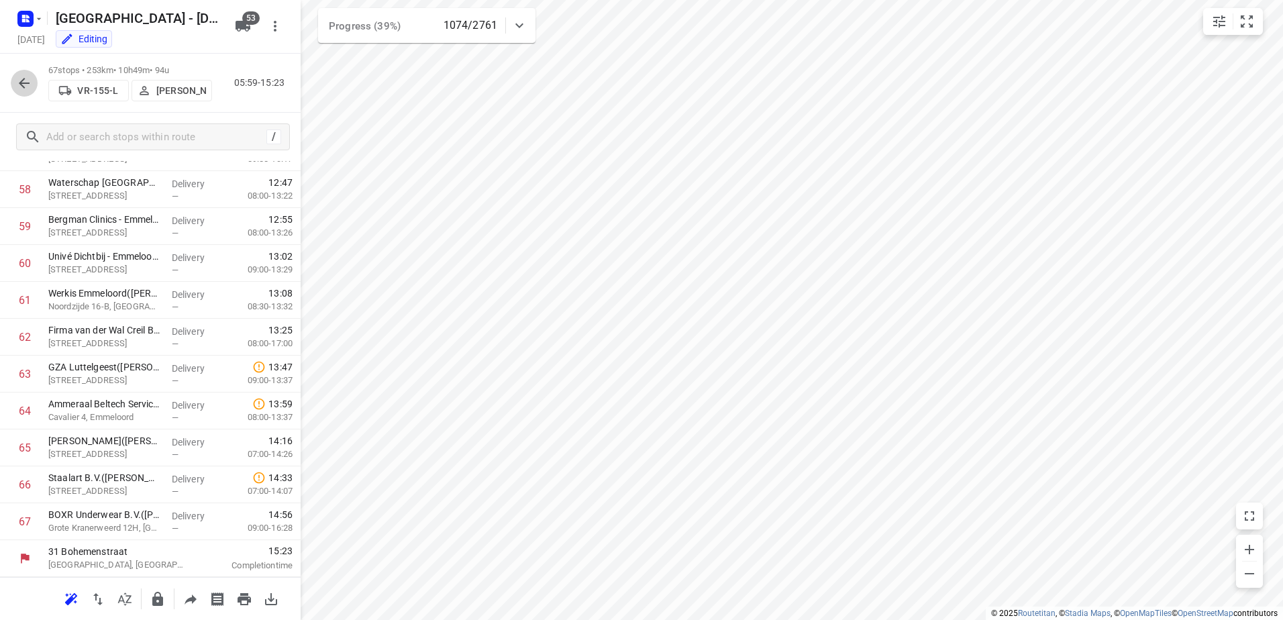
click at [29, 83] on icon "button" at bounding box center [24, 83] width 11 height 11
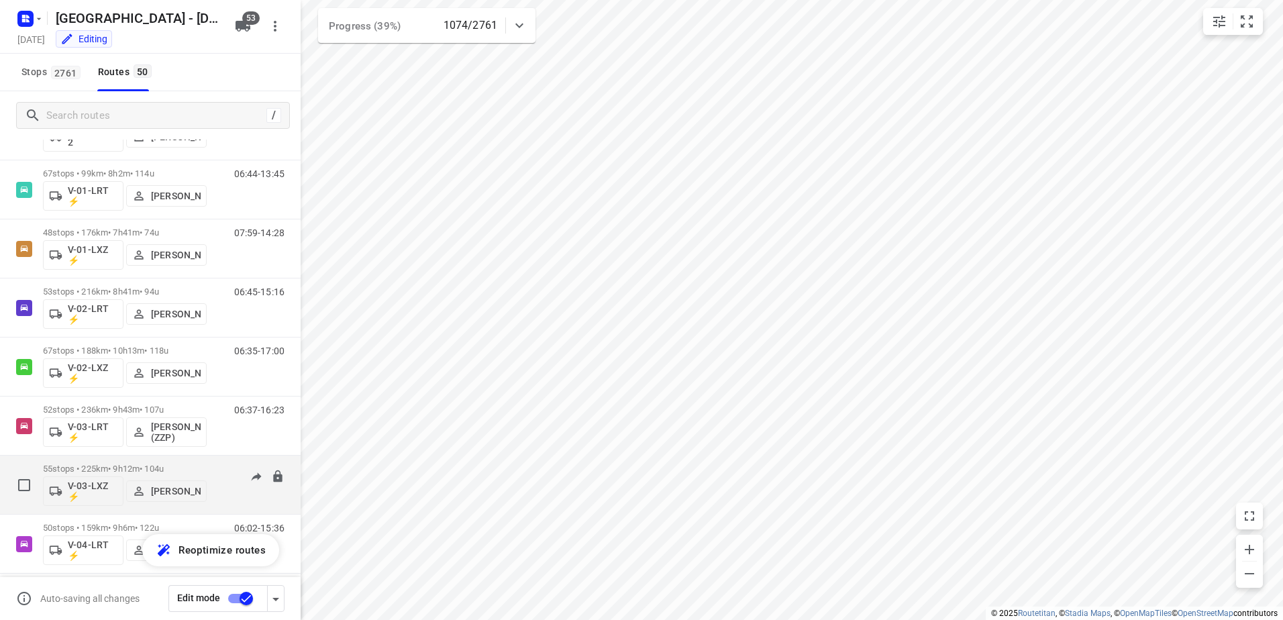
scroll to position [134, 0]
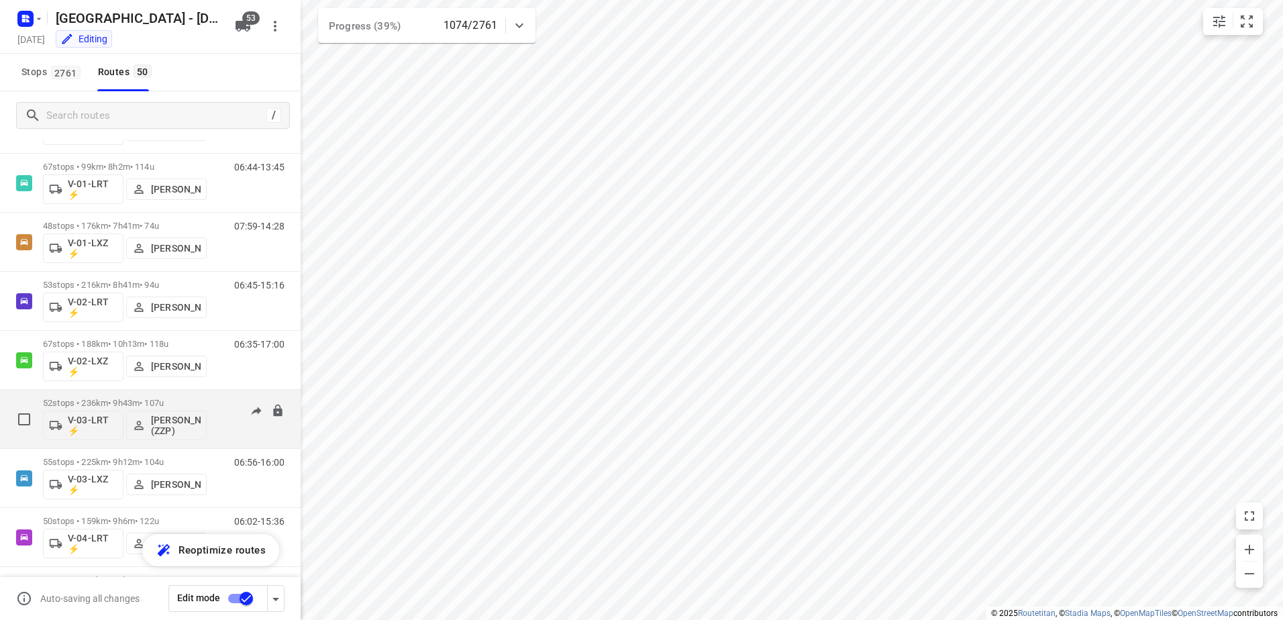
click at [132, 397] on div "52 stops • 236km • 9h43m • 107u V-03-LRT ⚡ Robert Flierman (ZZP)" at bounding box center [125, 419] width 164 height 56
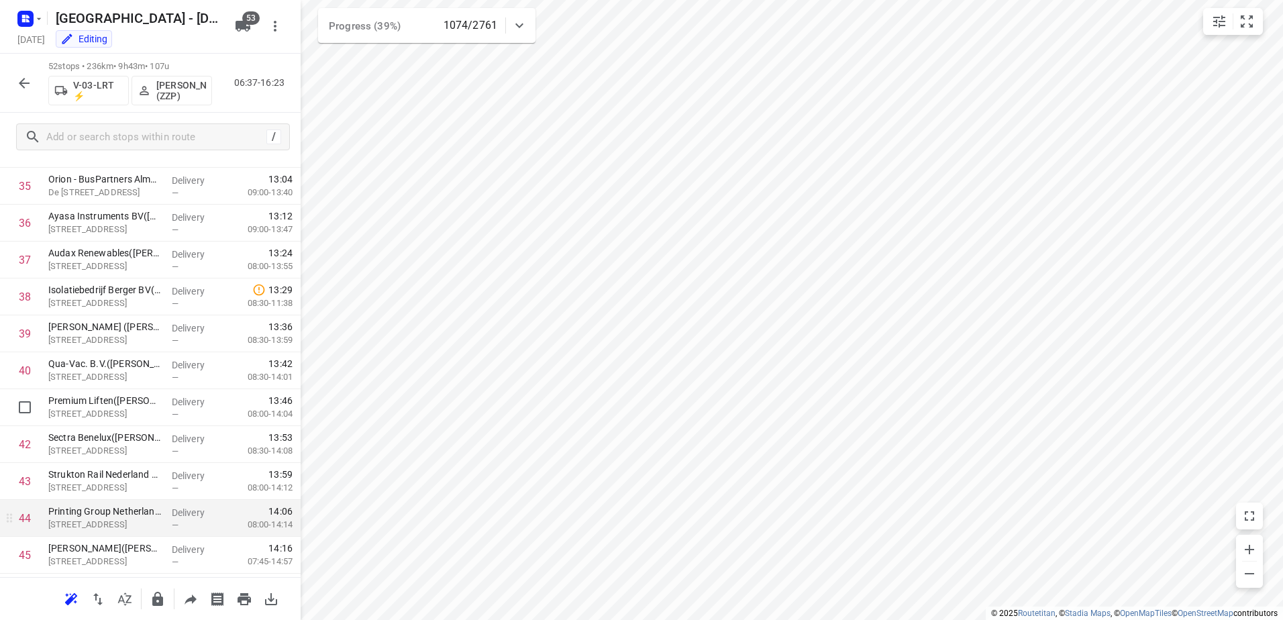
scroll to position [1607, 0]
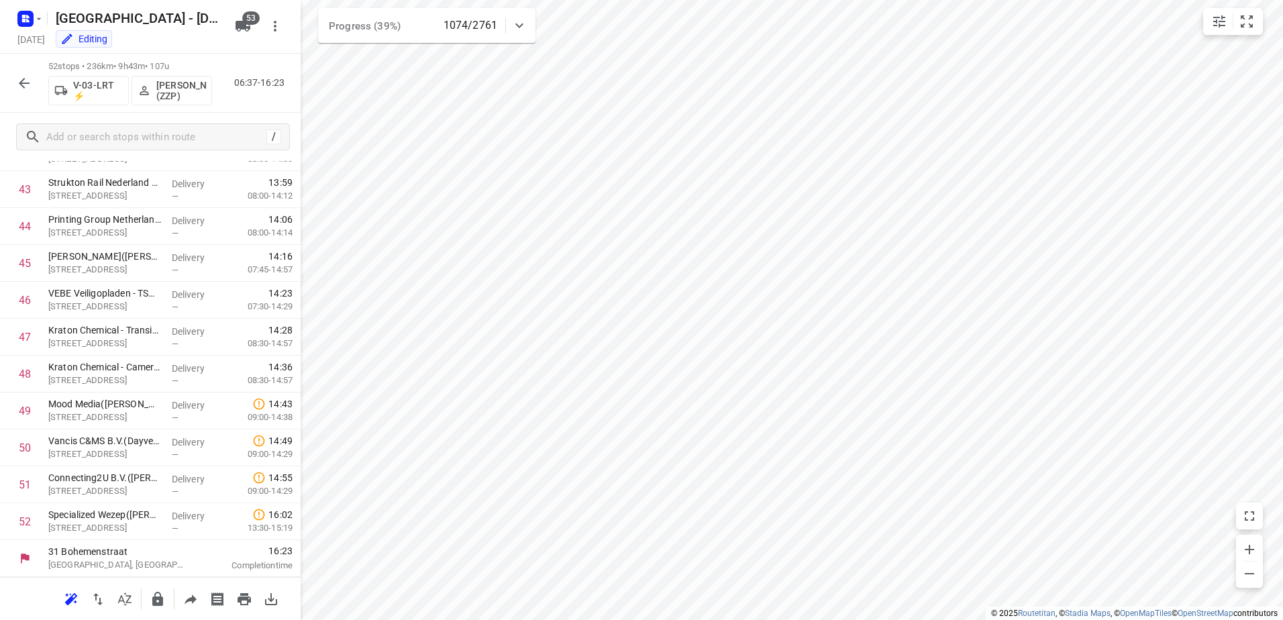
click at [22, 85] on icon "button" at bounding box center [24, 83] width 11 height 11
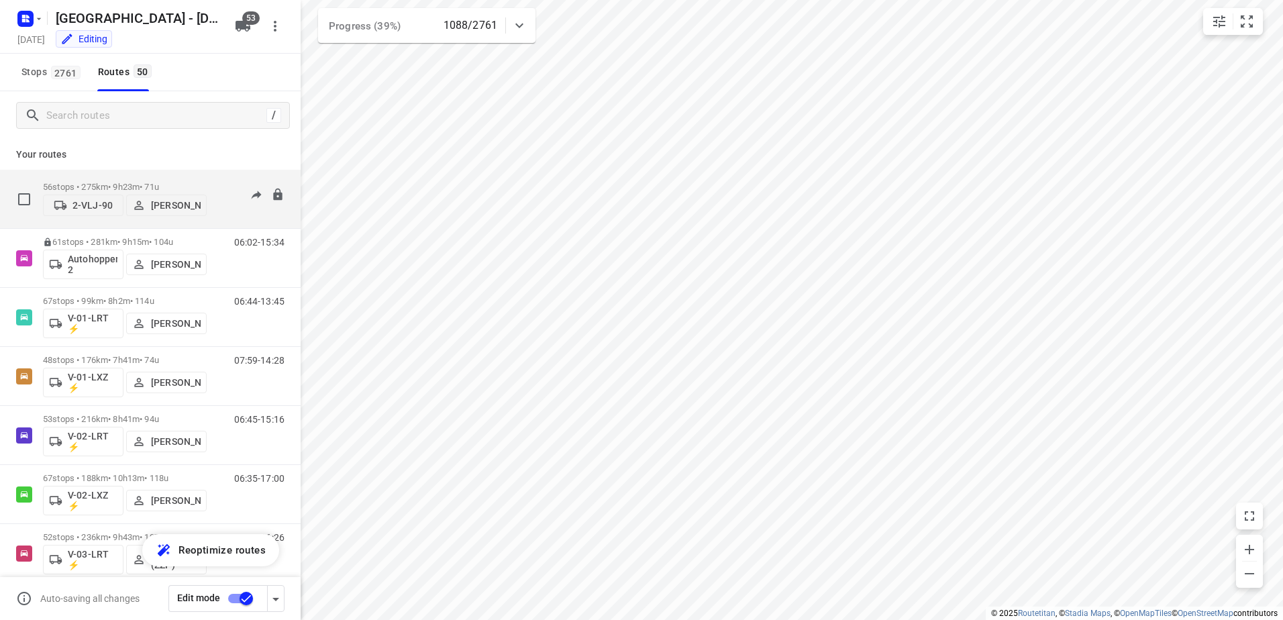
click at [116, 182] on p "56 stops • 275km • 9h23m • 71u" at bounding box center [125, 187] width 164 height 10
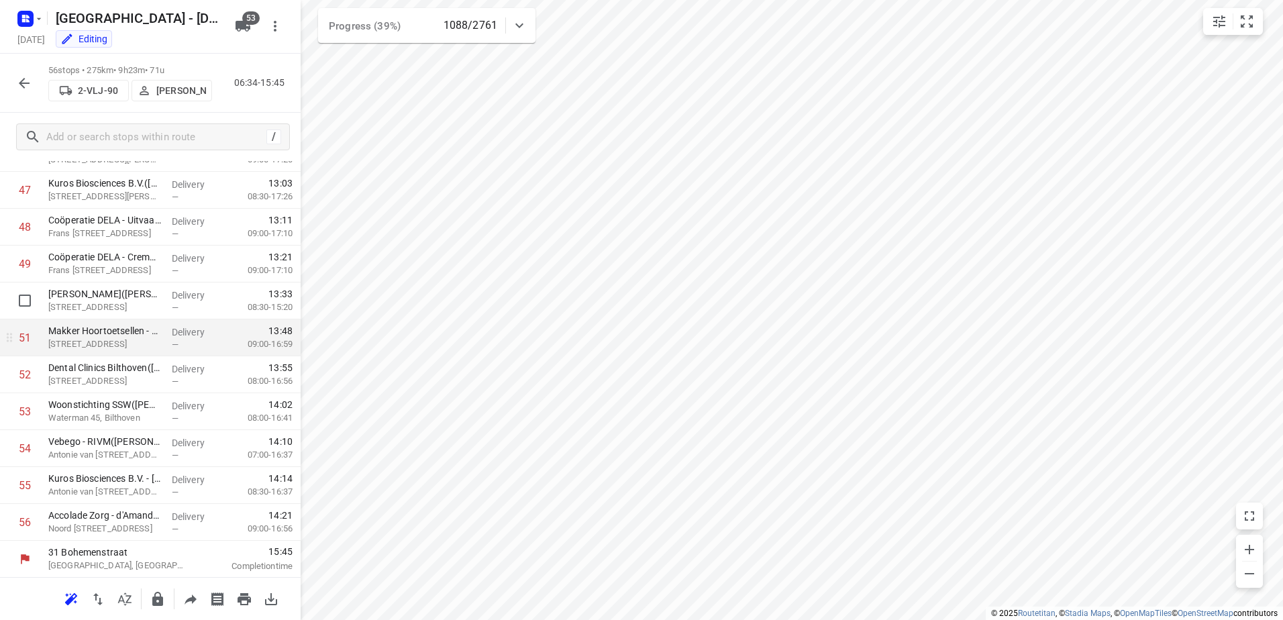
scroll to position [1755, 0]
click at [24, 79] on icon "button" at bounding box center [24, 83] width 11 height 11
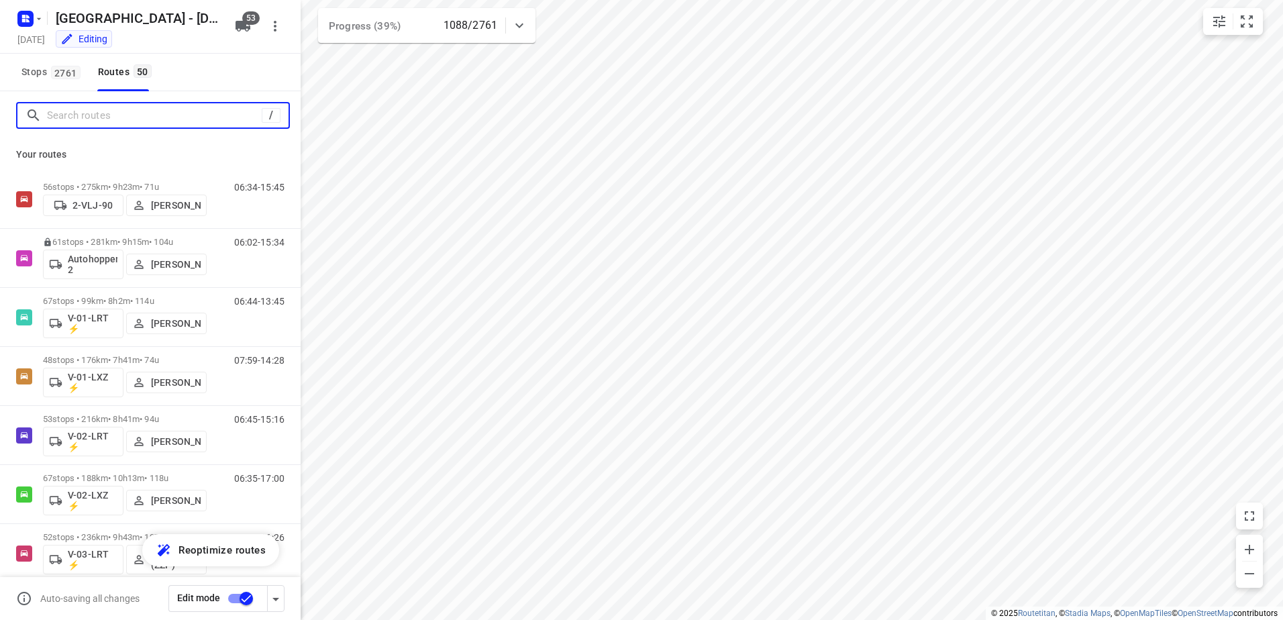
click at [98, 108] on input "Search routes" at bounding box center [154, 115] width 215 height 21
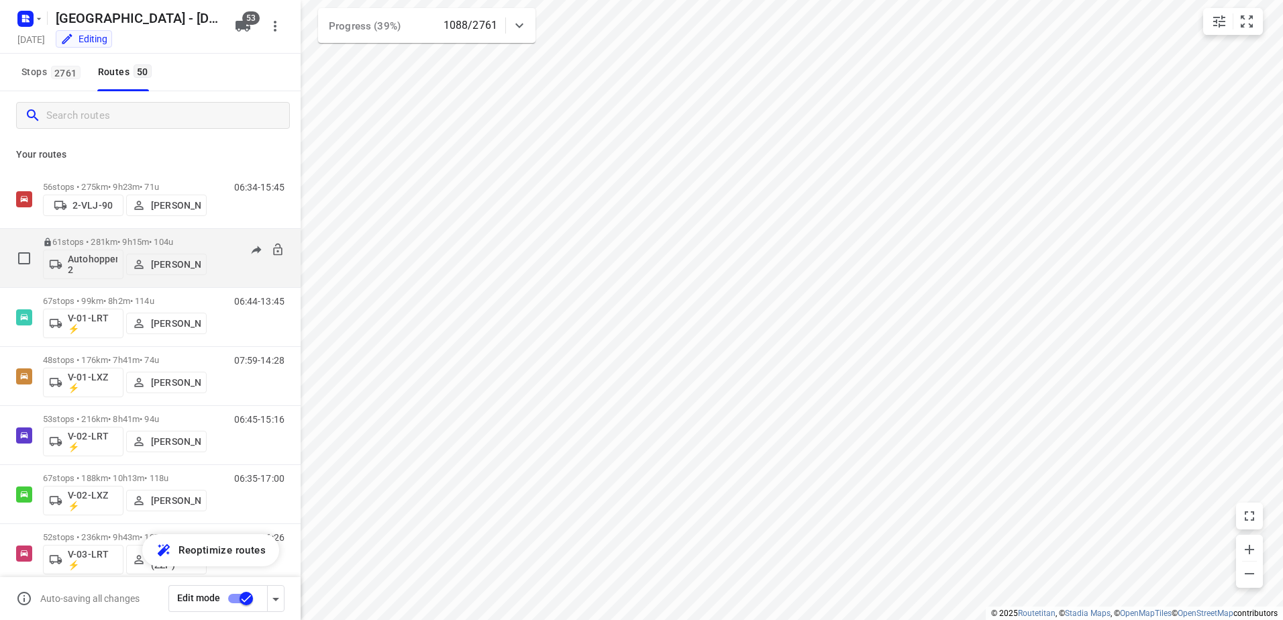
click at [119, 238] on p "61 stops • 281km • 9h15m • 104u" at bounding box center [125, 242] width 164 height 10
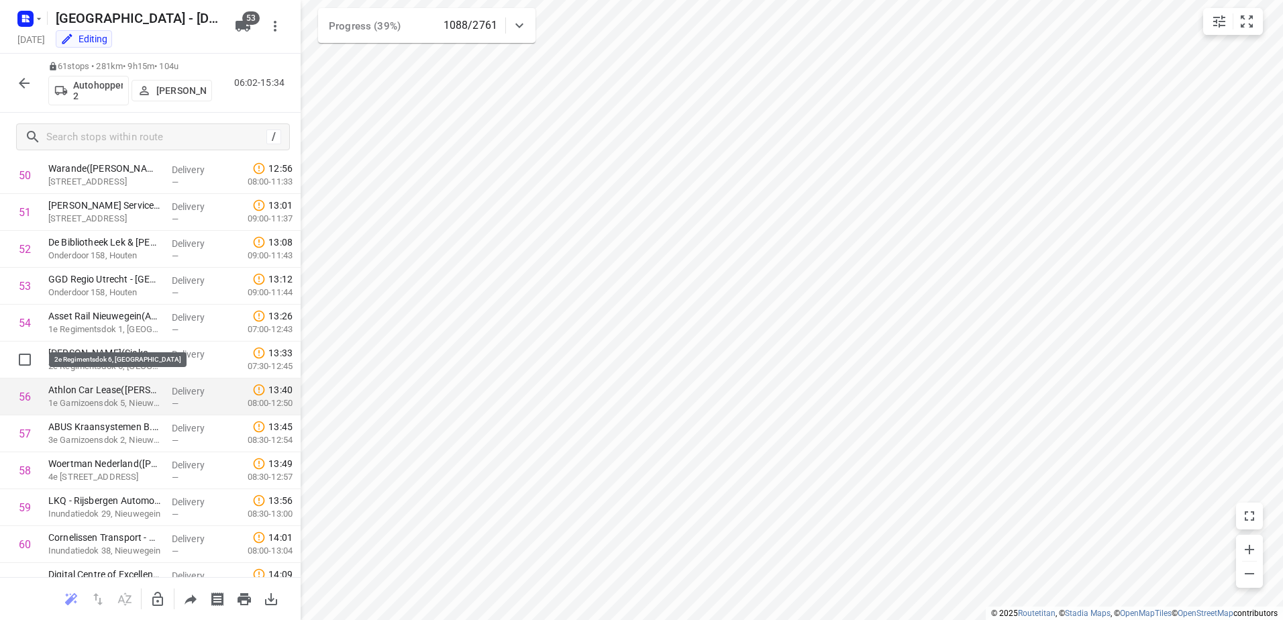
scroll to position [1940, 0]
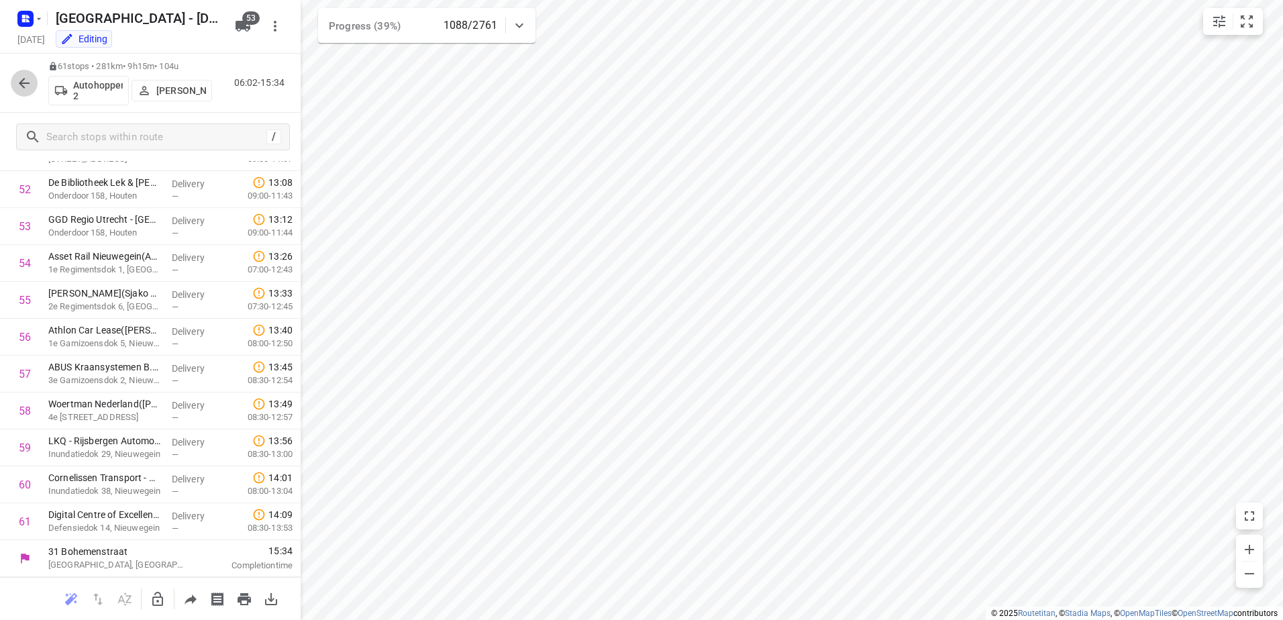
click at [21, 78] on icon "button" at bounding box center [24, 83] width 16 height 16
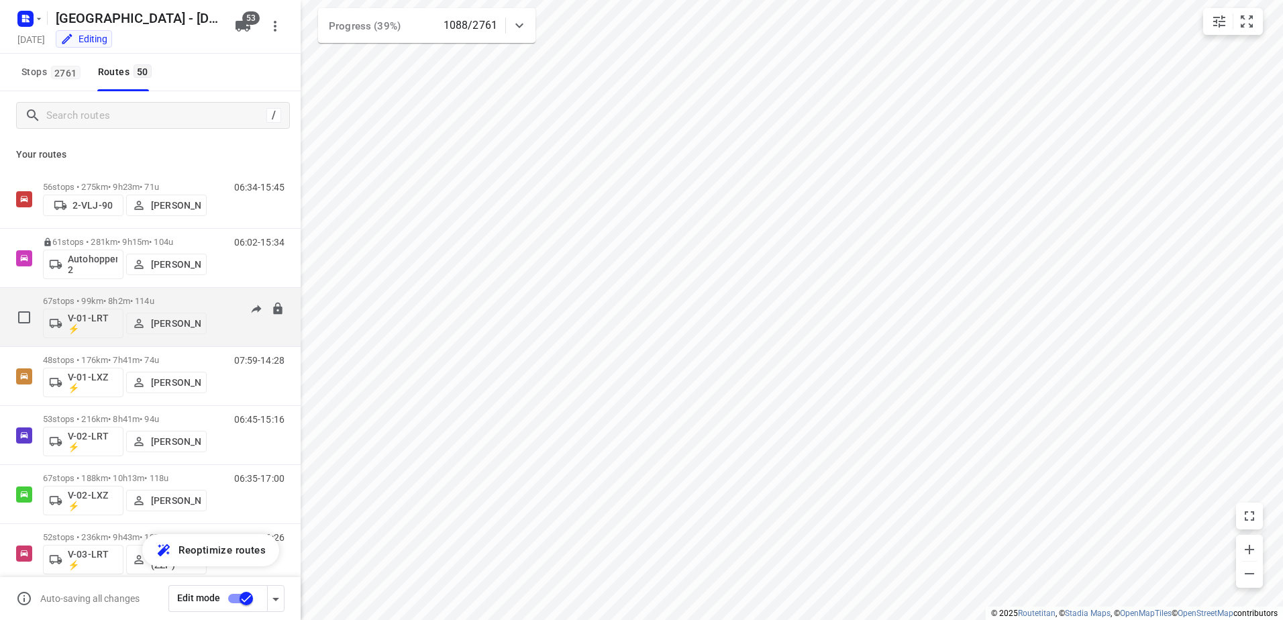
click at [121, 306] on div "V-01-LRT ⚡ Jorick Kok" at bounding box center [125, 322] width 164 height 32
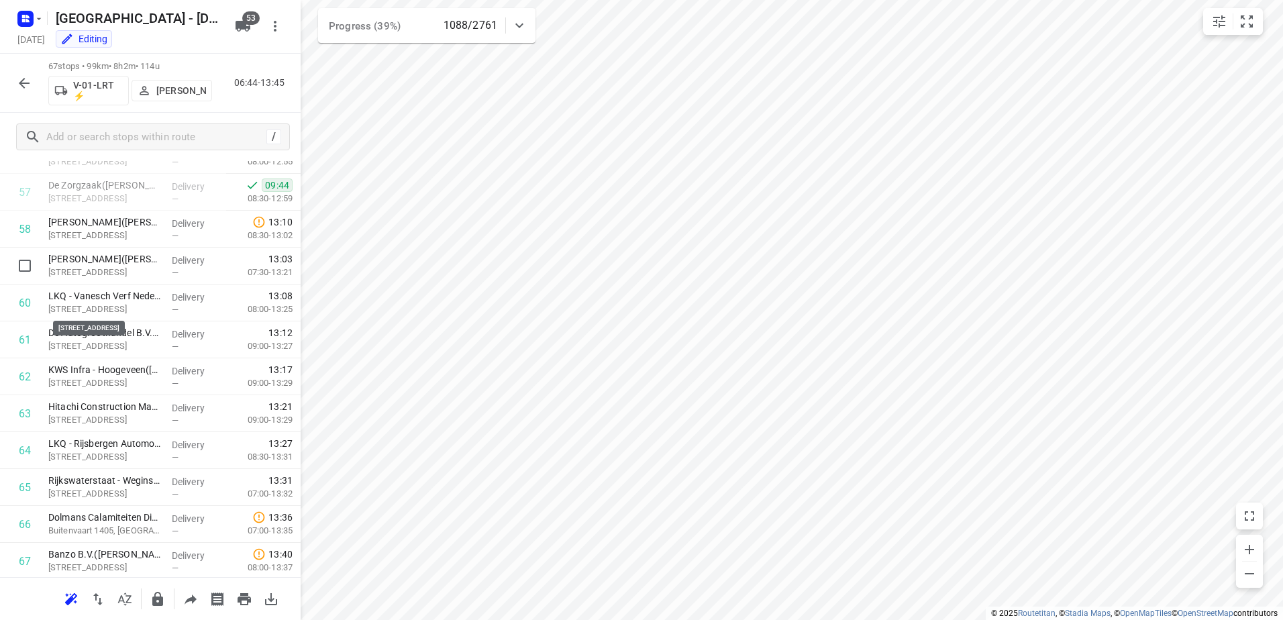
scroll to position [2161, 0]
click at [11, 84] on button "button" at bounding box center [24, 83] width 27 height 27
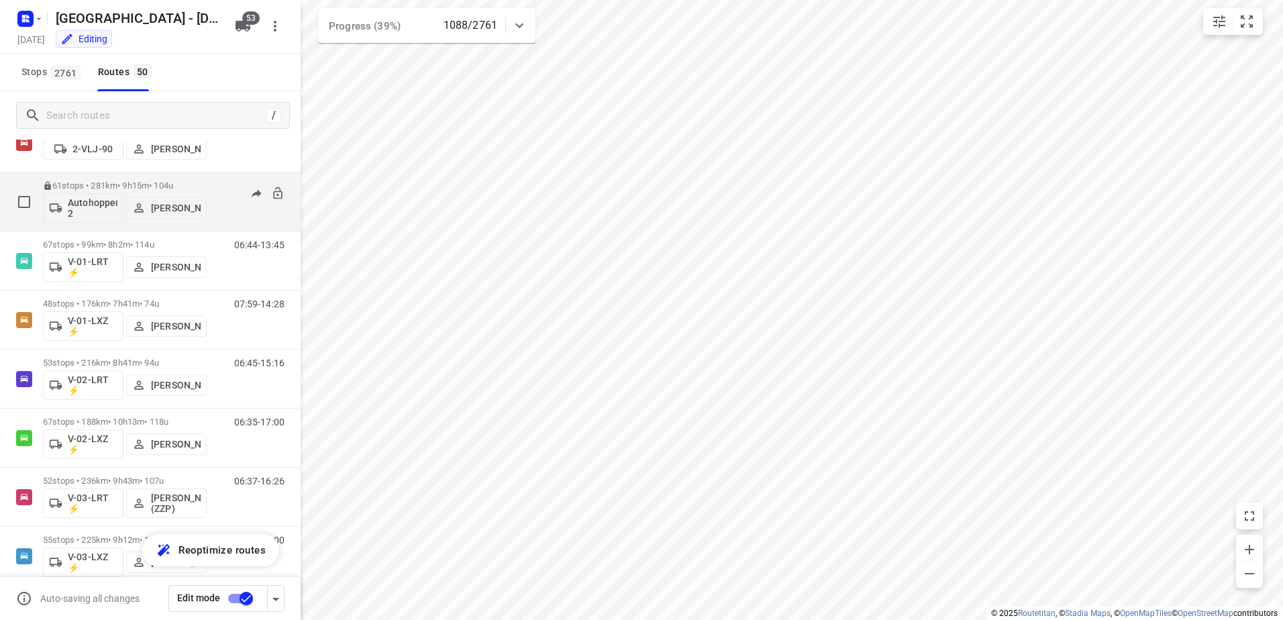
scroll to position [67, 0]
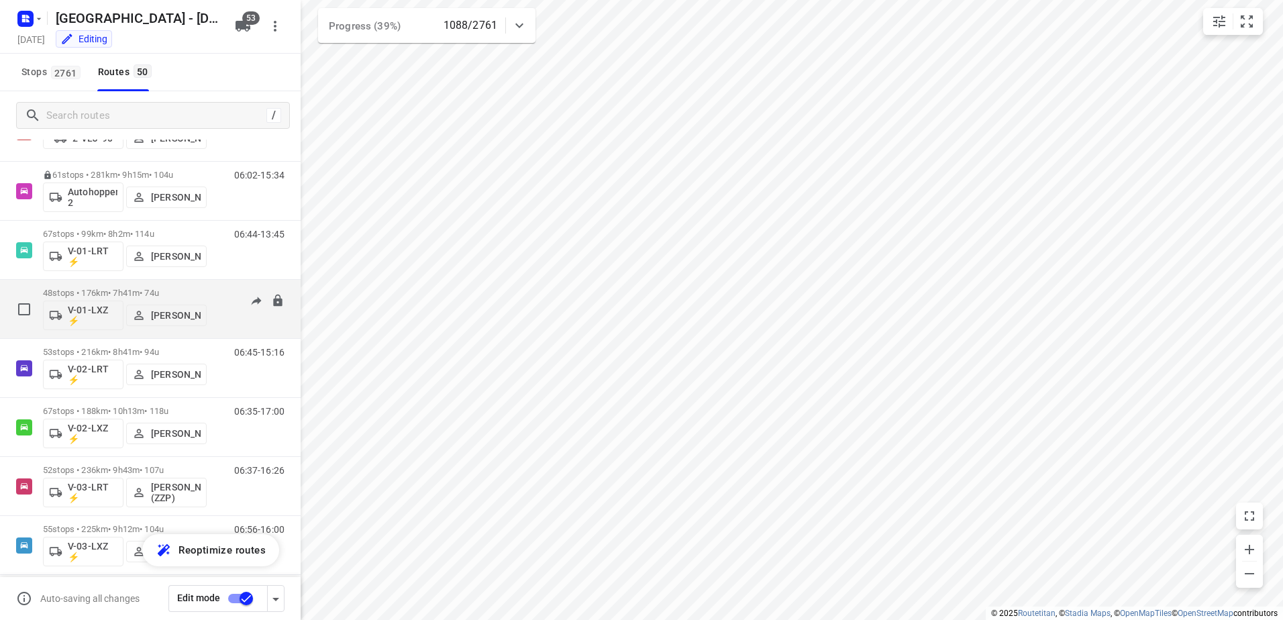
click at [115, 295] on p "48 stops • 176km • 7h41m • 74u" at bounding box center [125, 293] width 164 height 10
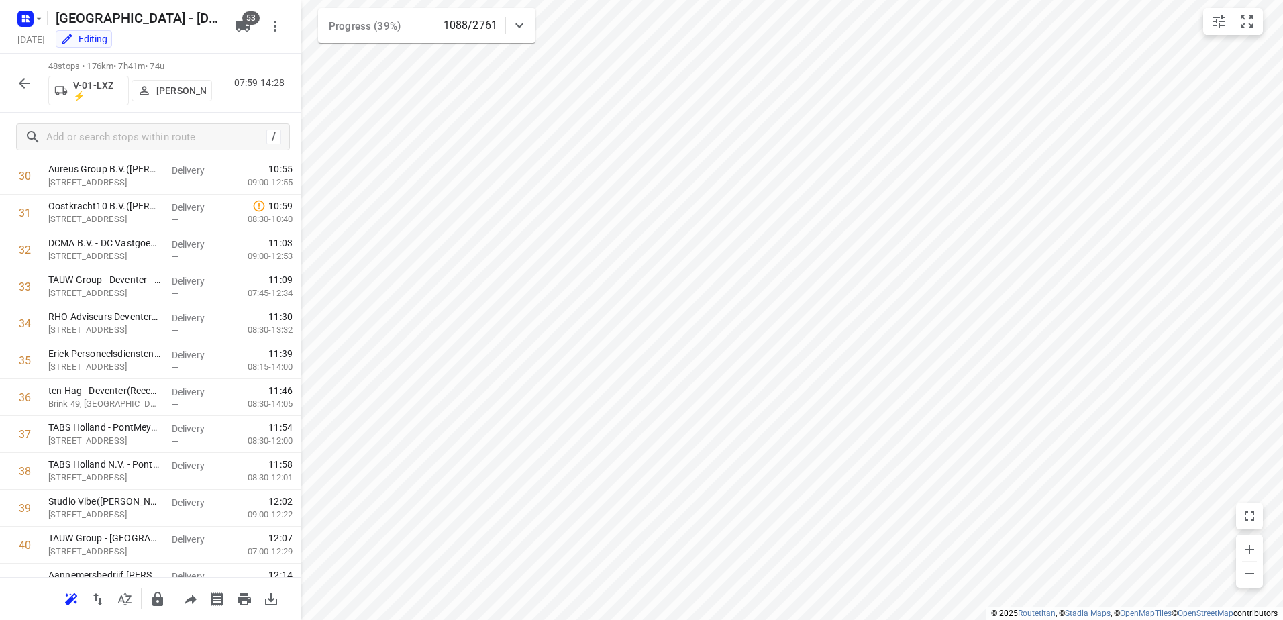
scroll to position [1460, 0]
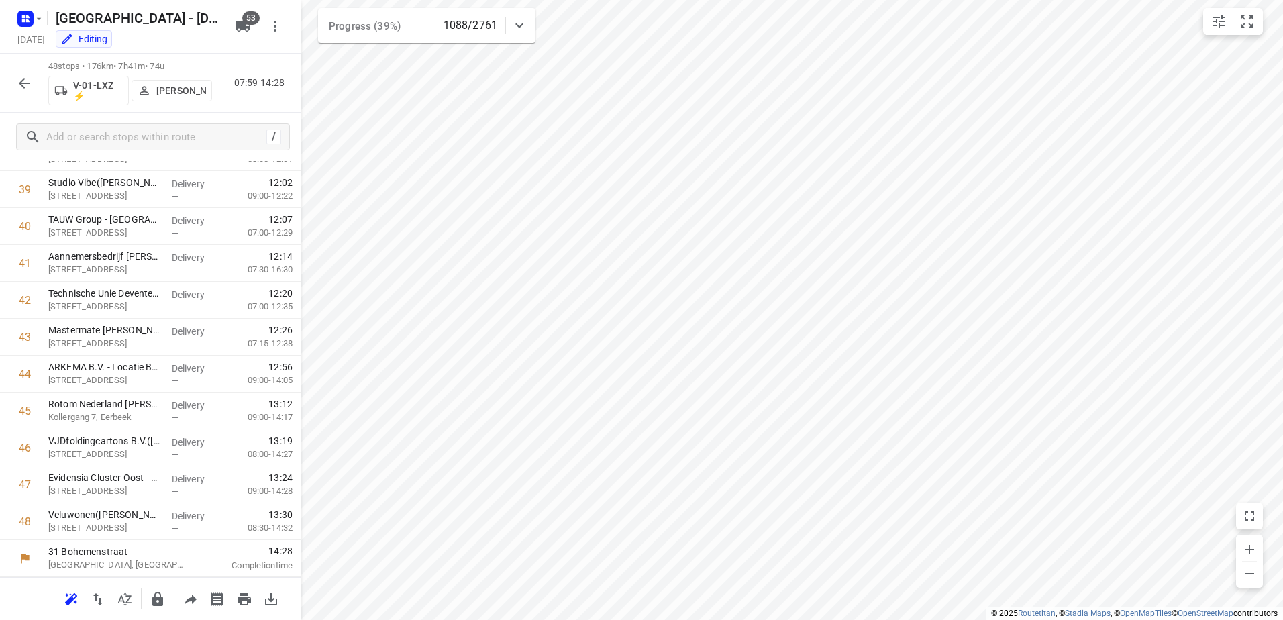
click at [23, 75] on icon "button" at bounding box center [24, 83] width 16 height 16
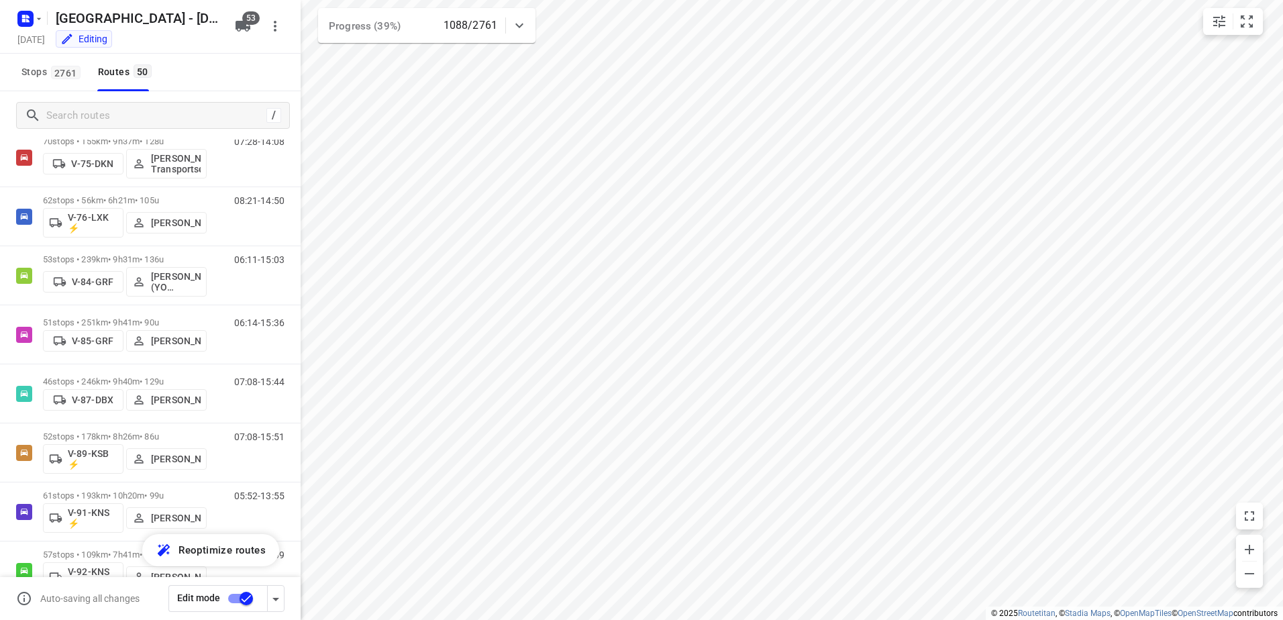
scroll to position [1678, 0]
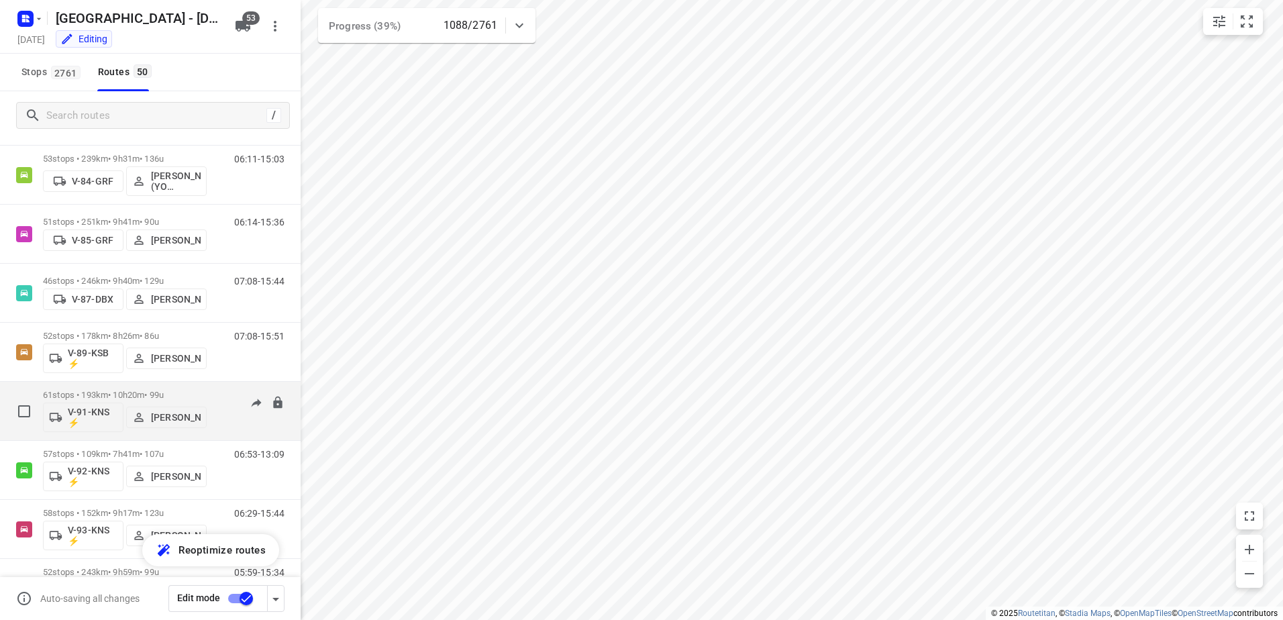
click at [142, 393] on p "61 stops • 193km • 10h20m • 99u" at bounding box center [125, 395] width 164 height 10
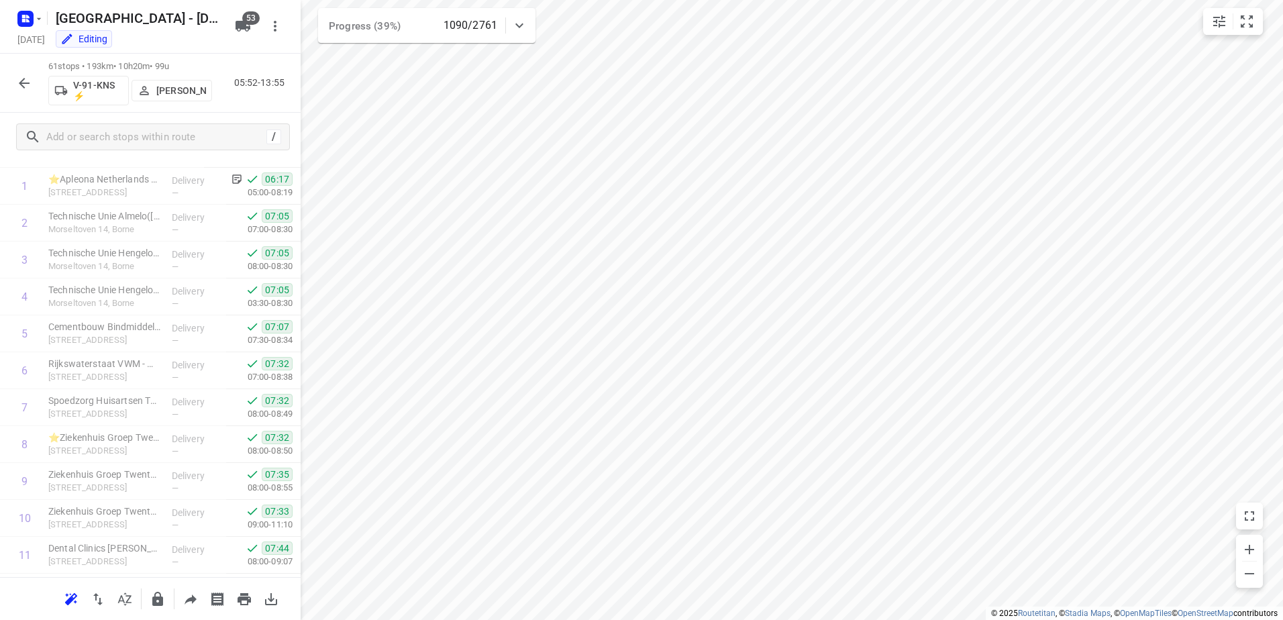
scroll to position [0, 0]
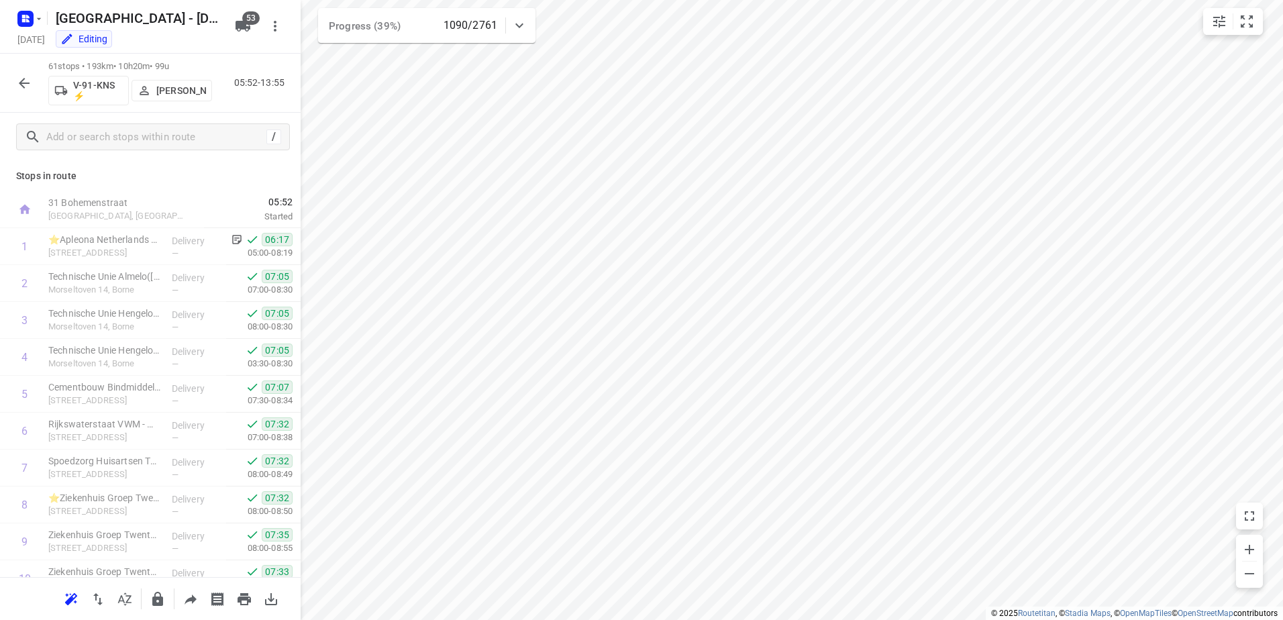
drag, startPoint x: 77, startPoint y: 175, endPoint x: 13, endPoint y: 172, distance: 63.2
click at [13, 172] on div "Stops in route 31 Bohemenstraat Zwolle, Netherlands 05:52 Started 1 ⭐Apleona Ne…" at bounding box center [150, 369] width 301 height 416
drag, startPoint x: 13, startPoint y: 172, endPoint x: 139, endPoint y: 189, distance: 126.6
click at [140, 189] on div "Stops in route 31 Bohemenstraat Zwolle, Netherlands 05:52 Started 1 ⭐Apleona Ne…" at bounding box center [150, 369] width 301 height 416
click at [28, 77] on icon "button" at bounding box center [24, 83] width 16 height 16
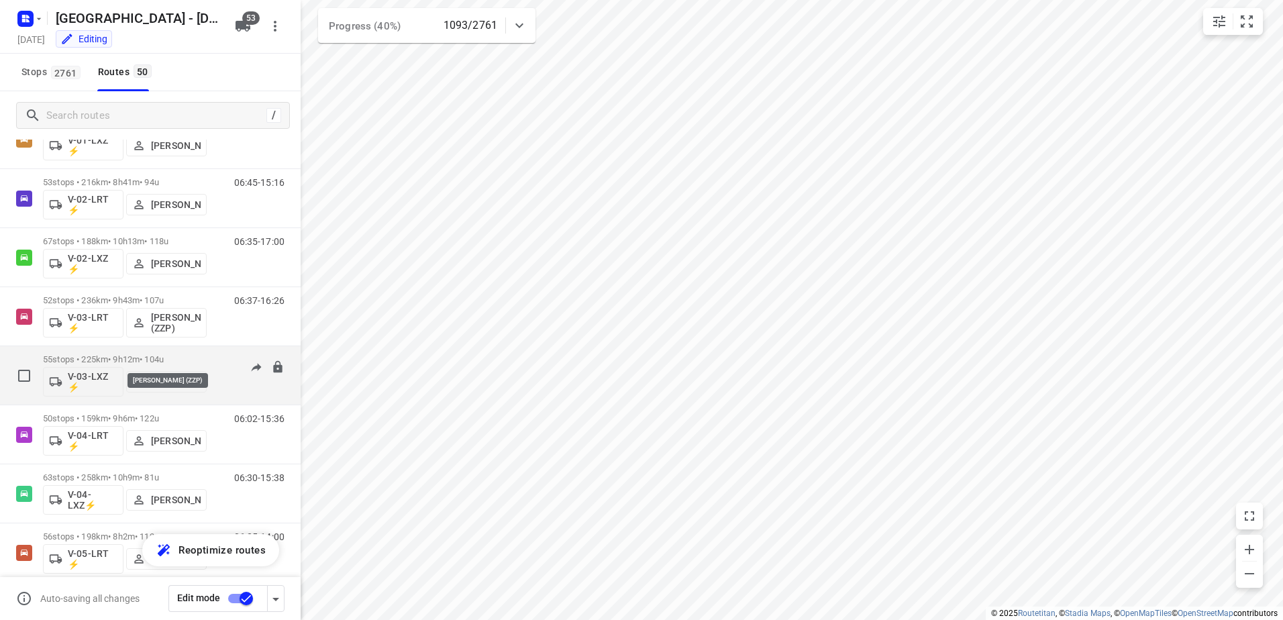
scroll to position [268, 0]
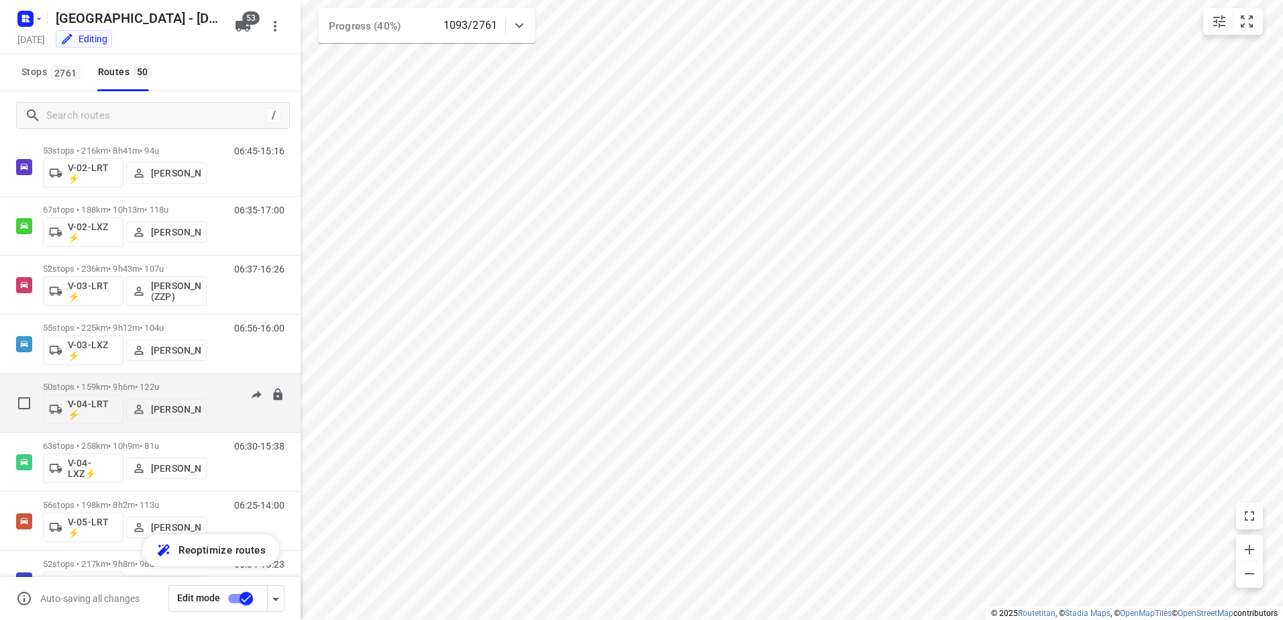
click at [131, 387] on p "50 stops • 159km • 9h6m • 122u" at bounding box center [125, 387] width 164 height 10
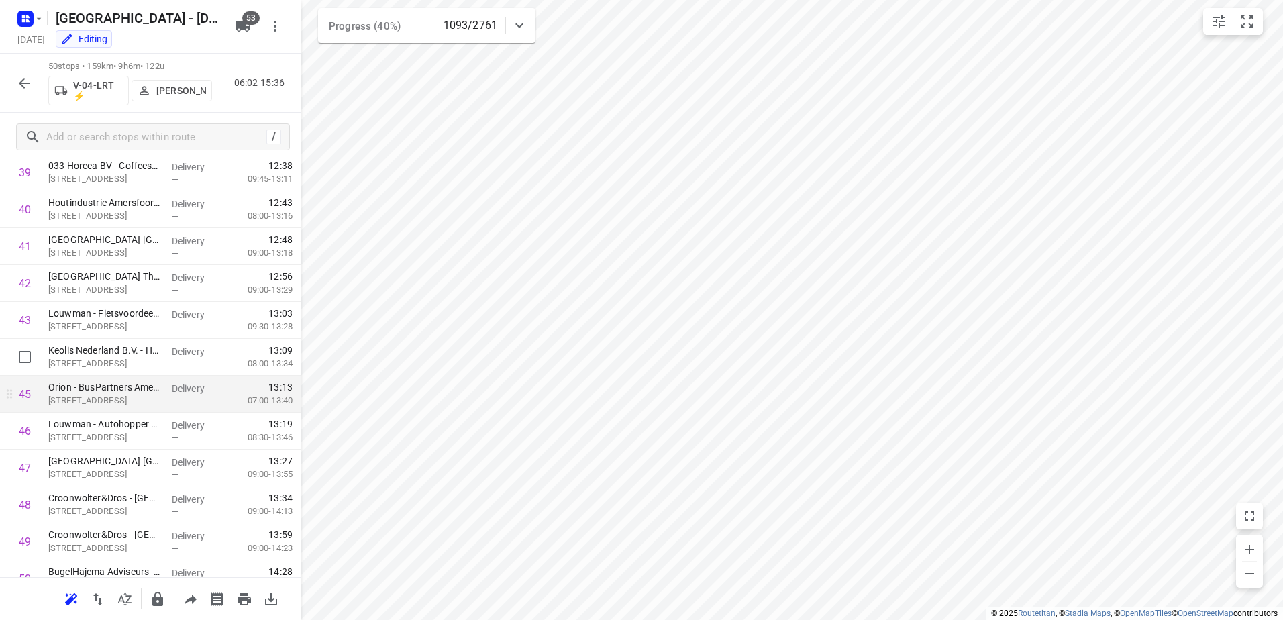
scroll to position [1534, 0]
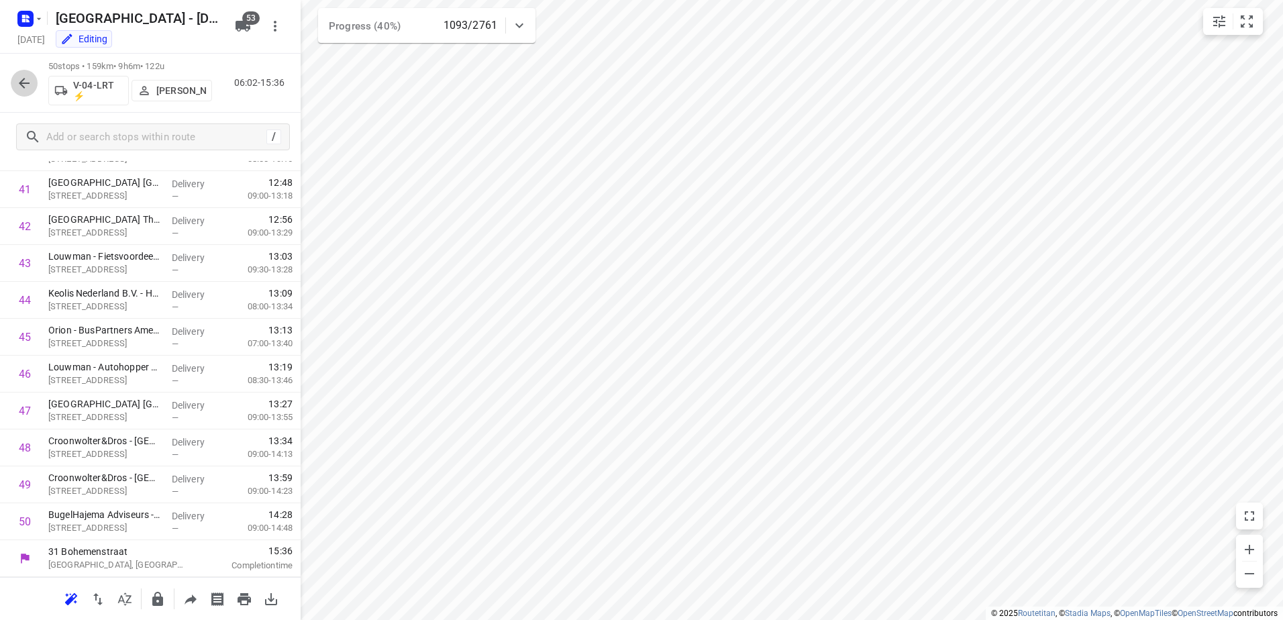
click at [28, 83] on icon "button" at bounding box center [24, 83] width 11 height 11
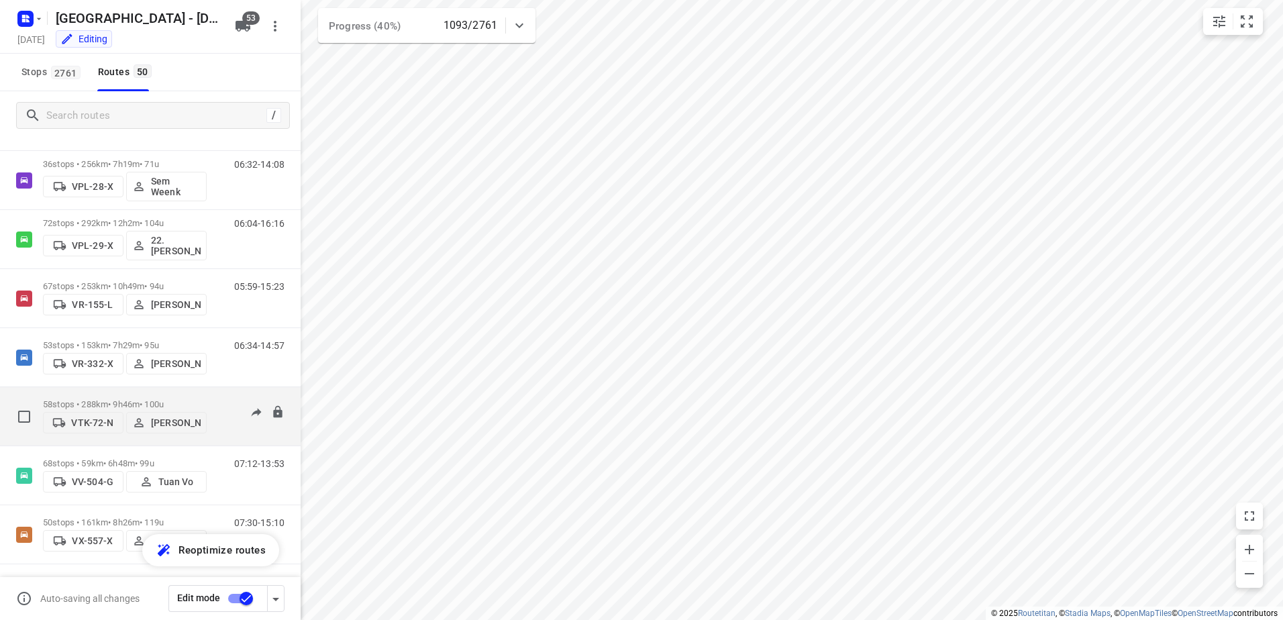
scroll to position [2559, 0]
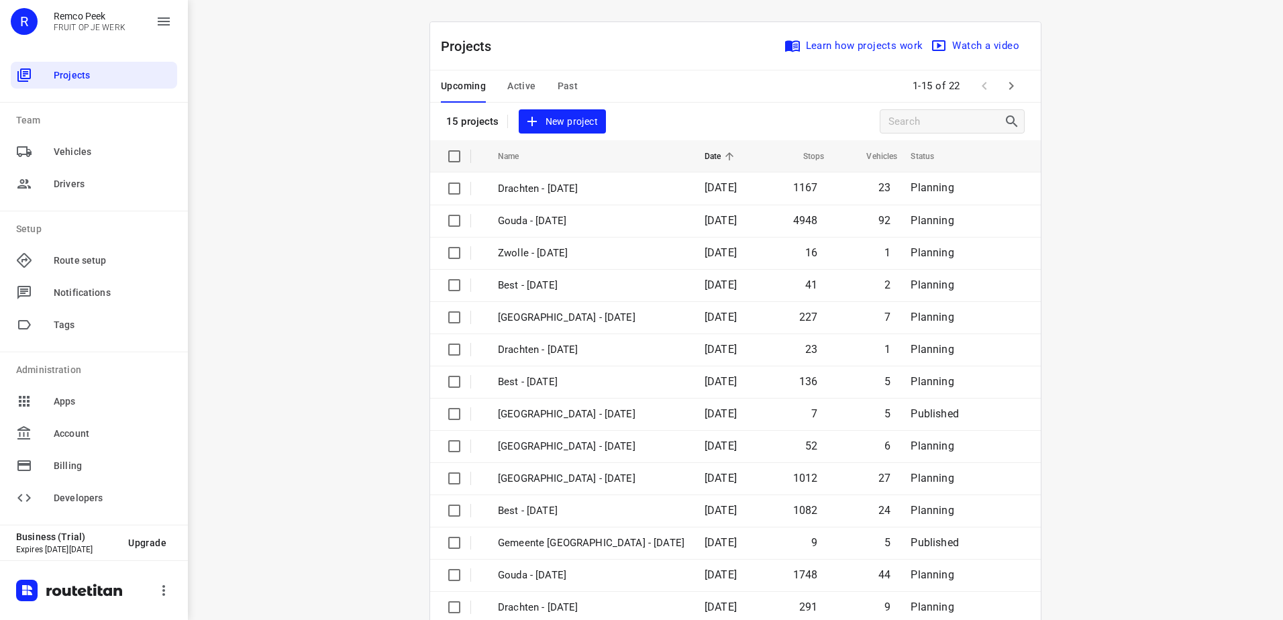
click at [528, 90] on span "Active" at bounding box center [521, 86] width 28 height 17
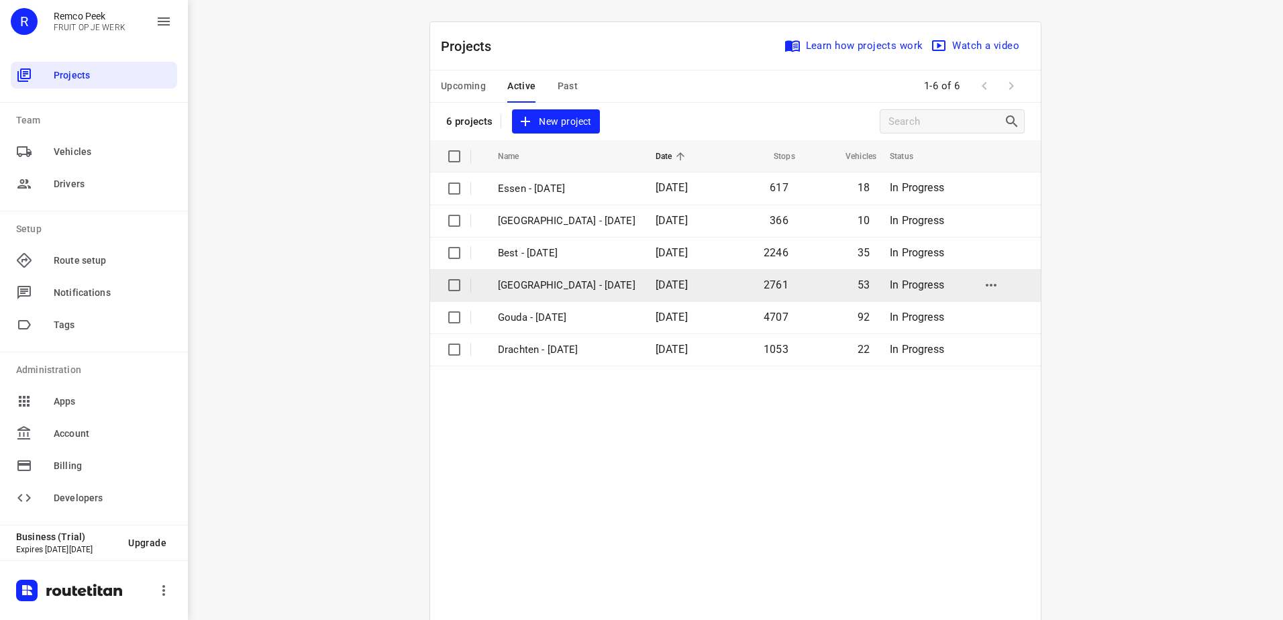
click at [542, 283] on p "[GEOGRAPHIC_DATA] - [DATE]" at bounding box center [567, 285] width 138 height 15
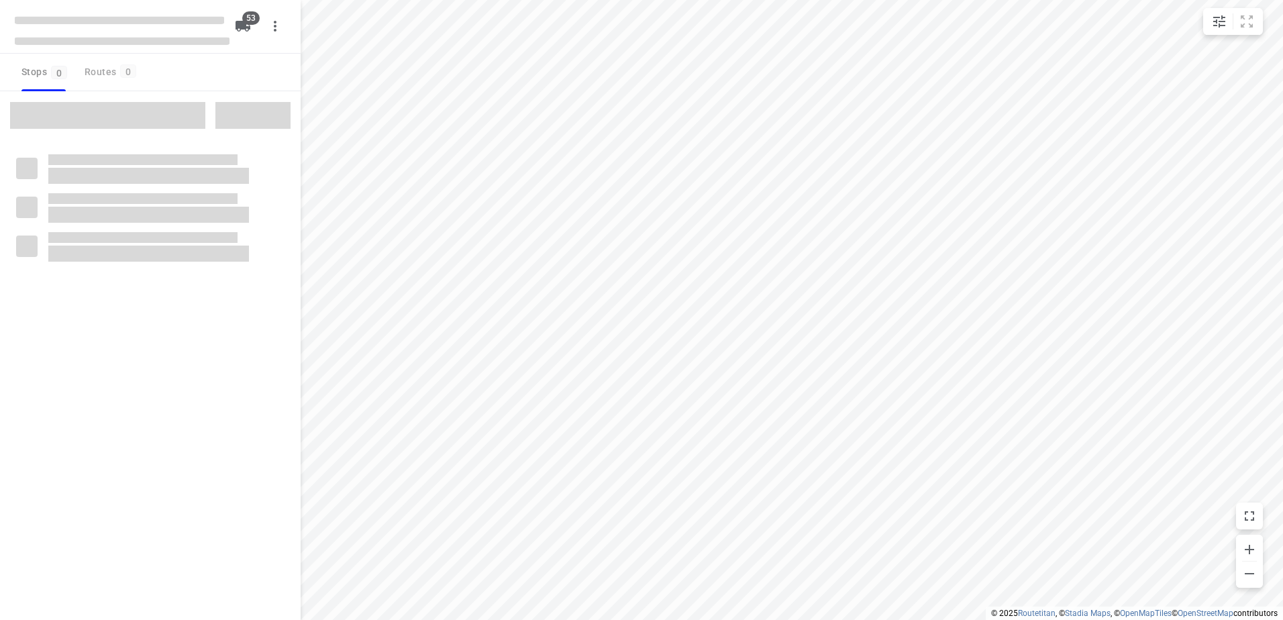
type input "distance"
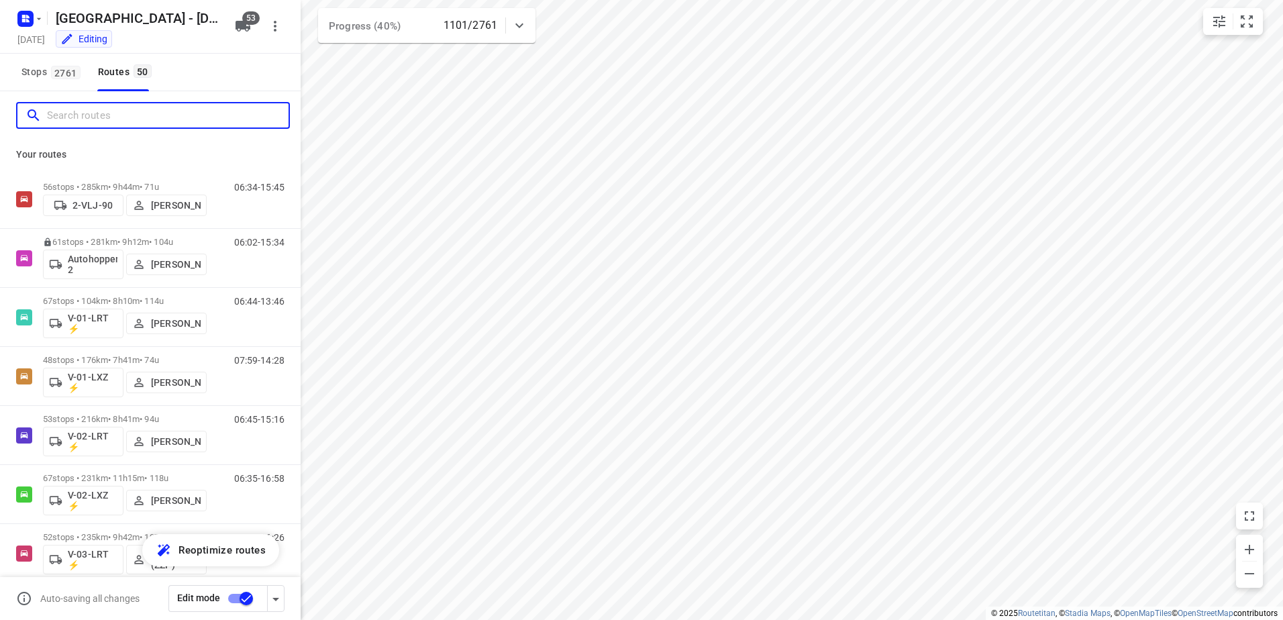
click at [128, 111] on input "Search routes" at bounding box center [168, 115] width 242 height 21
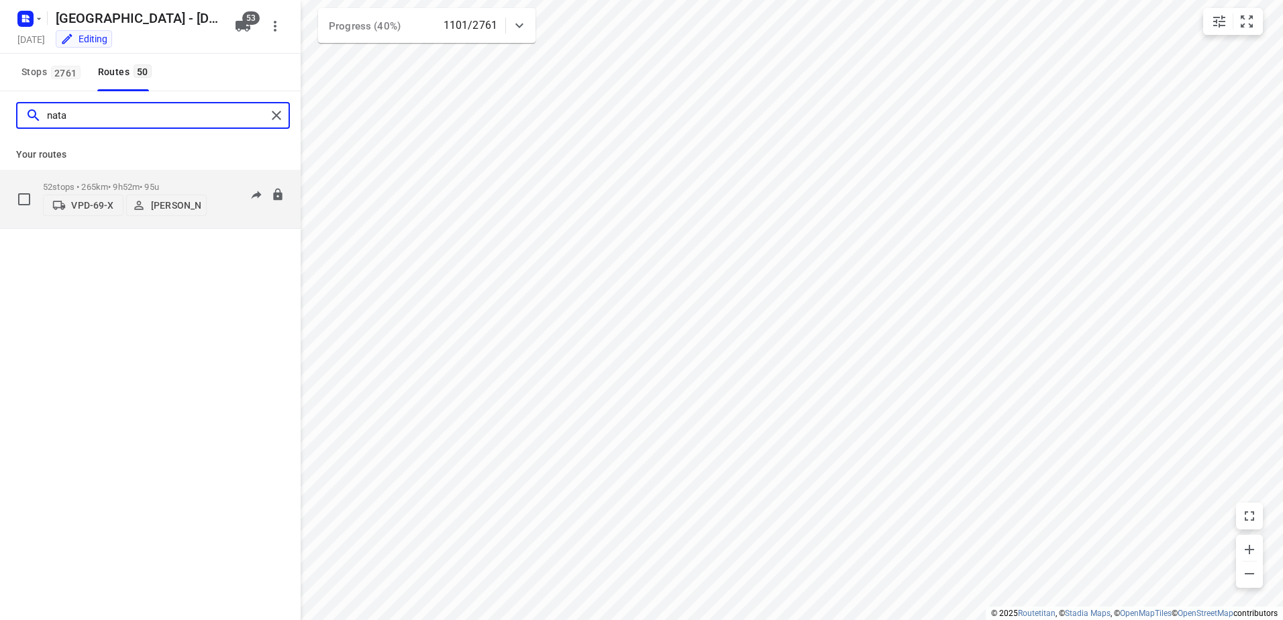
type input "nata"
click at [104, 182] on p "52 stops • 265km • 9h52m • 95u" at bounding box center [125, 187] width 164 height 10
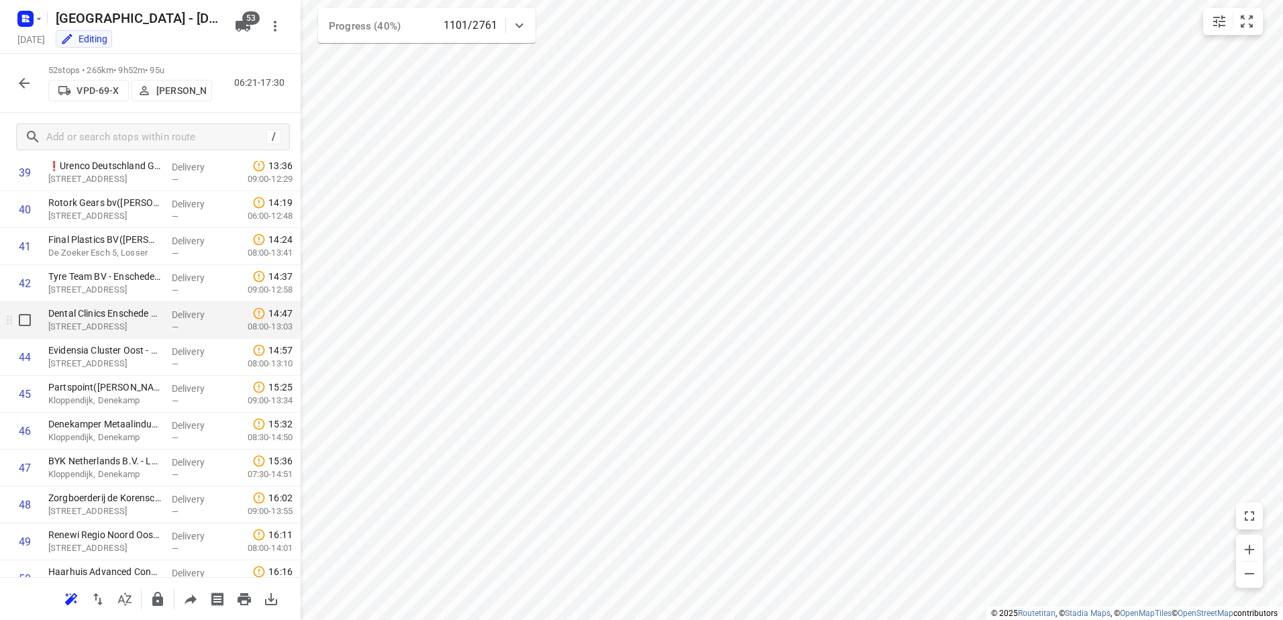
scroll to position [1607, 0]
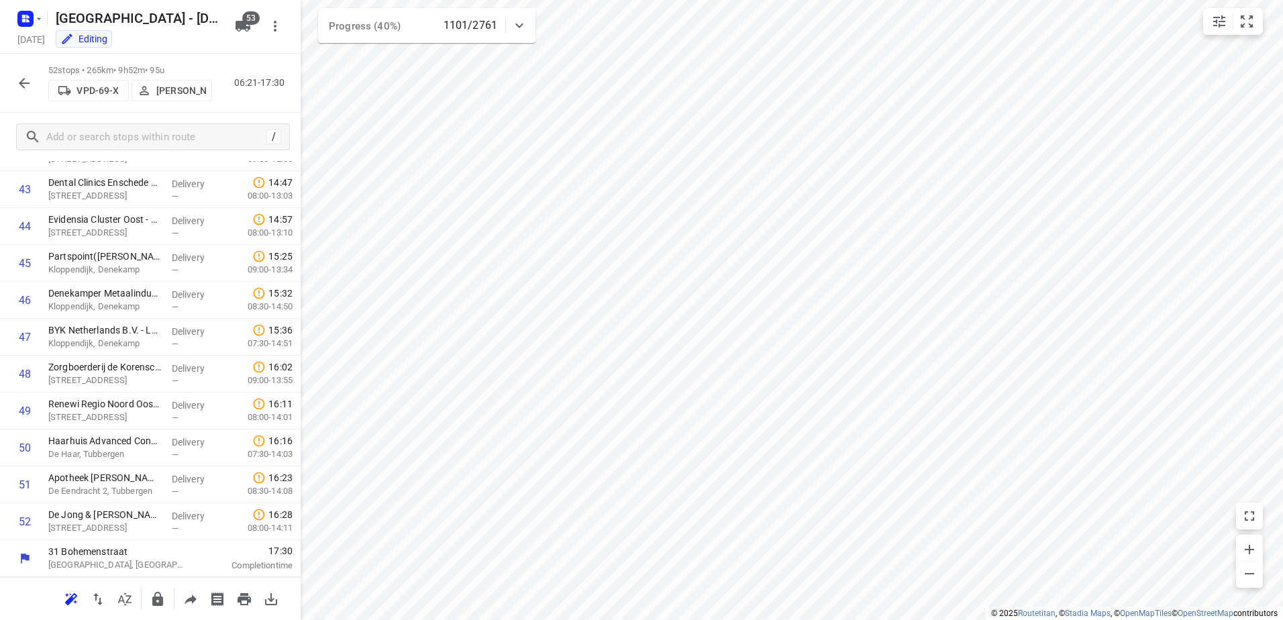
click at [29, 81] on icon "button" at bounding box center [24, 83] width 16 height 16
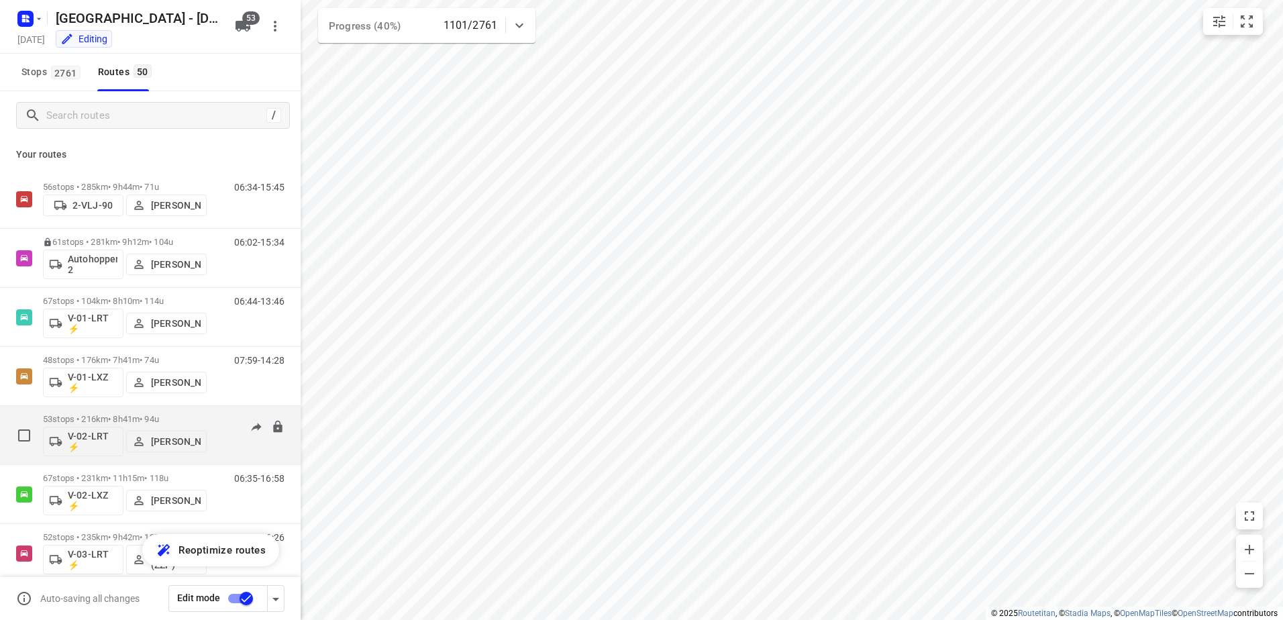
click at [130, 423] on p "53 stops • 216km • 8h41m • 94u" at bounding box center [125, 419] width 164 height 10
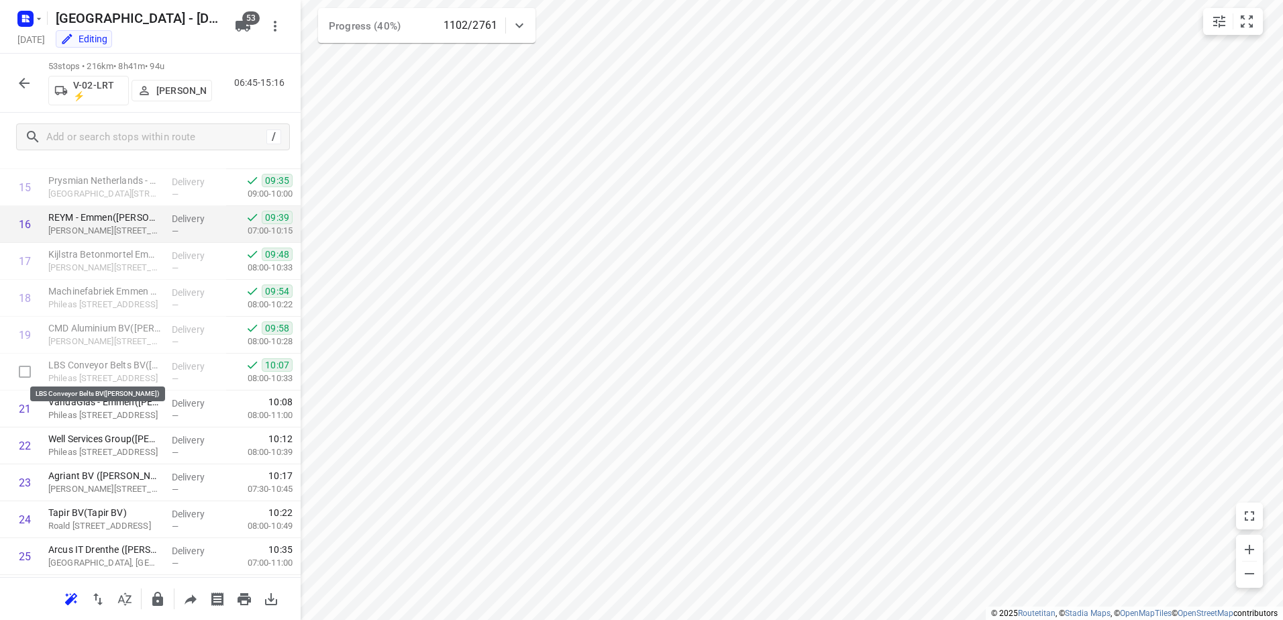
scroll to position [571, 0]
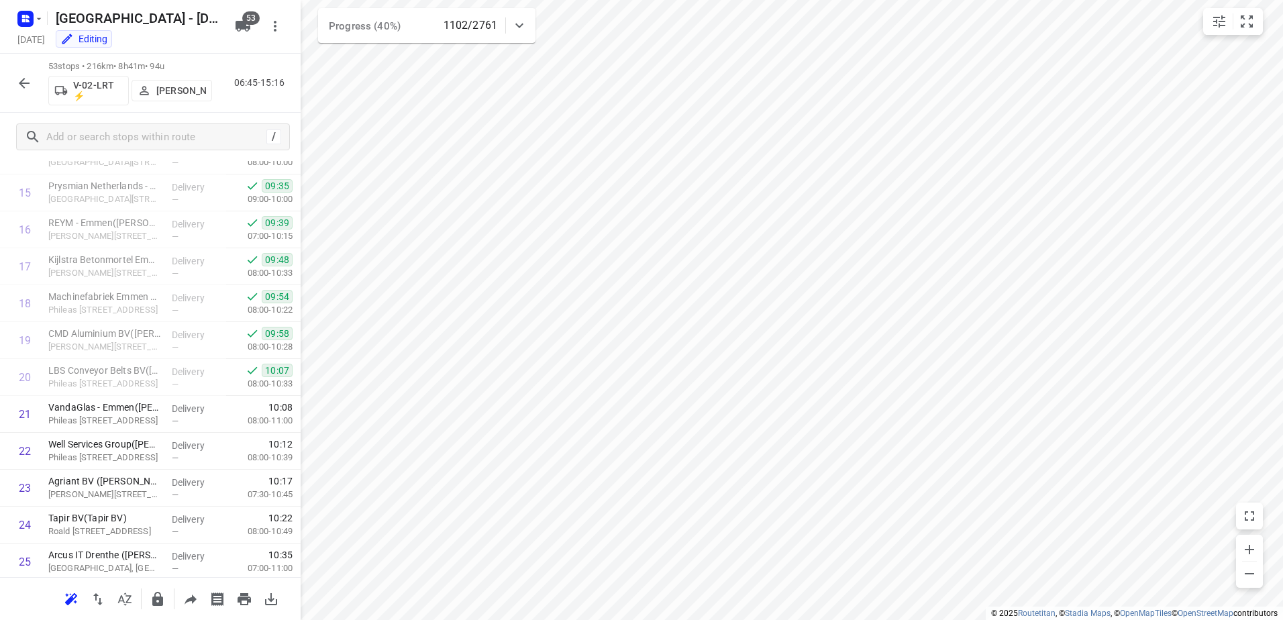
click at [28, 79] on icon "button" at bounding box center [24, 83] width 16 height 16
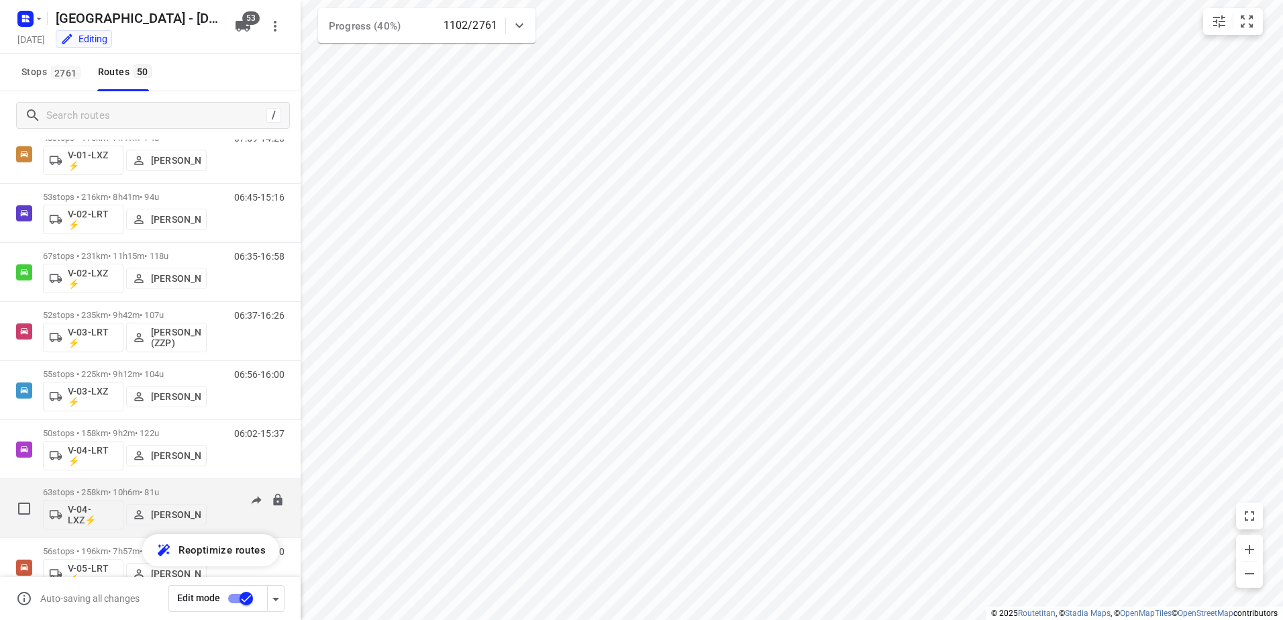
scroll to position [268, 0]
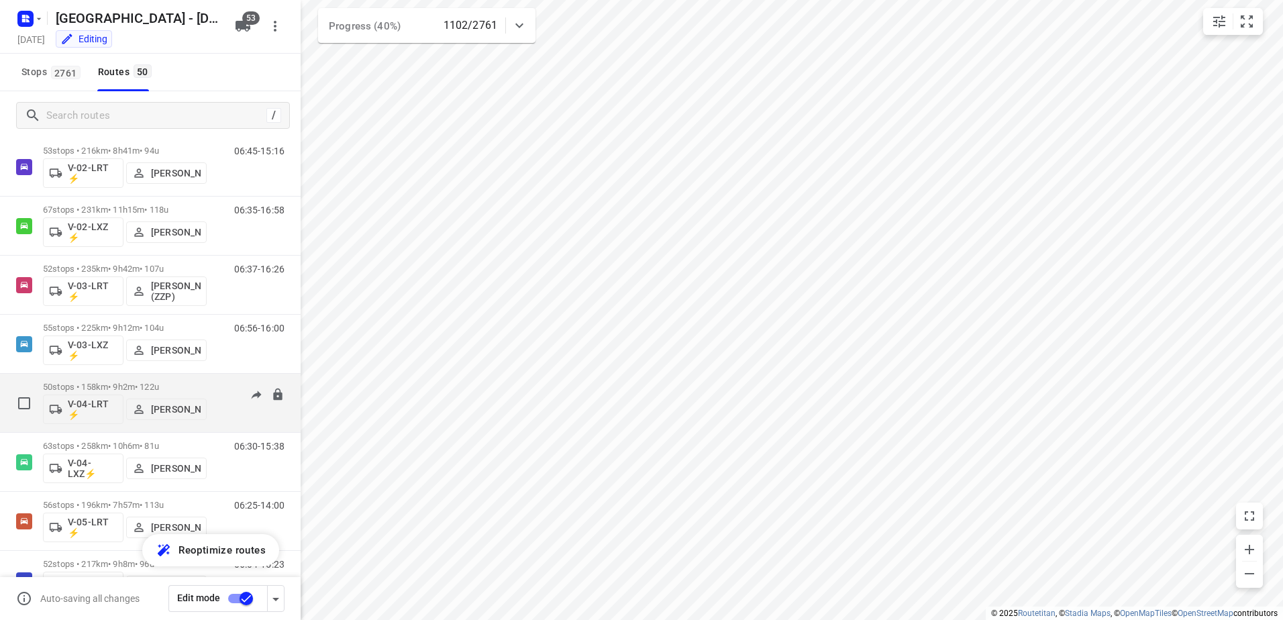
click at [129, 375] on div "50 stops • 158km • 9h2m • 122u V-04-LRT ⚡ Marius Deckers" at bounding box center [125, 403] width 164 height 56
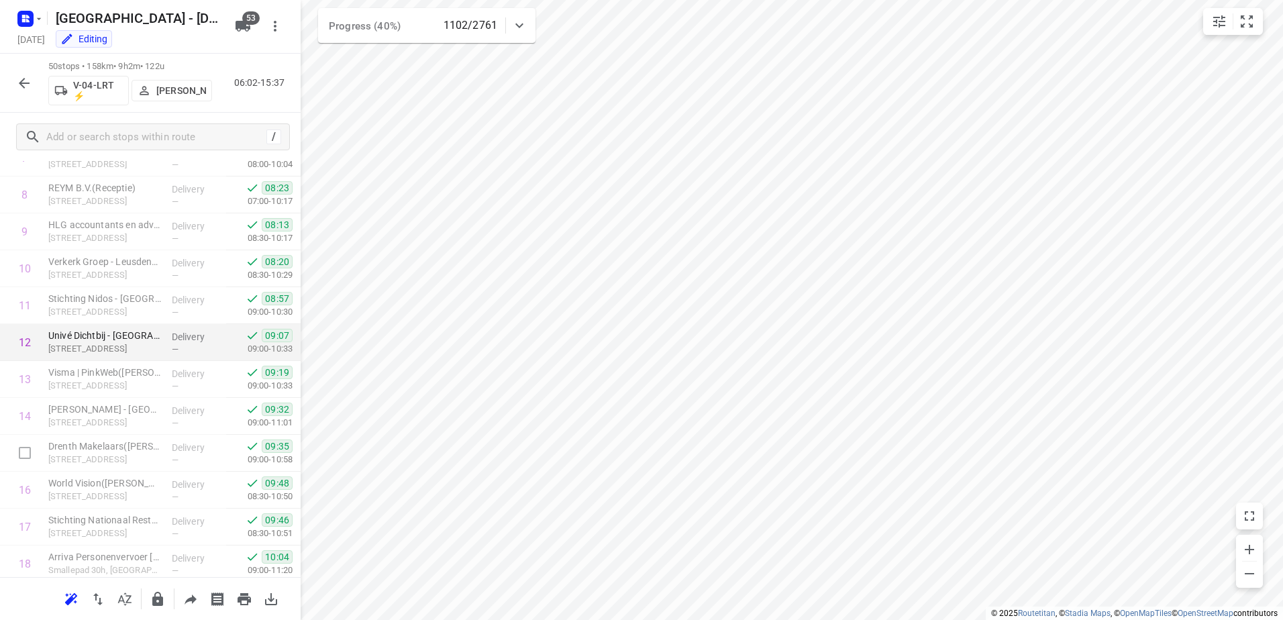
scroll to position [403, 0]
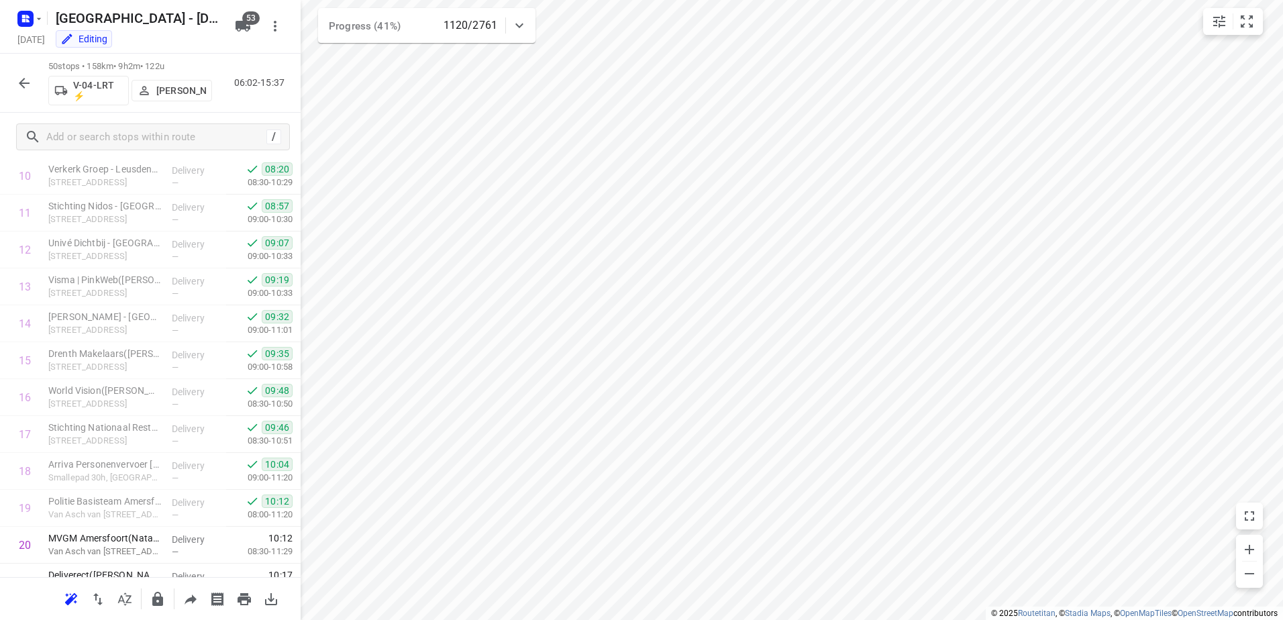
click at [21, 80] on icon "button" at bounding box center [24, 83] width 16 height 16
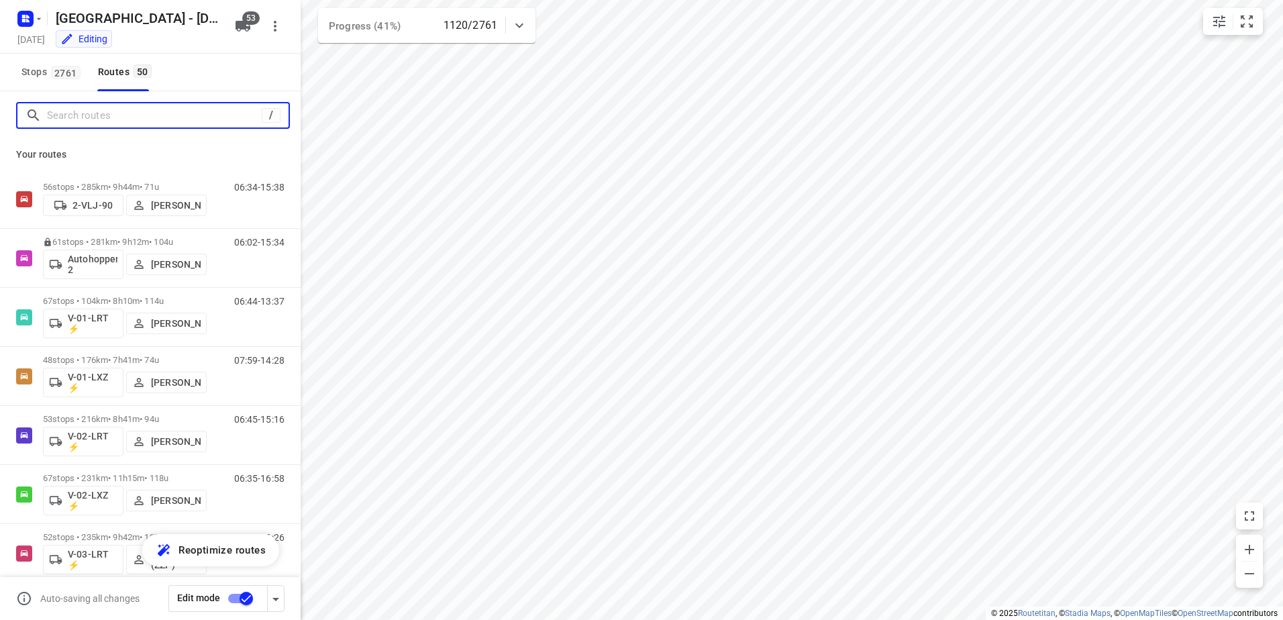
click at [137, 125] on input "Search routes" at bounding box center [154, 115] width 215 height 21
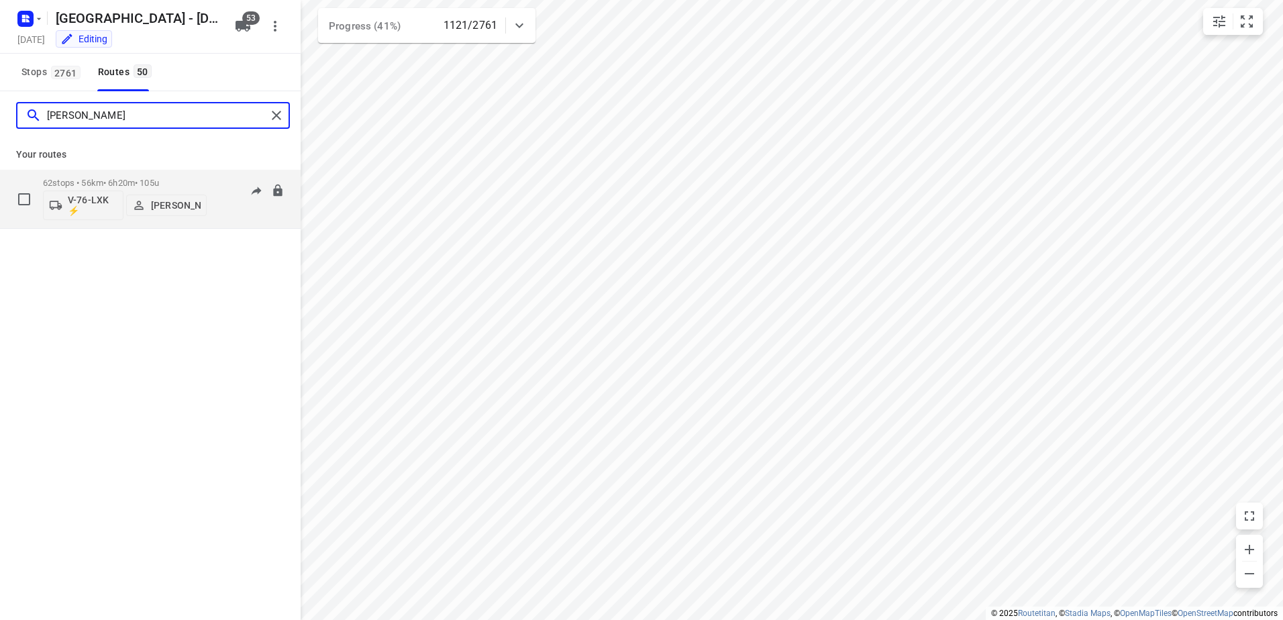
type input "Jelmer"
click at [120, 178] on p "62 stops • 56km • 6h20m • 105u" at bounding box center [125, 183] width 164 height 10
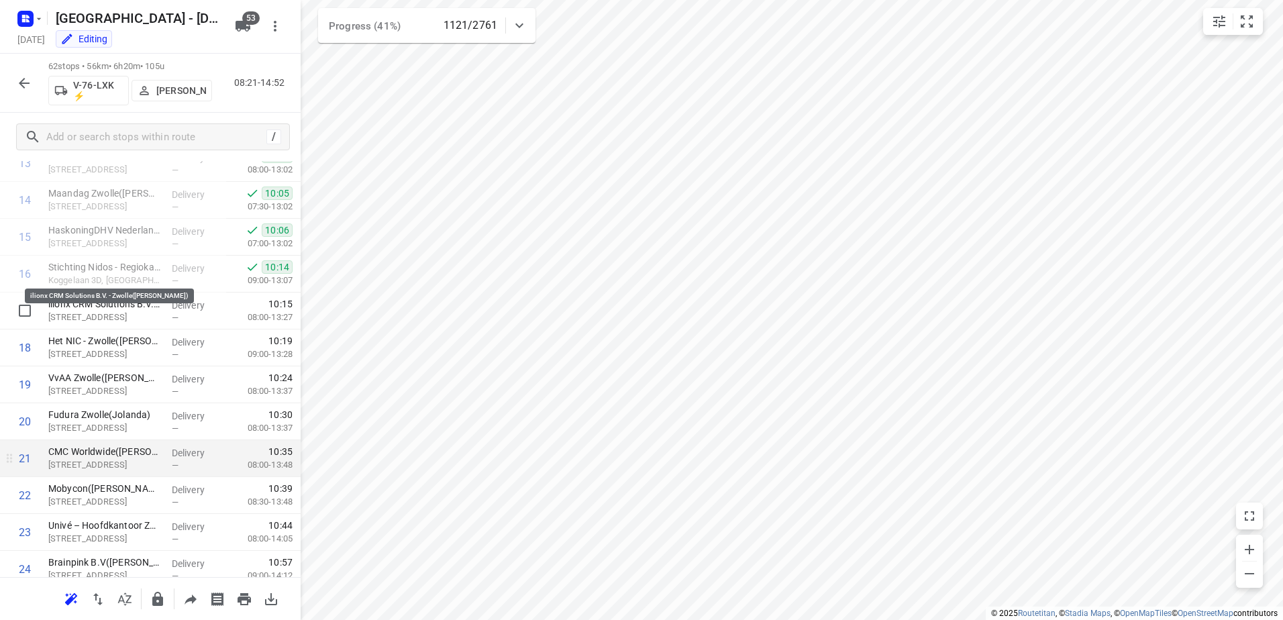
scroll to position [433, 0]
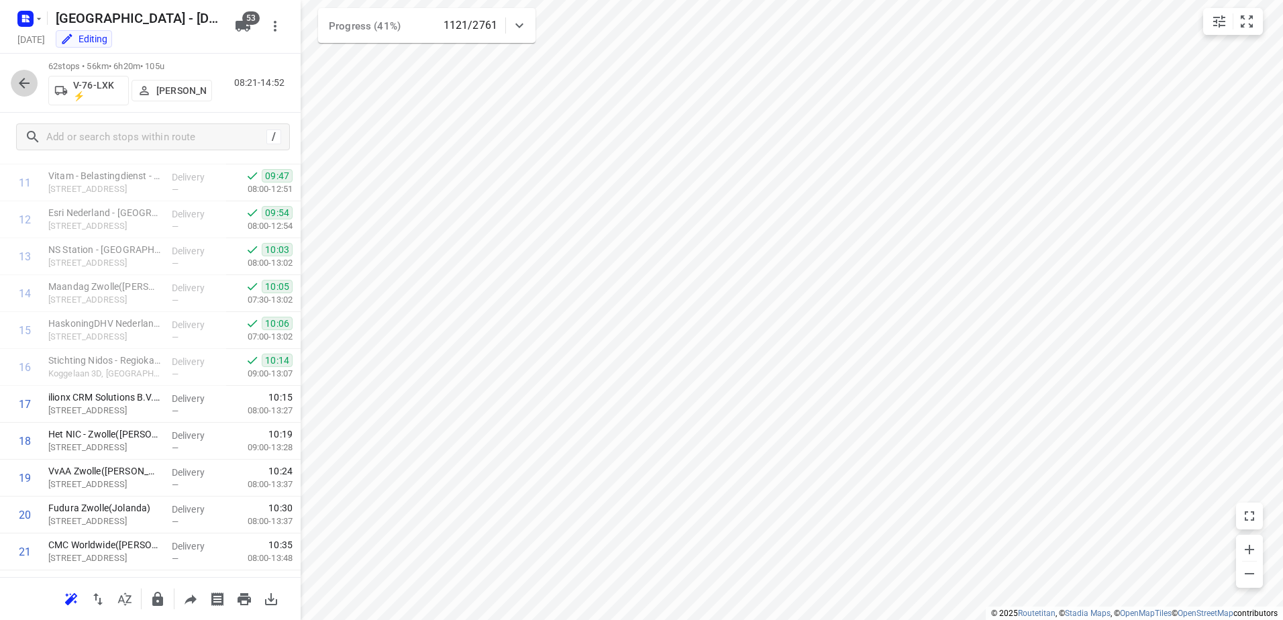
click at [19, 73] on button "button" at bounding box center [24, 83] width 27 height 27
